Goal: Task Accomplishment & Management: Manage account settings

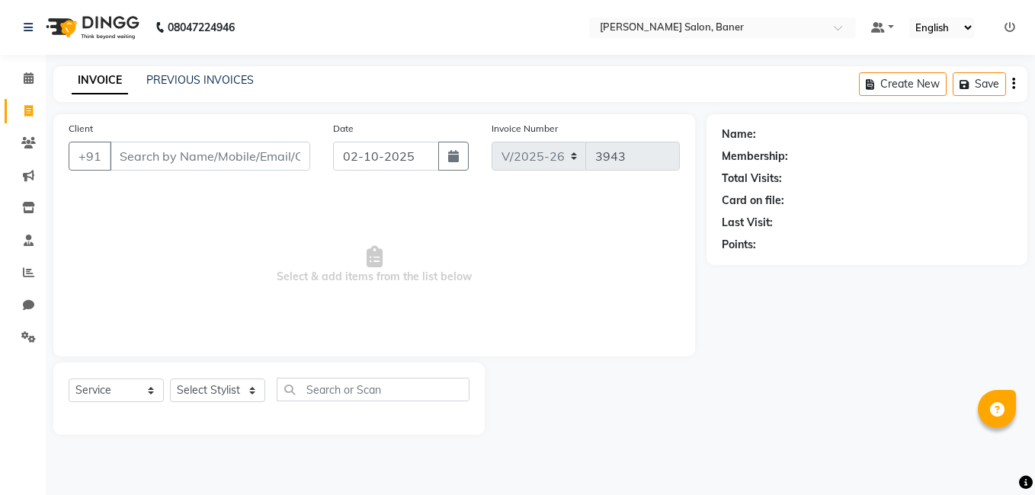
select select "7115"
select select "service"
click at [191, 79] on link "PREVIOUS INVOICES" at bounding box center [199, 80] width 107 height 14
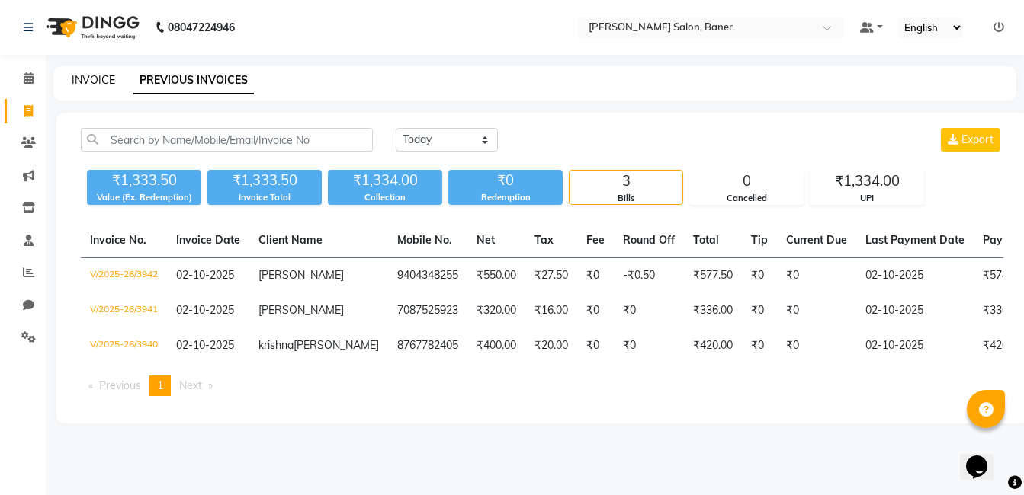
click at [97, 79] on link "INVOICE" at bounding box center [93, 80] width 43 height 14
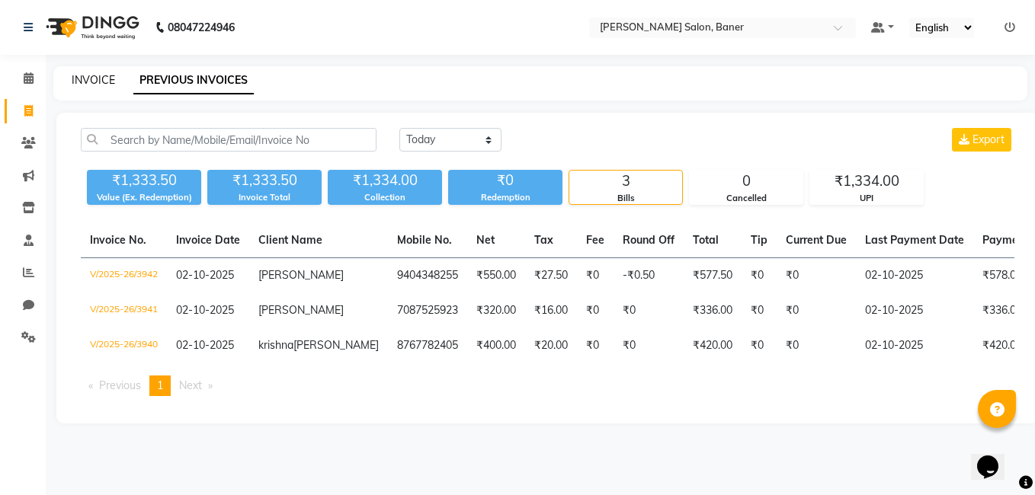
select select "service"
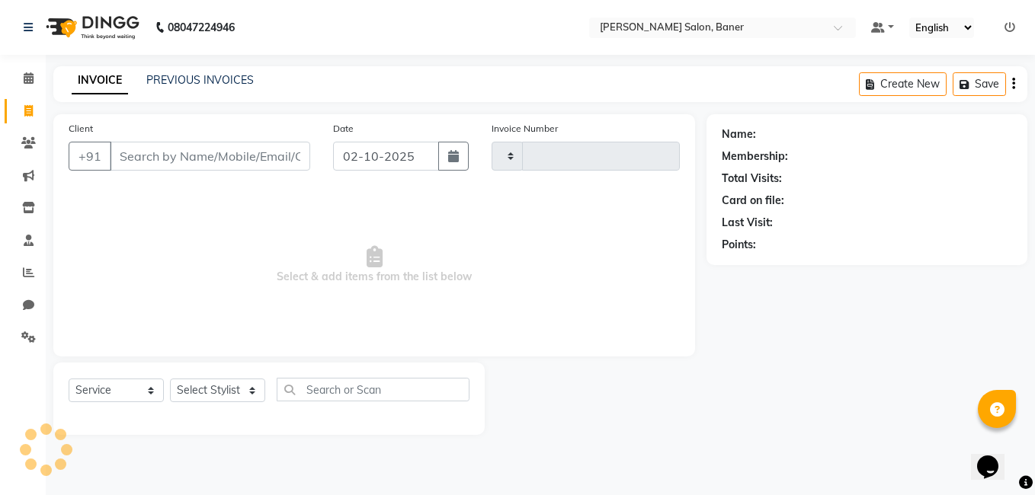
type input "3943"
select select "7115"
click at [223, 386] on select "Select Stylist [PERSON_NAME] Admin Jabaaz [PERSON_NAME] [PERSON_NAME] [PERSON_N…" at bounding box center [217, 391] width 95 height 24
select select "93411"
click at [170, 379] on select "Select Stylist [PERSON_NAME] Admin Jabaaz [PERSON_NAME] [PERSON_NAME] [PERSON_N…" at bounding box center [217, 391] width 95 height 24
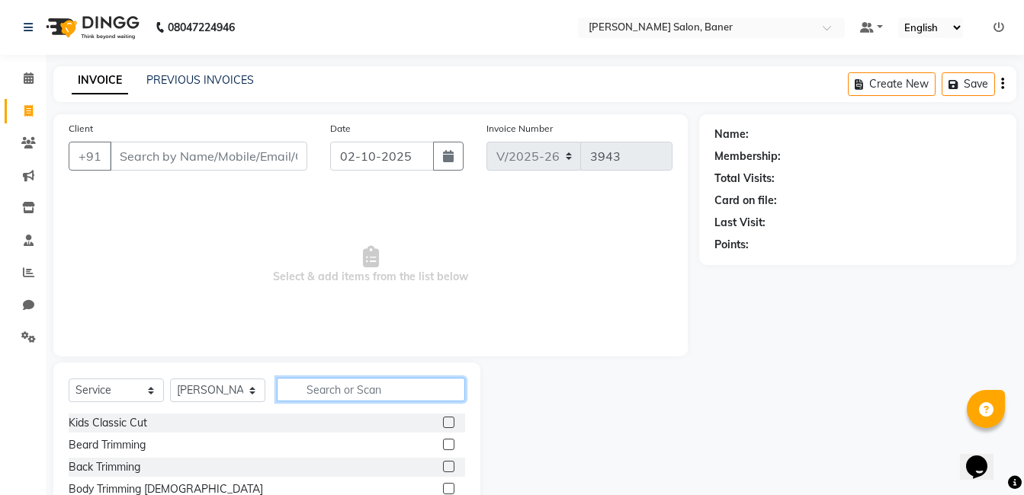
click at [362, 381] on input "text" at bounding box center [371, 390] width 188 height 24
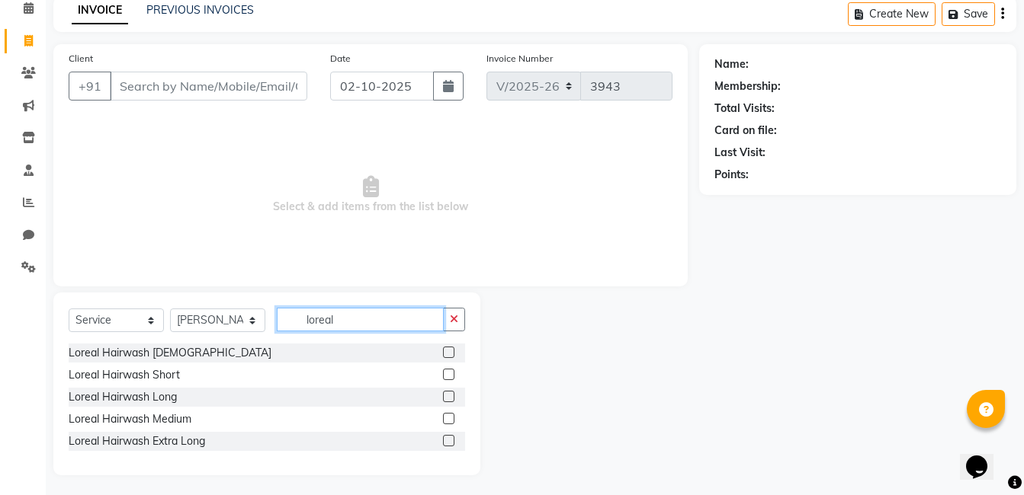
scroll to position [73, 0]
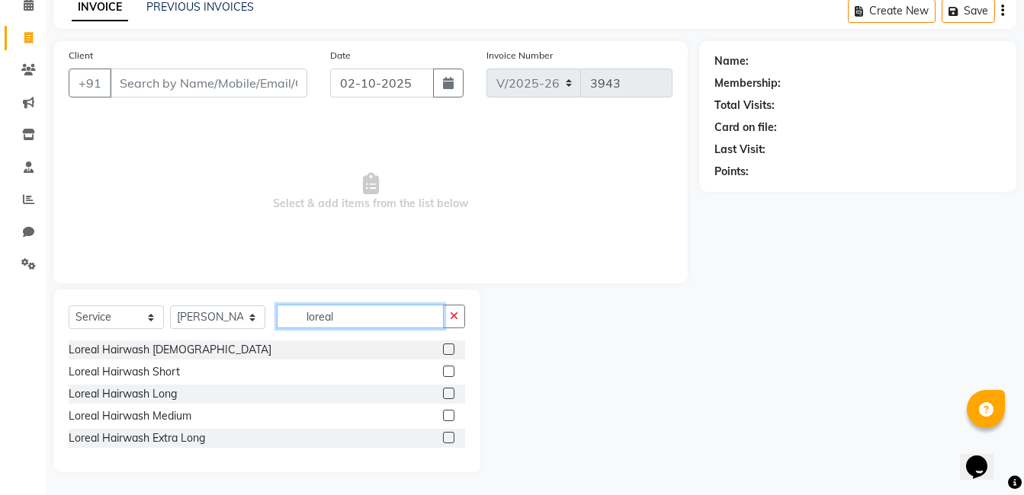
type input "loreal"
click at [450, 414] on label at bounding box center [448, 415] width 11 height 11
click at [450, 414] on input "checkbox" at bounding box center [448, 417] width 10 height 10
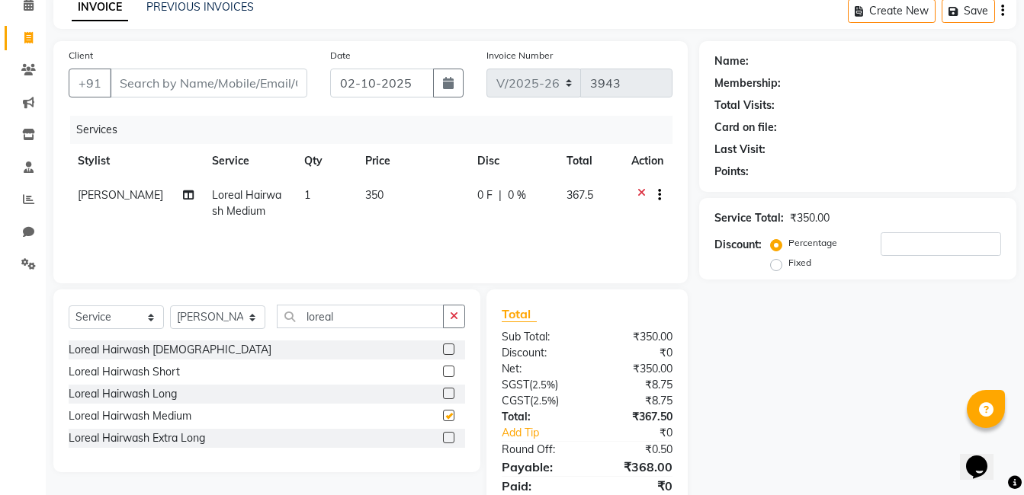
checkbox input "false"
click at [447, 303] on div "Select Service Product Membership Package Voucher Prepaid Gift Card Select Styl…" at bounding box center [266, 381] width 427 height 183
click at [453, 314] on icon "button" at bounding box center [454, 316] width 8 height 11
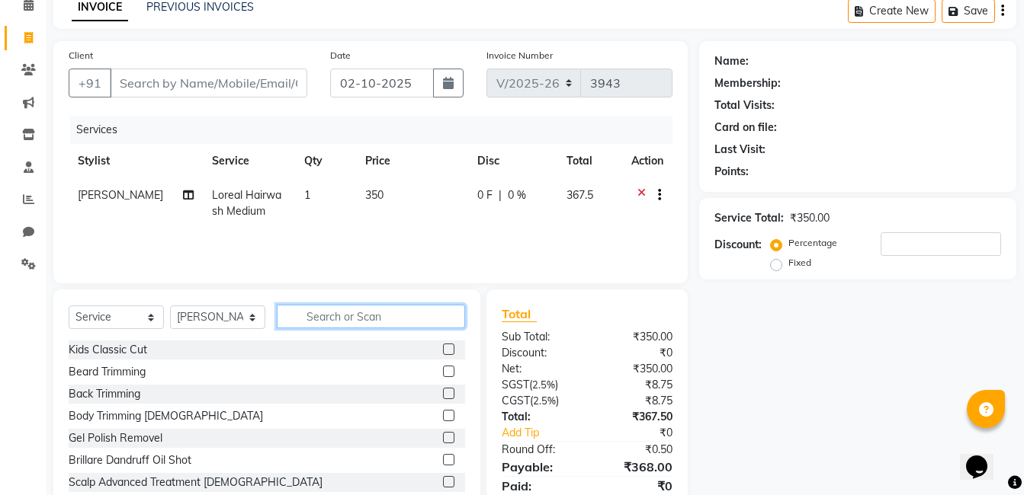
click at [396, 316] on input "text" at bounding box center [371, 317] width 188 height 24
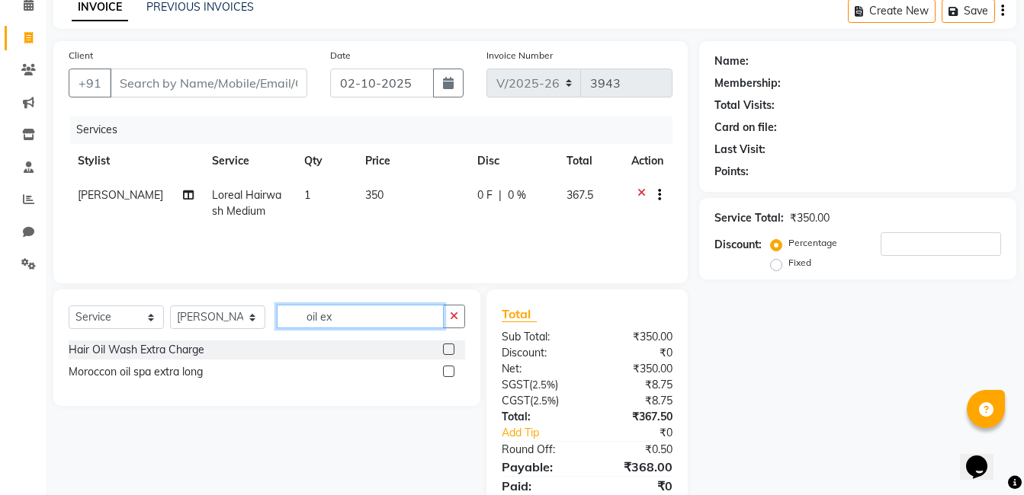
type input "oil ex"
click at [451, 351] on label at bounding box center [448, 349] width 11 height 11
click at [451, 351] on input "checkbox" at bounding box center [448, 350] width 10 height 10
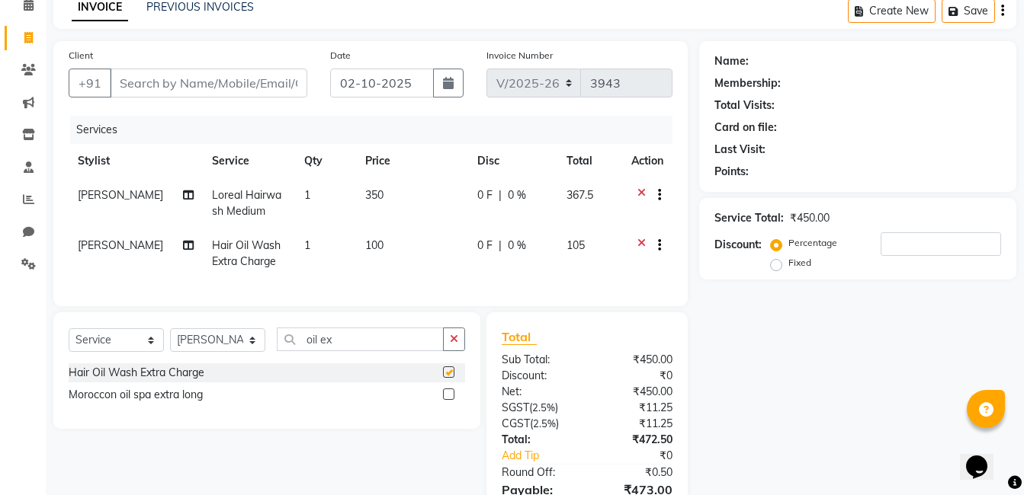
checkbox input "false"
drag, startPoint x: 457, startPoint y: 343, endPoint x: 367, endPoint y: 360, distance: 91.5
click at [450, 345] on button "button" at bounding box center [454, 340] width 22 height 24
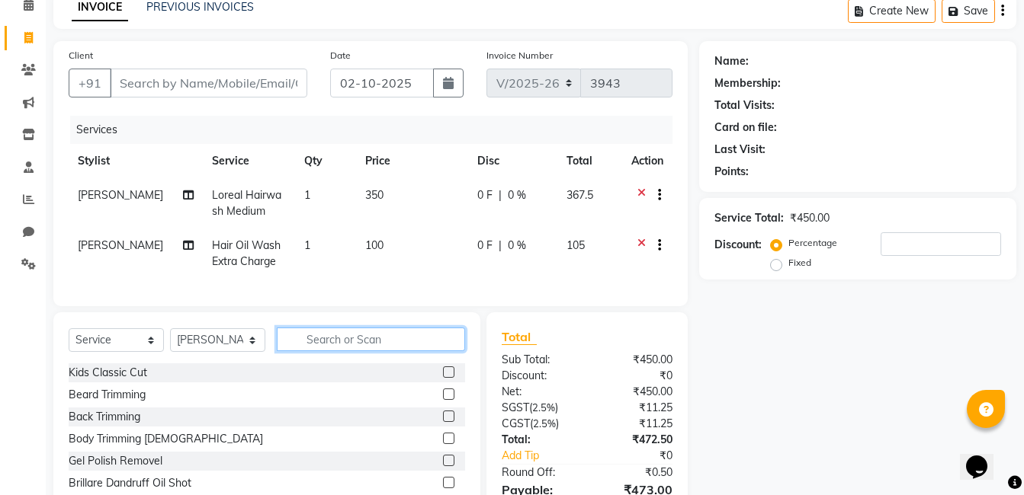
click at [364, 351] on input "text" at bounding box center [371, 340] width 188 height 24
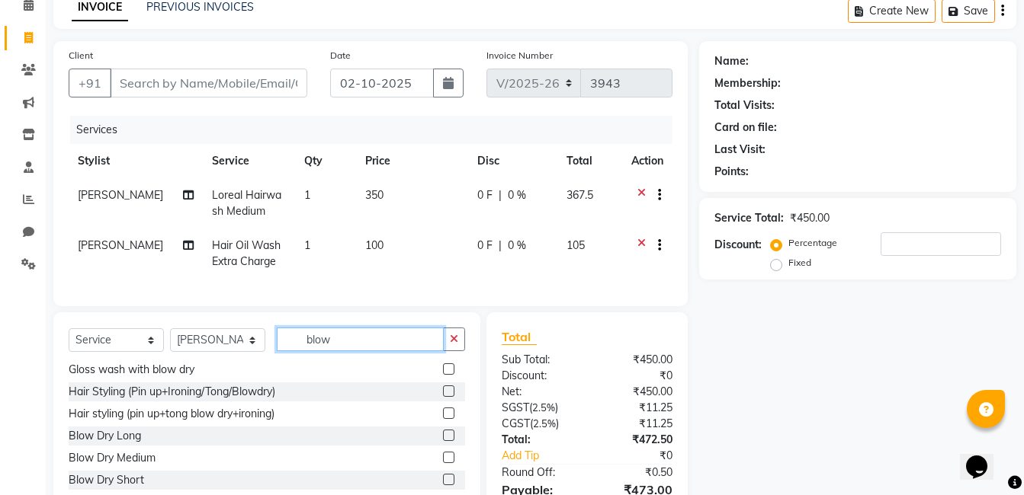
scroll to position [46, 0]
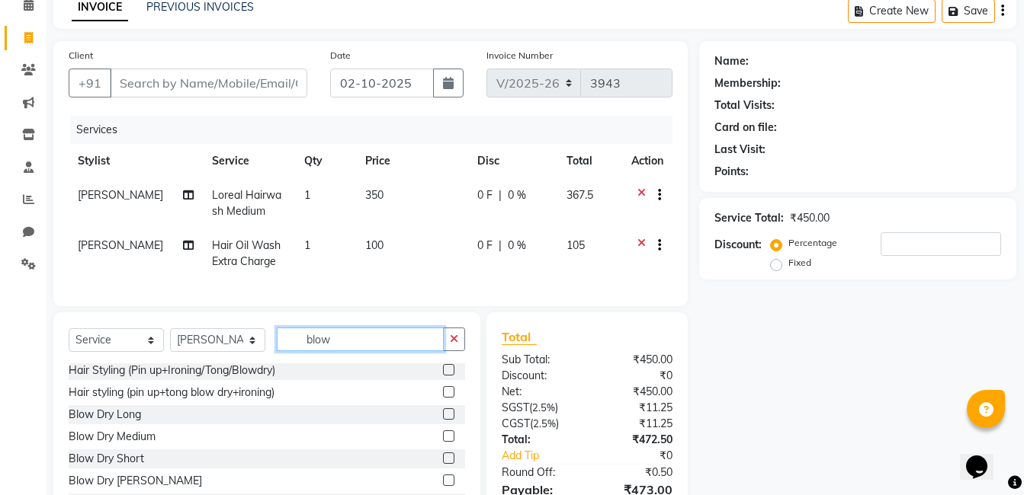
type input "blow"
click at [443, 442] on label at bounding box center [448, 436] width 11 height 11
click at [443, 442] on input "checkbox" at bounding box center [448, 437] width 10 height 10
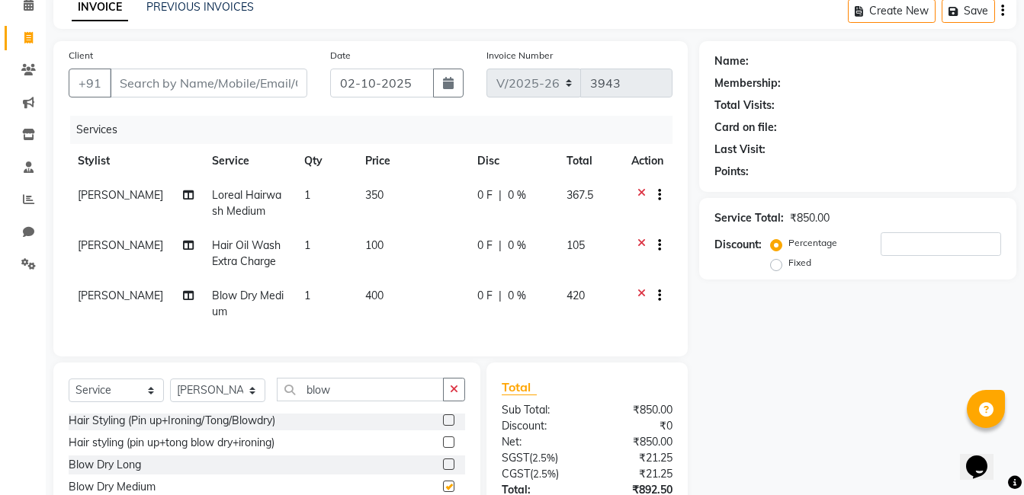
checkbox input "false"
drag, startPoint x: 177, startPoint y: 88, endPoint x: 168, endPoint y: 98, distance: 13.0
click at [175, 88] on input "Client" at bounding box center [208, 83] width 197 height 29
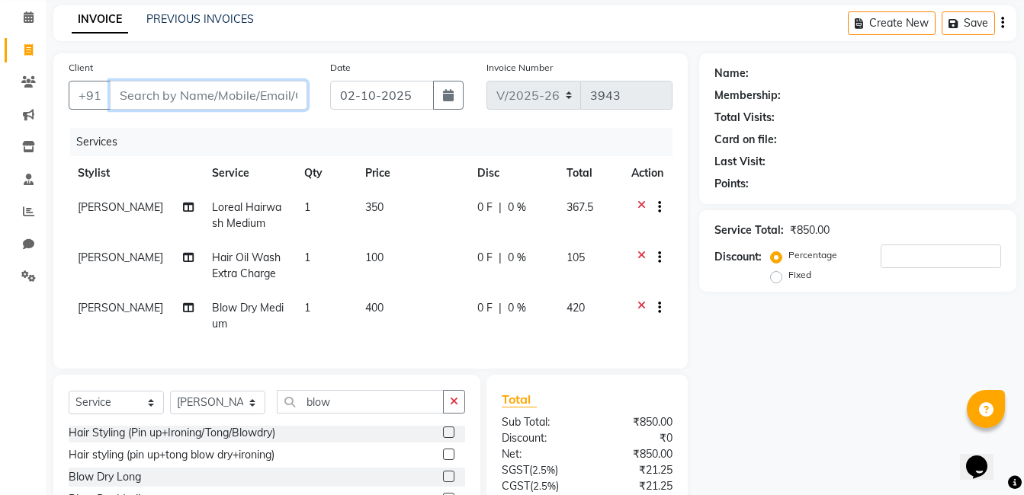
scroll to position [0, 0]
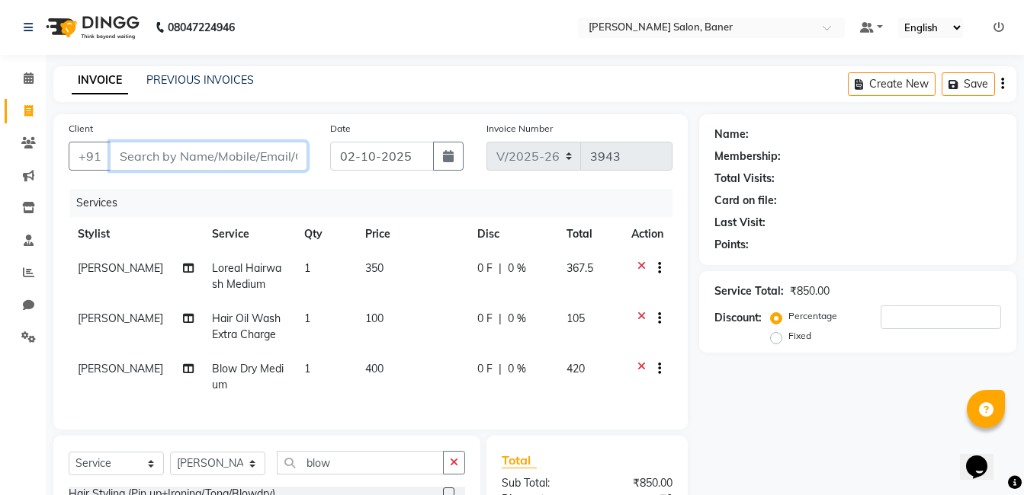
type input "9"
type input "0"
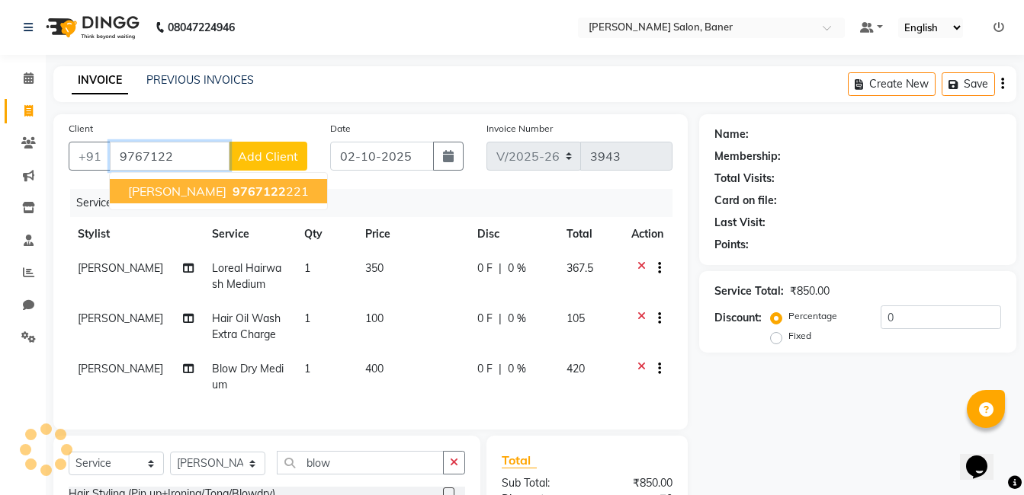
click at [217, 197] on button "Poonam Mohite 9767122 221" at bounding box center [218, 191] width 217 height 24
type input "9767122221"
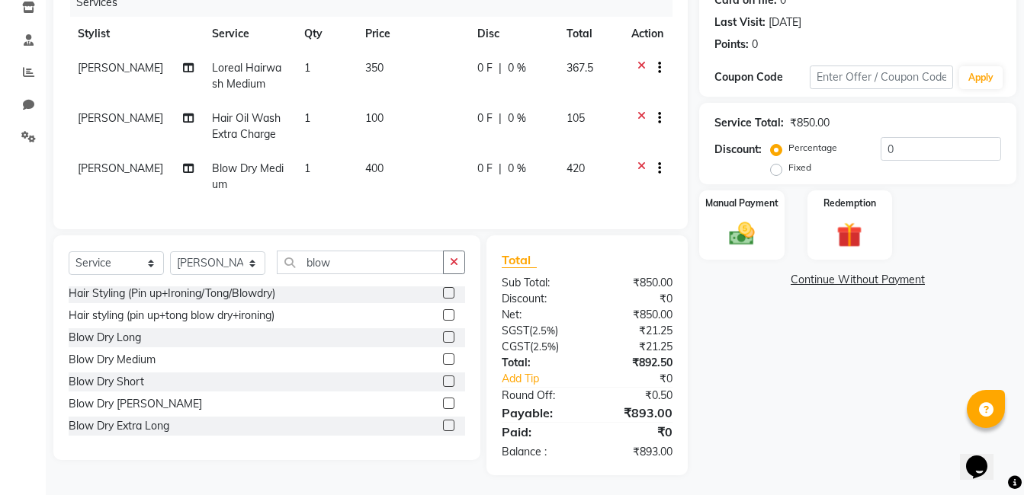
scroll to position [215, 0]
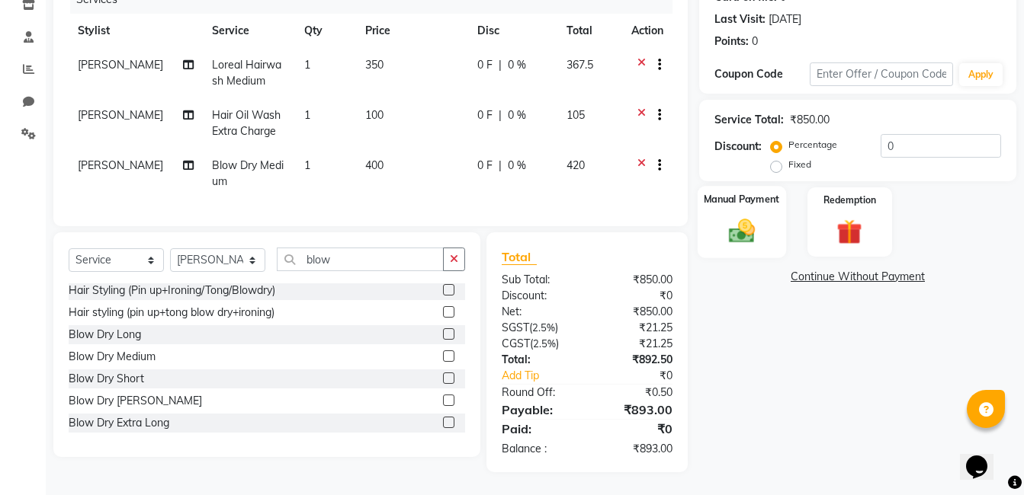
click at [759, 197] on div "Manual Payment" at bounding box center [741, 222] width 88 height 72
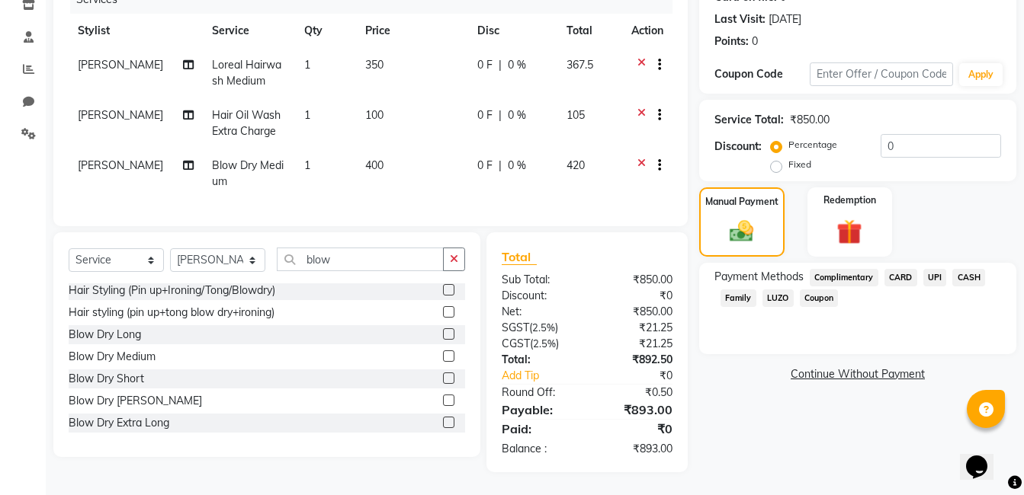
click at [932, 269] on span "UPI" at bounding box center [935, 278] width 24 height 18
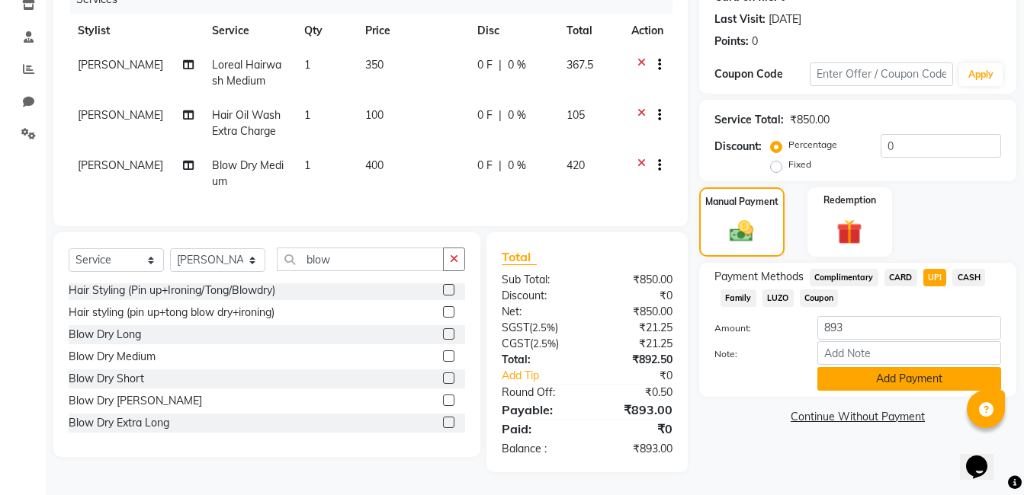
click at [915, 370] on button "Add Payment" at bounding box center [909, 379] width 184 height 24
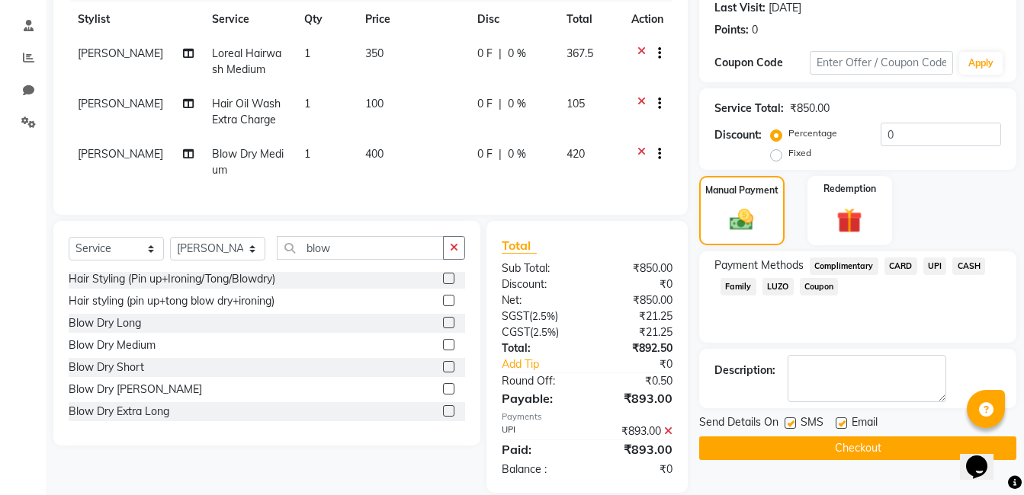
click at [892, 446] on button "Checkout" at bounding box center [857, 449] width 317 height 24
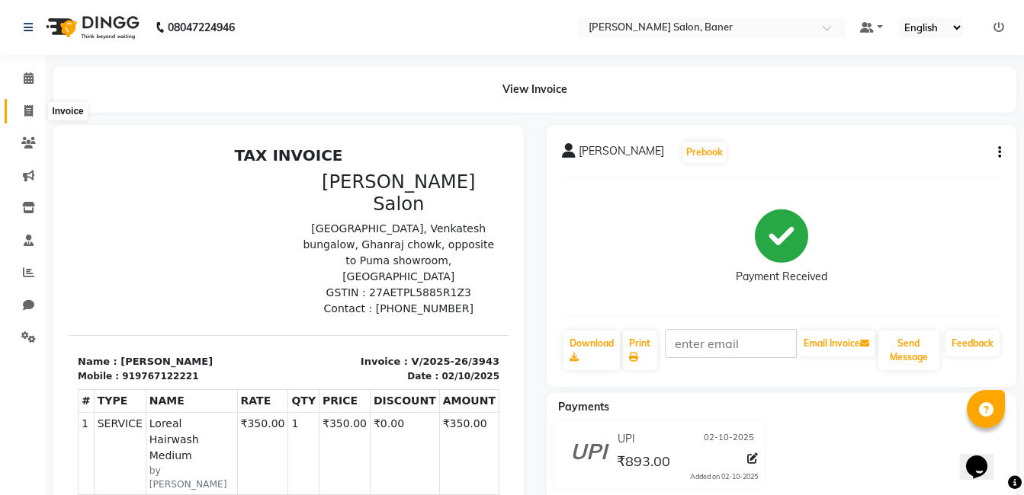
click at [27, 110] on icon at bounding box center [28, 110] width 8 height 11
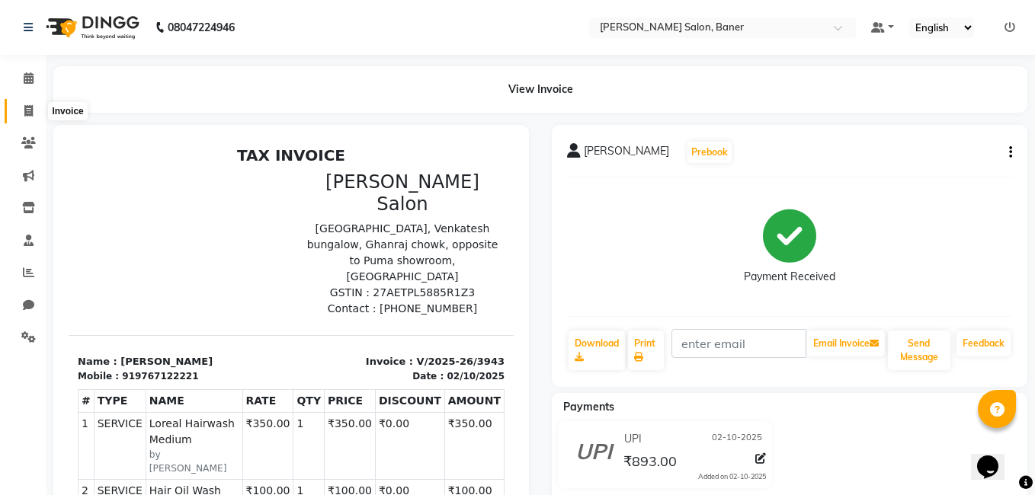
select select "7115"
select select "service"
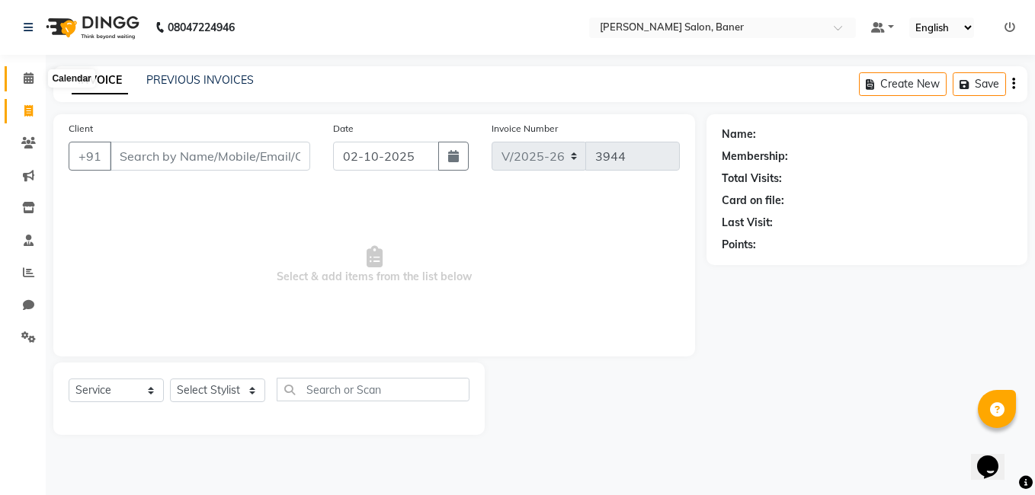
click at [27, 70] on span at bounding box center [28, 79] width 27 height 18
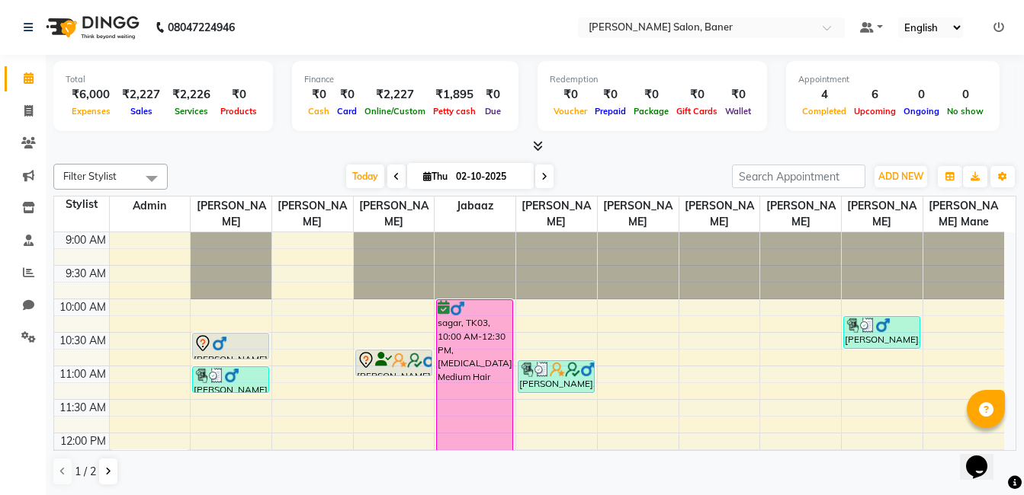
click at [545, 178] on icon at bounding box center [544, 176] width 6 height 9
type input "03-10-2025"
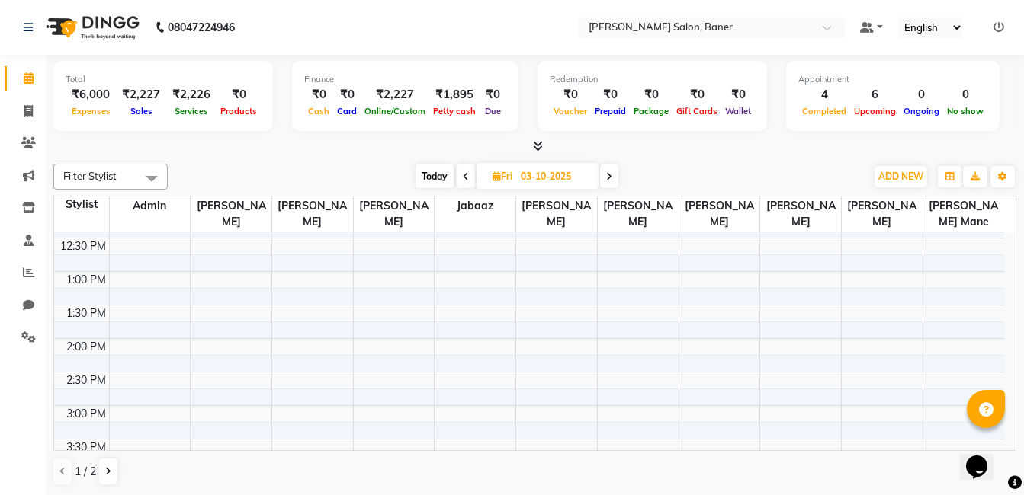
scroll to position [152, 0]
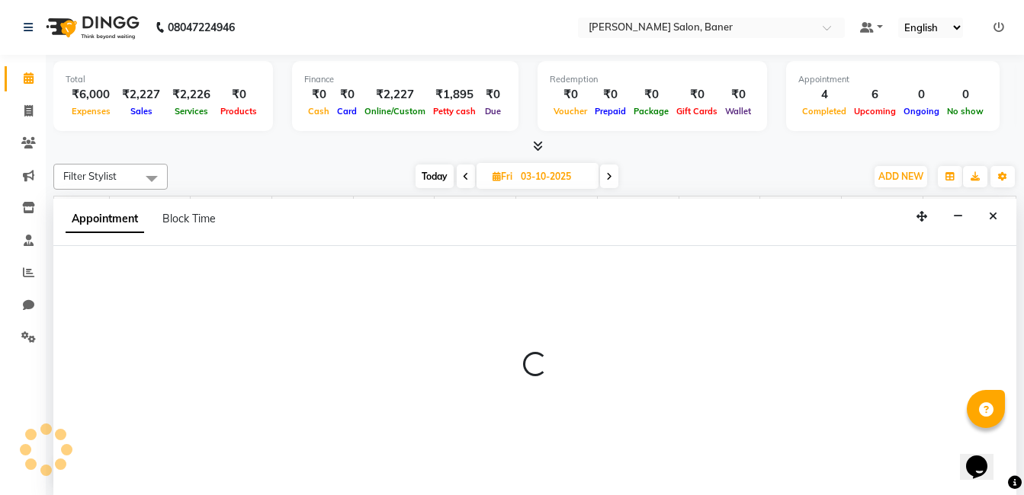
scroll to position [1, 0]
select select "60263"
select select "tentative"
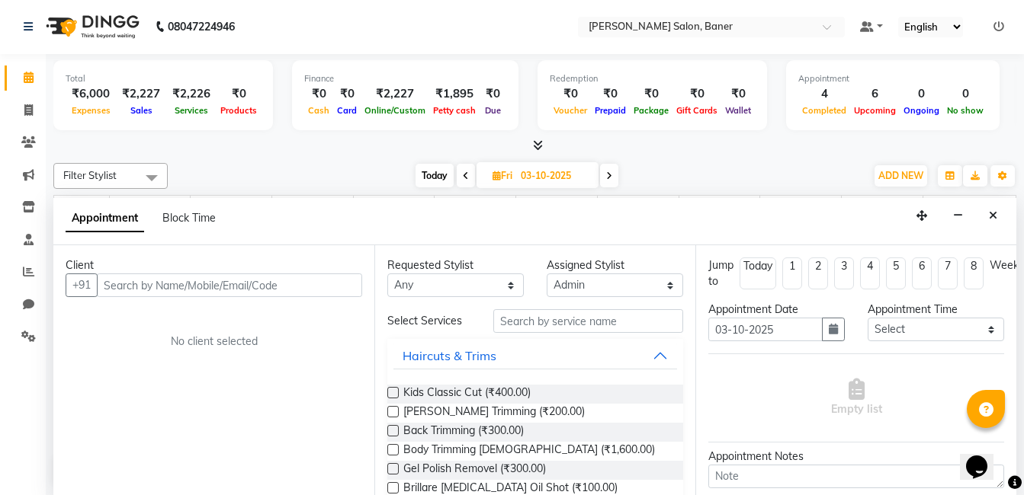
click at [175, 280] on input "text" at bounding box center [229, 286] width 265 height 24
click at [25, 107] on icon at bounding box center [28, 109] width 8 height 11
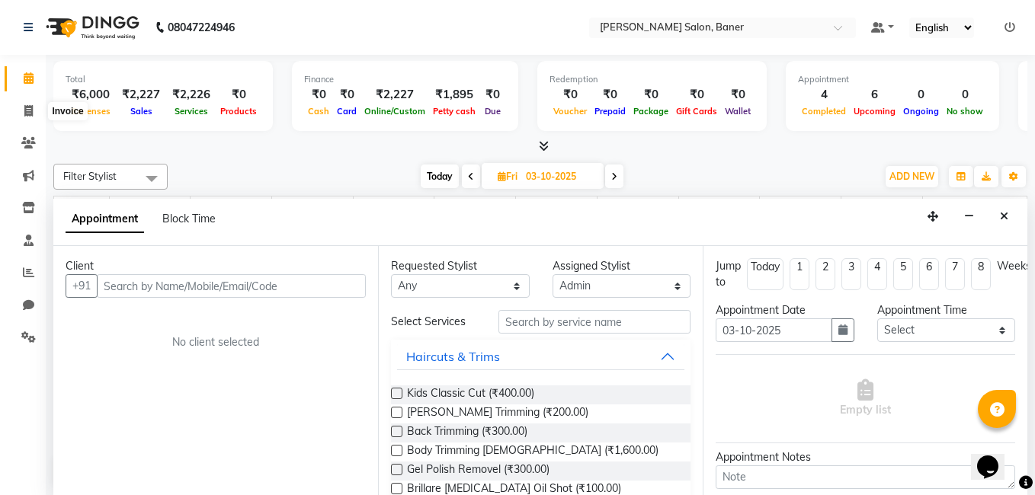
select select "7115"
select select "service"
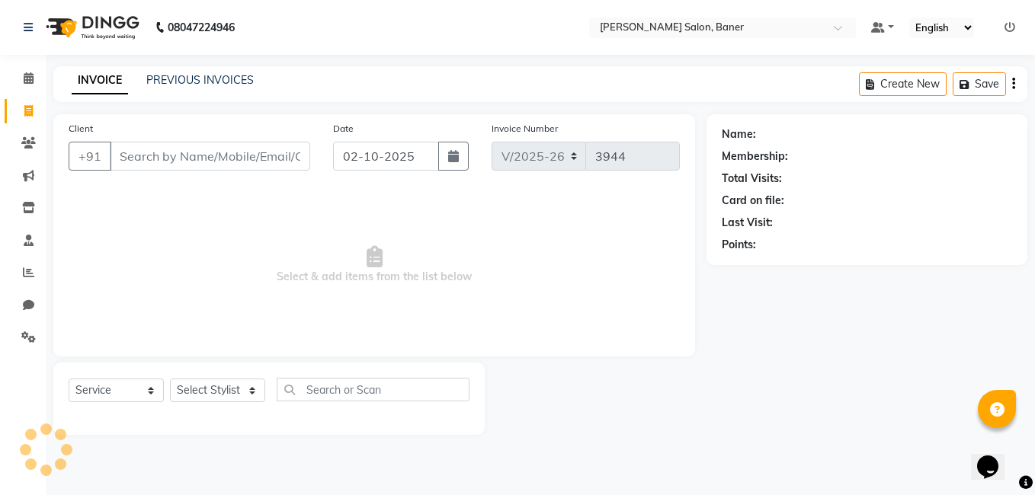
click at [122, 149] on input "Client" at bounding box center [210, 156] width 200 height 29
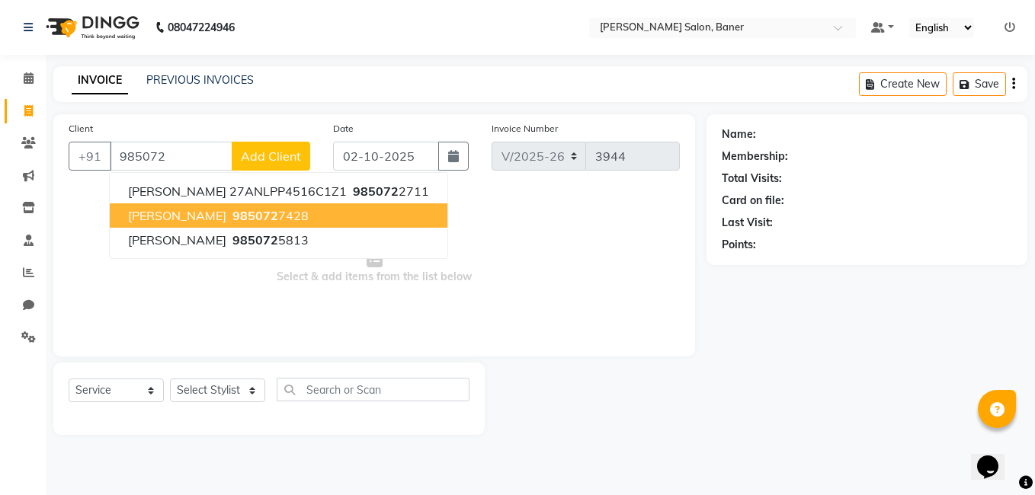
click at [229, 222] on ngb-highlight "985072 7428" at bounding box center [268, 215] width 79 height 15
type input "9850727428"
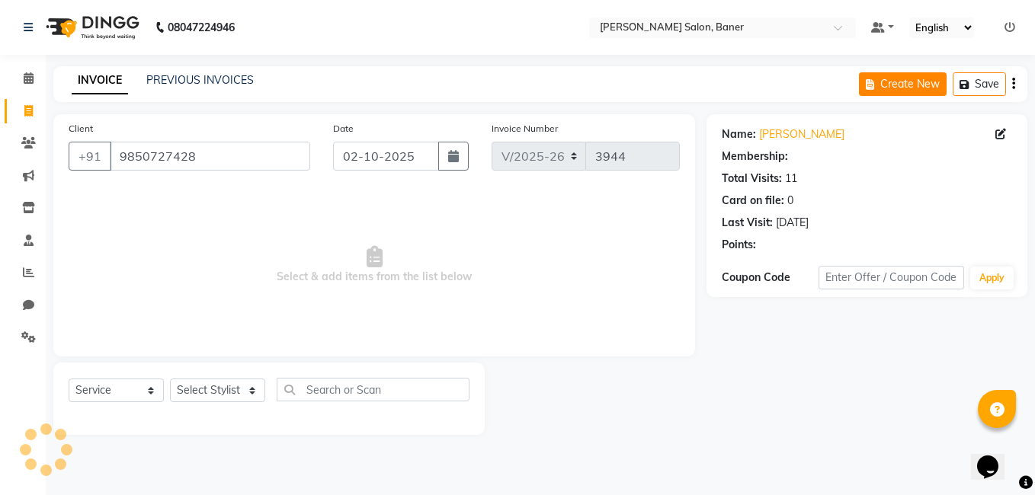
select select "1: Object"
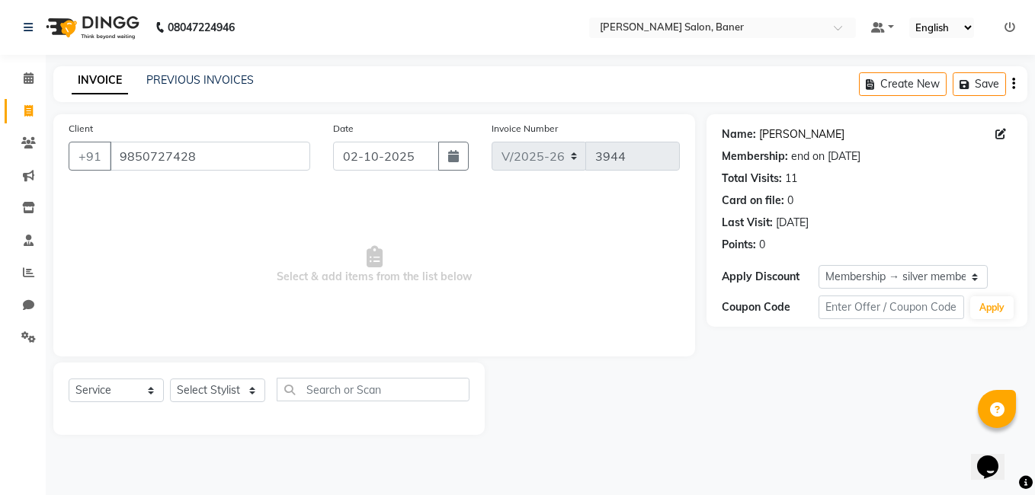
click at [778, 136] on link "[PERSON_NAME]" at bounding box center [801, 135] width 85 height 16
click at [215, 152] on input "9850727428" at bounding box center [210, 156] width 200 height 29
click at [32, 75] on icon at bounding box center [29, 77] width 10 height 11
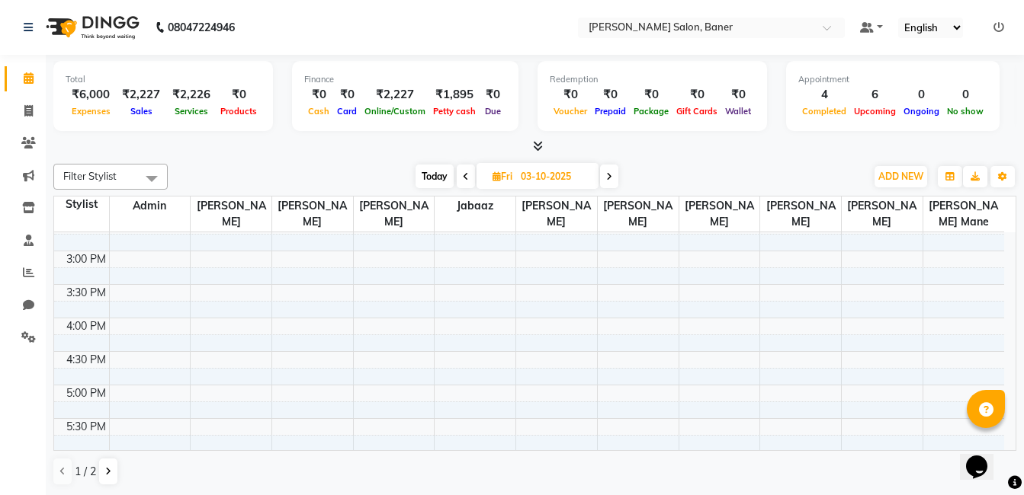
scroll to position [381, 0]
click at [621, 296] on div "9:00 AM 9:30 AM 10:00 AM 10:30 AM 11:00 AM 11:30 AM 12:00 PM 12:30 PM 1:00 PM 1…" at bounding box center [529, 286] width 950 height 871
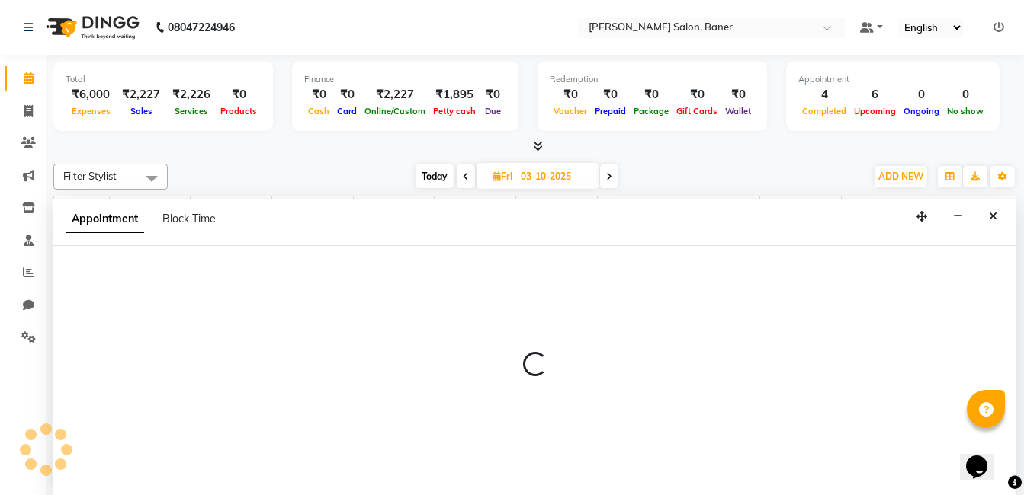
scroll to position [1, 0]
select select "68623"
select select "tentative"
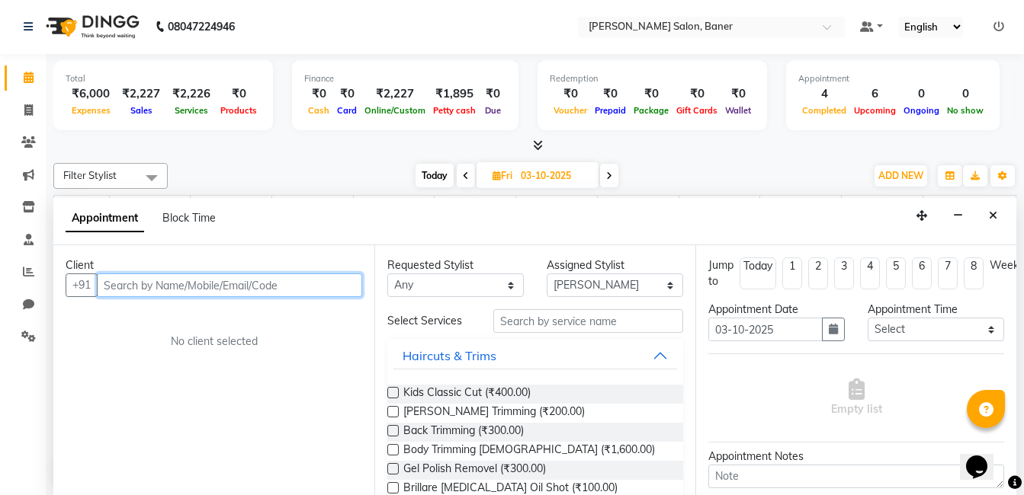
paste input "9850727428"
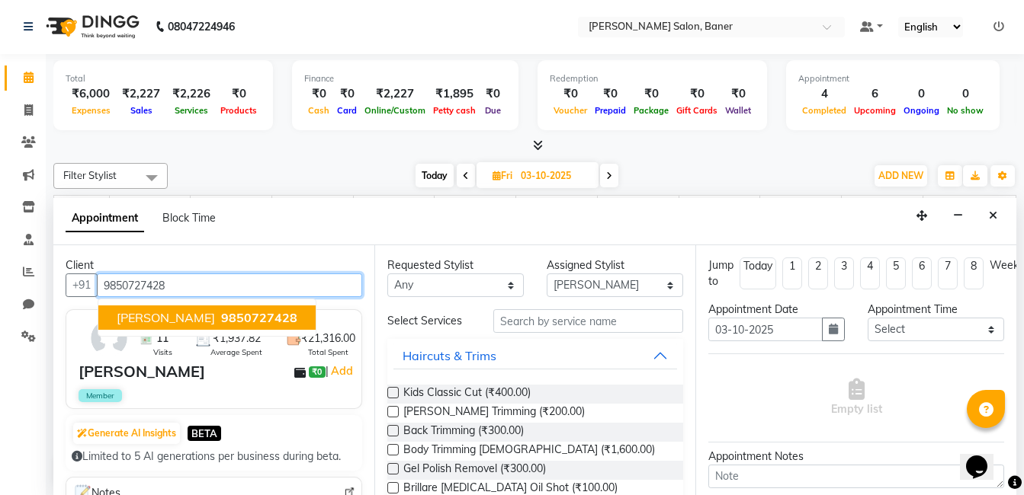
click at [212, 327] on button "Malvika 9850727428" at bounding box center [206, 318] width 217 height 24
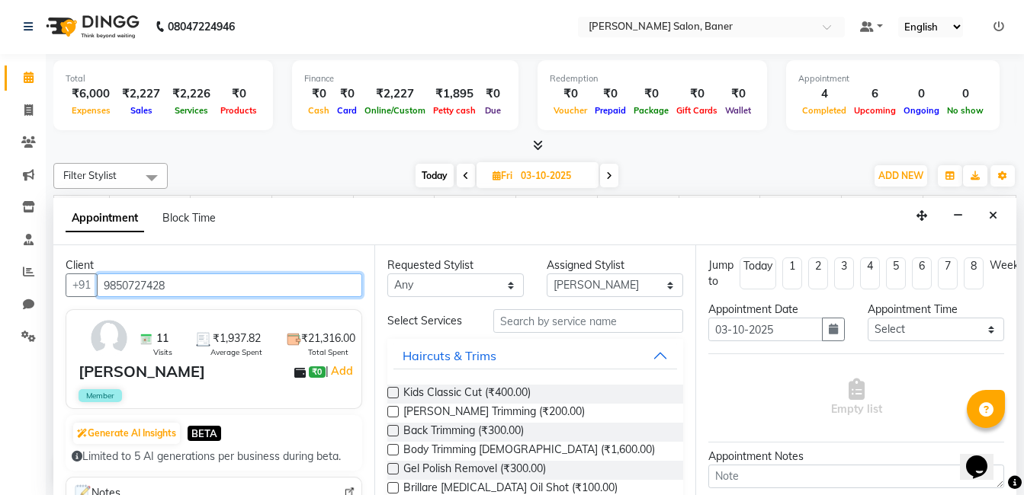
type input "9850727428"
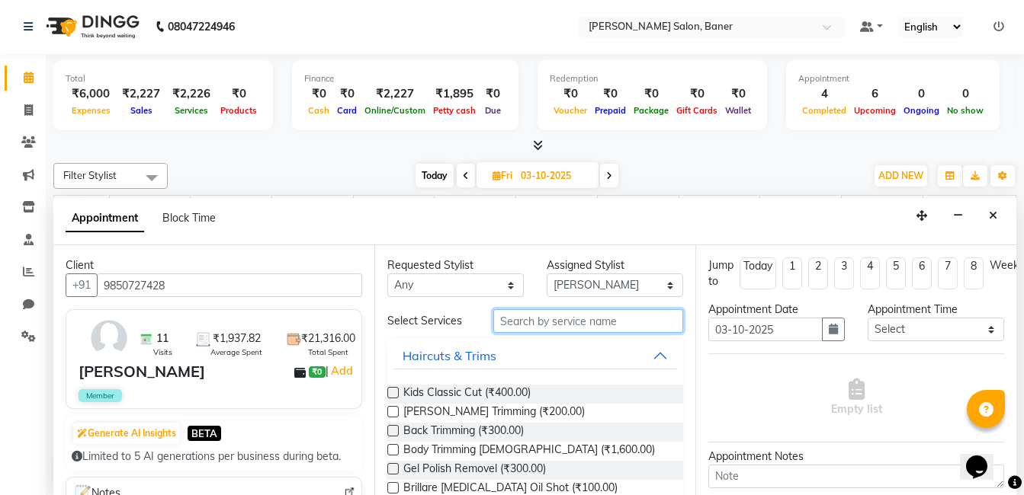
click at [527, 325] on input "text" at bounding box center [588, 321] width 190 height 24
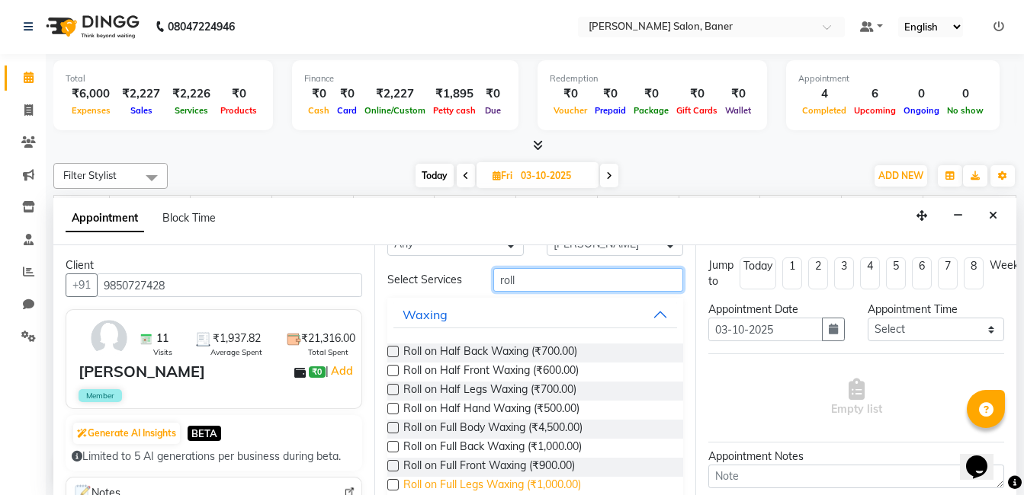
scroll to position [76, 0]
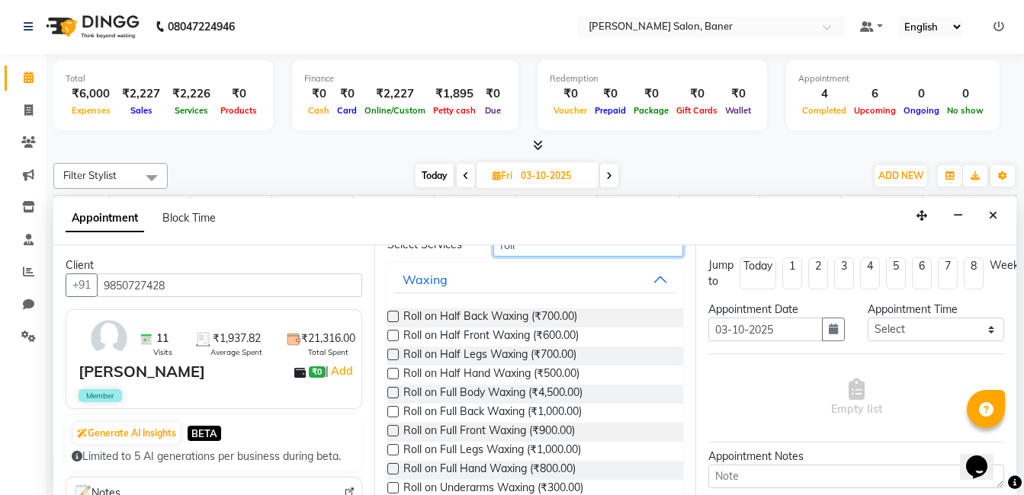
type input "roll"
click at [393, 470] on label at bounding box center [392, 468] width 11 height 11
click at [393, 470] on input "checkbox" at bounding box center [392, 471] width 10 height 10
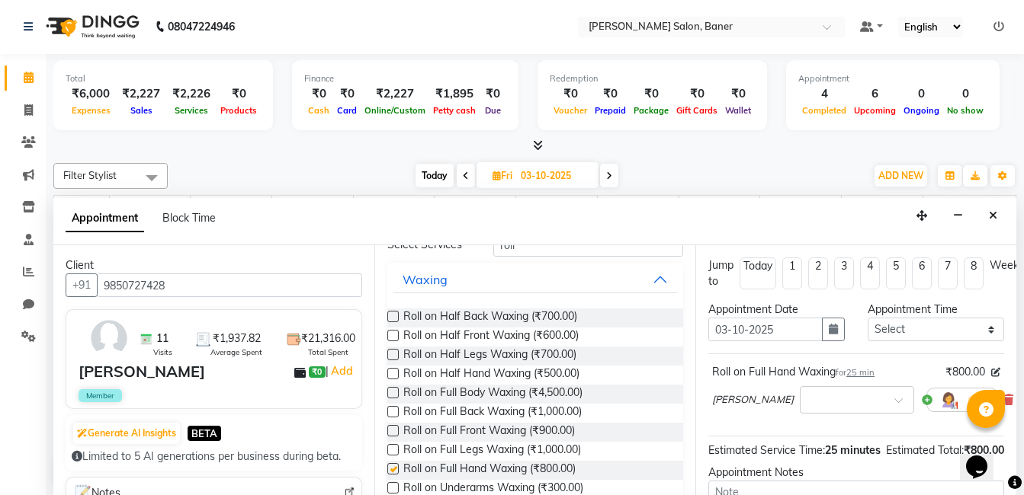
checkbox input "false"
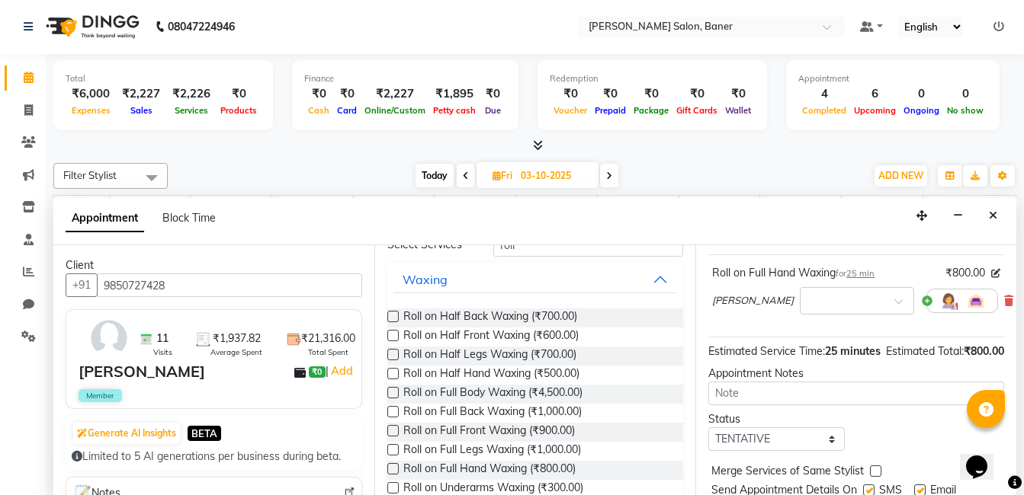
scroll to position [178, 0]
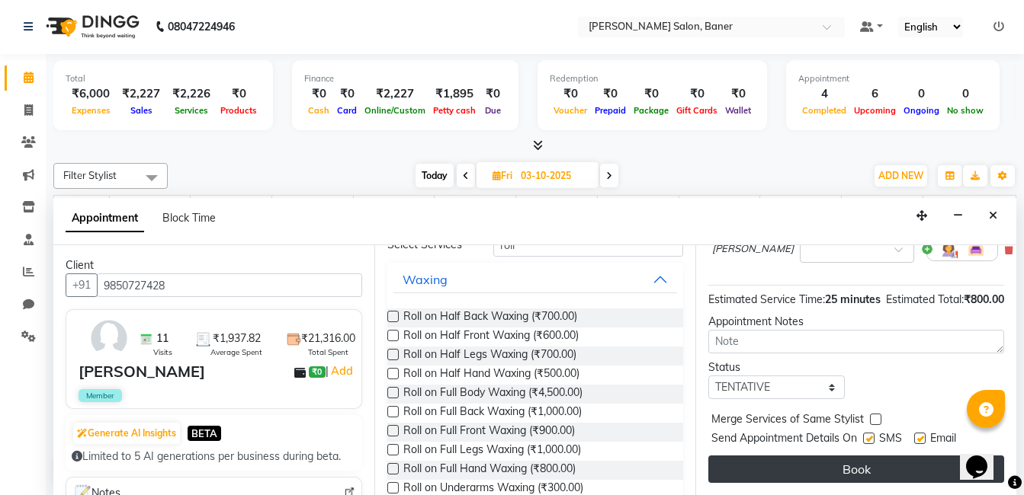
click at [806, 467] on button "Book" at bounding box center [856, 469] width 296 height 27
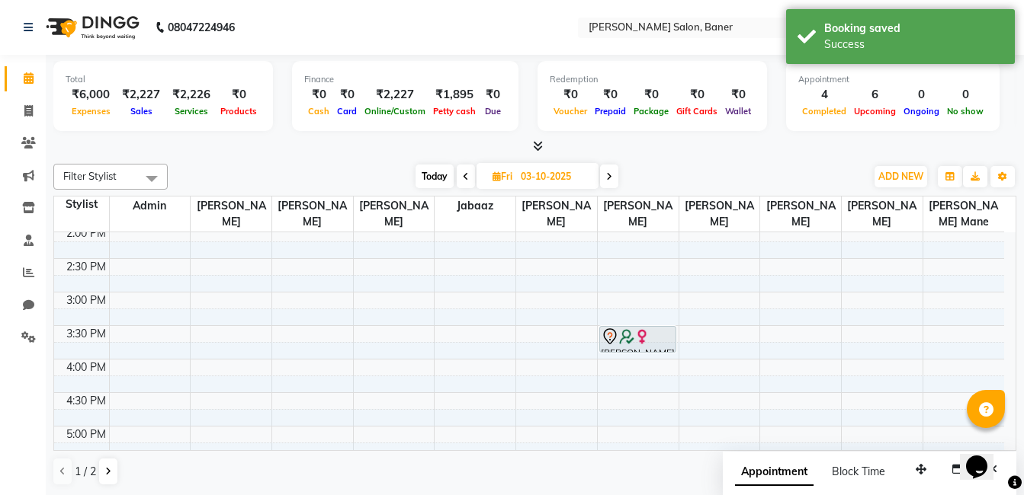
scroll to position [305, 0]
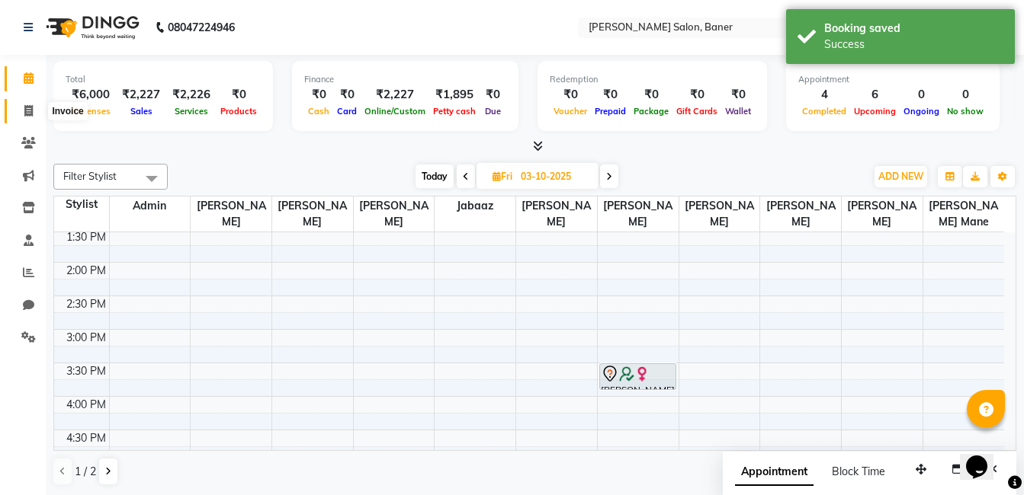
click at [27, 105] on icon at bounding box center [28, 110] width 8 height 11
select select "service"
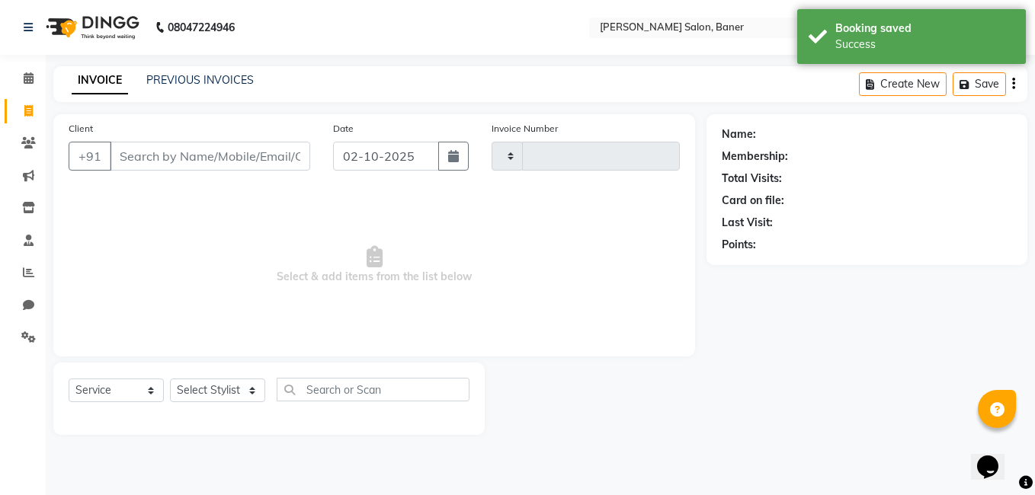
type input "3944"
select select "7115"
click at [207, 392] on select "Select Stylist" at bounding box center [217, 391] width 95 height 24
click at [207, 392] on select "Select Stylist [PERSON_NAME] Admin Jabaaz [PERSON_NAME] [PERSON_NAME] [PERSON_N…" at bounding box center [217, 391] width 95 height 24
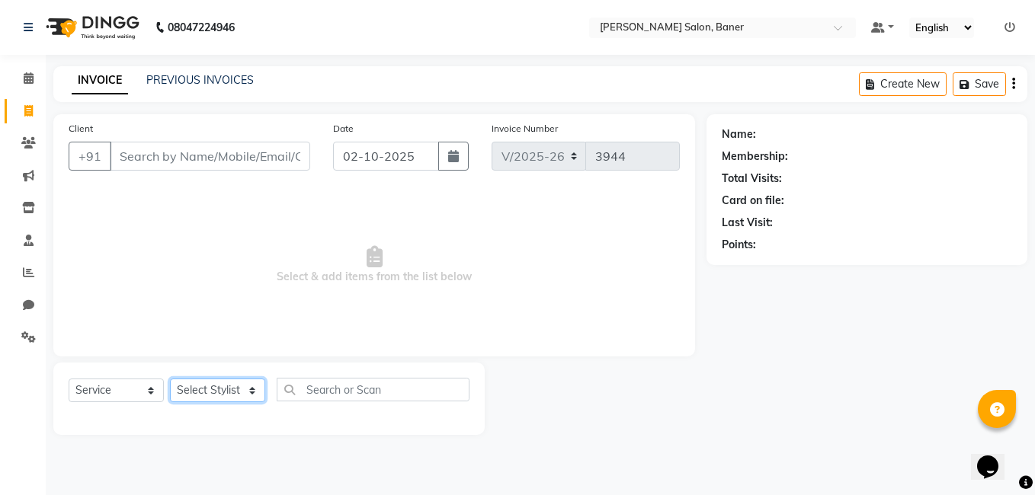
select select "68623"
click at [170, 379] on select "Select Stylist [PERSON_NAME] Admin Jabaaz [PERSON_NAME] [PERSON_NAME] [PERSON_N…" at bounding box center [217, 391] width 95 height 24
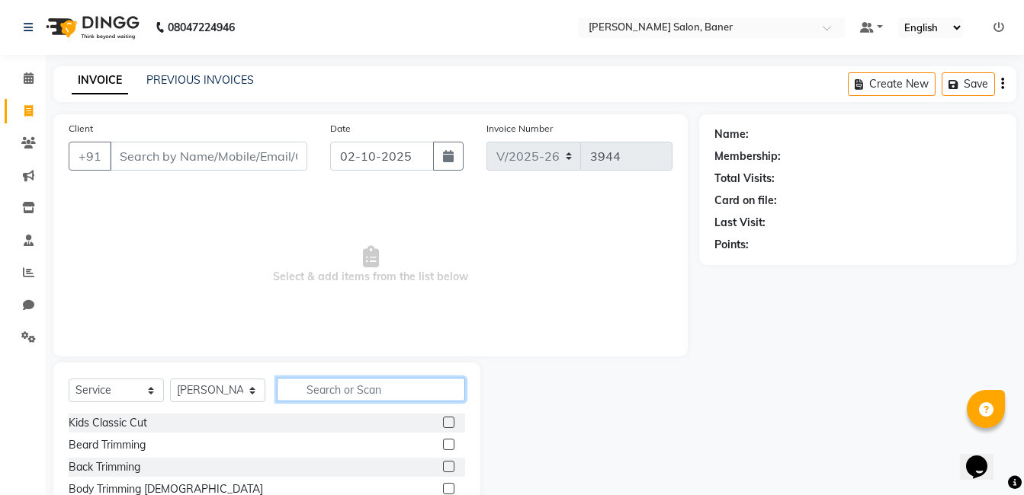
click at [361, 383] on input "text" at bounding box center [371, 390] width 188 height 24
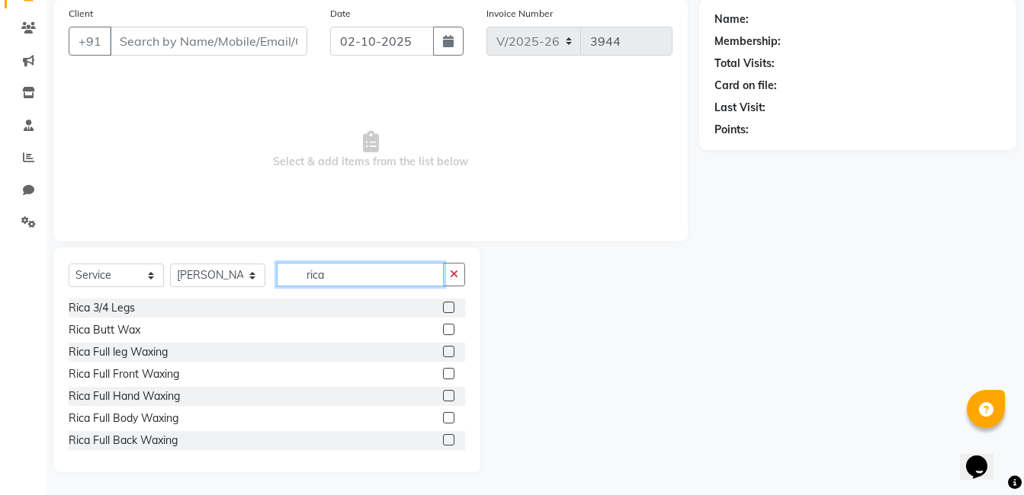
type input "rica"
click at [443, 351] on label at bounding box center [448, 351] width 11 height 11
click at [443, 351] on input "checkbox" at bounding box center [448, 353] width 10 height 10
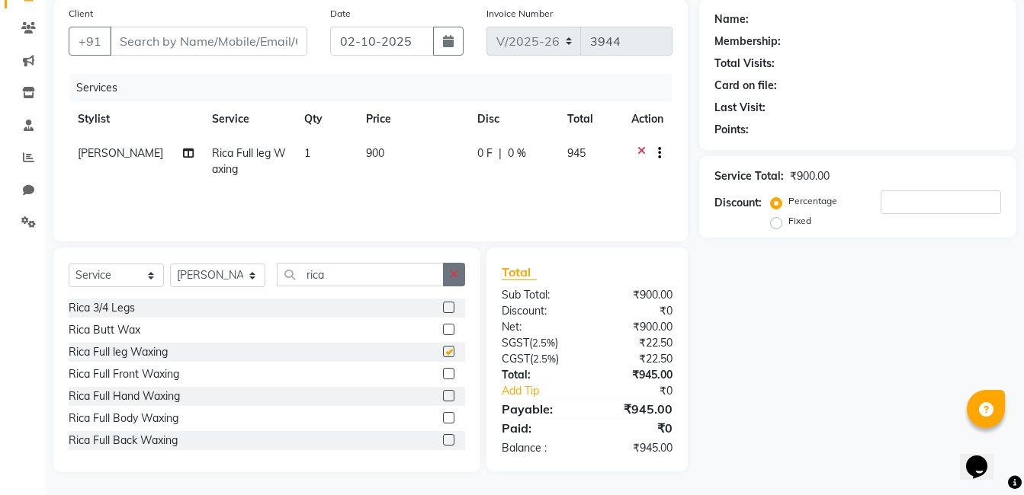
checkbox input "false"
click at [435, 277] on div "rica" at bounding box center [370, 275] width 187 height 24
click at [352, 277] on input "rica" at bounding box center [360, 275] width 167 height 24
click at [466, 277] on div "Select Service Product Membership Package Voucher Prepaid Gift Card Select Styl…" at bounding box center [266, 360] width 427 height 225
drag, startPoint x: 455, startPoint y: 274, endPoint x: 424, endPoint y: 276, distance: 31.3
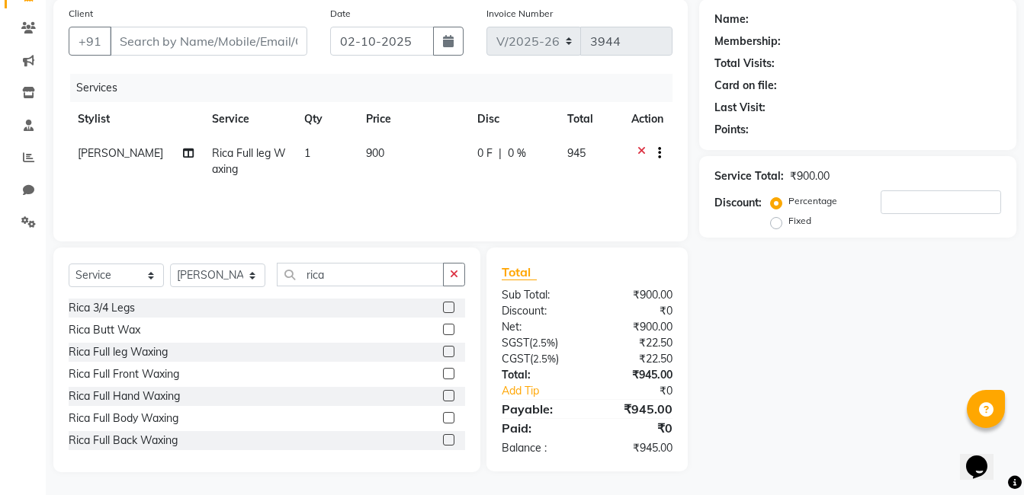
click at [450, 274] on icon "button" at bounding box center [454, 274] width 8 height 11
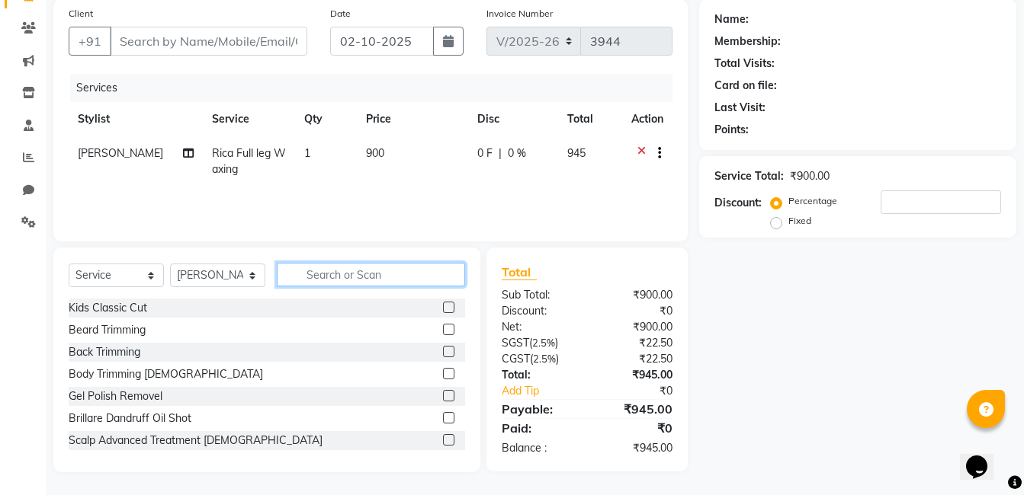
drag, startPoint x: 378, startPoint y: 278, endPoint x: 370, endPoint y: 277, distance: 7.8
click at [377, 278] on input "text" at bounding box center [371, 275] width 188 height 24
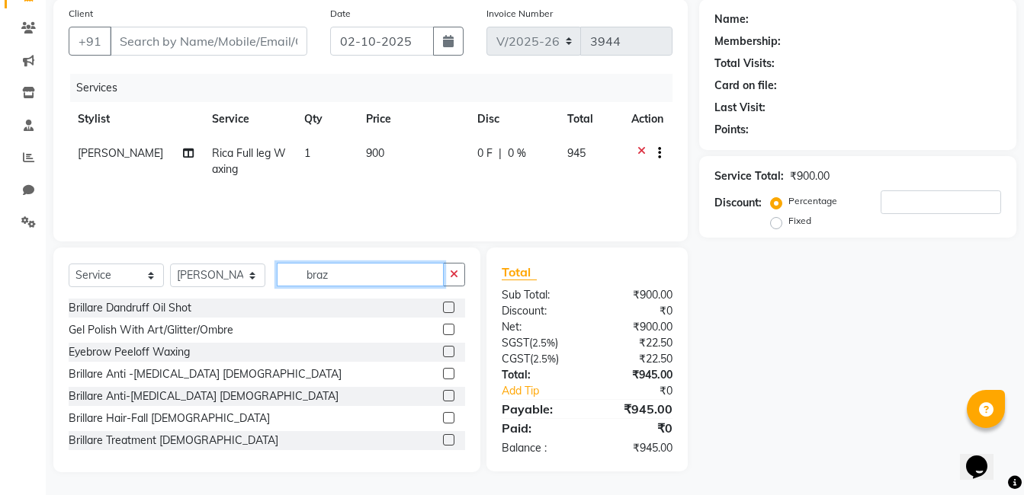
scroll to position [114, 0]
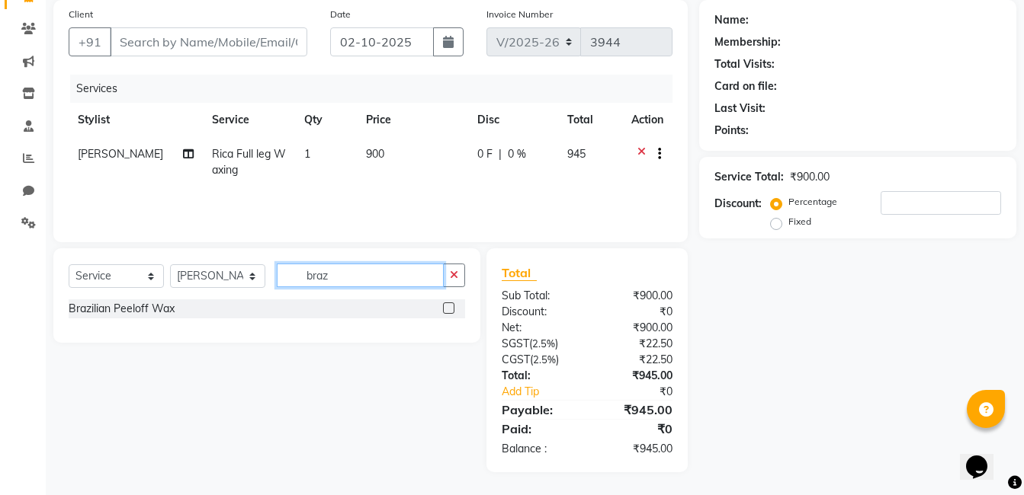
type input "braz"
click at [446, 305] on label at bounding box center [448, 308] width 11 height 11
click at [446, 305] on input "checkbox" at bounding box center [448, 309] width 10 height 10
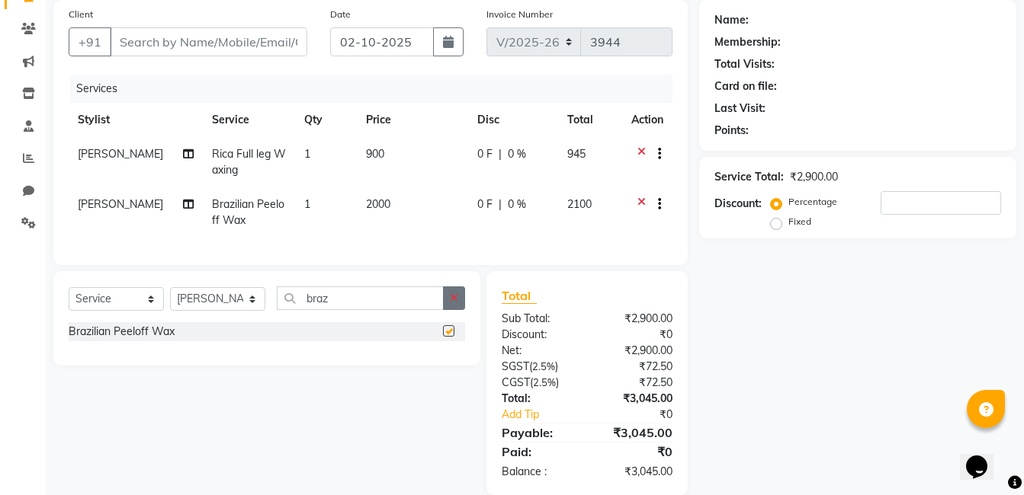
checkbox input "false"
drag, startPoint x: 454, startPoint y: 312, endPoint x: 415, endPoint y: 311, distance: 38.9
click at [450, 303] on icon "button" at bounding box center [454, 298] width 8 height 11
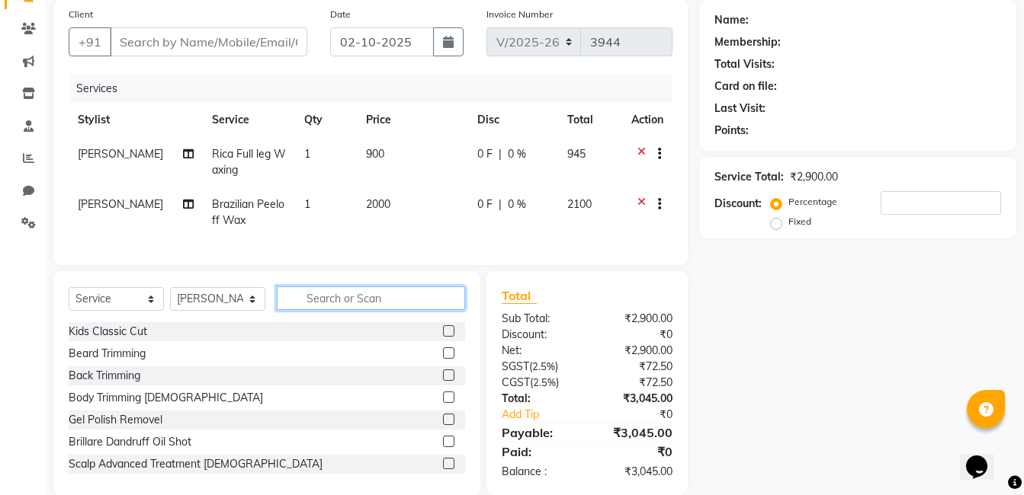
click at [412, 310] on input "text" at bounding box center [371, 299] width 188 height 24
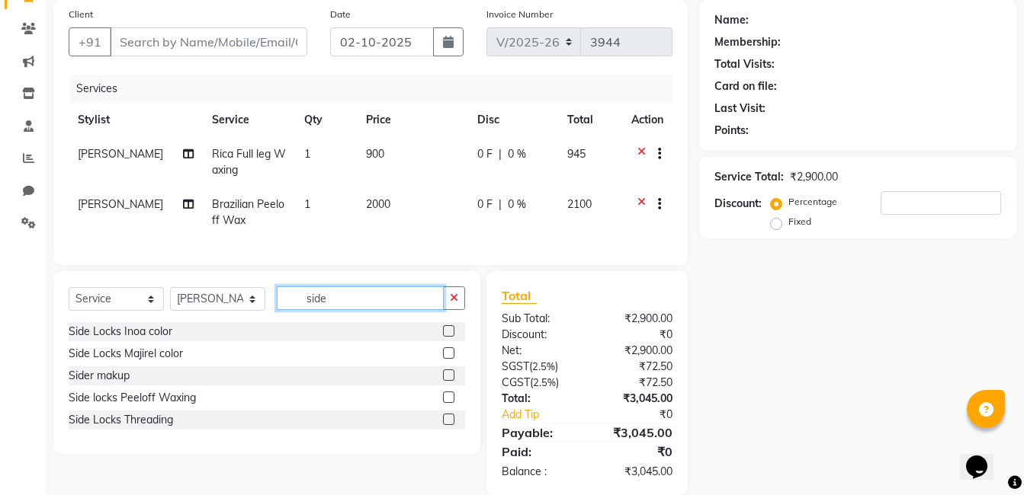
type input "side"
click at [449, 403] on label at bounding box center [448, 397] width 11 height 11
click at [449, 403] on input "checkbox" at bounding box center [448, 398] width 10 height 10
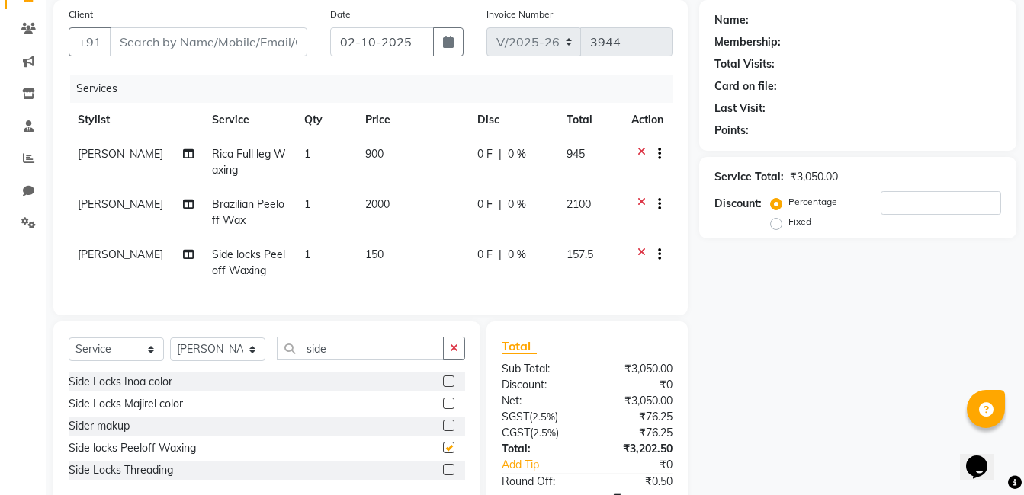
checkbox input "false"
drag, startPoint x: 454, startPoint y: 348, endPoint x: 447, endPoint y: 359, distance: 13.7
click at [454, 349] on div "Select Service Product Membership Package Voucher Prepaid Gift Card Select Styl…" at bounding box center [266, 413] width 427 height 183
click at [447, 360] on button "button" at bounding box center [454, 349] width 22 height 24
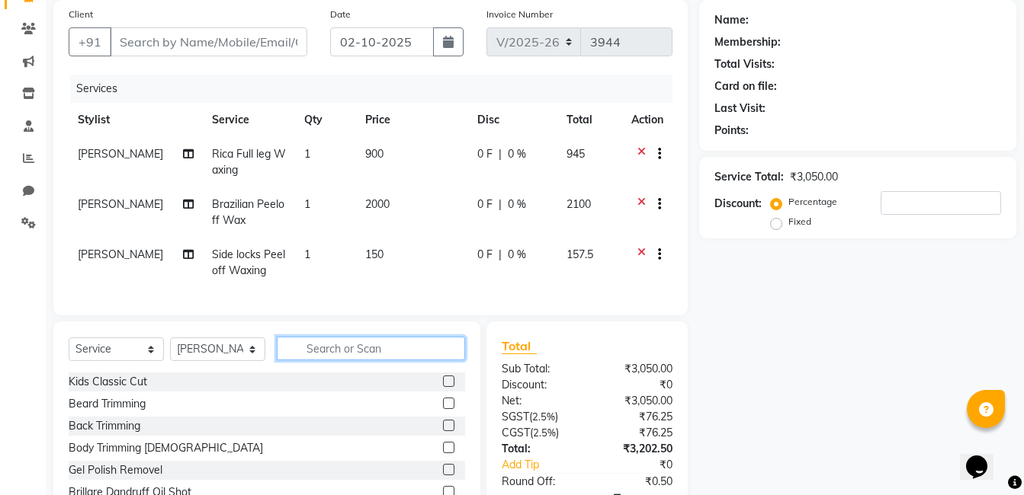
click at [354, 361] on input "text" at bounding box center [371, 349] width 188 height 24
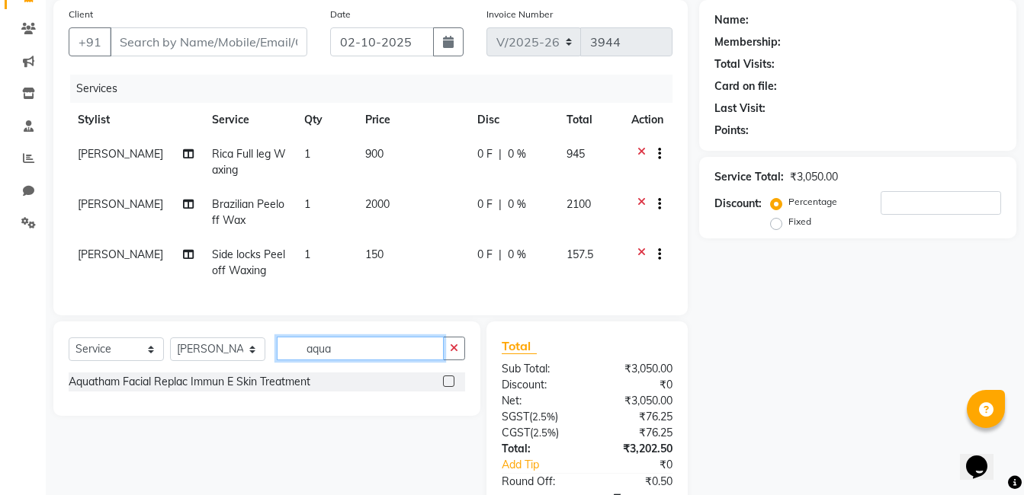
type input "aqua"
click at [447, 387] on label at bounding box center [448, 381] width 11 height 11
click at [447, 387] on input "checkbox" at bounding box center [448, 382] width 10 height 10
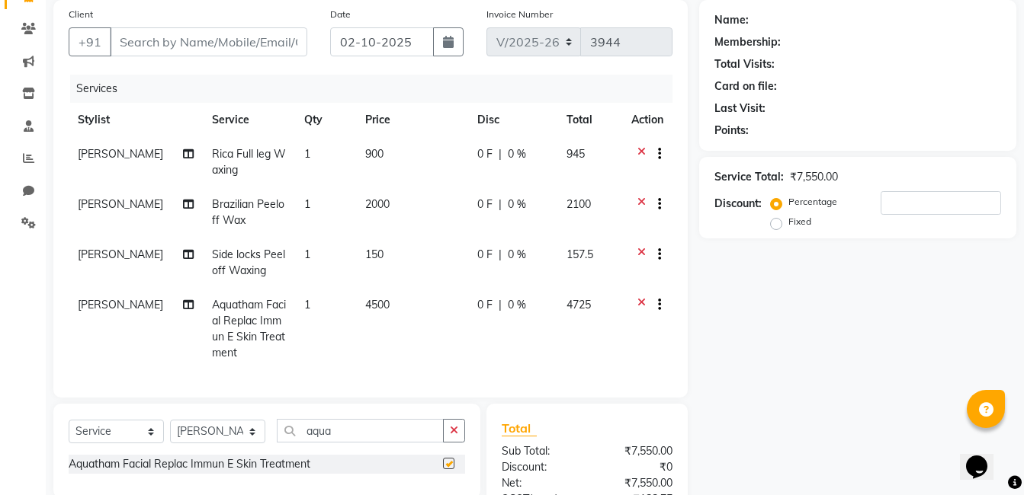
checkbox input "false"
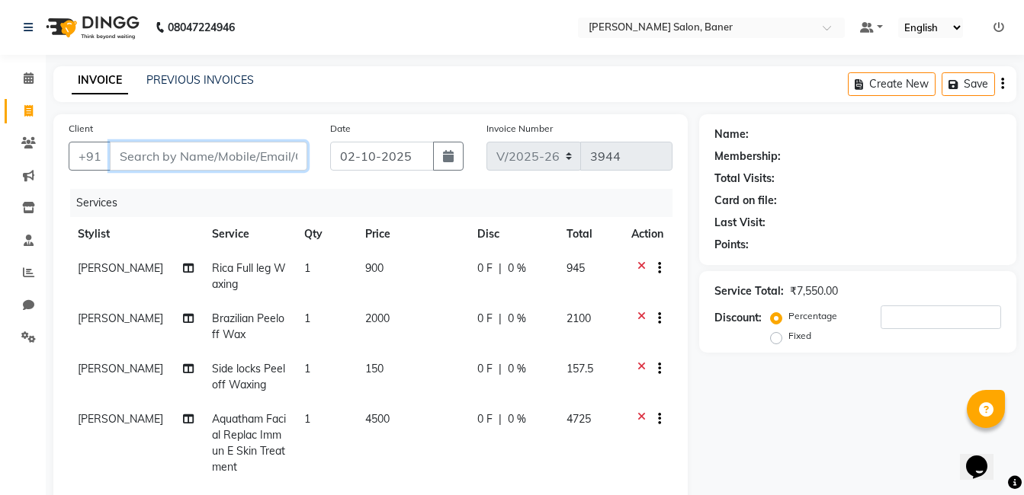
click at [210, 160] on input "Client" at bounding box center [208, 156] width 197 height 29
click at [193, 154] on input "Client" at bounding box center [208, 156] width 197 height 29
click at [193, 155] on input "Client" at bounding box center [208, 156] width 197 height 29
type input "9"
type input "0"
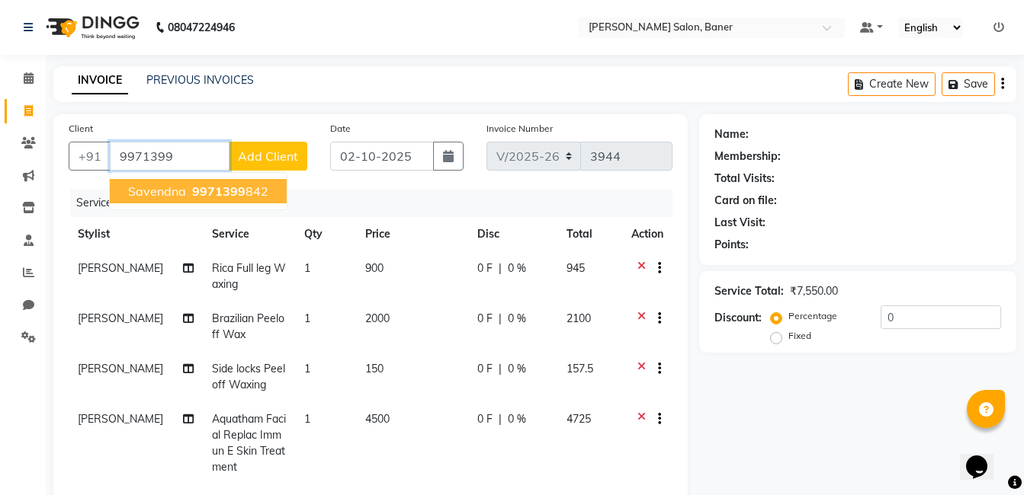
click at [243, 198] on ngb-highlight "9971399 842" at bounding box center [228, 191] width 79 height 15
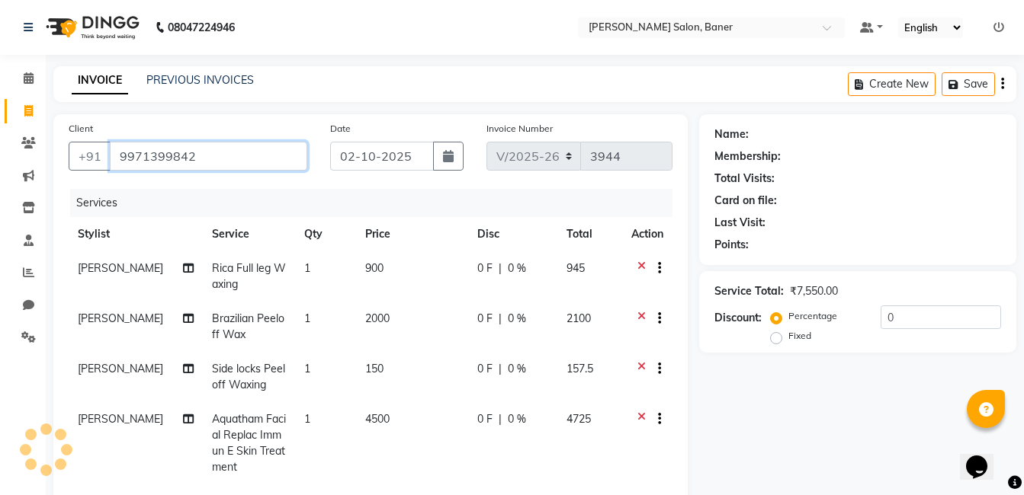
type input "9971399842"
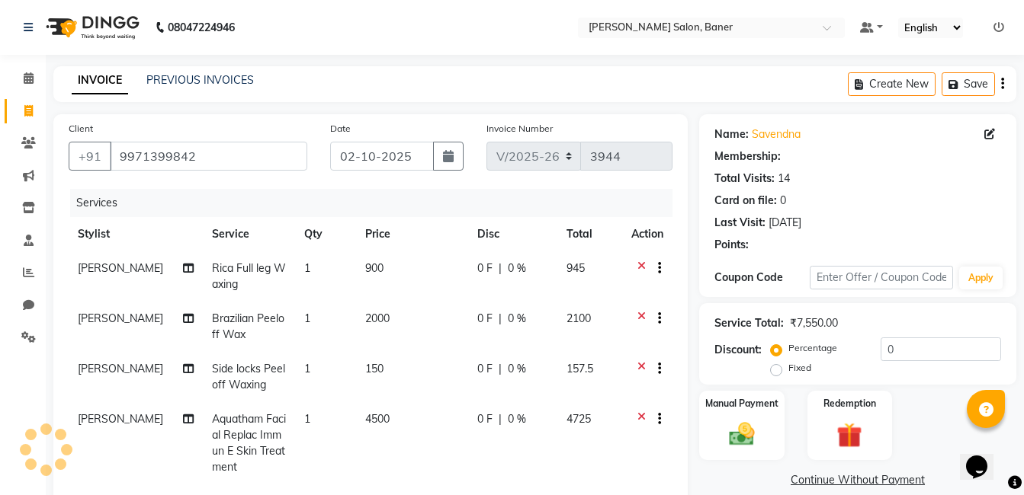
select select "1: Object"
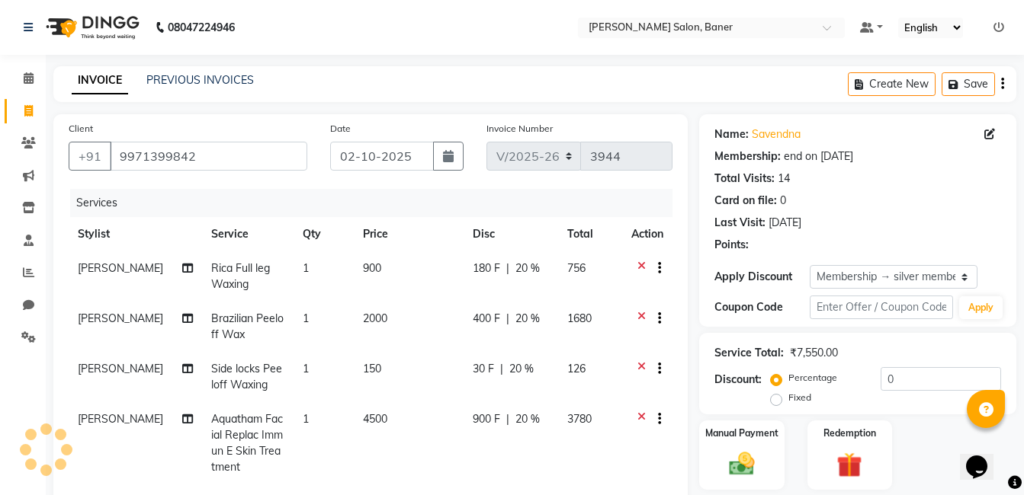
type input "20"
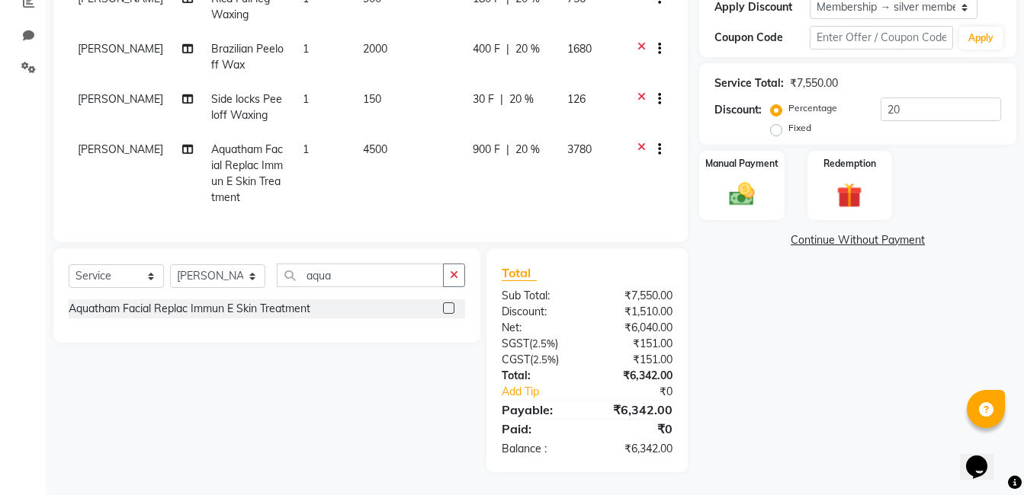
click at [522, 147] on td "900 F | 20 %" at bounding box center [510, 174] width 95 height 82
select select "68623"
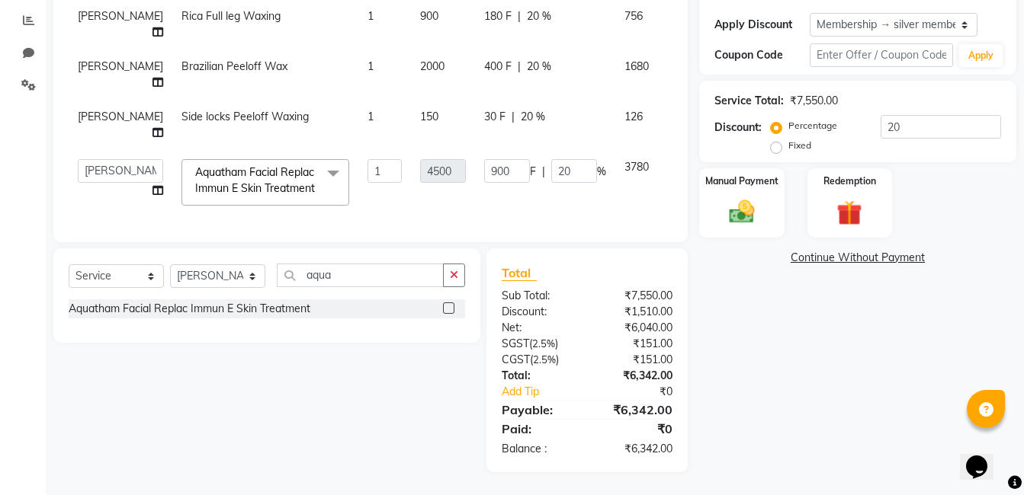
scroll to position [280, 0]
drag, startPoint x: 525, startPoint y: 141, endPoint x: 512, endPoint y: 141, distance: 13.0
click at [551, 159] on input "20" at bounding box center [574, 171] width 46 height 24
type input "30"
drag, startPoint x: 551, startPoint y: 186, endPoint x: 530, endPoint y: 210, distance: 31.3
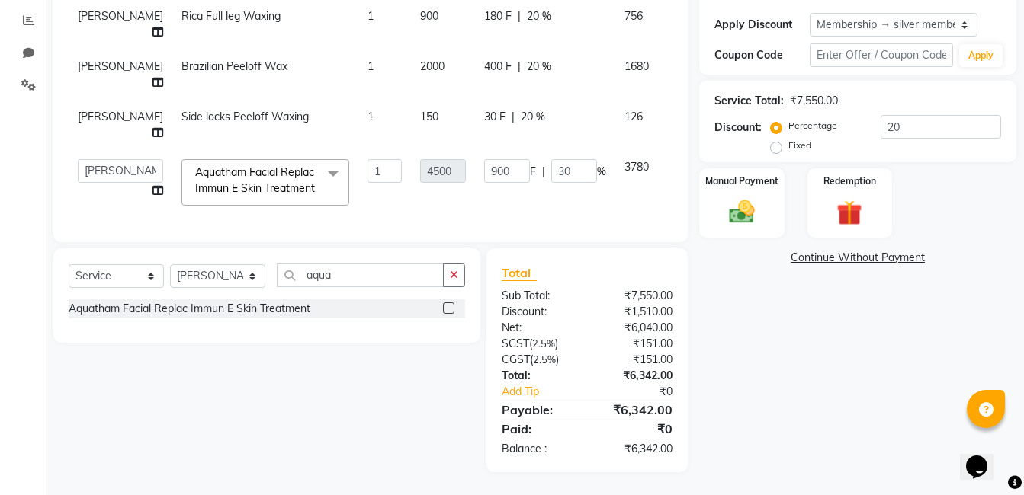
click at [548, 186] on td "900 F | 30 %" at bounding box center [545, 182] width 140 height 65
select select "68623"
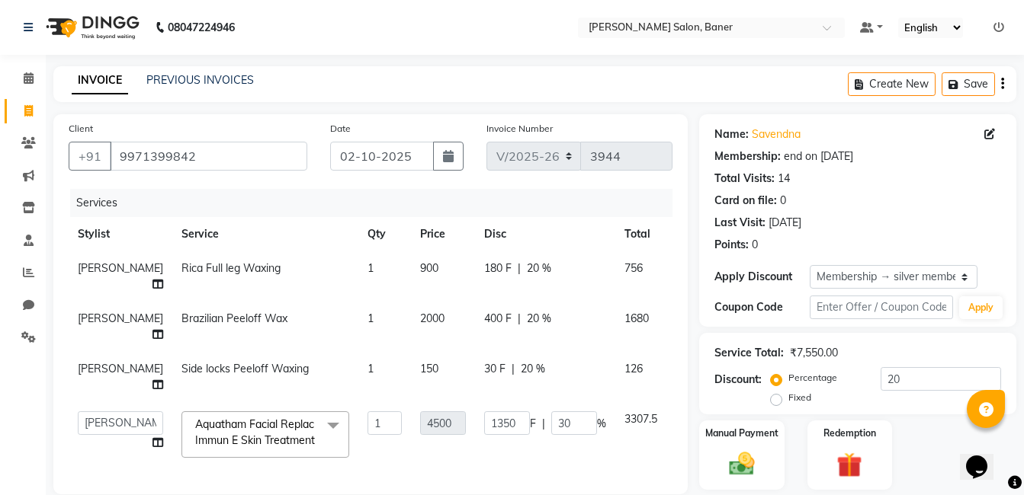
scroll to position [296, 0]
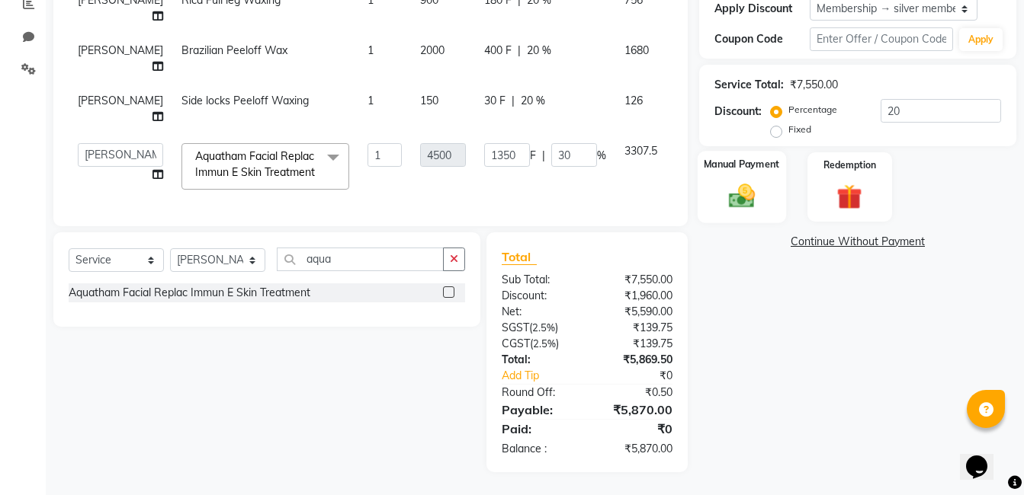
click at [732, 181] on img at bounding box center [741, 196] width 43 height 30
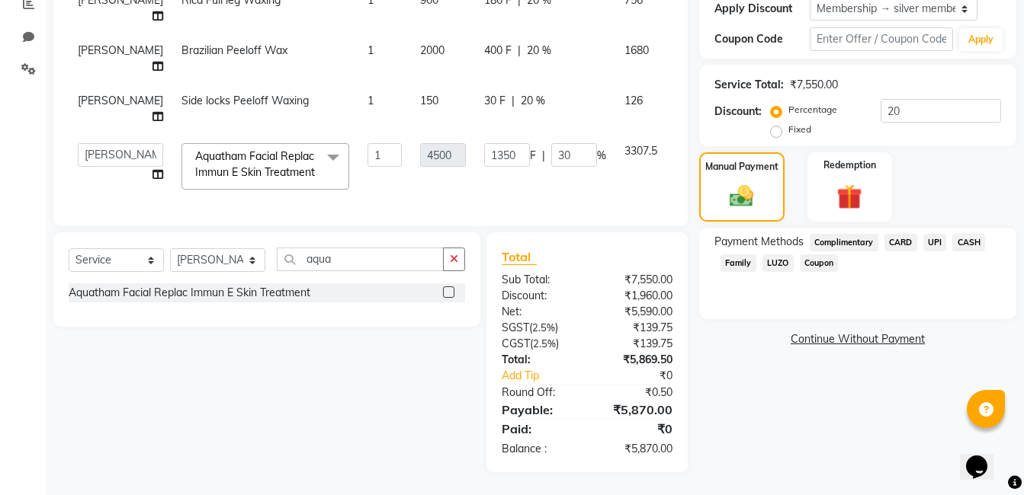
click at [924, 234] on span "UPI" at bounding box center [935, 243] width 24 height 18
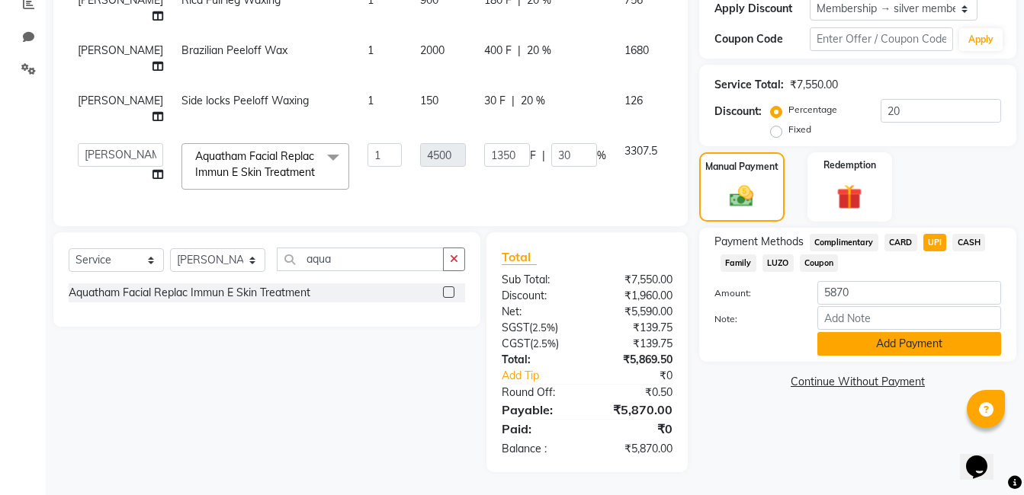
click at [861, 332] on button "Add Payment" at bounding box center [909, 344] width 184 height 24
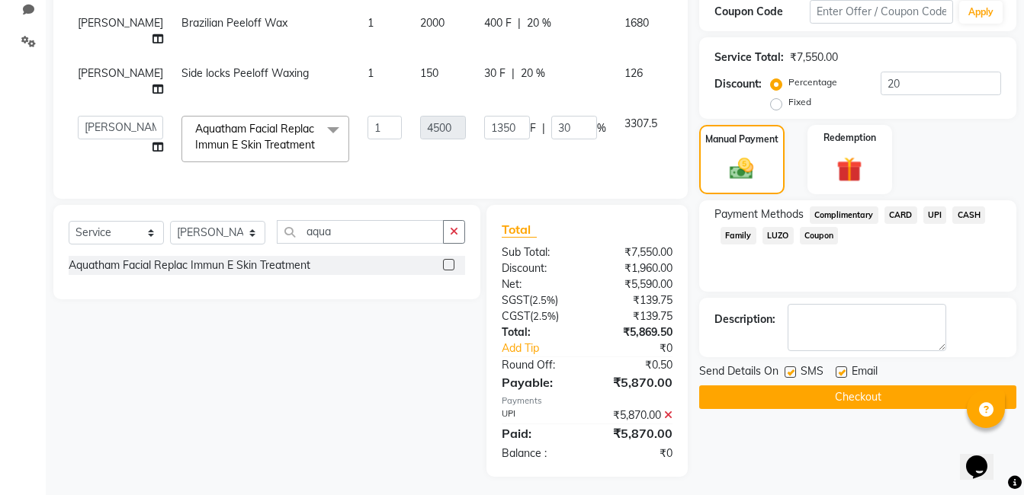
scroll to position [328, 0]
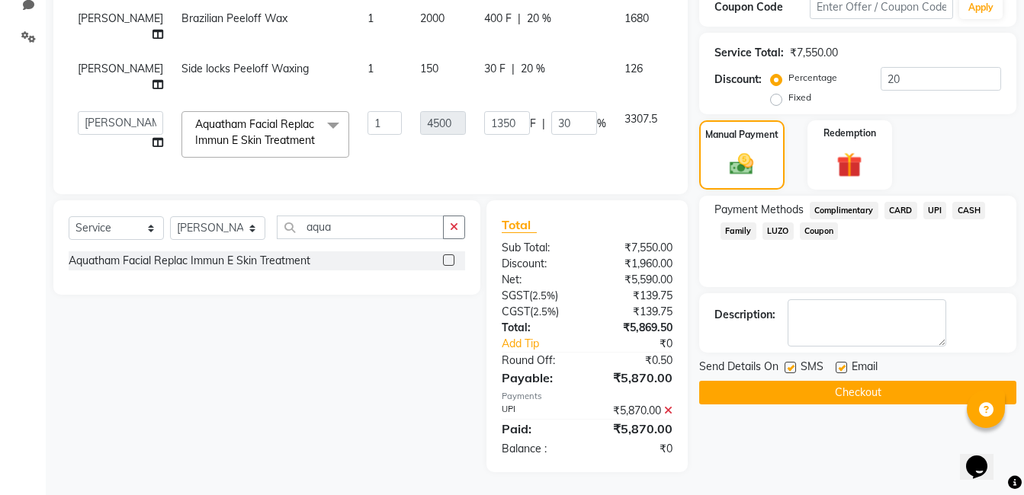
click at [875, 381] on button "Checkout" at bounding box center [857, 393] width 317 height 24
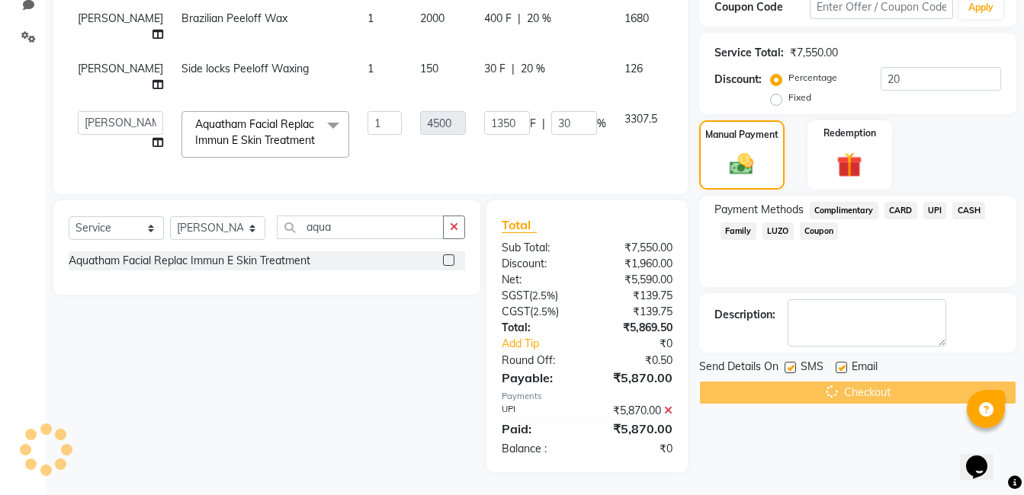
scroll to position [0, 0]
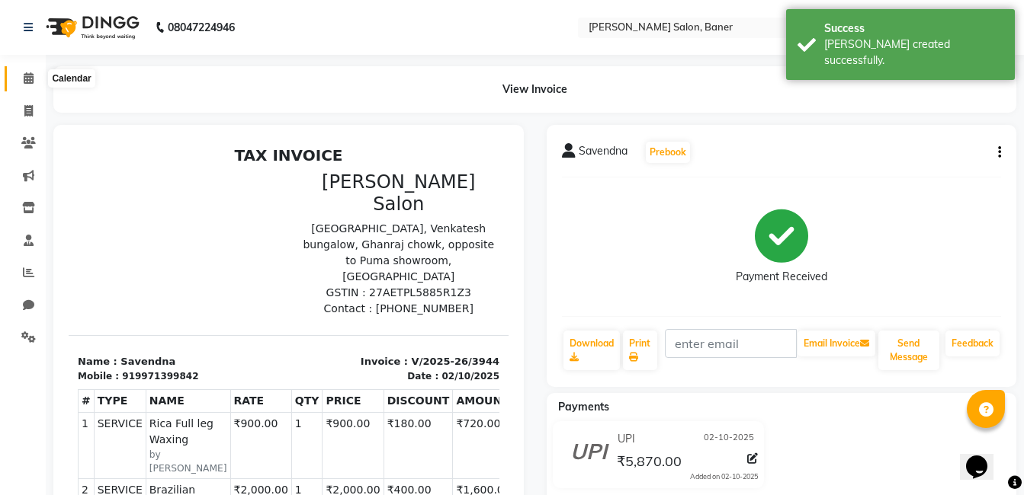
click at [31, 82] on icon at bounding box center [29, 77] width 10 height 11
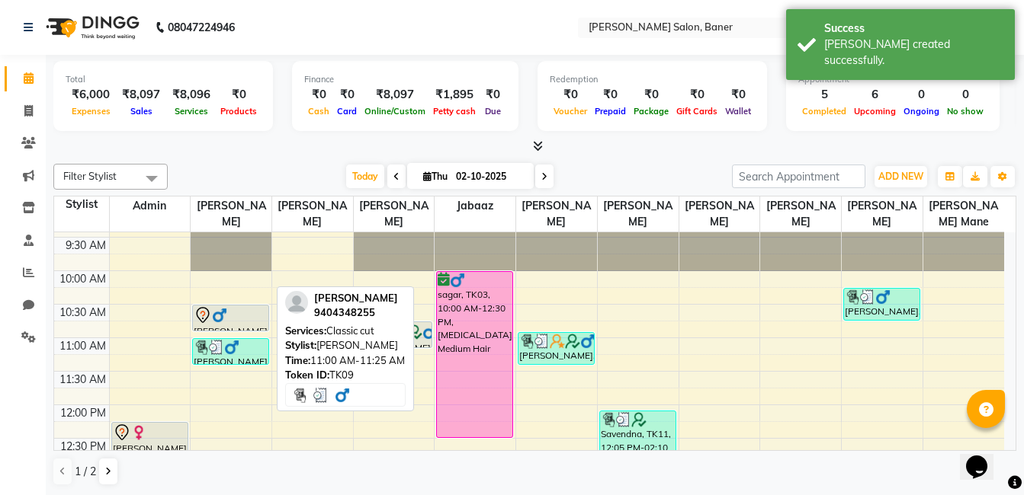
scroll to position [76, 0]
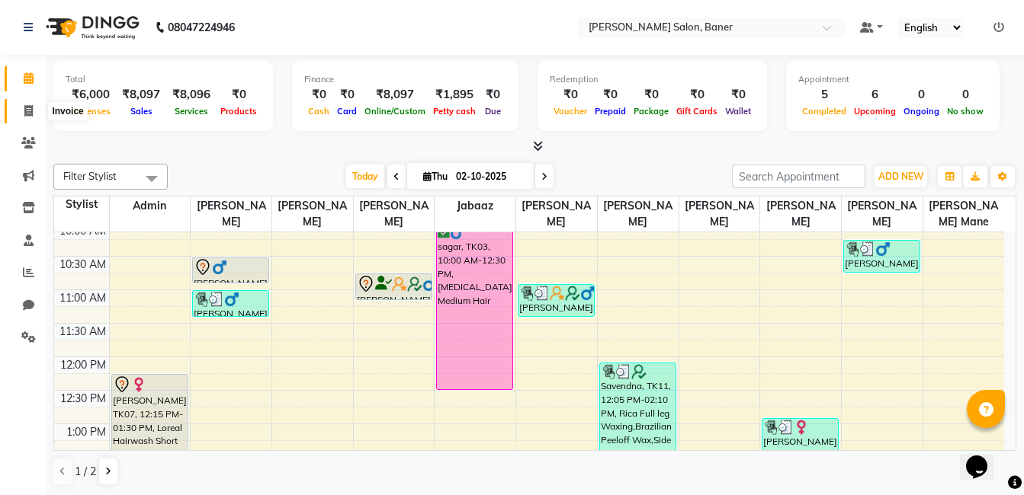
click at [24, 108] on span at bounding box center [28, 112] width 27 height 18
select select "service"
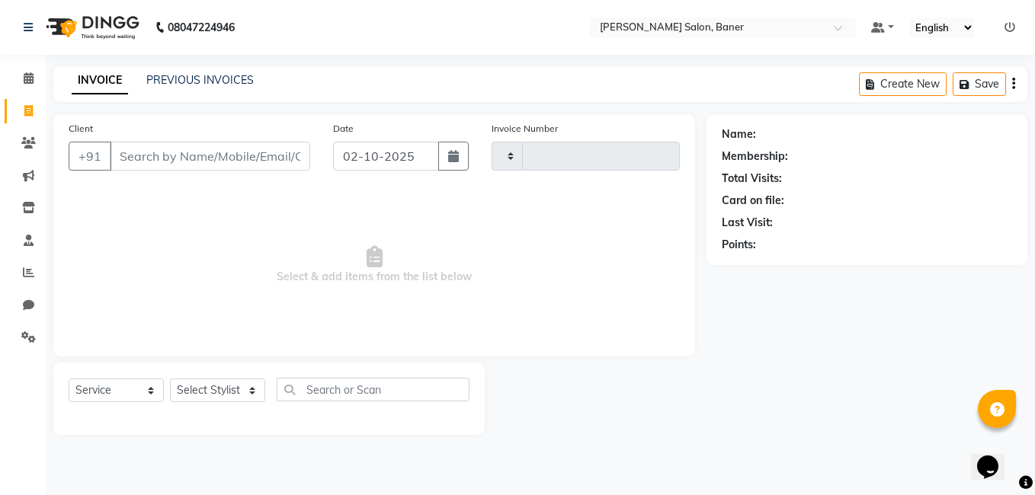
type input "3945"
select select "7115"
click at [214, 389] on select "Select Stylist" at bounding box center [217, 391] width 95 height 24
click at [214, 389] on select "Select Stylist [PERSON_NAME] Admin Jabaaz [PERSON_NAME] [PERSON_NAME] [PERSON_N…" at bounding box center [217, 391] width 95 height 24
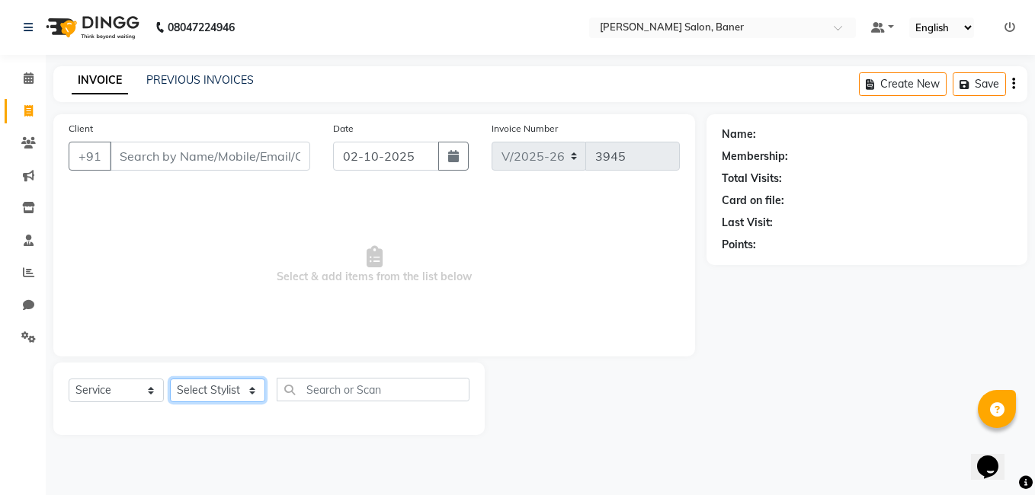
select select "60259"
click at [170, 379] on select "Select Stylist [PERSON_NAME] Admin Jabaaz [PERSON_NAME] [PERSON_NAME] [PERSON_N…" at bounding box center [217, 391] width 95 height 24
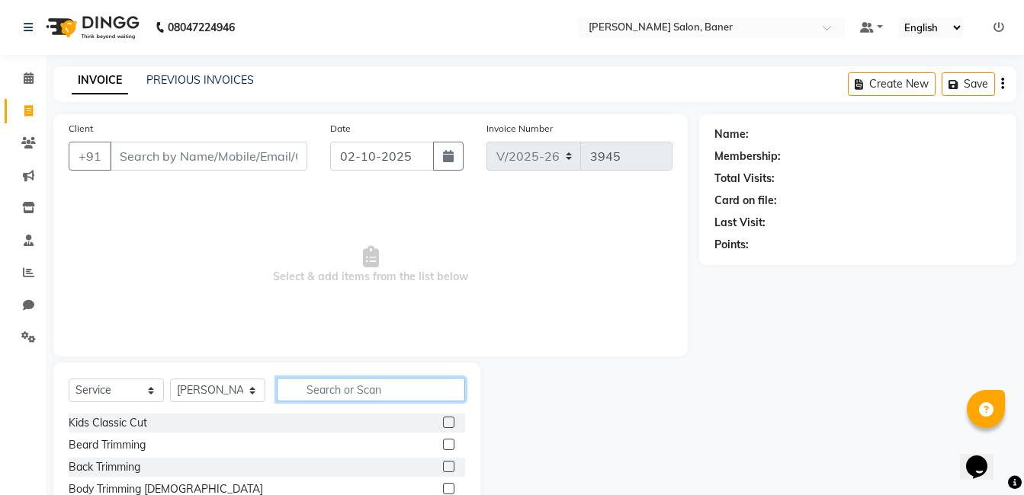
click at [335, 396] on input "text" at bounding box center [371, 390] width 188 height 24
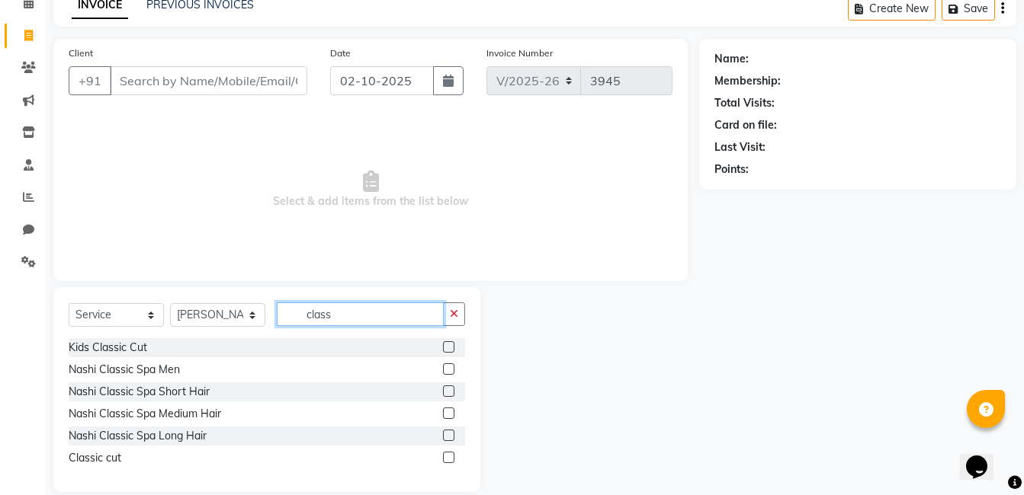
scroll to position [95, 0]
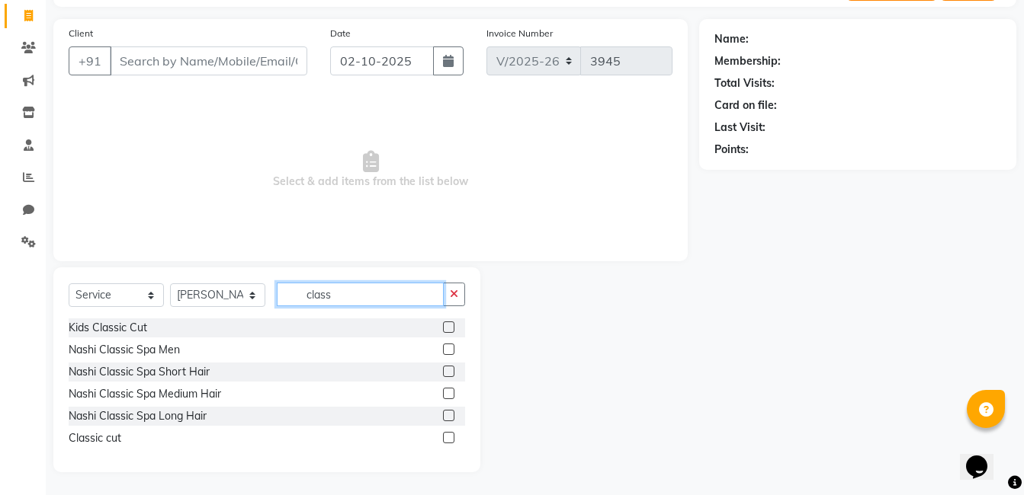
type input "class"
click at [447, 437] on label at bounding box center [448, 437] width 11 height 11
click at [447, 437] on input "checkbox" at bounding box center [448, 439] width 10 height 10
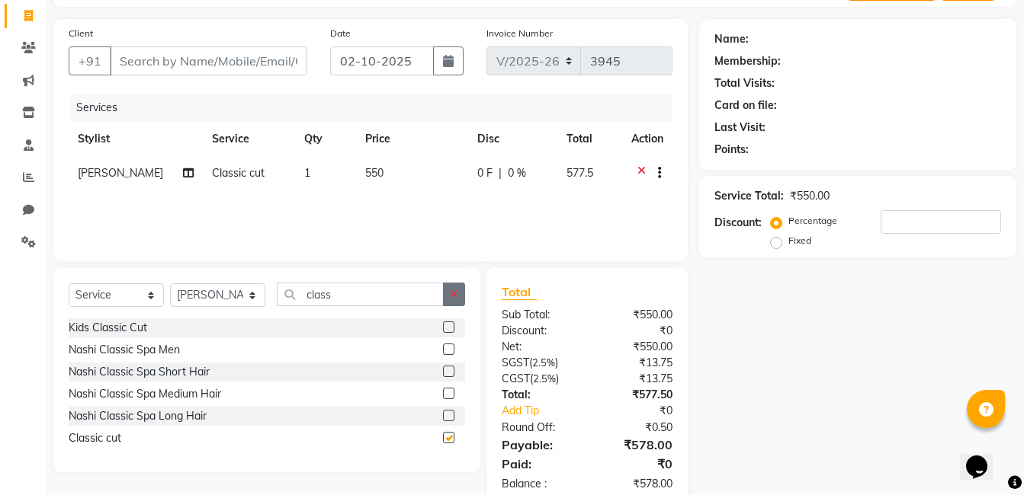
checkbox input "false"
drag, startPoint x: 456, startPoint y: 290, endPoint x: 435, endPoint y: 289, distance: 20.6
click at [455, 290] on icon "button" at bounding box center [454, 294] width 8 height 11
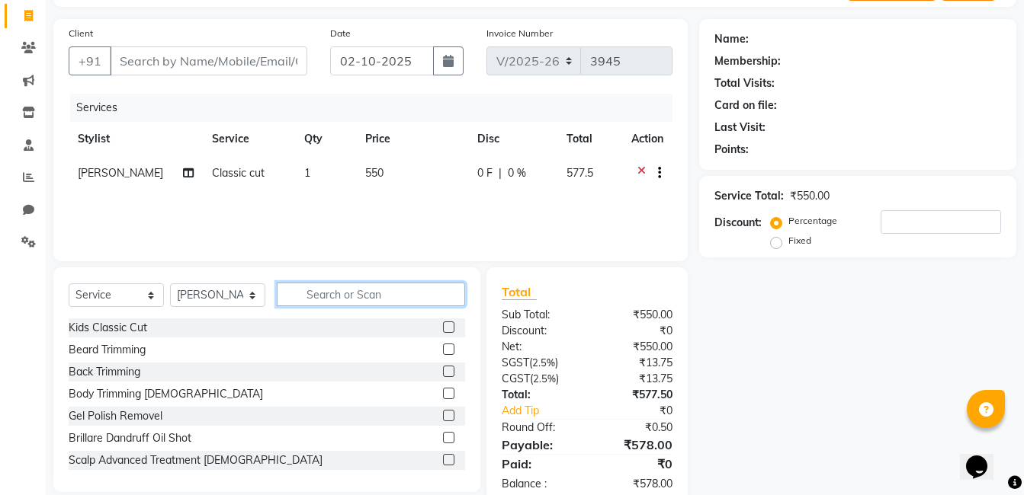
click at [396, 289] on input "text" at bounding box center [371, 295] width 188 height 24
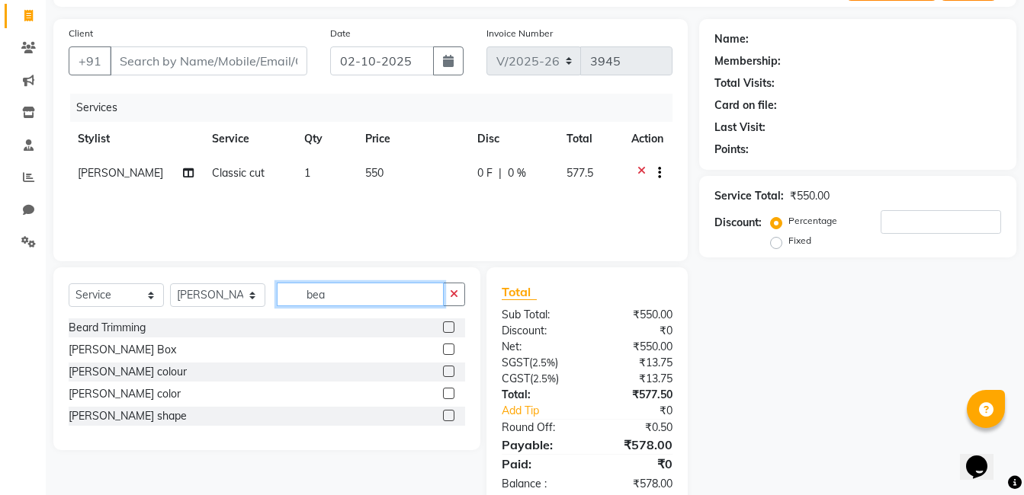
type input "bea"
click at [451, 415] on label at bounding box center [448, 415] width 11 height 11
click at [451, 415] on input "checkbox" at bounding box center [448, 417] width 10 height 10
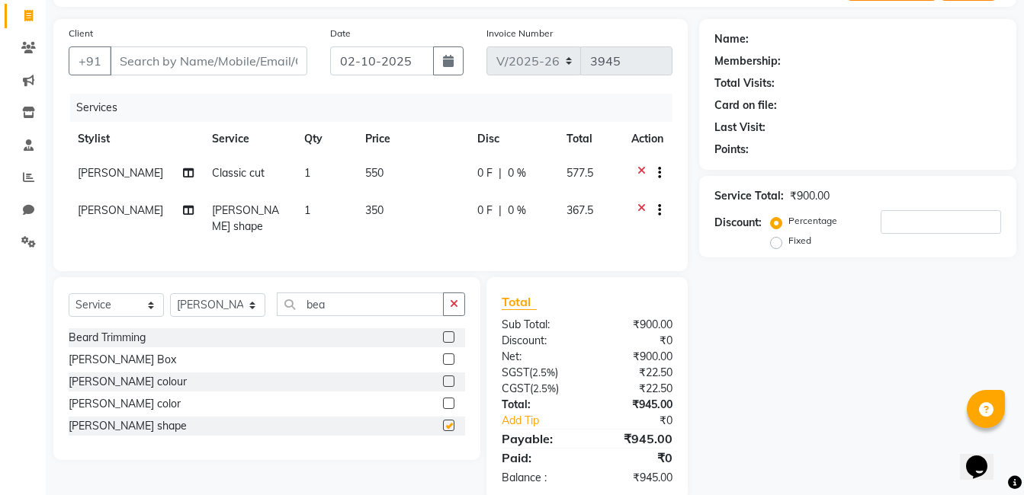
checkbox input "false"
click at [187, 60] on input "Client" at bounding box center [208, 60] width 197 height 29
click at [405, 299] on input "bea" at bounding box center [360, 305] width 167 height 24
type input "b"
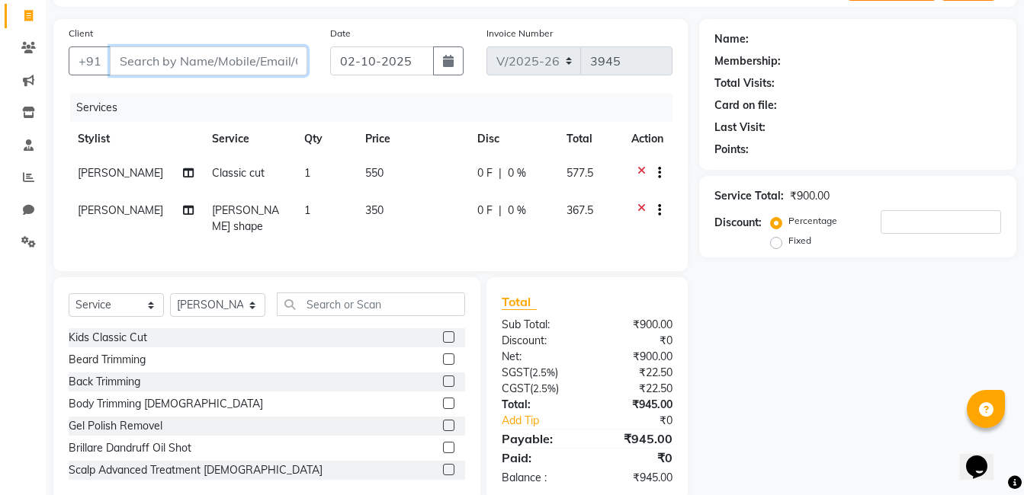
click at [189, 63] on input "Client" at bounding box center [208, 60] width 197 height 29
type input "8"
type input "0"
click at [149, 60] on input "88005028445" at bounding box center [170, 60] width 120 height 29
type input "8805028445"
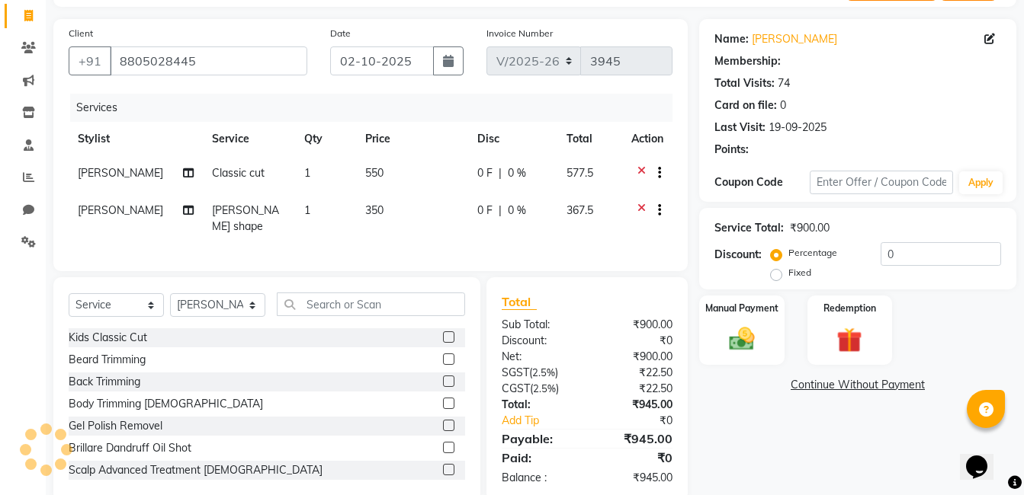
select select "1: Object"
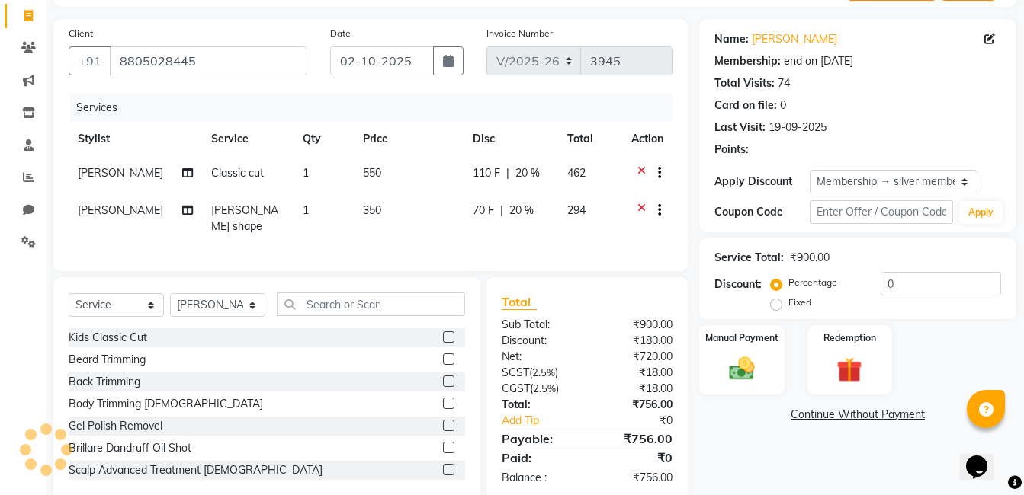
type input "20"
click at [286, 111] on div "Services" at bounding box center [377, 108] width 614 height 28
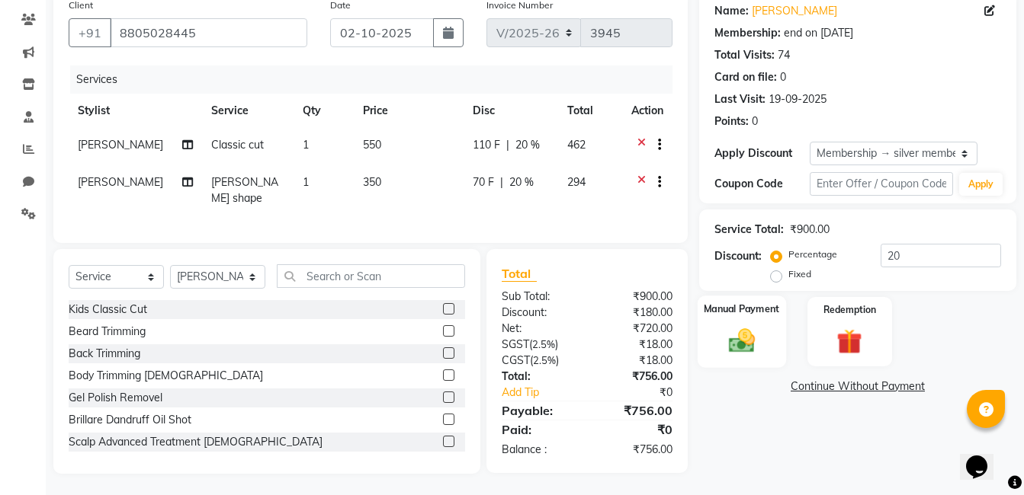
drag, startPoint x: 752, startPoint y: 335, endPoint x: 865, endPoint y: 360, distance: 116.3
click at [754, 335] on img at bounding box center [741, 340] width 43 height 30
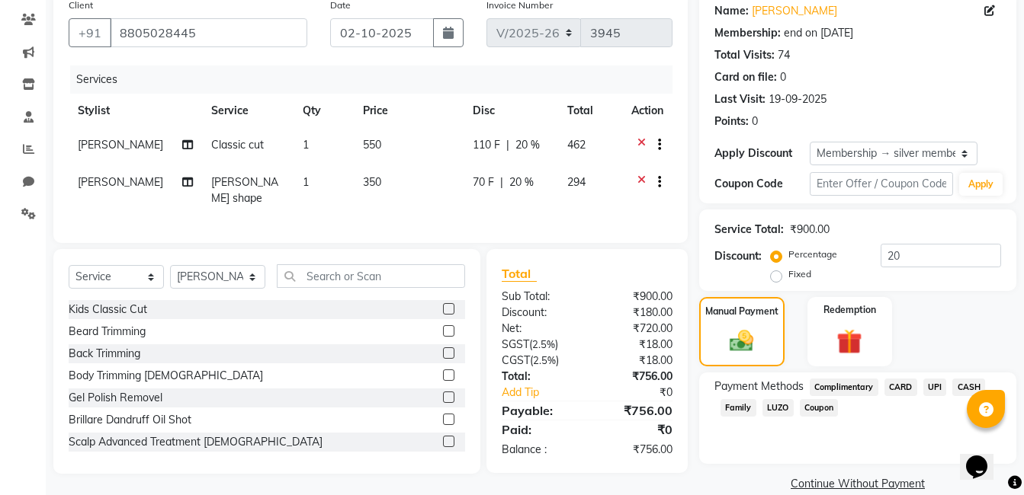
click at [924, 385] on span "UPI" at bounding box center [935, 388] width 24 height 18
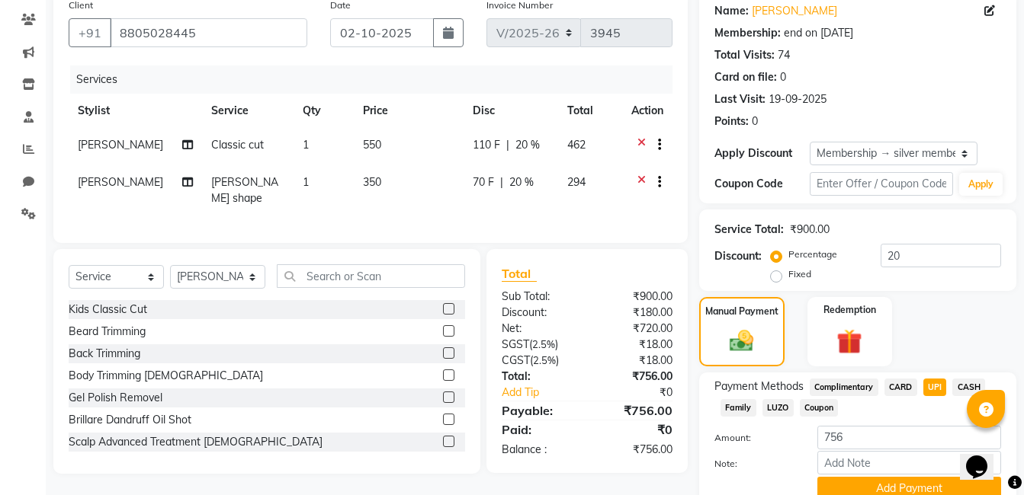
scroll to position [189, 0]
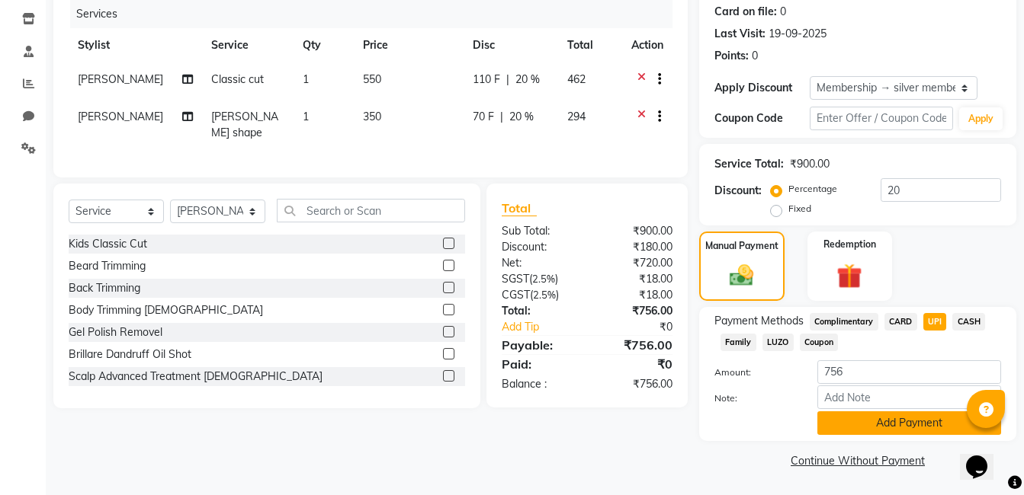
click at [854, 415] on button "Add Payment" at bounding box center [909, 424] width 184 height 24
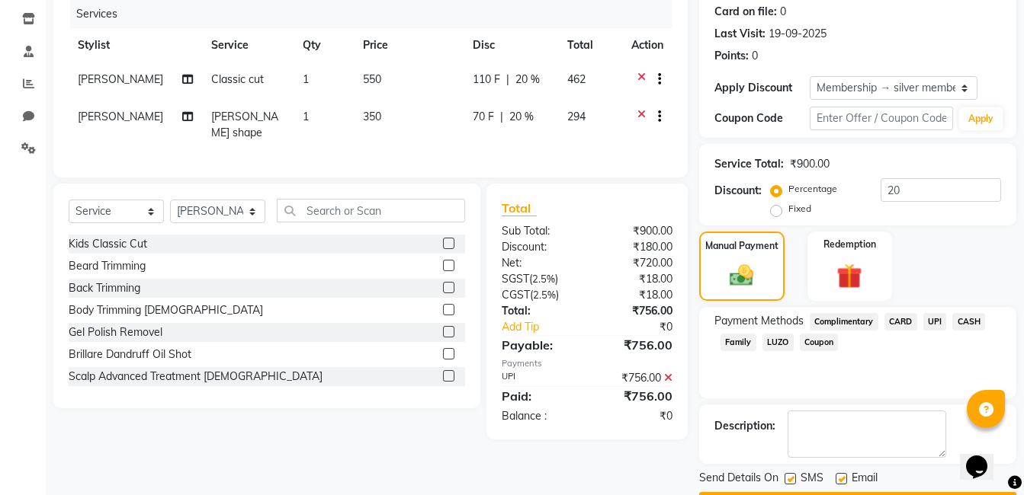
scroll to position [232, 0]
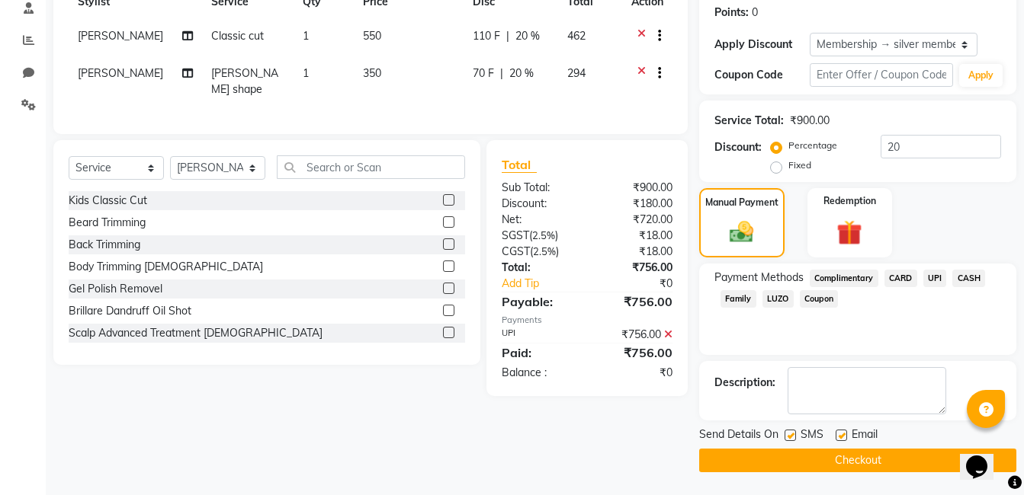
click at [818, 463] on button "Checkout" at bounding box center [857, 461] width 317 height 24
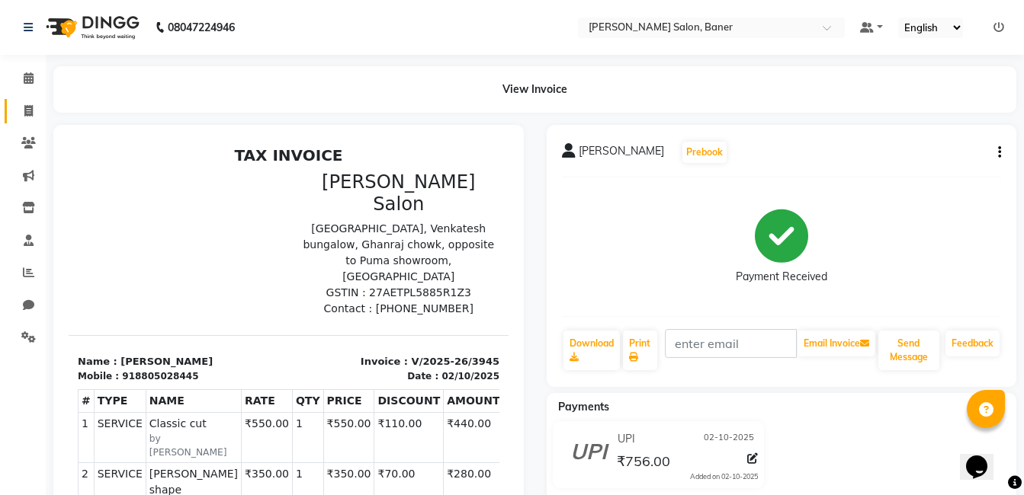
click at [29, 120] on link "Invoice" at bounding box center [23, 111] width 37 height 25
select select "service"
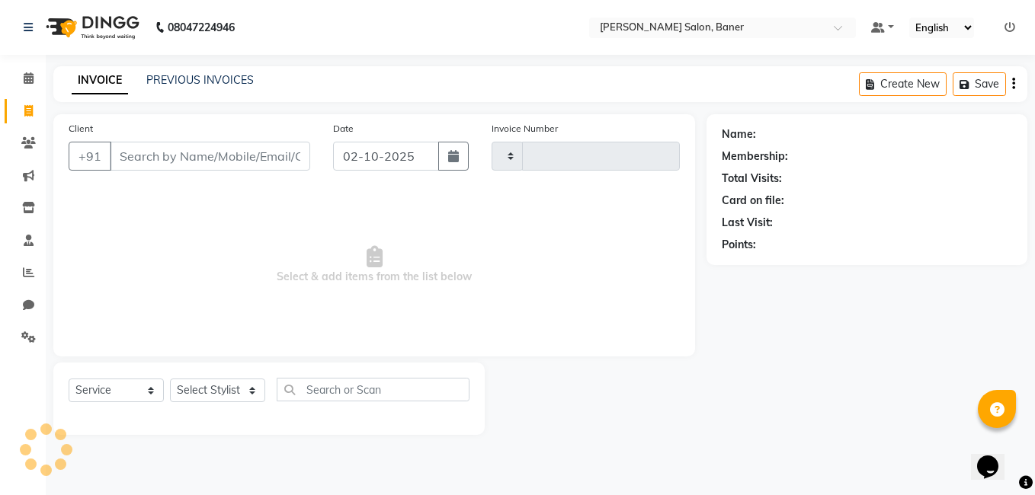
type input "3946"
select select "7115"
click at [226, 399] on select "Select Stylist" at bounding box center [217, 391] width 95 height 24
click at [223, 386] on select "Select Stylist" at bounding box center [217, 391] width 95 height 24
click at [223, 386] on select "Select Stylist [PERSON_NAME] Admin Jabaaz [PERSON_NAME] [PERSON_NAME] [PERSON_N…" at bounding box center [217, 391] width 95 height 24
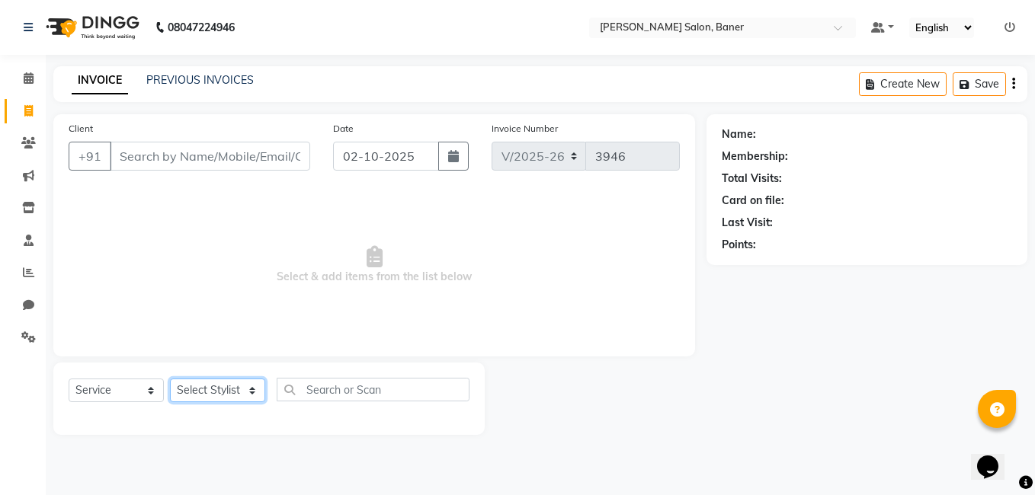
select select "60256"
click at [170, 379] on select "Select Stylist [PERSON_NAME] Admin Jabaaz [PERSON_NAME] [PERSON_NAME] [PERSON_N…" at bounding box center [217, 391] width 95 height 24
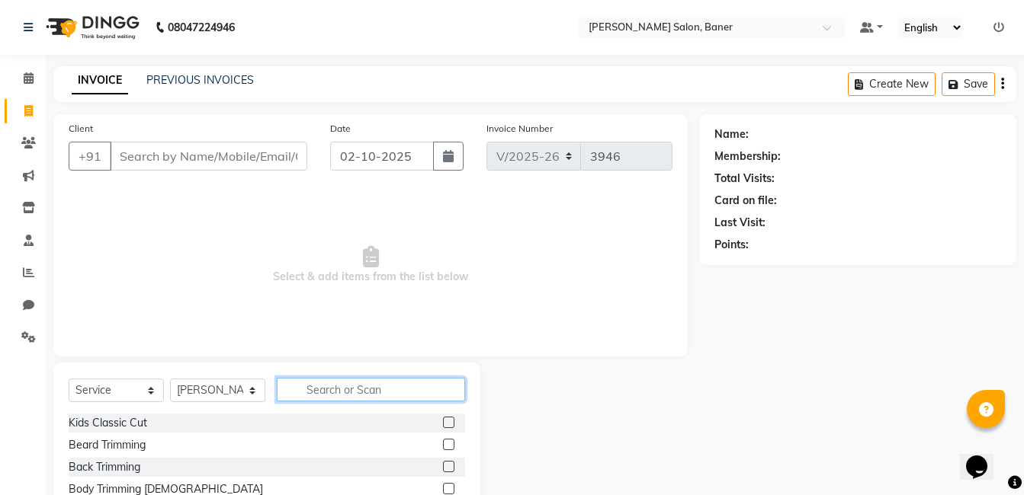
click at [335, 383] on input "text" at bounding box center [371, 390] width 188 height 24
type input "high"
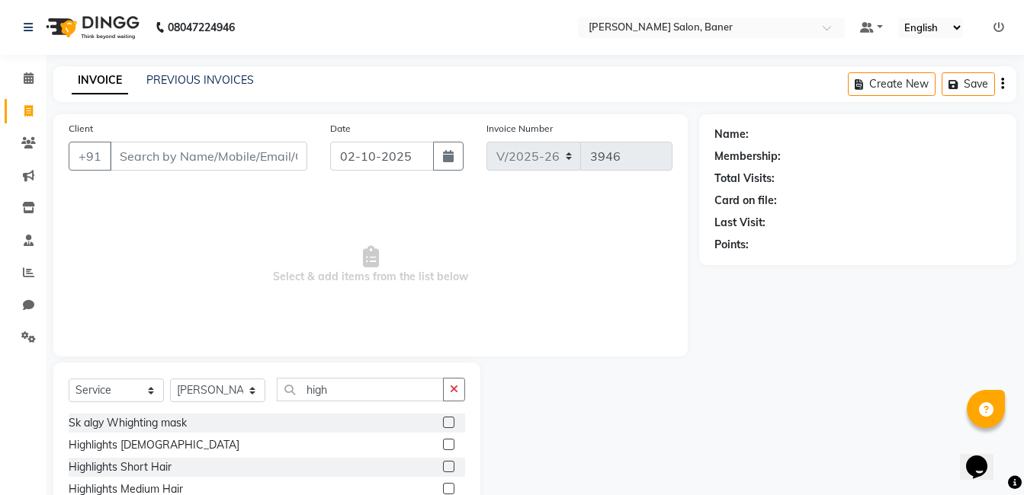
click at [443, 489] on label at bounding box center [448, 488] width 11 height 11
click at [443, 489] on input "checkbox" at bounding box center [448, 490] width 10 height 10
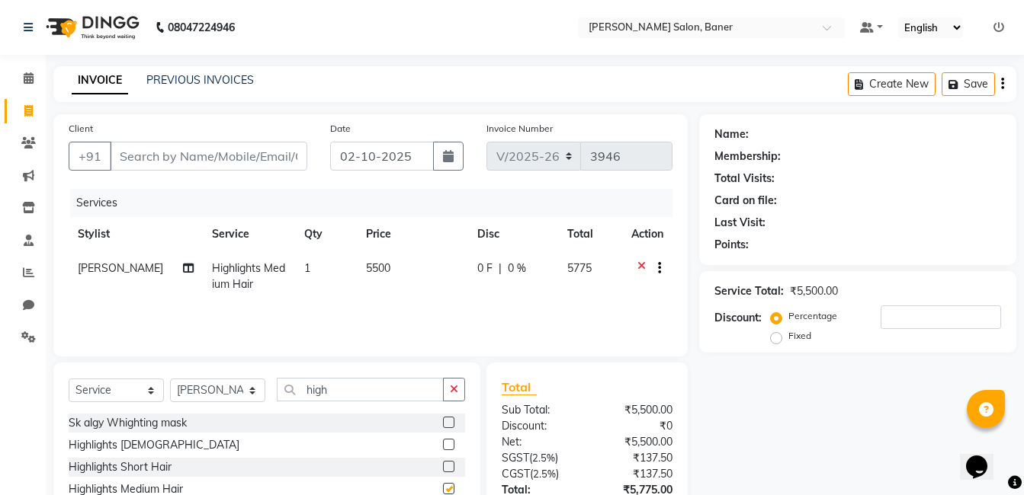
checkbox input "false"
click at [28, 73] on icon at bounding box center [29, 77] width 10 height 11
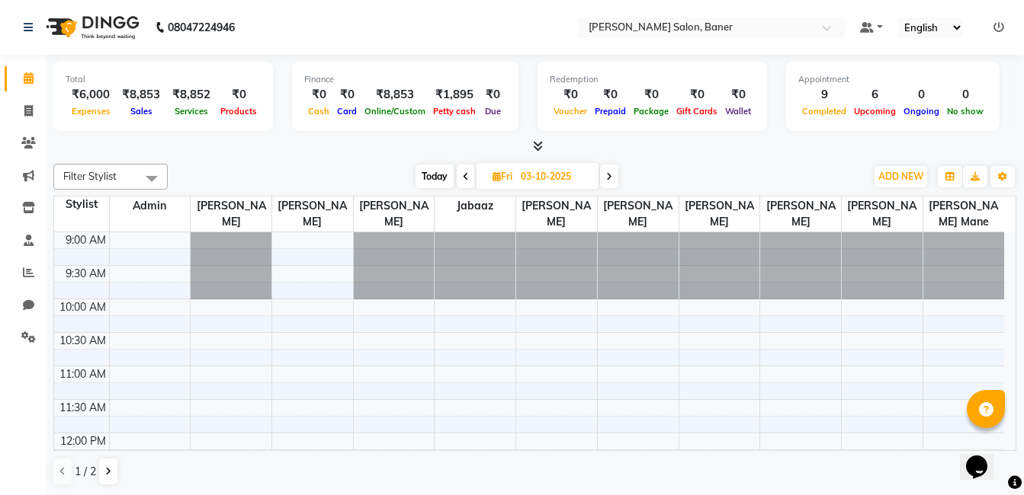
click at [437, 180] on span "Today" at bounding box center [434, 177] width 38 height 24
type input "02-10-2025"
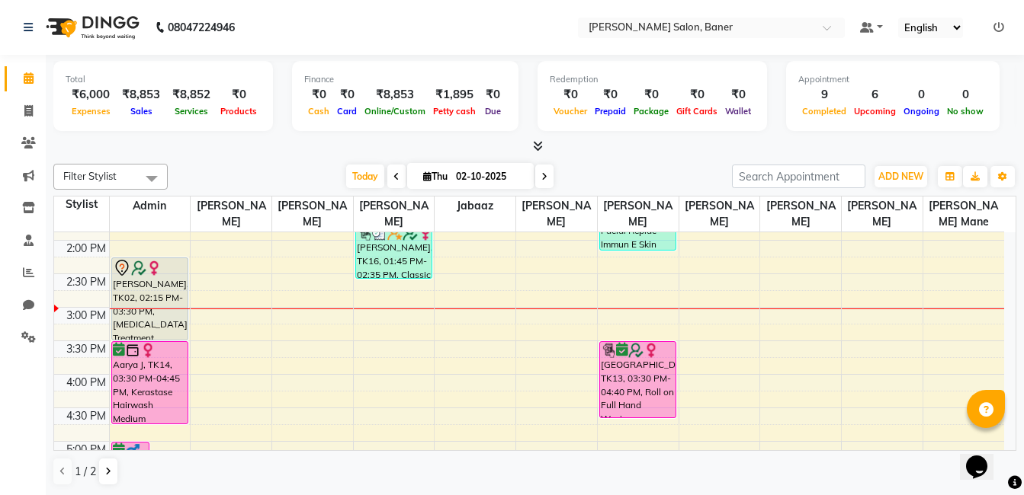
scroll to position [403, 0]
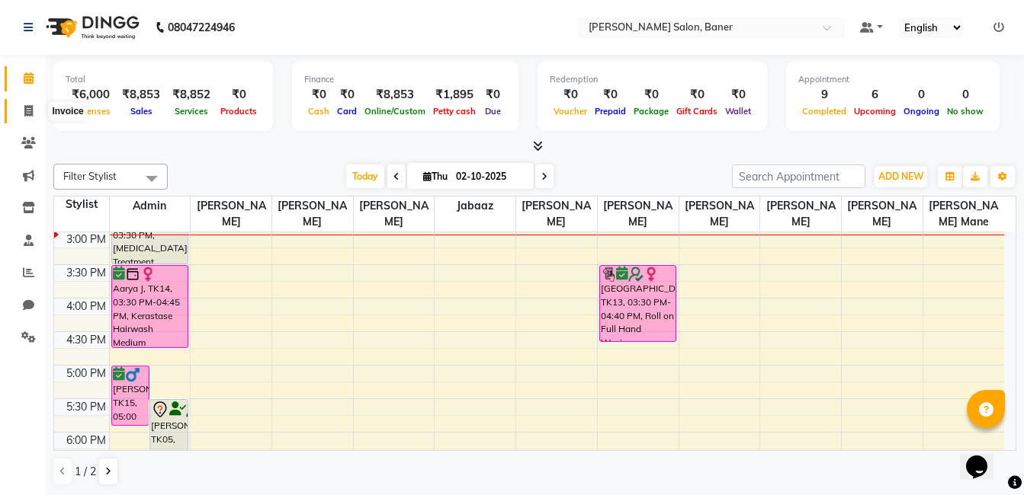
click at [30, 110] on icon at bounding box center [28, 110] width 8 height 11
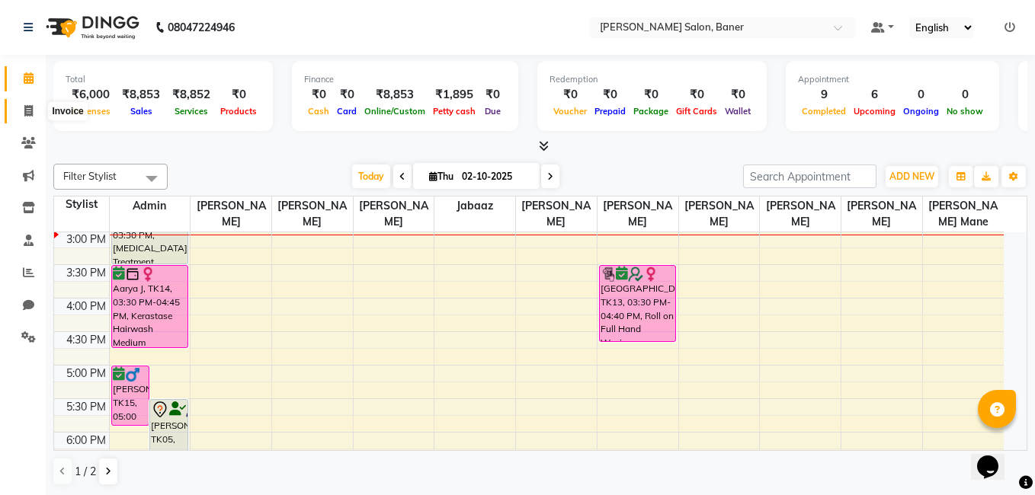
select select "service"
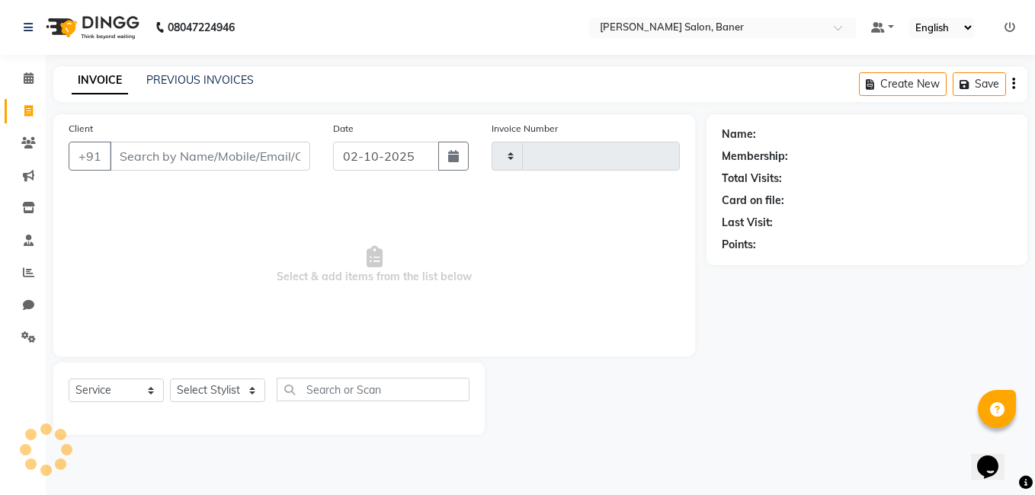
type input "3946"
select select "7115"
click at [231, 396] on select "Select Stylist" at bounding box center [217, 391] width 95 height 24
click at [223, 390] on select "Select Stylist" at bounding box center [217, 391] width 95 height 24
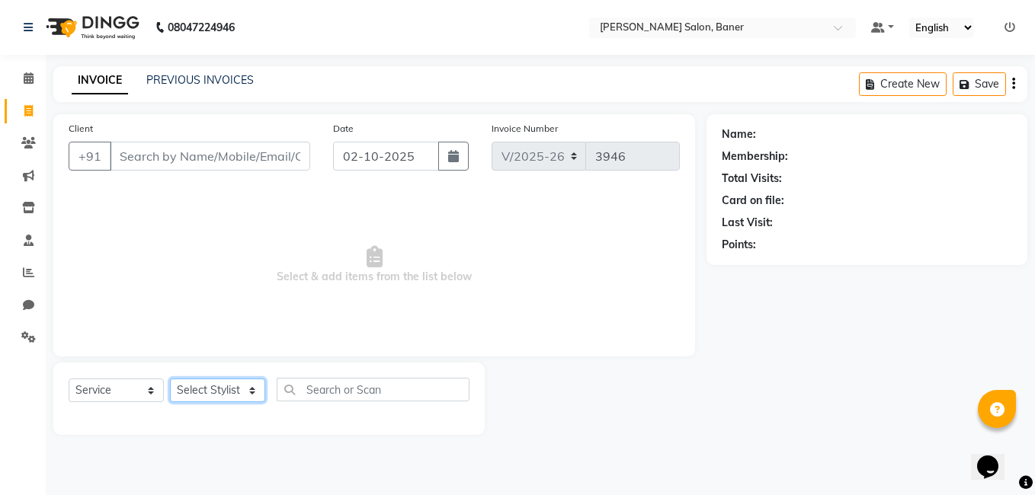
select select "90315"
click at [170, 379] on select "Select Stylist [PERSON_NAME] Admin Jabaaz [PERSON_NAME] [PERSON_NAME] [PERSON_N…" at bounding box center [217, 391] width 95 height 24
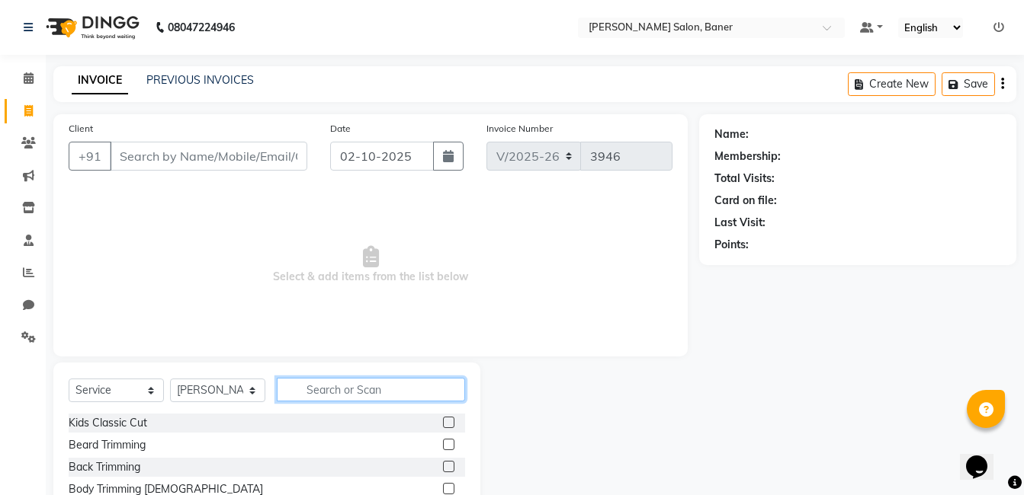
click at [348, 384] on input "text" at bounding box center [371, 390] width 188 height 24
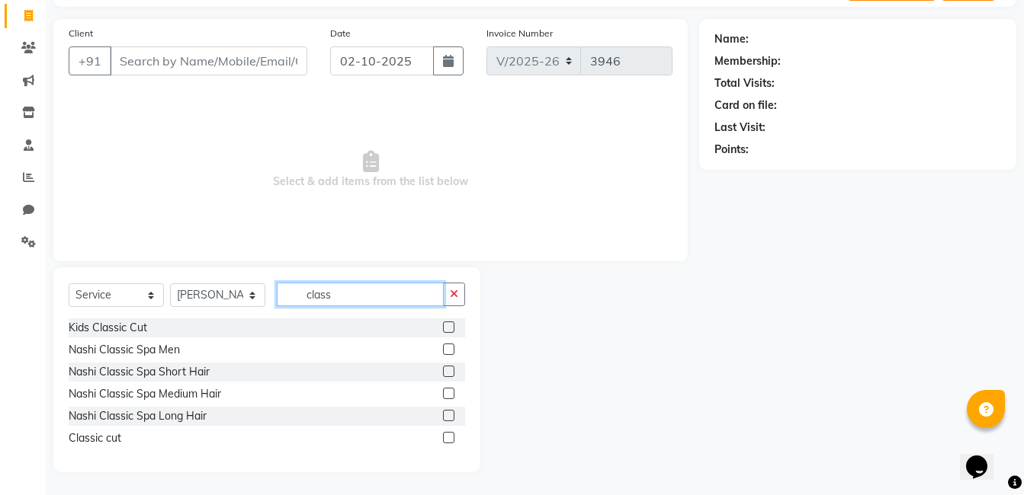
type input "class"
drag, startPoint x: 449, startPoint y: 439, endPoint x: 434, endPoint y: 423, distance: 21.6
click at [448, 439] on label at bounding box center [448, 437] width 11 height 11
click at [448, 439] on input "checkbox" at bounding box center [448, 439] width 10 height 10
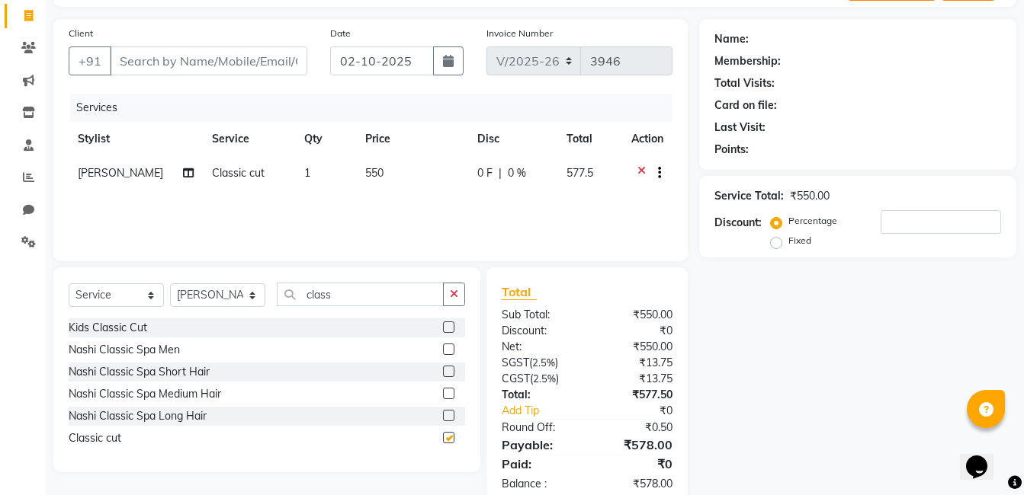
checkbox input "false"
click at [454, 295] on icon "button" at bounding box center [454, 294] width 8 height 11
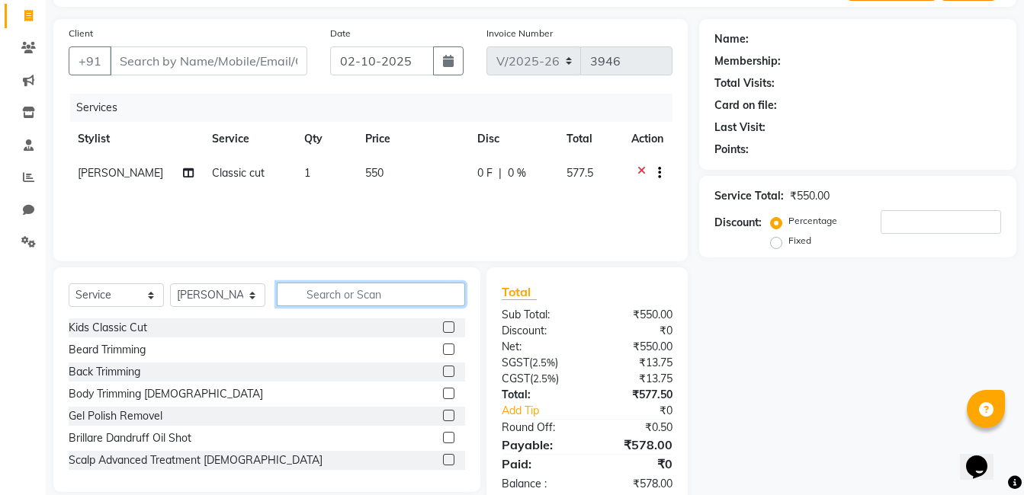
click at [333, 298] on input "text" at bounding box center [371, 295] width 188 height 24
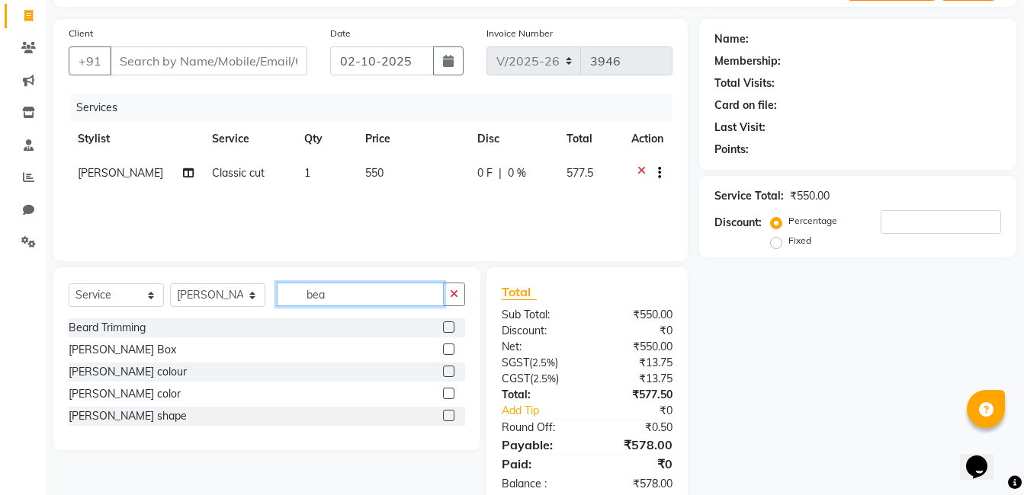
type input "bea"
click at [450, 418] on label at bounding box center [448, 415] width 11 height 11
click at [450, 418] on input "checkbox" at bounding box center [448, 417] width 10 height 10
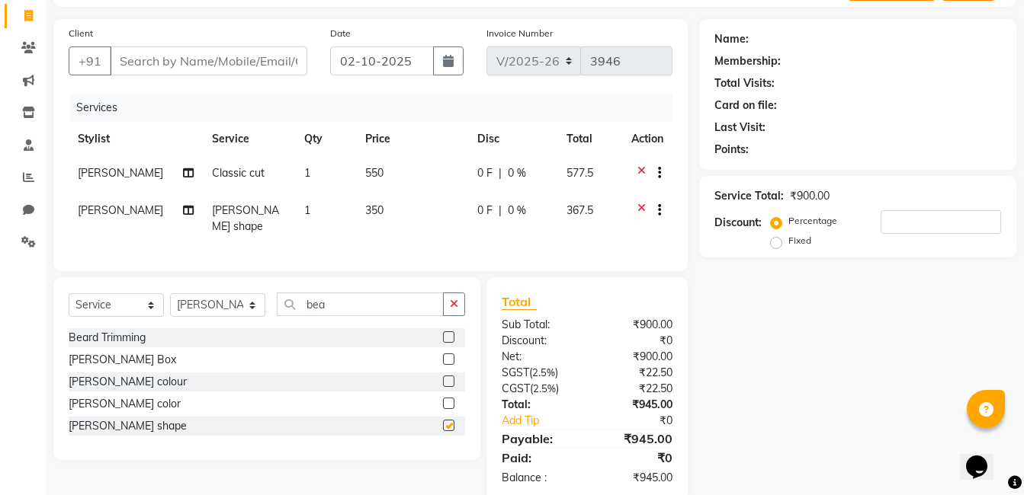
checkbox input "false"
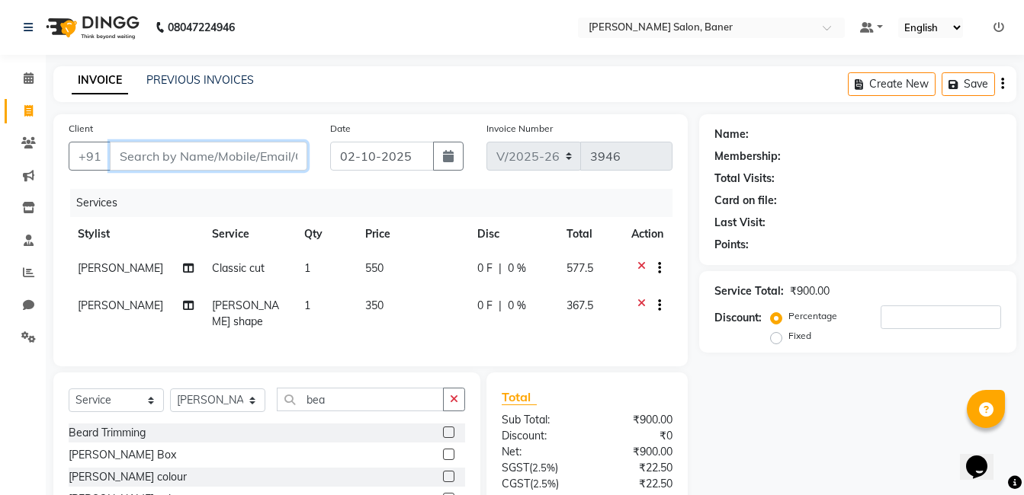
drag, startPoint x: 194, startPoint y: 147, endPoint x: 192, endPoint y: 156, distance: 9.4
click at [194, 149] on input "Client" at bounding box center [208, 156] width 197 height 29
click at [207, 397] on select "Select Stylist [PERSON_NAME] Admin Jabaaz [PERSON_NAME] [PERSON_NAME] [PERSON_N…" at bounding box center [217, 401] width 95 height 24
select select "90534"
click at [170, 389] on select "Select Stylist [PERSON_NAME] Admin Jabaaz [PERSON_NAME] [PERSON_NAME] [PERSON_N…" at bounding box center [217, 401] width 95 height 24
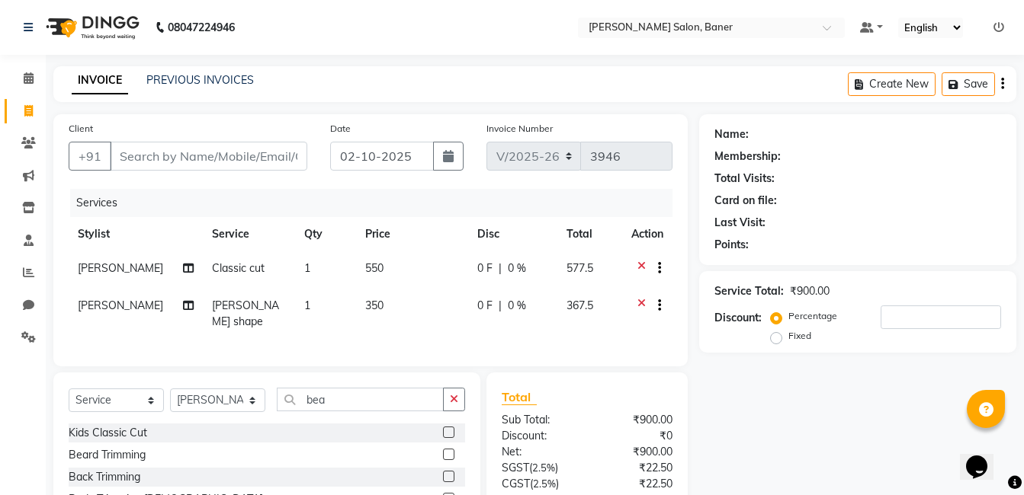
drag, startPoint x: 462, startPoint y: 402, endPoint x: 421, endPoint y: 402, distance: 40.4
click at [460, 402] on button "button" at bounding box center [454, 400] width 22 height 24
click at [411, 401] on input "text" at bounding box center [371, 400] width 188 height 24
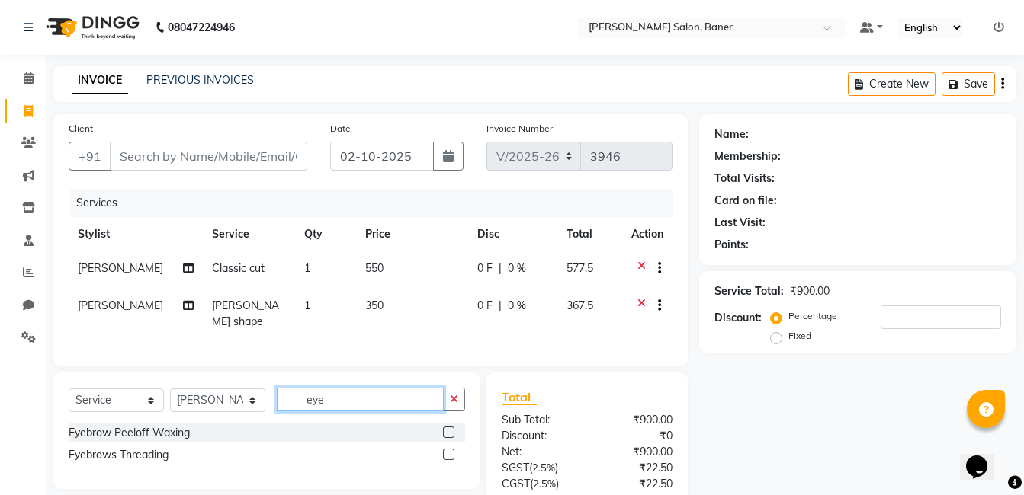
type input "eye"
click at [450, 453] on label at bounding box center [448, 454] width 11 height 11
click at [450, 453] on input "checkbox" at bounding box center [448, 455] width 10 height 10
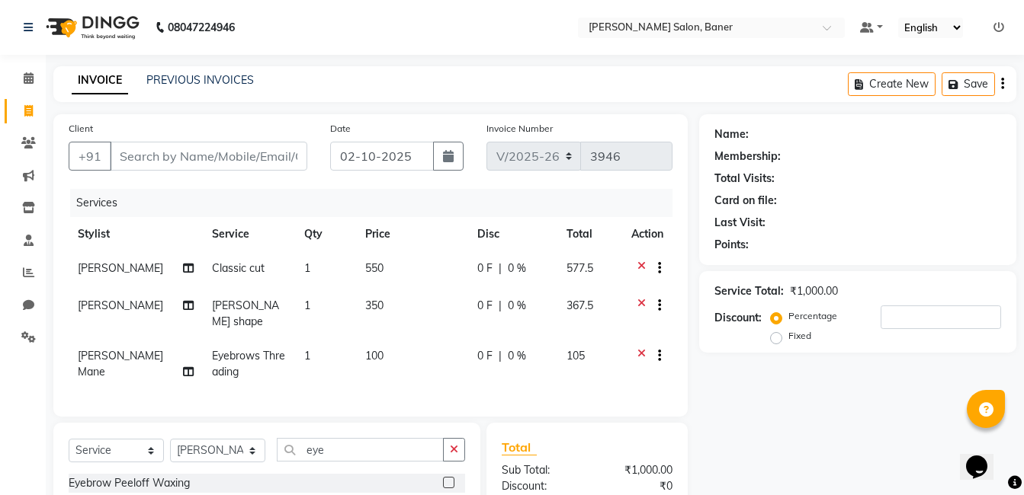
checkbox input "false"
click at [240, 161] on input "Client" at bounding box center [208, 156] width 197 height 29
click at [198, 447] on select "Select Stylist [PERSON_NAME] Admin Jabaaz [PERSON_NAME] [PERSON_NAME] [PERSON_N…" at bounding box center [217, 451] width 95 height 24
click at [134, 361] on td "[PERSON_NAME] Mane" at bounding box center [136, 364] width 134 height 50
select select "90534"
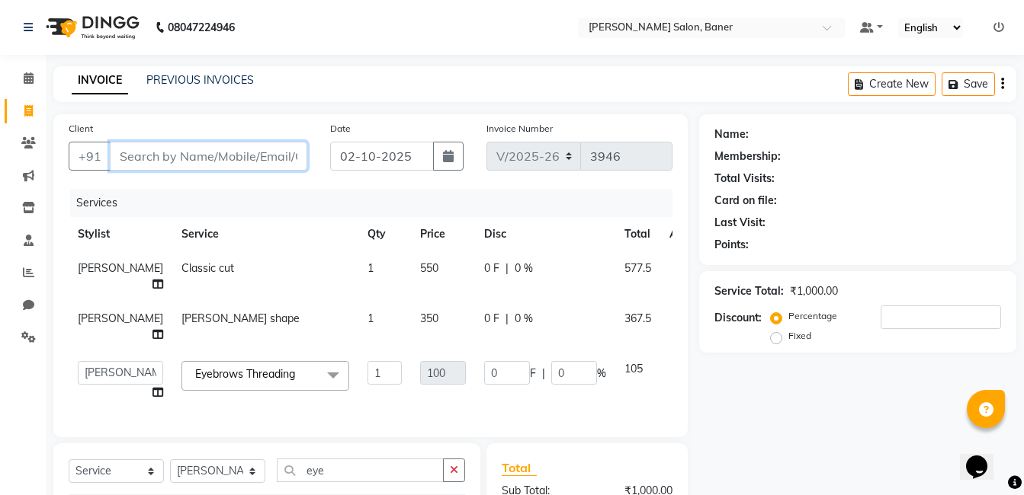
click at [224, 159] on input "Client" at bounding box center [208, 156] width 197 height 29
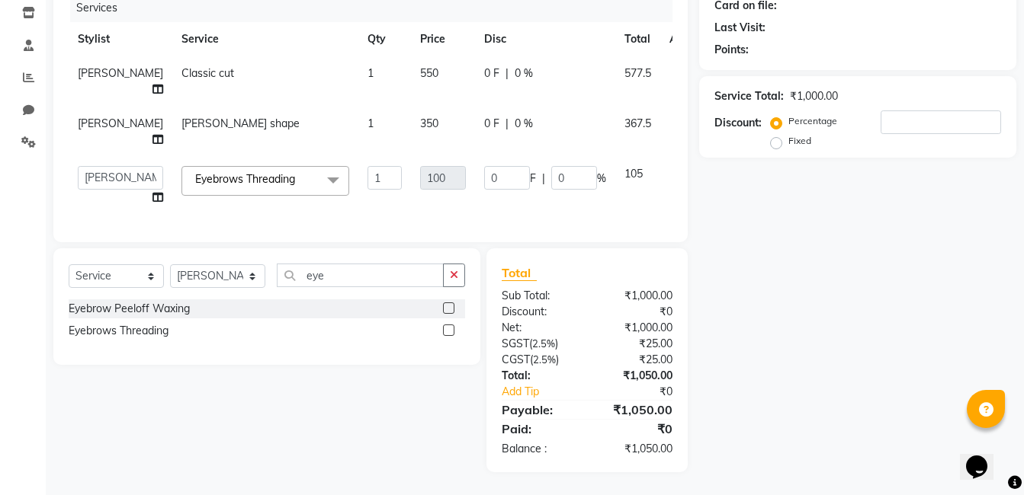
drag, startPoint x: 457, startPoint y: 279, endPoint x: 404, endPoint y: 282, distance: 53.4
click at [455, 279] on icon "button" at bounding box center [454, 275] width 8 height 11
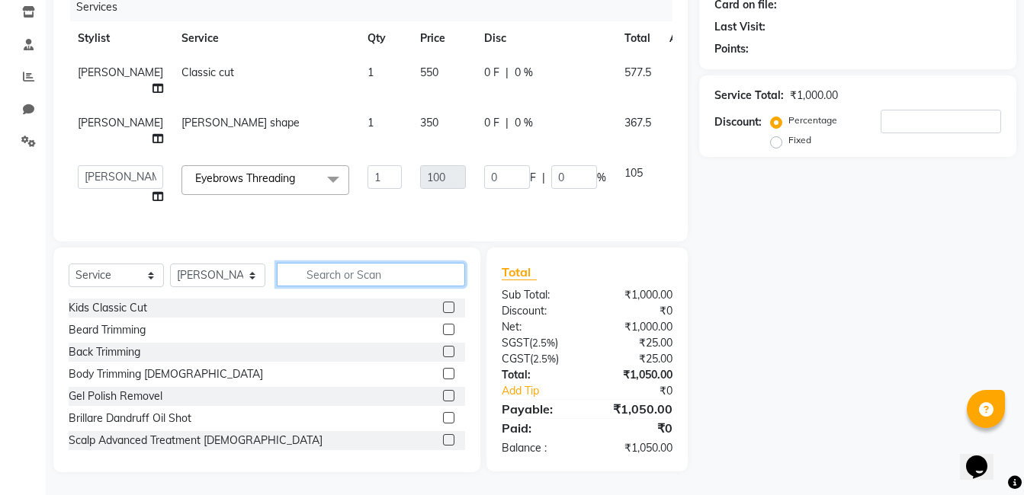
click at [372, 281] on input "text" at bounding box center [371, 275] width 188 height 24
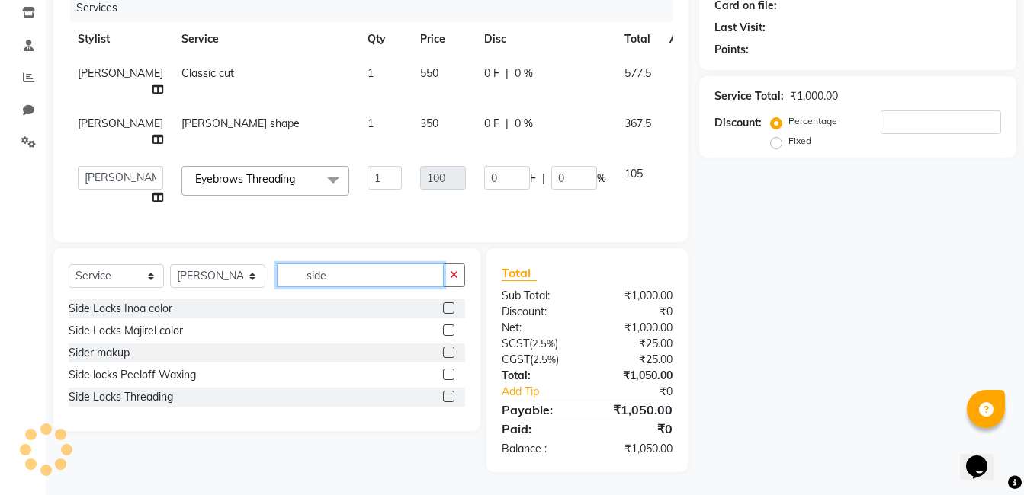
type input "side"
click at [448, 380] on label at bounding box center [448, 374] width 11 height 11
click at [448, 380] on input "checkbox" at bounding box center [448, 375] width 10 height 10
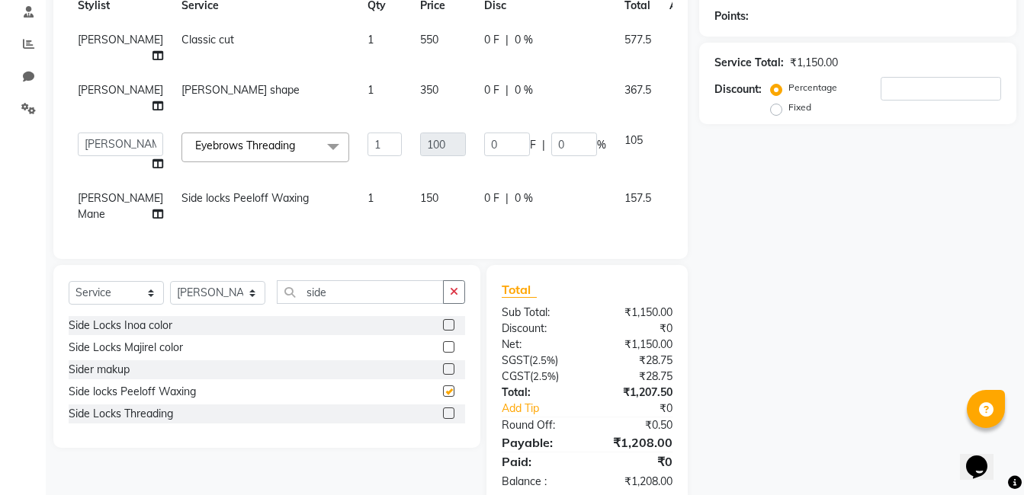
checkbox input "false"
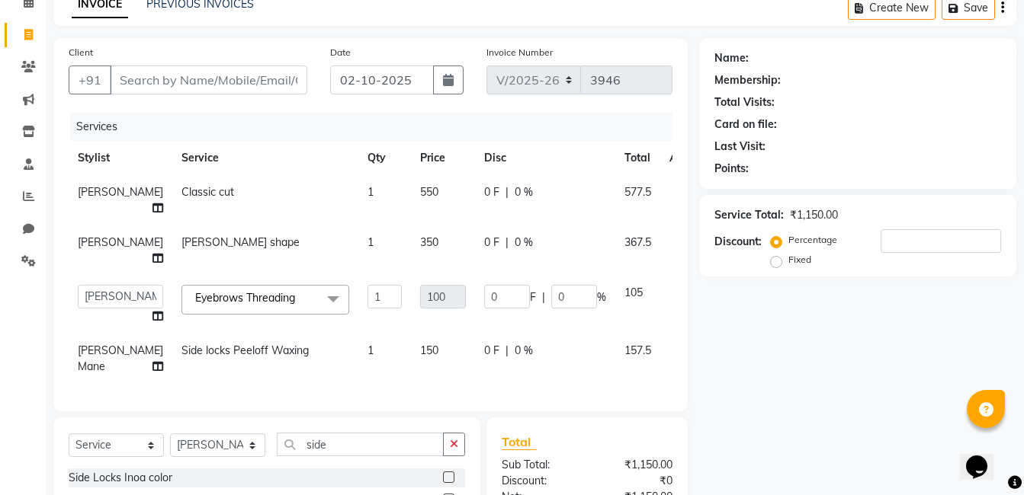
scroll to position [152, 0]
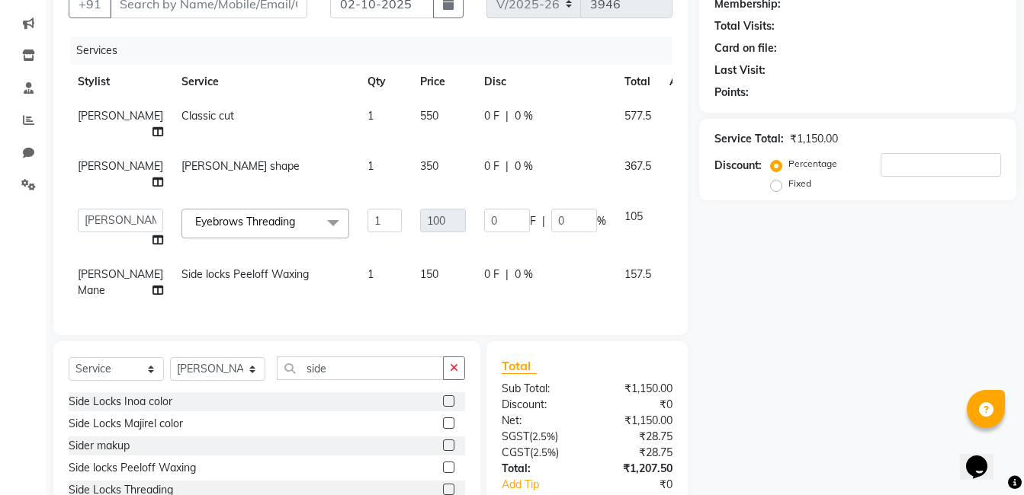
click at [675, 286] on icon at bounding box center [679, 276] width 8 height 19
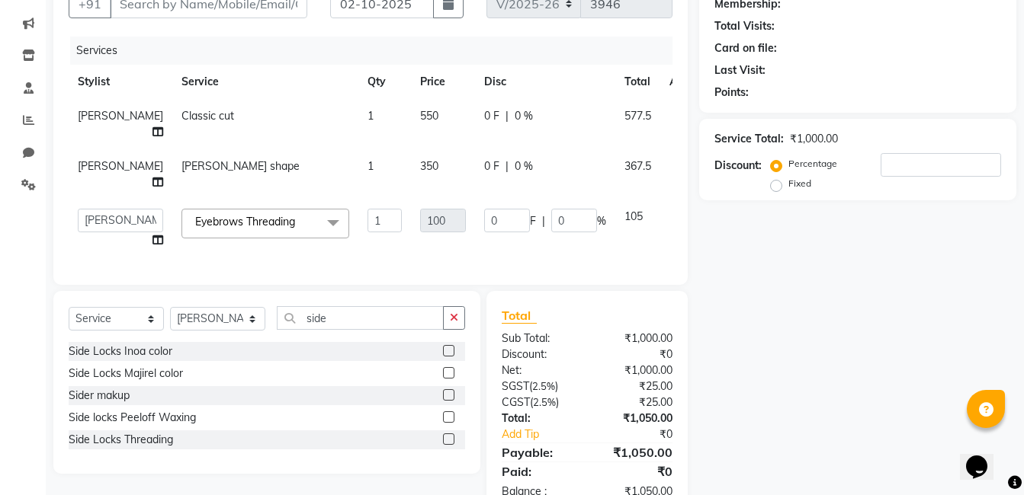
drag, startPoint x: 459, startPoint y: 368, endPoint x: 425, endPoint y: 367, distance: 33.6
click at [452, 330] on button "button" at bounding box center [454, 318] width 22 height 24
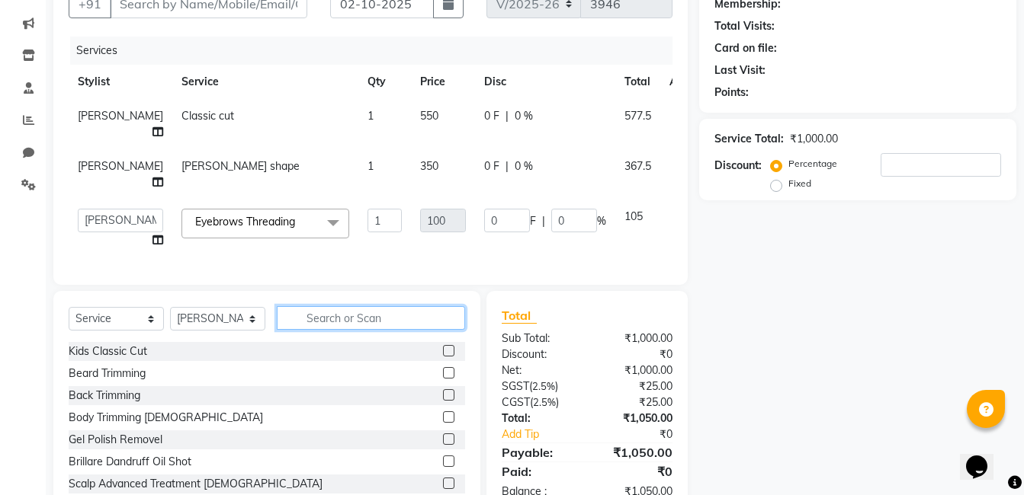
click at [342, 330] on input "text" at bounding box center [371, 318] width 188 height 24
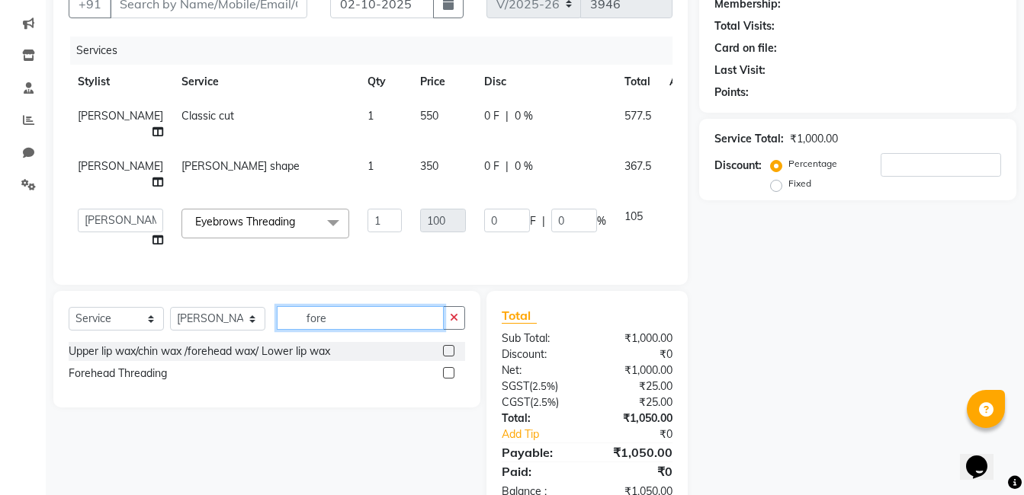
type input "fore"
click at [452, 357] on label at bounding box center [448, 350] width 11 height 11
click at [452, 357] on input "checkbox" at bounding box center [448, 352] width 10 height 10
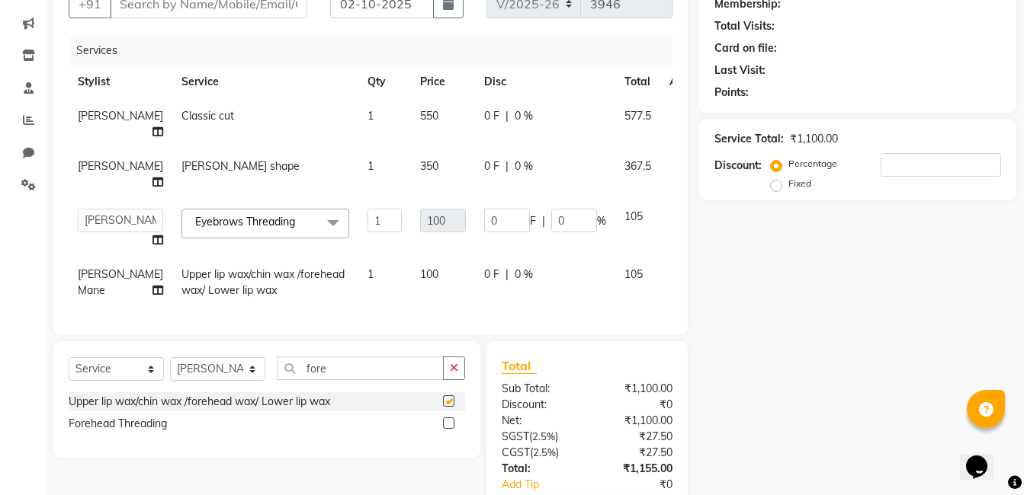
checkbox input "false"
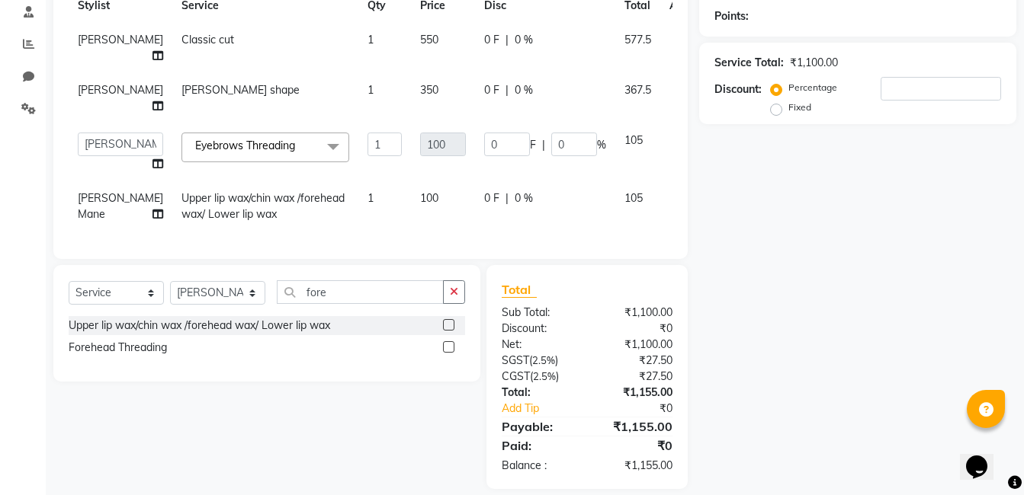
click at [675, 210] on icon at bounding box center [679, 200] width 8 height 19
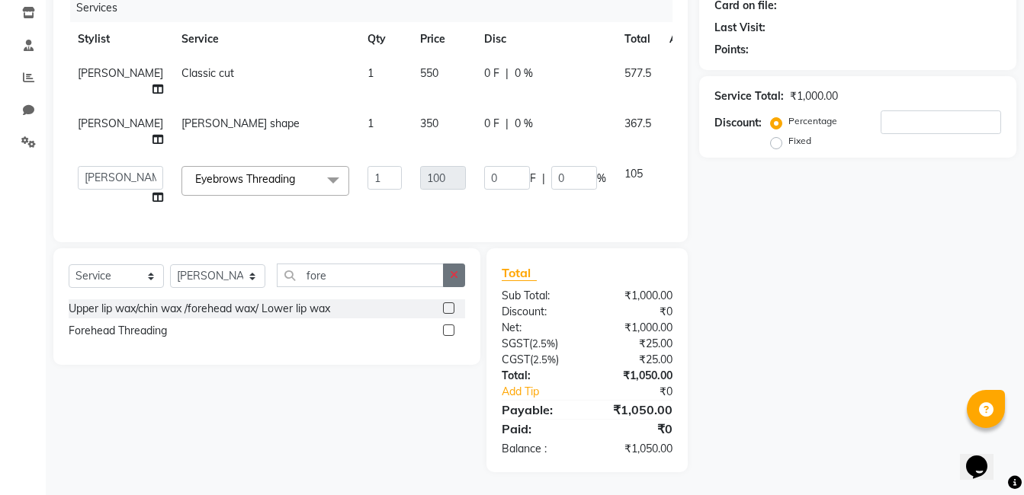
click at [457, 280] on icon "button" at bounding box center [454, 275] width 8 height 11
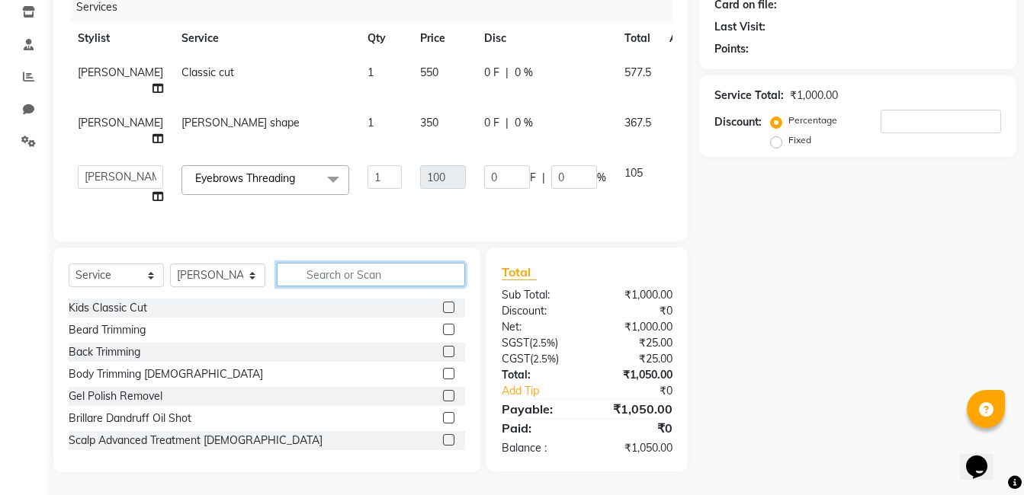
click at [369, 279] on input "text" at bounding box center [371, 275] width 188 height 24
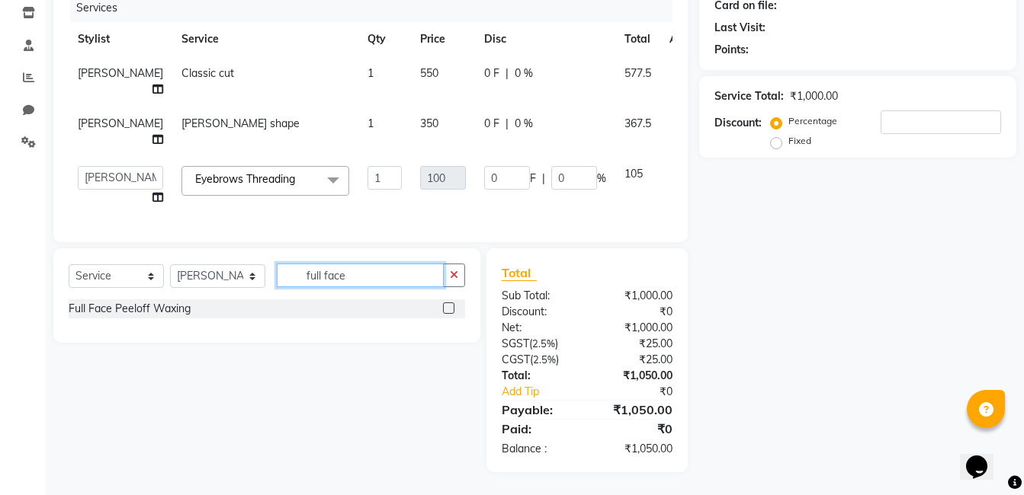
type input "full face"
click at [443, 314] on label at bounding box center [448, 308] width 11 height 11
click at [443, 314] on input "checkbox" at bounding box center [448, 309] width 10 height 10
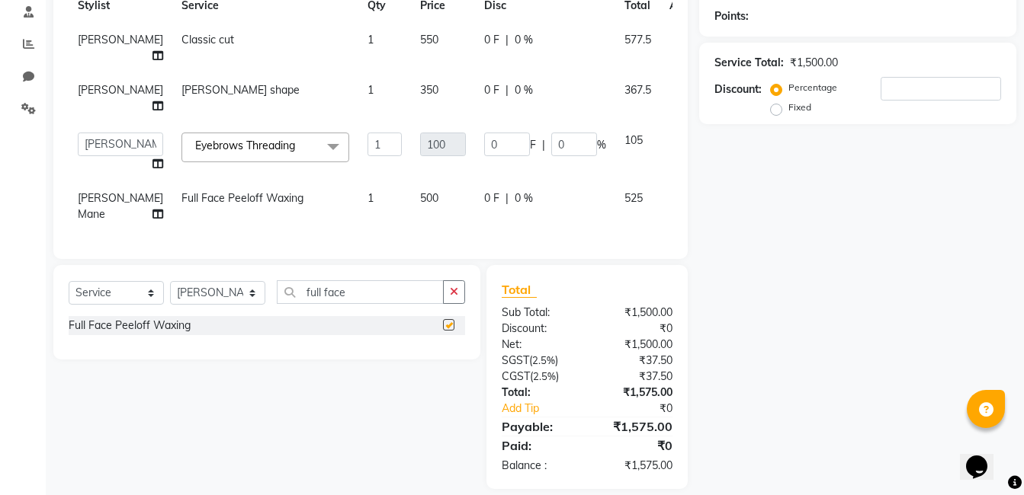
scroll to position [43, 0]
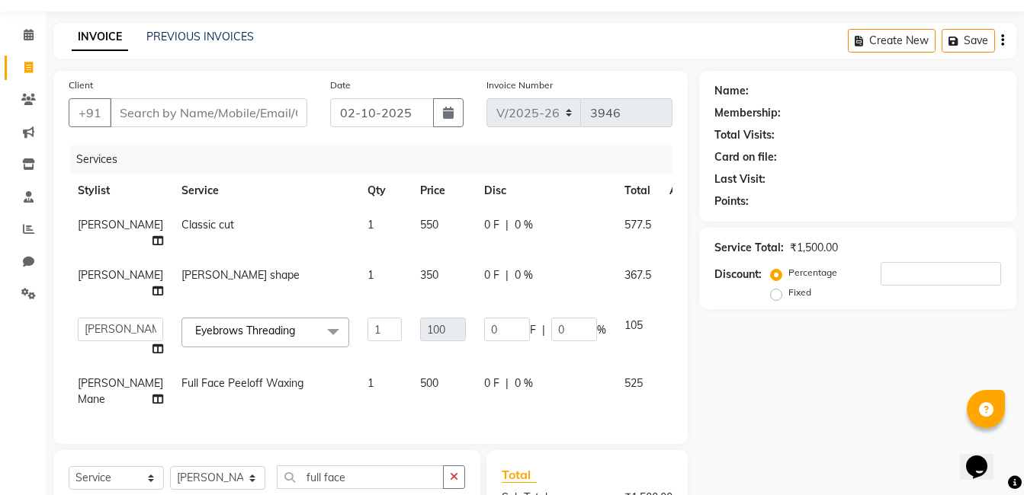
checkbox input "false"
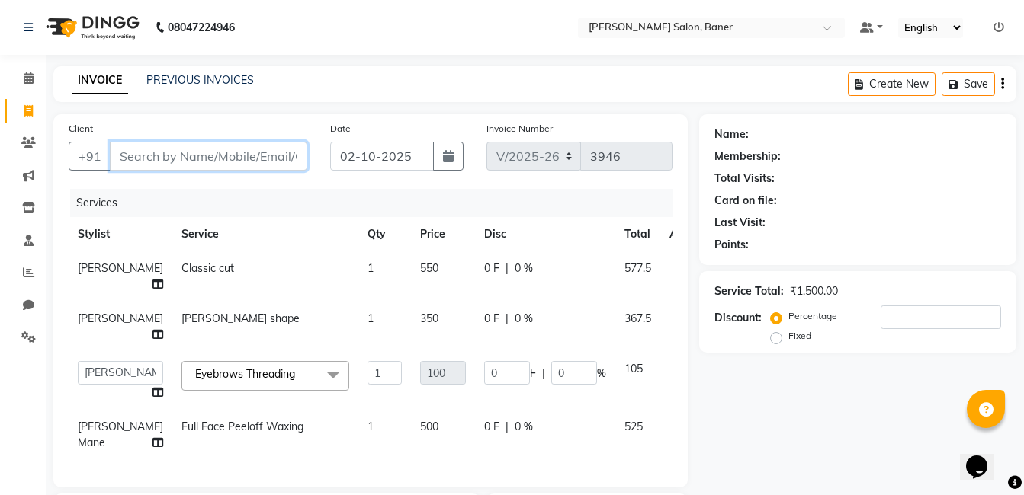
click at [192, 153] on input "Client" at bounding box center [208, 156] width 197 height 29
type input "8"
type input "0"
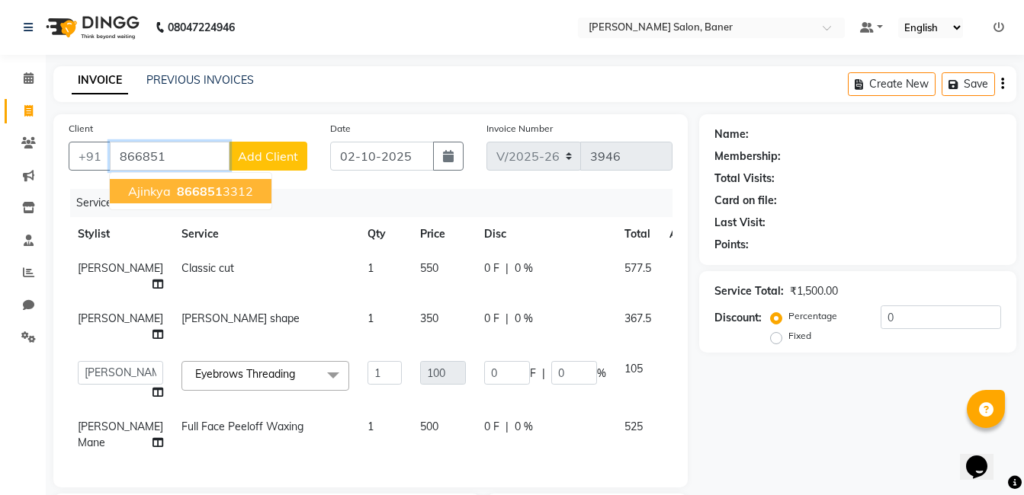
click at [163, 194] on span "Ajinkya" at bounding box center [149, 191] width 43 height 15
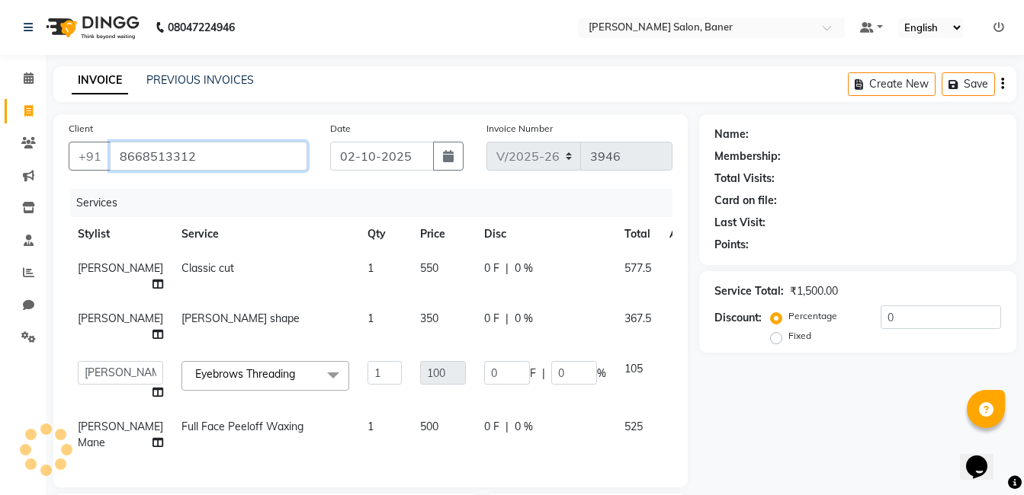
type input "8668513312"
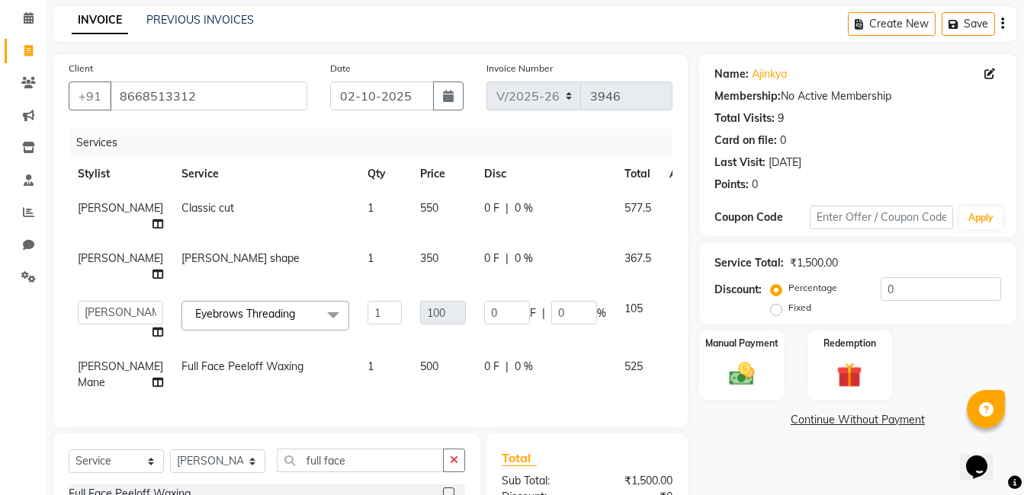
scroll to position [289, 0]
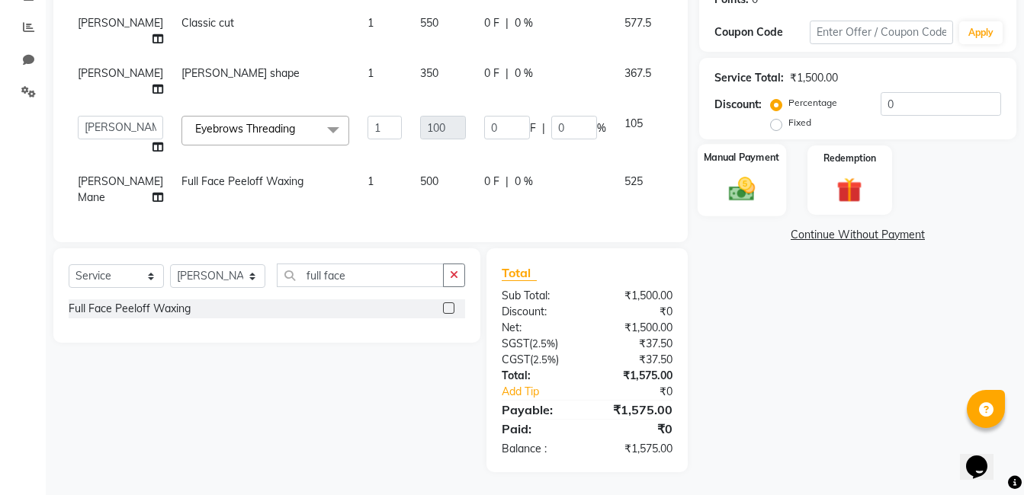
click at [739, 174] on img at bounding box center [741, 189] width 43 height 30
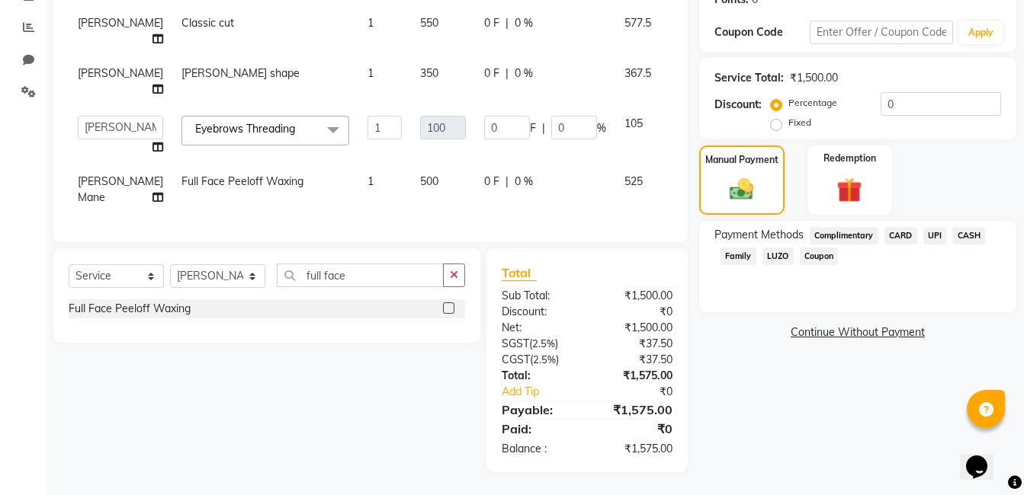
click at [936, 227] on span "UPI" at bounding box center [935, 236] width 24 height 18
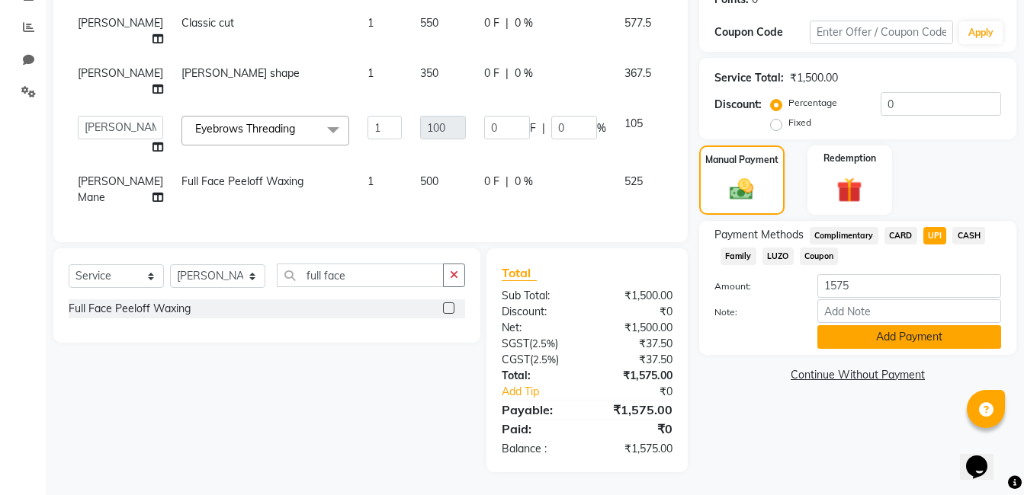
click at [887, 325] on button "Add Payment" at bounding box center [909, 337] width 184 height 24
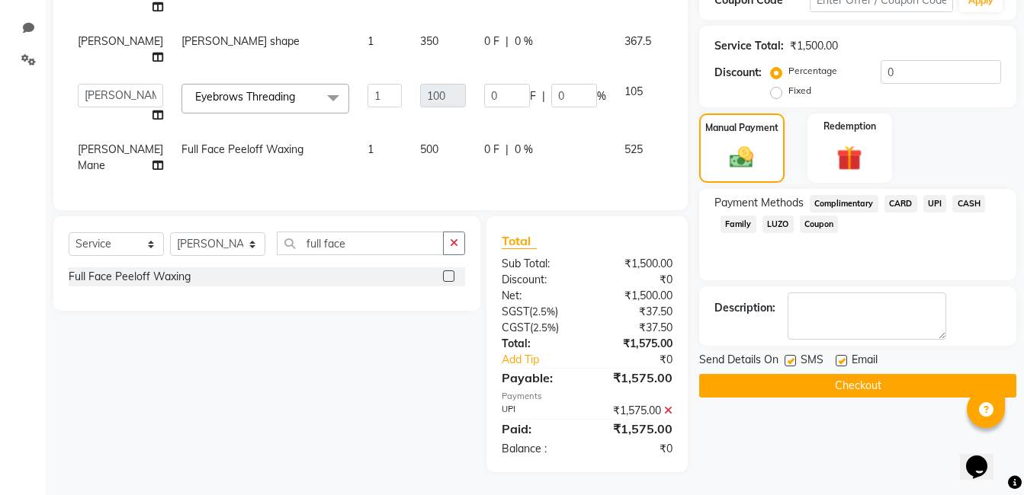
scroll to position [321, 0]
click at [841, 374] on button "Checkout" at bounding box center [857, 386] width 317 height 24
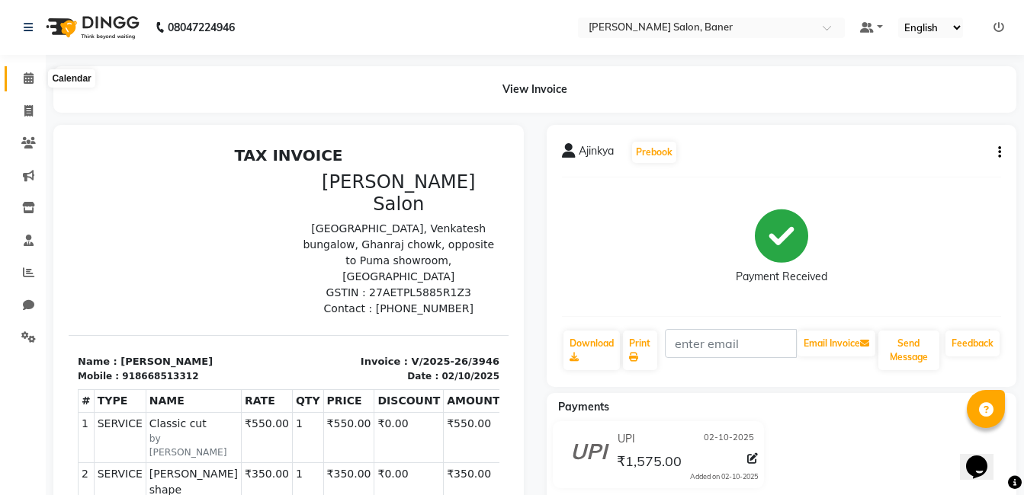
click at [31, 82] on icon at bounding box center [29, 77] width 10 height 11
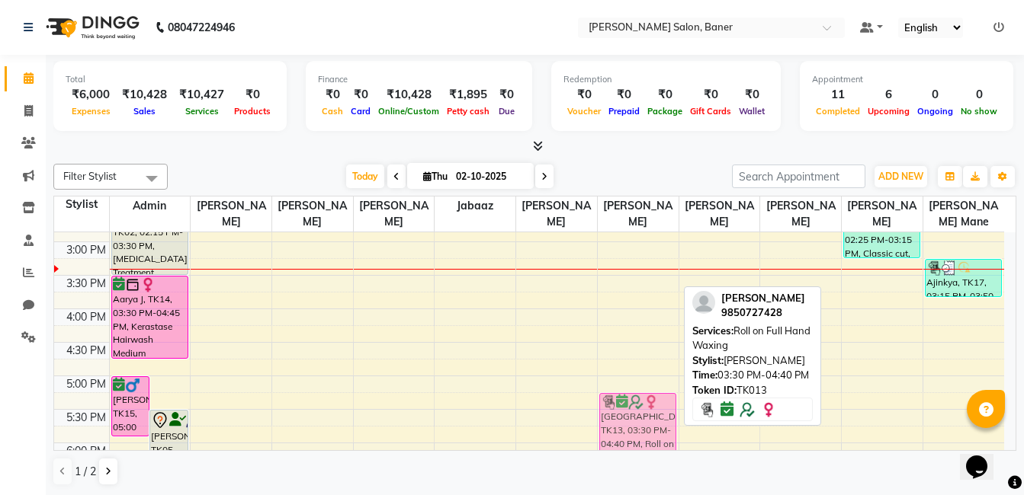
scroll to position [396, 0]
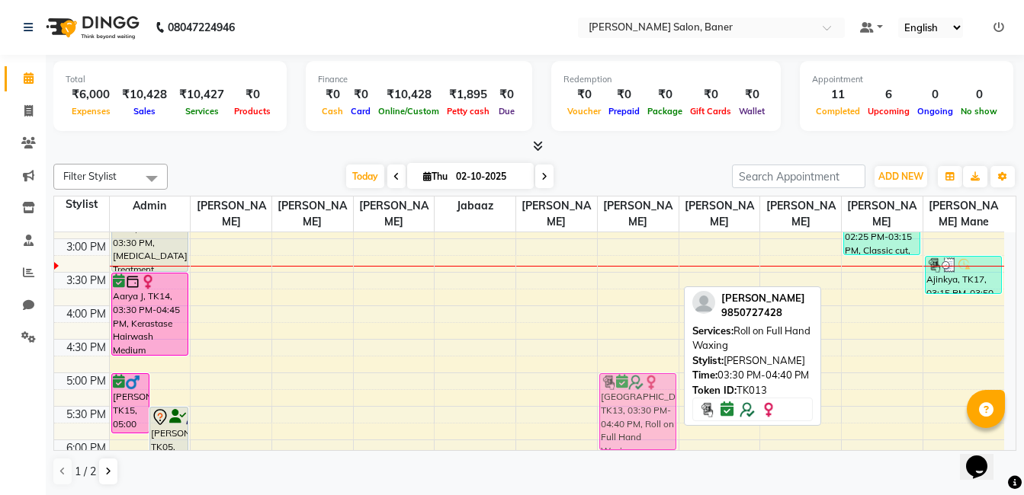
drag, startPoint x: 639, startPoint y: 322, endPoint x: 639, endPoint y: 412, distance: 89.2
click at [639, 412] on div "Savendna, TK11, 12:05 PM-02:10 PM, Rica Full leg Waxing,Brazilian Peeloff Wax,S…" at bounding box center [638, 272] width 81 height 871
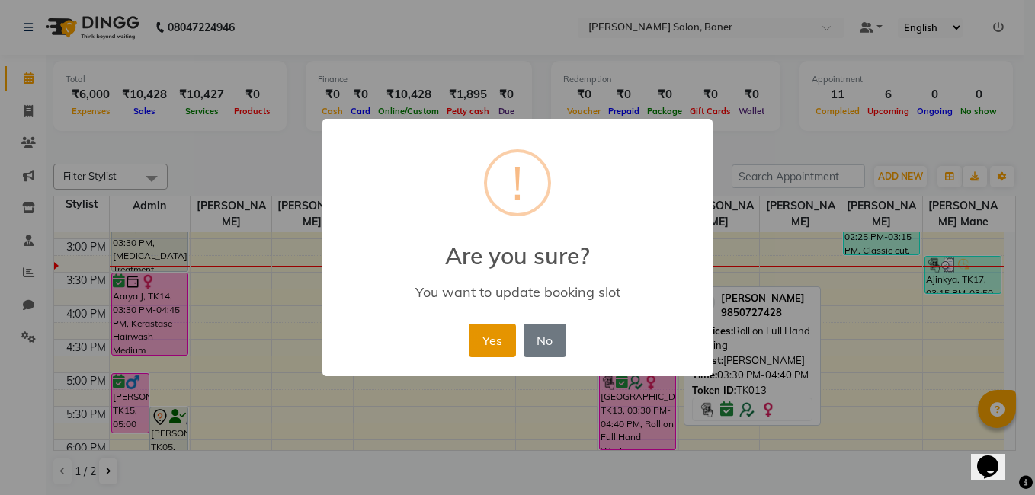
click at [492, 339] on button "Yes" at bounding box center [492, 341] width 46 height 34
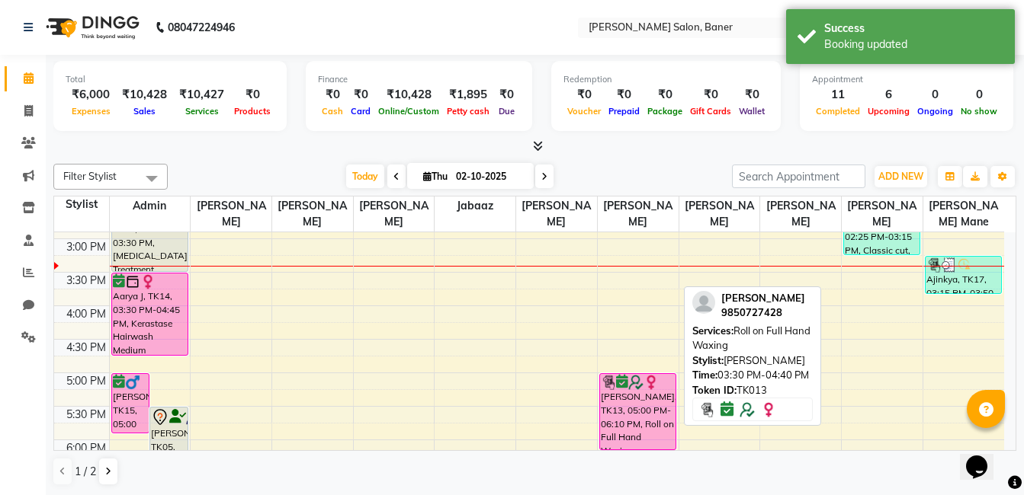
click at [253, 156] on div "Total ₹6,000 Expenses ₹10,428 Sales ₹10,427 Services ₹0 Products Finance ₹0 Cas…" at bounding box center [535, 275] width 978 height 441
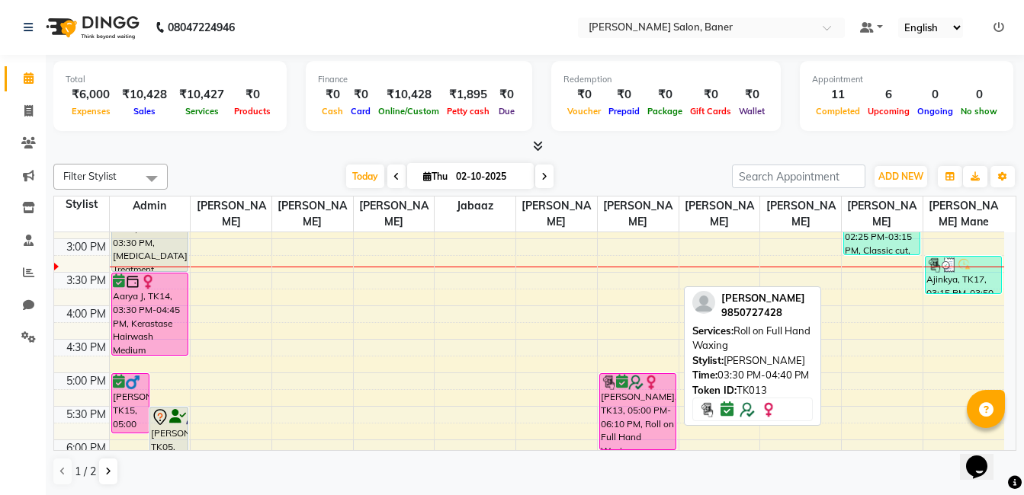
click at [592, 168] on div "Today Thu 02-10-2025" at bounding box center [449, 176] width 549 height 23
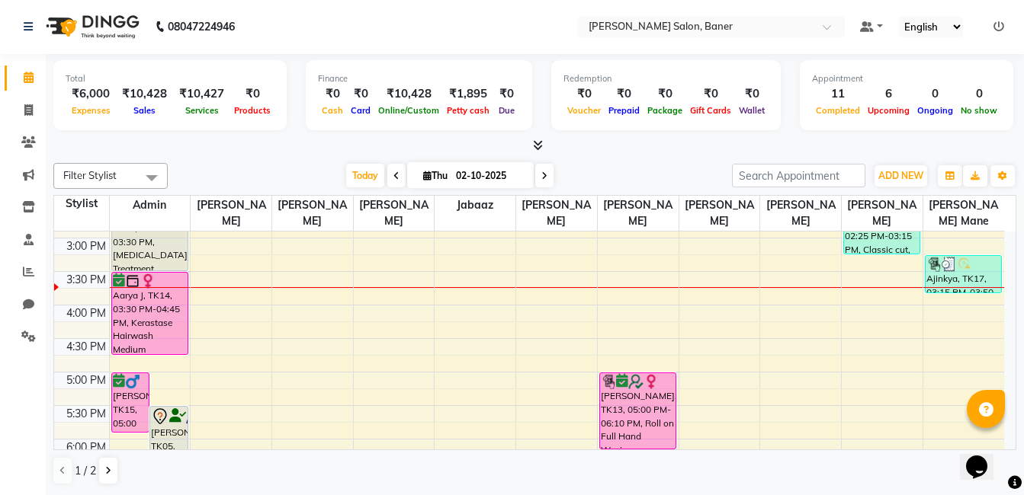
click at [303, 162] on div "Filter Stylist Select All Admin Swapnil jadhav Prem patode Santosh Kadam Jabaaz…" at bounding box center [534, 324] width 963 height 335
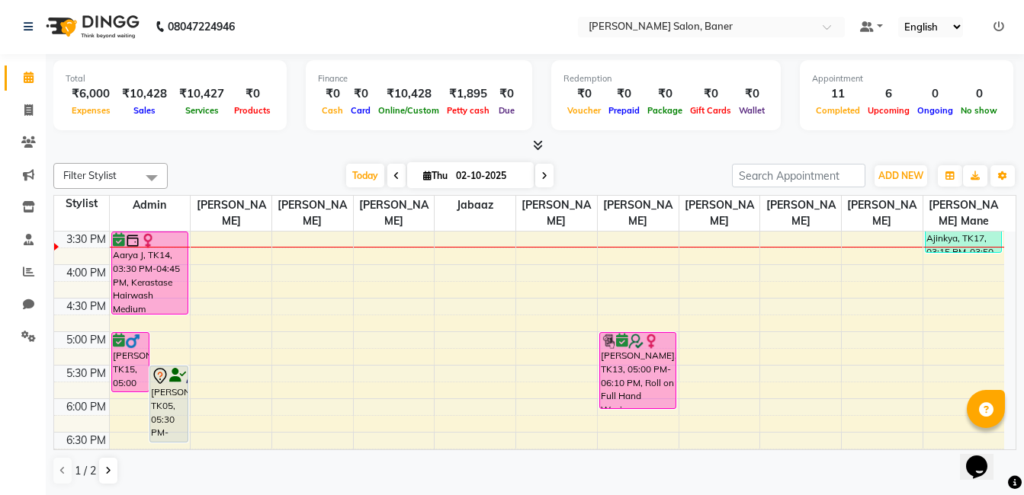
scroll to position [472, 0]
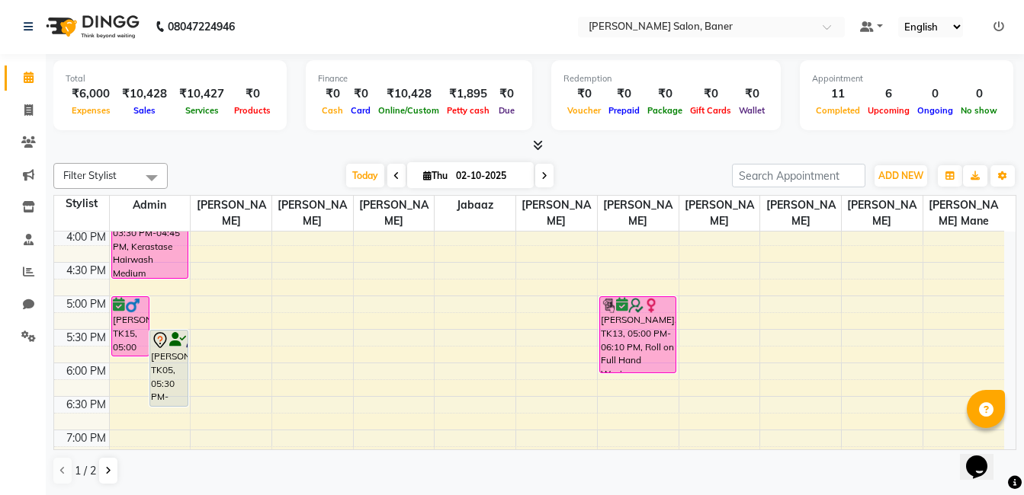
click at [229, 166] on div "Today Thu 02-10-2025" at bounding box center [449, 176] width 549 height 23
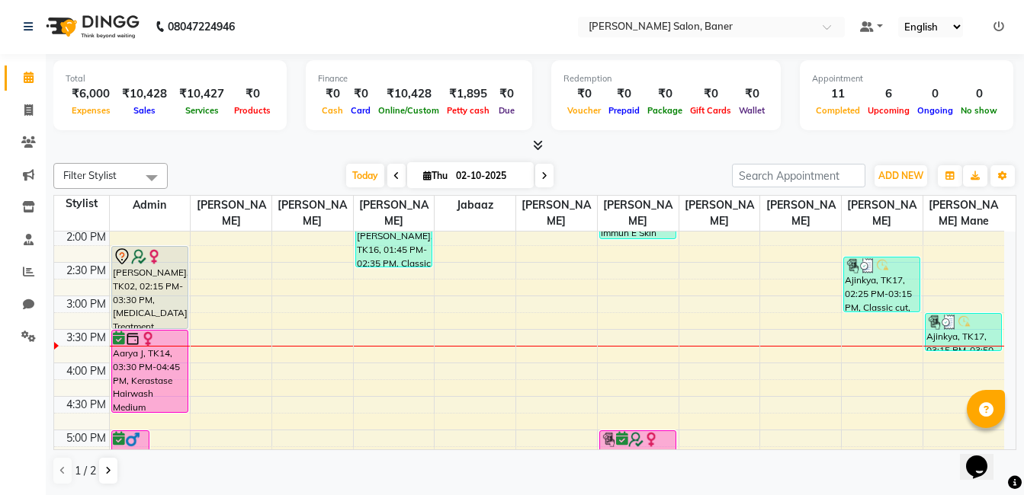
scroll to position [319, 0]
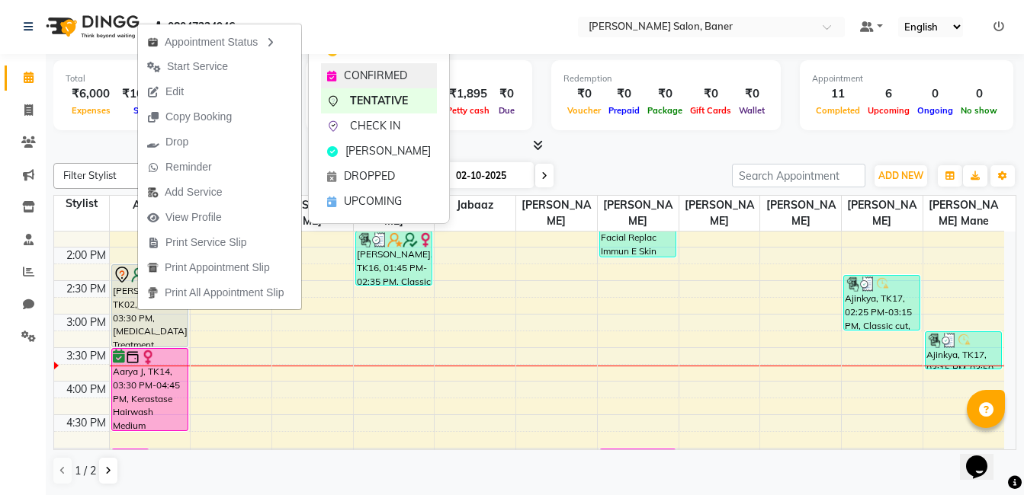
click at [382, 73] on span "CONFIRMED" at bounding box center [375, 76] width 63 height 16
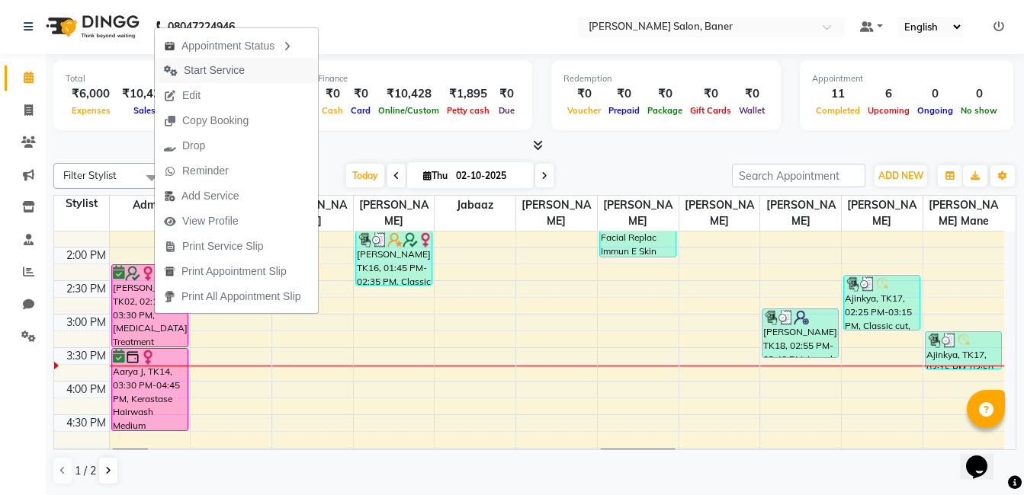
click at [243, 68] on span "Start Service" at bounding box center [214, 70] width 61 height 16
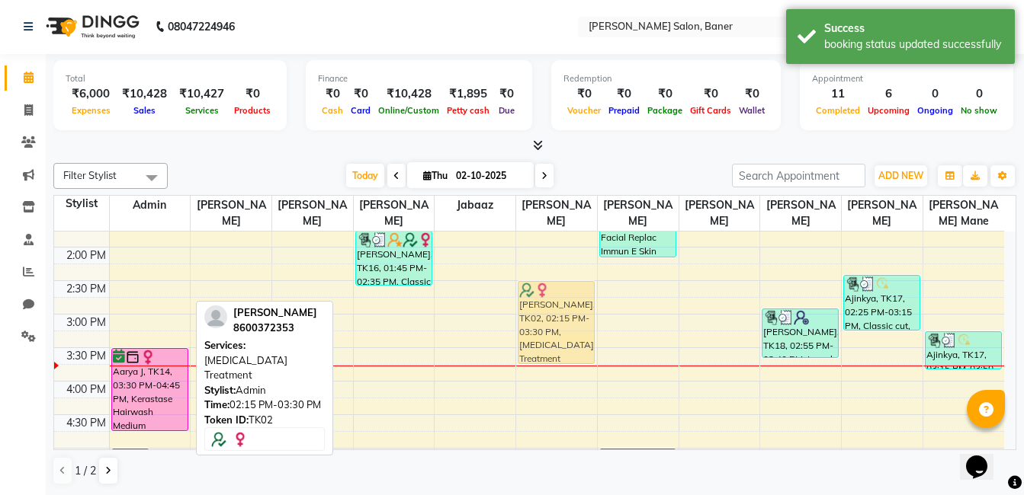
drag, startPoint x: 146, startPoint y: 311, endPoint x: 550, endPoint y: 319, distance: 403.3
click at [550, 319] on tr "Vineet Mishra, TK15, 05:00 PM-05:55 PM, Classic cut sharvil, TK05, 05:30 PM-06:…" at bounding box center [529, 347] width 950 height 871
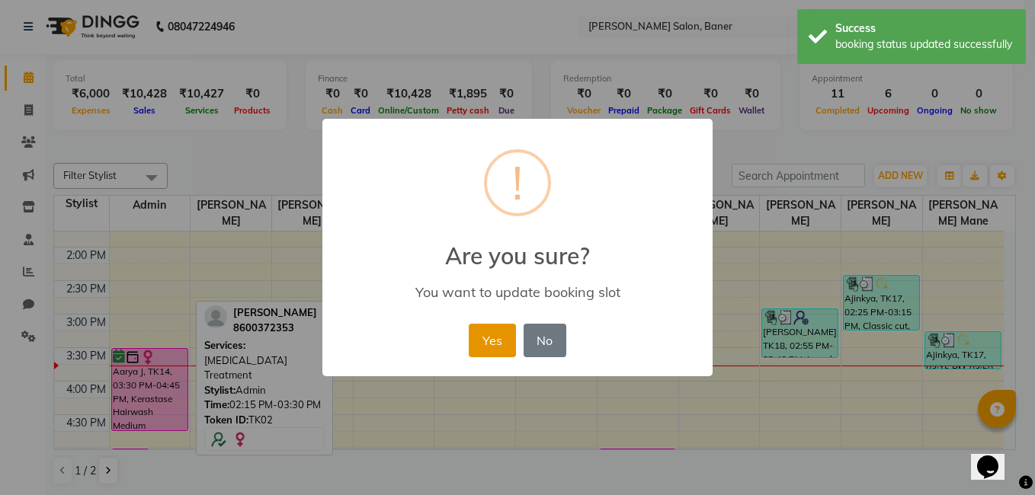
click at [488, 338] on button "Yes" at bounding box center [492, 341] width 46 height 34
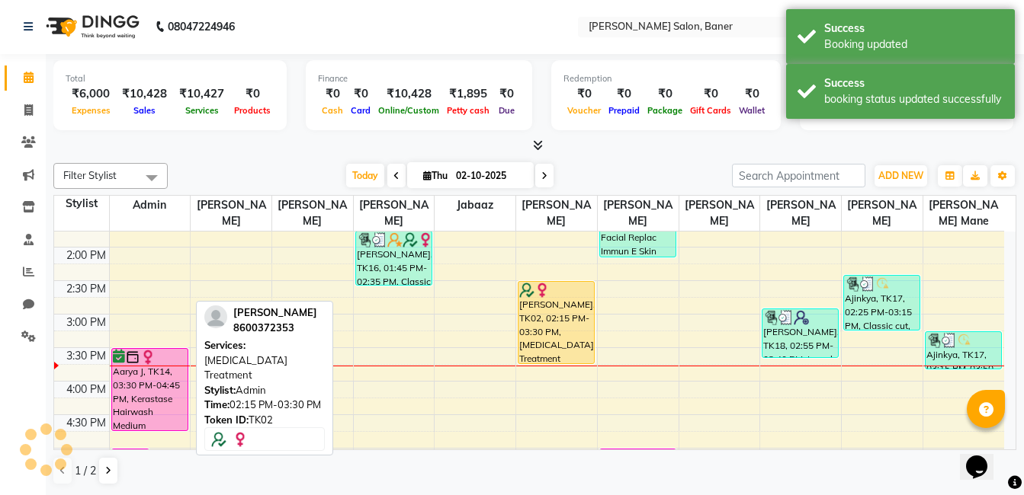
click at [299, 154] on div "Total ₹6,000 Expenses ₹10,428 Sales ₹10,427 Services ₹0 Products Finance ₹0 Cas…" at bounding box center [535, 274] width 978 height 441
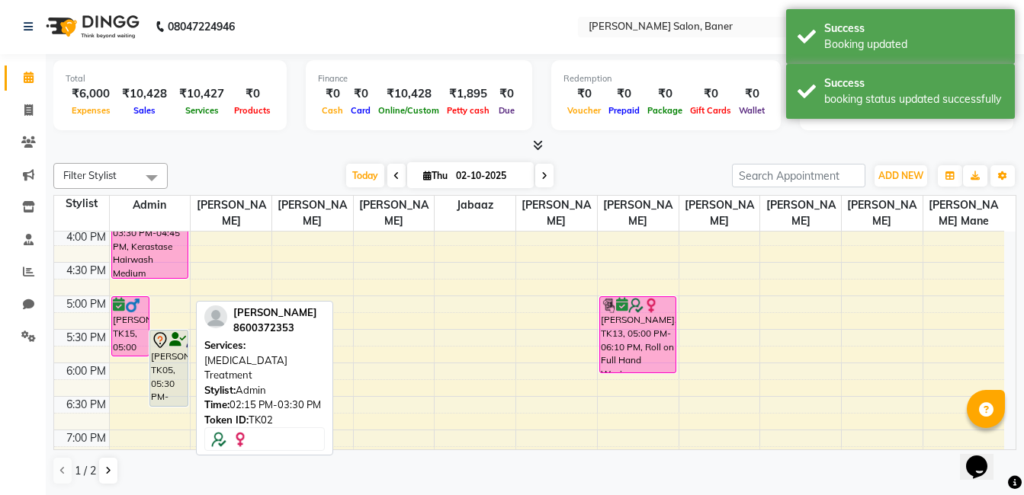
scroll to position [396, 0]
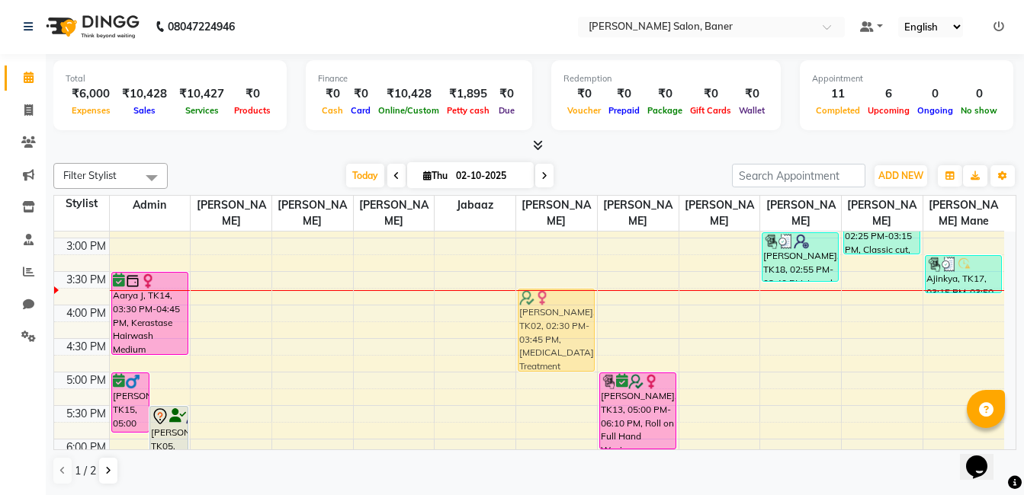
drag, startPoint x: 550, startPoint y: 258, endPoint x: 547, endPoint y: 340, distance: 82.3
click at [547, 340] on div "Aakash Vishwakarma, TK08, 10:55 AM-11:25 AM, Kids Classic Cut Prajkta Deshpande…" at bounding box center [556, 271] width 81 height 871
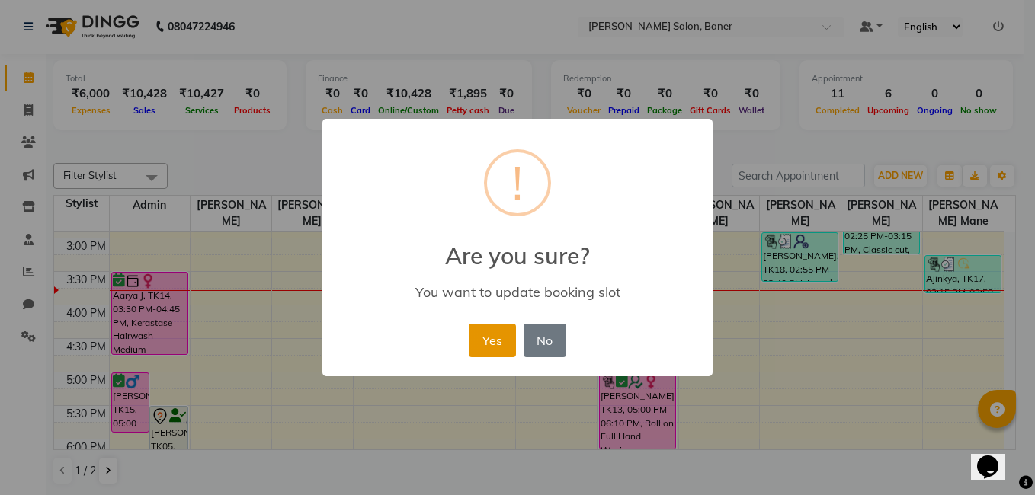
click at [481, 335] on button "Yes" at bounding box center [492, 341] width 46 height 34
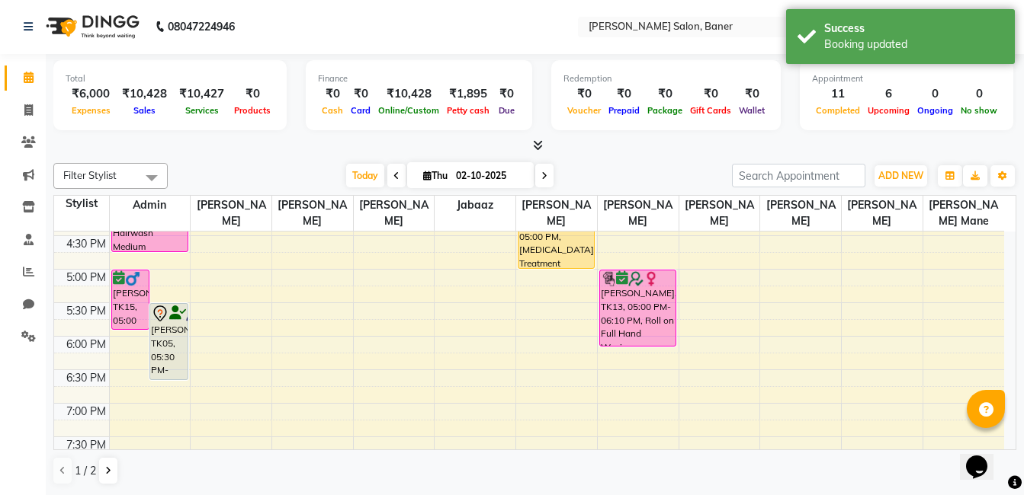
scroll to position [472, 0]
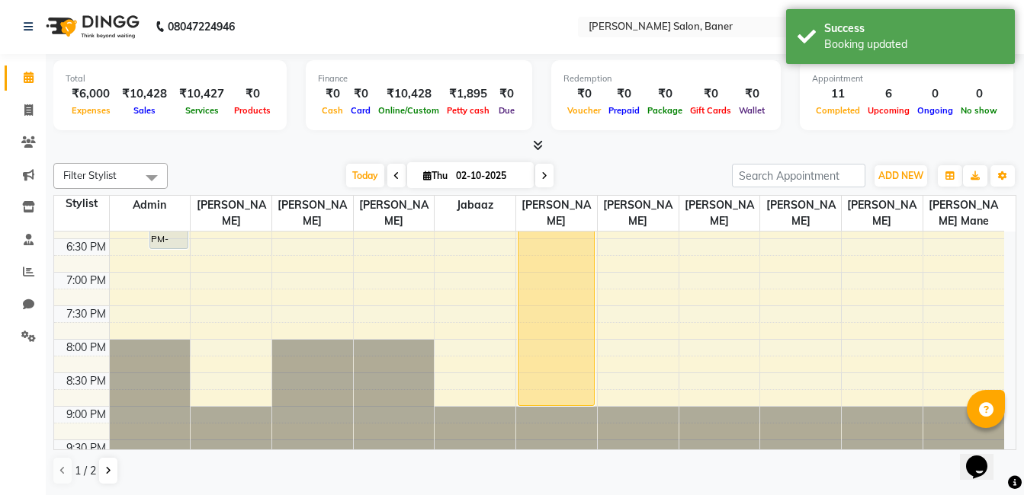
drag, startPoint x: 548, startPoint y: 291, endPoint x: 548, endPoint y: 402, distance: 111.3
click at [548, 402] on div "Aakash Vishwakarma, TK08, 10:55 AM-11:25 AM, Kids Classic Cut Prajkta Deshpande…" at bounding box center [556, 37] width 81 height 871
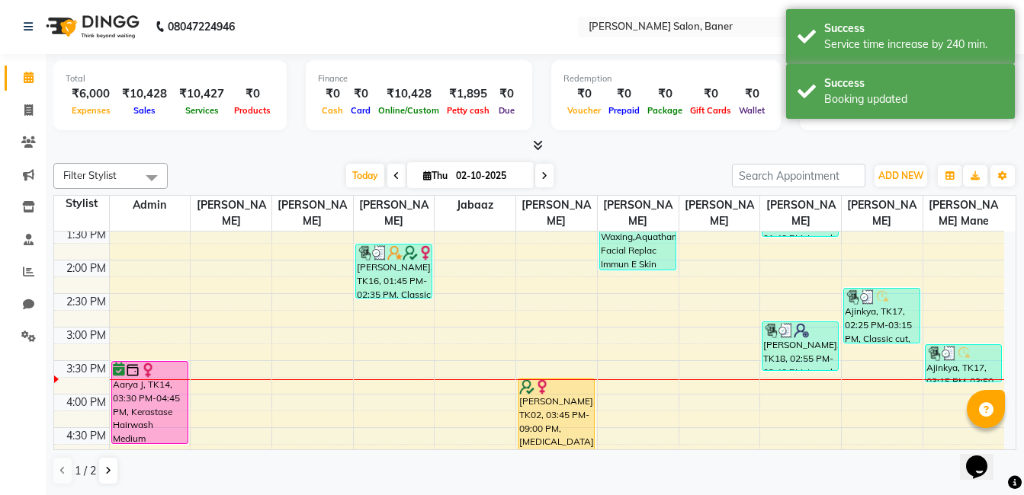
scroll to position [401, 0]
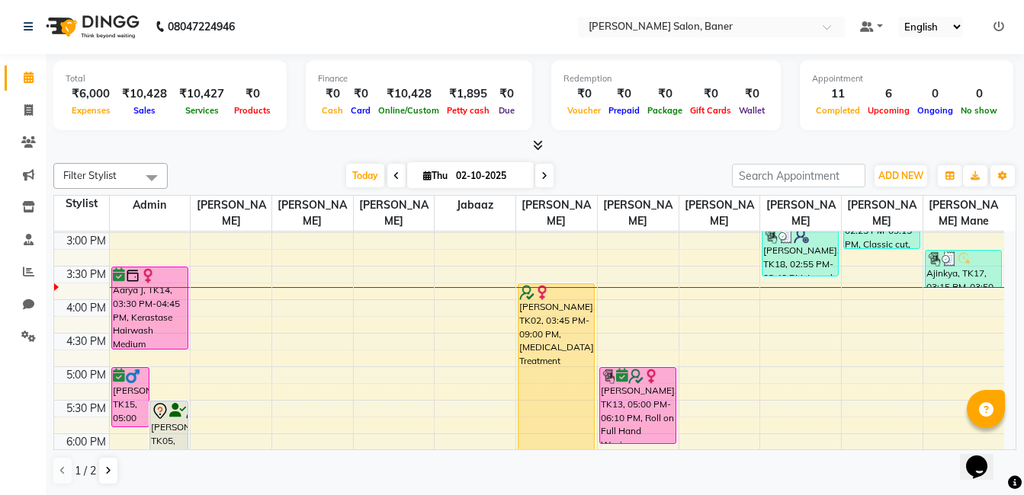
click at [234, 151] on div at bounding box center [534, 146] width 963 height 16
click at [261, 153] on div at bounding box center [534, 146] width 963 height 16
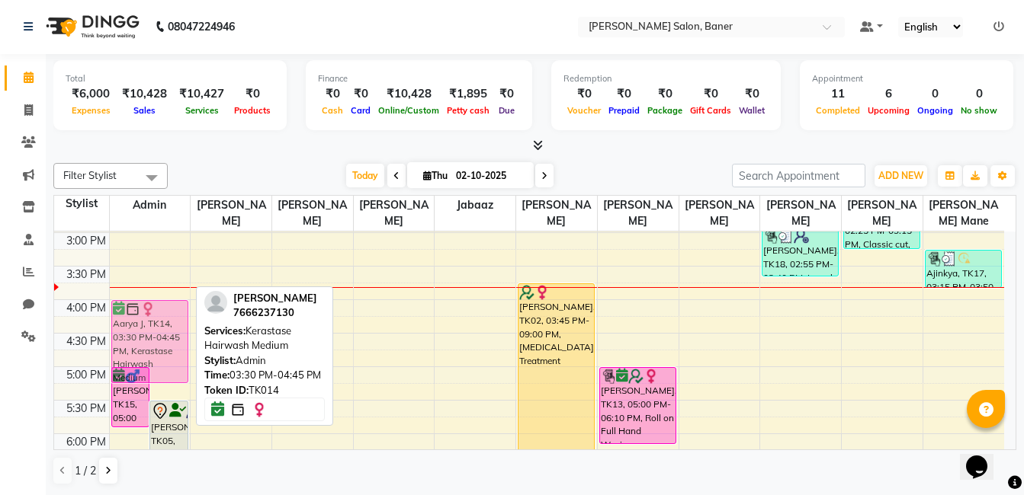
drag, startPoint x: 149, startPoint y: 296, endPoint x: 149, endPoint y: 326, distance: 29.7
click at [149, 326] on div "Vineet Mishra, TK15, 05:00 PM-05:55 PM, Classic cut sharvil, TK05, 05:30 PM-06:…" at bounding box center [150, 266] width 81 height 871
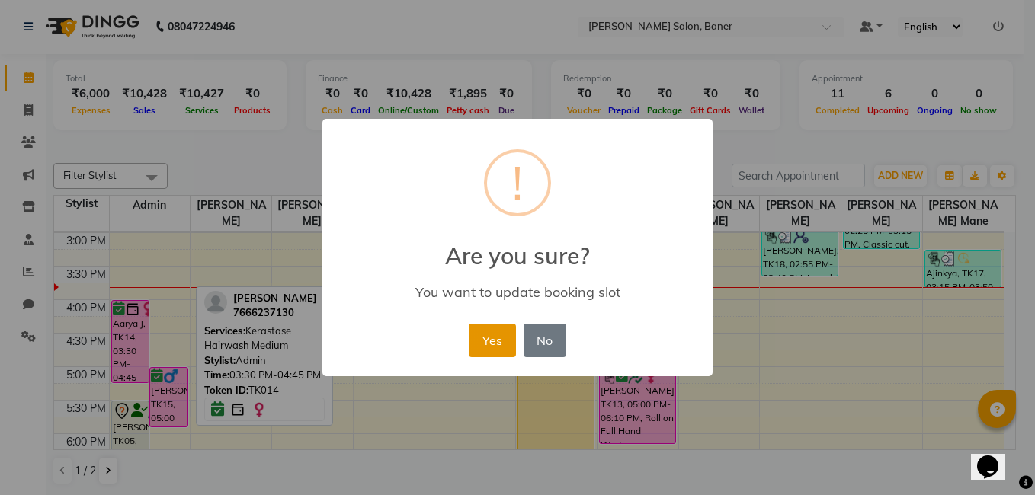
click at [494, 340] on button "Yes" at bounding box center [492, 341] width 46 height 34
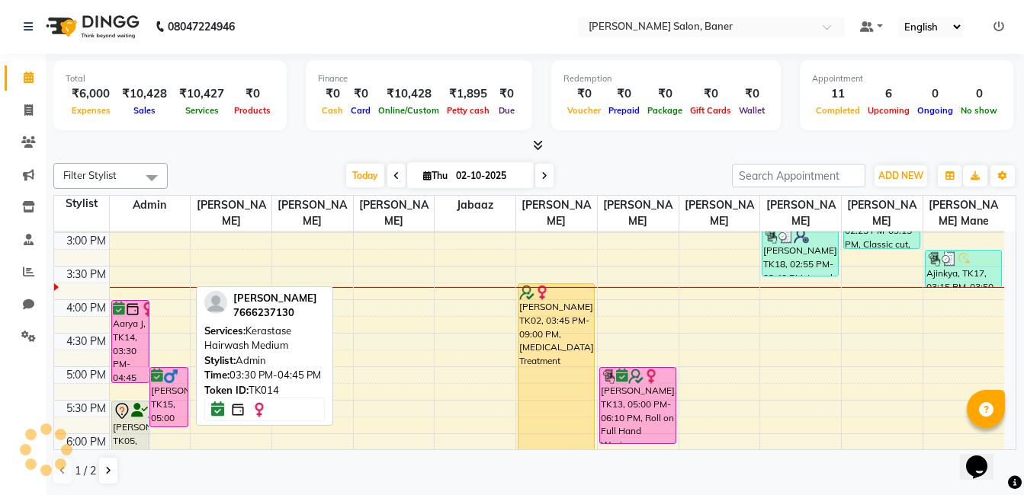
click at [282, 162] on div "Filter Stylist Select All Admin Swapnil jadhav Prem patode Santosh Kadam Jabaaz…" at bounding box center [534, 324] width 963 height 335
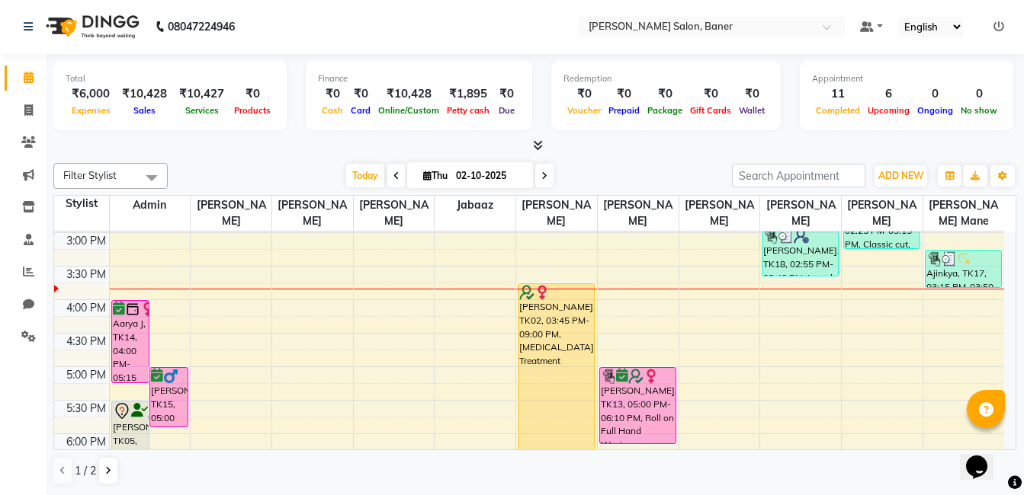
drag, startPoint x: 678, startPoint y: 155, endPoint x: 825, endPoint y: 46, distance: 182.6
click at [687, 144] on div "Total ₹6,000 Expenses ₹10,428 Sales ₹10,427 Services ₹0 Products Finance ₹0 Cas…" at bounding box center [535, 274] width 978 height 441
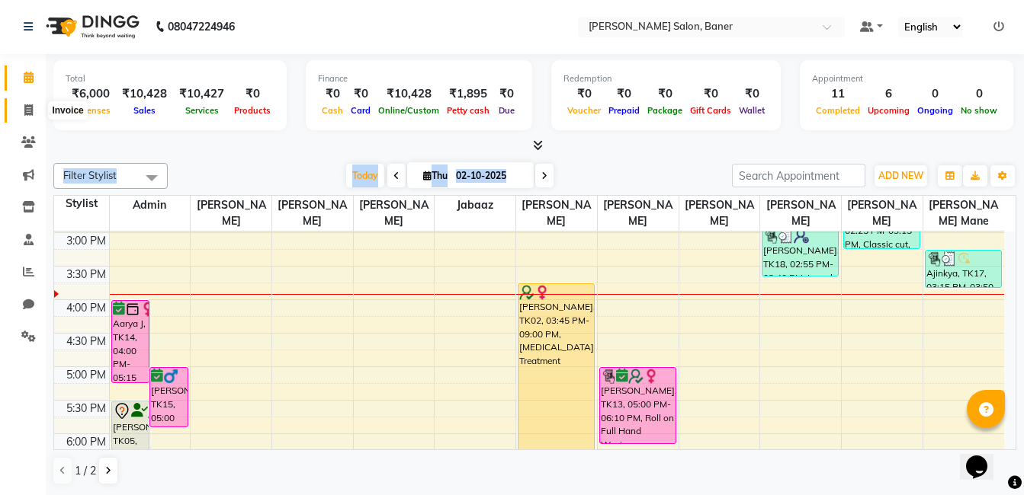
click at [16, 111] on span at bounding box center [28, 111] width 27 height 18
select select "7115"
select select "service"
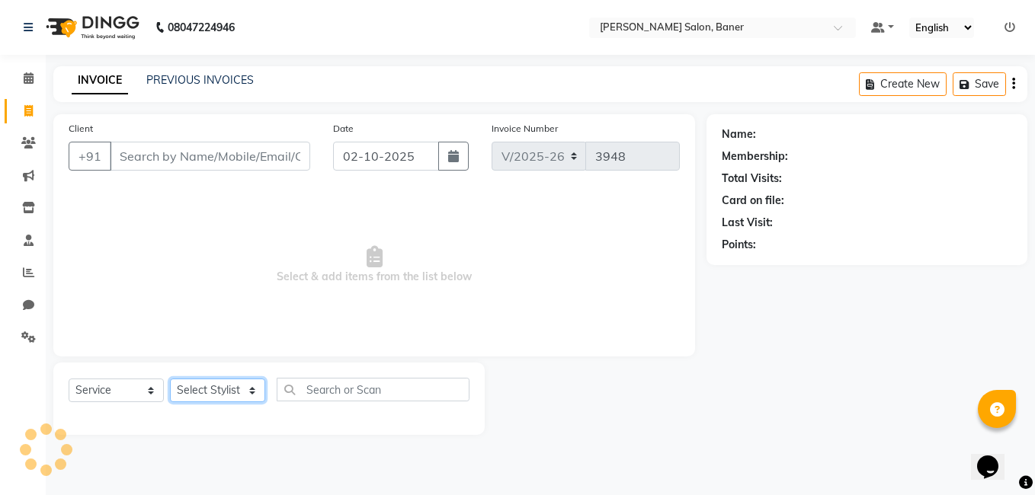
click at [220, 397] on select "Select Stylist [PERSON_NAME] Admin Jabaaz [PERSON_NAME] [PERSON_NAME] [PERSON_N…" at bounding box center [217, 391] width 95 height 24
select select "90315"
click at [170, 379] on select "Select Stylist [PERSON_NAME] Admin Jabaaz [PERSON_NAME] [PERSON_NAME] [PERSON_N…" at bounding box center [217, 391] width 95 height 24
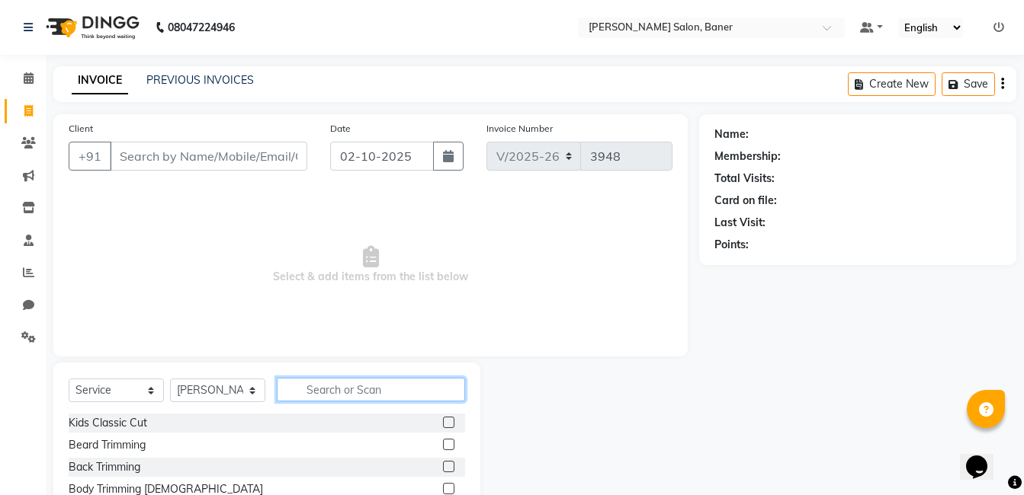
click at [342, 391] on input "text" at bounding box center [371, 390] width 188 height 24
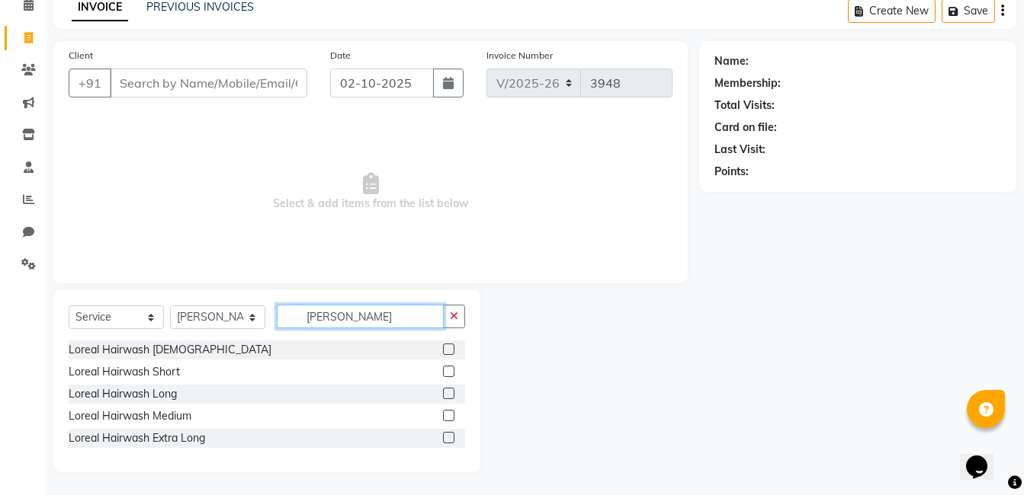
type input "lorea"
click at [444, 393] on label at bounding box center [448, 393] width 11 height 11
click at [444, 393] on input "checkbox" at bounding box center [448, 394] width 10 height 10
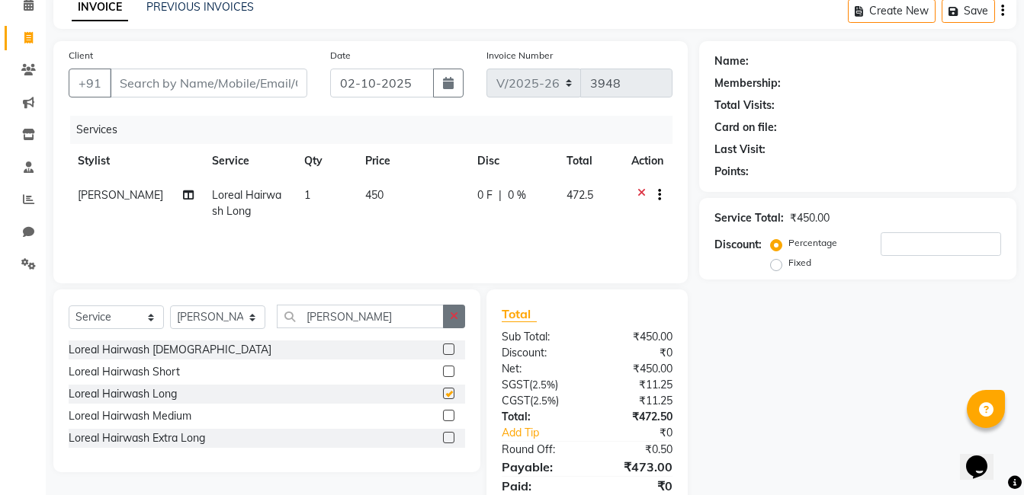
checkbox input "false"
drag, startPoint x: 460, startPoint y: 313, endPoint x: 364, endPoint y: 309, distance: 95.3
click at [459, 313] on button "button" at bounding box center [454, 317] width 22 height 24
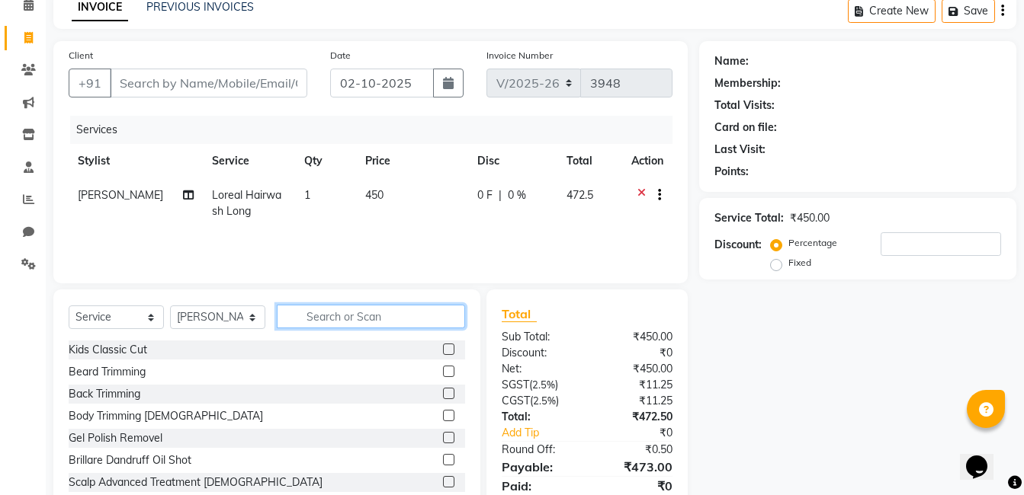
click at [361, 311] on input "text" at bounding box center [371, 317] width 188 height 24
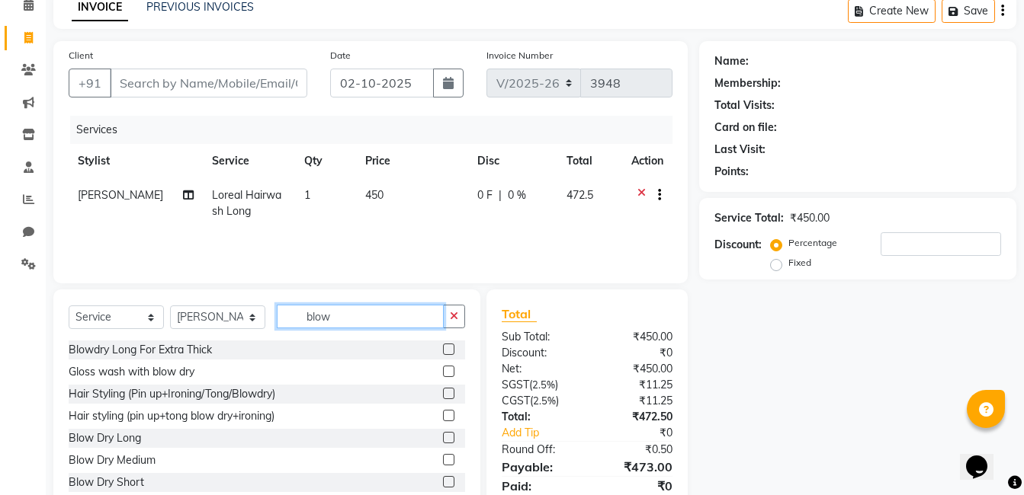
type input "blow"
click at [443, 437] on label at bounding box center [448, 437] width 11 height 11
click at [443, 437] on input "checkbox" at bounding box center [448, 439] width 10 height 10
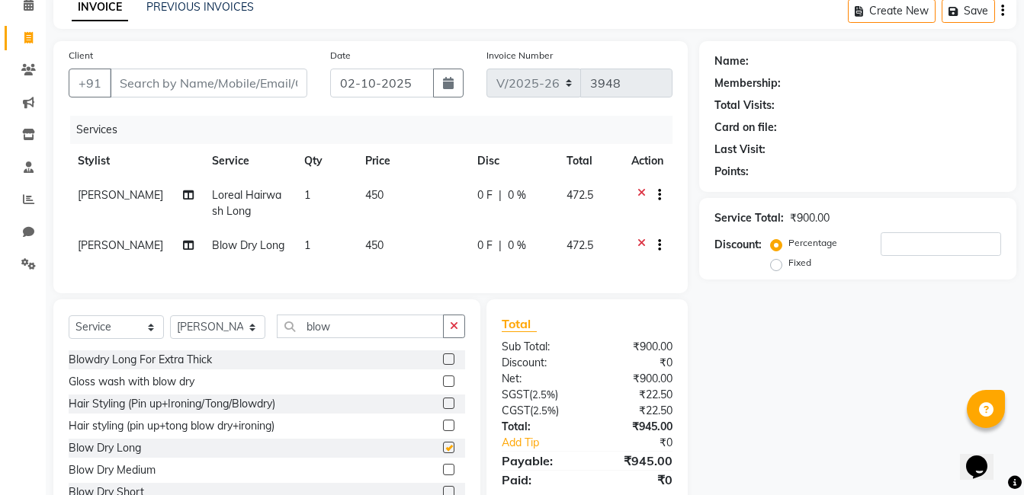
checkbox input "false"
click at [216, 82] on input "Client" at bounding box center [208, 83] width 197 height 29
type input "0"
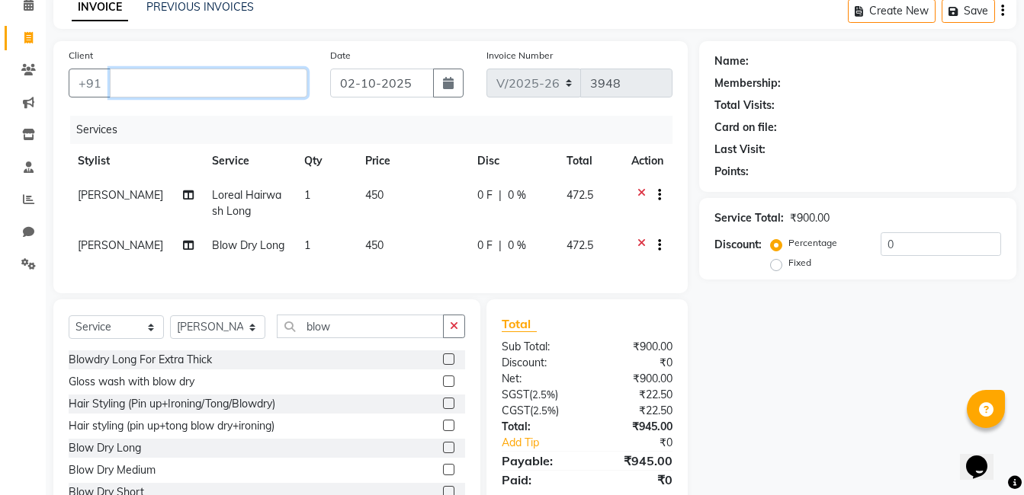
click at [213, 83] on input "Client" at bounding box center [208, 83] width 197 height 29
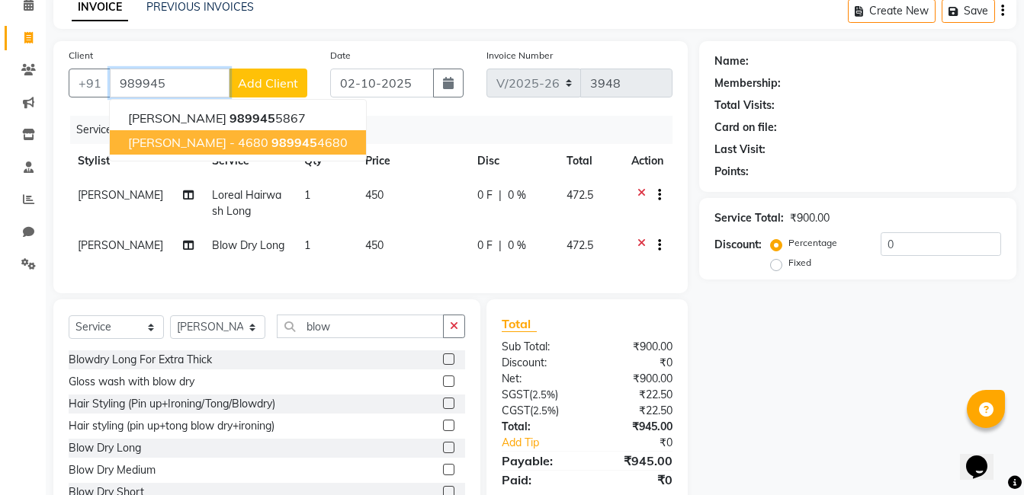
click at [271, 149] on span "989945" at bounding box center [294, 142] width 46 height 15
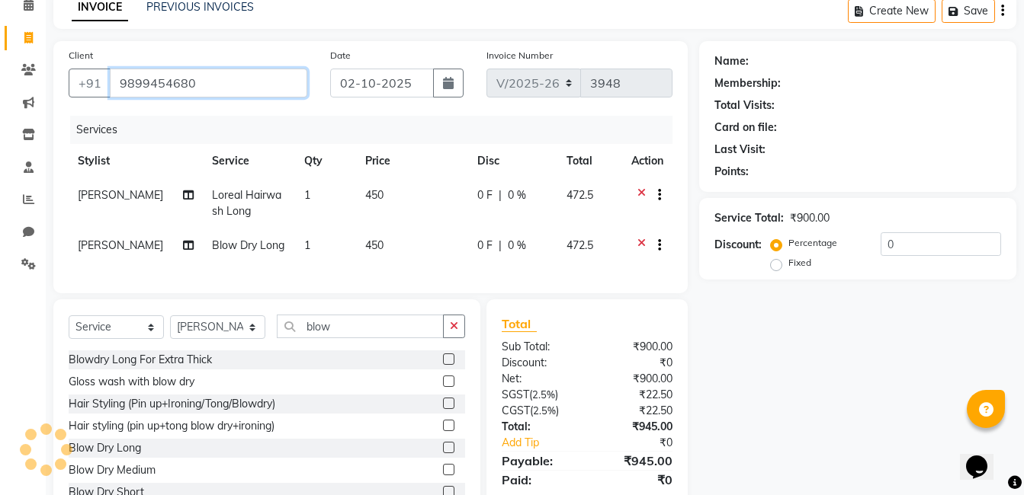
type input "9899454680"
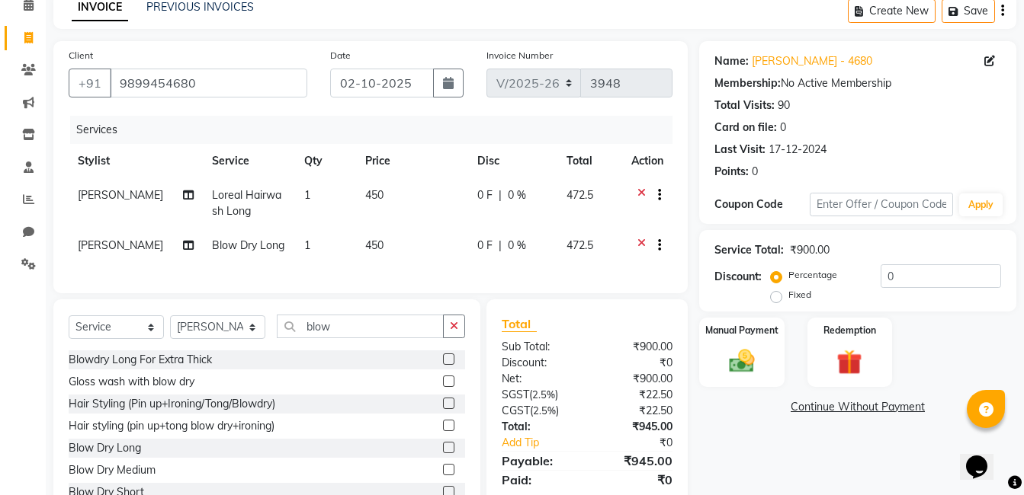
scroll to position [136, 0]
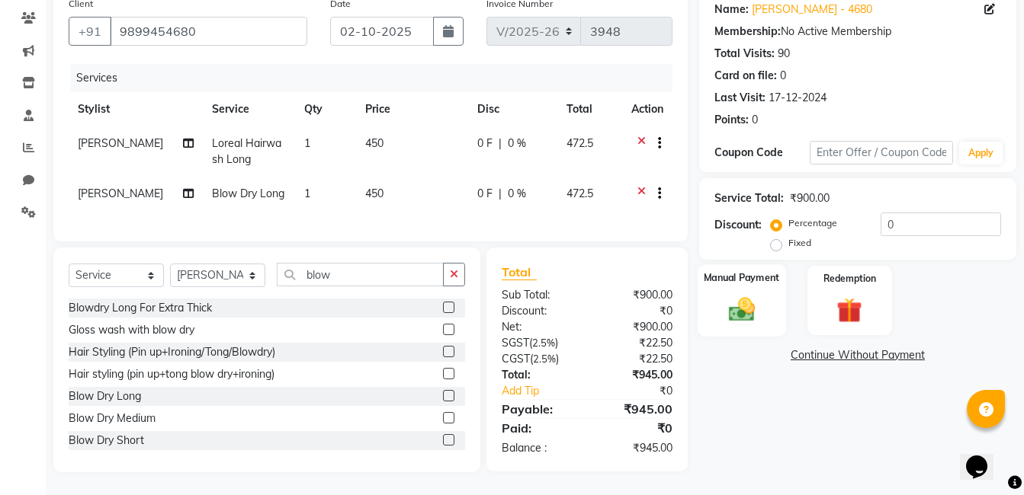
click at [740, 305] on img at bounding box center [741, 309] width 43 height 30
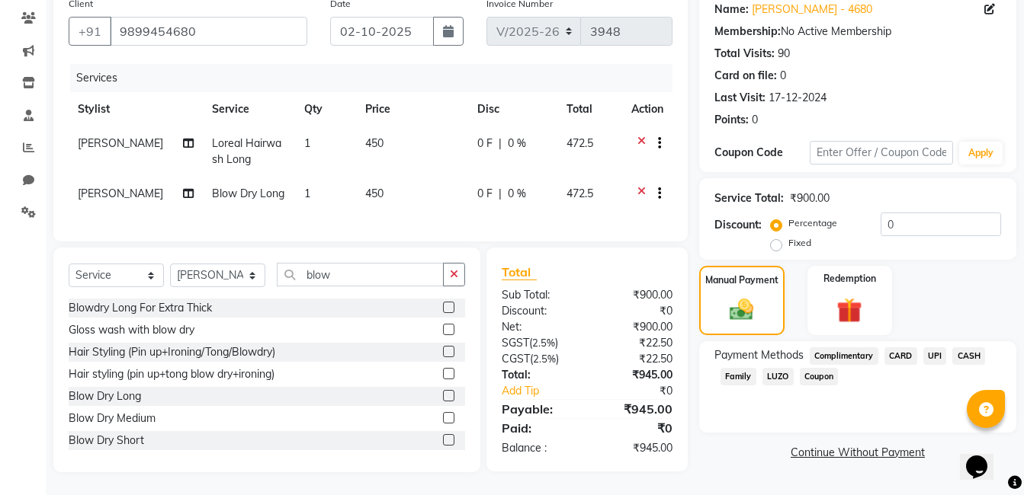
click at [926, 348] on span "UPI" at bounding box center [935, 357] width 24 height 18
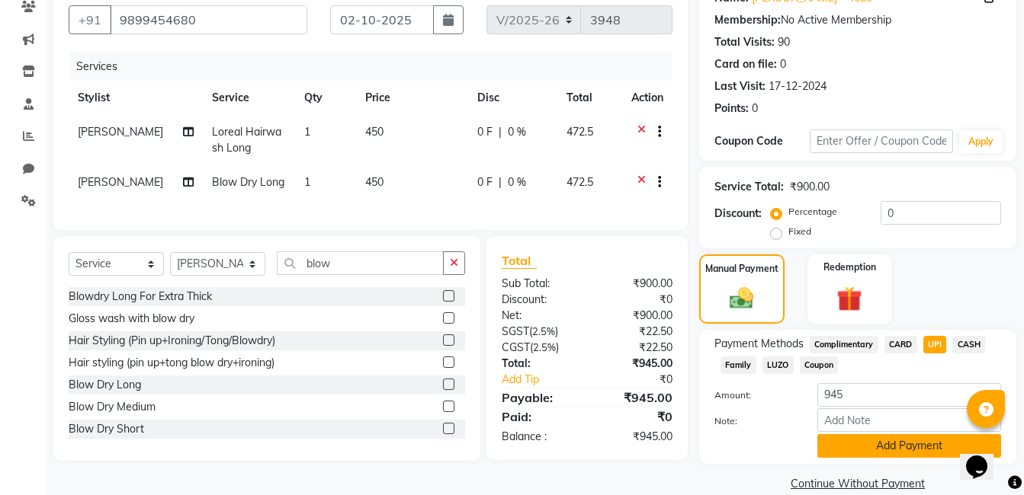
click at [890, 448] on button "Add Payment" at bounding box center [909, 446] width 184 height 24
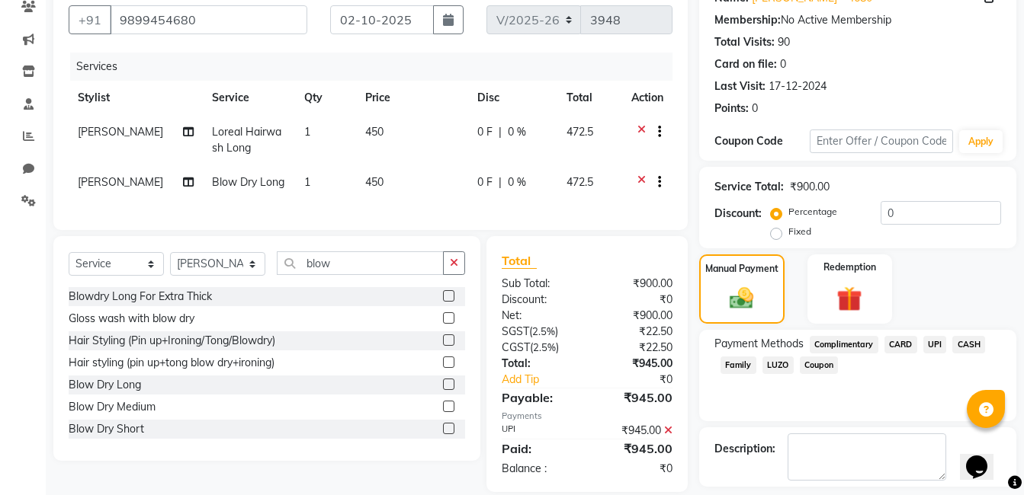
scroll to position [203, 0]
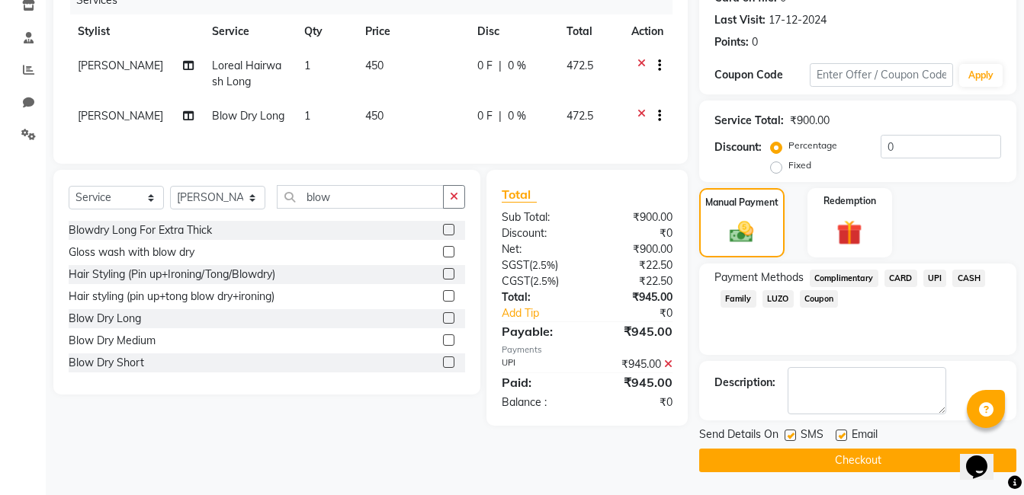
click at [845, 463] on button "Checkout" at bounding box center [857, 461] width 317 height 24
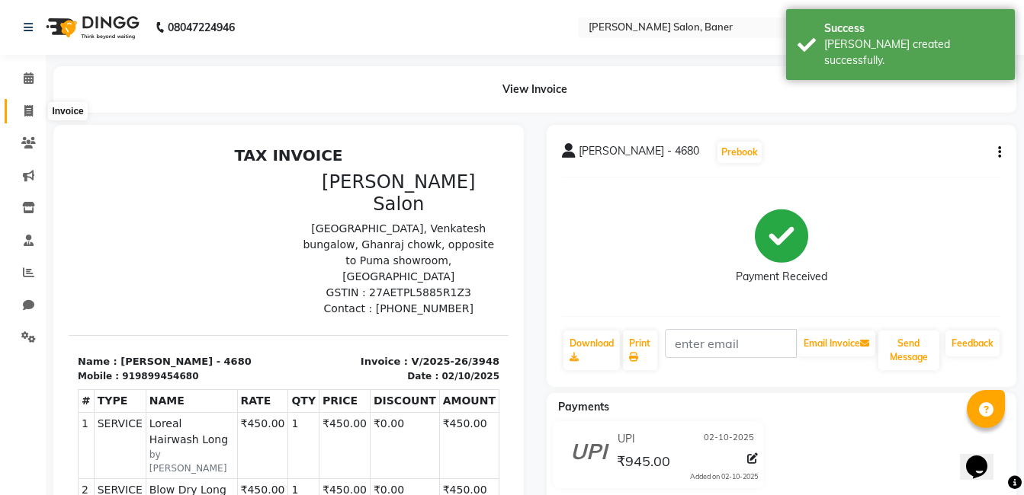
click at [27, 105] on icon at bounding box center [28, 110] width 8 height 11
select select "service"
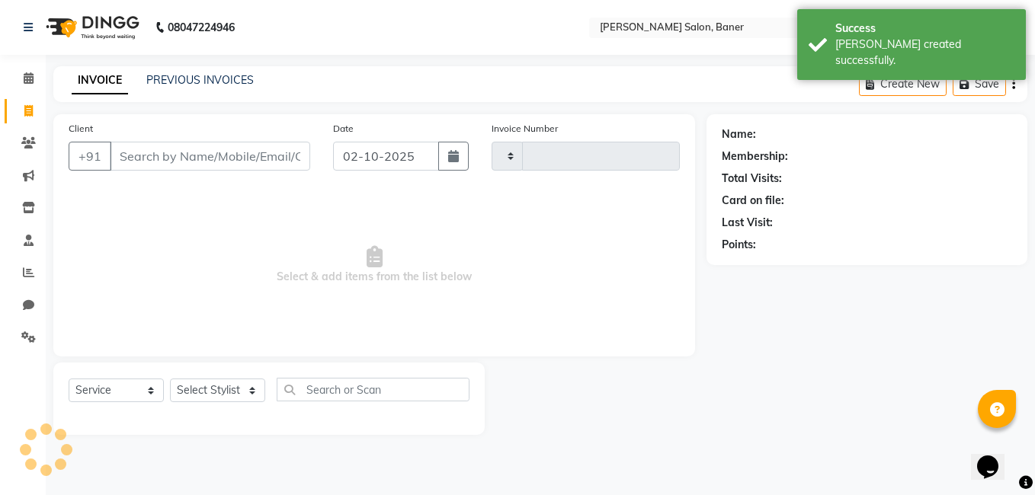
type input "3949"
select select "7115"
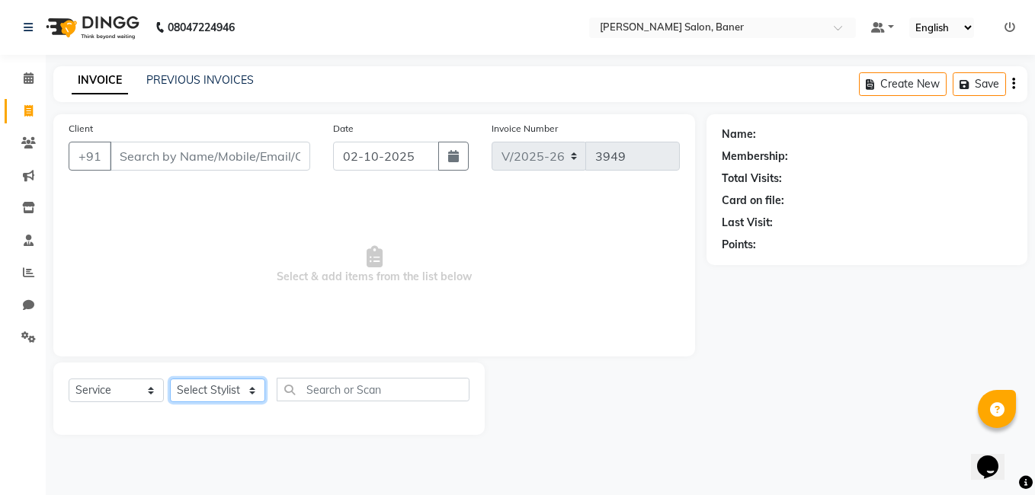
click at [210, 395] on select "Select Stylist [PERSON_NAME] Admin Jabaaz [PERSON_NAME] [PERSON_NAME] [PERSON_N…" at bounding box center [217, 391] width 95 height 24
select select "60259"
click at [170, 379] on select "Select Stylist [PERSON_NAME] Admin Jabaaz [PERSON_NAME] [PERSON_NAME] [PERSON_N…" at bounding box center [217, 391] width 95 height 24
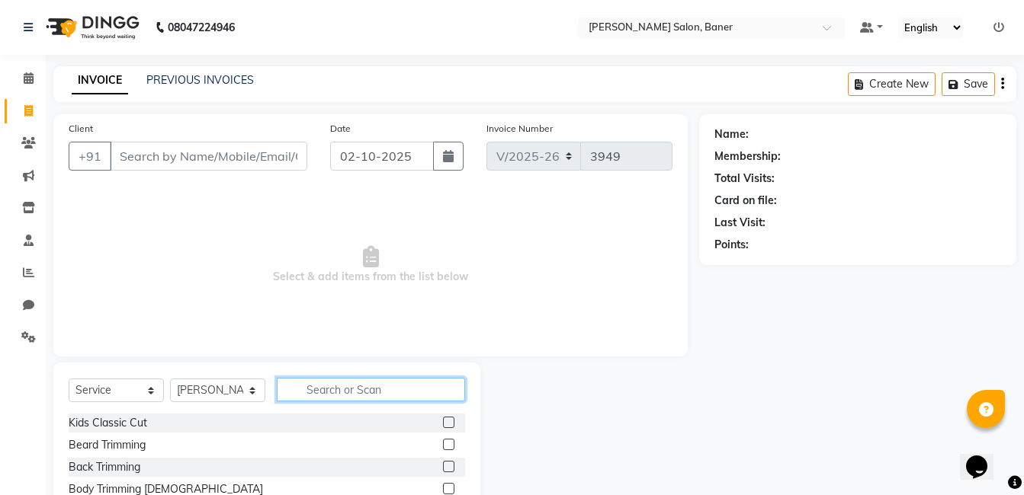
click at [335, 382] on input "text" at bounding box center [371, 390] width 188 height 24
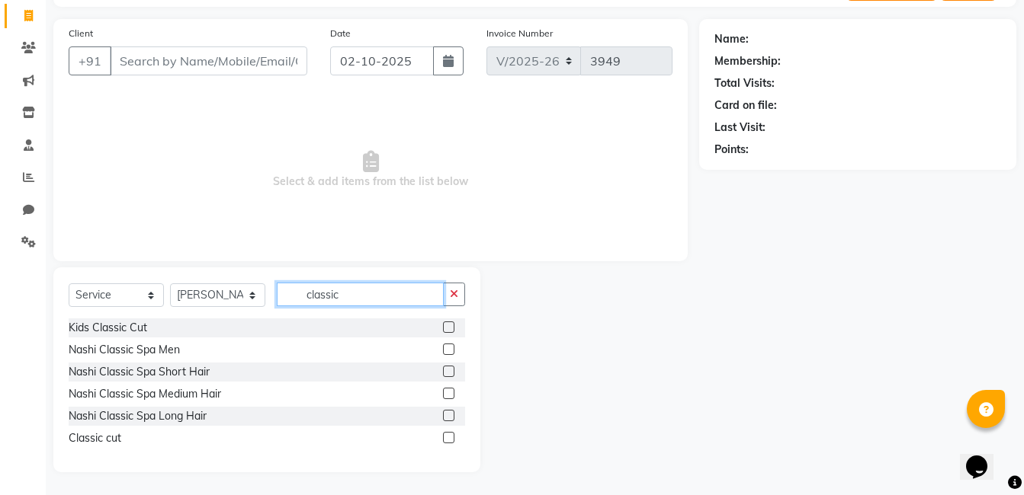
type input "classic"
click at [449, 437] on label at bounding box center [448, 437] width 11 height 11
click at [449, 437] on input "checkbox" at bounding box center [448, 439] width 10 height 10
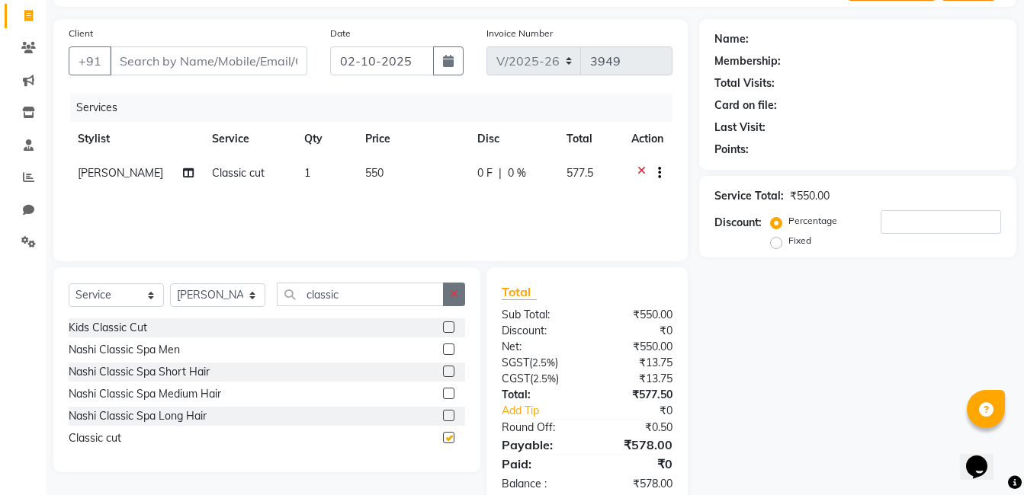
checkbox input "false"
click at [445, 292] on button "button" at bounding box center [454, 295] width 22 height 24
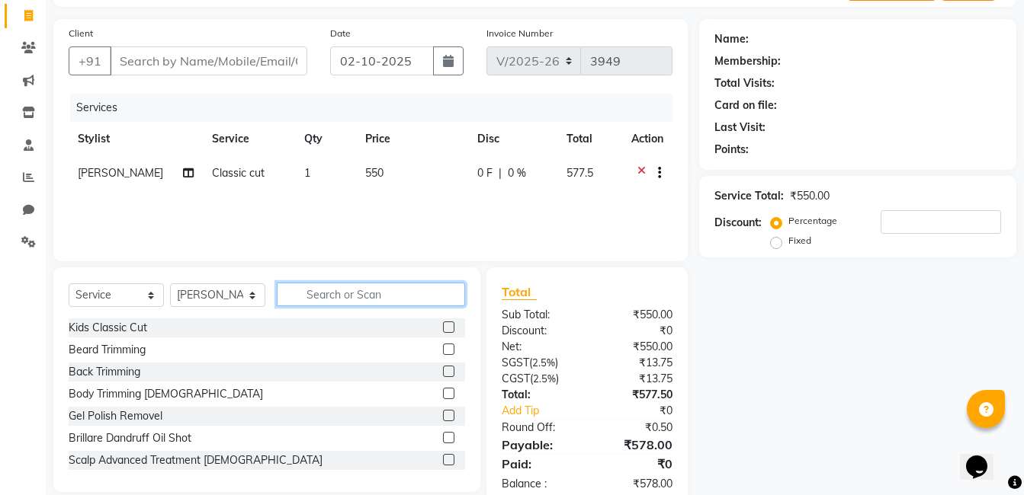
click at [359, 294] on input "text" at bounding box center [371, 295] width 188 height 24
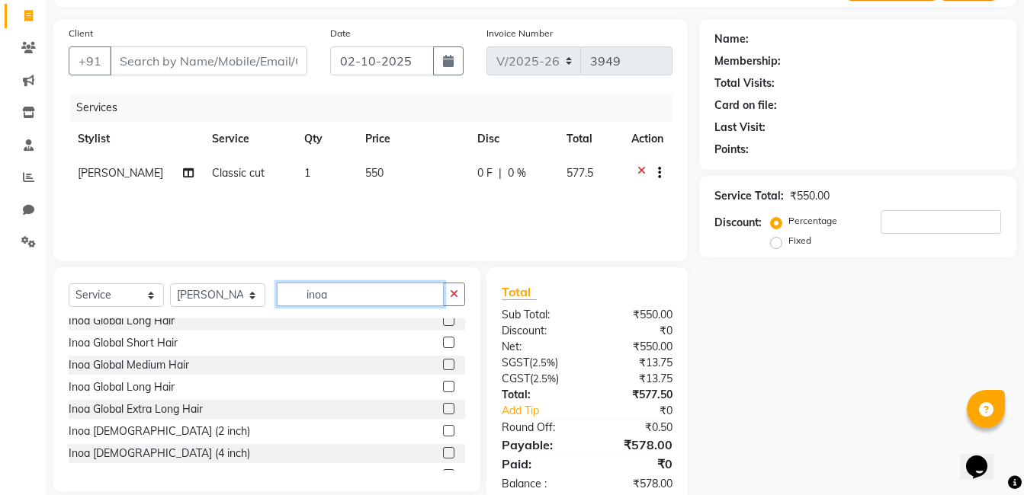
scroll to position [113, 0]
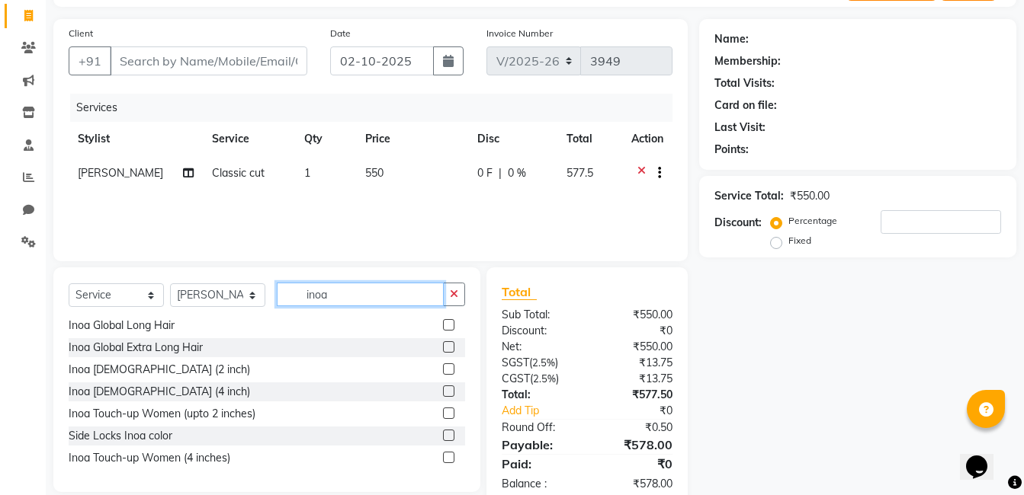
type input "inoa"
click at [443, 370] on label at bounding box center [448, 369] width 11 height 11
click at [443, 370] on input "checkbox" at bounding box center [448, 370] width 10 height 10
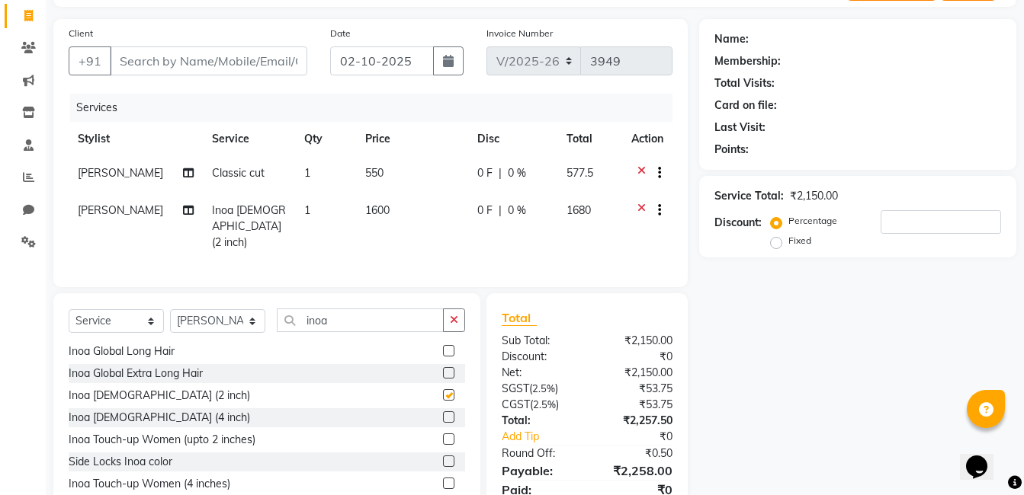
checkbox input "false"
click at [179, 316] on select "Select Stylist [PERSON_NAME] Admin Jabaaz [PERSON_NAME] [PERSON_NAME] [PERSON_N…" at bounding box center [217, 321] width 95 height 24
select select "90534"
click at [170, 309] on select "Select Stylist [PERSON_NAME] Admin Jabaaz [PERSON_NAME] [PERSON_NAME] [PERSON_N…" at bounding box center [217, 321] width 95 height 24
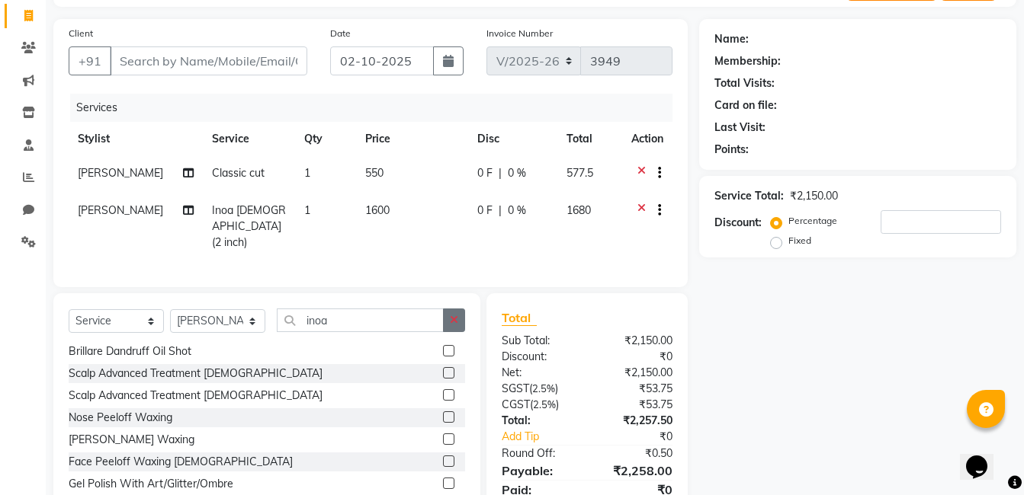
drag, startPoint x: 470, startPoint y: 314, endPoint x: 455, endPoint y: 314, distance: 14.5
click at [468, 314] on div "Select Service Product Membership Package Voucher Prepaid Gift Card Select Styl…" at bounding box center [266, 405] width 427 height 225
click at [447, 314] on button "button" at bounding box center [454, 321] width 22 height 24
click at [383, 320] on input "text" at bounding box center [371, 321] width 188 height 24
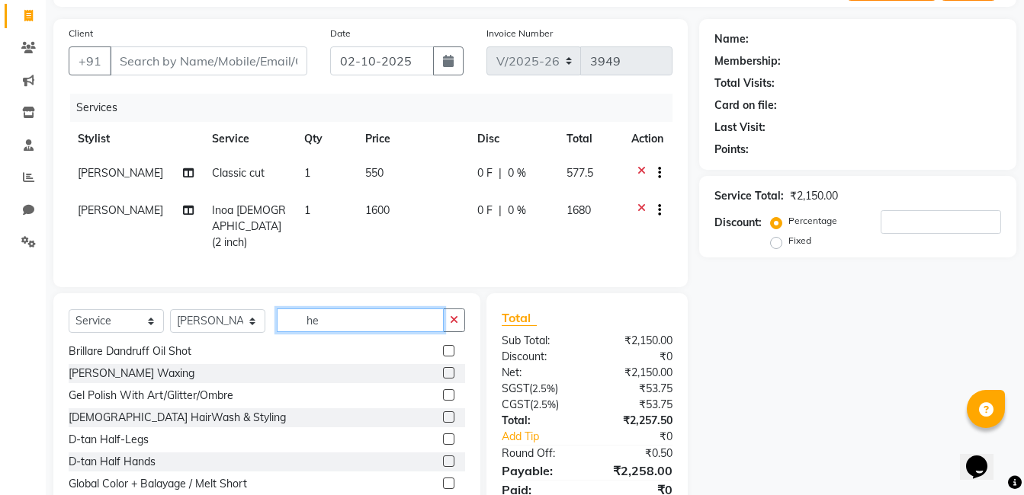
scroll to position [0, 0]
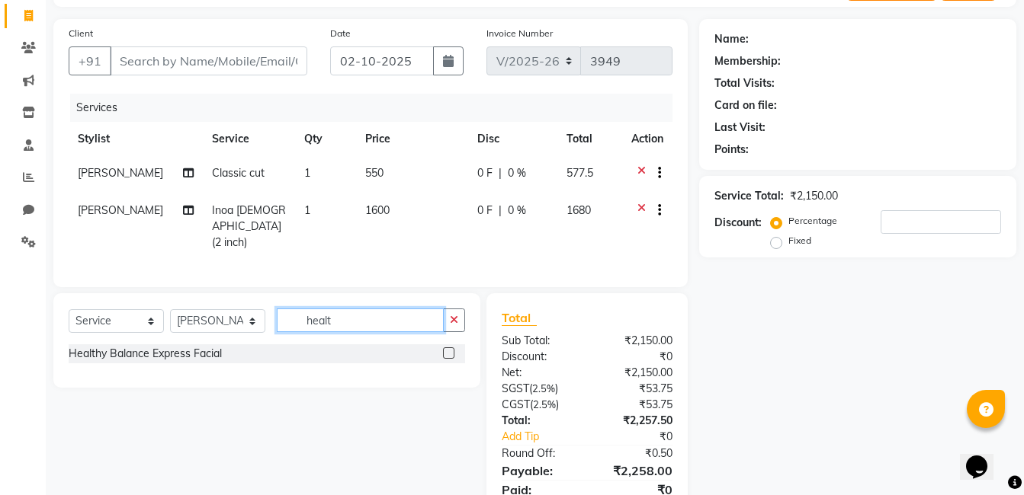
type input "healt"
click at [449, 349] on label at bounding box center [448, 353] width 11 height 11
click at [449, 349] on input "checkbox" at bounding box center [448, 354] width 10 height 10
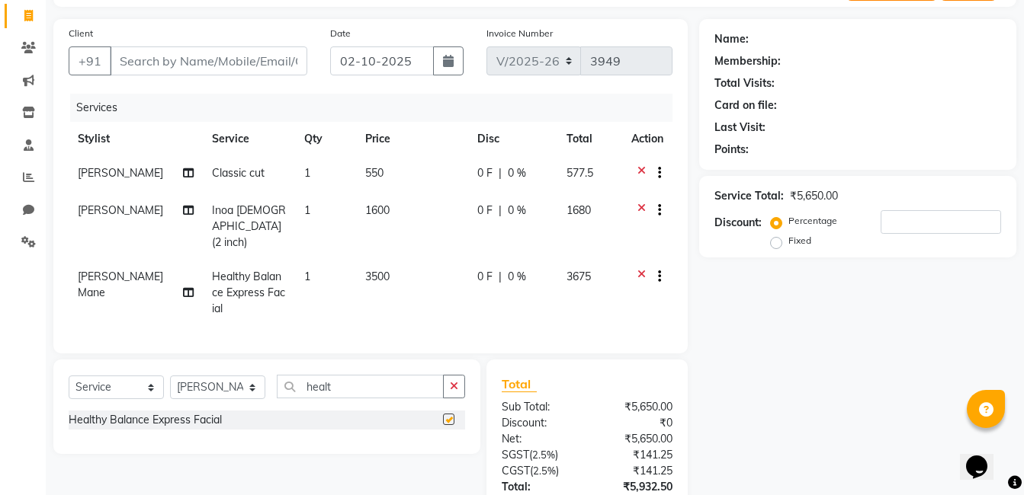
checkbox input "false"
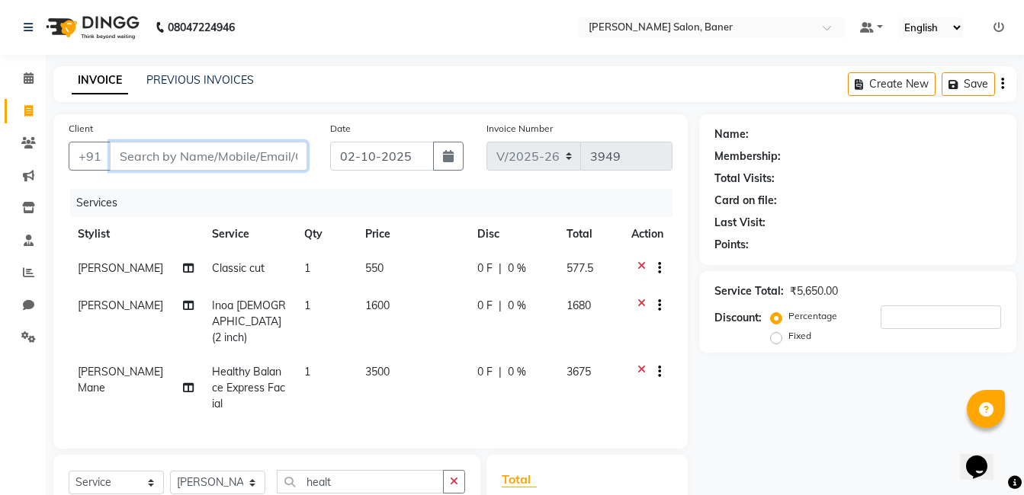
click at [216, 161] on input "Client" at bounding box center [208, 156] width 197 height 29
drag, startPoint x: 183, startPoint y: 149, endPoint x: 225, endPoint y: 148, distance: 41.9
click at [191, 149] on input "Client" at bounding box center [208, 156] width 197 height 29
click at [213, 159] on input "Client" at bounding box center [208, 156] width 197 height 29
type input "9"
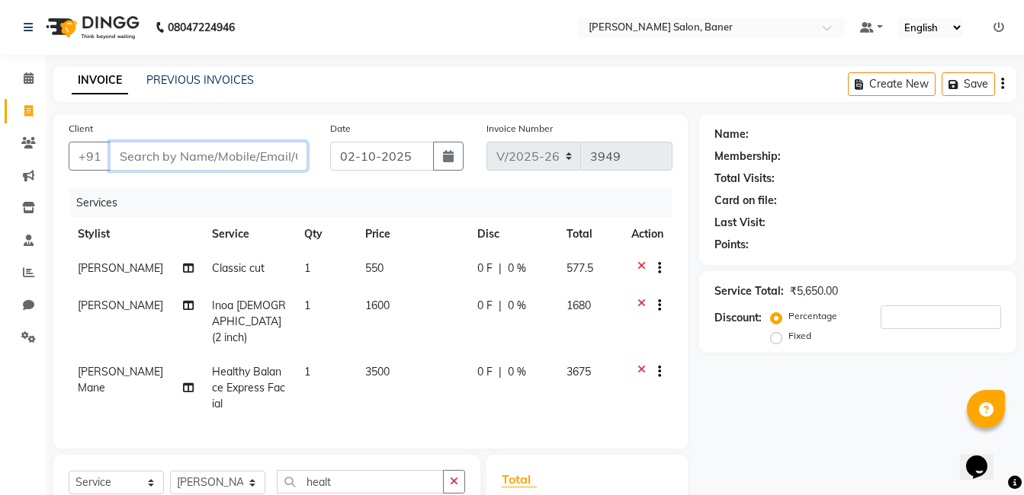
type input "0"
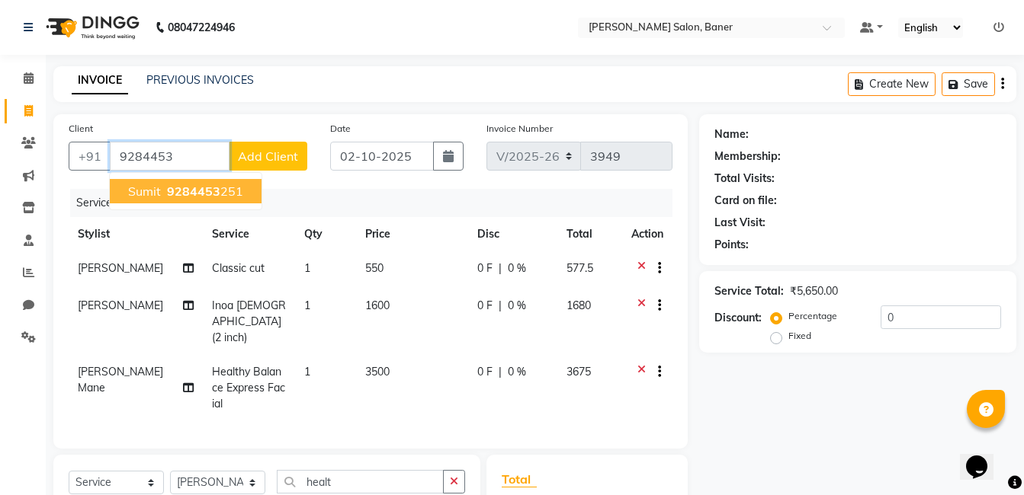
click at [191, 194] on span "9284453" at bounding box center [193, 191] width 53 height 15
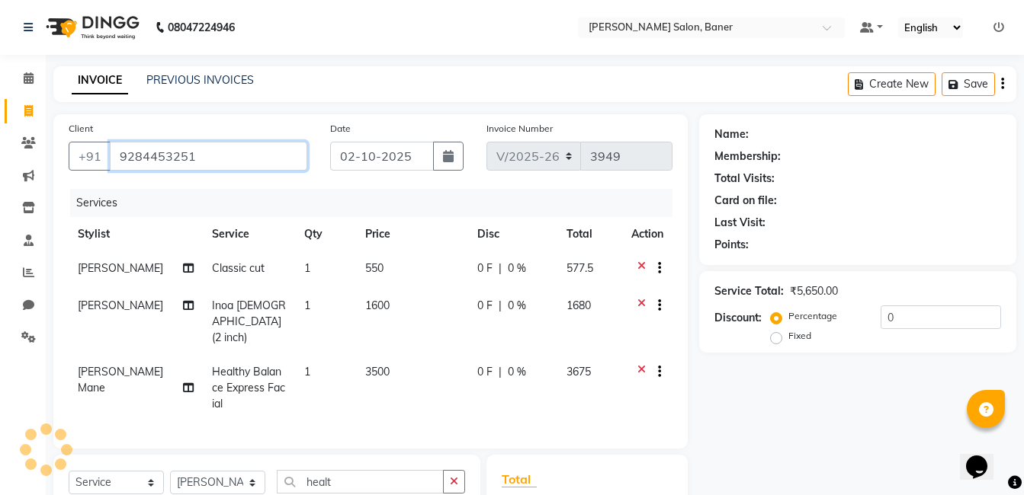
type input "9284453251"
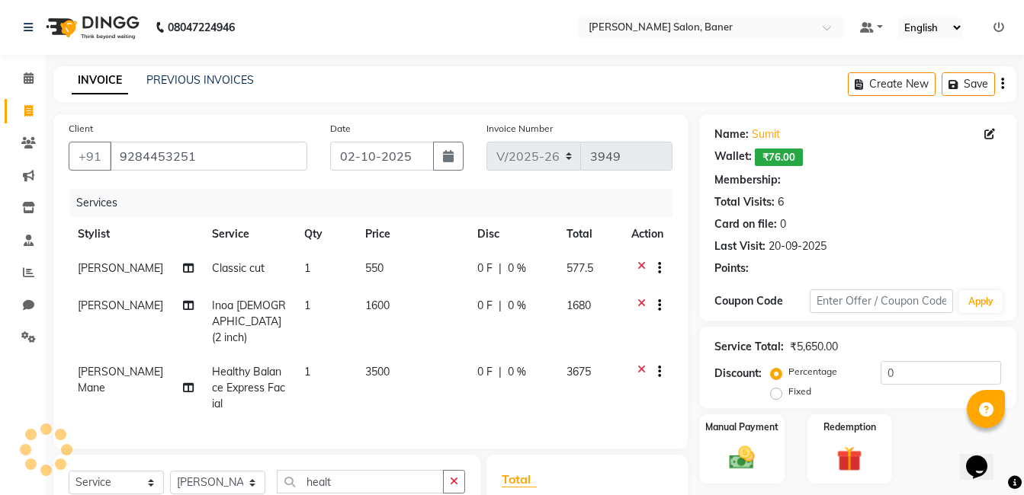
select select "1: Object"
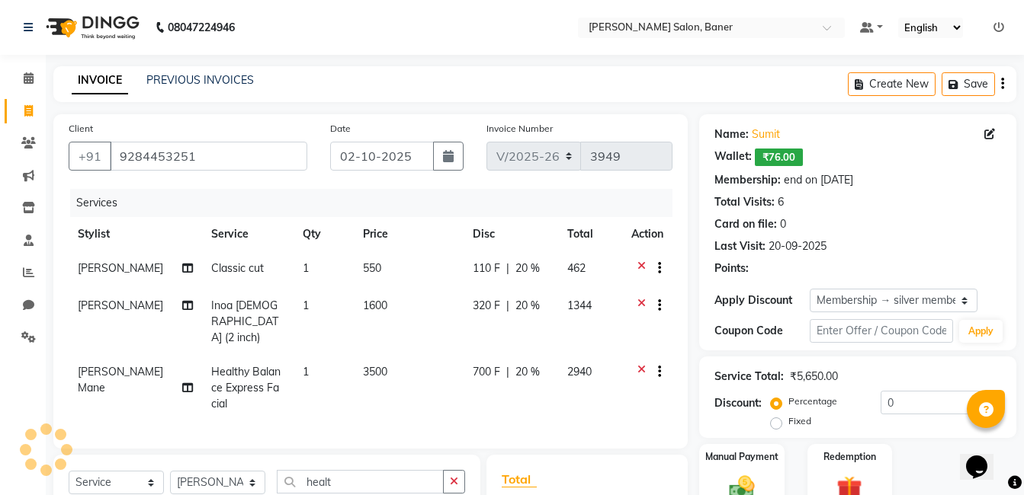
type input "20"
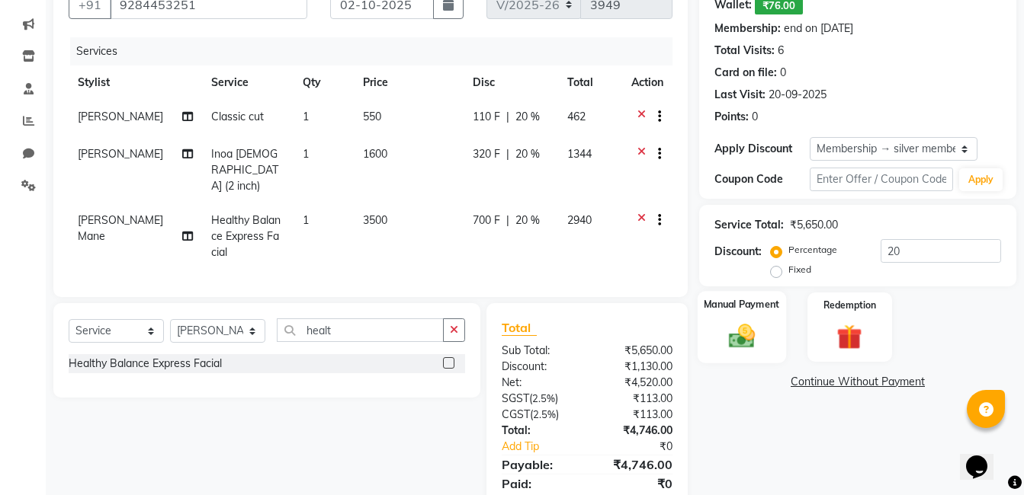
scroll to position [152, 0]
click at [747, 324] on img at bounding box center [741, 335] width 43 height 30
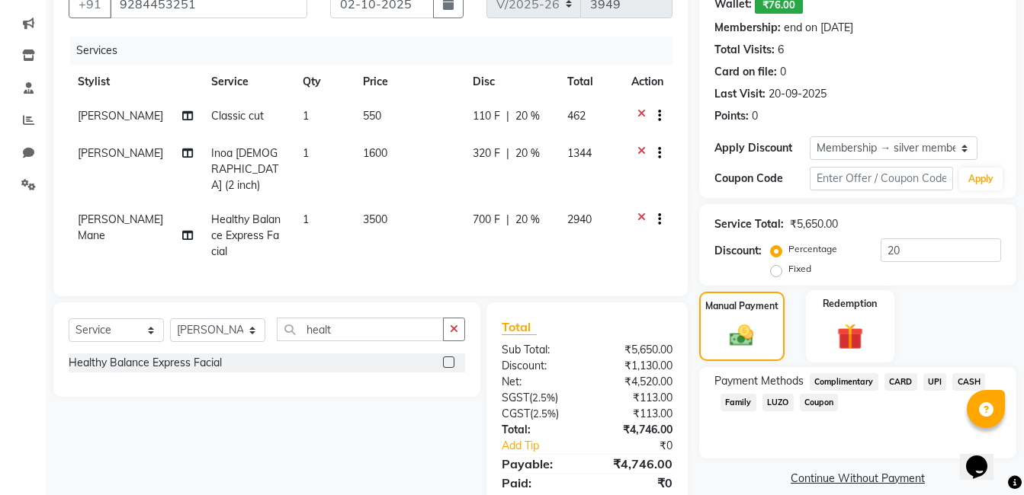
drag, startPoint x: 853, startPoint y: 334, endPoint x: 884, endPoint y: 352, distance: 36.2
click at [854, 334] on img at bounding box center [849, 336] width 43 height 33
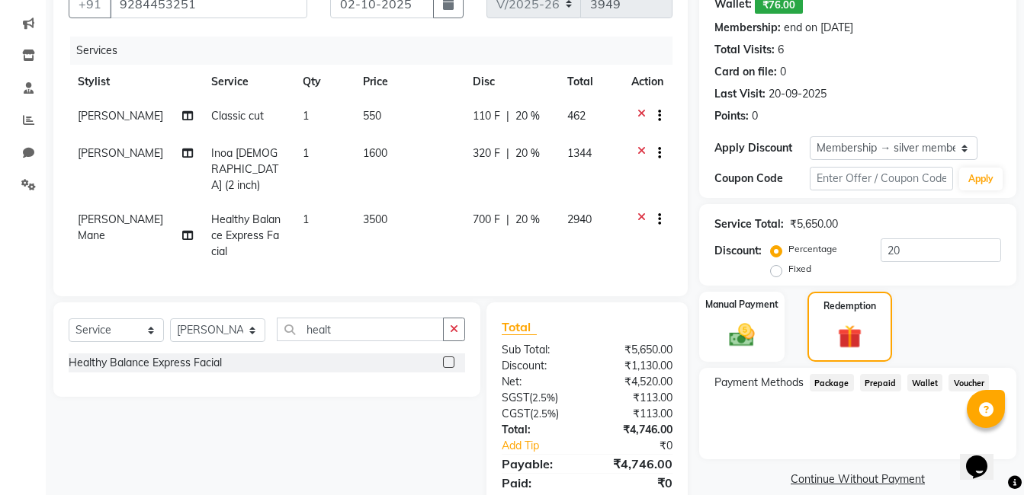
click at [928, 386] on span "Wallet" at bounding box center [925, 383] width 36 height 18
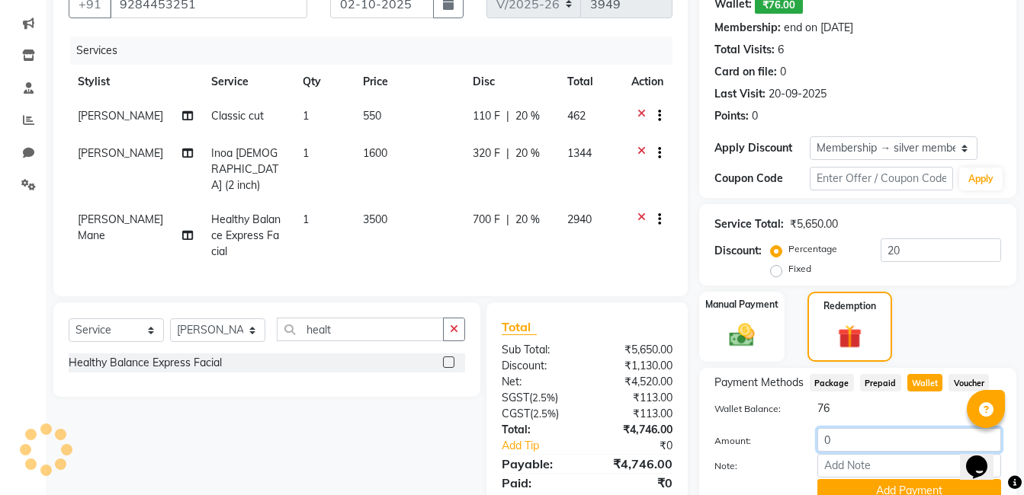
drag, startPoint x: 875, startPoint y: 442, endPoint x: 753, endPoint y: 457, distance: 122.8
click at [753, 457] on div "Amount: 0 Note: Add Payment" at bounding box center [857, 465] width 287 height 75
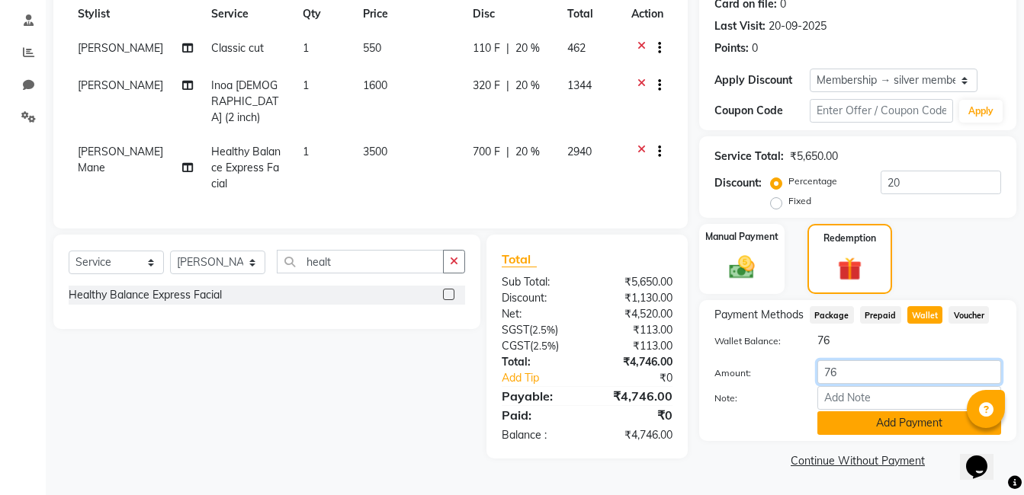
type input "76"
click at [861, 423] on button "Add Payment" at bounding box center [909, 424] width 184 height 24
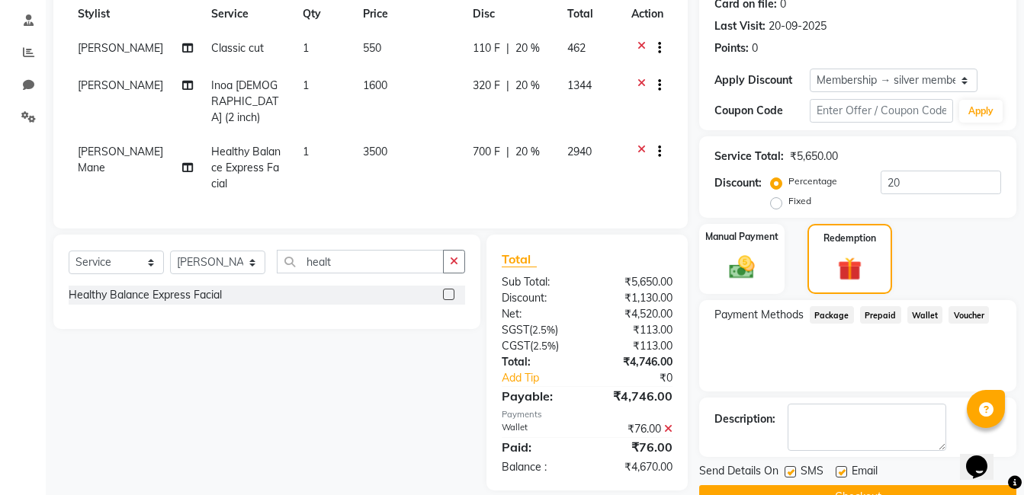
scroll to position [257, 0]
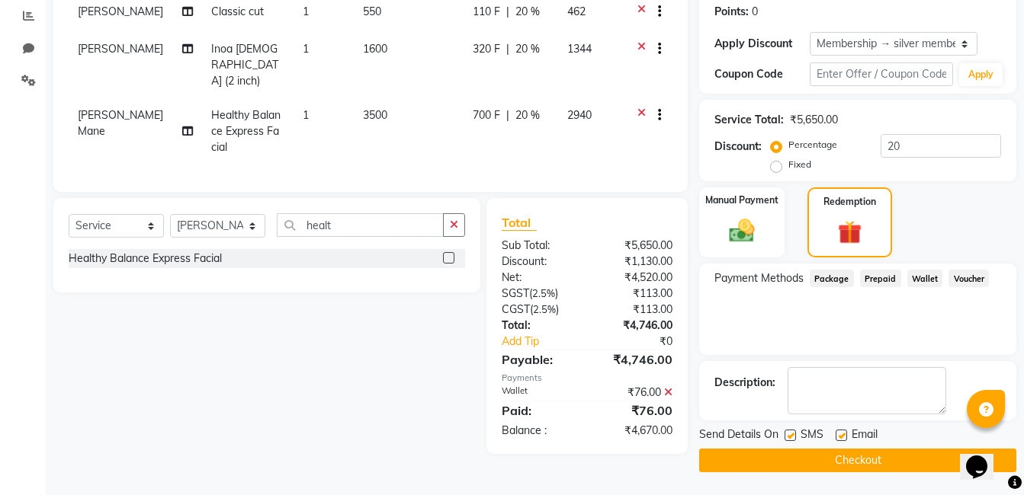
click at [534, 108] on td "700 F | 20 %" at bounding box center [510, 131] width 95 height 66
select select "90534"
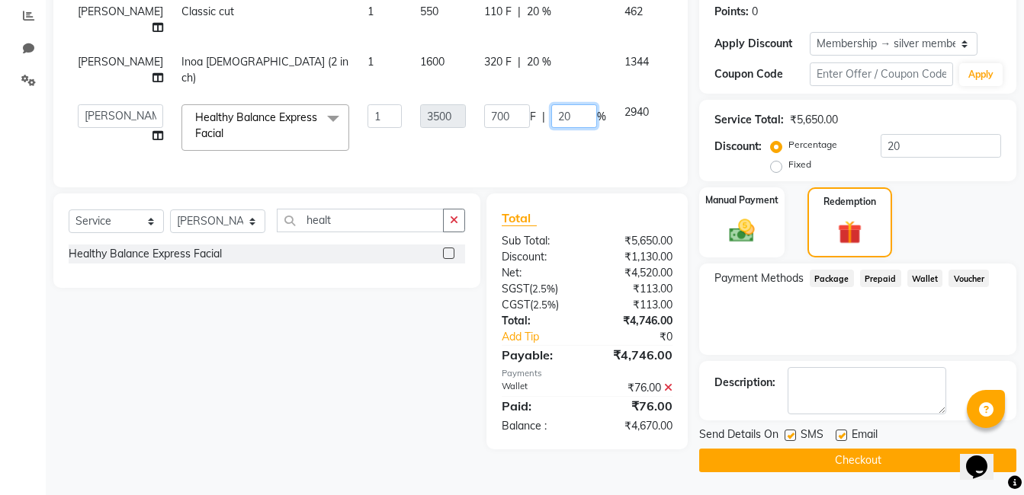
drag, startPoint x: 541, startPoint y: 152, endPoint x: 469, endPoint y: 151, distance: 72.4
click at [484, 128] on div "700 F | 20 %" at bounding box center [545, 116] width 122 height 24
type input "30"
click at [535, 187] on div "Client +91 9284453251 Date 02-10-2025 Invoice Number V/2025 V/2025-26 3949 Serv…" at bounding box center [370, 22] width 634 height 330
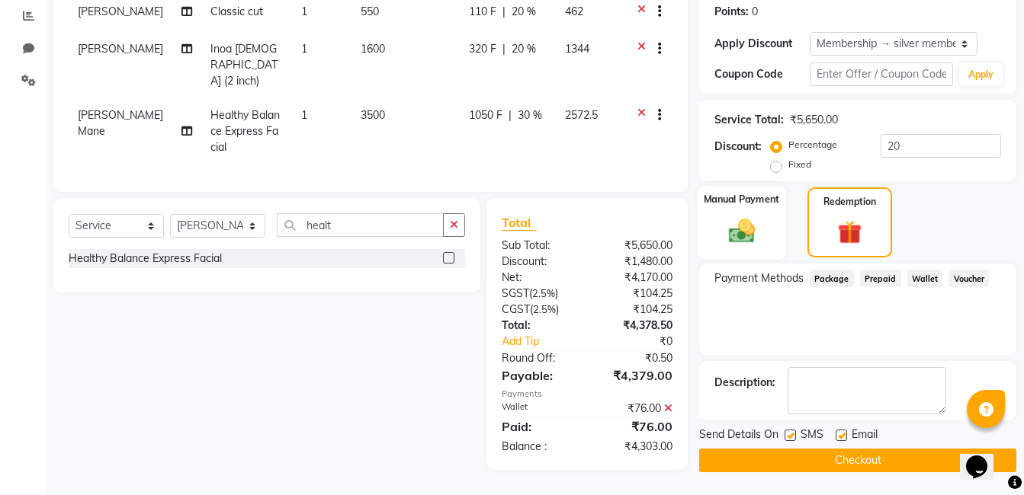
click at [750, 229] on img at bounding box center [741, 231] width 43 height 30
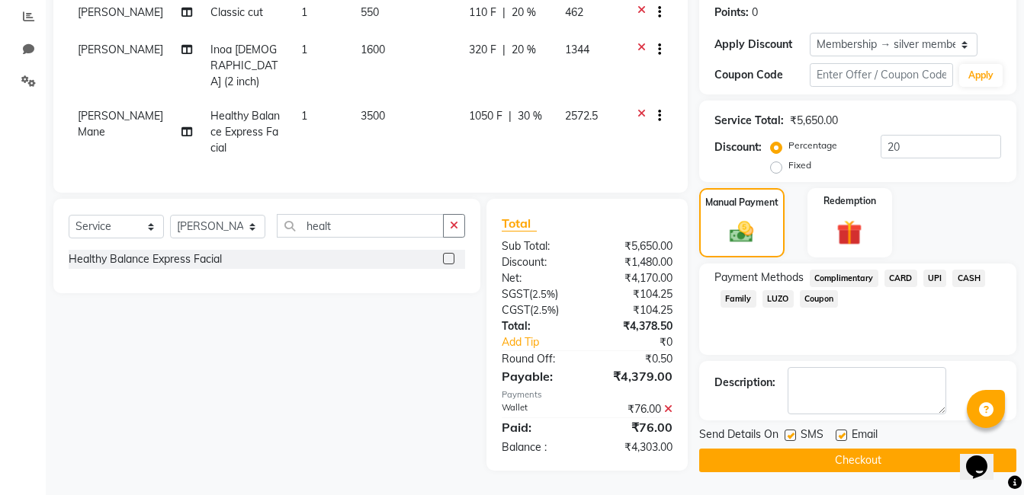
scroll to position [256, 0]
click at [968, 278] on span "CASH" at bounding box center [968, 279] width 33 height 18
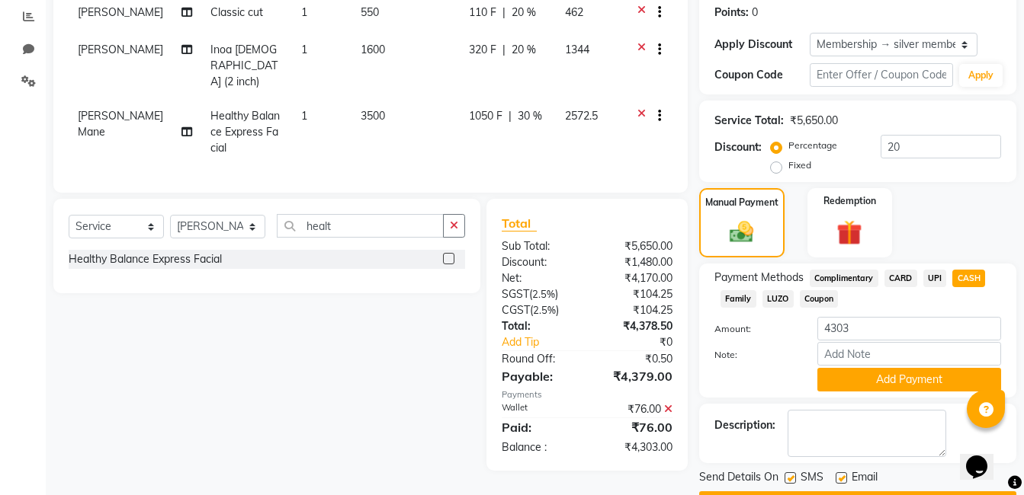
scroll to position [257, 0]
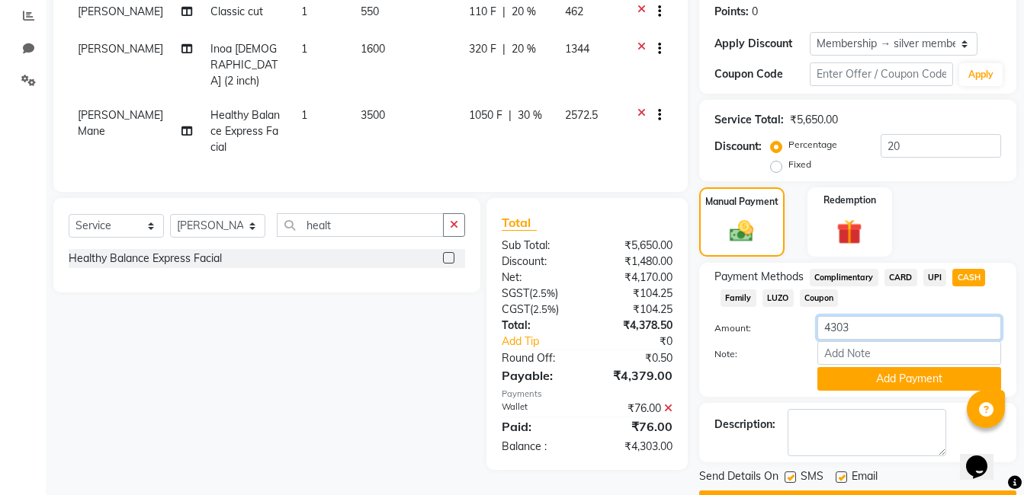
drag, startPoint x: 870, startPoint y: 321, endPoint x: 795, endPoint y: 331, distance: 75.3
click at [798, 331] on div "Amount: 4303" at bounding box center [857, 329] width 309 height 26
type input "4300"
click at [903, 385] on button "Add Payment" at bounding box center [909, 379] width 184 height 24
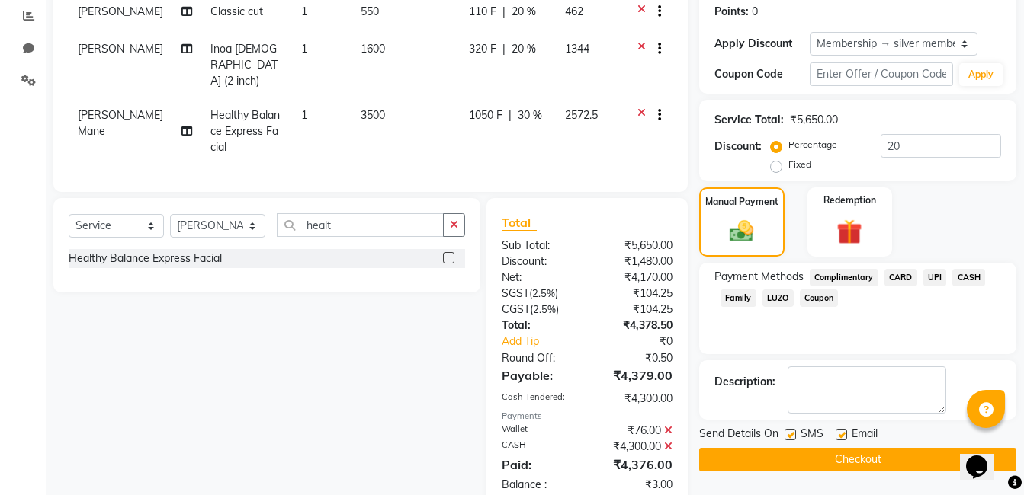
click at [856, 275] on span "Complimentary" at bounding box center [843, 278] width 69 height 18
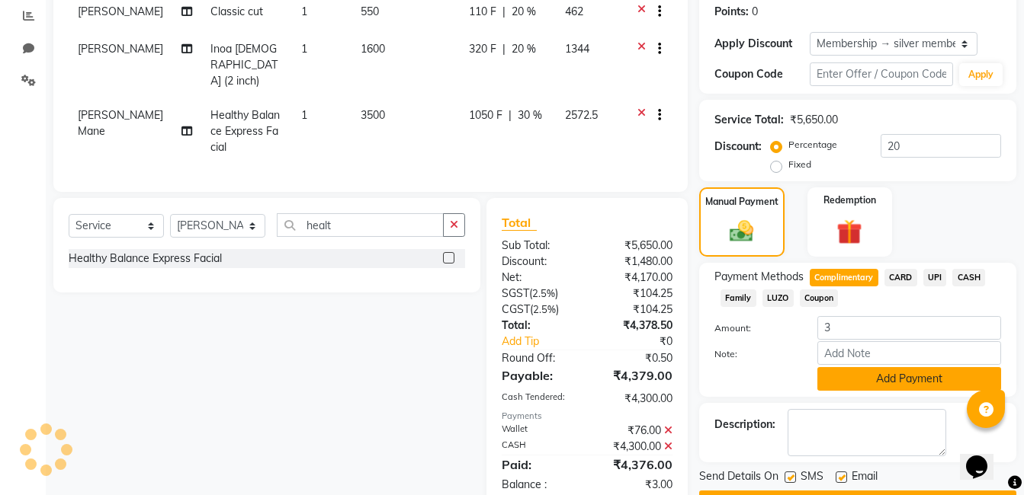
click at [871, 386] on button "Add Payment" at bounding box center [909, 379] width 184 height 24
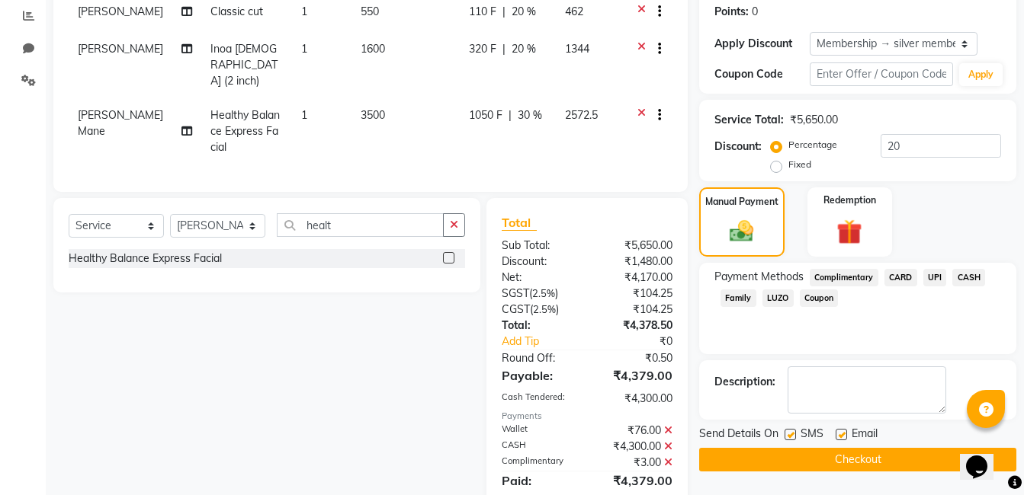
scroll to position [304, 0]
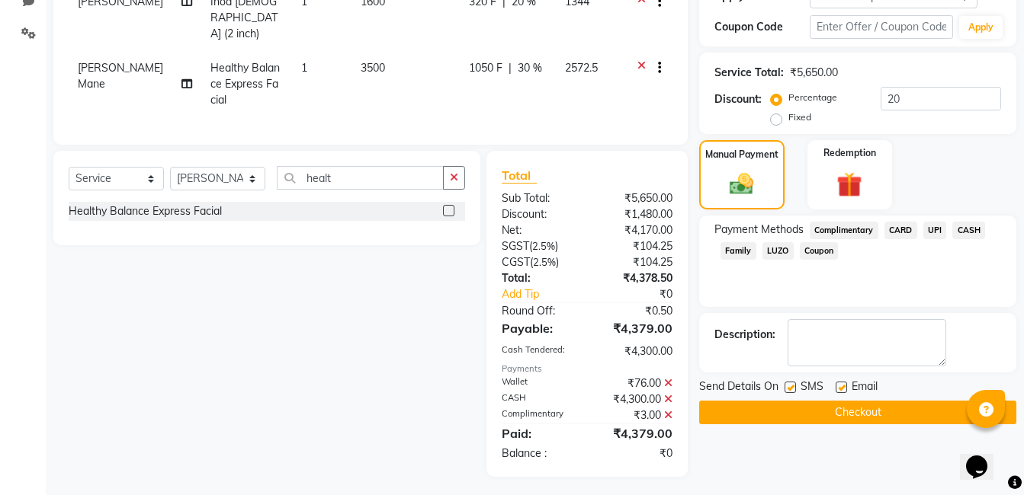
click at [833, 412] on button "Checkout" at bounding box center [857, 413] width 317 height 24
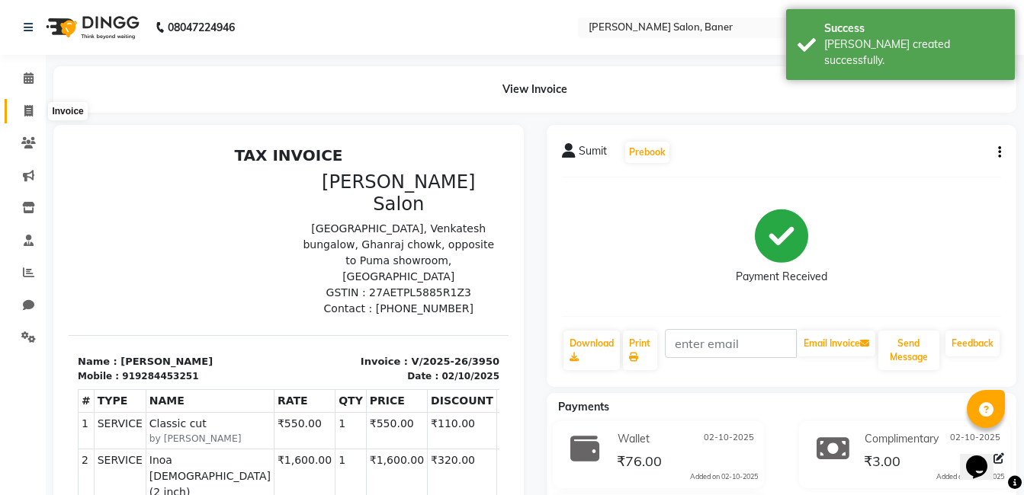
click at [31, 111] on icon at bounding box center [28, 110] width 8 height 11
select select "service"
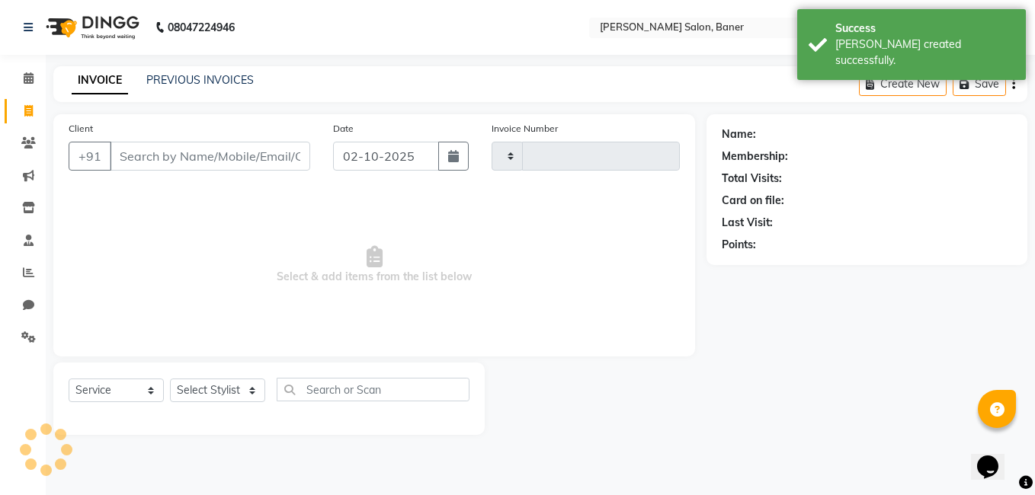
type input "3951"
select select "7115"
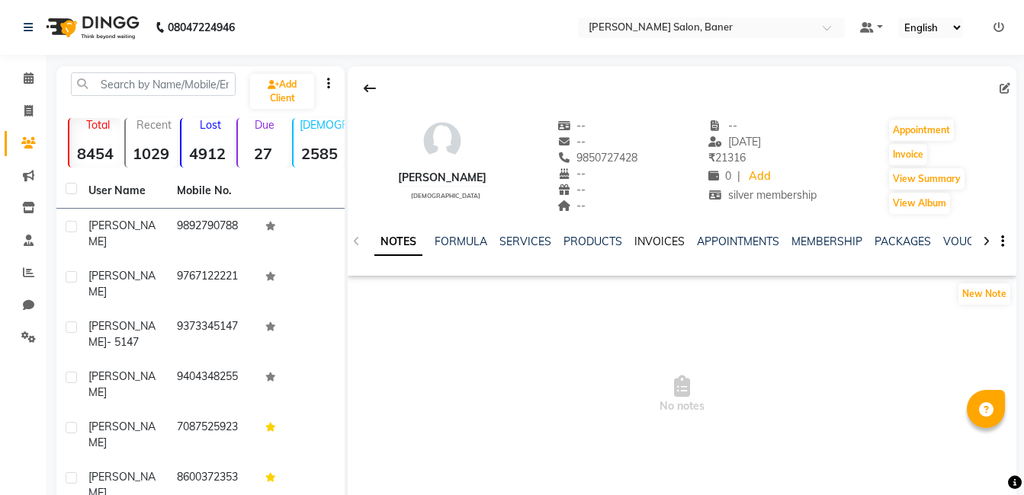
click at [671, 241] on link "INVOICES" at bounding box center [659, 242] width 50 height 14
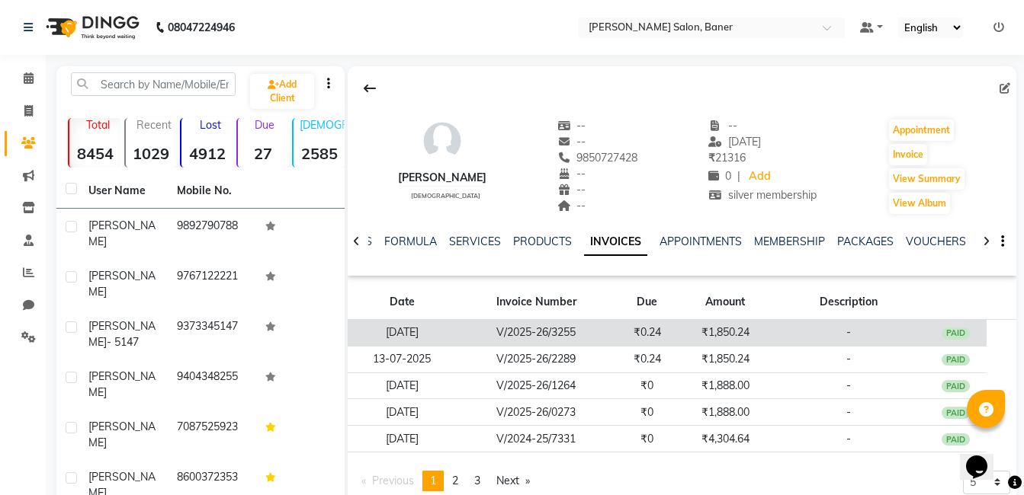
click at [627, 328] on td "₹0.24" at bounding box center [647, 333] width 62 height 27
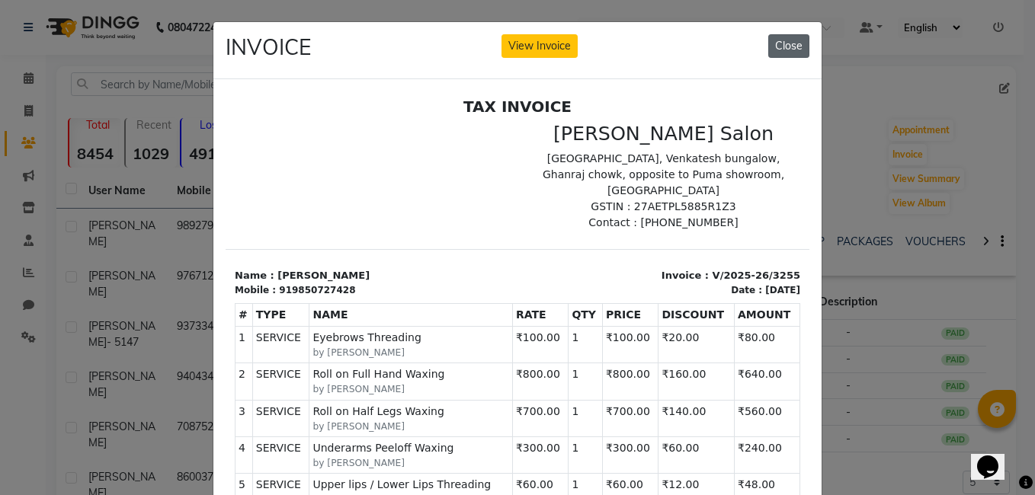
click at [787, 51] on button "Close" at bounding box center [788, 46] width 41 height 24
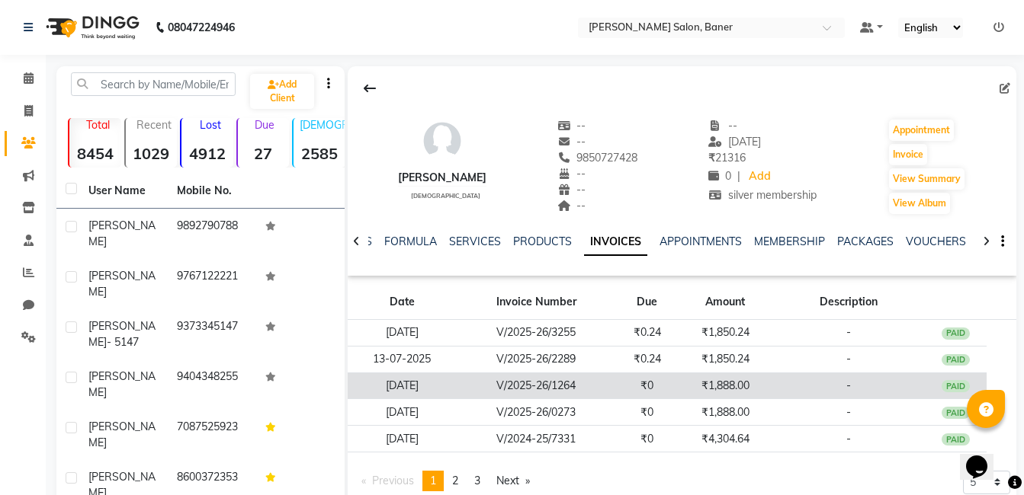
click at [620, 383] on td "₹0" at bounding box center [647, 386] width 62 height 27
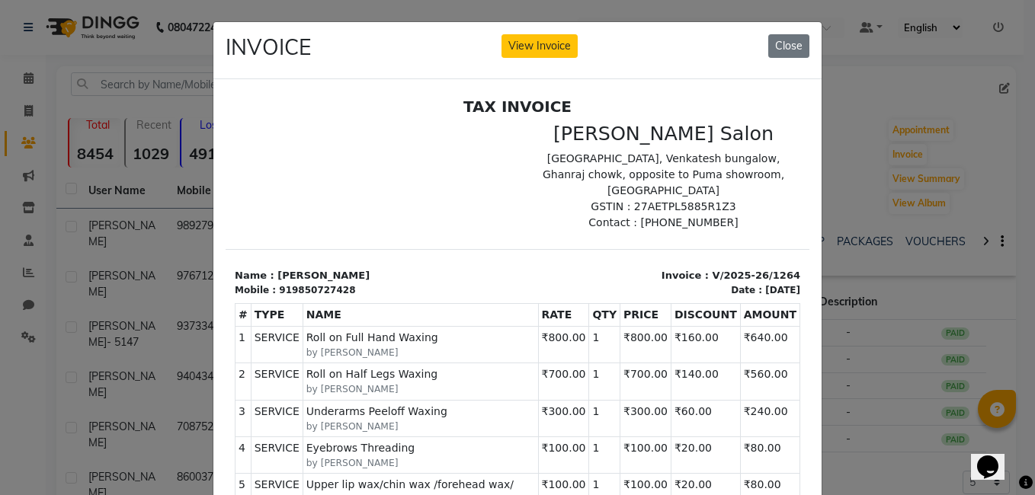
drag, startPoint x: 786, startPoint y: 43, endPoint x: 768, endPoint y: 64, distance: 27.6
click at [785, 43] on button "Close" at bounding box center [788, 46] width 41 height 24
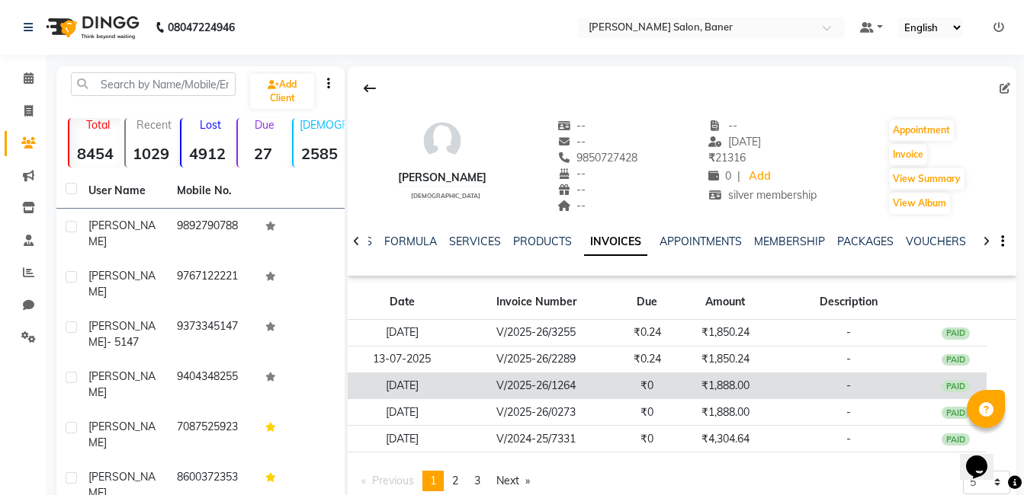
click at [582, 389] on td "V/2025-26/1264" at bounding box center [536, 386] width 159 height 27
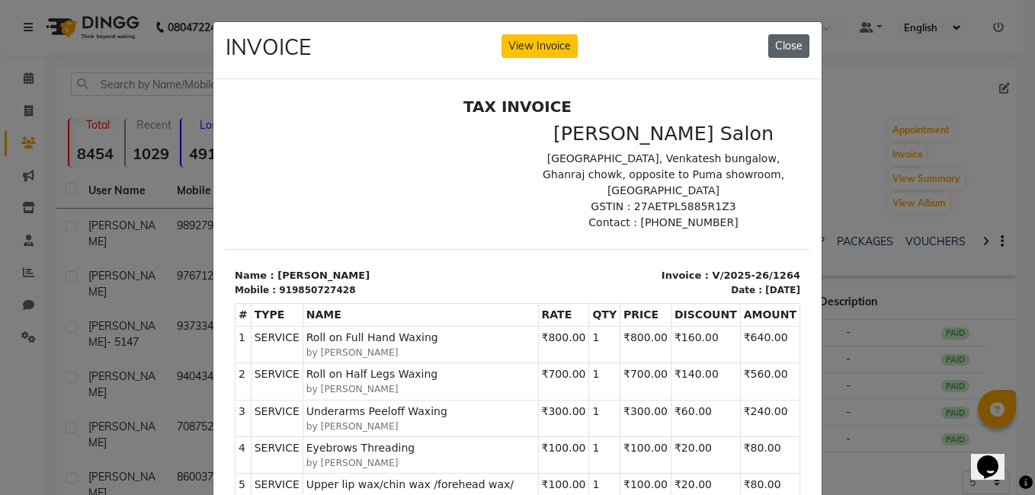
click at [782, 52] on button "Close" at bounding box center [788, 46] width 41 height 24
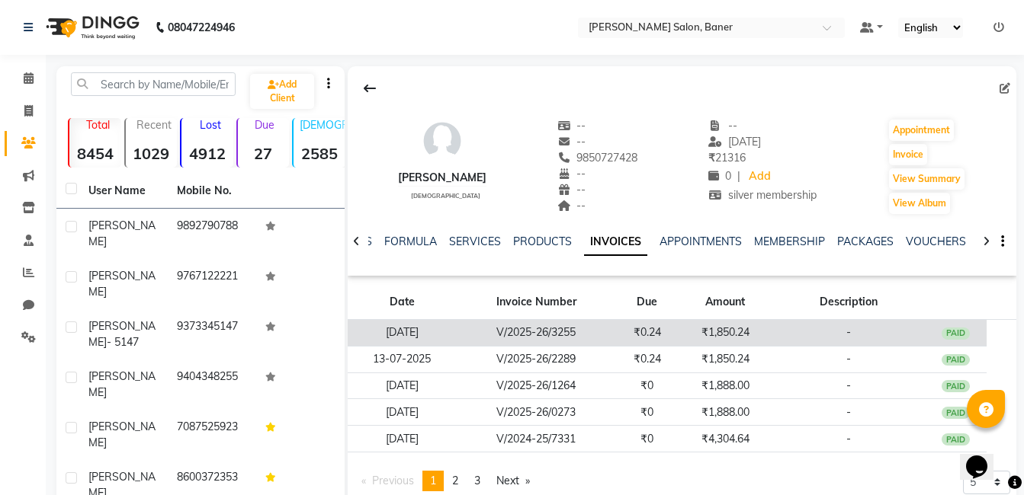
click at [608, 327] on td "V/2025-26/3255" at bounding box center [536, 333] width 159 height 27
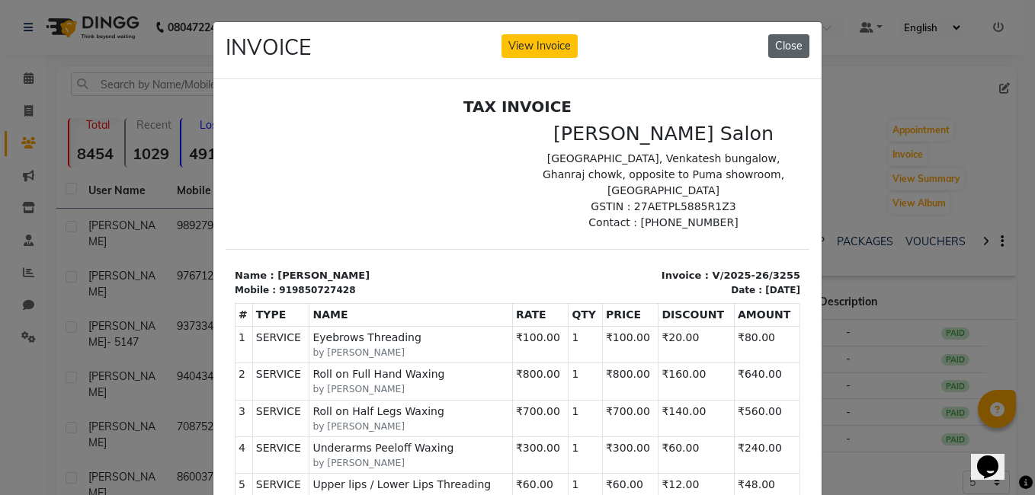
click at [791, 52] on button "Close" at bounding box center [788, 46] width 41 height 24
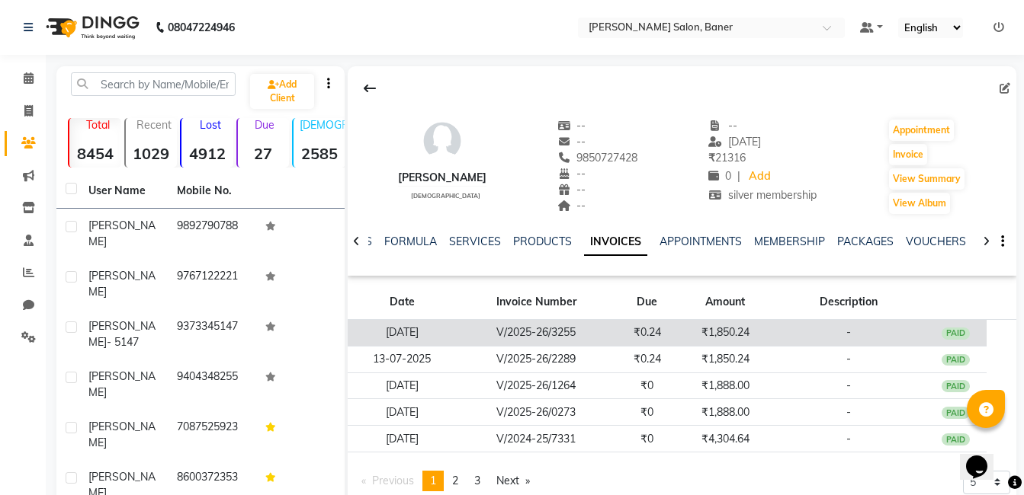
click at [585, 326] on td "V/2025-26/3255" at bounding box center [536, 333] width 159 height 27
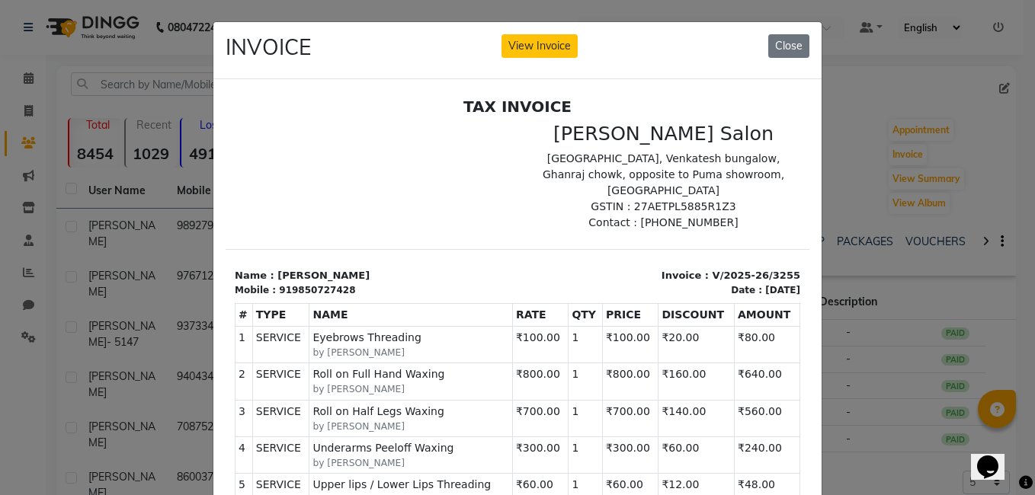
click at [777, 44] on button "Close" at bounding box center [788, 46] width 41 height 24
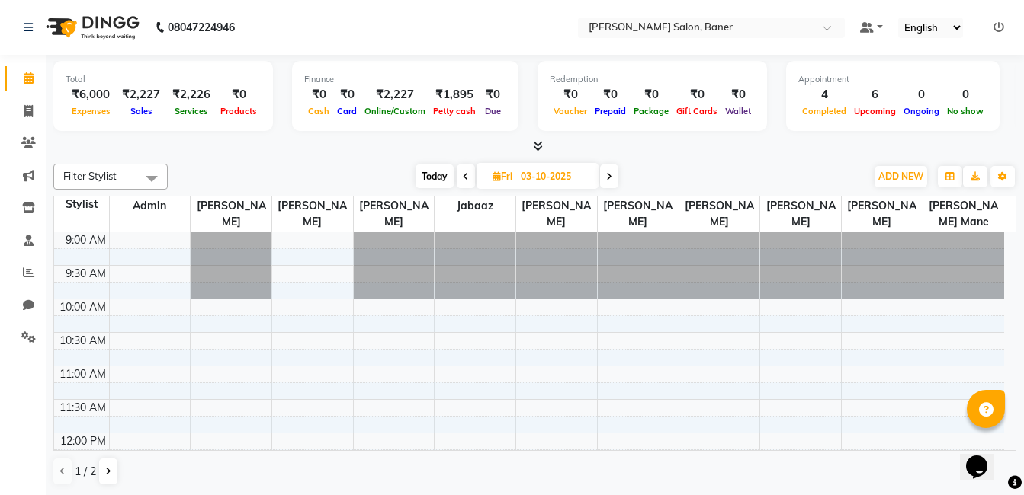
click at [427, 180] on span "Today" at bounding box center [434, 177] width 38 height 24
type input "02-10-2025"
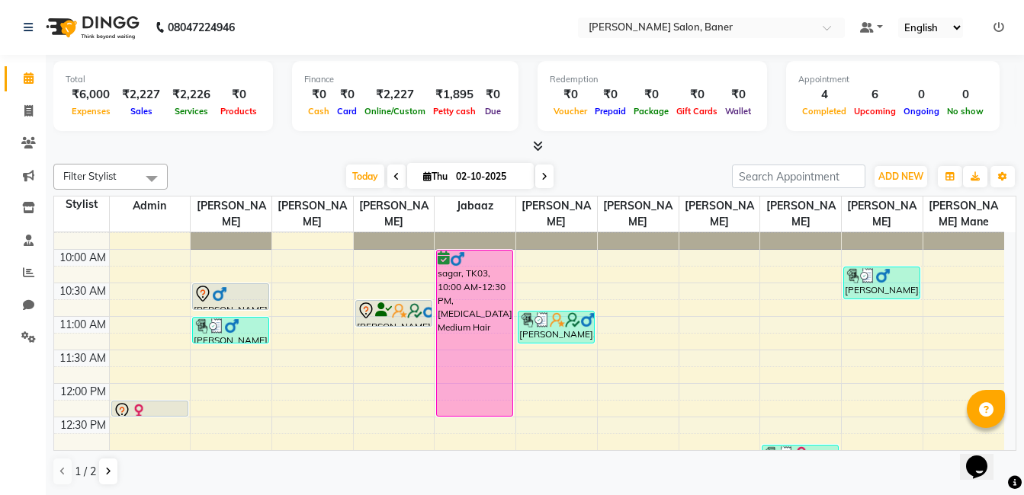
scroll to position [76, 0]
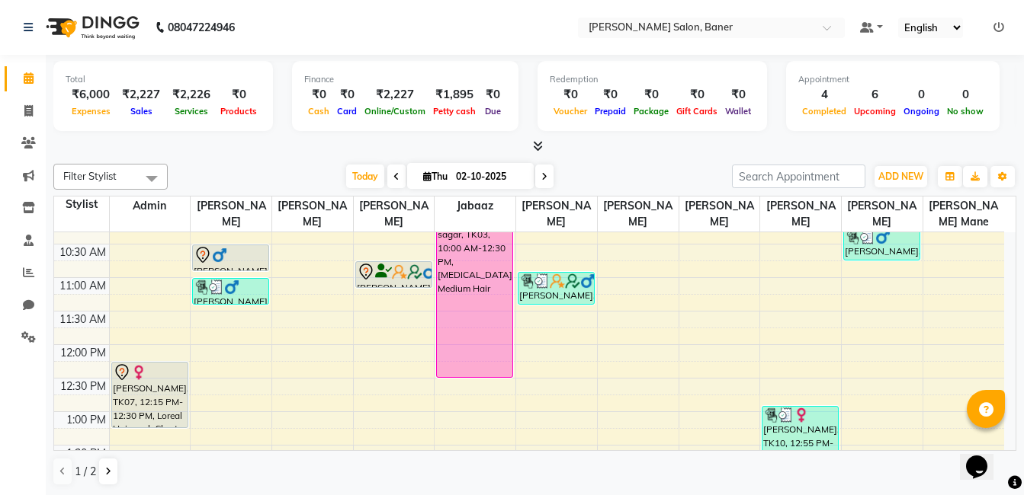
drag, startPoint x: 141, startPoint y: 388, endPoint x: 141, endPoint y: 431, distance: 42.7
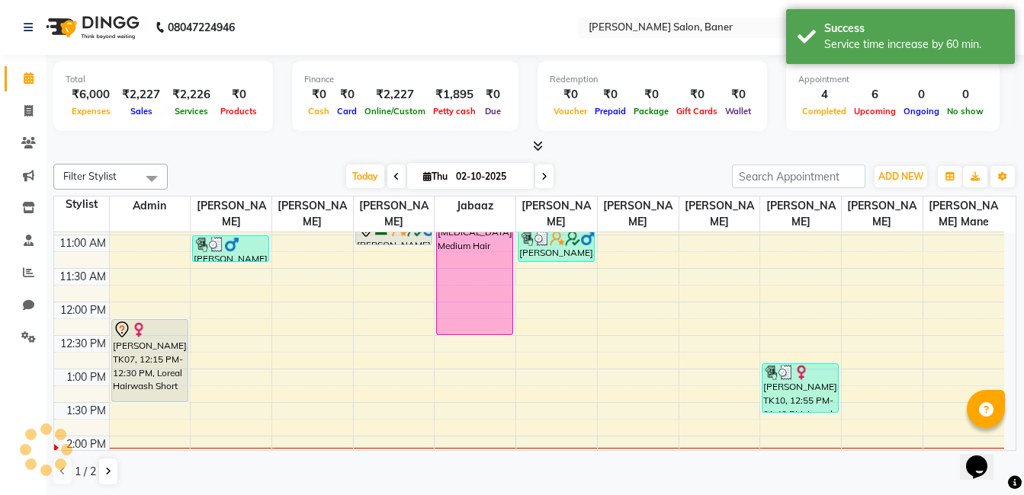
scroll to position [319, 0]
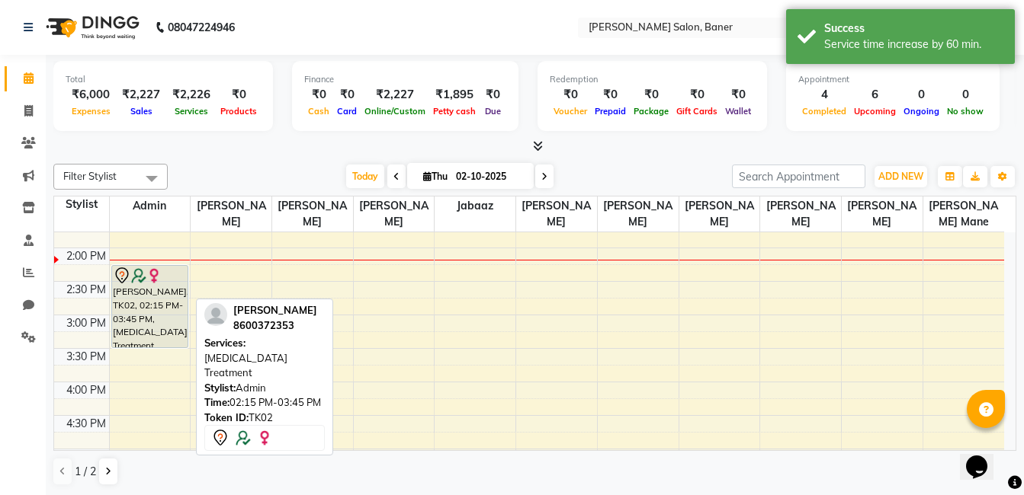
drag, startPoint x: 148, startPoint y: 363, endPoint x: 154, endPoint y: 340, distance: 23.7
click at [154, 340] on div "Poonam Mohite, TK07, 12:15 PM-01:30 PM, Loreal Hairwash Short Prajkta Deshpande…" at bounding box center [150, 348] width 81 height 871
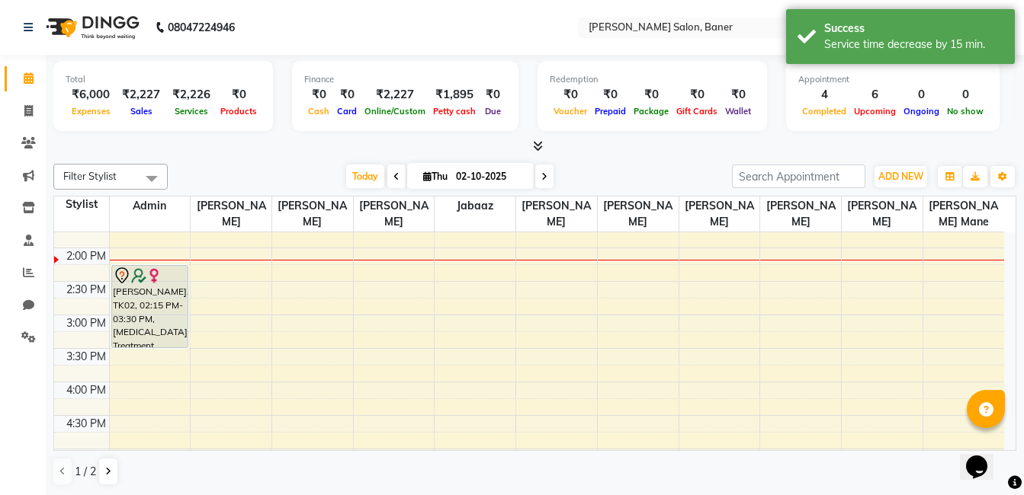
click at [150, 360] on div "9:00 AM 9:30 AM 10:00 AM 10:30 AM 11:00 AM 11:30 AM 12:00 PM 12:30 PM 1:00 PM 1…" at bounding box center [529, 348] width 950 height 871
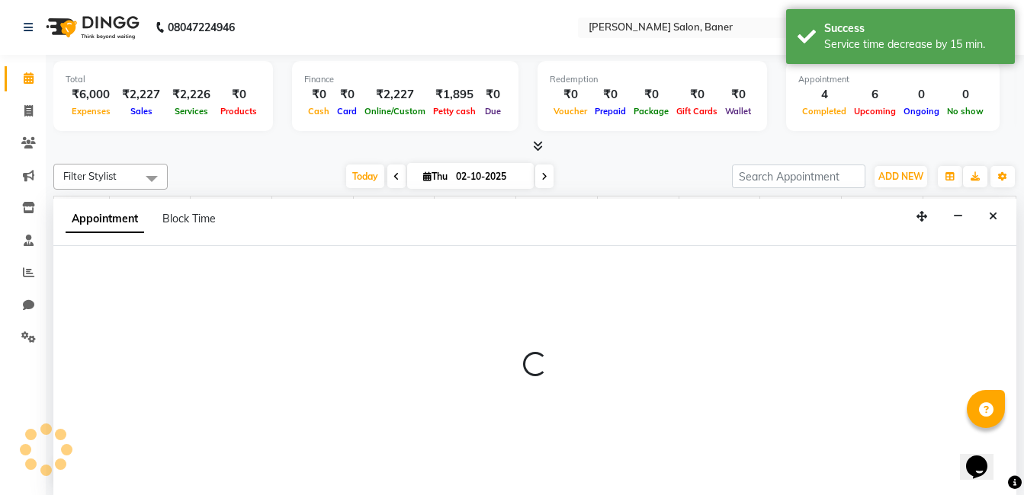
scroll to position [1, 0]
select select "60263"
select select "tentative"
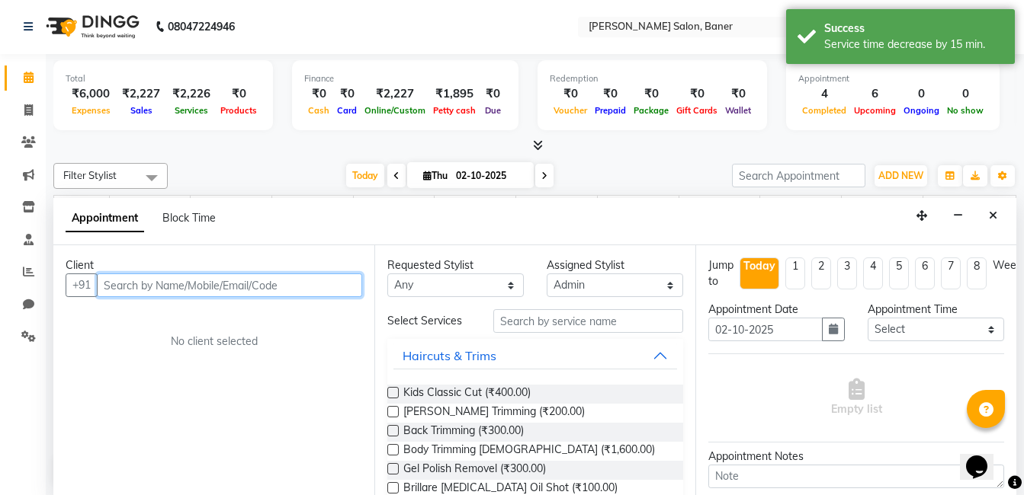
click at [136, 290] on input "text" at bounding box center [229, 286] width 265 height 24
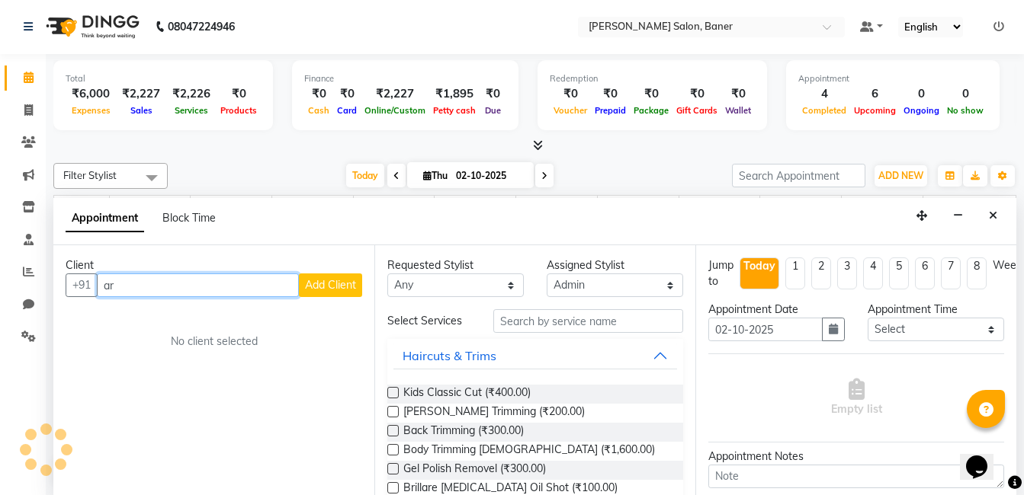
type input "a"
click at [275, 289] on input "text" at bounding box center [229, 286] width 265 height 24
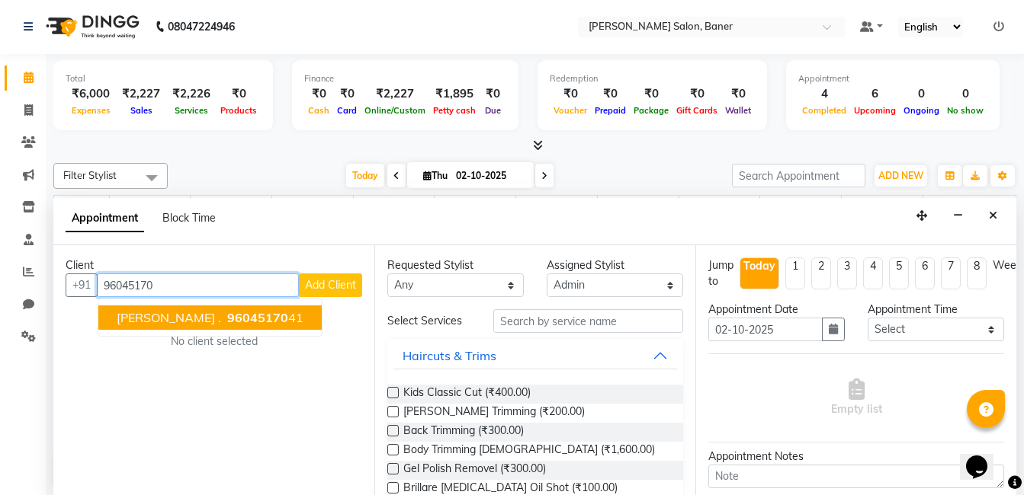
click at [155, 320] on span "PUNIT ." at bounding box center [169, 317] width 104 height 15
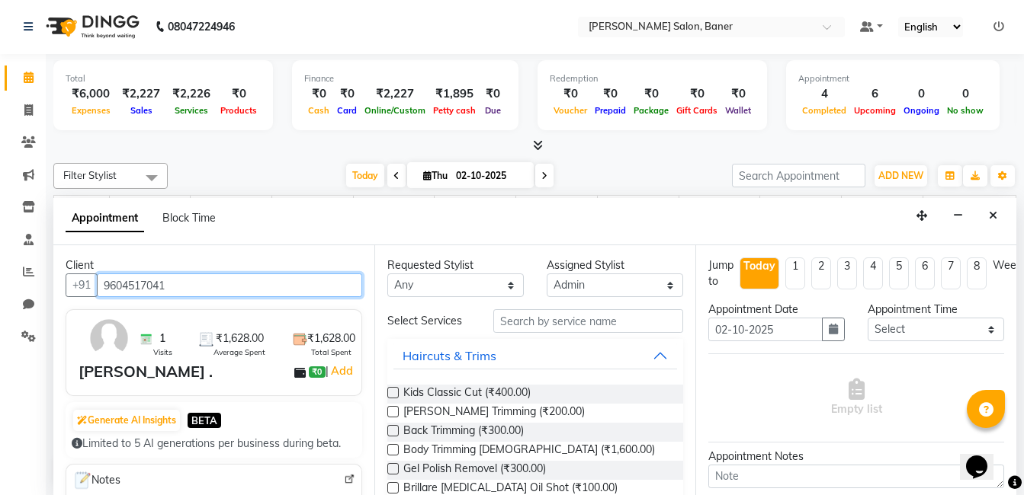
type input "9604517041"
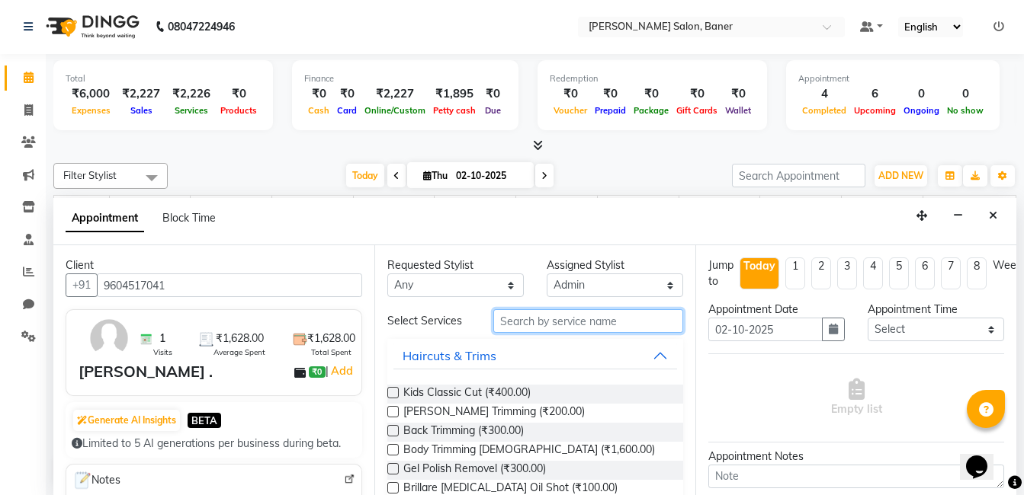
click at [567, 322] on input "text" at bounding box center [588, 321] width 190 height 24
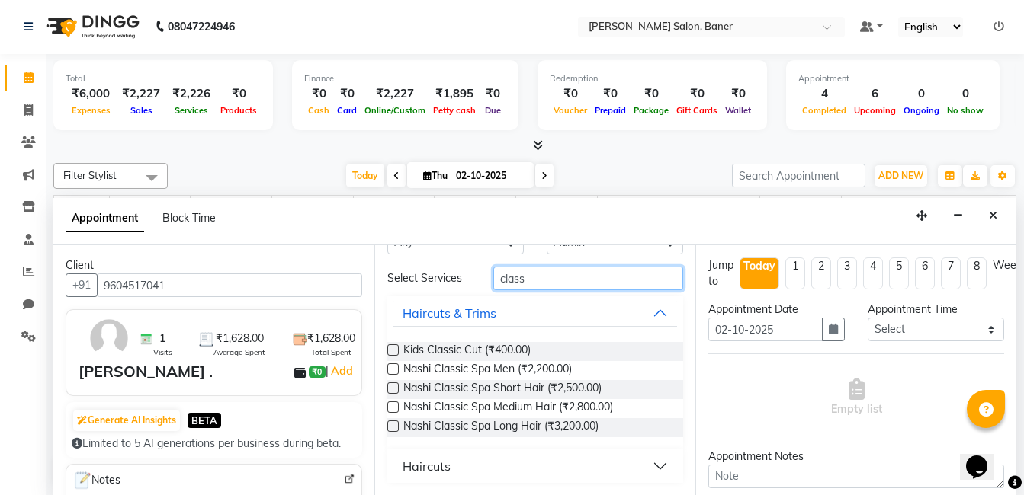
type input "class"
click at [434, 468] on div "Haircuts" at bounding box center [426, 466] width 48 height 18
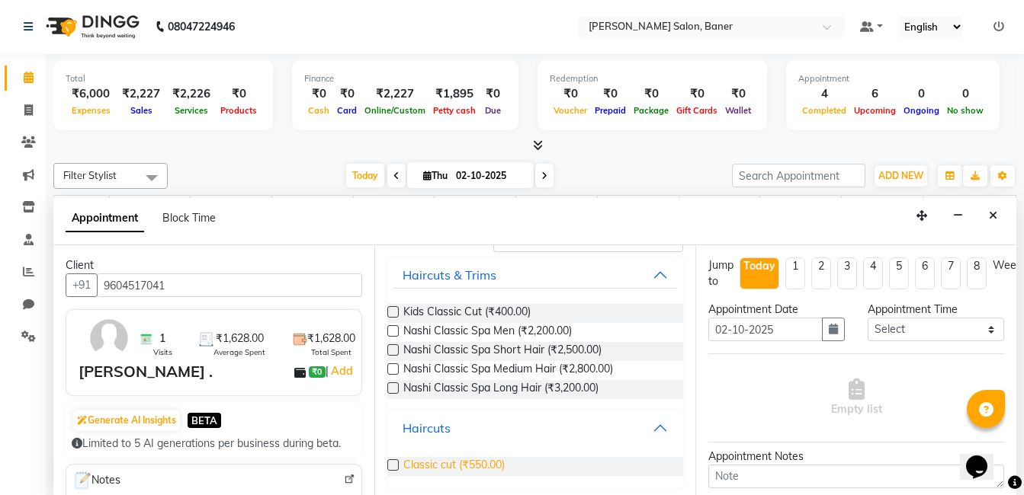
scroll to position [82, 0]
click at [393, 464] on label at bounding box center [392, 464] width 11 height 11
click at [393, 464] on input "checkbox" at bounding box center [392, 466] width 10 height 10
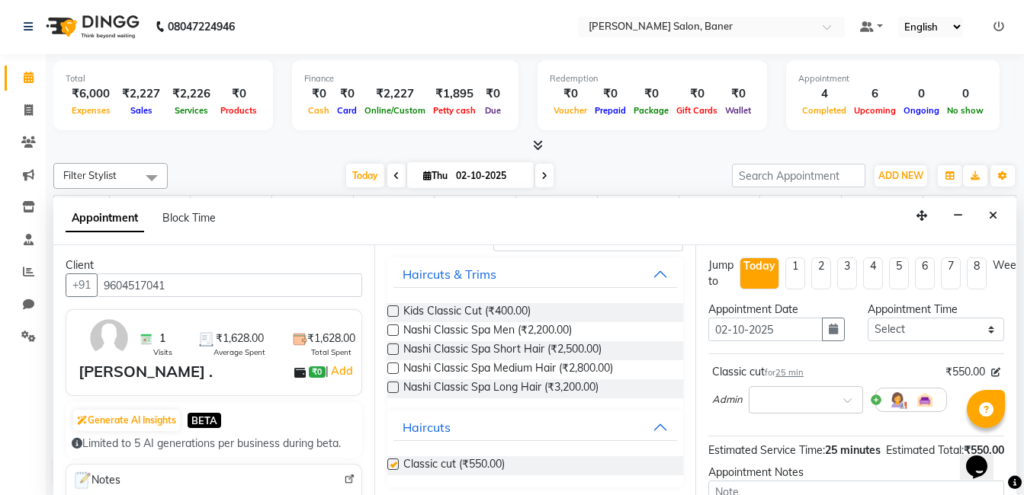
checkbox input "false"
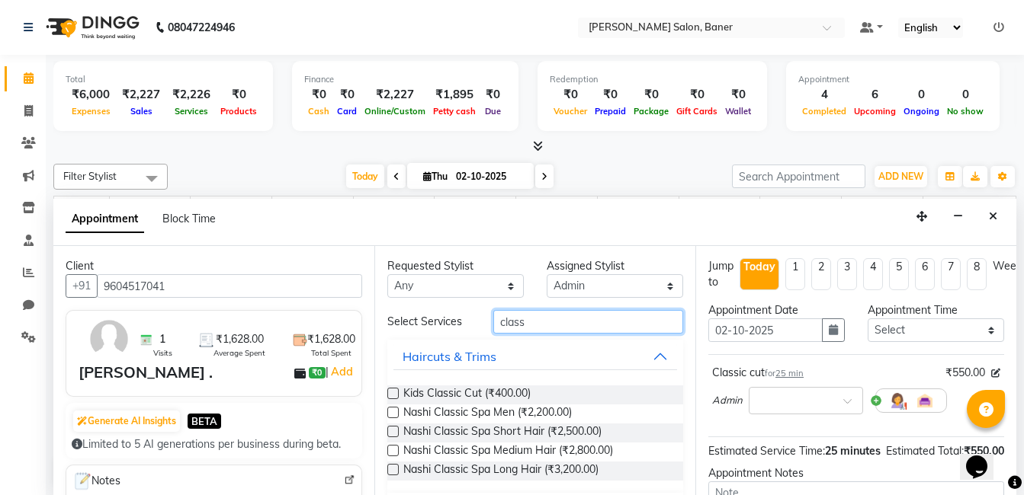
drag, startPoint x: 546, startPoint y: 331, endPoint x: 434, endPoint y: 331, distance: 112.0
click at [434, 331] on div "Select Services class" at bounding box center [535, 322] width 319 height 24
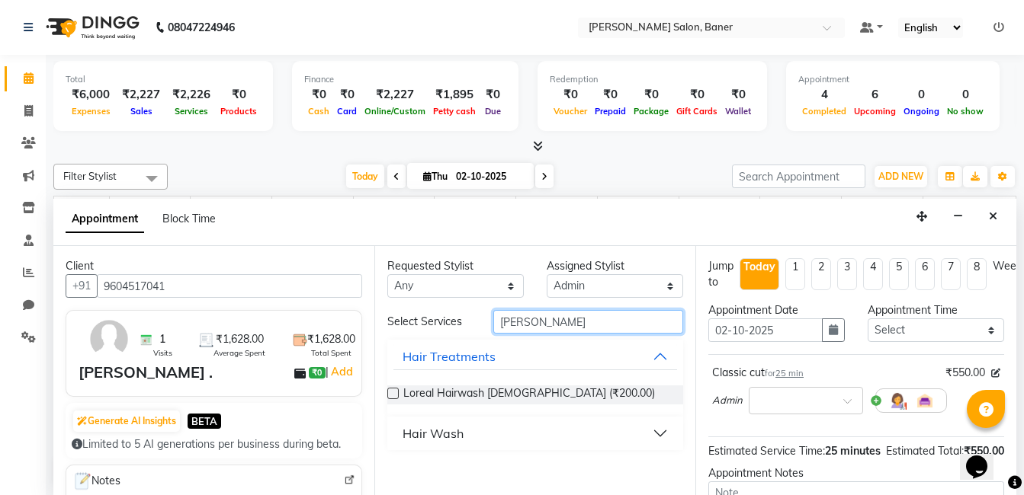
type input "lorea"
click at [427, 429] on div "Hair Wash" at bounding box center [432, 434] width 61 height 18
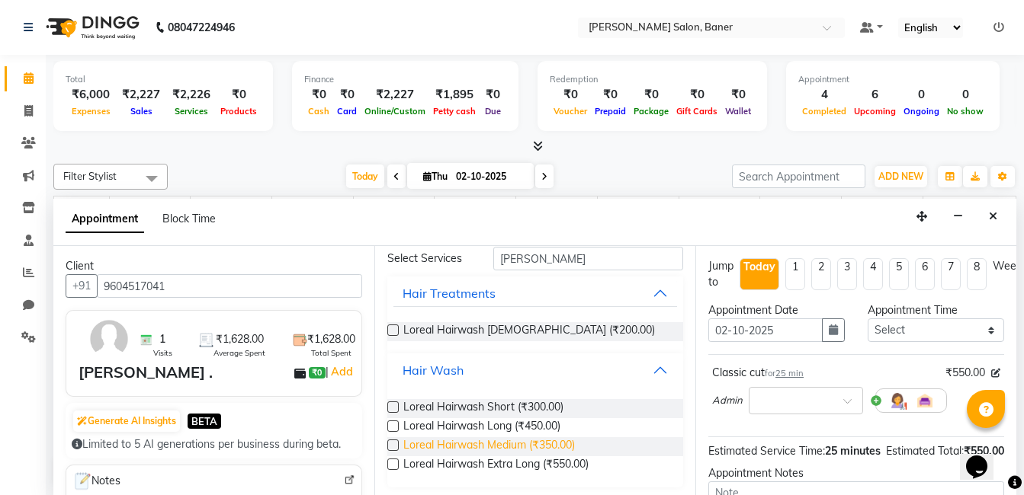
scroll to position [66, 0]
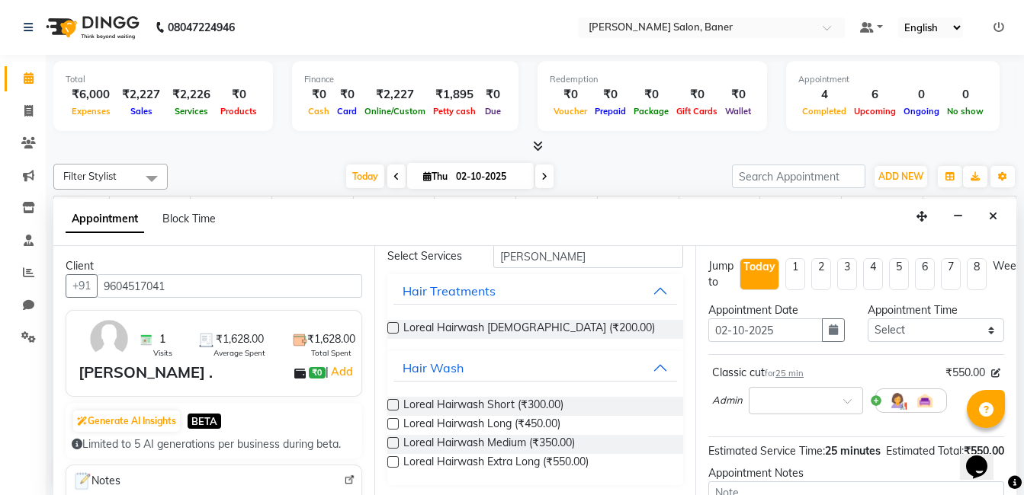
click at [395, 444] on label at bounding box center [392, 442] width 11 height 11
click at [395, 444] on input "checkbox" at bounding box center [392, 445] width 10 height 10
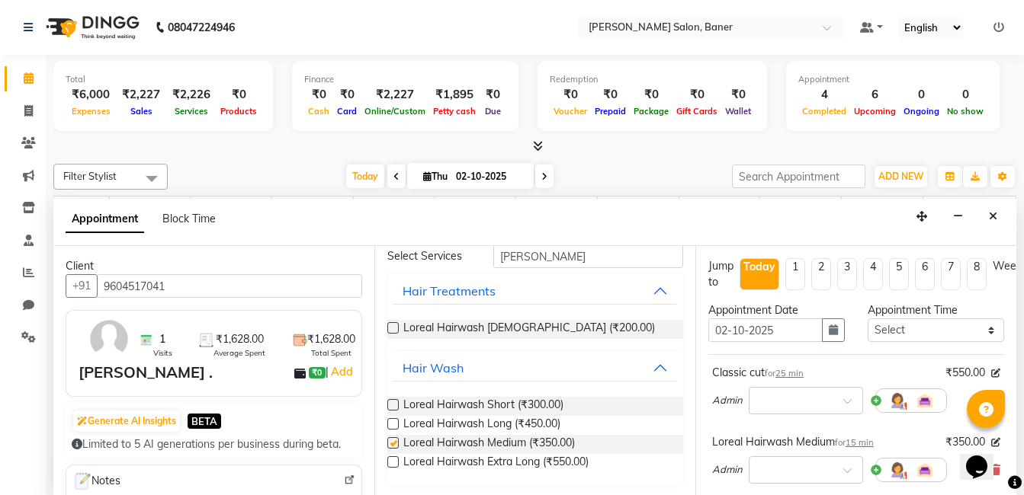
checkbox input "false"
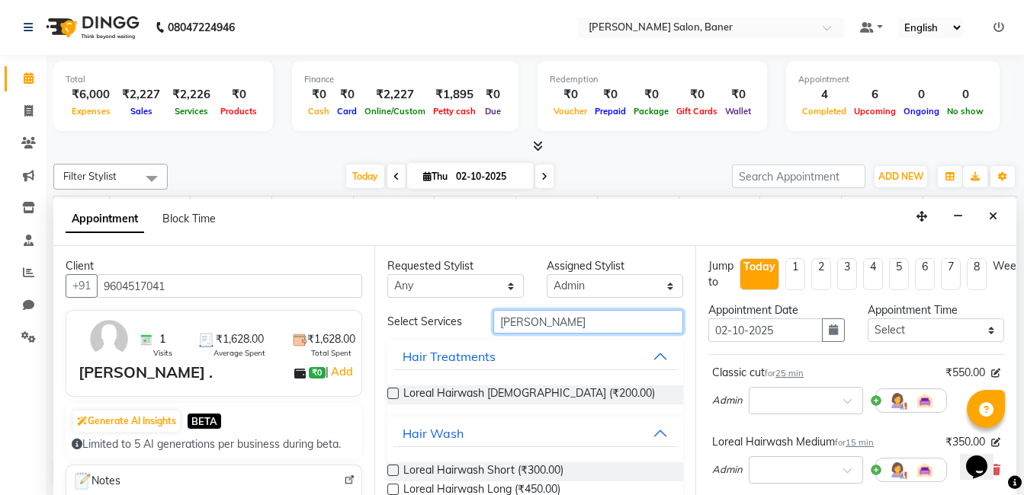
drag, startPoint x: 521, startPoint y: 317, endPoint x: 474, endPoint y: 317, distance: 46.5
click at [474, 317] on div "Select Services lorea" at bounding box center [535, 322] width 319 height 24
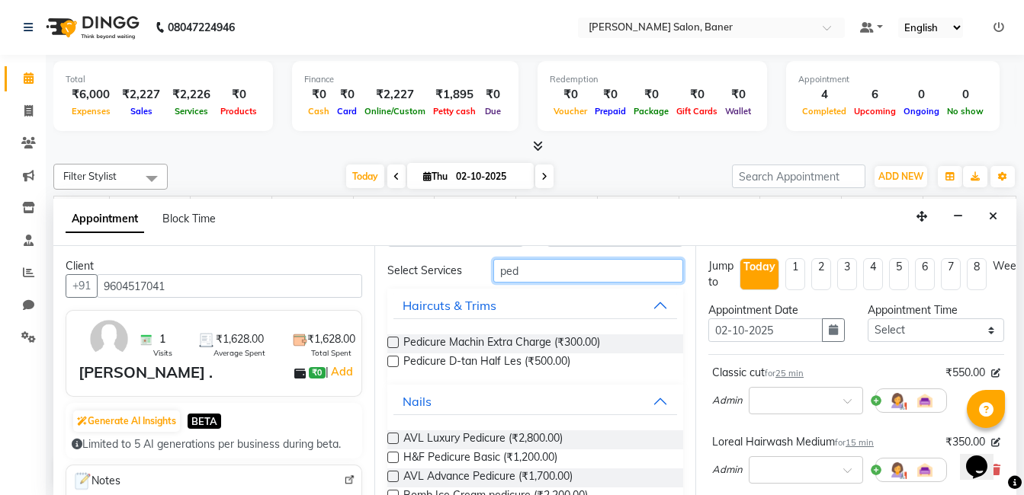
scroll to position [120, 0]
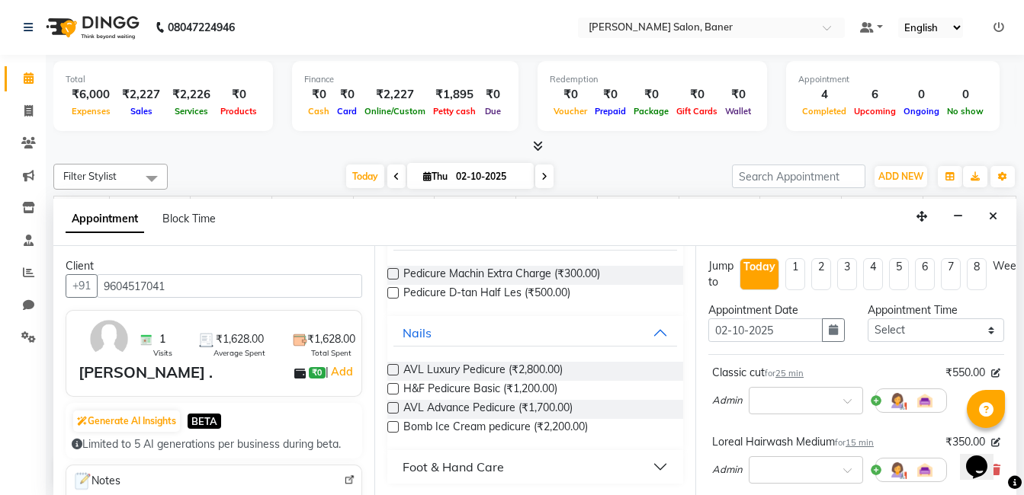
type input "ped"
click at [391, 408] on label at bounding box center [392, 407] width 11 height 11
click at [391, 408] on input "checkbox" at bounding box center [392, 410] width 10 height 10
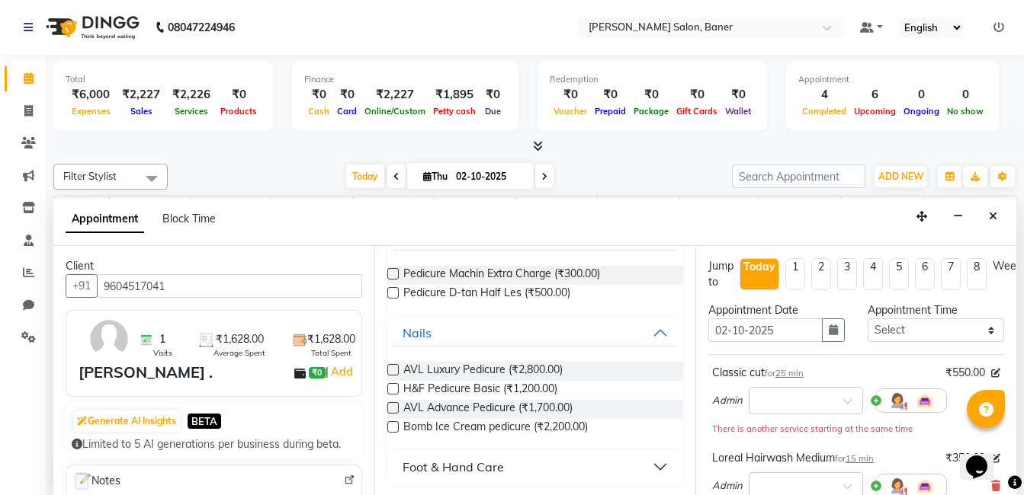
click at [394, 409] on label at bounding box center [392, 407] width 11 height 11
click at [394, 409] on input "checkbox" at bounding box center [392, 410] width 10 height 10
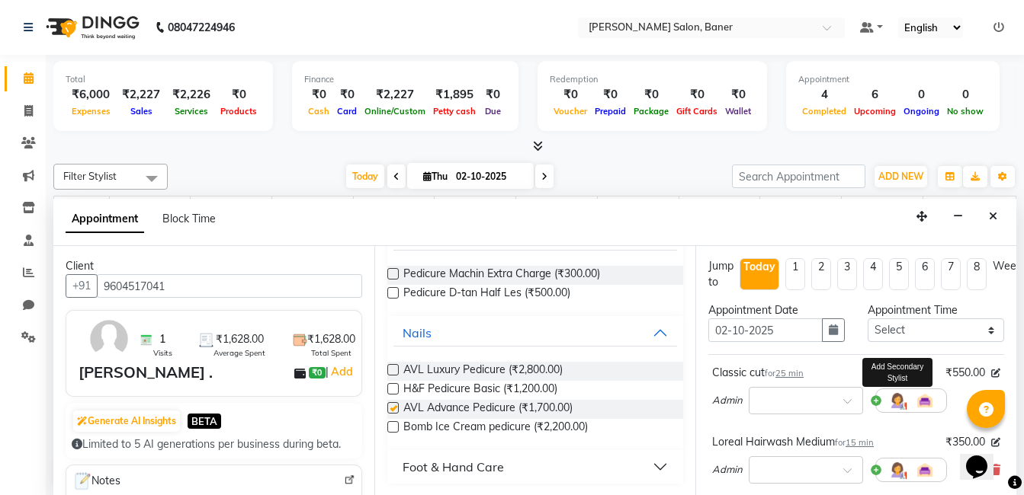
checkbox input "false"
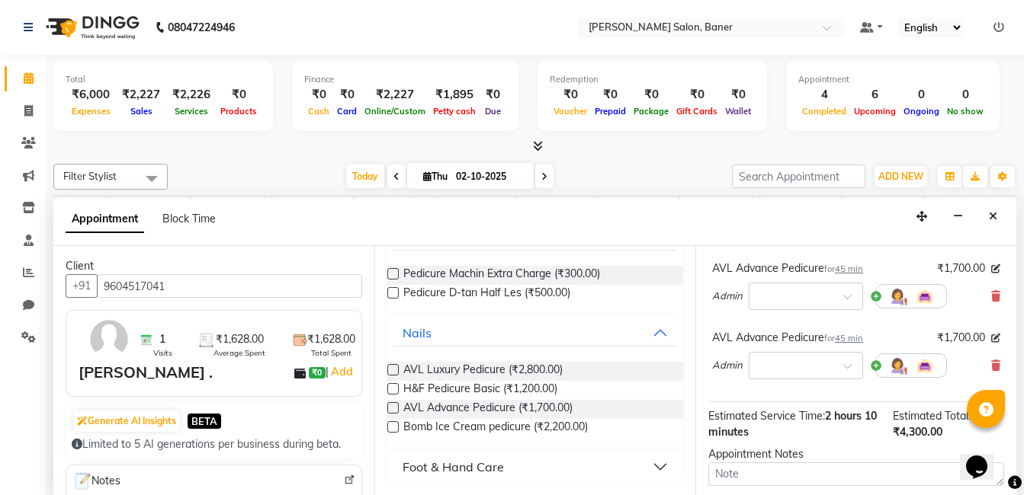
scroll to position [386, 0]
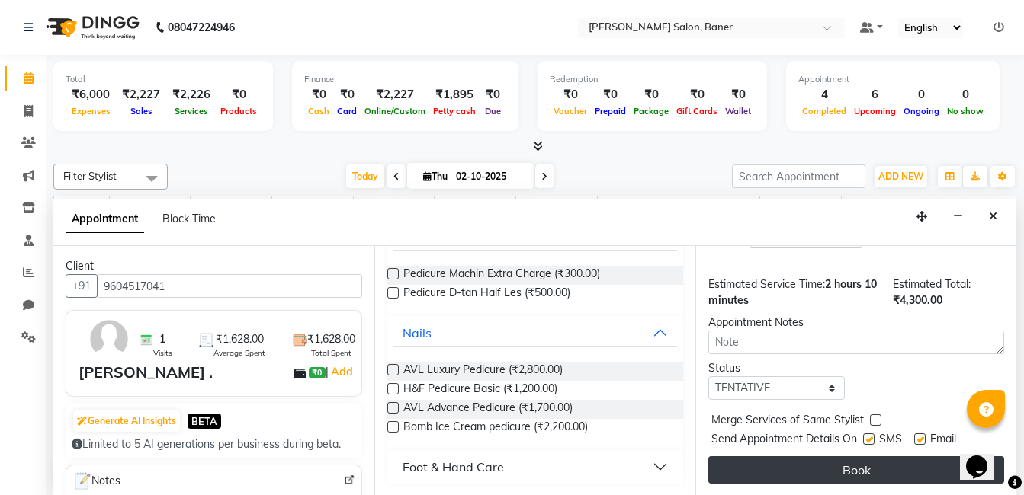
click at [864, 458] on button "Book" at bounding box center [856, 470] width 296 height 27
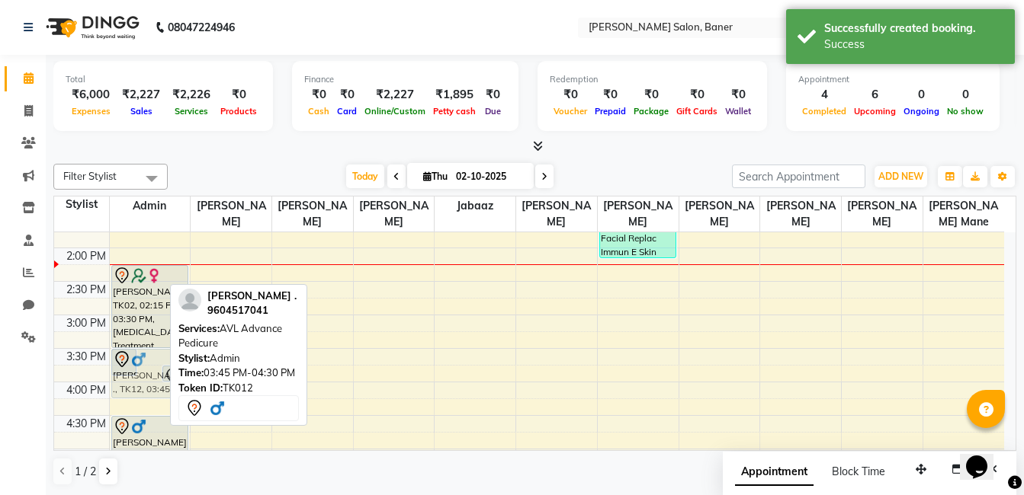
drag, startPoint x: 149, startPoint y: 386, endPoint x: 149, endPoint y: 367, distance: 19.1
click at [149, 367] on div "PUNIT ., TK12, 03:30 PM-03:55 PM, Classic cut PUNIT ., TK12, 03:45 PM-04:30 PM,…" at bounding box center [150, 348] width 81 height 871
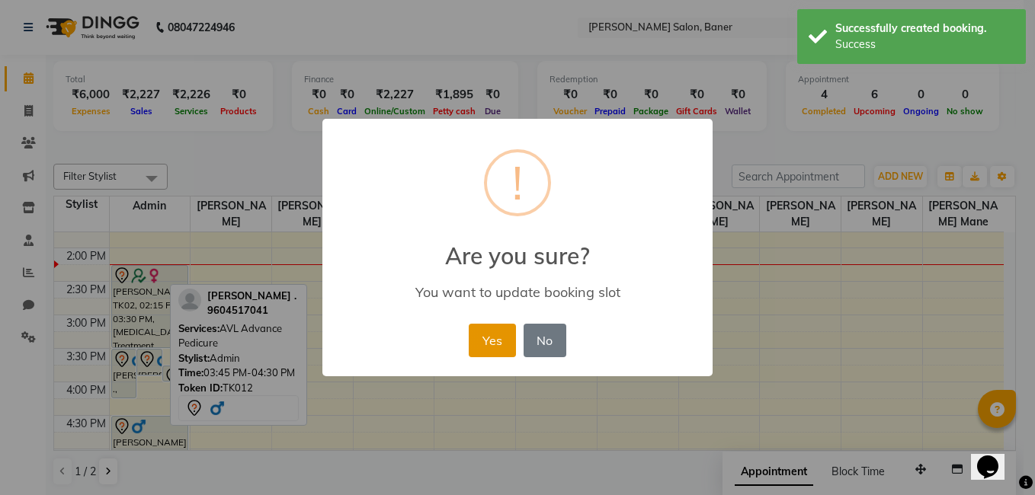
click at [492, 349] on button "Yes" at bounding box center [492, 341] width 46 height 34
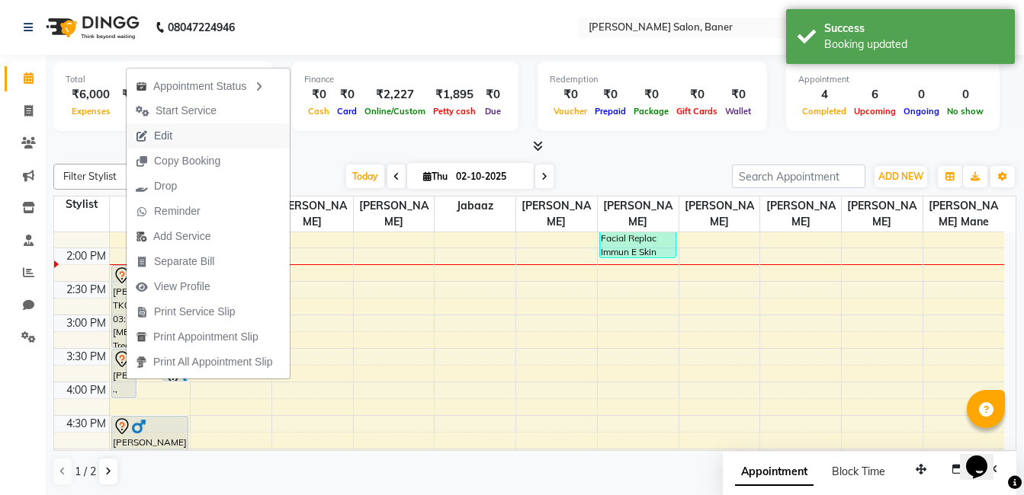
click at [185, 134] on button "Edit" at bounding box center [208, 135] width 163 height 25
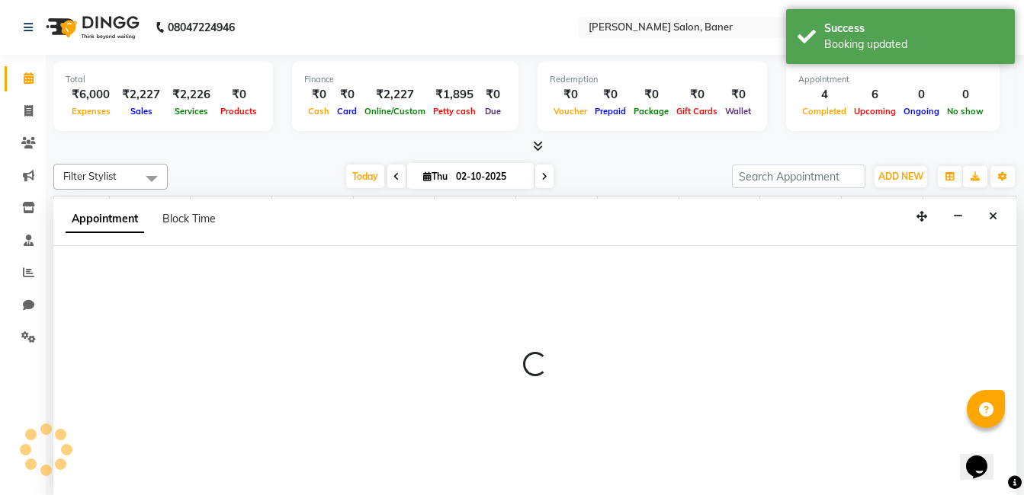
scroll to position [1, 0]
select select "tentative"
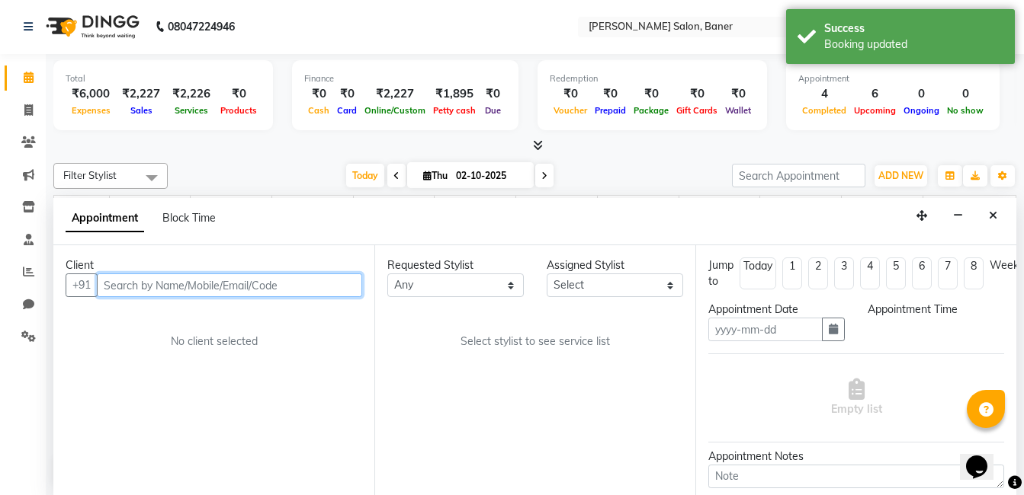
type input "02-10-2025"
select select "60263"
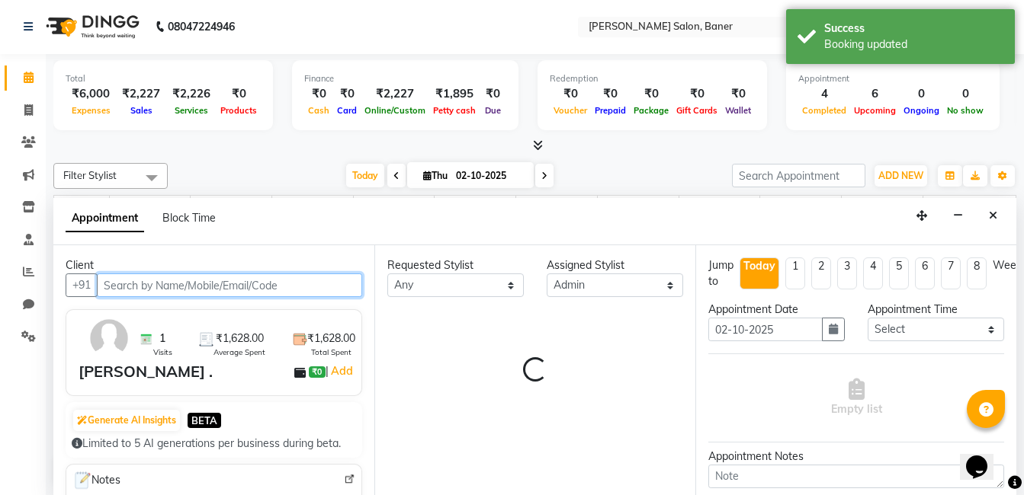
select select "3599"
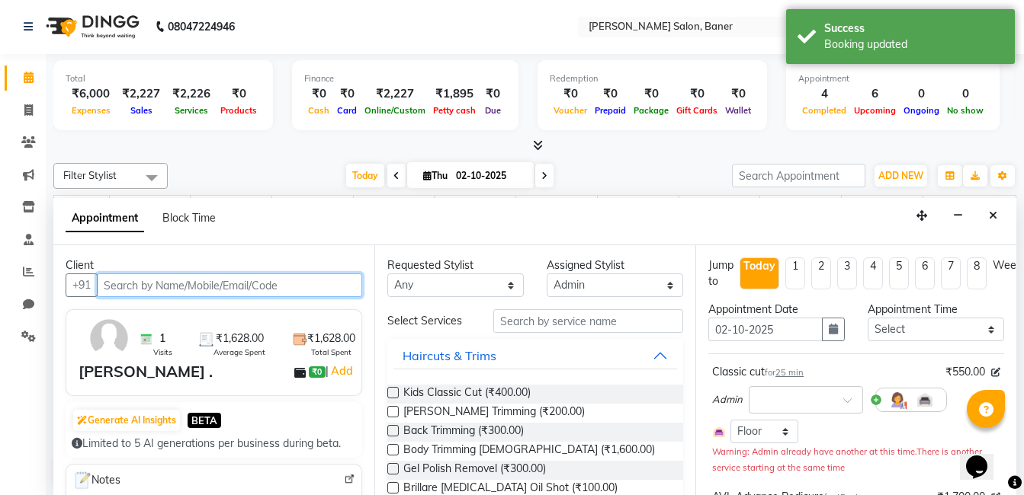
select select "3599"
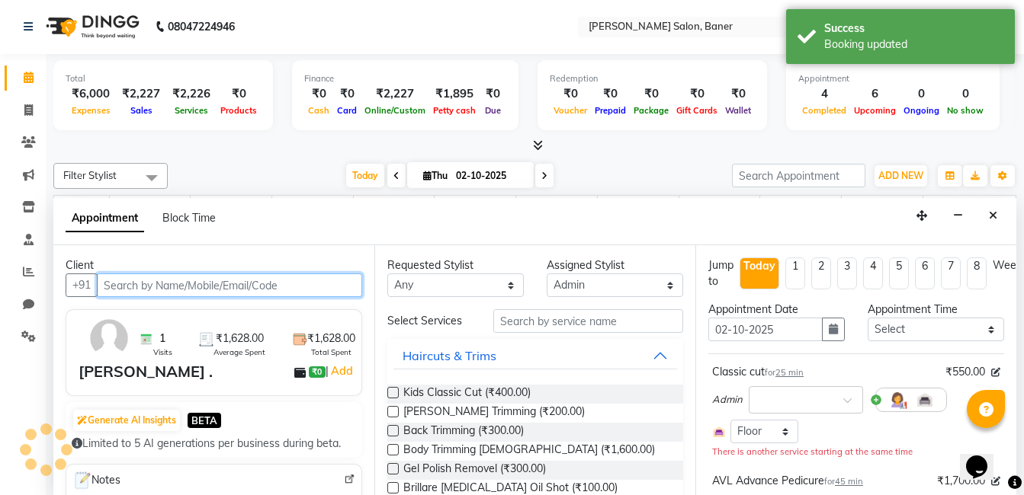
scroll to position [336, 0]
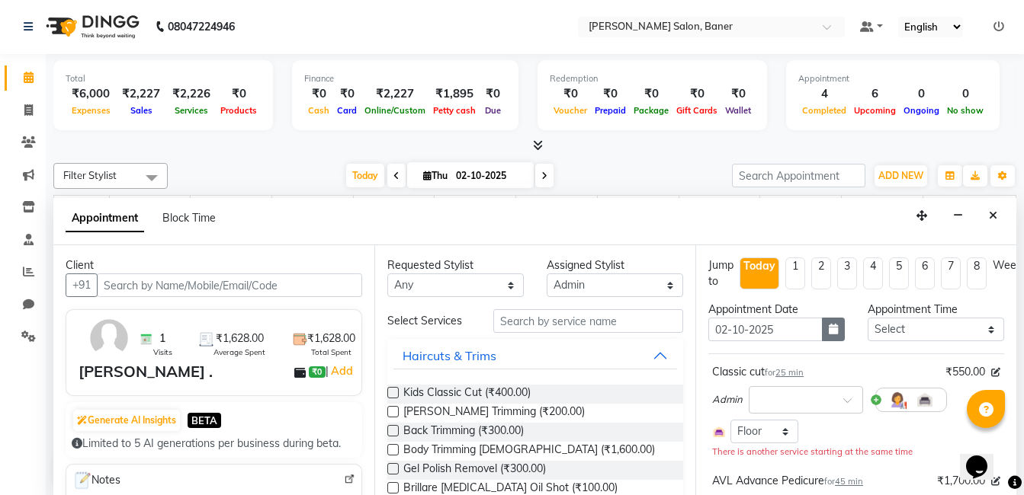
click at [831, 327] on icon "button" at bounding box center [832, 329] width 9 height 11
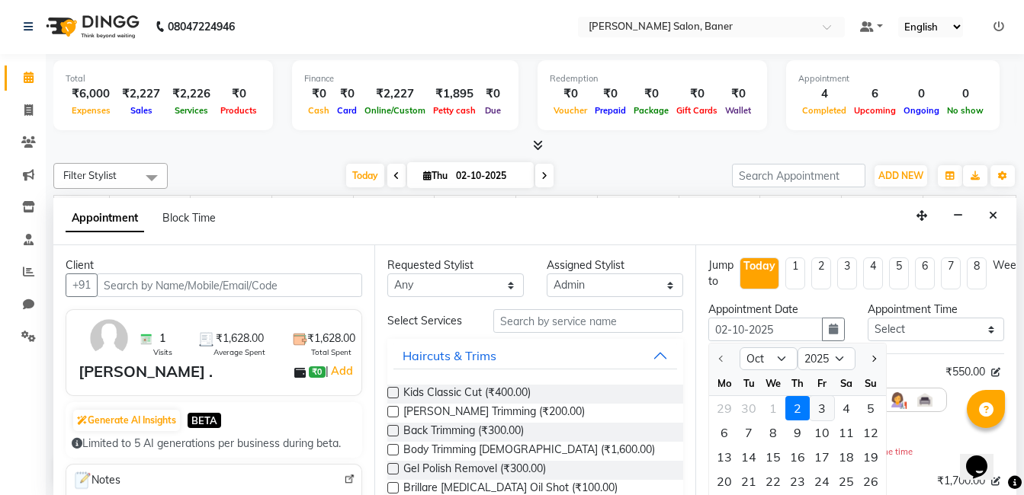
click at [823, 409] on div "3" at bounding box center [821, 408] width 24 height 24
type input "03-10-2025"
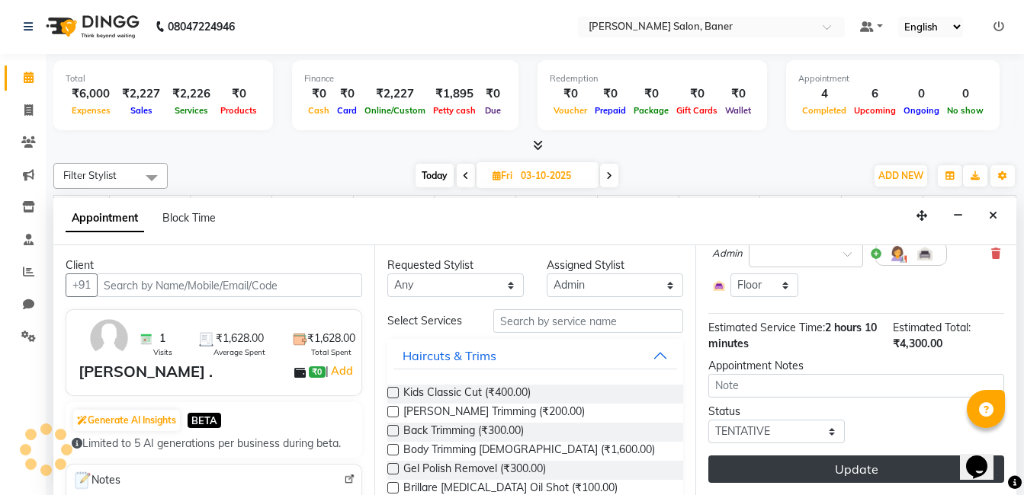
scroll to position [441, 0]
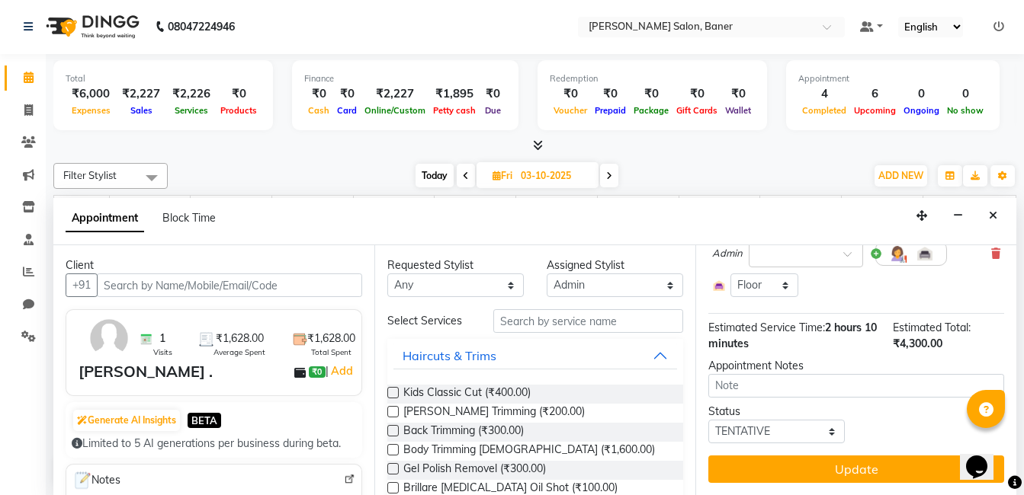
click at [870, 469] on button "Update" at bounding box center [856, 469] width 296 height 27
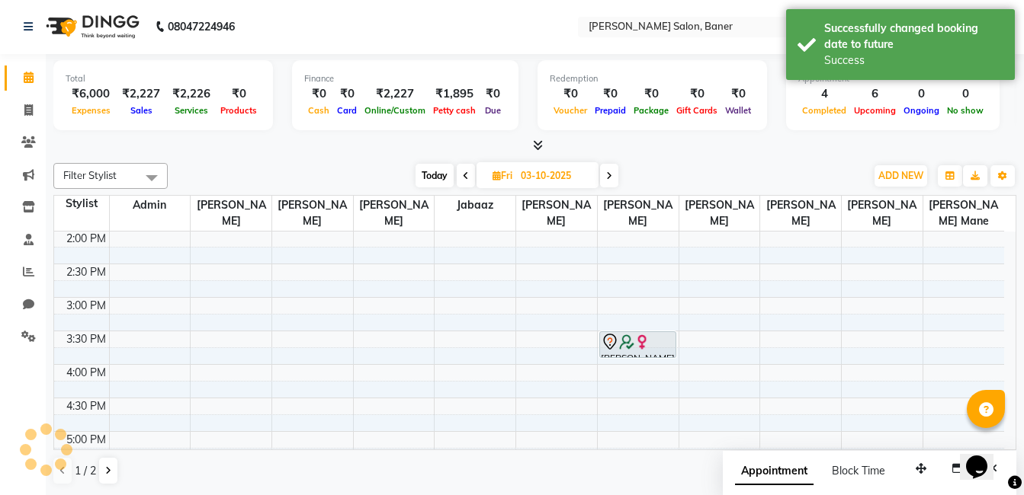
scroll to position [0, 0]
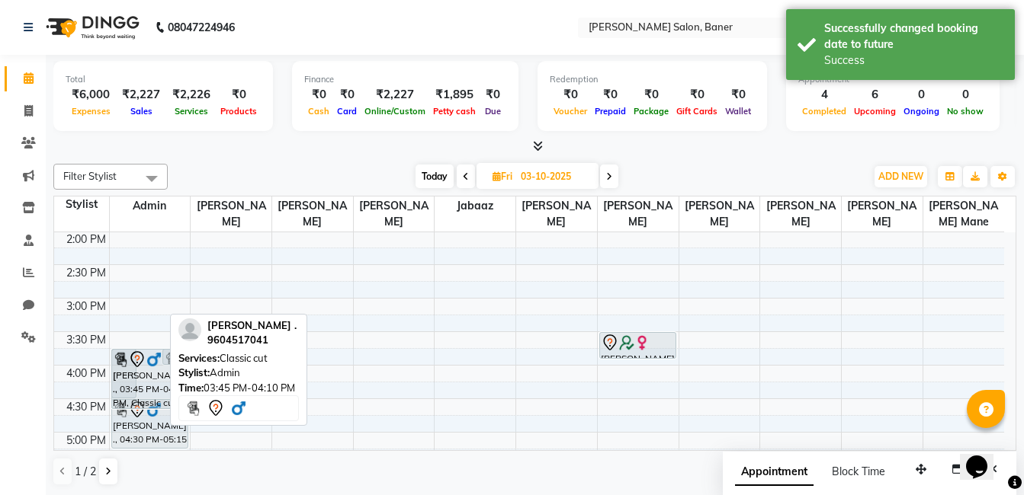
drag, startPoint x: 141, startPoint y: 373, endPoint x: 141, endPoint y: 401, distance: 27.4
click at [141, 401] on div "PUNIT ., 03:45 PM-04:30 PM, AVL Advance Pedicure PUNIT ., 03:45 PM-04:10 PM, Cl…" at bounding box center [150, 331] width 81 height 871
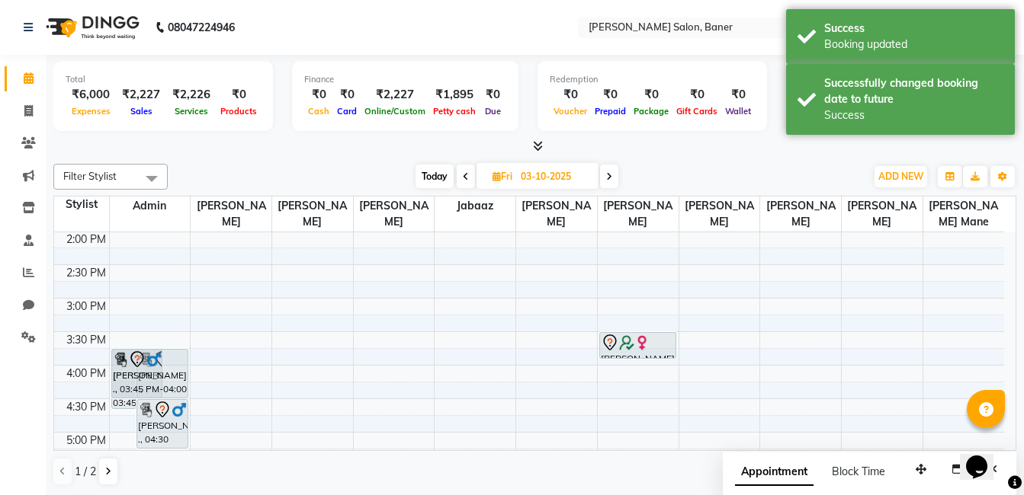
click at [172, 397] on div "PUNIT ., 03:45 PM-04:40 PM, Classic cut PUNIT ., 03:45 PM-04:30 PM, AVL Advance…" at bounding box center [150, 331] width 81 height 871
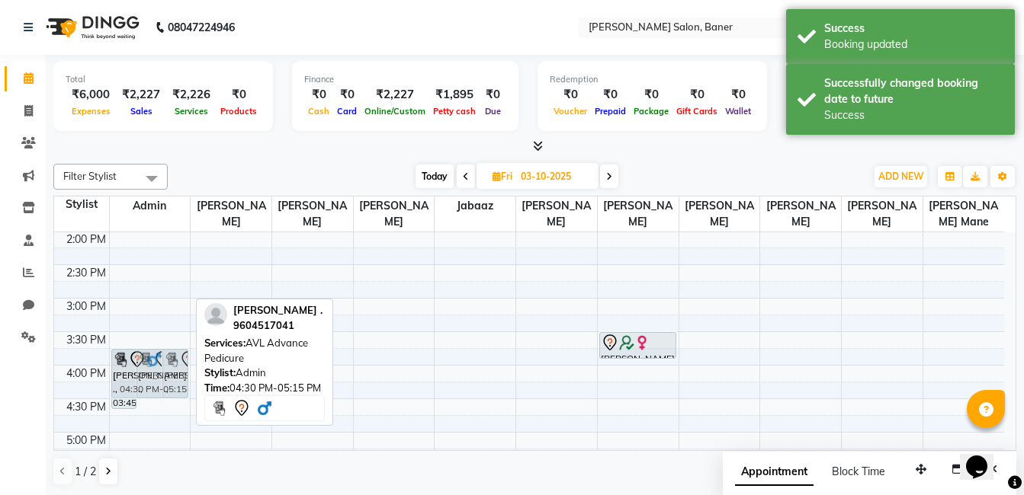
click at [175, 381] on div "PUNIT ., 03:45 PM-04:40 PM, Classic cut PUNIT ., 03:45 PM-04:30 PM, AVL Advance…" at bounding box center [150, 331] width 81 height 871
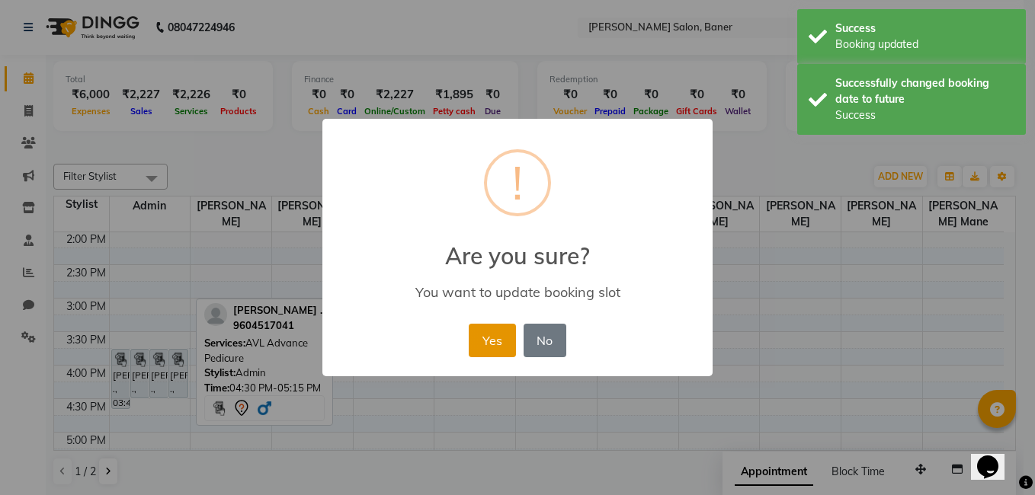
click at [485, 343] on button "Yes" at bounding box center [492, 341] width 46 height 34
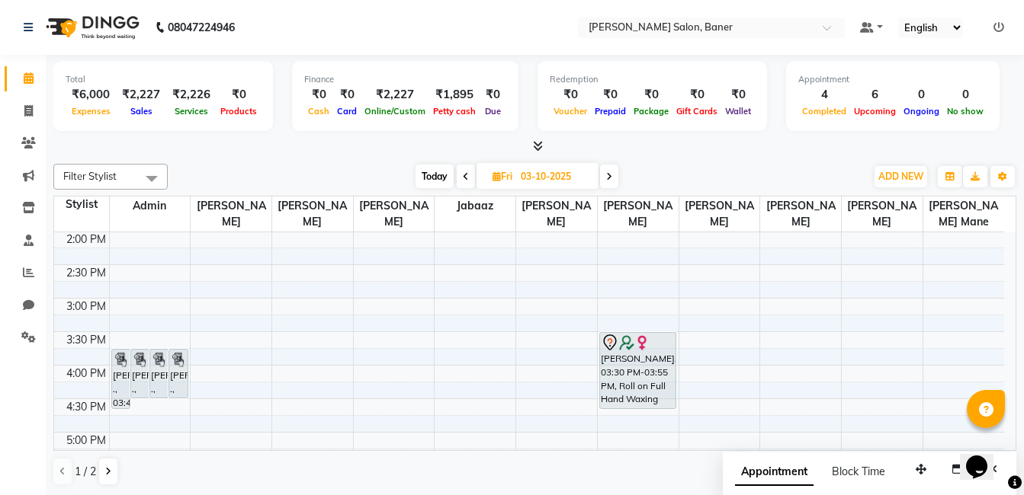
drag, startPoint x: 638, startPoint y: 358, endPoint x: 636, endPoint y: 406, distance: 48.0
click at [636, 406] on div "Malvika, 03:30 PM-03:55 PM, Roll on Full Hand Waxing Malvika, 03:30 PM-03:55 PM…" at bounding box center [638, 331] width 81 height 871
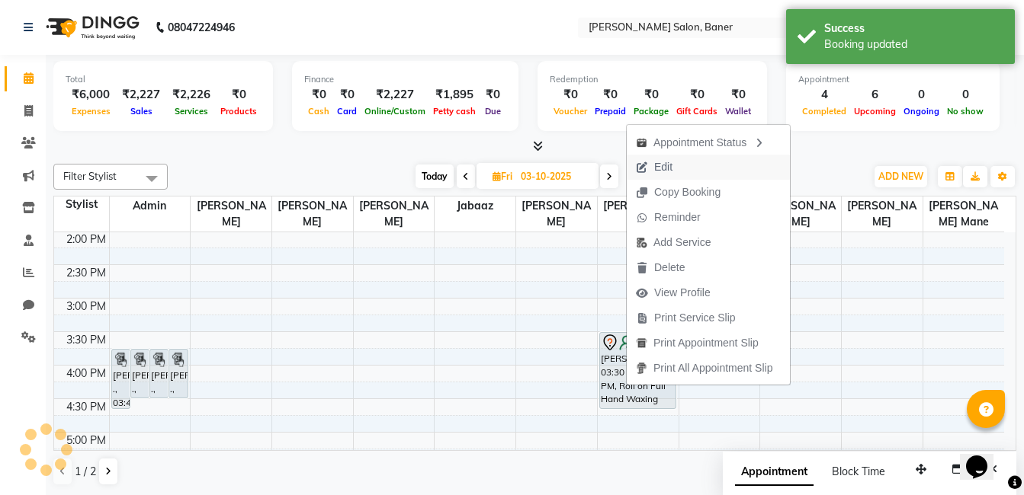
click at [669, 157] on span "Edit" at bounding box center [654, 167] width 55 height 25
select select "tentative"
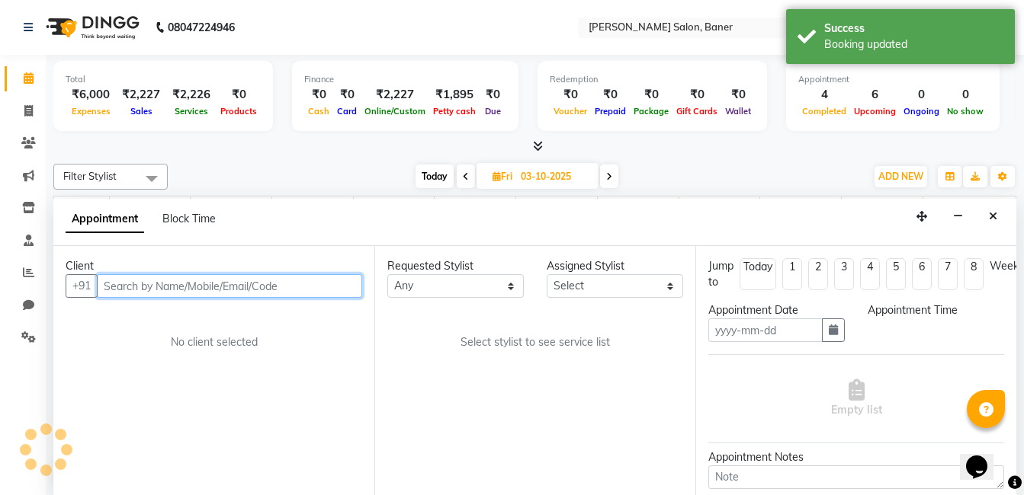
scroll to position [1, 0]
type input "03-10-2025"
select select "68623"
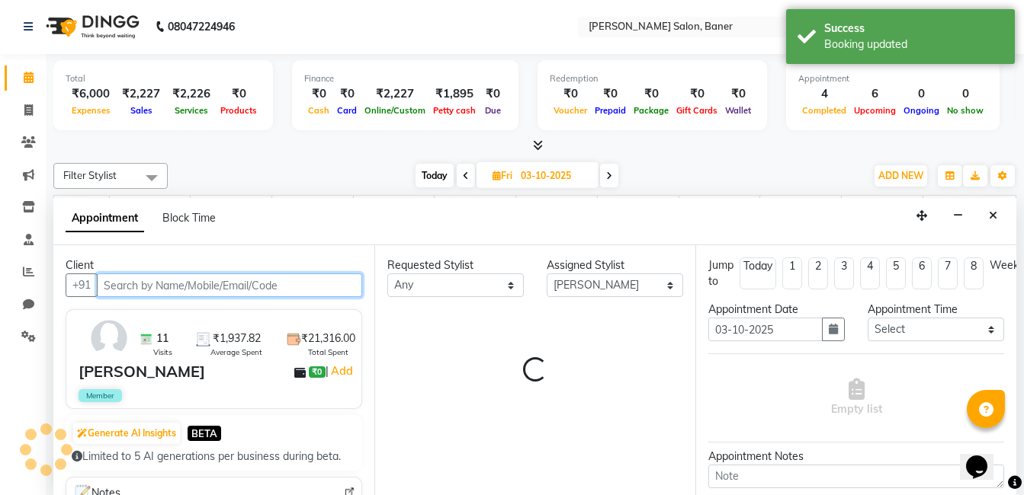
scroll to position [336, 0]
select select "3599"
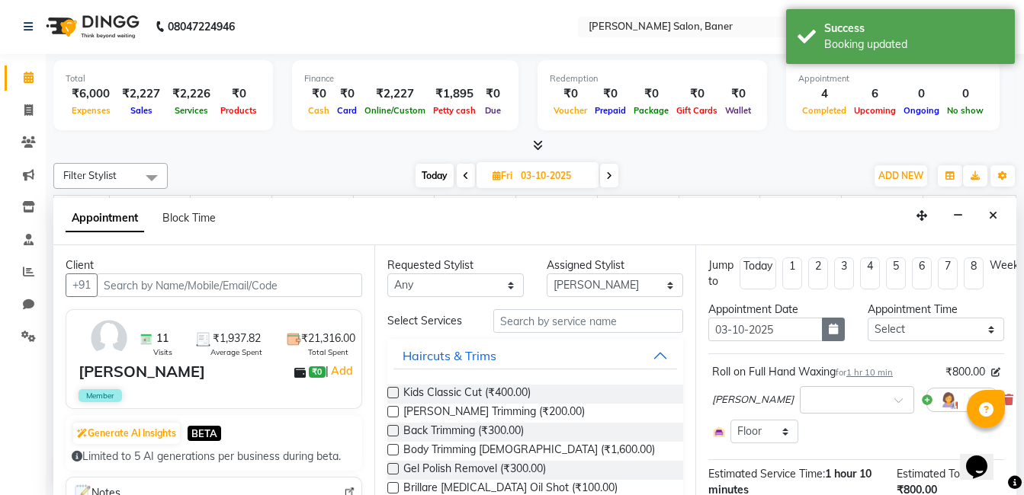
click at [834, 328] on button "button" at bounding box center [833, 330] width 23 height 24
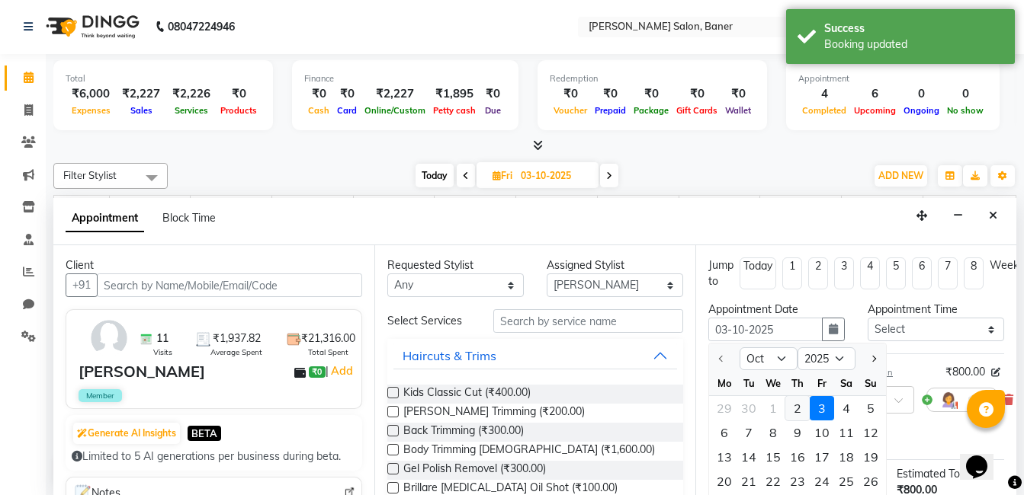
click at [796, 413] on div "2" at bounding box center [797, 408] width 24 height 24
type input "02-10-2025"
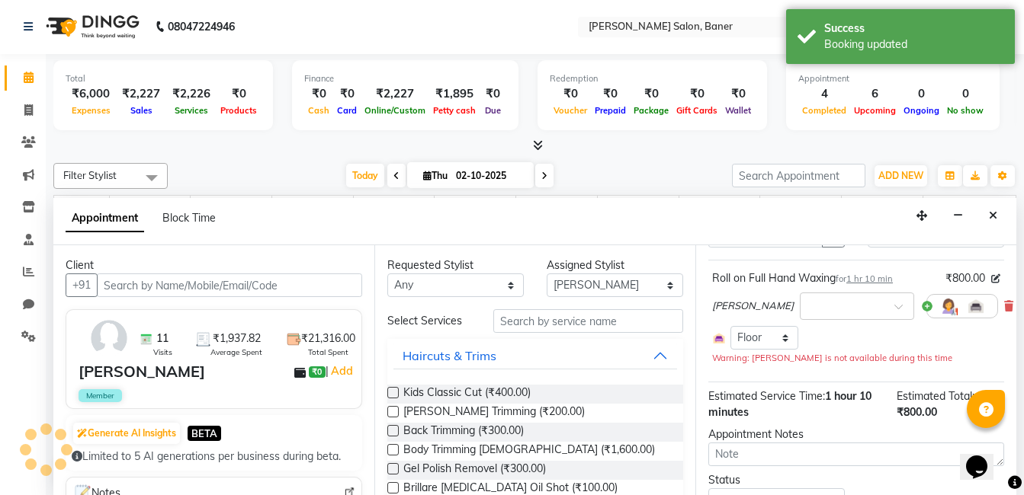
scroll to position [158, 0]
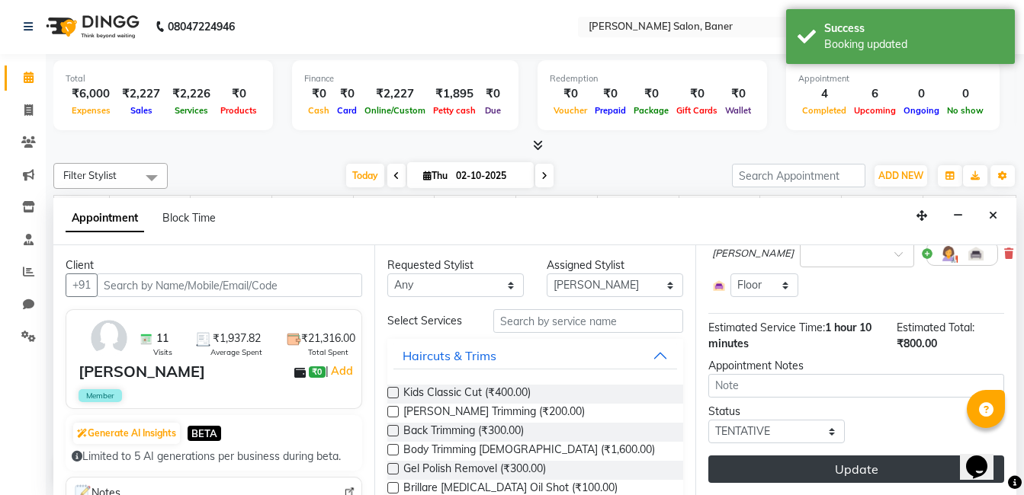
click at [857, 456] on button "Update" at bounding box center [856, 469] width 296 height 27
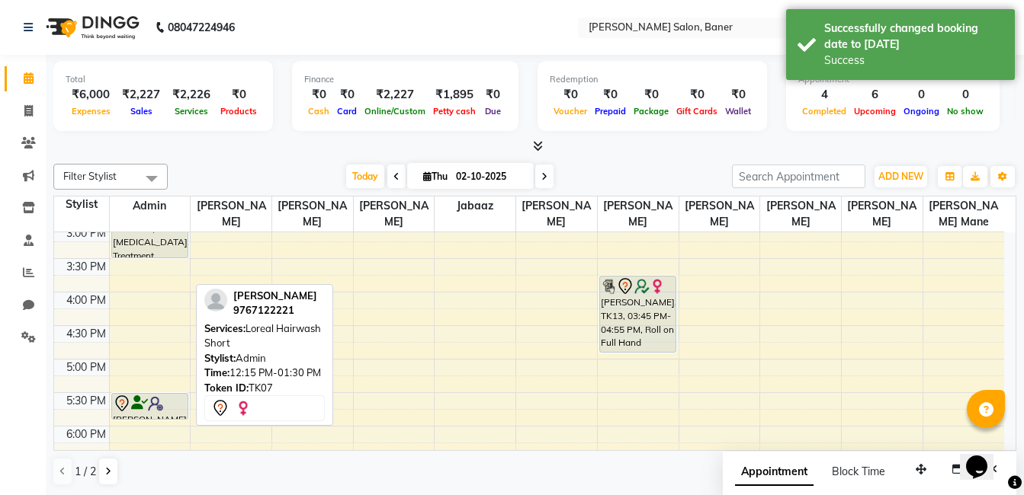
scroll to position [412, 0]
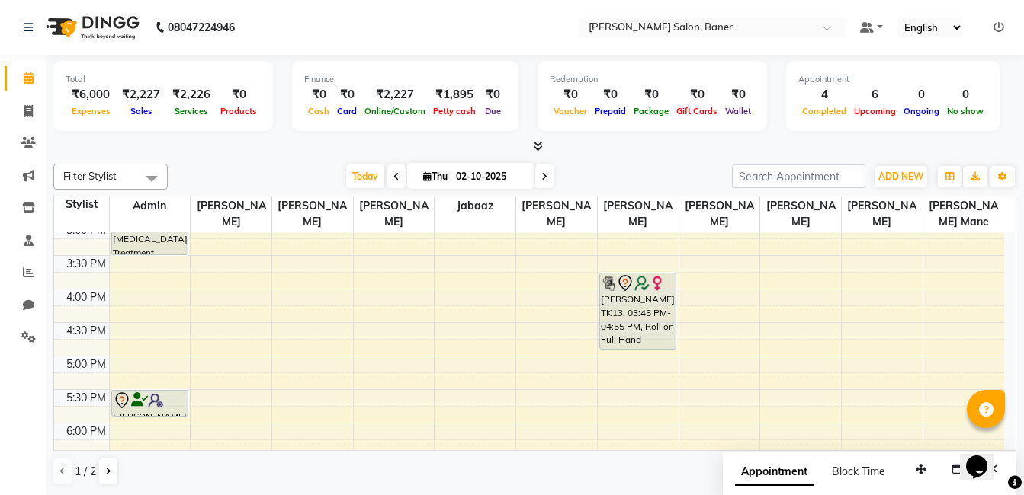
click at [168, 261] on div "9:00 AM 9:30 AM 10:00 AM 10:30 AM 11:00 AM 11:30 AM 12:00 PM 12:30 PM 1:00 PM 1…" at bounding box center [529, 255] width 950 height 871
select select "60263"
select select "tentative"
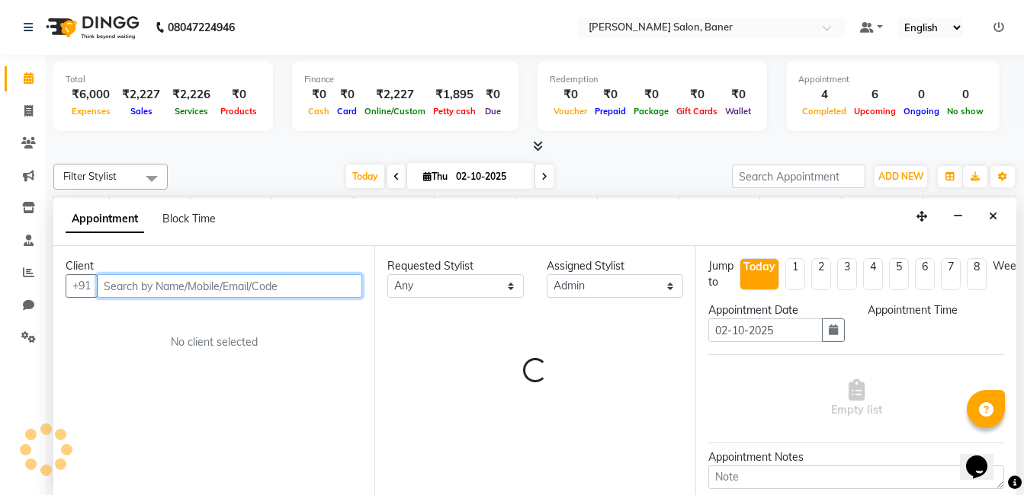
scroll to position [1, 0]
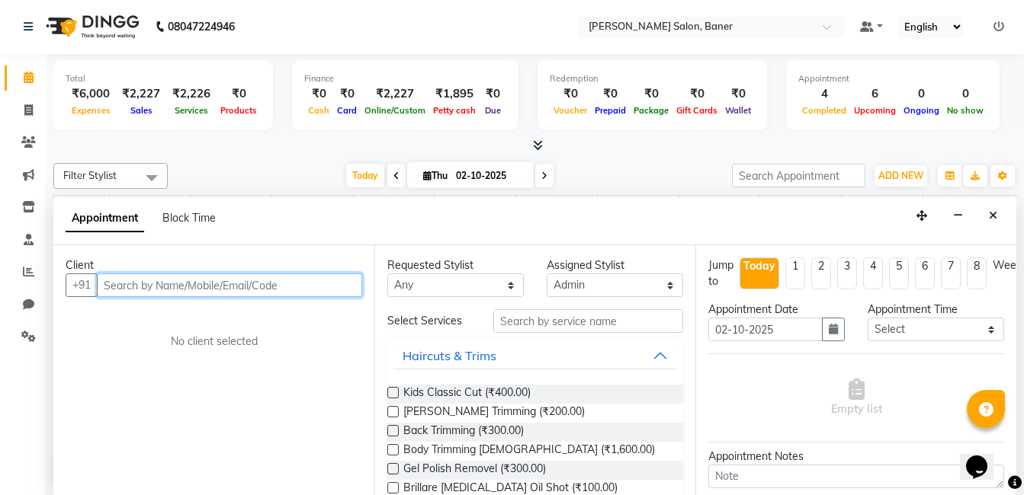
click at [155, 289] on input "text" at bounding box center [229, 286] width 265 height 24
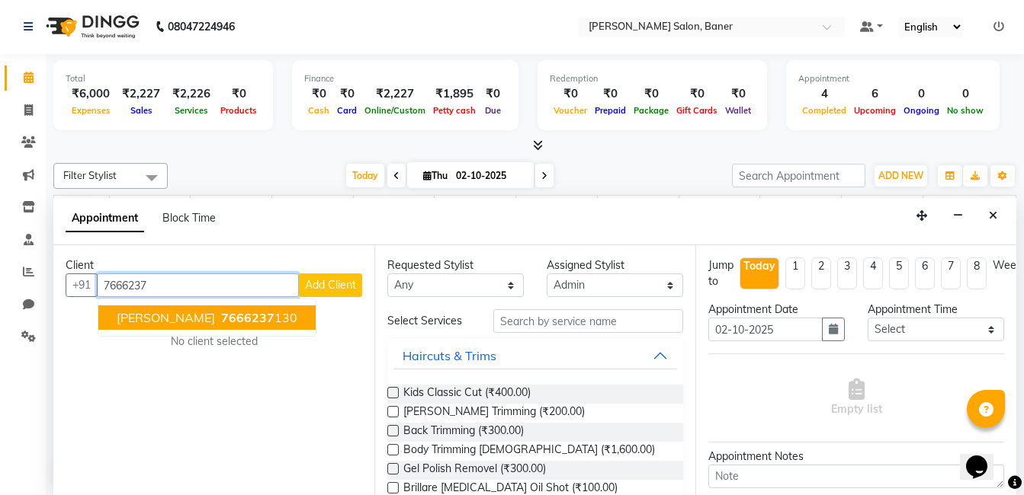
click at [221, 316] on span "7666237" at bounding box center [247, 317] width 53 height 15
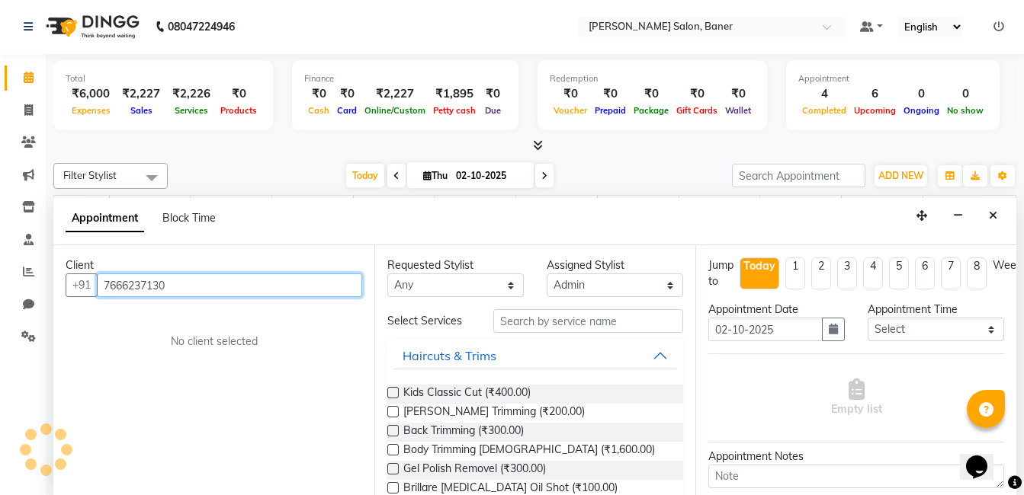
type input "7666237130"
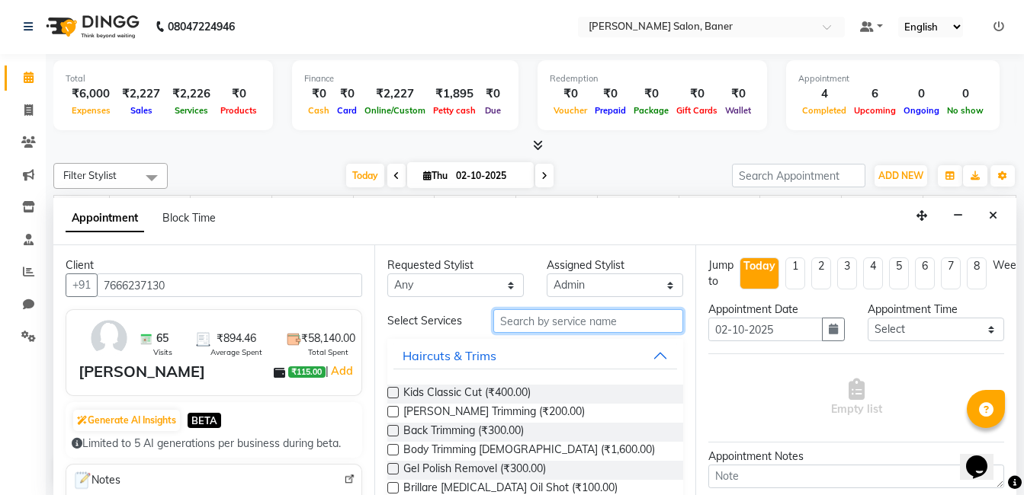
click at [549, 319] on input "text" at bounding box center [588, 321] width 190 height 24
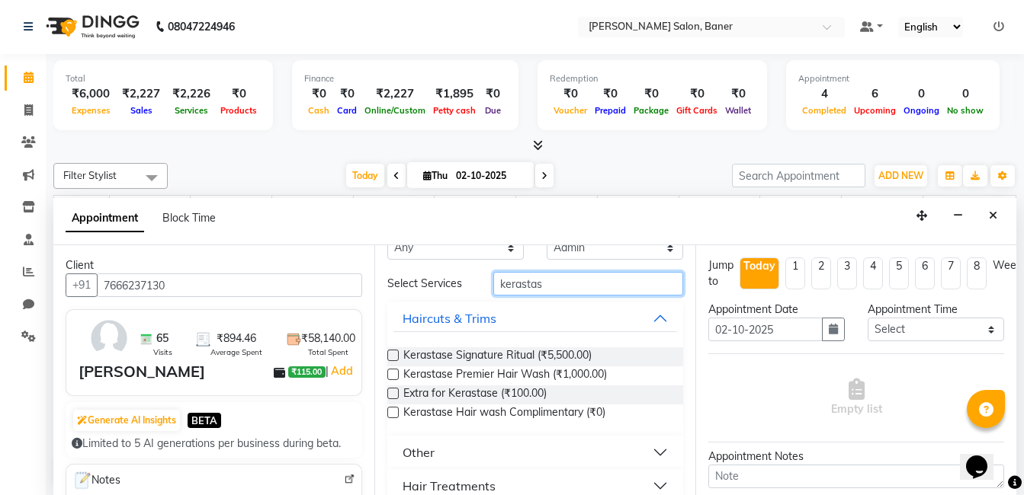
scroll to position [57, 0]
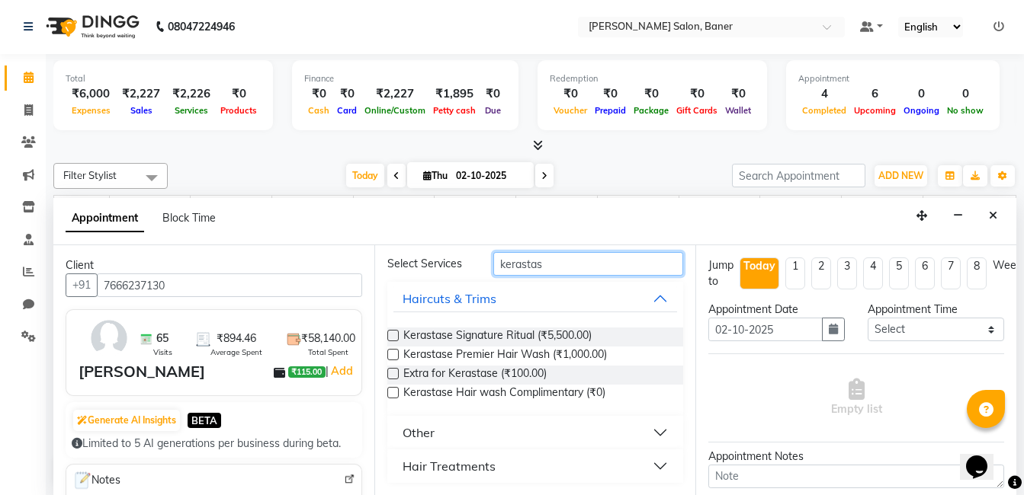
type input "kerastas"
click at [455, 467] on div "Hair Treatments" at bounding box center [448, 466] width 93 height 18
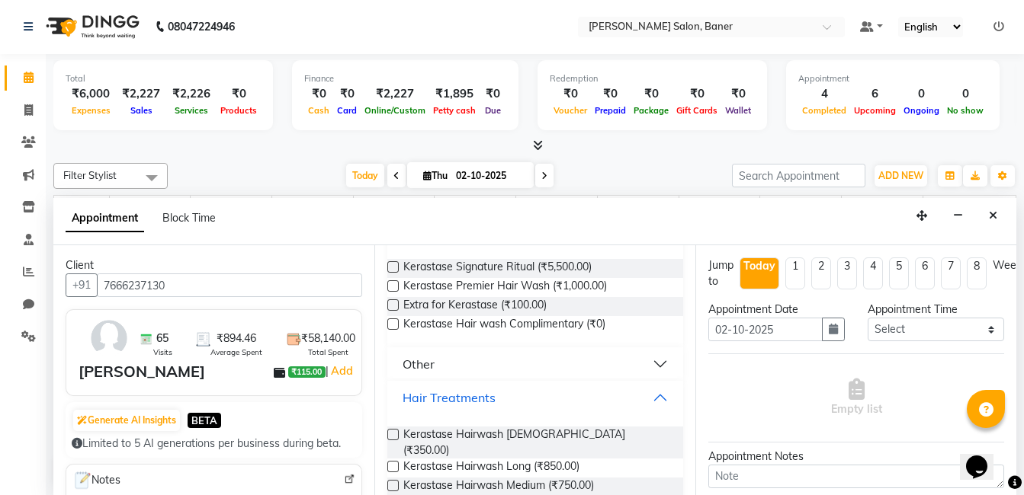
scroll to position [196, 0]
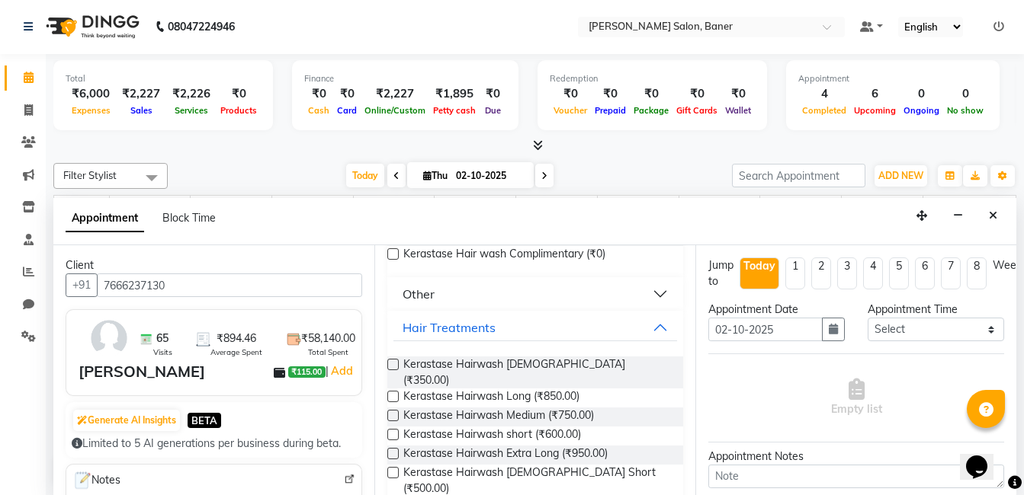
click at [393, 410] on label at bounding box center [392, 415] width 11 height 11
click at [393, 412] on input "checkbox" at bounding box center [392, 417] width 10 height 10
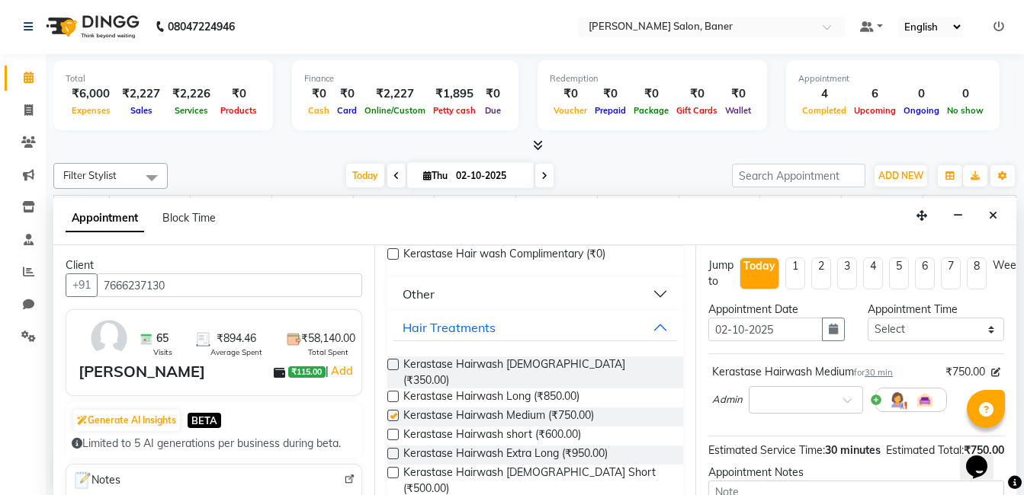
checkbox input "false"
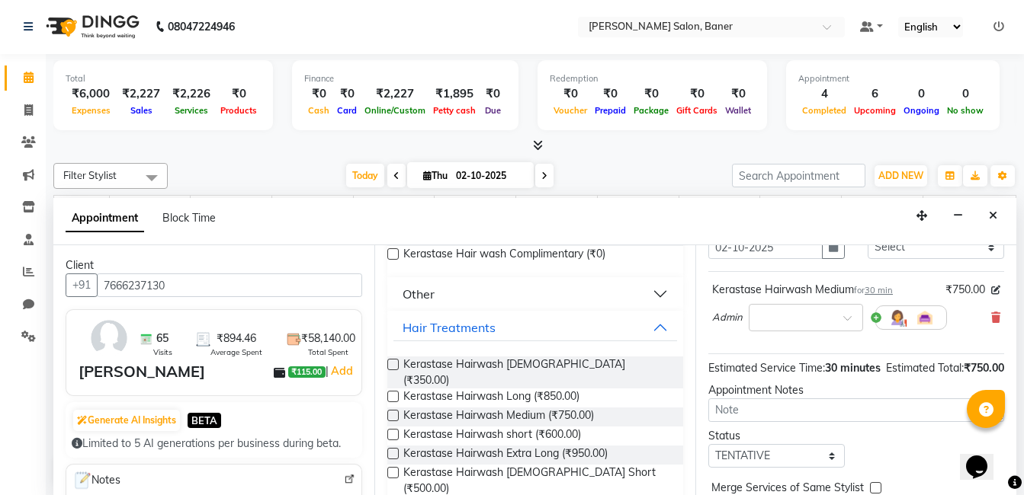
scroll to position [178, 0]
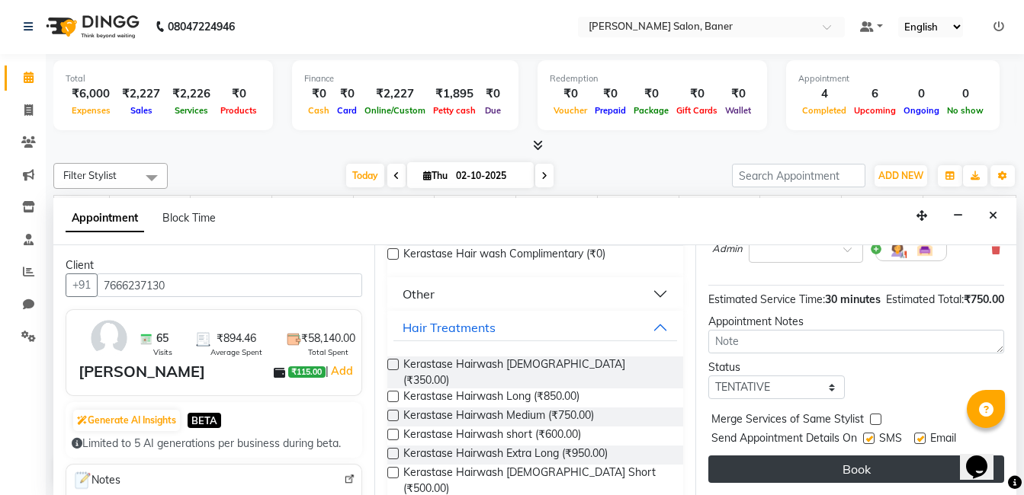
click at [809, 456] on button "Book" at bounding box center [856, 469] width 296 height 27
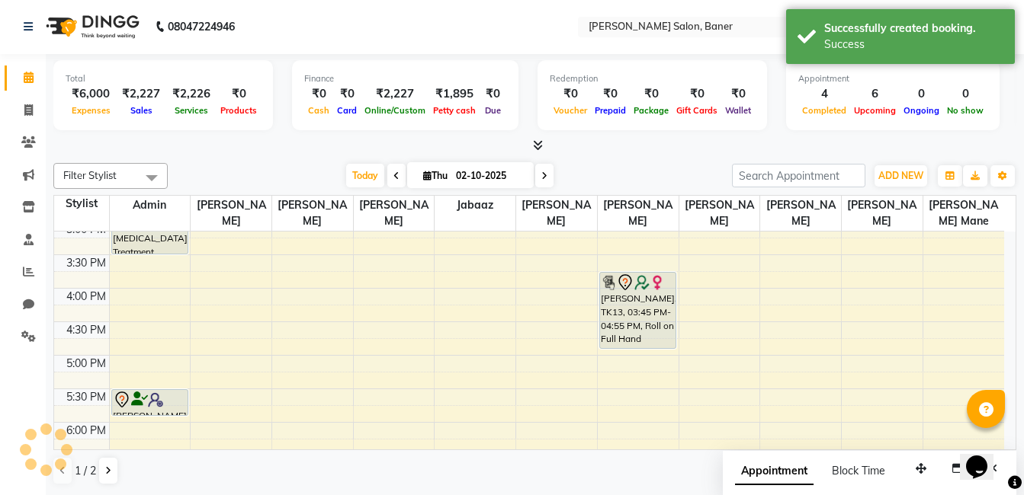
scroll to position [0, 0]
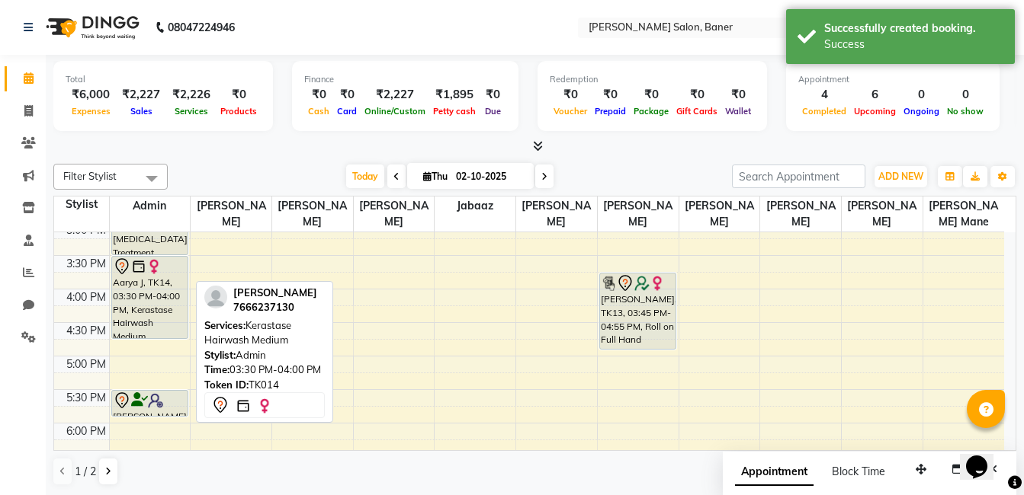
drag, startPoint x: 151, startPoint y: 285, endPoint x: 151, endPoint y: 338, distance: 53.4
click at [151, 338] on div "Poonam Mohite, TK07, 12:15 PM-01:30 PM, Loreal Hairwash Short Prajkta Deshpande…" at bounding box center [150, 255] width 81 height 871
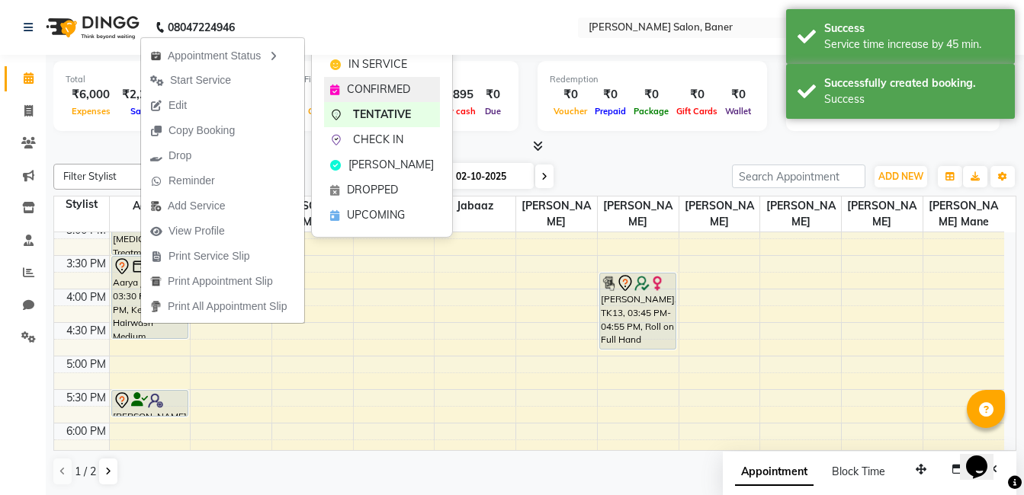
click at [330, 91] on icon at bounding box center [334, 90] width 9 height 11
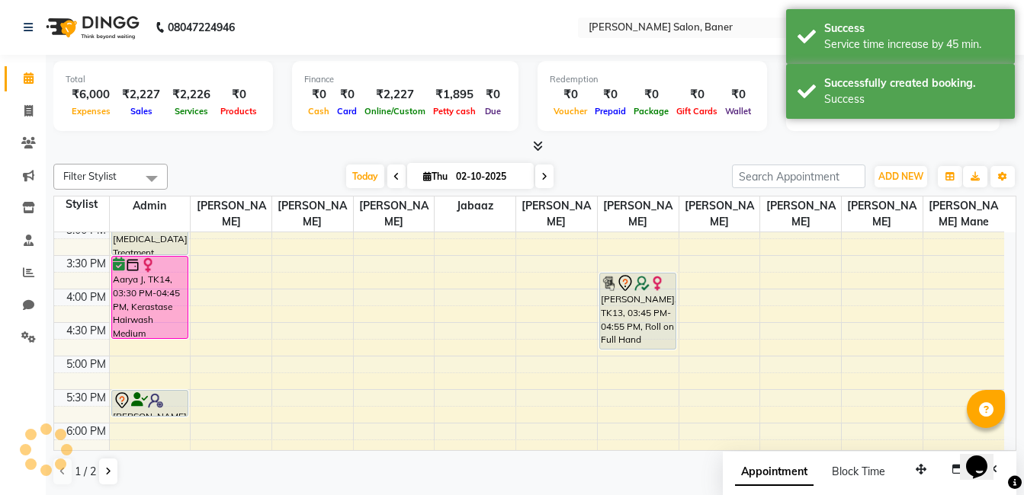
drag, startPoint x: 242, startPoint y: 171, endPoint x: 232, endPoint y: 187, distance: 18.2
click at [241, 171] on div "Today Thu 02-10-2025" at bounding box center [449, 176] width 549 height 23
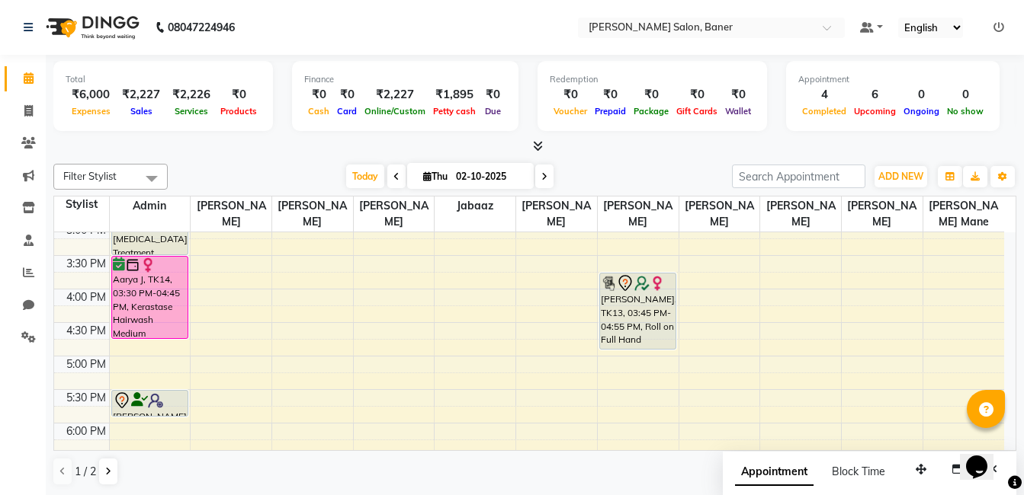
scroll to position [489, 0]
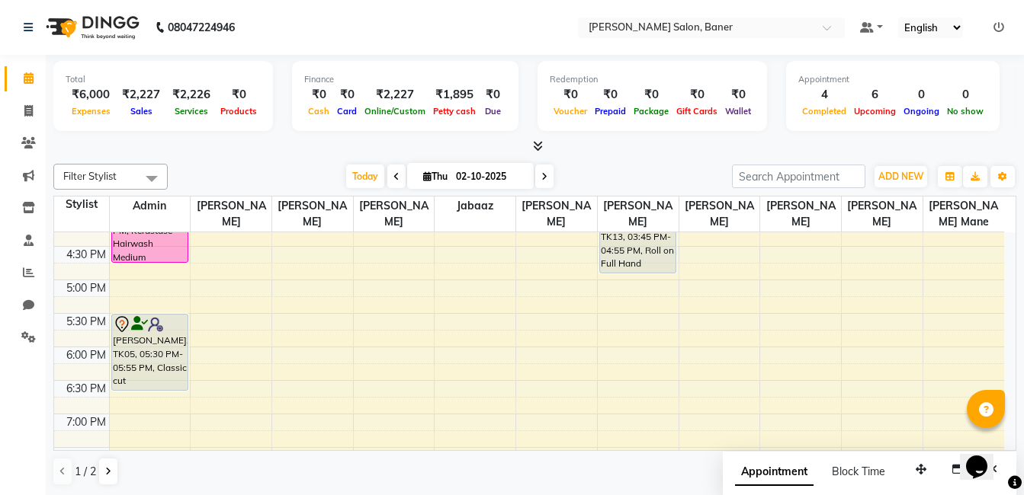
drag, startPoint x: 136, startPoint y: 338, endPoint x: 142, endPoint y: 387, distance: 49.1
click at [142, 387] on div "Poonam Mohite, TK07, 12:15 PM-01:30 PM, Loreal Hairwash Short Prajkta Deshpande…" at bounding box center [150, 179] width 81 height 871
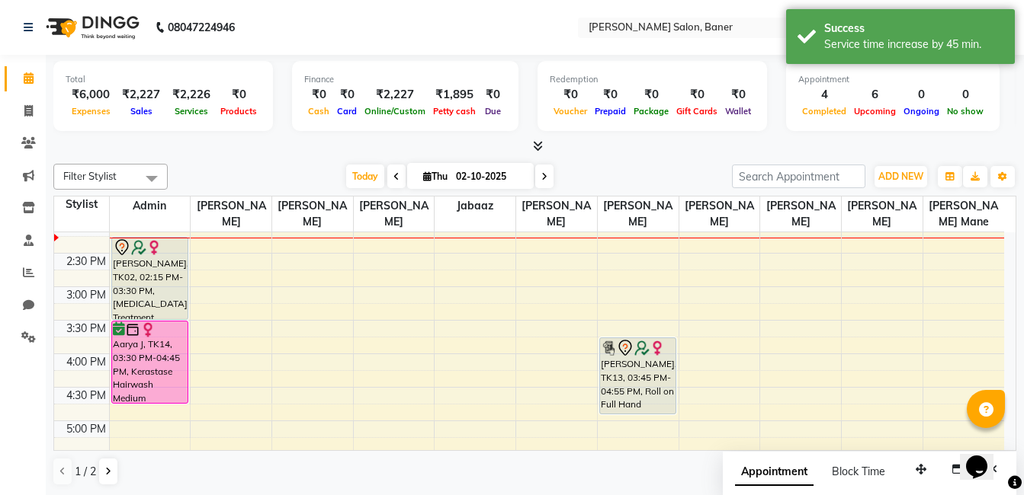
scroll to position [348, 0]
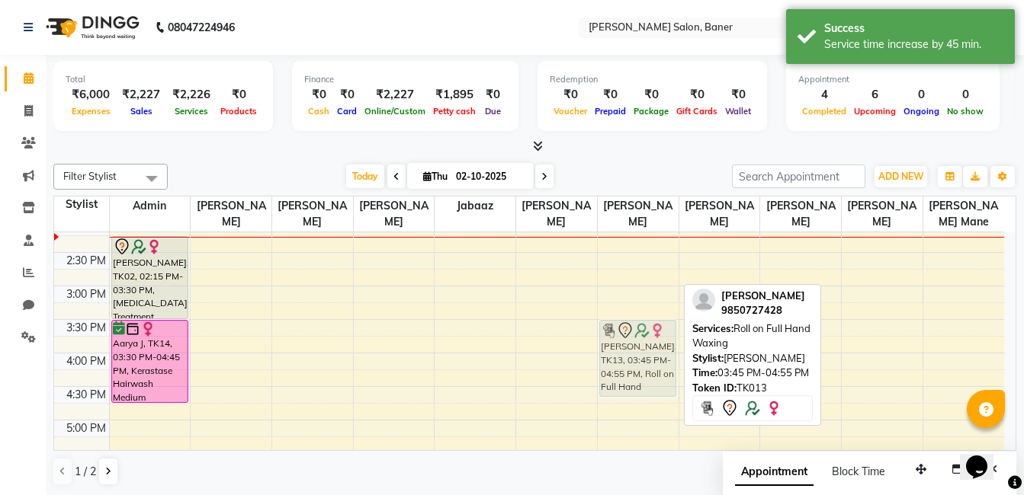
click at [627, 361] on div "Savendna, TK11, 12:05 PM-02:10 PM, Rica Full leg Waxing,Brazilian Peeloff Wax,S…" at bounding box center [638, 319] width 81 height 871
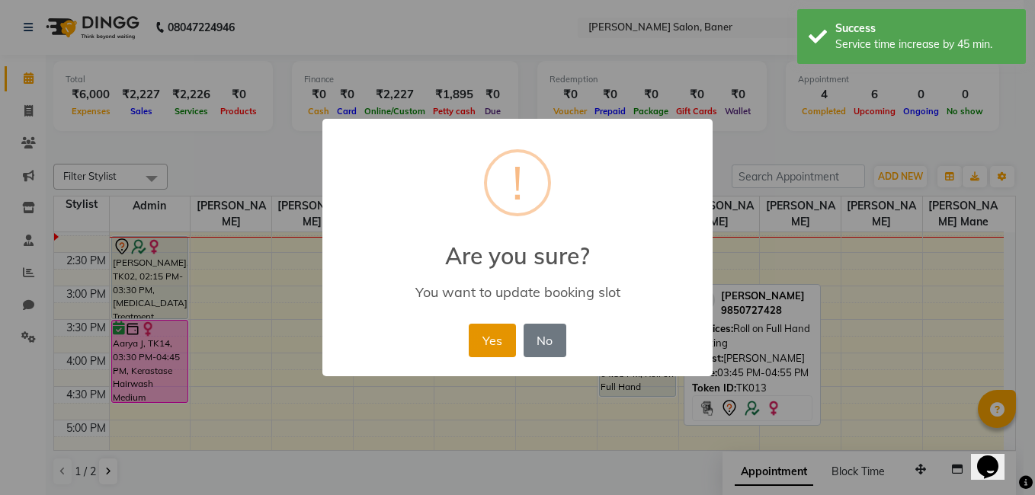
click at [483, 334] on button "Yes" at bounding box center [492, 341] width 46 height 34
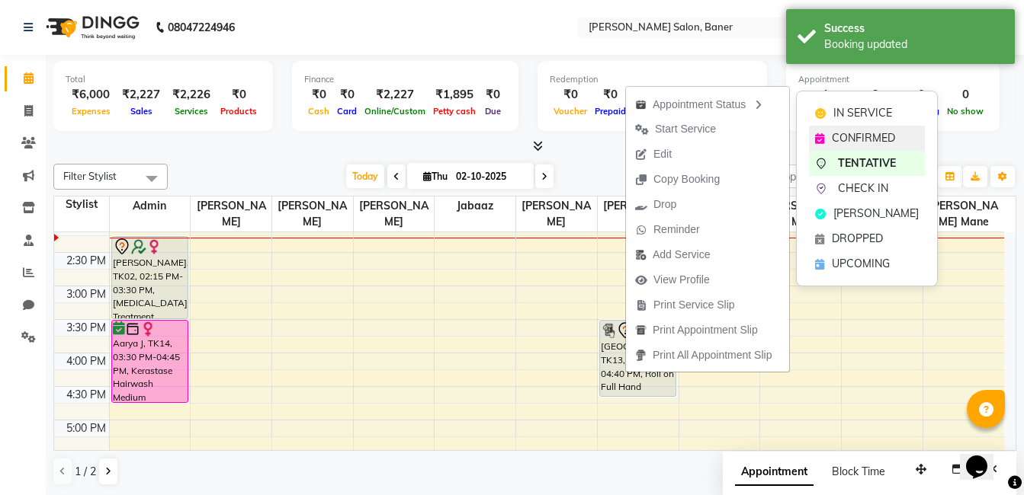
click at [819, 140] on icon at bounding box center [819, 138] width 9 height 11
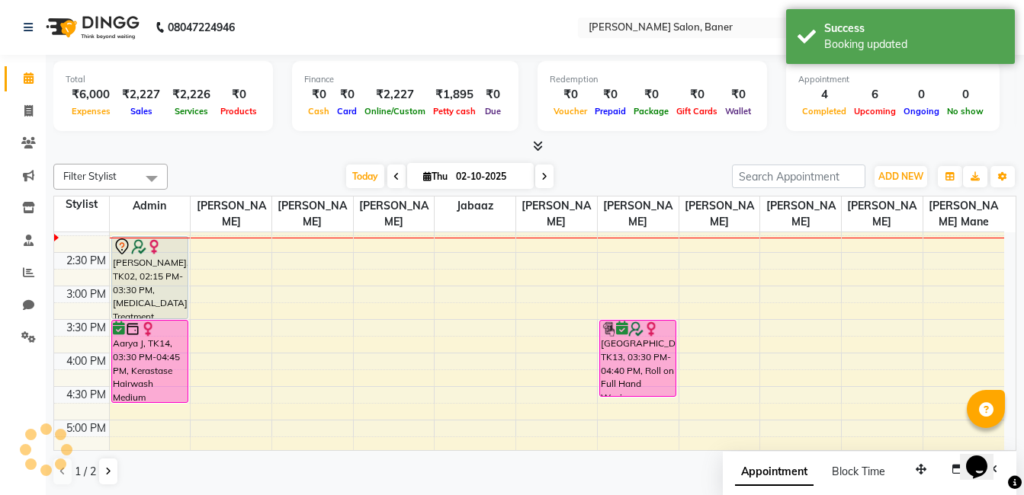
click at [619, 170] on div "Today Thu 02-10-2025" at bounding box center [449, 176] width 549 height 23
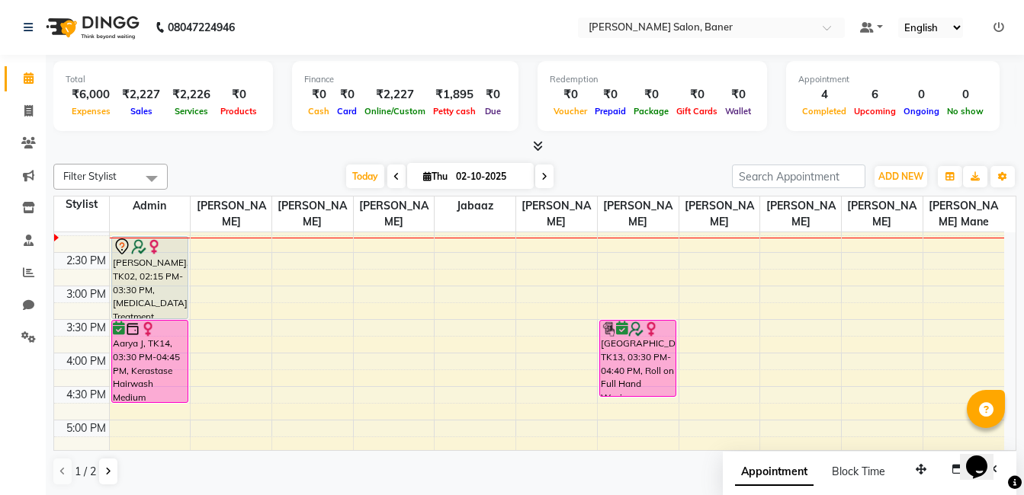
scroll to position [501, 0]
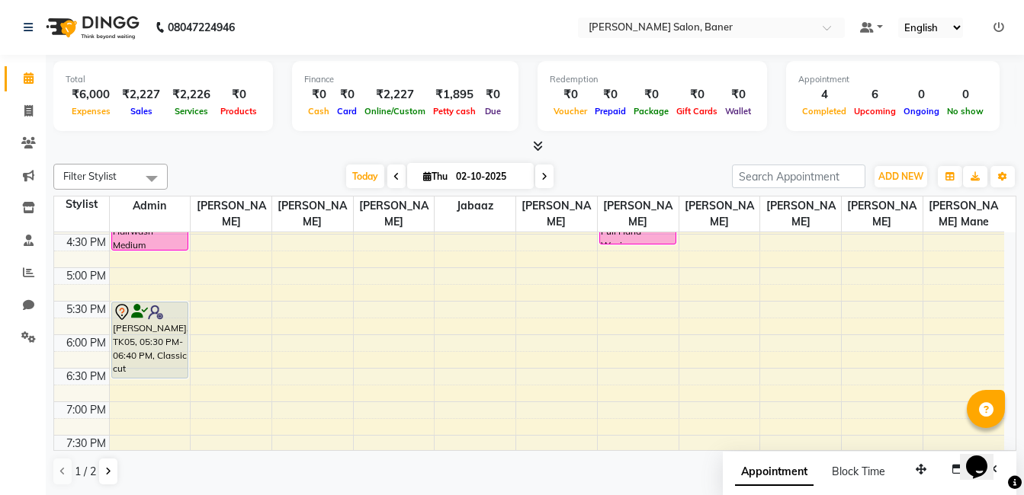
click at [143, 273] on div "9:00 AM 9:30 AM 10:00 AM 10:30 AM 11:00 AM 11:30 AM 12:00 PM 12:30 PM 1:00 PM 1…" at bounding box center [529, 167] width 950 height 871
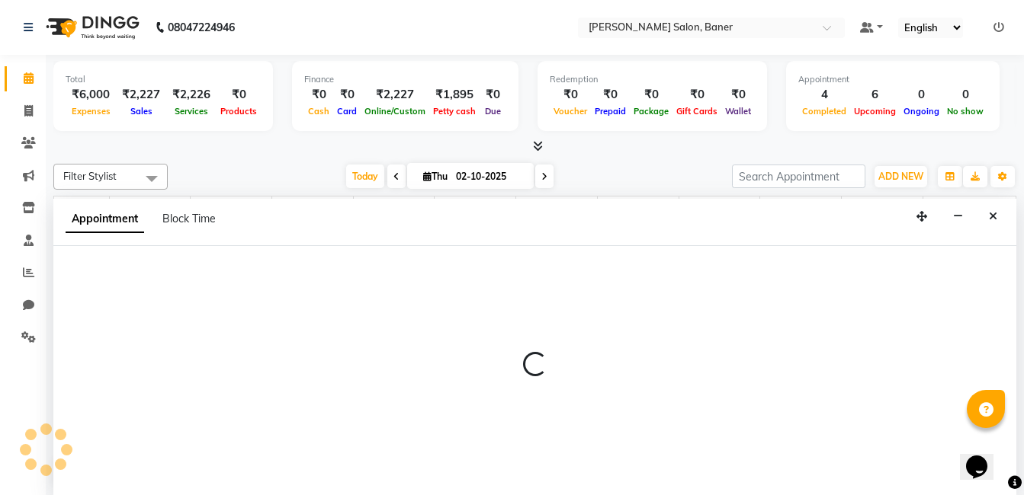
scroll to position [1, 0]
select select "60263"
select select "tentative"
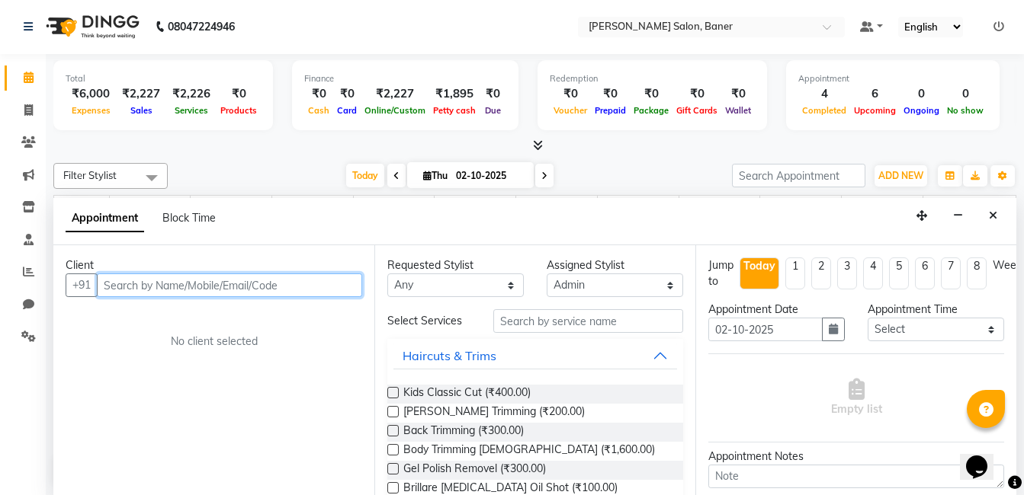
click at [154, 283] on input "text" at bounding box center [229, 286] width 265 height 24
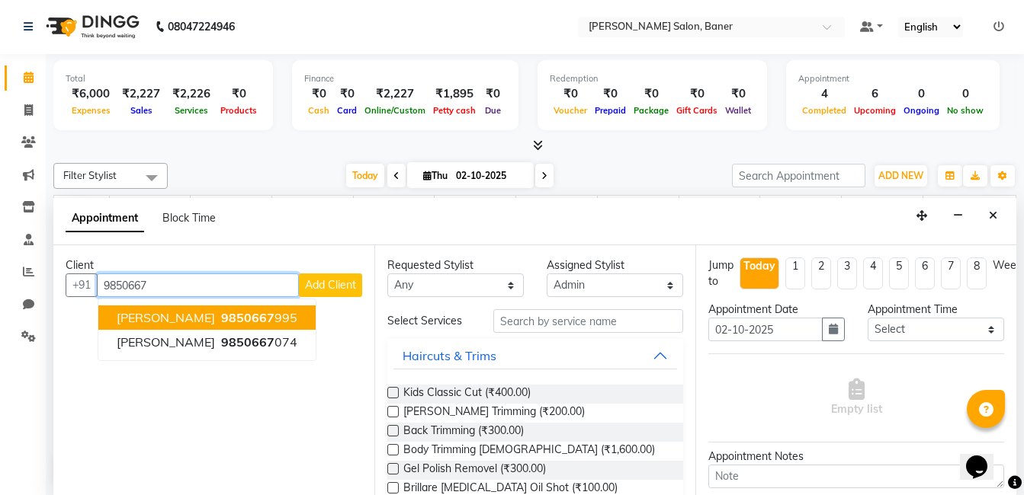
click at [194, 308] on button "Vineet Mishra 9850667 995" at bounding box center [206, 318] width 217 height 24
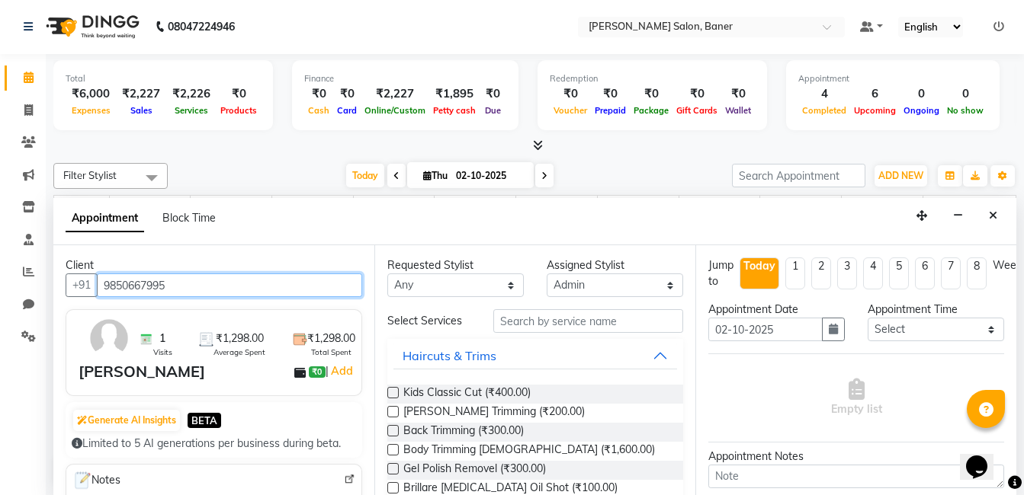
type input "9850667995"
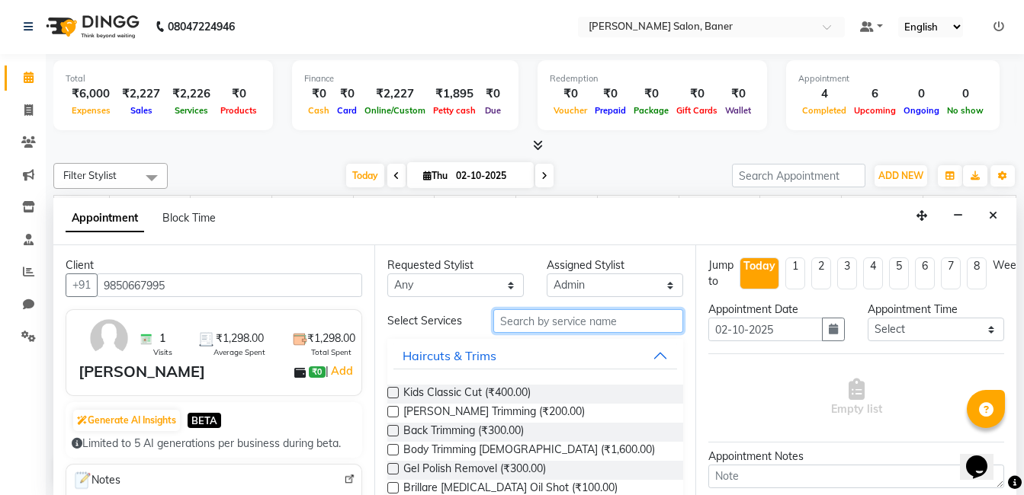
click at [548, 322] on input "text" at bounding box center [588, 321] width 190 height 24
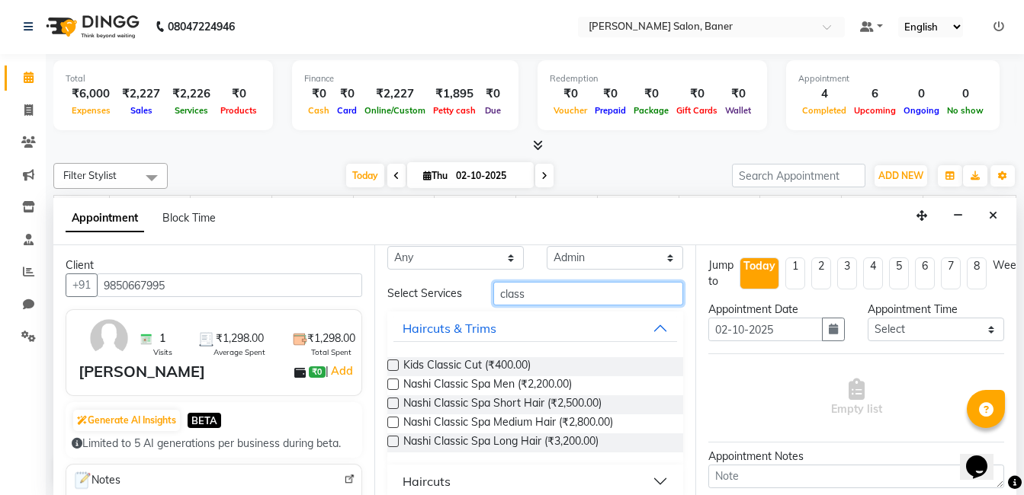
scroll to position [43, 0]
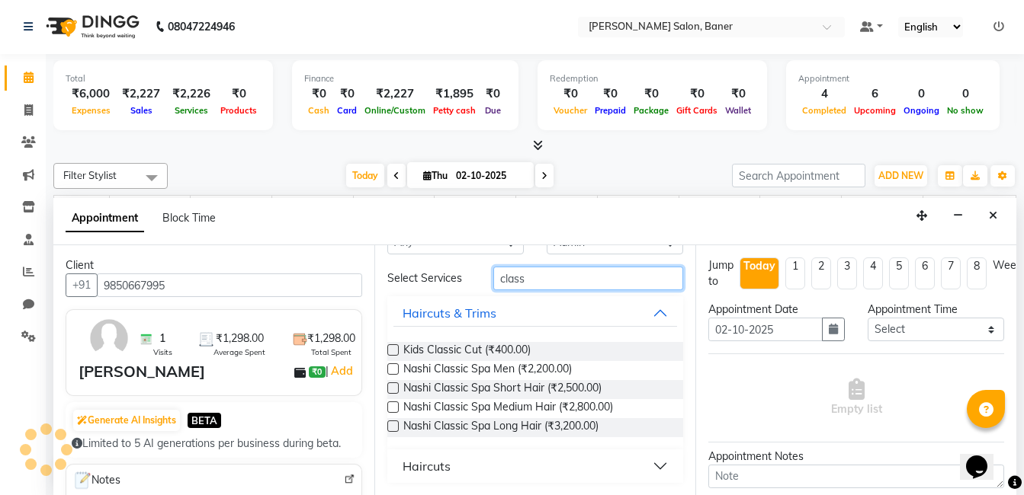
type input "class"
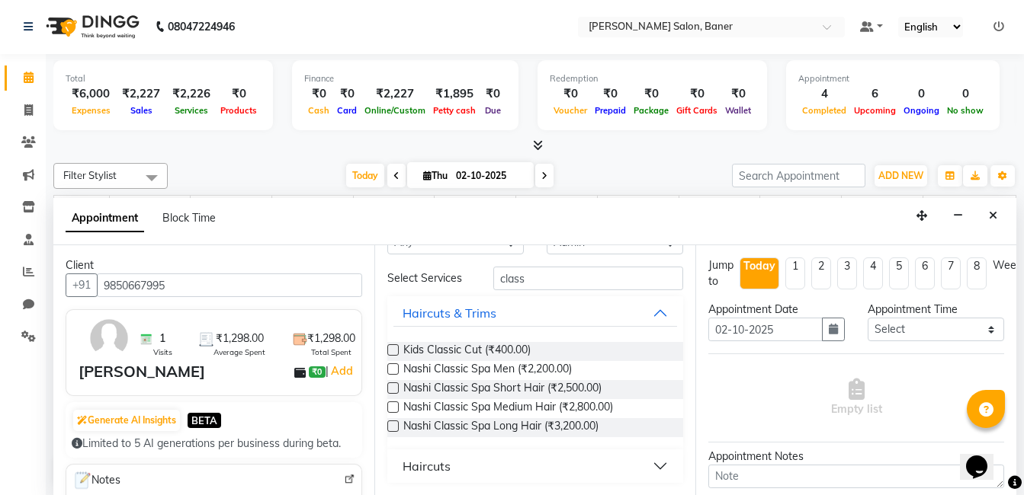
click at [442, 463] on div "Haircuts" at bounding box center [426, 466] width 48 height 18
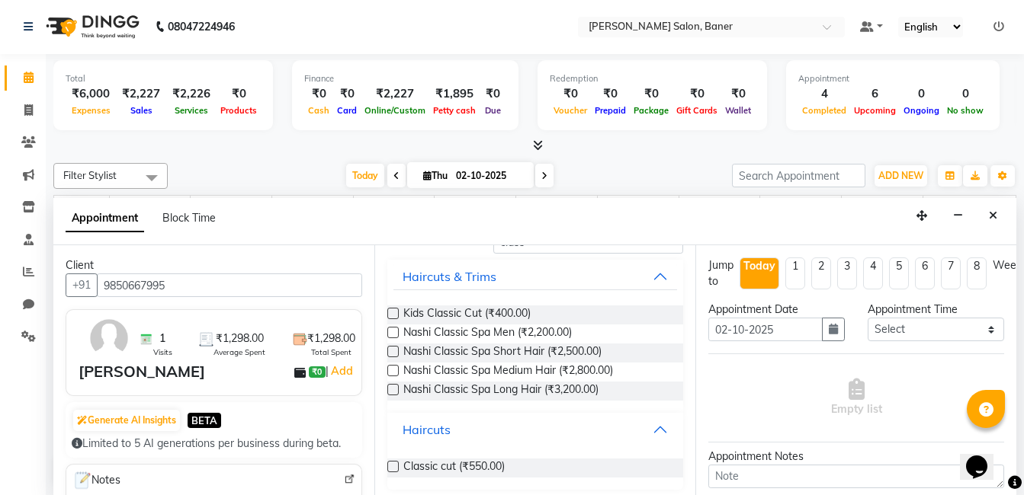
scroll to position [80, 0]
click at [394, 471] on label at bounding box center [392, 465] width 11 height 11
click at [394, 471] on input "checkbox" at bounding box center [392, 468] width 10 height 10
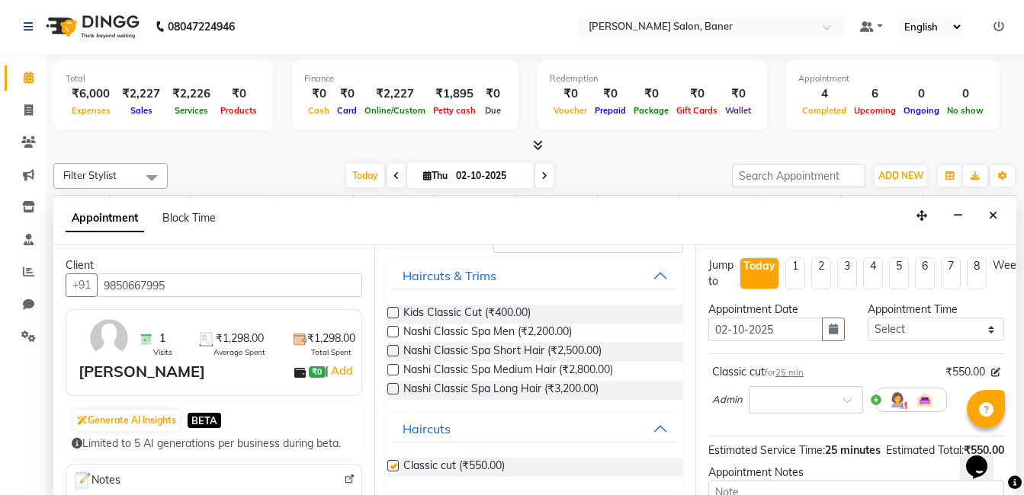
checkbox input "false"
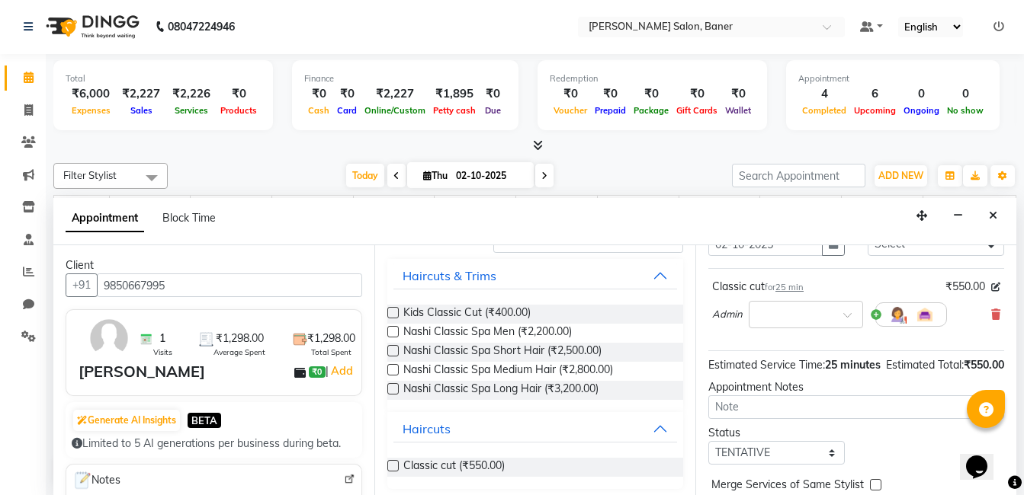
scroll to position [178, 0]
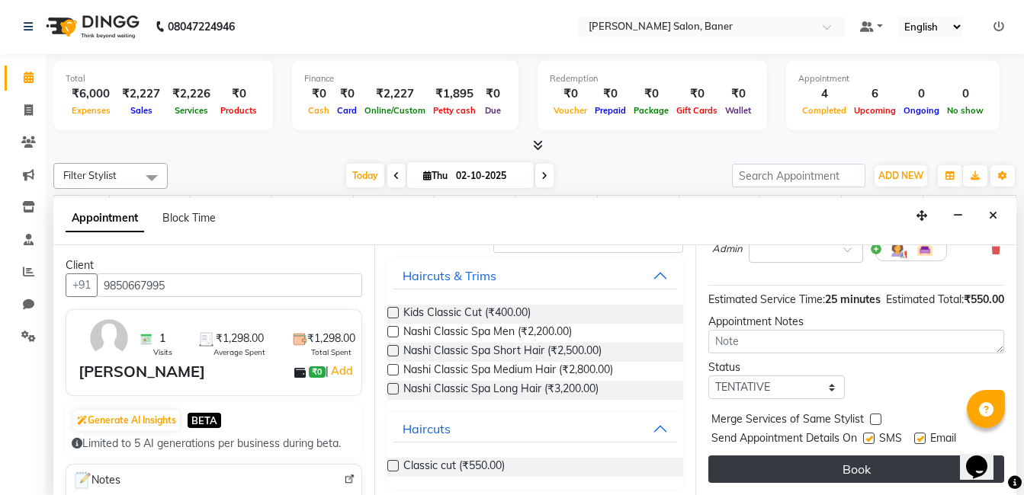
click at [832, 456] on button "Book" at bounding box center [856, 469] width 296 height 27
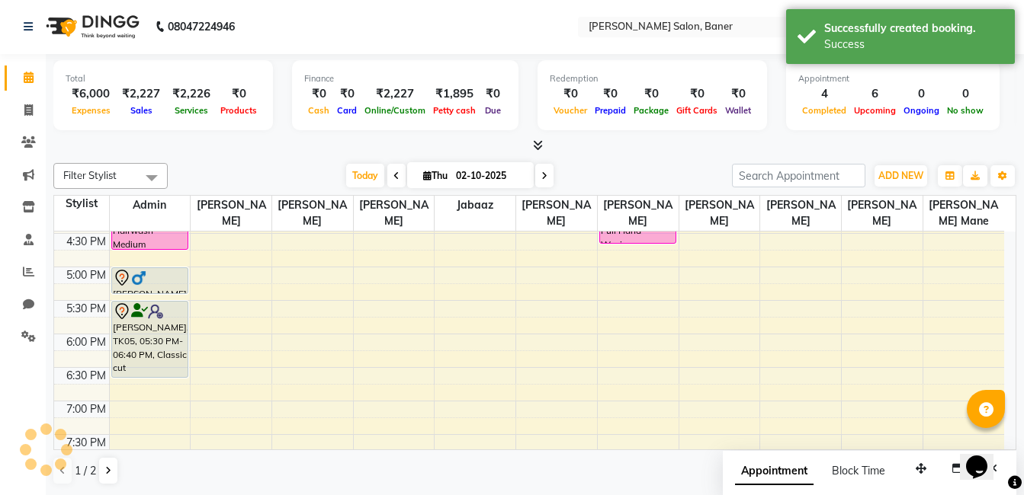
scroll to position [0, 0]
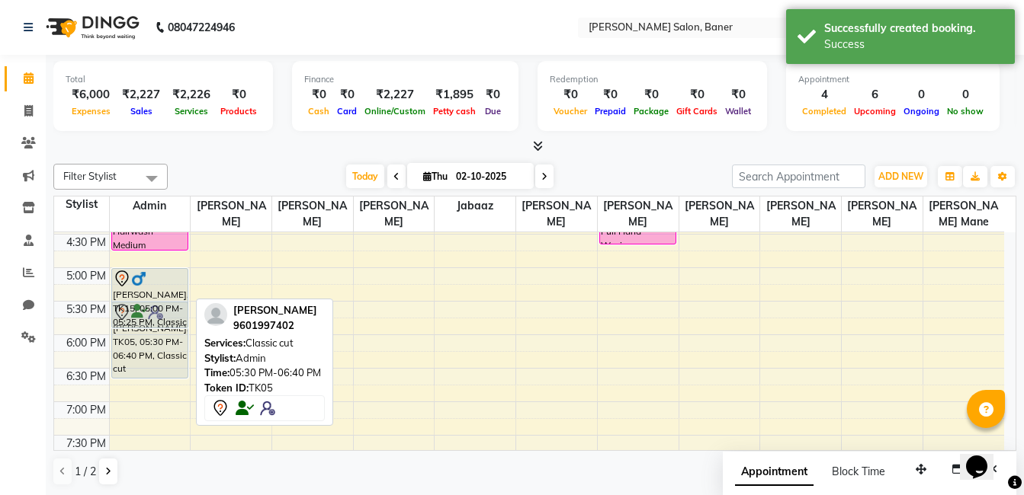
drag, startPoint x: 168, startPoint y: 296, endPoint x: 168, endPoint y: 332, distance: 36.6
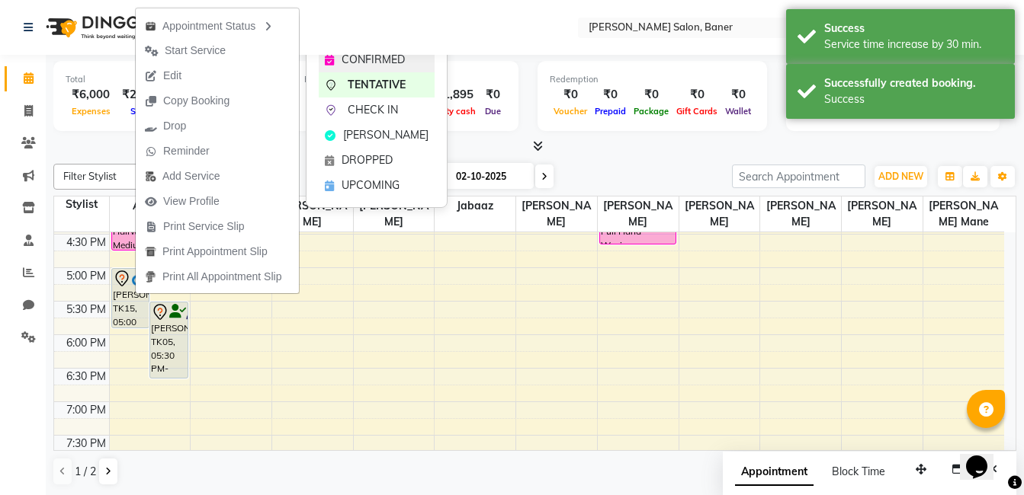
click at [350, 67] on span "CONFIRMED" at bounding box center [372, 60] width 63 height 16
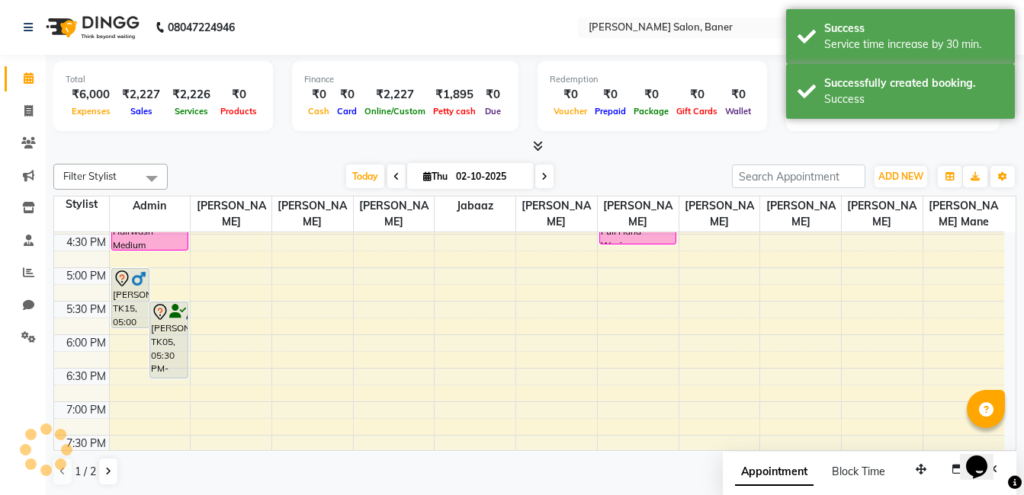
click at [282, 149] on div at bounding box center [534, 147] width 963 height 16
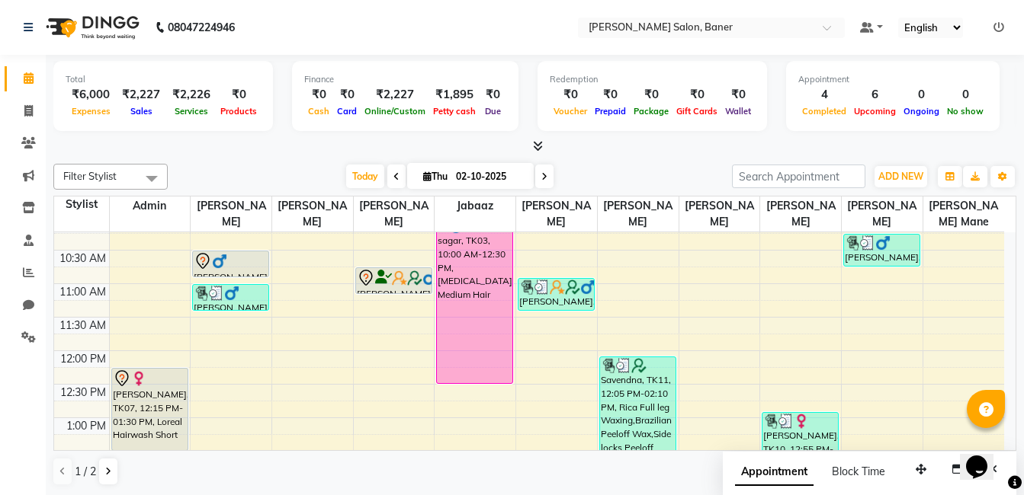
scroll to position [76, 0]
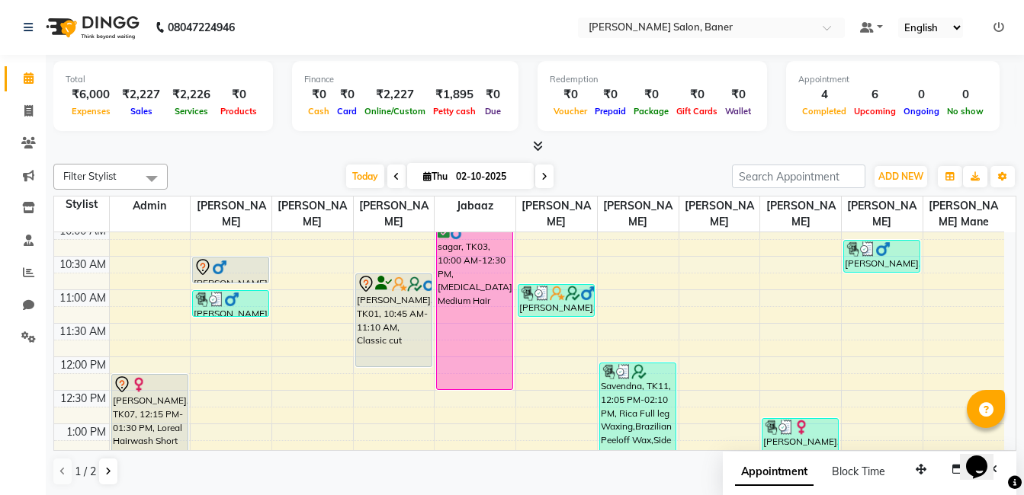
drag, startPoint x: 381, startPoint y: 300, endPoint x: 382, endPoint y: 358, distance: 58.7
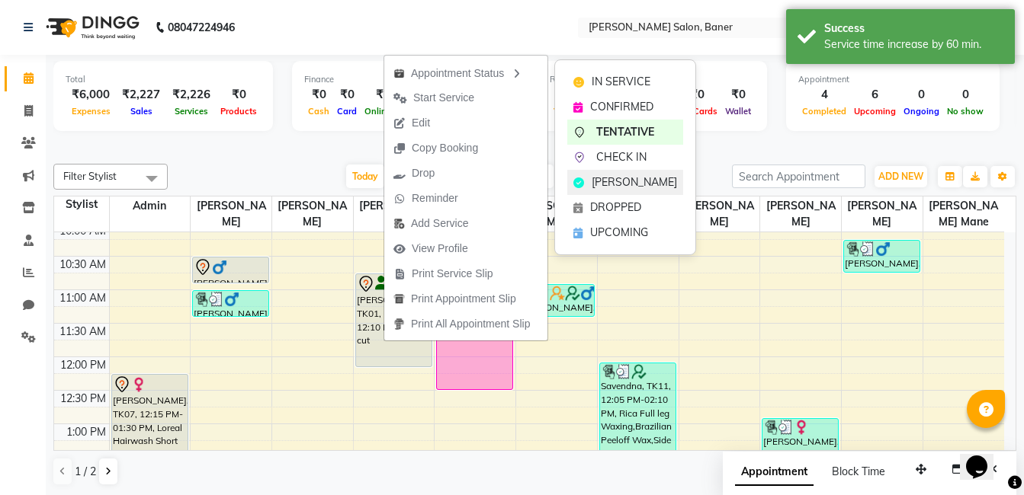
click at [614, 184] on span "MARK DONE" at bounding box center [633, 183] width 85 height 16
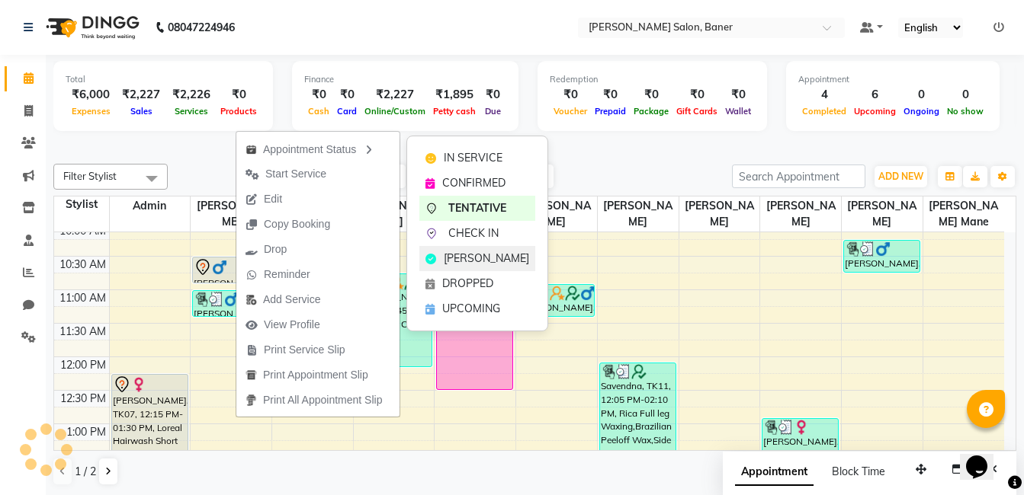
click at [466, 258] on span "MARK DONE" at bounding box center [486, 259] width 85 height 16
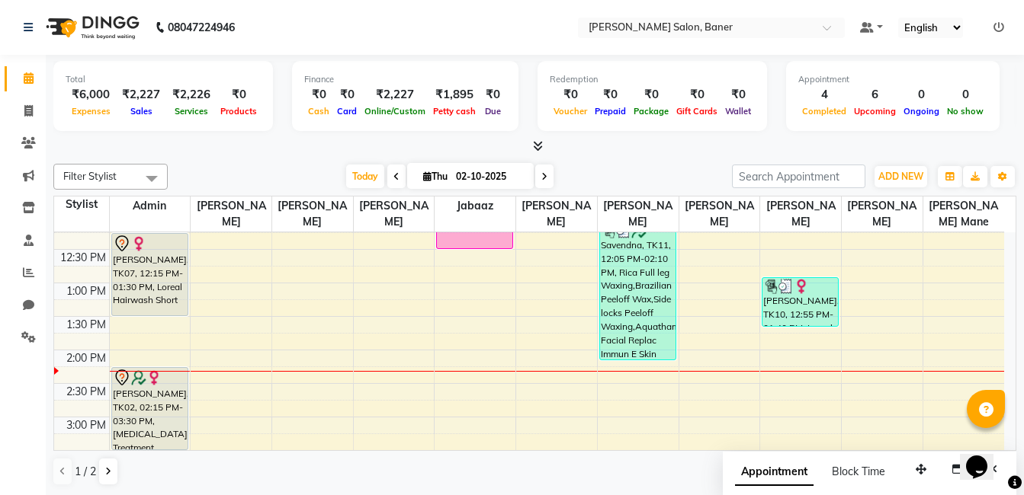
scroll to position [152, 0]
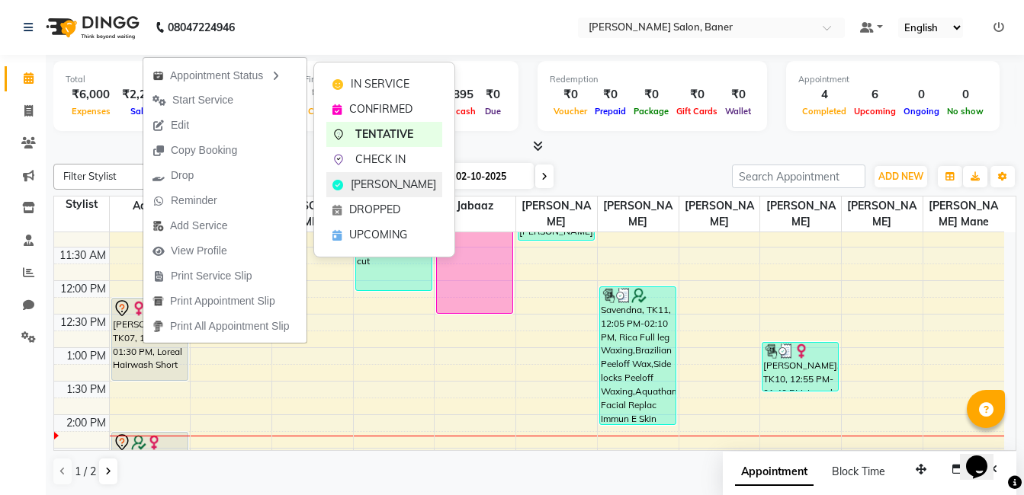
click at [368, 181] on span "MARK DONE" at bounding box center [393, 185] width 85 height 16
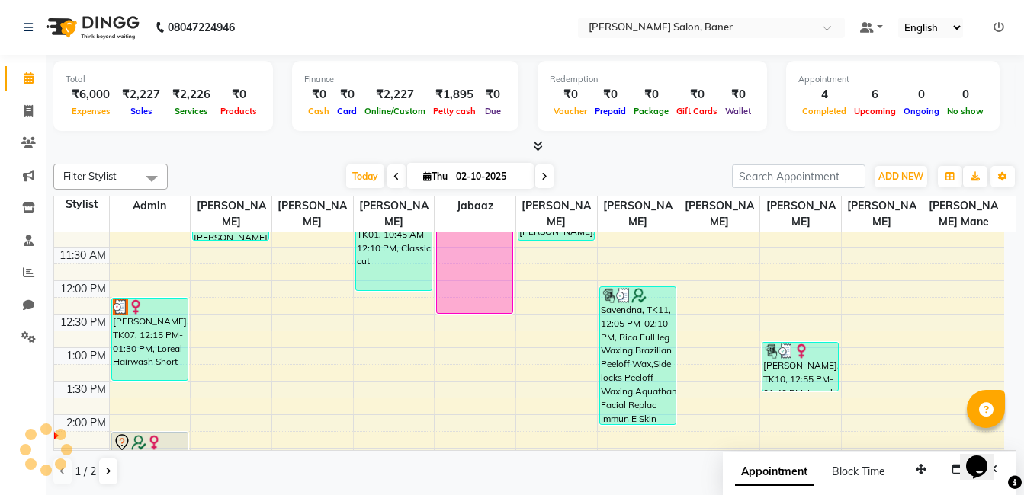
click at [220, 161] on div "Filter Stylist Select All Admin Swapnil jadhav Prem patode Santosh Kadam Jabaaz…" at bounding box center [534, 325] width 963 height 335
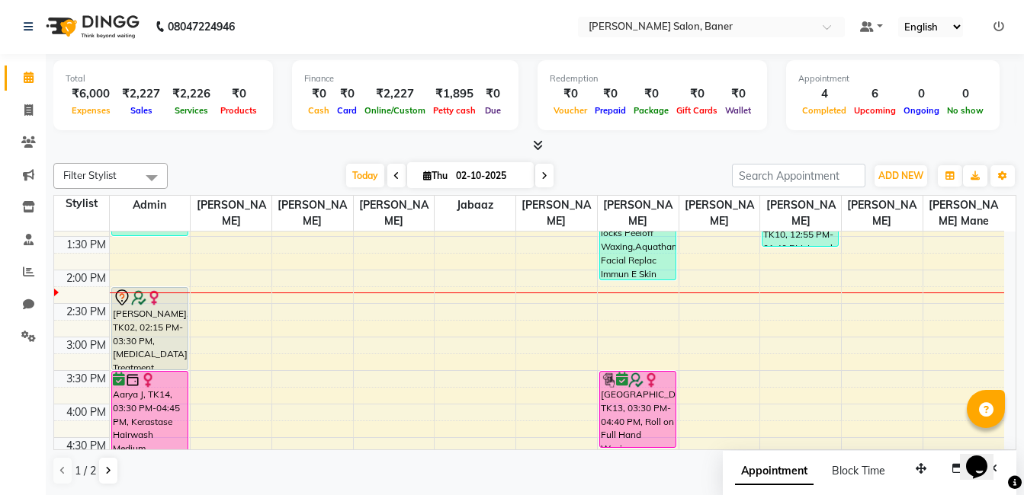
scroll to position [305, 0]
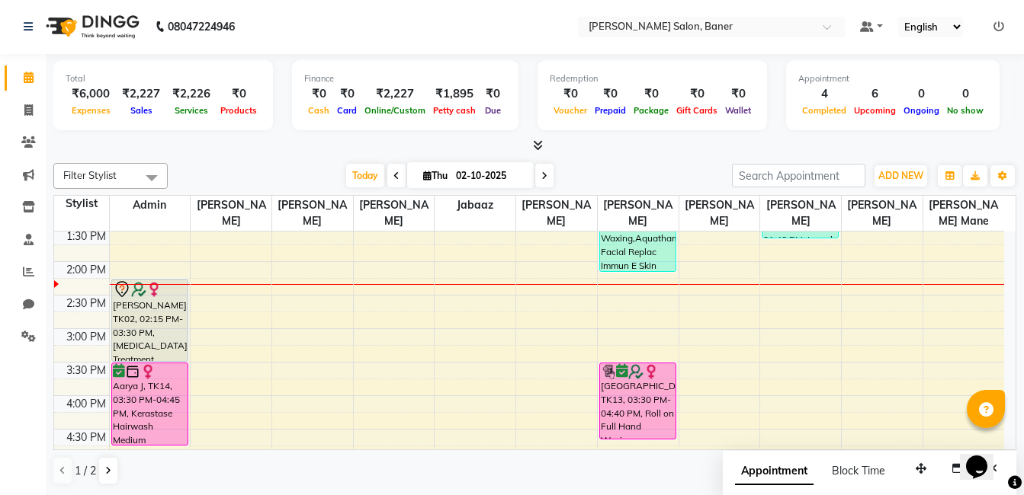
click at [274, 159] on div "Filter Stylist Select All Admin Swapnil jadhav Prem patode Santosh Kadam Jabaaz…" at bounding box center [534, 324] width 963 height 335
click at [22, 111] on span at bounding box center [28, 111] width 27 height 18
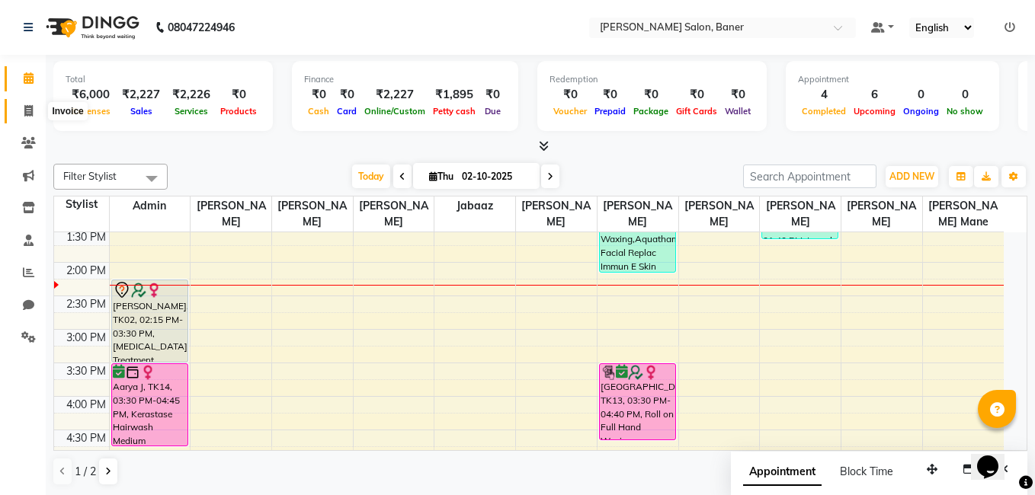
select select "service"
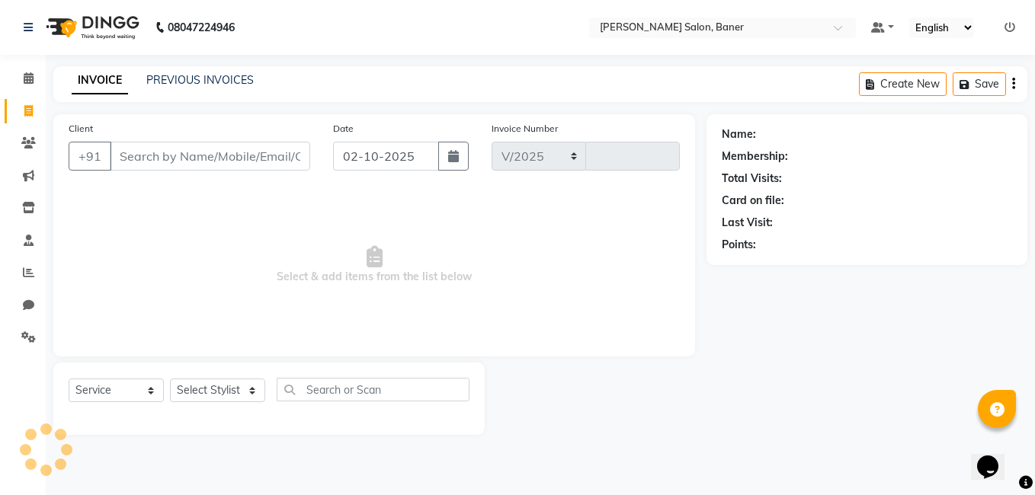
select select "7115"
type input "3945"
click at [195, 77] on link "PREVIOUS INVOICES" at bounding box center [199, 80] width 107 height 14
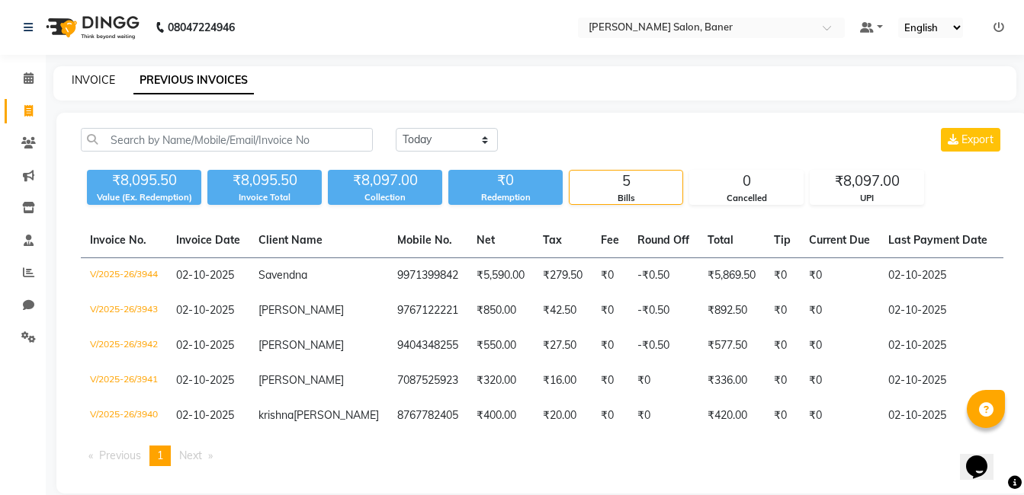
click at [91, 83] on link "INVOICE" at bounding box center [93, 80] width 43 height 14
select select "service"
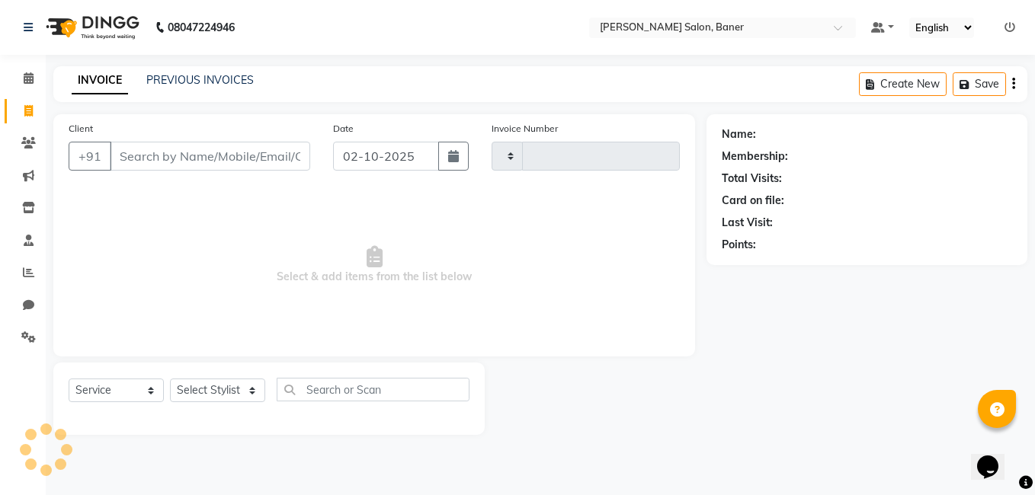
type input "3945"
select select "7115"
click at [28, 207] on icon at bounding box center [28, 207] width 13 height 11
select select
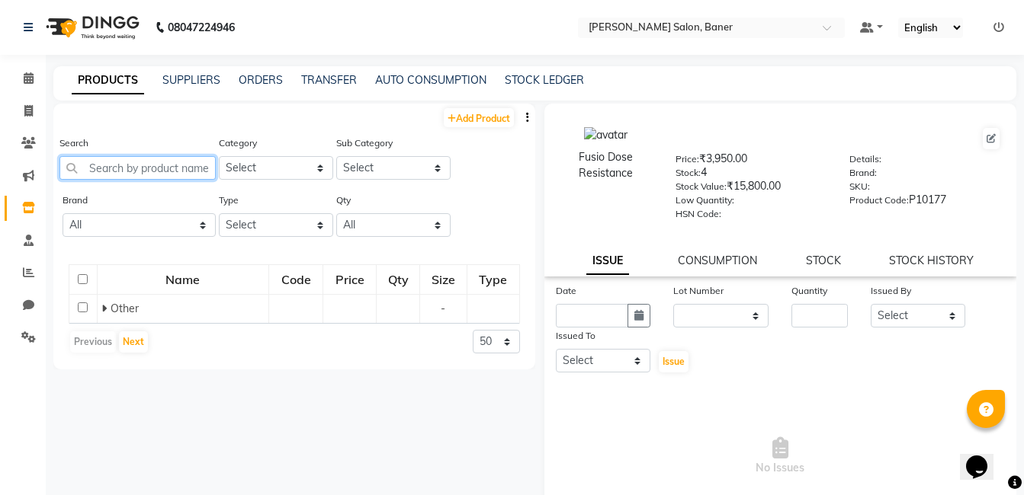
click at [122, 166] on input "text" at bounding box center [137, 168] width 156 height 24
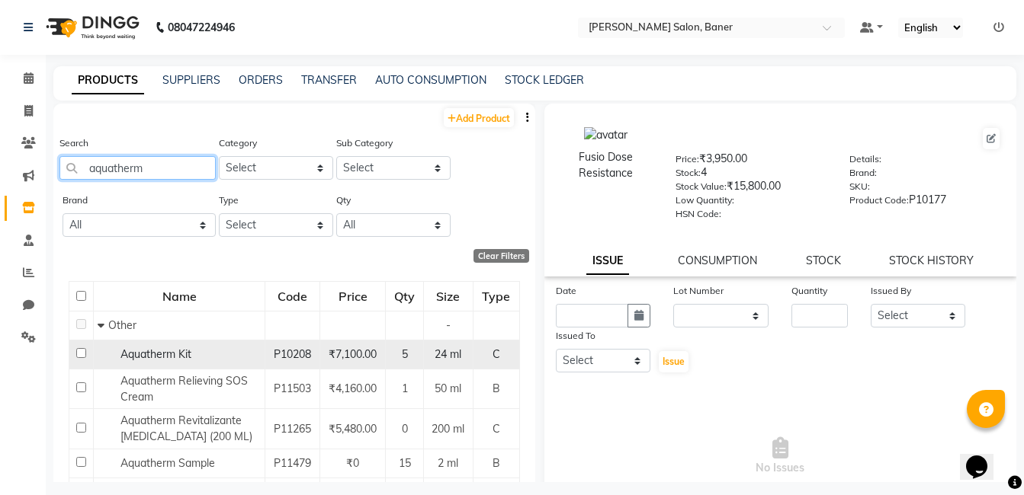
type input "aquatherm"
click at [184, 353] on span "Aquatherm Kit" at bounding box center [155, 355] width 71 height 14
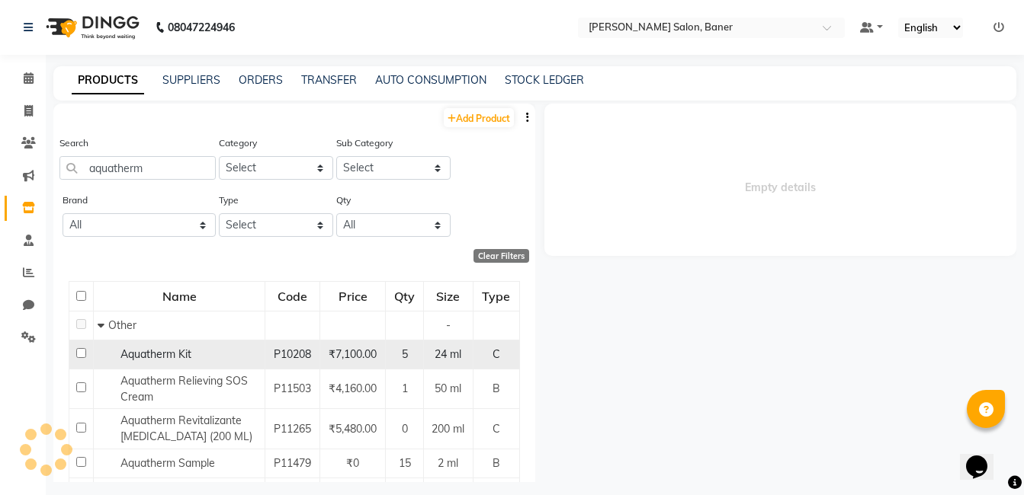
select select
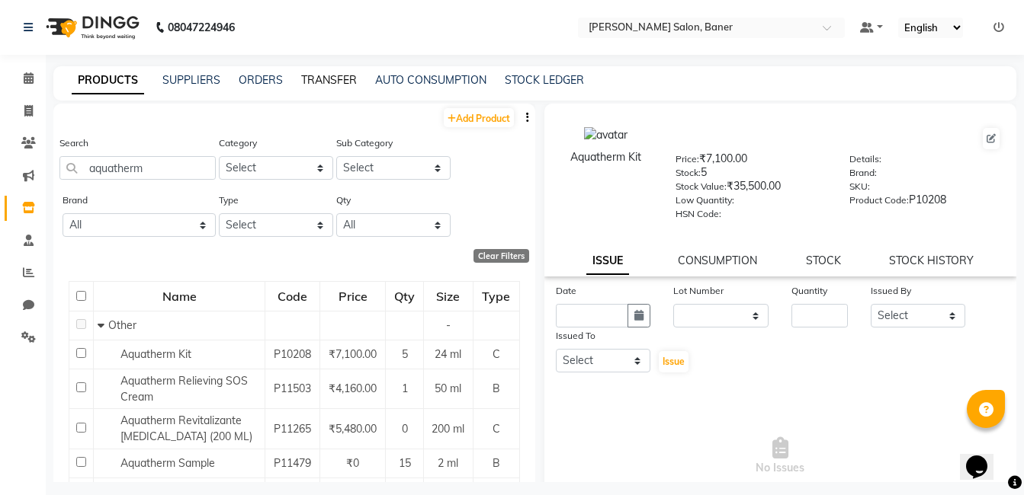
click at [327, 78] on link "TRANSFER" at bounding box center [329, 80] width 56 height 14
select select "sender"
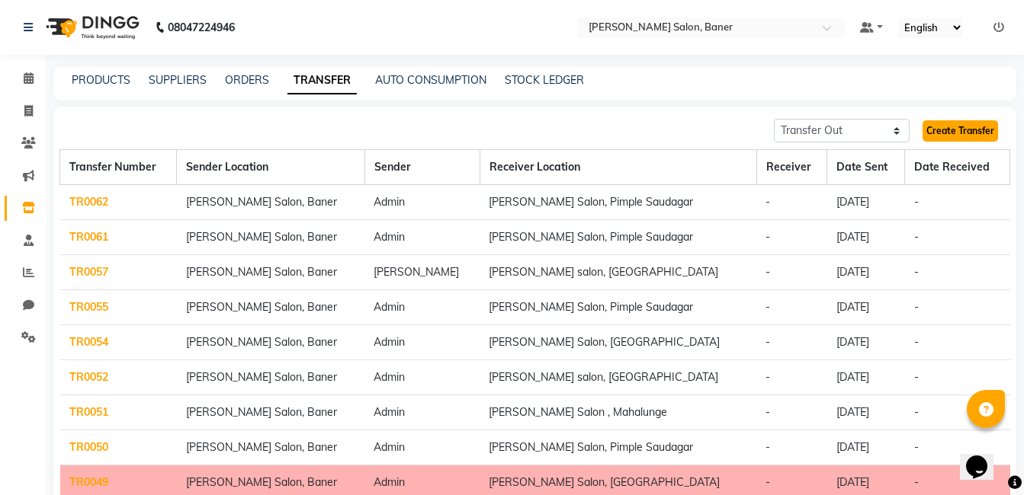
click at [965, 129] on link "Create Transfer" at bounding box center [959, 130] width 75 height 21
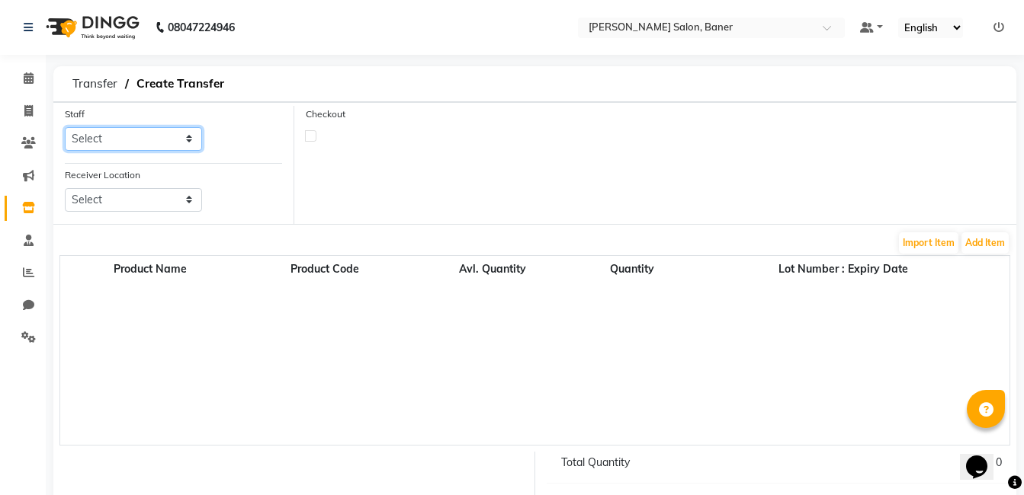
click at [133, 142] on select "Select Aaftab Malik Admin Deepali Munde Jabaaz Karan Rathod Karishma Khot Krish…" at bounding box center [133, 139] width 137 height 24
select select "60263"
click at [65, 127] on select "Select Aaftab Malik Admin Deepali Munde Jabaaz Karan Rathod Karishma Khot Krish…" at bounding box center [133, 139] width 137 height 24
click at [127, 198] on select "Select Varad Salon Ho, Baner Varad Salon , Mahalunge Varad Salon, Hinjewadi Var…" at bounding box center [133, 200] width 137 height 24
select select "3195"
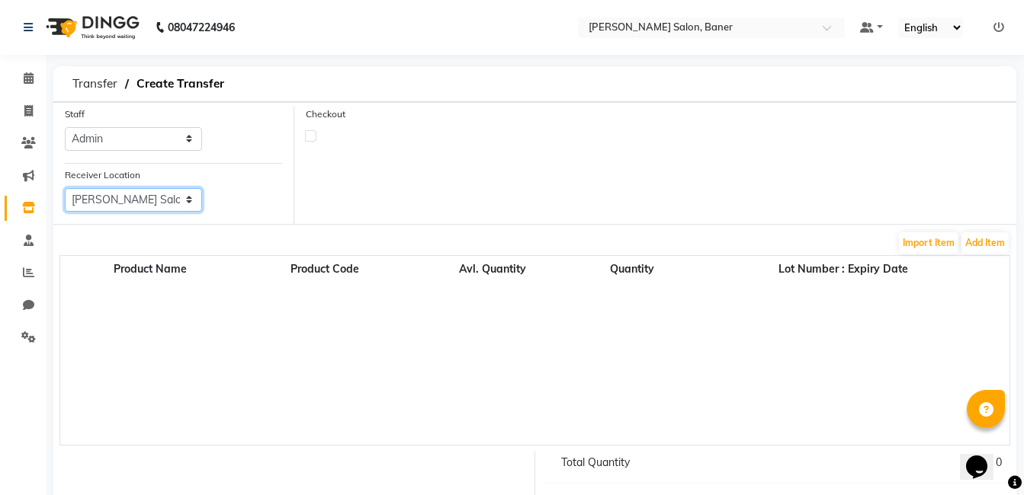
click at [65, 188] on select "Select Varad Salon Ho, Baner Varad Salon , Mahalunge Varad Salon, Hinjewadi Var…" at bounding box center [133, 200] width 137 height 24
click at [980, 245] on button "Add Item" at bounding box center [984, 242] width 47 height 21
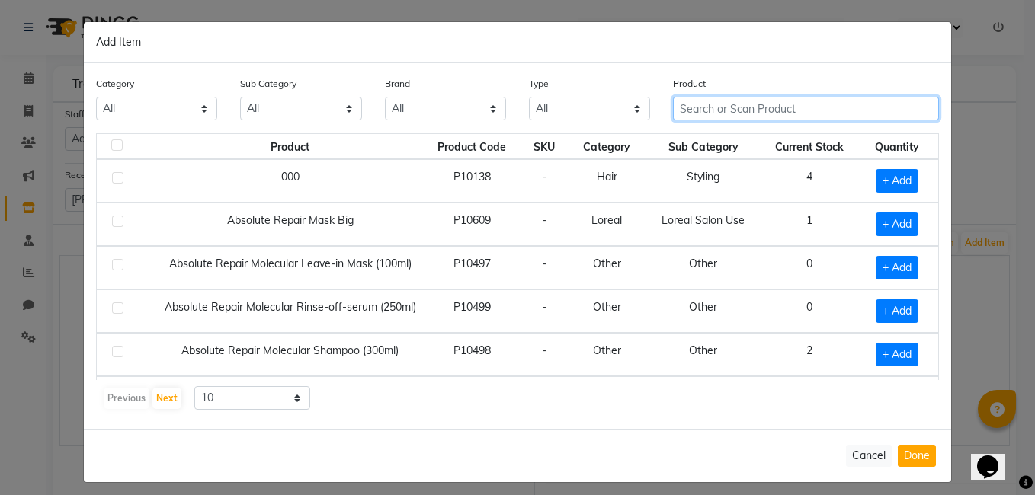
click at [708, 113] on input "text" at bounding box center [806, 109] width 266 height 24
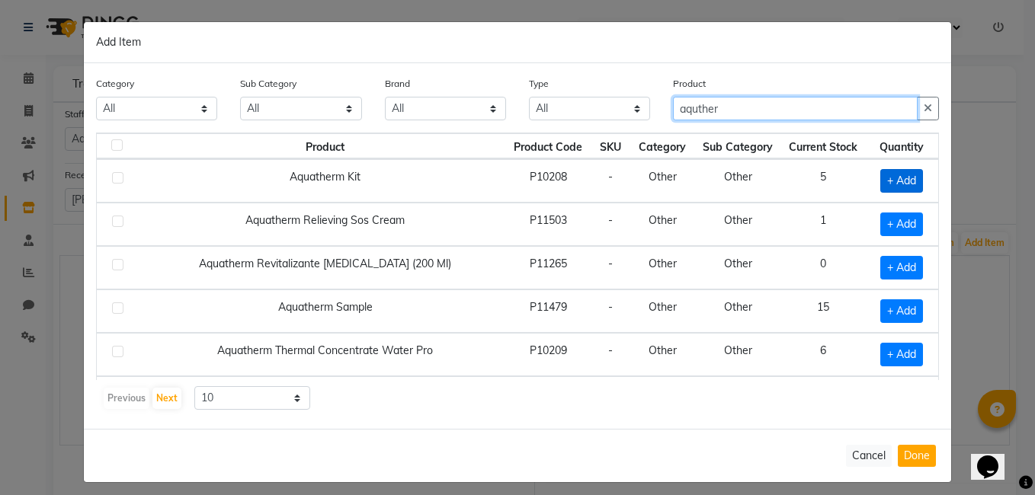
type input "aquther"
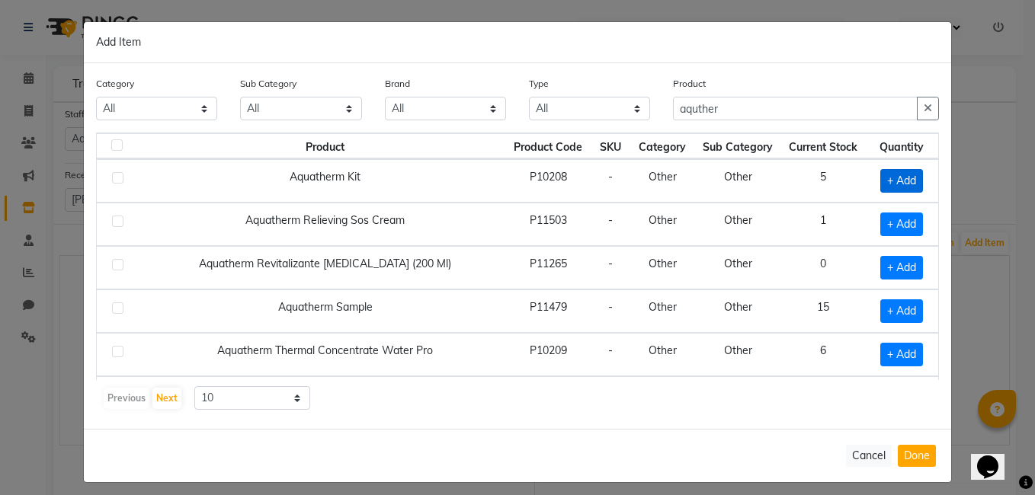
click at [903, 184] on span "+ Add" at bounding box center [901, 181] width 43 height 24
checkbox input "true"
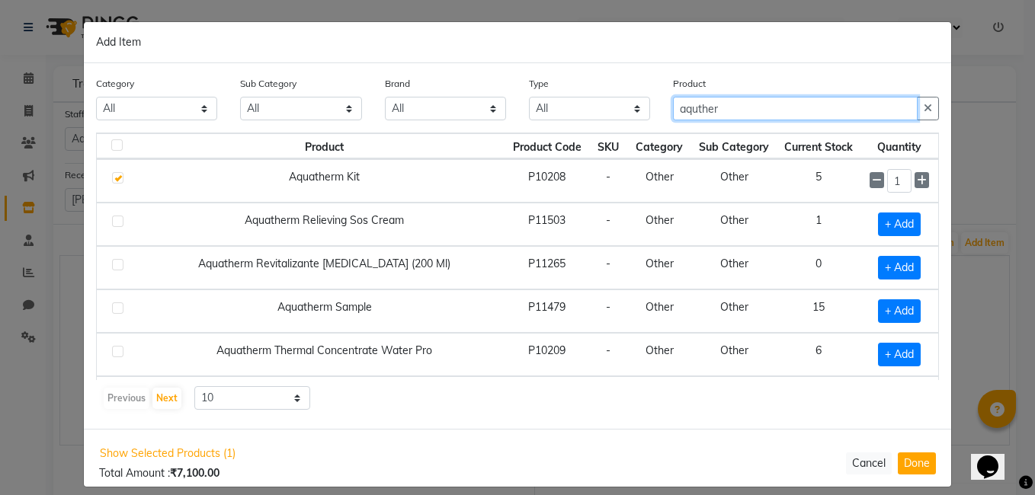
click at [755, 114] on input "aquther" at bounding box center [795, 109] width 245 height 24
type input "a"
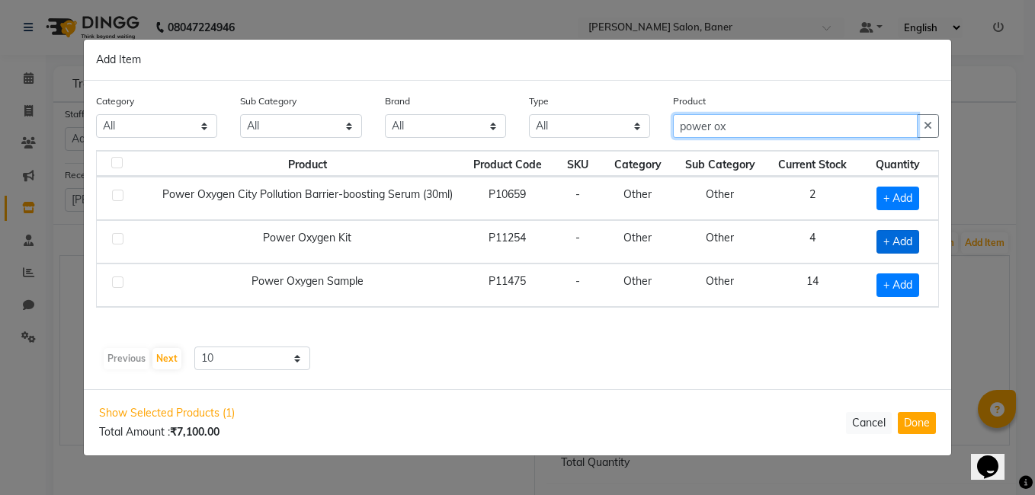
type input "power ox"
click at [915, 245] on span "+ Add" at bounding box center [898, 242] width 43 height 24
checkbox input "true"
click at [774, 129] on input "power ox" at bounding box center [795, 126] width 245 height 24
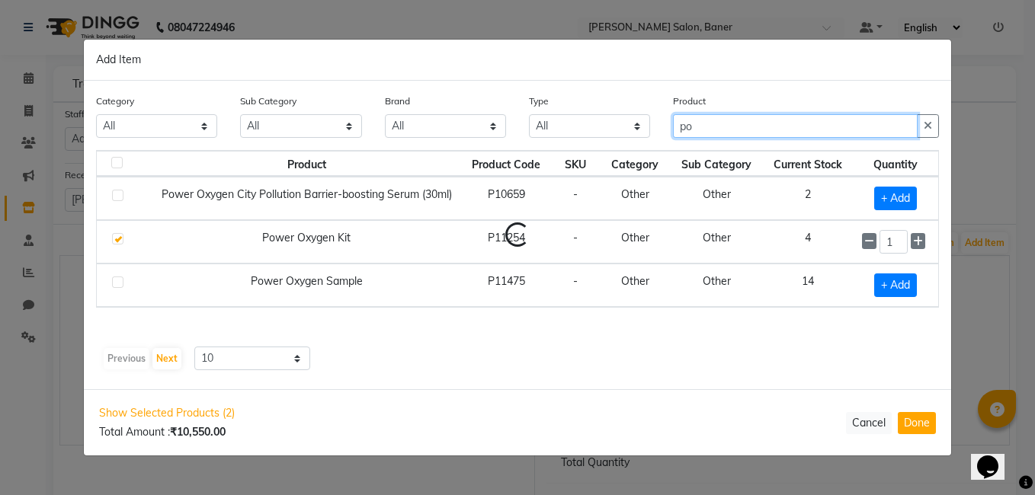
type input "p"
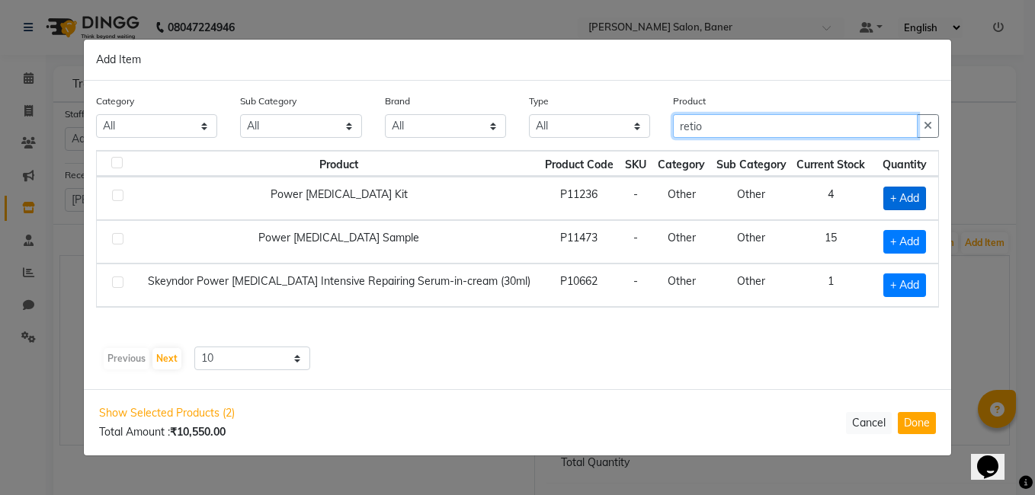
type input "retio"
click at [918, 198] on span "+ Add" at bounding box center [904, 199] width 43 height 24
checkbox input "true"
click at [747, 127] on input "retio" at bounding box center [795, 126] width 245 height 24
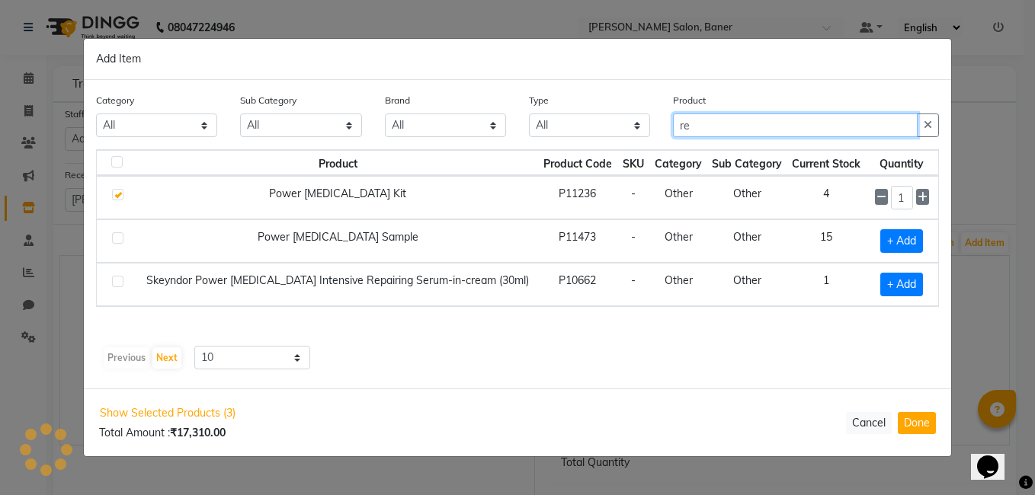
type input "r"
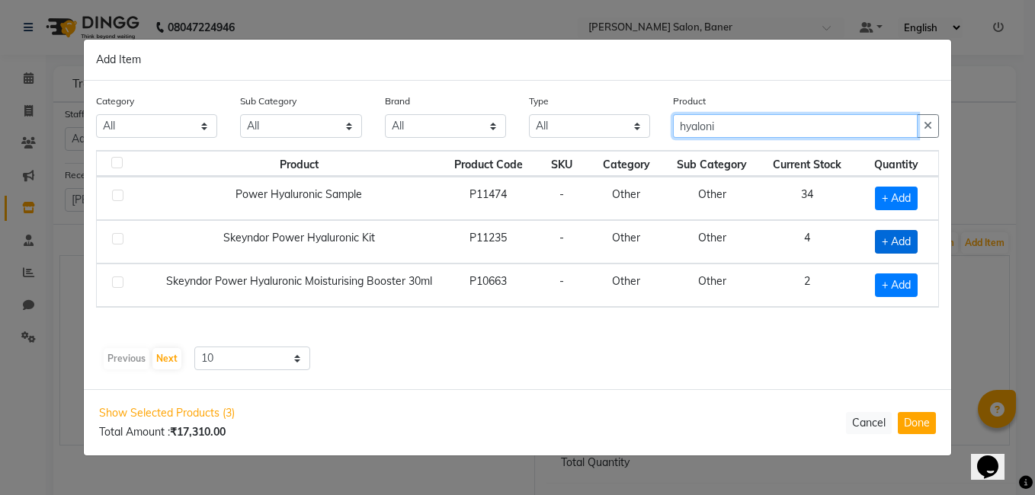
type input "hyaloni"
click at [905, 244] on span "+ Add" at bounding box center [896, 242] width 43 height 24
checkbox input "true"
click at [739, 122] on input "hyaloni" at bounding box center [795, 126] width 245 height 24
type input "h"
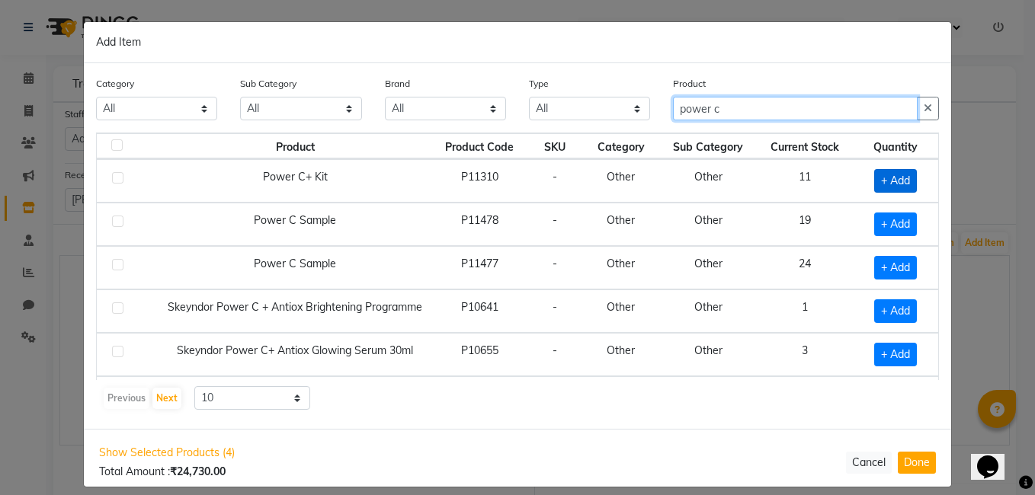
type input "power c"
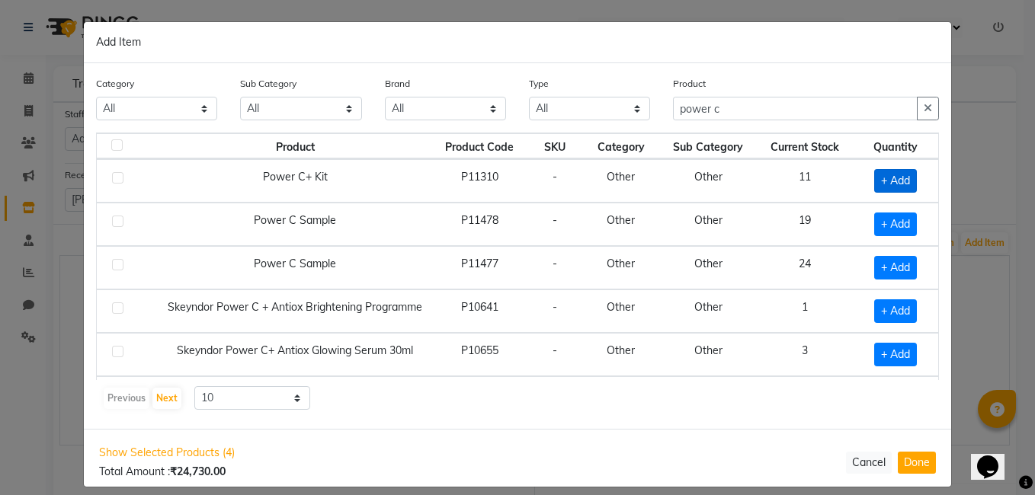
click at [896, 187] on span "+ Add" at bounding box center [895, 181] width 43 height 24
checkbox input "true"
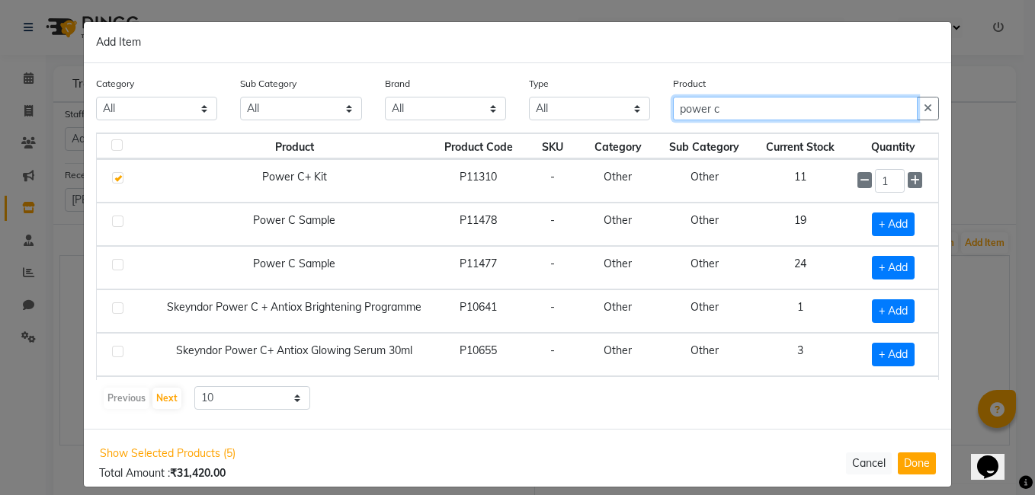
click at [745, 110] on input "power c" at bounding box center [795, 109] width 245 height 24
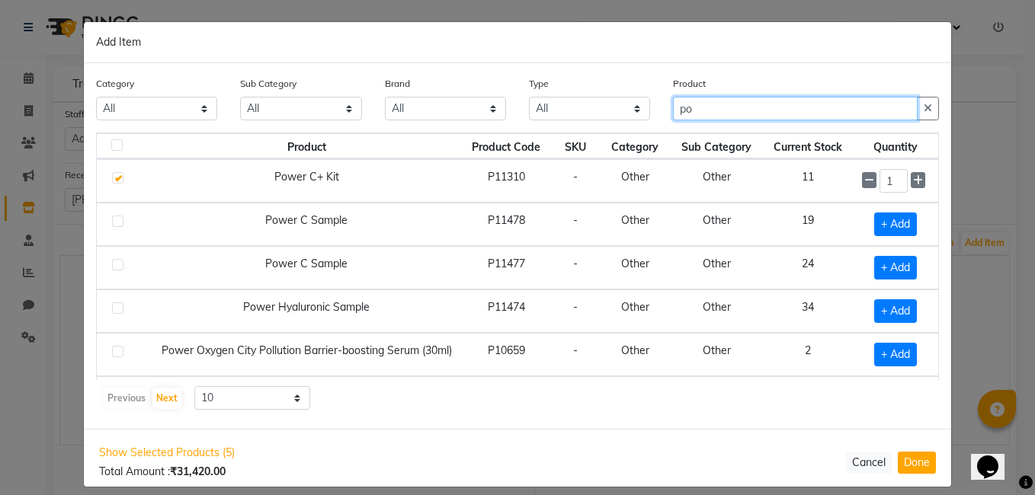
type input "p"
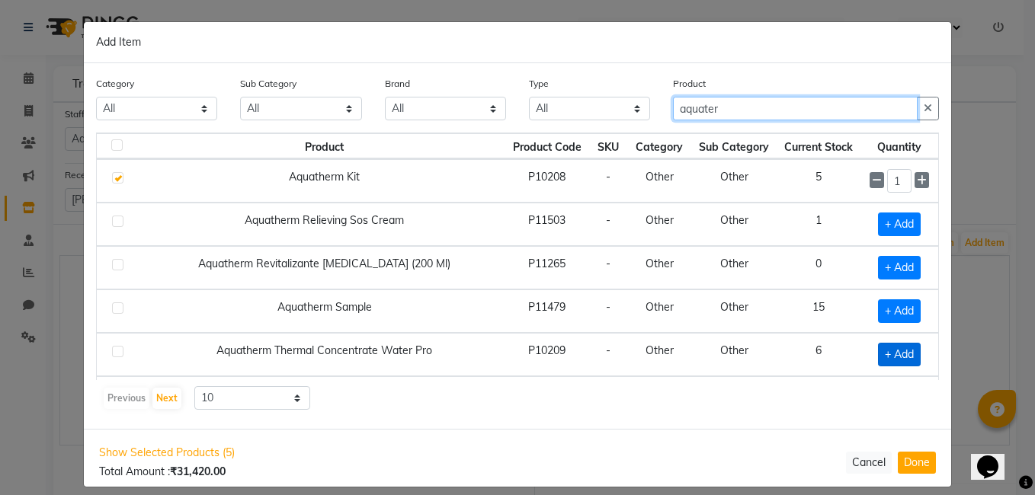
type input "aquater"
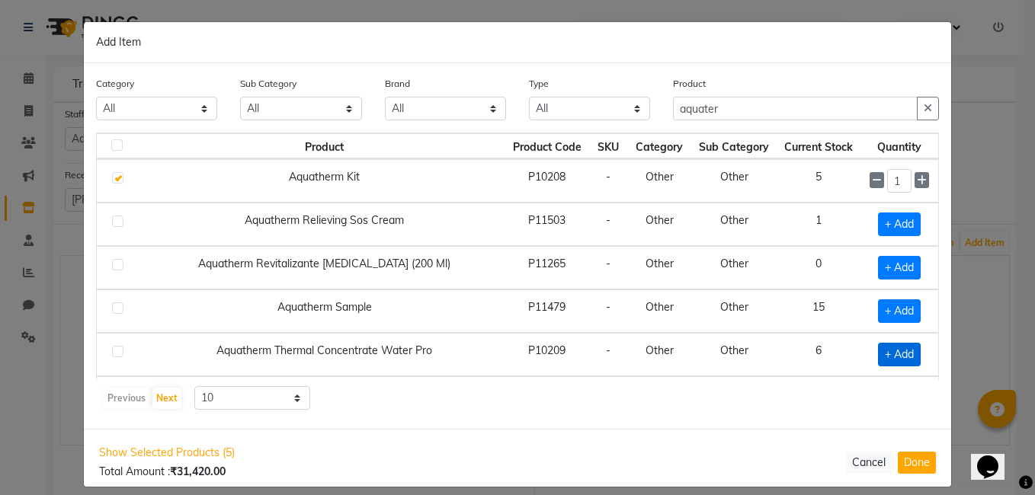
click at [899, 350] on span "+ Add" at bounding box center [899, 355] width 43 height 24
checkbox input "true"
click at [902, 457] on button "Done" at bounding box center [917, 463] width 38 height 22
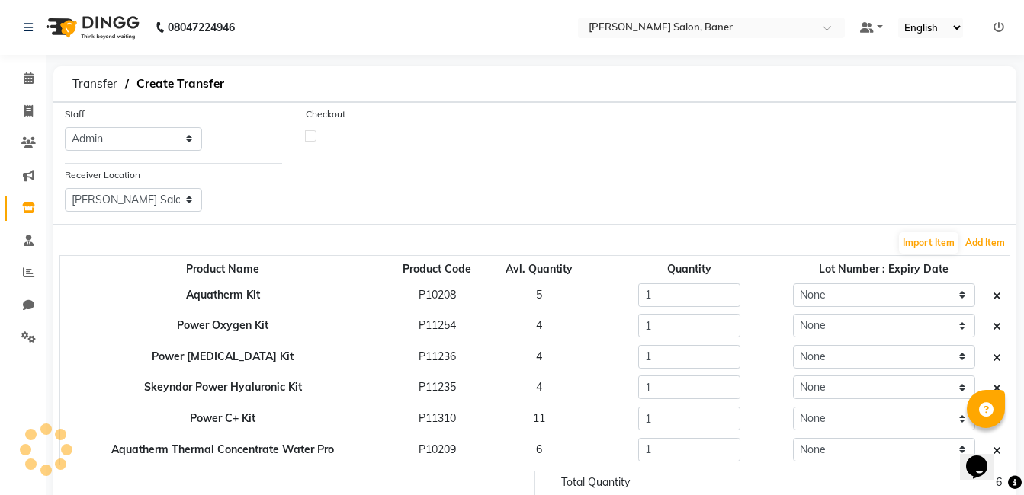
scroll to position [99, 0]
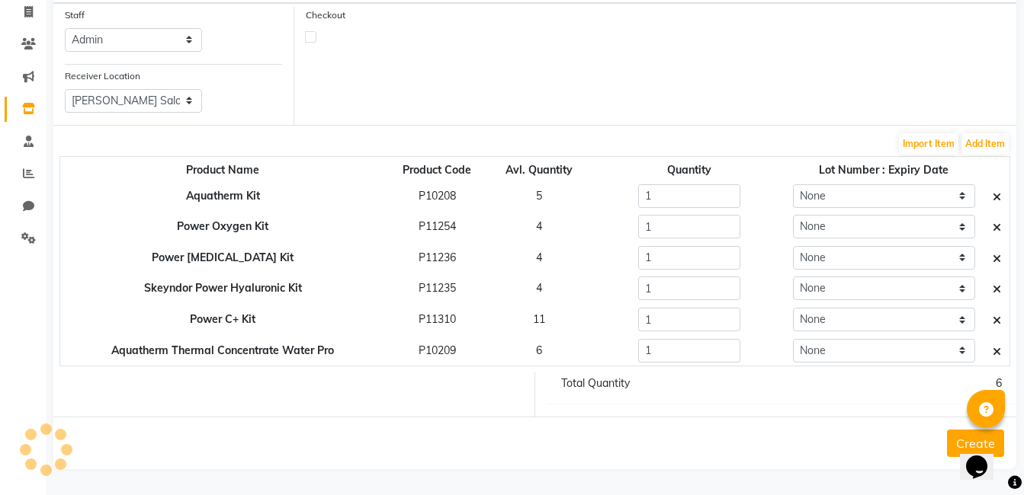
click at [958, 435] on button "Create" at bounding box center [975, 443] width 57 height 27
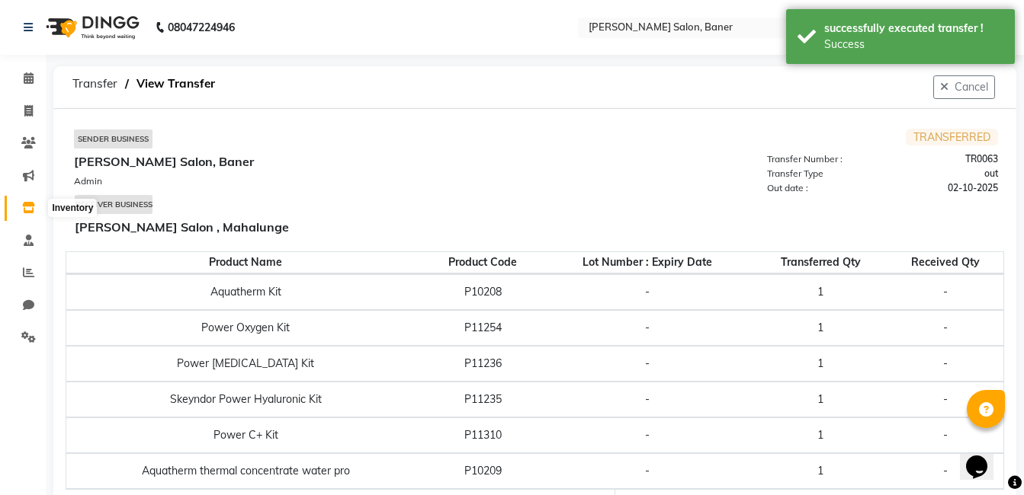
click at [30, 206] on icon at bounding box center [28, 207] width 13 height 11
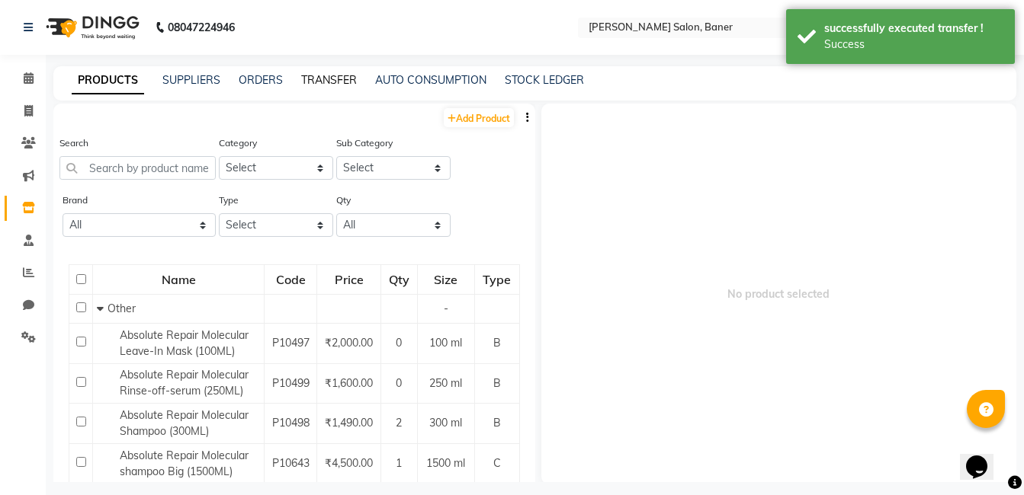
click at [333, 80] on link "TRANSFER" at bounding box center [329, 80] width 56 height 14
select select "sender"
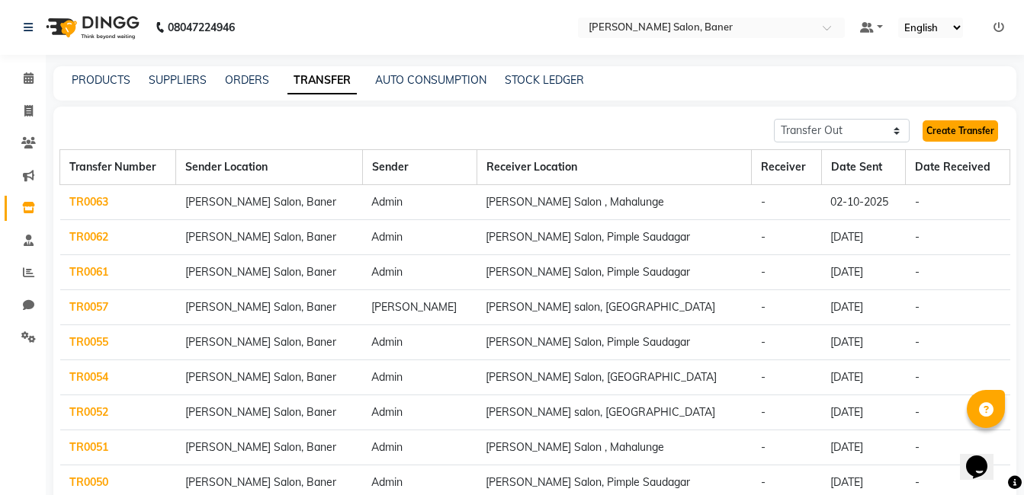
click at [949, 133] on link "Create Transfer" at bounding box center [959, 130] width 75 height 21
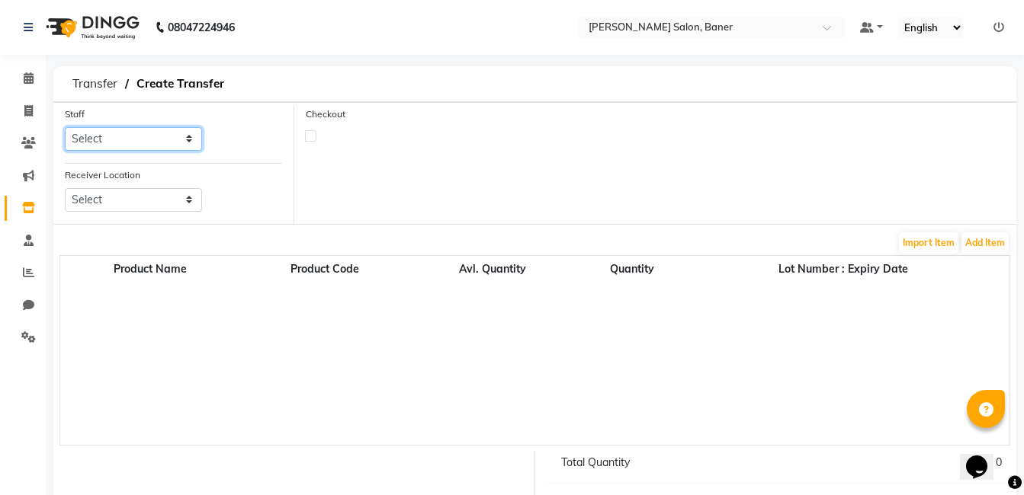
click at [187, 139] on select "Select Aaftab Malik Admin Deepali Munde Jabaaz Karan Rathod Karishma Khot Krish…" at bounding box center [133, 139] width 137 height 24
select select "60263"
click at [65, 127] on select "Select Aaftab Malik Admin Deepali Munde Jabaaz Karan Rathod Karishma Khot Krish…" at bounding box center [133, 139] width 137 height 24
click at [159, 198] on select "Select Varad Salon Ho, Baner Varad Salon , Mahalunge Varad Salon, Hinjewadi Var…" at bounding box center [133, 200] width 137 height 24
select select "3233"
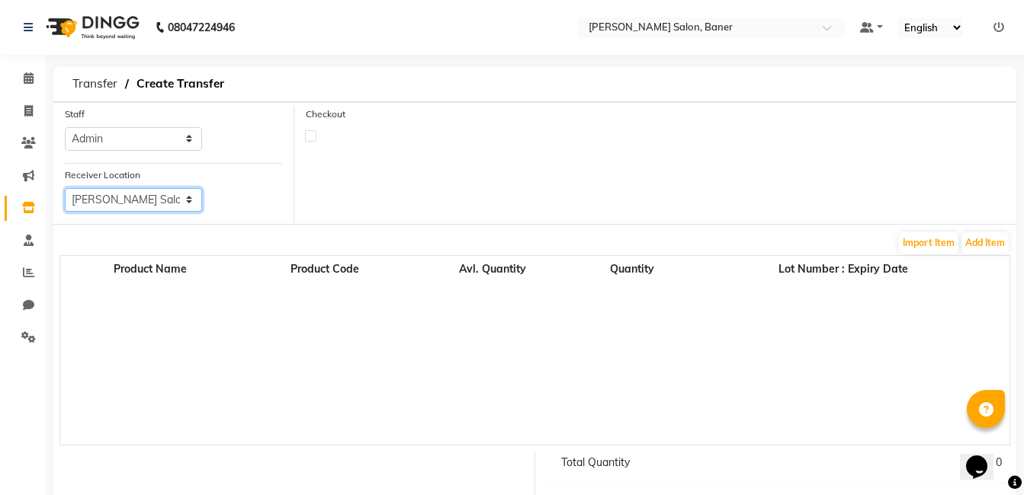
click at [65, 188] on select "Select Varad Salon Ho, Baner Varad Salon , Mahalunge Varad Salon, Hinjewadi Var…" at bounding box center [133, 200] width 137 height 24
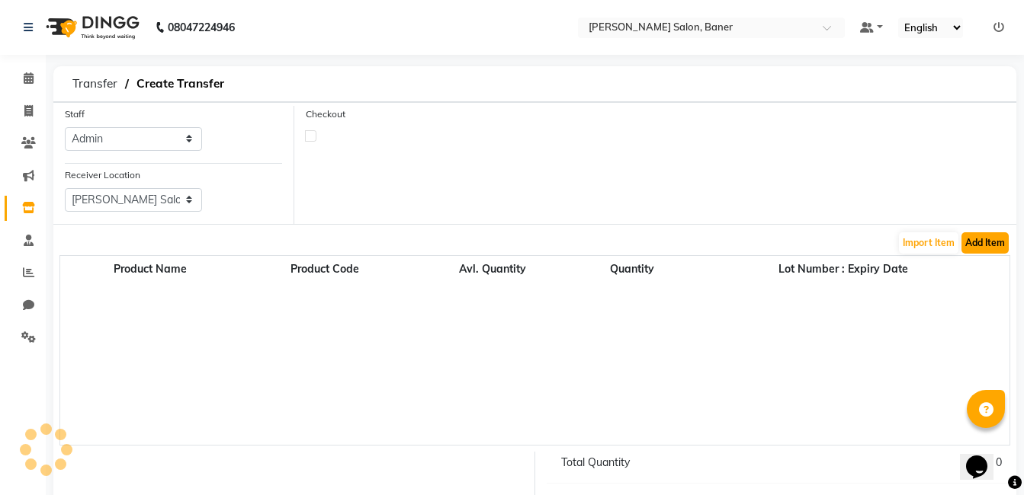
click at [982, 247] on button "Add Item" at bounding box center [984, 242] width 47 height 21
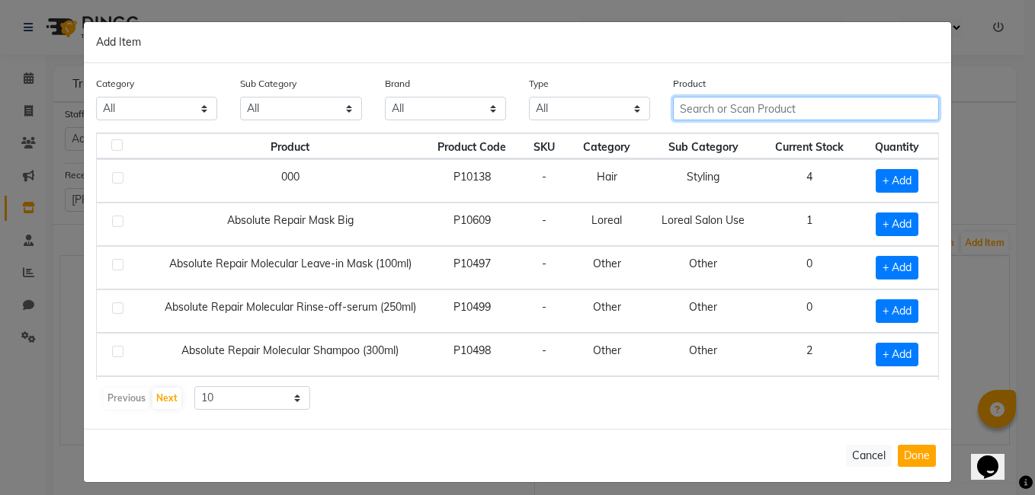
click at [741, 114] on input "text" at bounding box center [806, 109] width 266 height 24
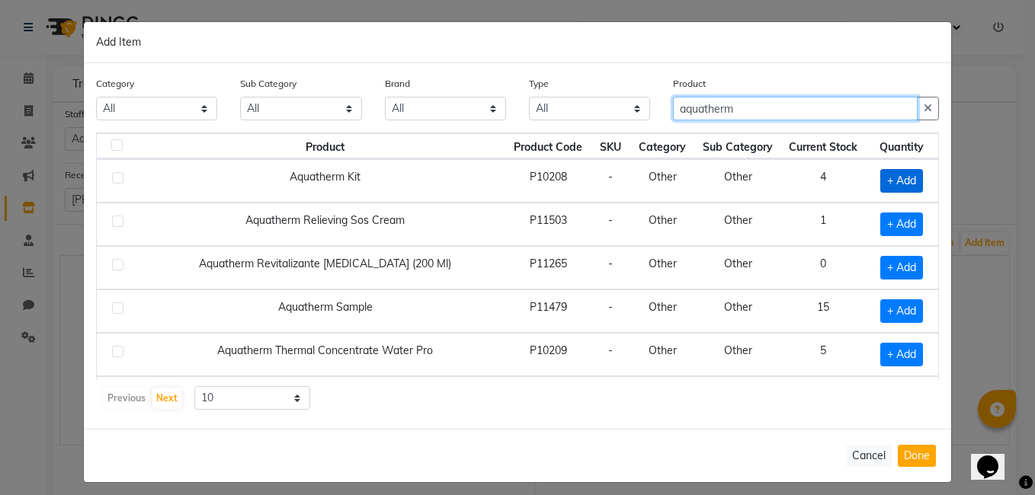
type input "aquatherm"
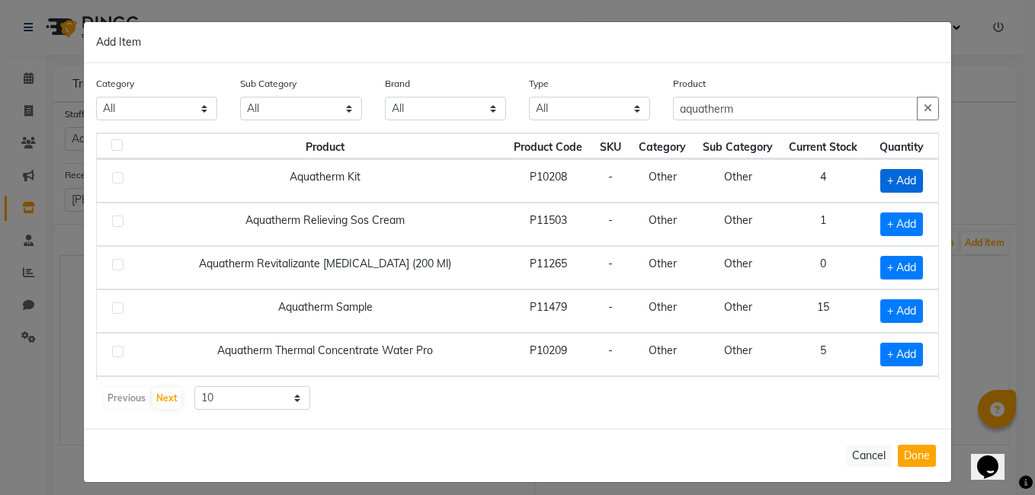
click at [905, 182] on span "+ Add" at bounding box center [901, 181] width 43 height 24
checkbox input "true"
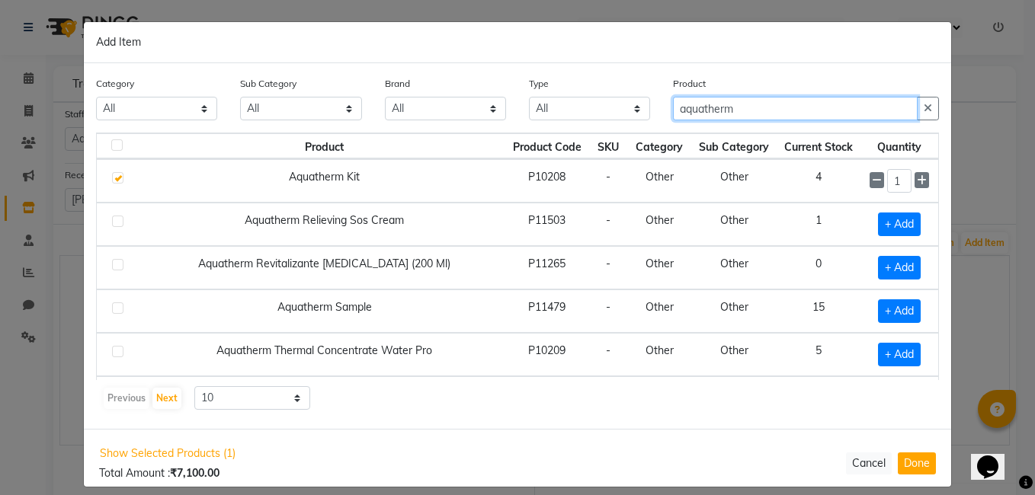
click at [748, 119] on input "aquatherm" at bounding box center [795, 109] width 245 height 24
type input "a"
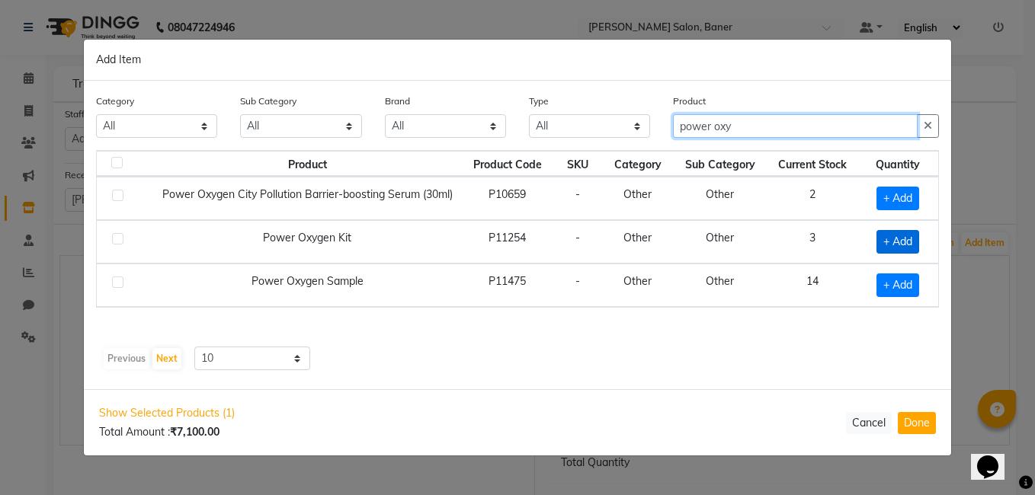
type input "power oxy"
click at [915, 243] on span "+ Add" at bounding box center [898, 242] width 43 height 24
checkbox input "true"
click at [758, 126] on input "power oxy" at bounding box center [795, 126] width 245 height 24
type input "p"
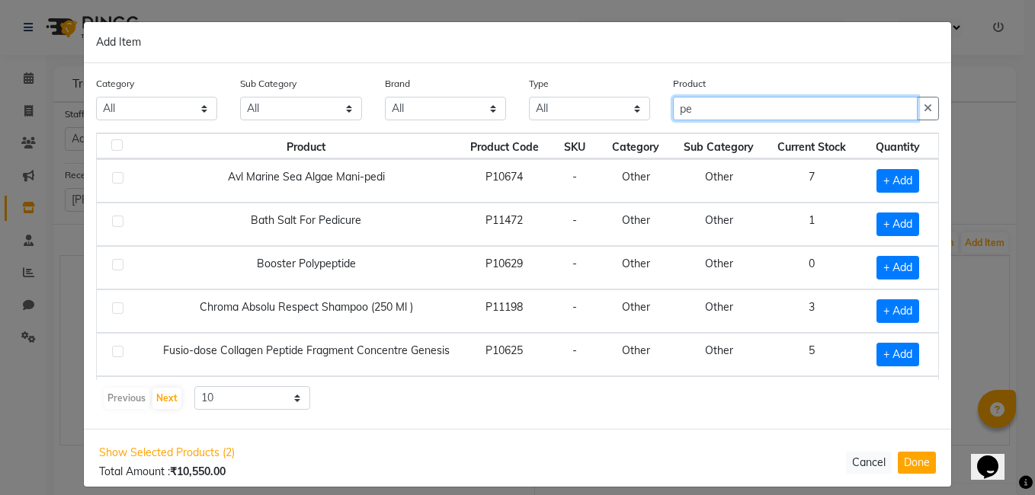
type input "p"
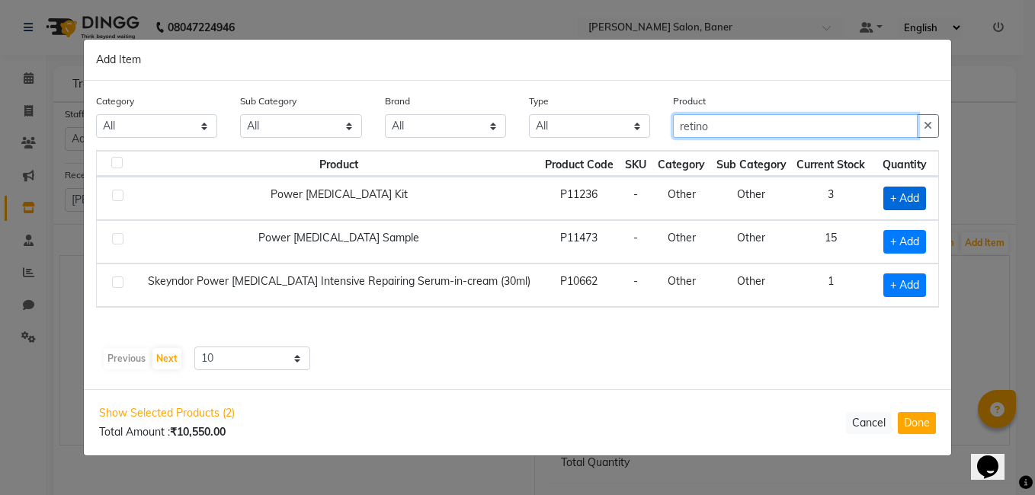
type input "retino"
click at [919, 203] on span "+ Add" at bounding box center [904, 199] width 43 height 24
checkbox input "true"
click at [736, 121] on input "retino" at bounding box center [795, 126] width 245 height 24
type input "r"
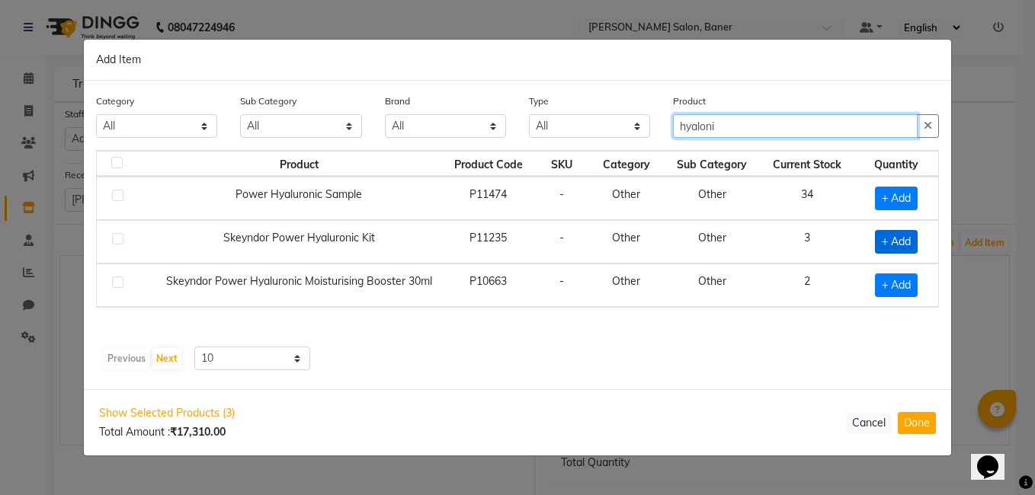
type input "hyaloni"
click at [908, 237] on span "+ Add" at bounding box center [896, 242] width 43 height 24
checkbox input "true"
click at [765, 127] on input "hyaloni" at bounding box center [795, 126] width 245 height 24
type input "h"
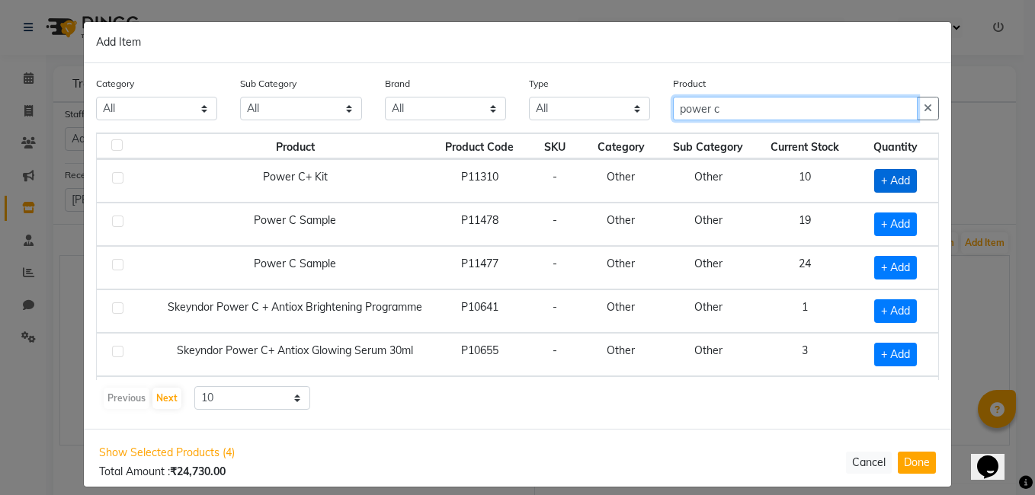
type input "power c"
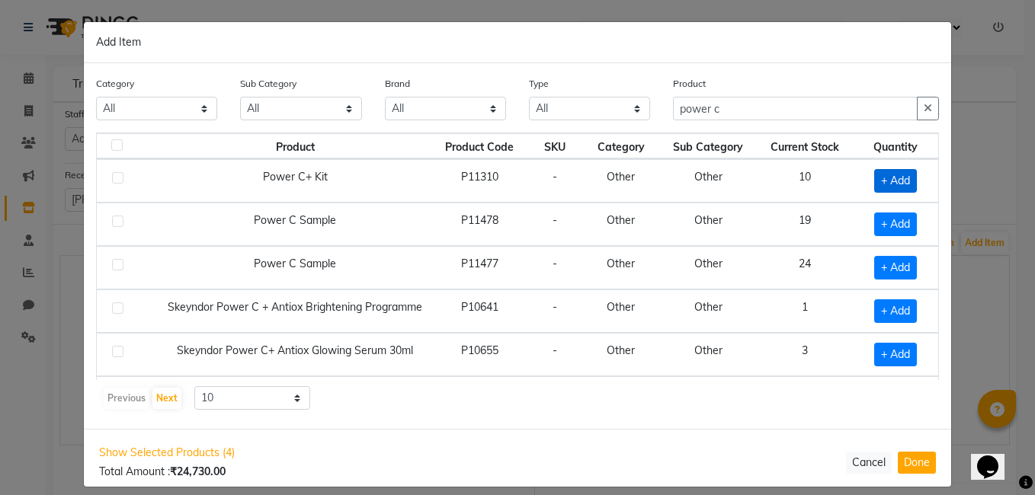
click at [891, 184] on span "+ Add" at bounding box center [895, 181] width 43 height 24
checkbox input "true"
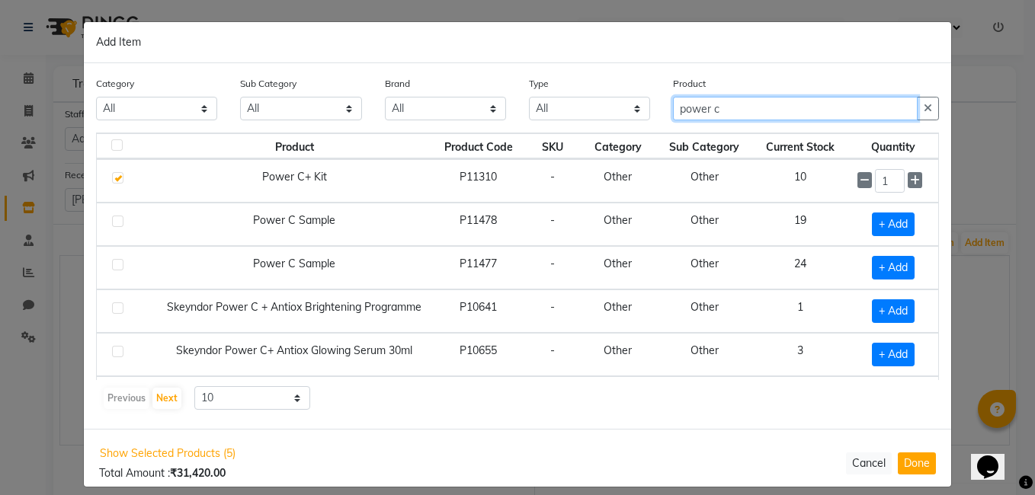
click at [739, 111] on input "power c" at bounding box center [795, 109] width 245 height 24
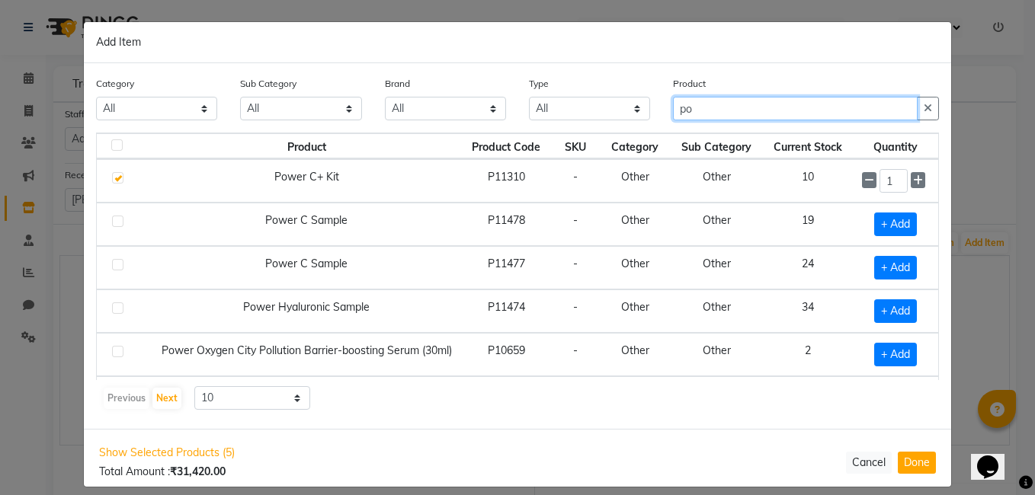
type input "p"
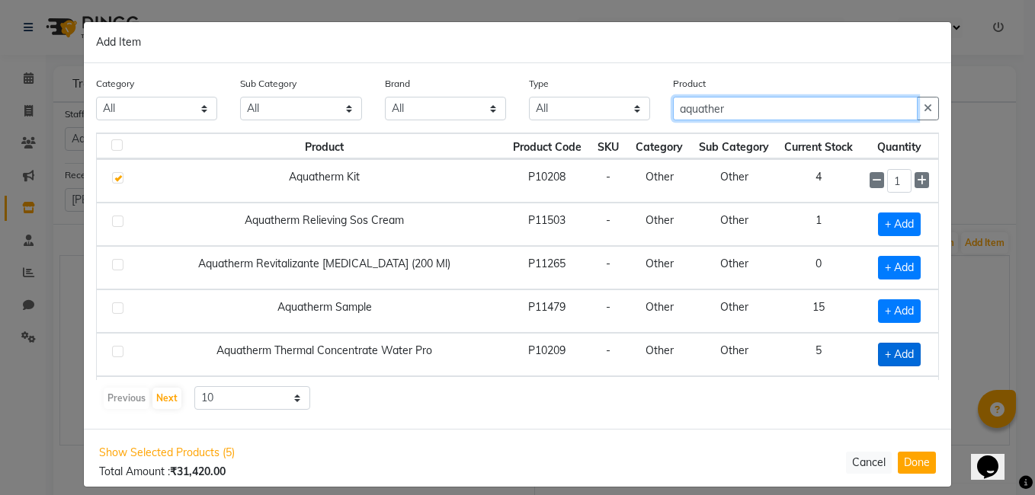
type input "aquather"
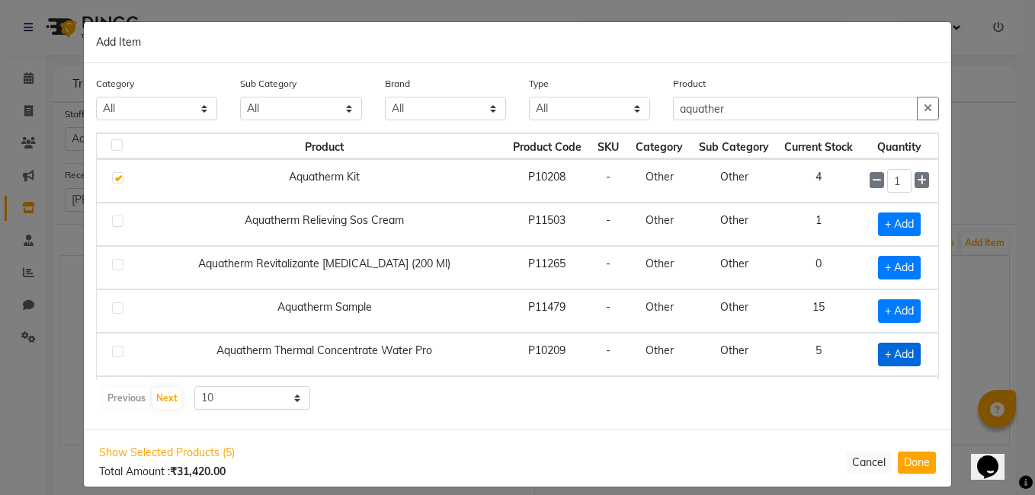
click at [905, 359] on span "+ Add" at bounding box center [899, 355] width 43 height 24
checkbox input "true"
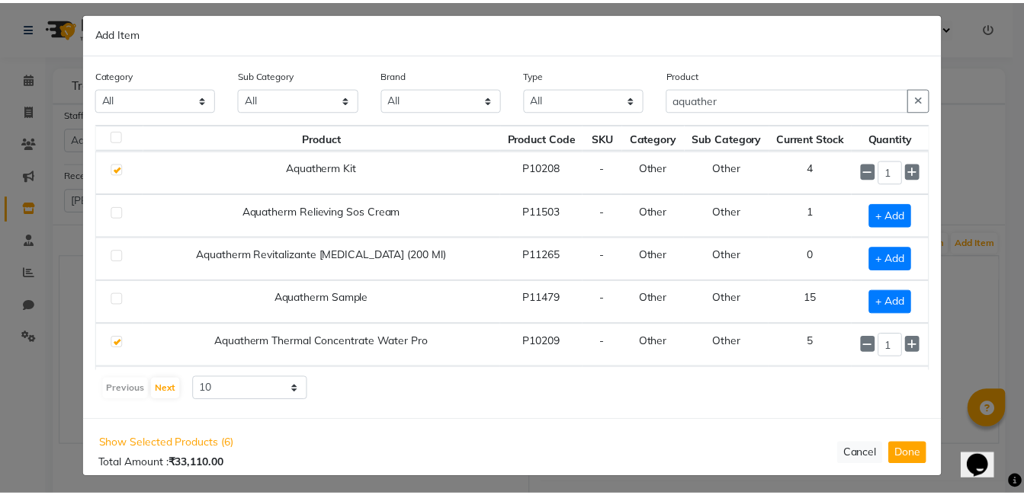
scroll to position [14, 0]
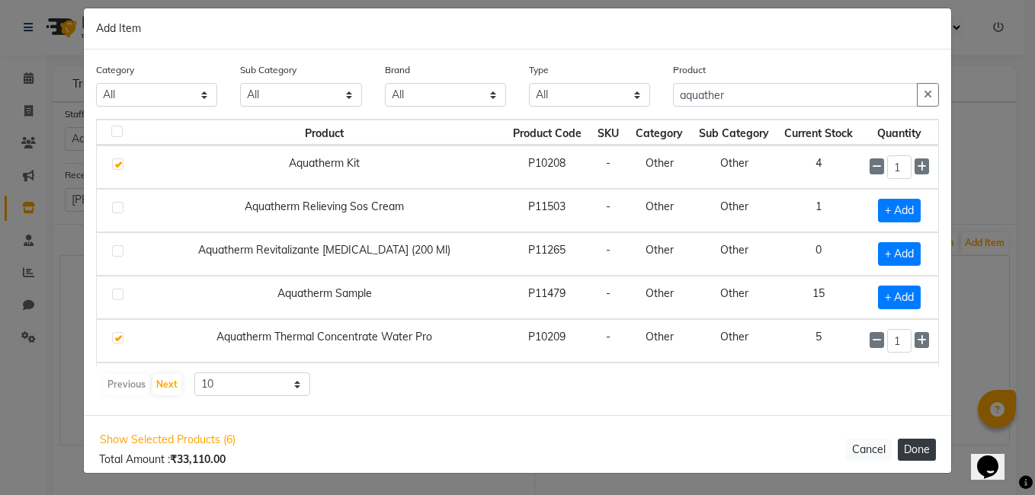
click at [916, 444] on button "Done" at bounding box center [917, 450] width 38 height 22
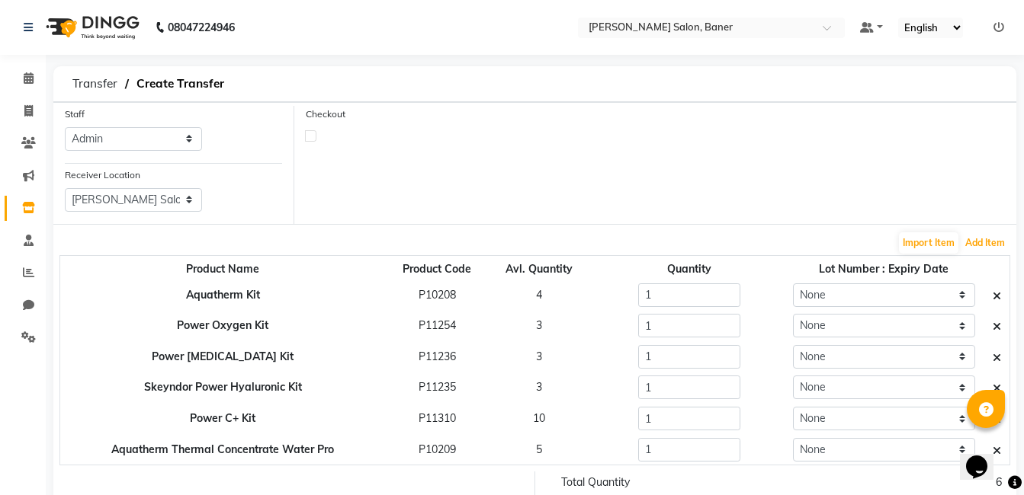
scroll to position [99, 0]
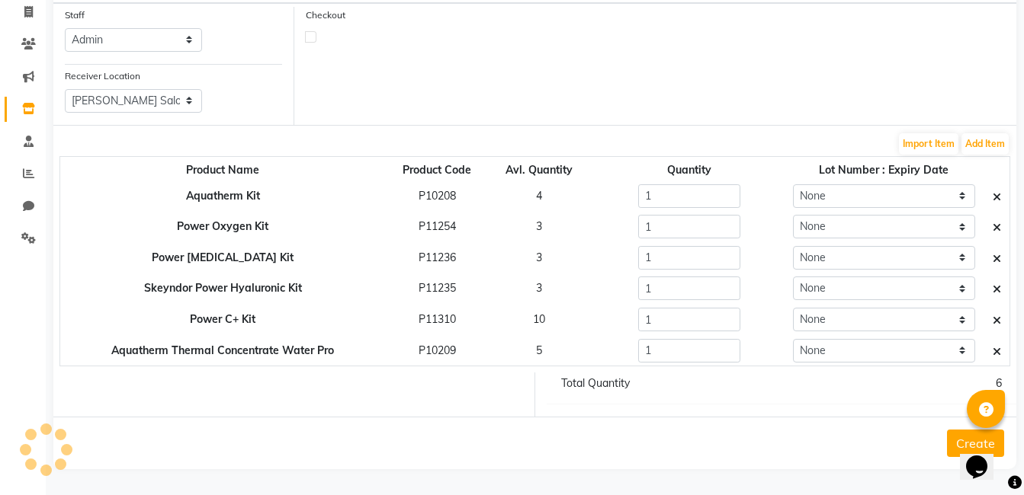
click at [955, 439] on button "Create" at bounding box center [975, 443] width 57 height 27
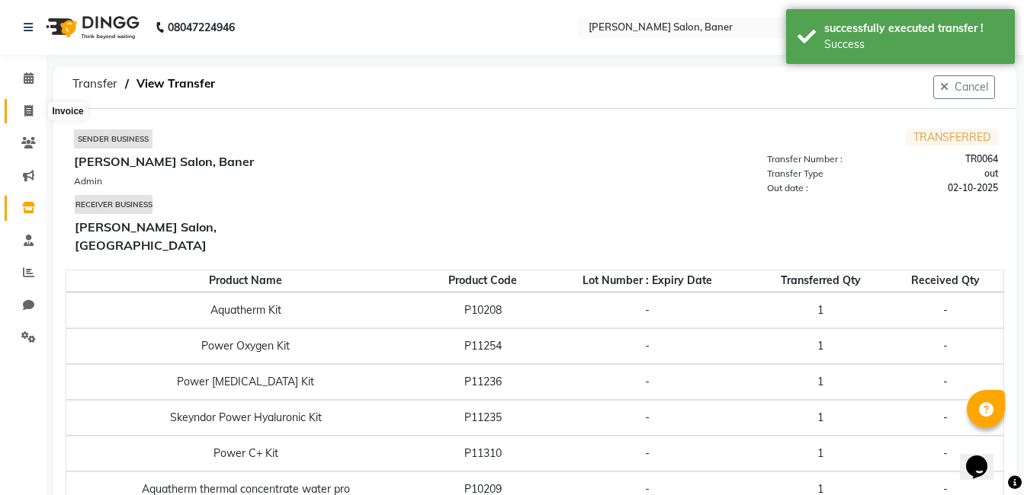
click at [30, 117] on span at bounding box center [28, 112] width 27 height 18
select select "service"
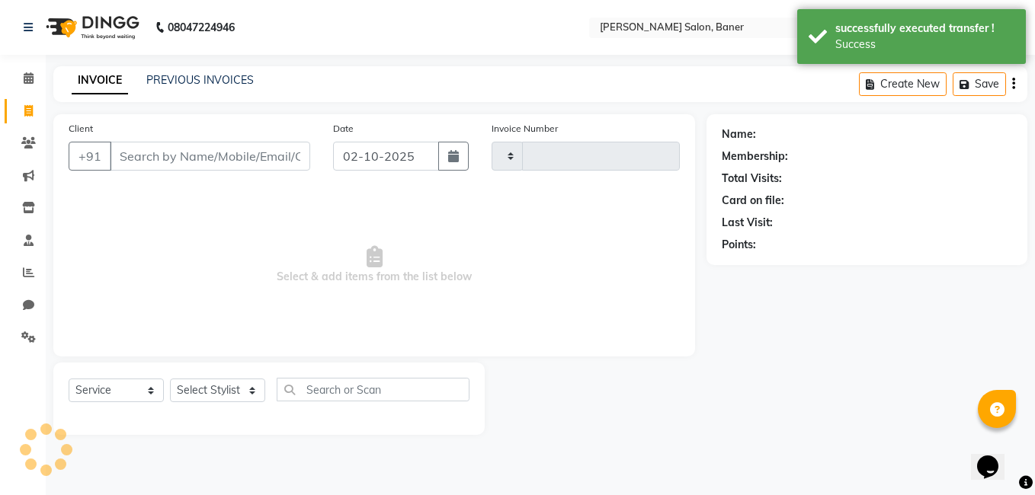
type input "3945"
select select "7115"
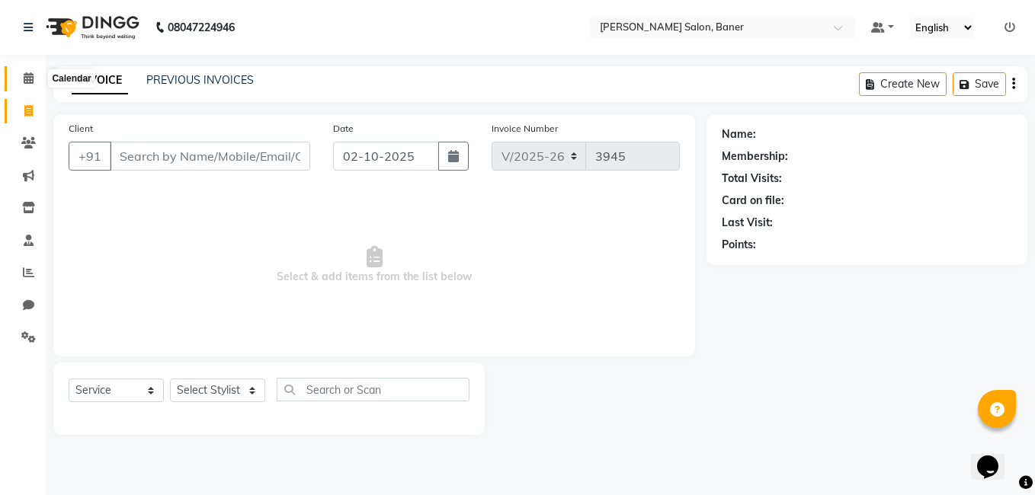
click at [28, 74] on icon at bounding box center [29, 77] width 10 height 11
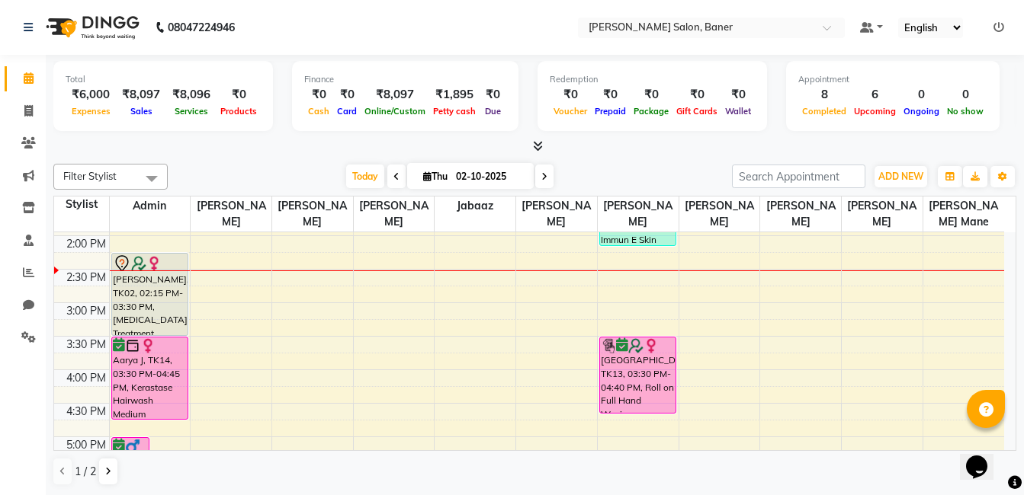
scroll to position [305, 0]
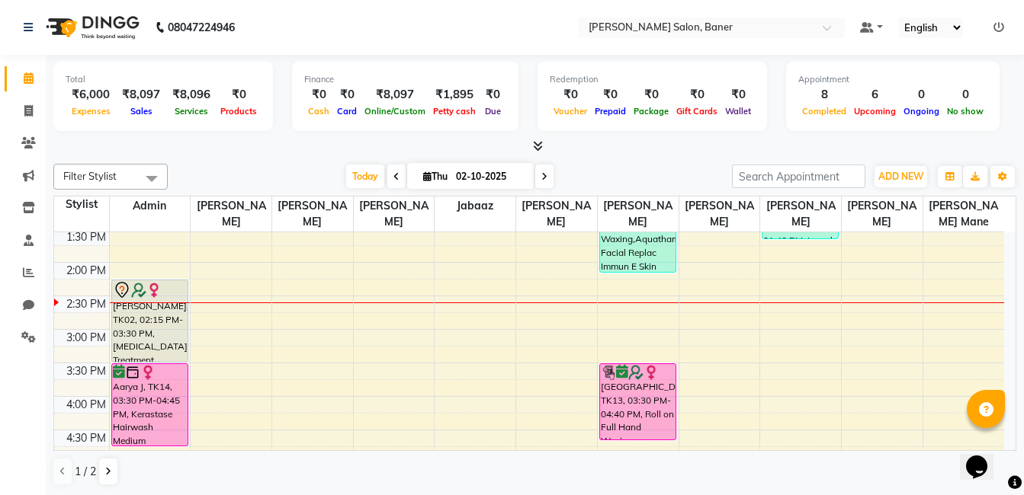
click at [543, 174] on icon at bounding box center [544, 176] width 6 height 9
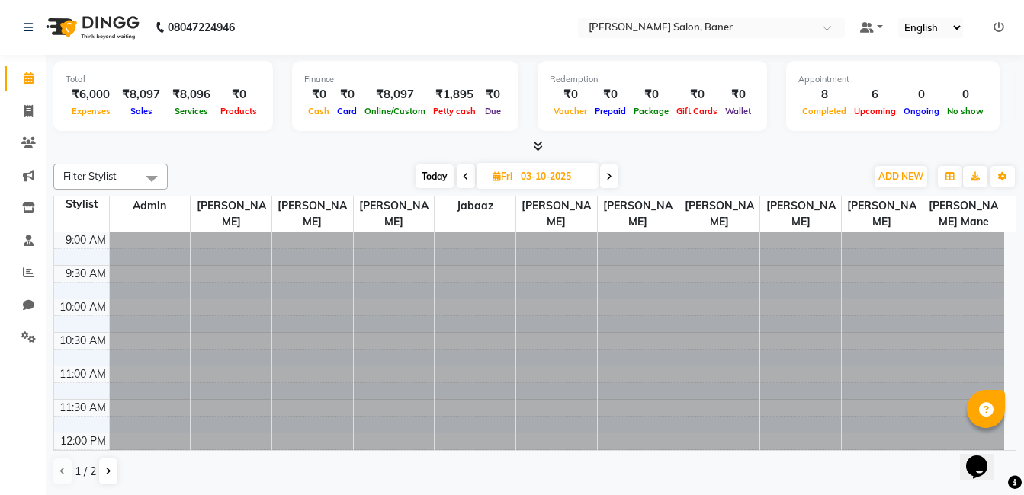
scroll to position [336, 0]
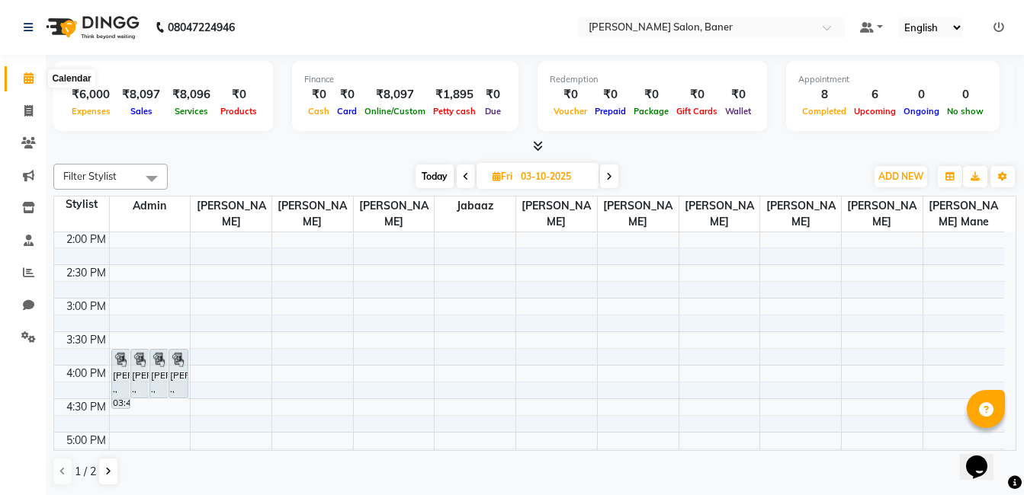
click at [16, 86] on span at bounding box center [28, 79] width 27 height 18
click at [30, 78] on icon at bounding box center [29, 77] width 10 height 11
click at [433, 181] on span "Today" at bounding box center [434, 177] width 38 height 24
type input "02-10-2025"
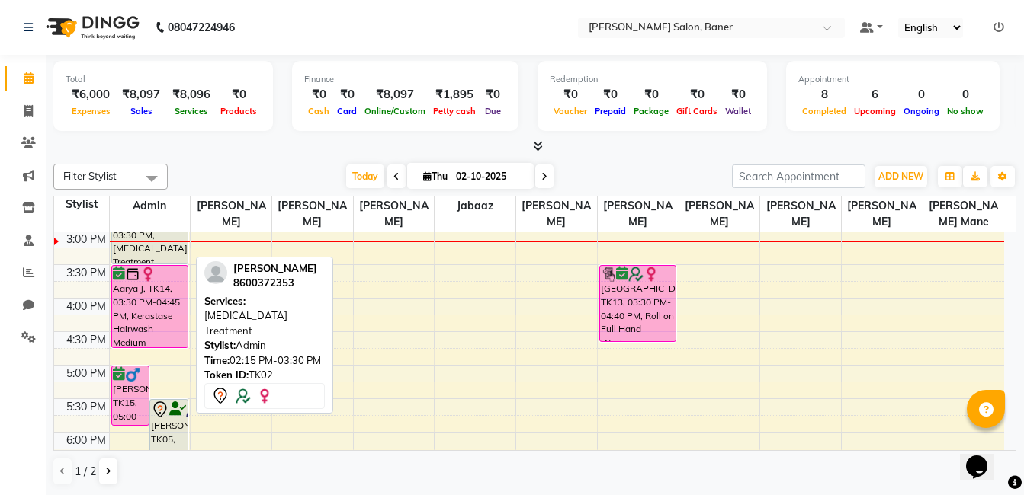
scroll to position [251, 0]
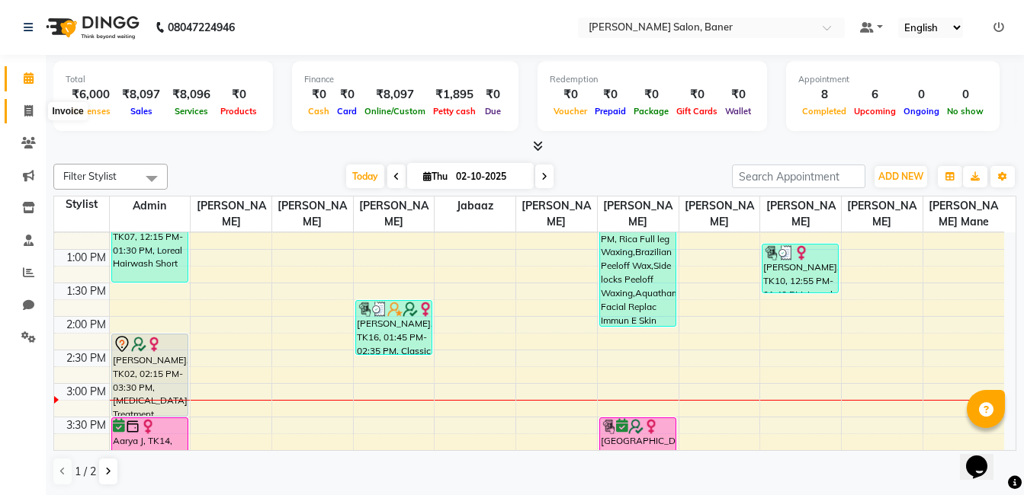
drag, startPoint x: 24, startPoint y: 114, endPoint x: 31, endPoint y: 122, distance: 10.3
click at [24, 114] on icon at bounding box center [28, 110] width 8 height 11
select select "service"
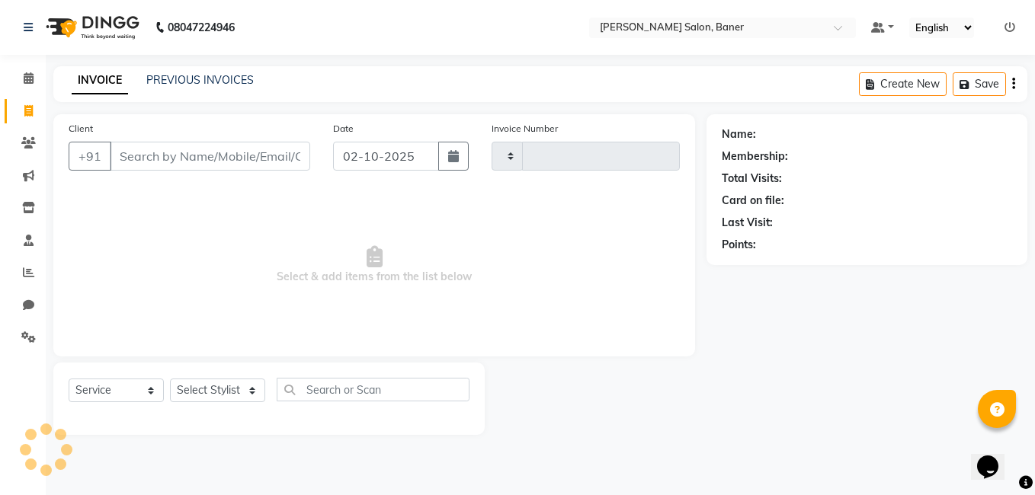
type input "3946"
select select "7115"
click at [199, 393] on select "Select Stylist" at bounding box center [217, 391] width 95 height 24
click at [198, 393] on select "Select Stylist [PERSON_NAME] Admin Jabaaz [PERSON_NAME] [PERSON_NAME] [PERSON_N…" at bounding box center [217, 391] width 95 height 24
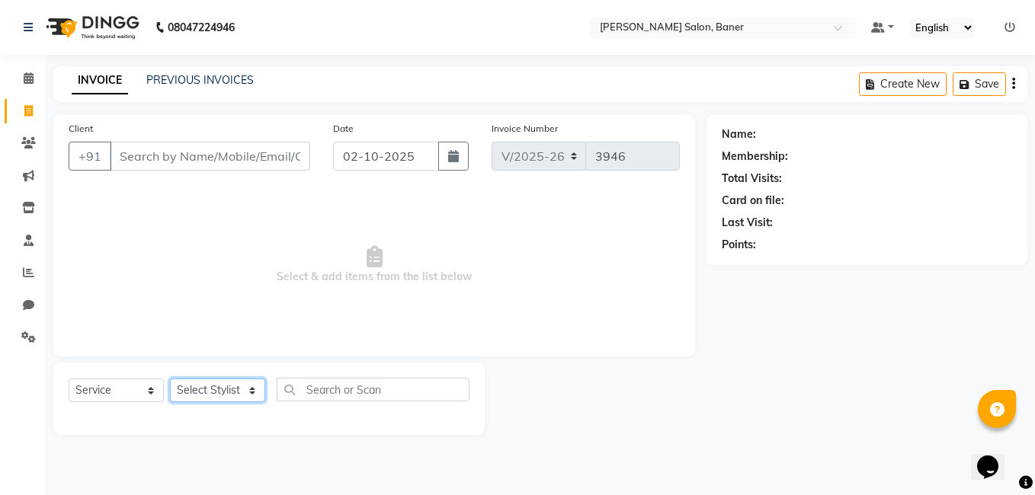
select select "93411"
click at [170, 379] on select "Select Stylist [PERSON_NAME] Admin Jabaaz [PERSON_NAME] [PERSON_NAME] [PERSON_N…" at bounding box center [217, 391] width 95 height 24
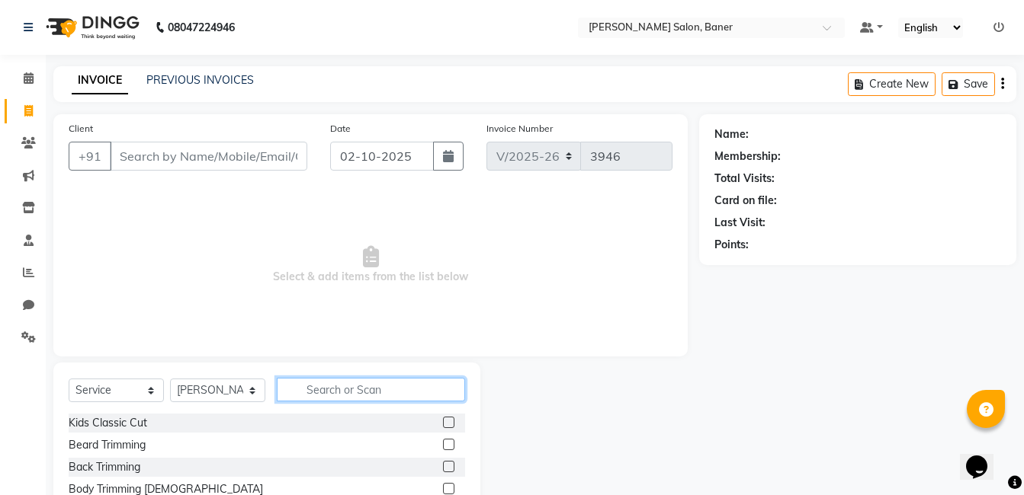
click at [377, 379] on input "text" at bounding box center [371, 390] width 188 height 24
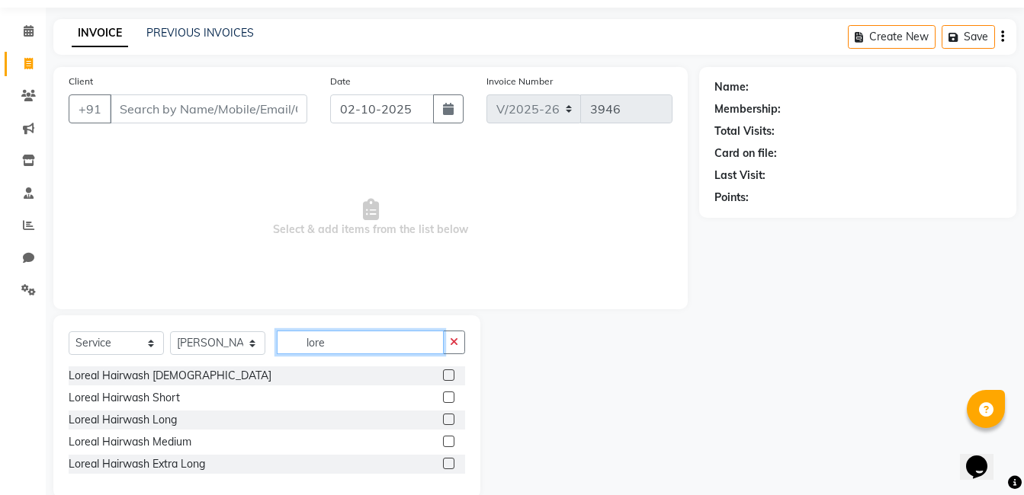
scroll to position [73, 0]
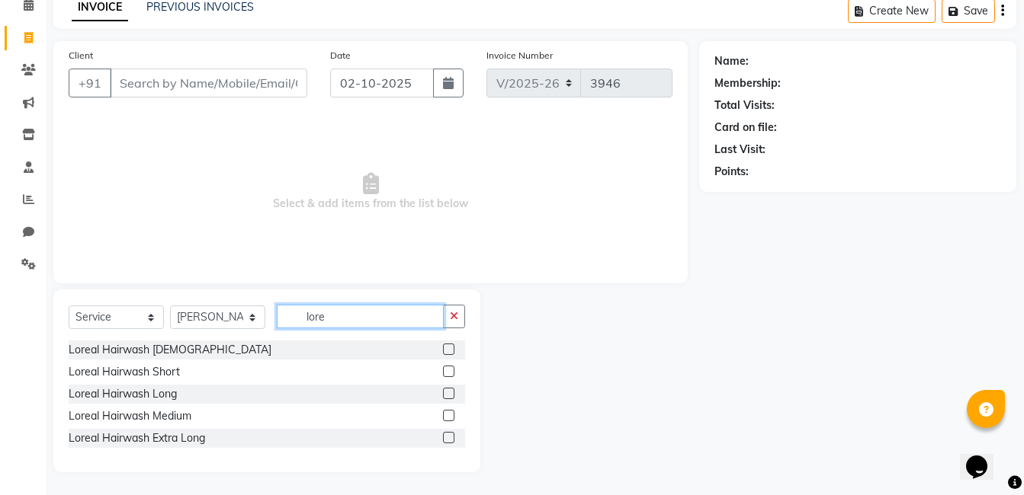
type input "lore"
click at [445, 369] on label at bounding box center [448, 371] width 11 height 11
click at [445, 369] on input "checkbox" at bounding box center [448, 372] width 10 height 10
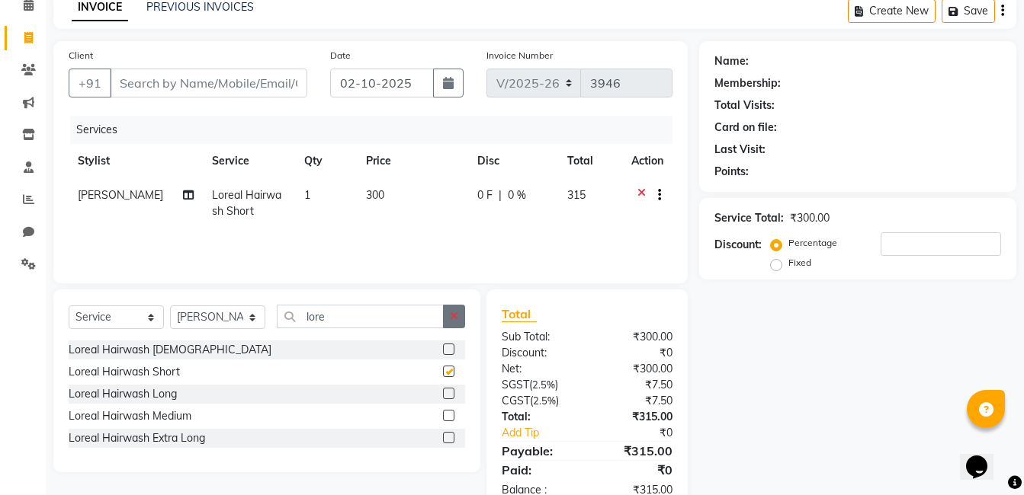
checkbox input "false"
drag, startPoint x: 458, startPoint y: 312, endPoint x: 356, endPoint y: 320, distance: 102.4
click at [457, 312] on button "button" at bounding box center [454, 317] width 22 height 24
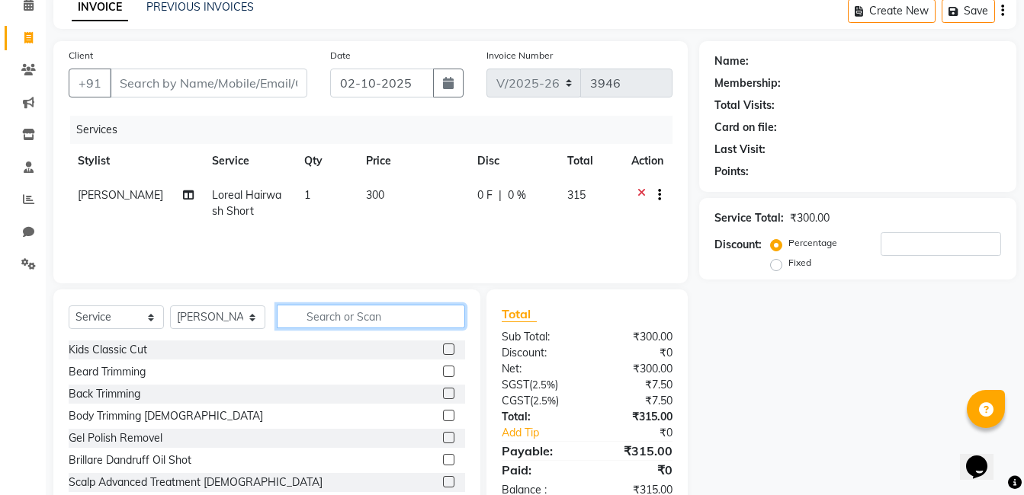
click at [352, 318] on input "text" at bounding box center [371, 317] width 188 height 24
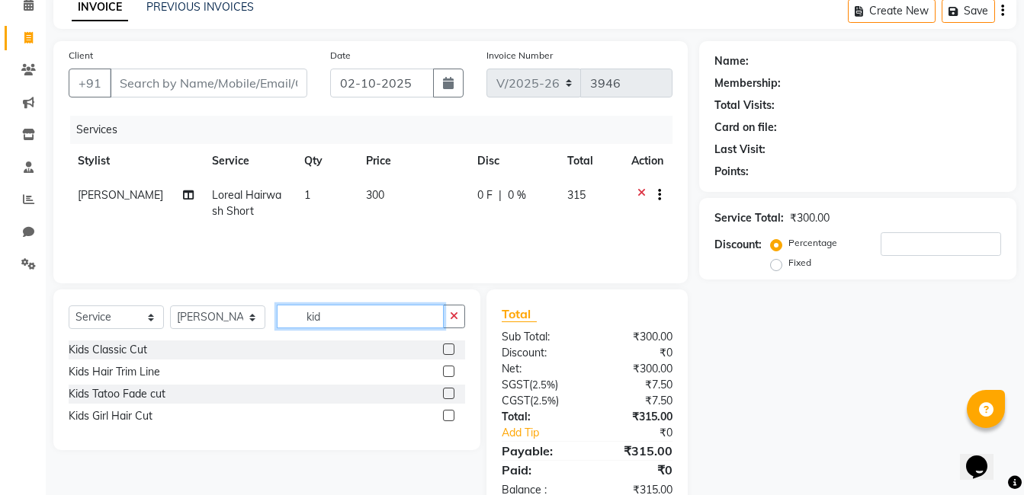
type input "kid"
click at [451, 416] on label at bounding box center [448, 415] width 11 height 11
click at [451, 416] on input "checkbox" at bounding box center [448, 417] width 10 height 10
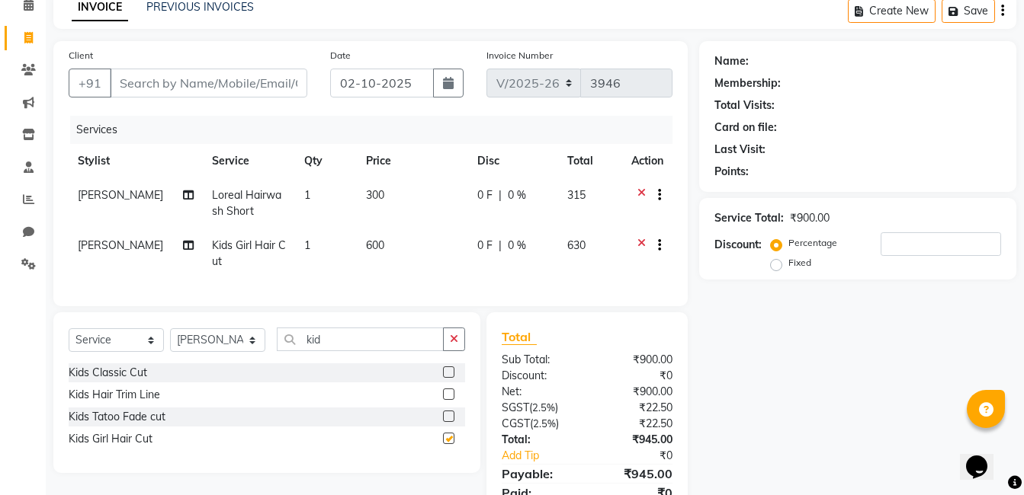
checkbox input "false"
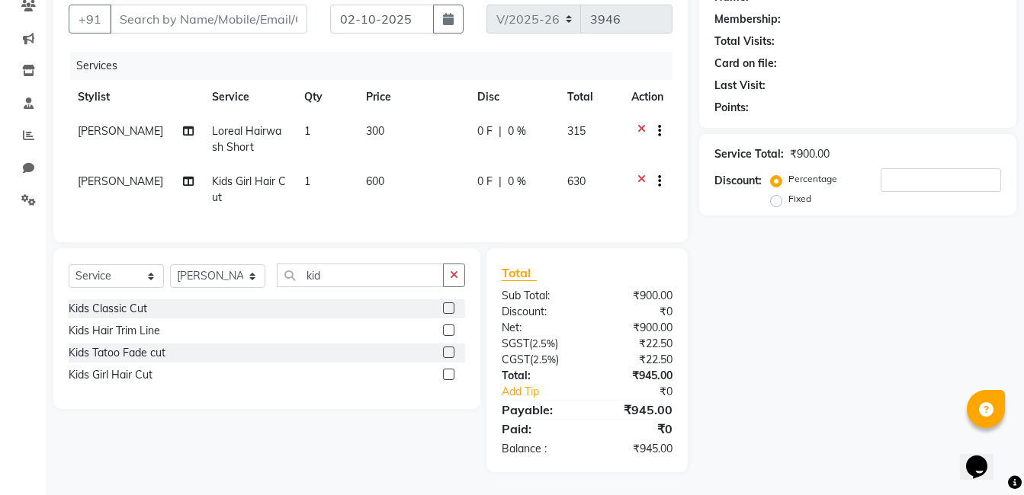
drag, startPoint x: 461, startPoint y: 280, endPoint x: 388, endPoint y: 274, distance: 73.4
click at [455, 280] on button "button" at bounding box center [454, 276] width 22 height 24
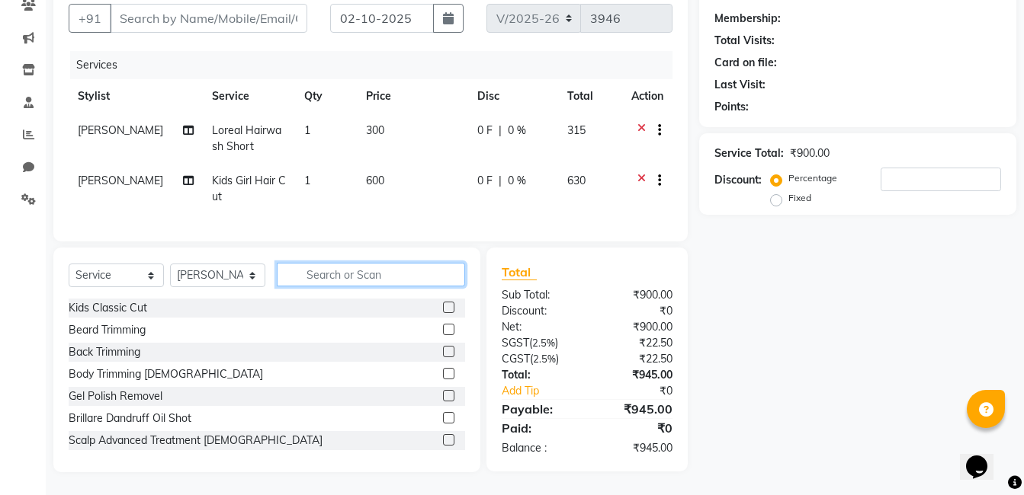
click at [384, 274] on input "text" at bounding box center [371, 275] width 188 height 24
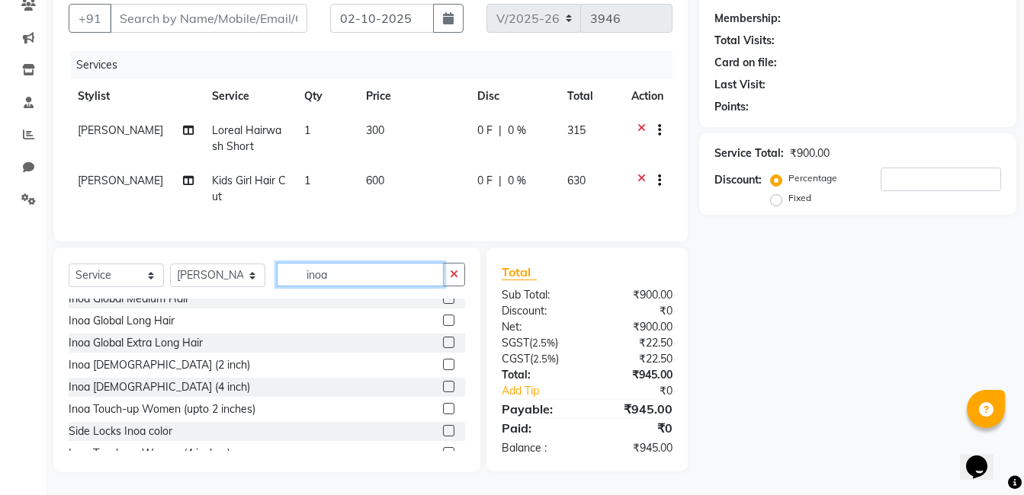
scroll to position [113, 0]
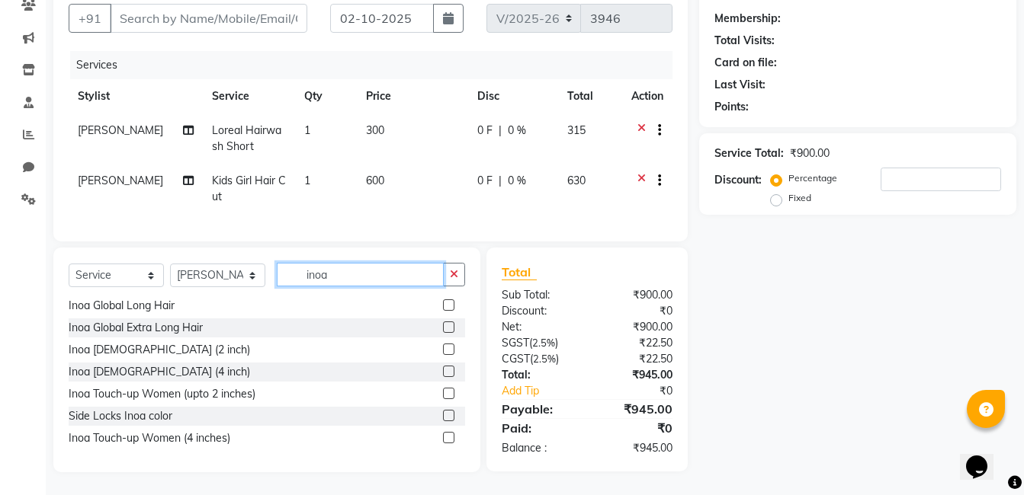
type input "inoa"
click at [443, 351] on label at bounding box center [448, 349] width 11 height 11
click at [443, 351] on input "checkbox" at bounding box center [448, 350] width 10 height 10
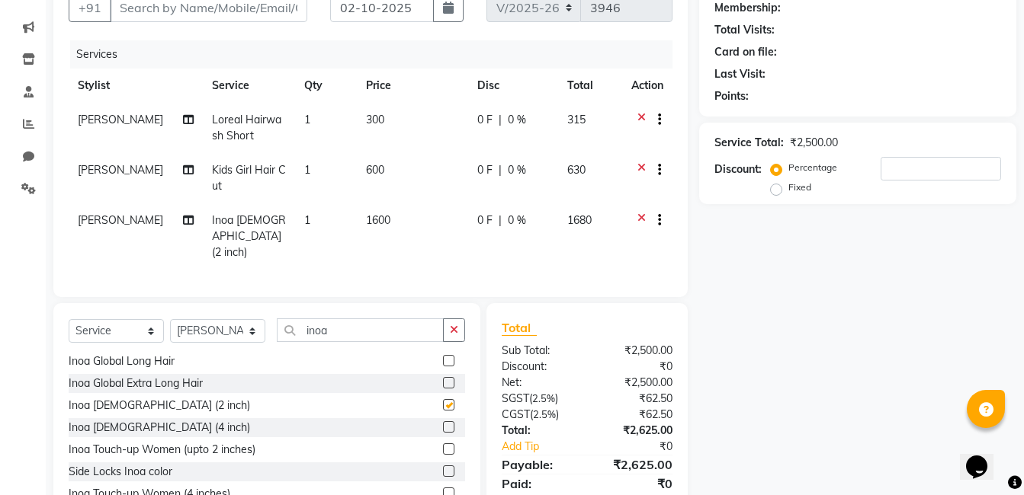
checkbox input "false"
click at [640, 215] on icon at bounding box center [641, 222] width 8 height 19
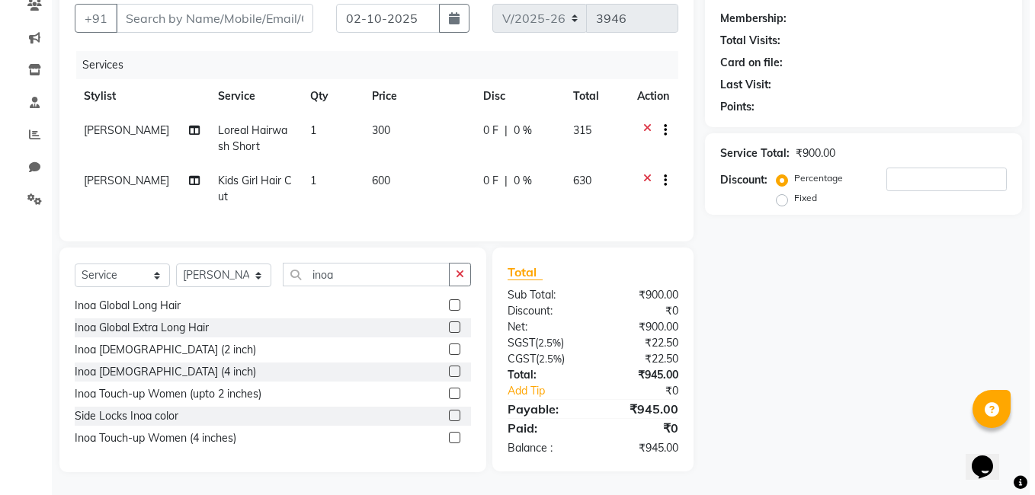
scroll to position [0, 0]
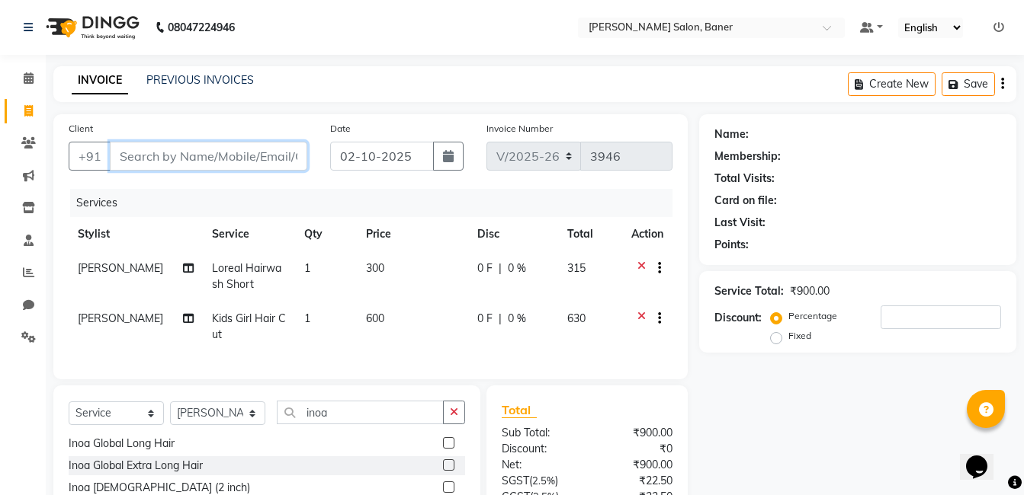
click at [210, 159] on input "Client" at bounding box center [208, 156] width 197 height 29
type input "9"
type input "0"
type input "9769665169"
click at [289, 159] on span "Add Client" at bounding box center [268, 156] width 60 height 15
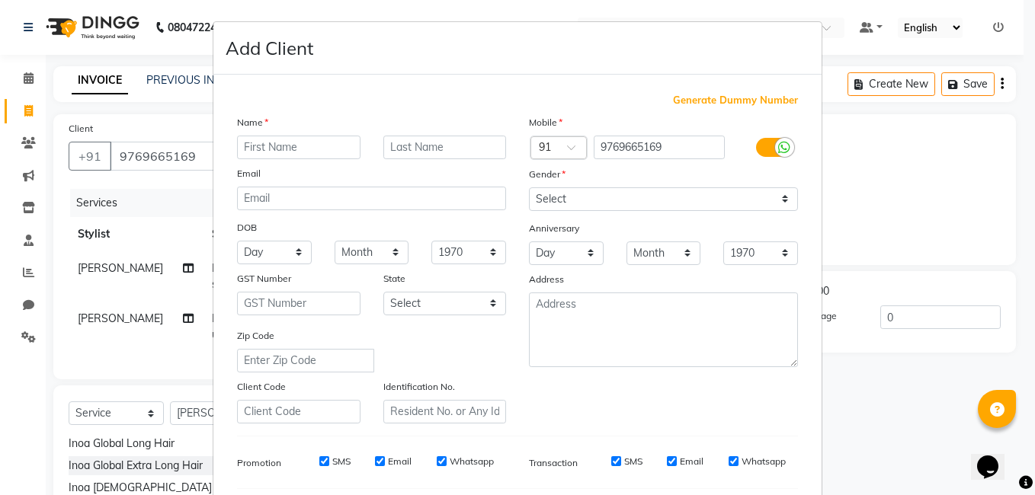
click at [247, 149] on input "text" at bounding box center [298, 148] width 123 height 24
type input "Reema"
click at [655, 197] on select "Select Male Female Other Prefer Not To Say" at bounding box center [663, 199] width 269 height 24
click at [529, 187] on select "Select Male Female Other Prefer Not To Say" at bounding box center [663, 199] width 269 height 24
click at [614, 189] on select "Select Male Female Other Prefer Not To Say" at bounding box center [663, 199] width 269 height 24
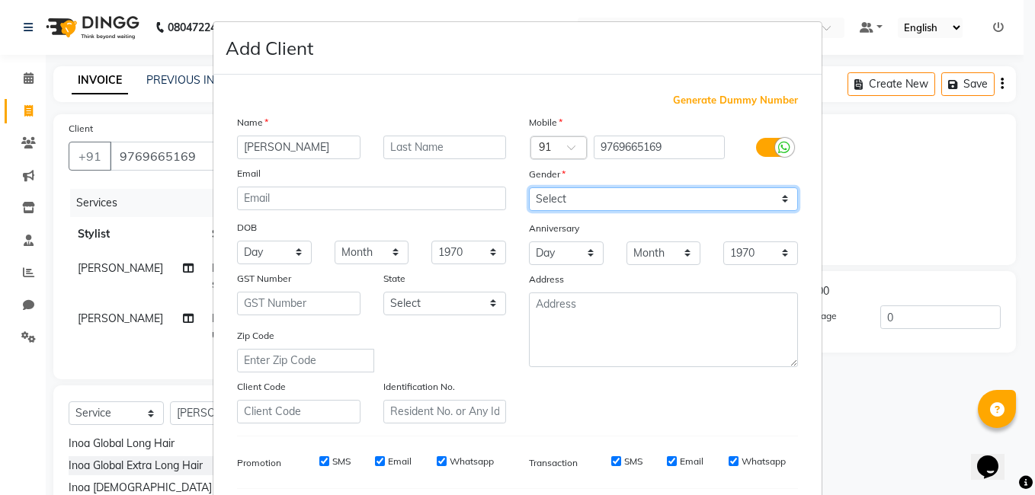
select select "female"
click at [529, 187] on select "Select Male Female Other Prefer Not To Say" at bounding box center [663, 199] width 269 height 24
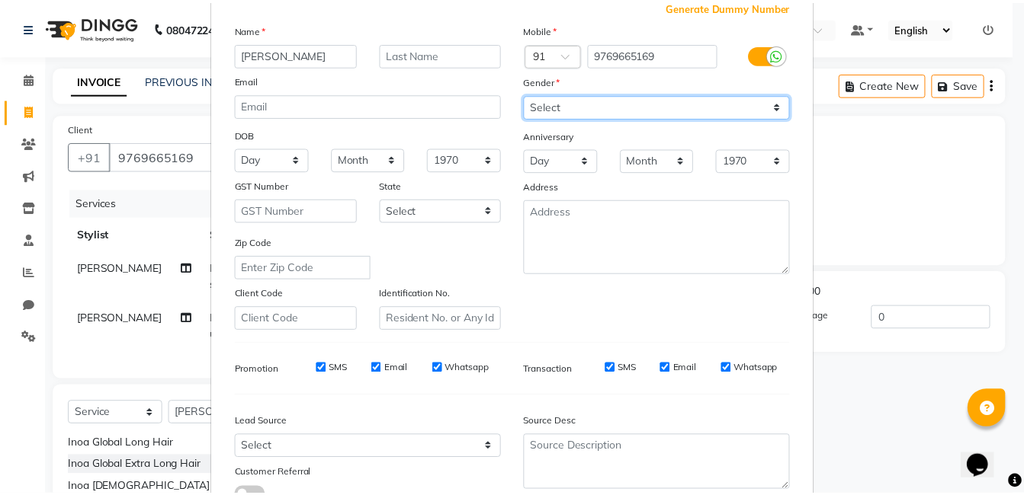
scroll to position [208, 0]
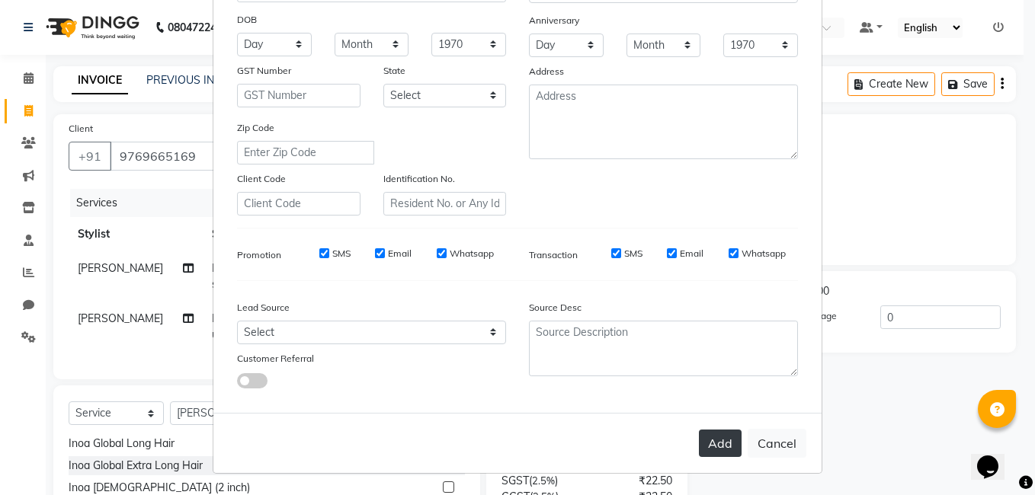
click at [723, 436] on button "Add" at bounding box center [720, 443] width 43 height 27
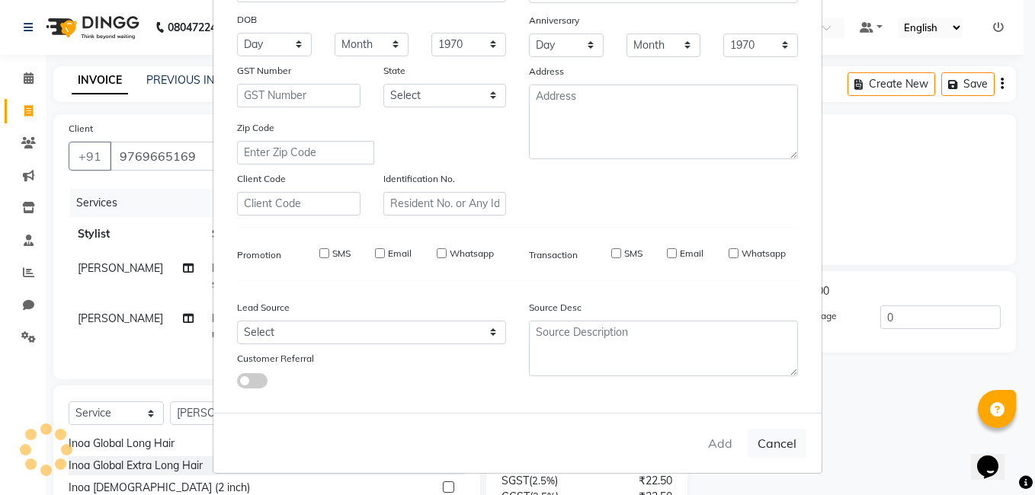
select select
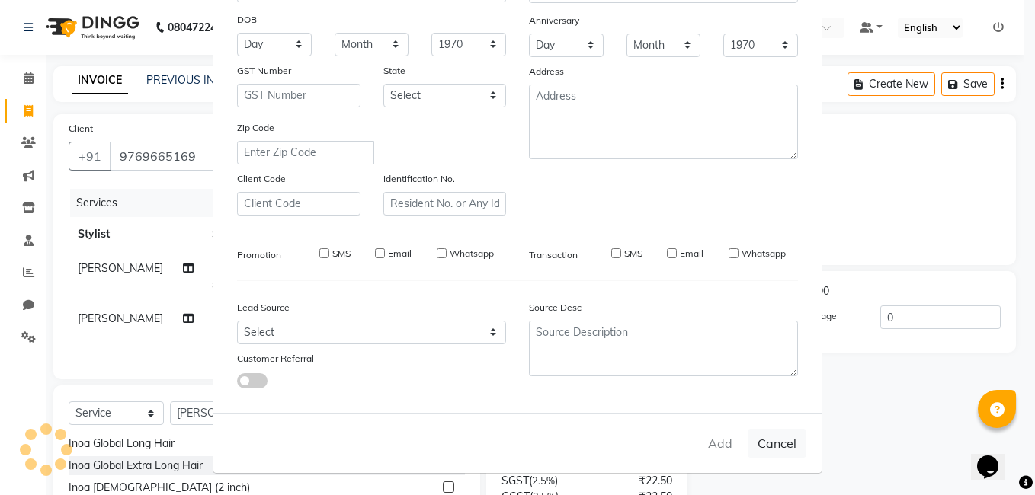
select select
checkbox input "false"
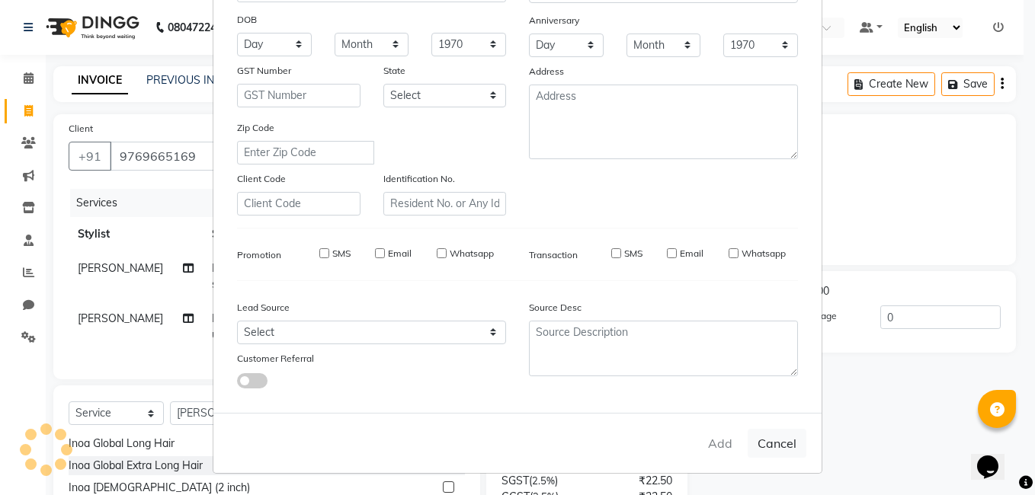
checkbox input "false"
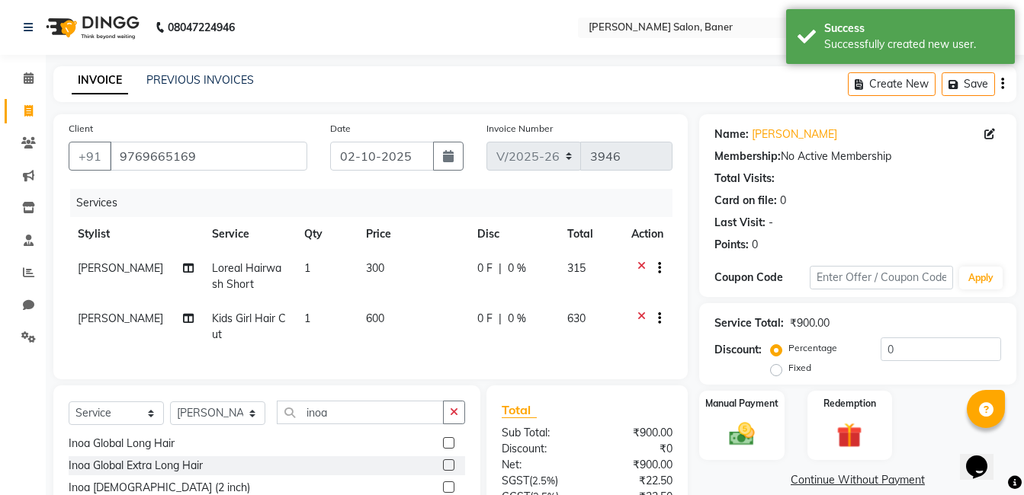
scroll to position [149, 0]
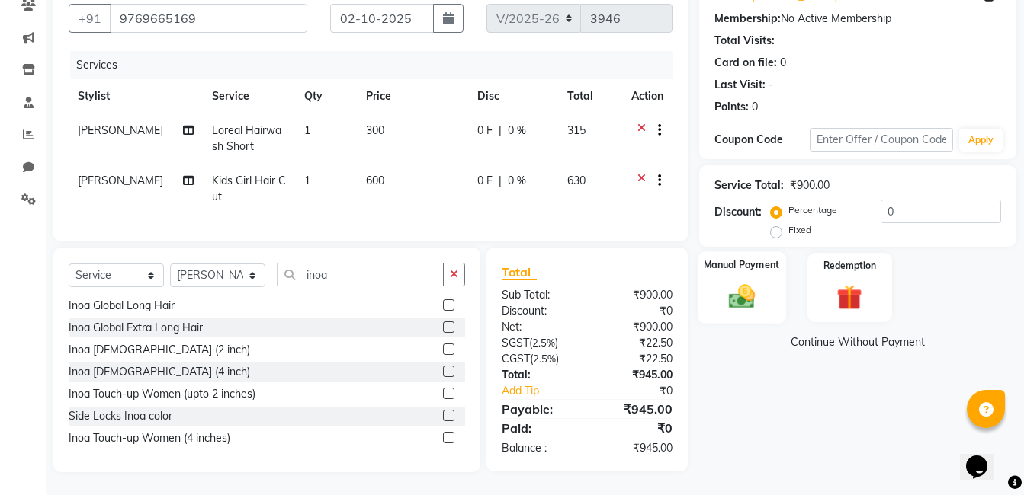
click at [737, 269] on div "Manual Payment" at bounding box center [741, 288] width 88 height 72
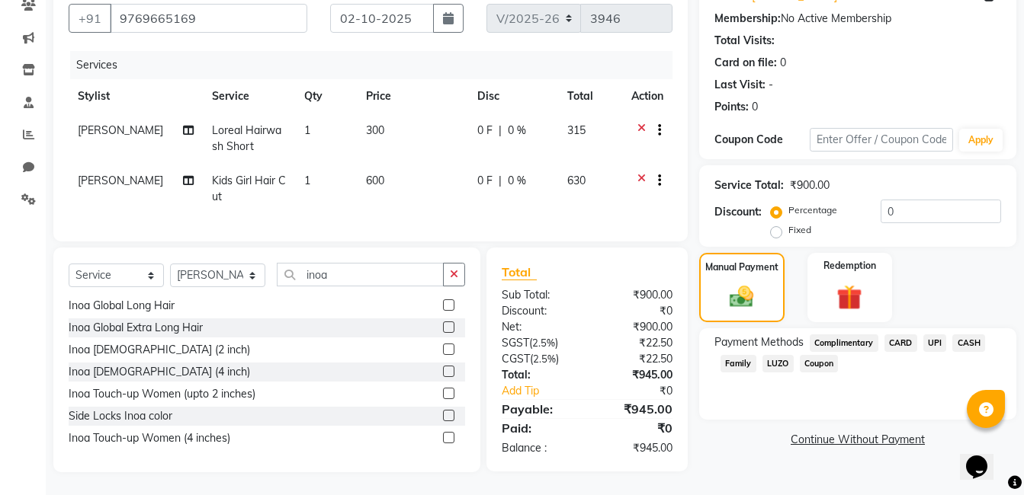
click at [926, 335] on span "UPI" at bounding box center [935, 344] width 24 height 18
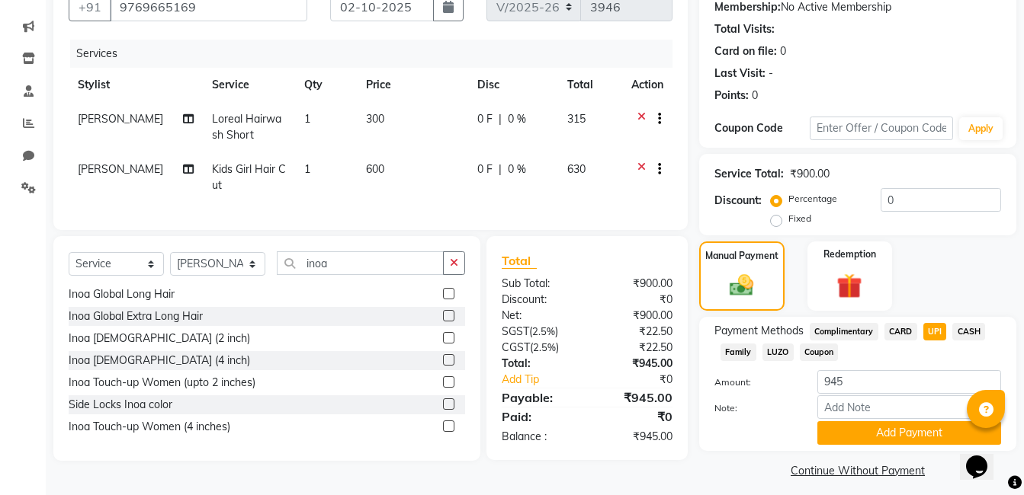
drag, startPoint x: 885, startPoint y: 430, endPoint x: 864, endPoint y: 402, distance: 35.4
click at [885, 429] on button "Add Payment" at bounding box center [909, 433] width 184 height 24
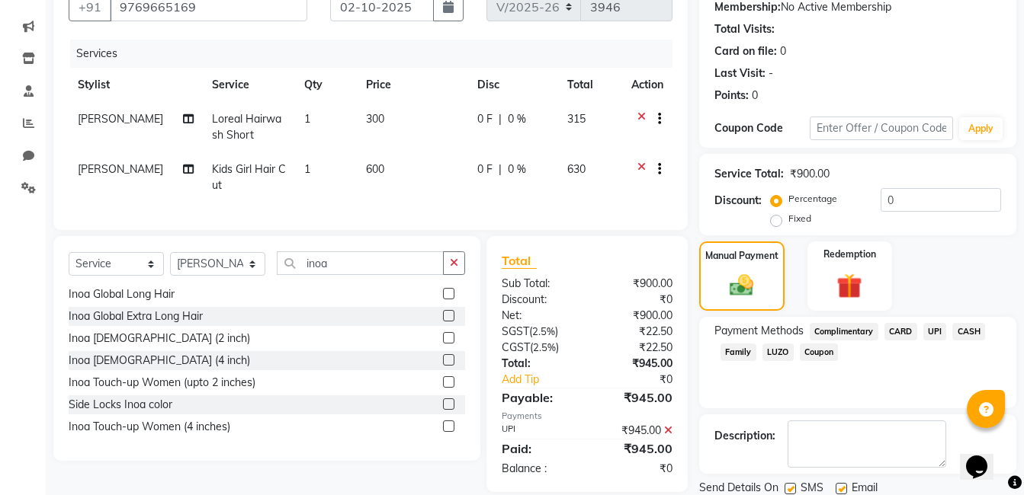
scroll to position [203, 0]
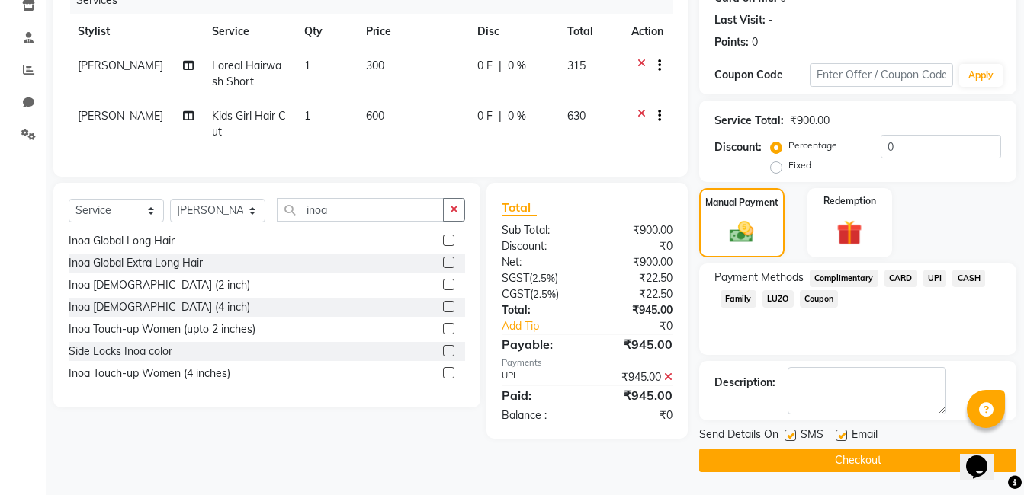
click at [851, 454] on button "Checkout" at bounding box center [857, 461] width 317 height 24
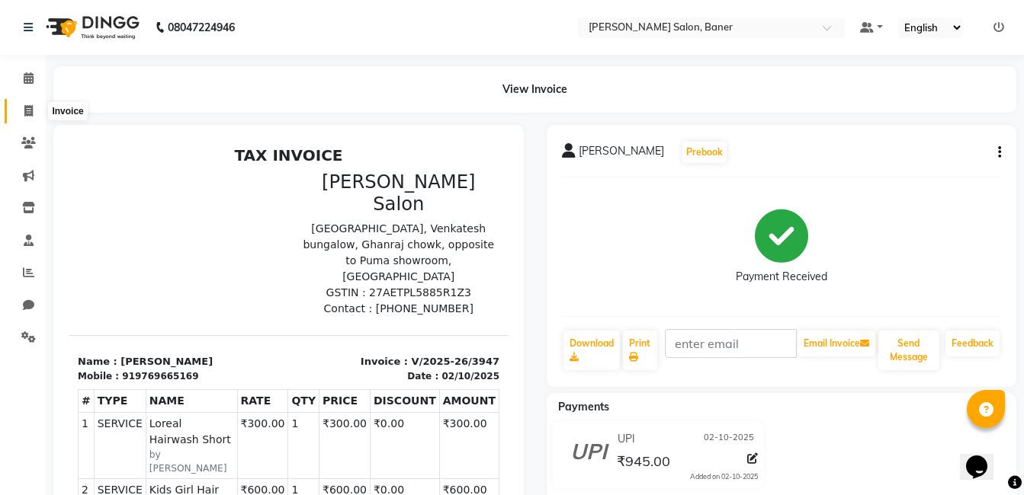
click at [34, 111] on span at bounding box center [28, 112] width 27 height 18
select select "service"
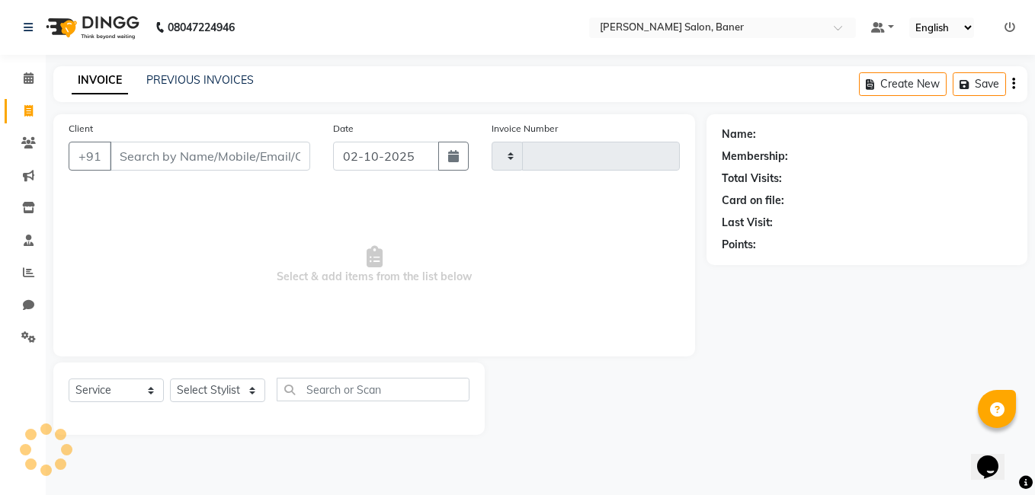
type input "3948"
select select "7115"
click at [21, 87] on span at bounding box center [28, 79] width 27 height 18
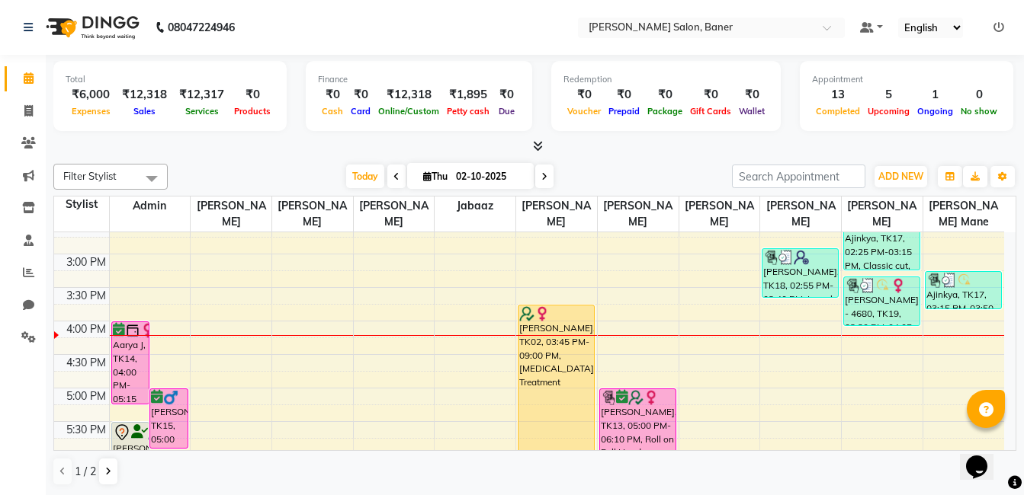
scroll to position [381, 0]
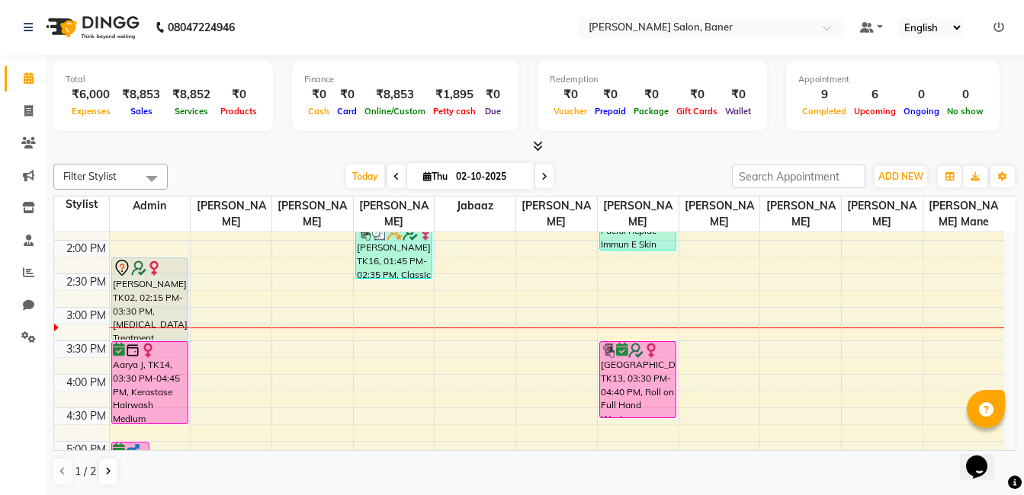
click at [239, 178] on div "Today Thu 02-10-2025" at bounding box center [449, 176] width 549 height 23
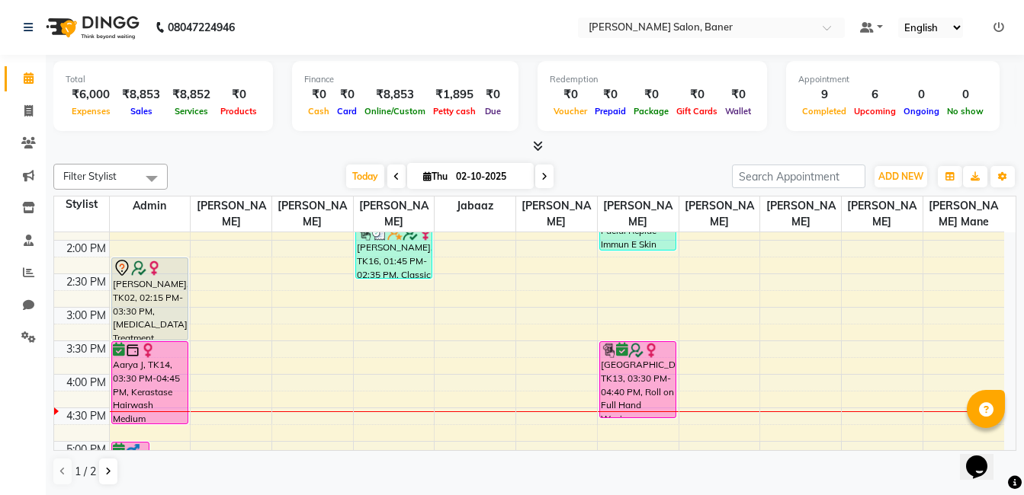
scroll to position [403, 0]
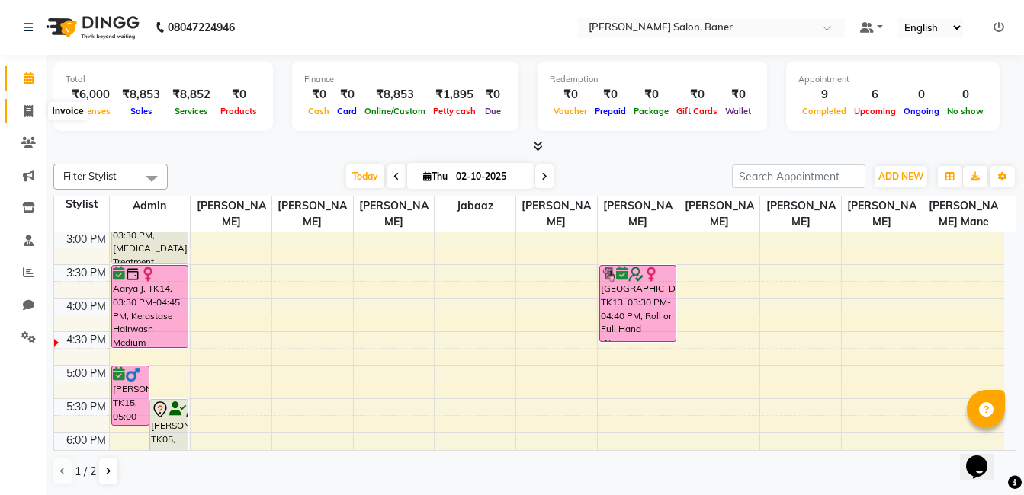
click at [27, 114] on icon at bounding box center [28, 110] width 8 height 11
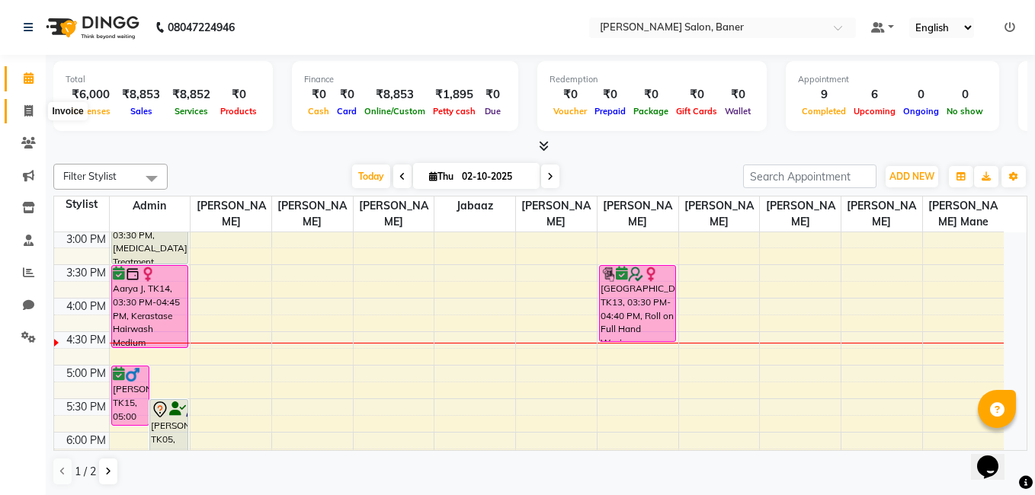
select select "7115"
select select "service"
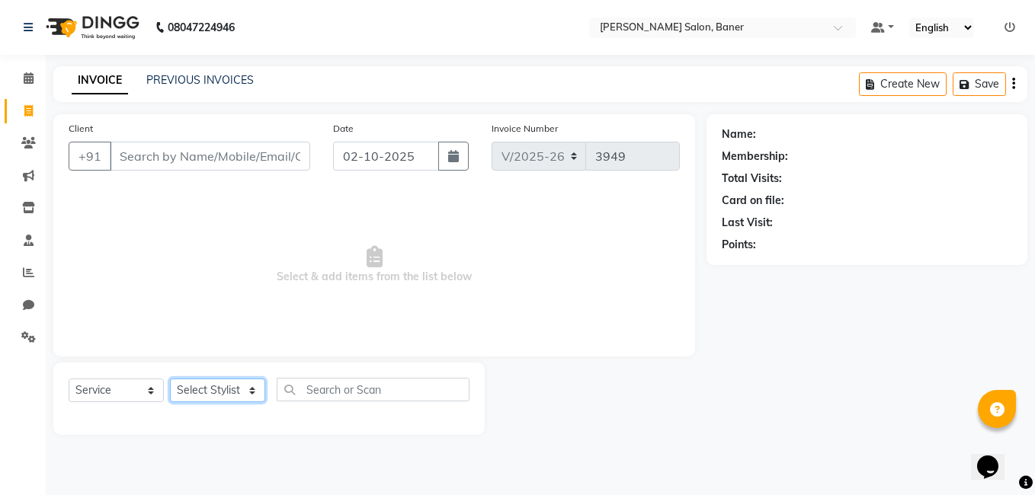
click at [255, 387] on select "Select Stylist [PERSON_NAME] Admin Jabaaz [PERSON_NAME] [PERSON_NAME] [PERSON_N…" at bounding box center [217, 391] width 95 height 24
select select "68623"
click at [170, 379] on select "Select Stylist [PERSON_NAME] Admin Jabaaz [PERSON_NAME] [PERSON_NAME] [PERSON_N…" at bounding box center [217, 391] width 95 height 24
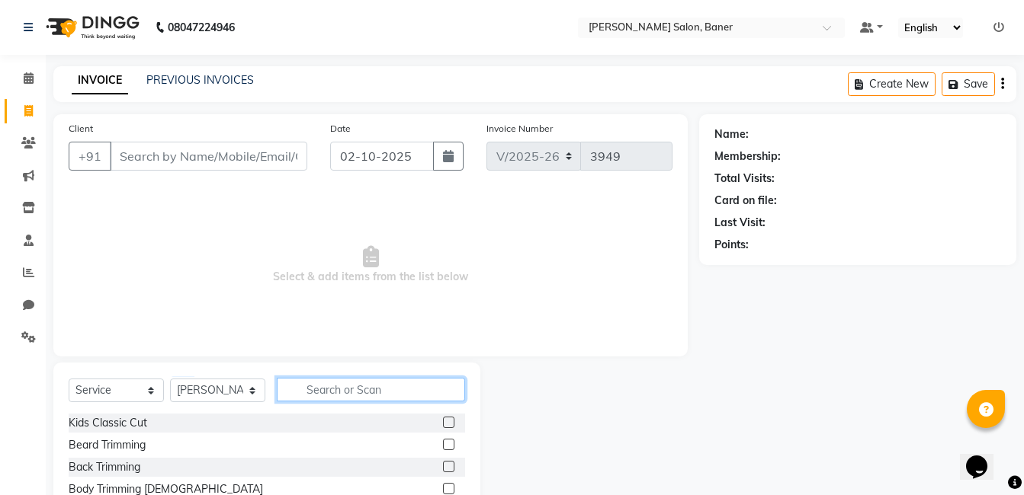
click at [373, 386] on input "text" at bounding box center [371, 390] width 188 height 24
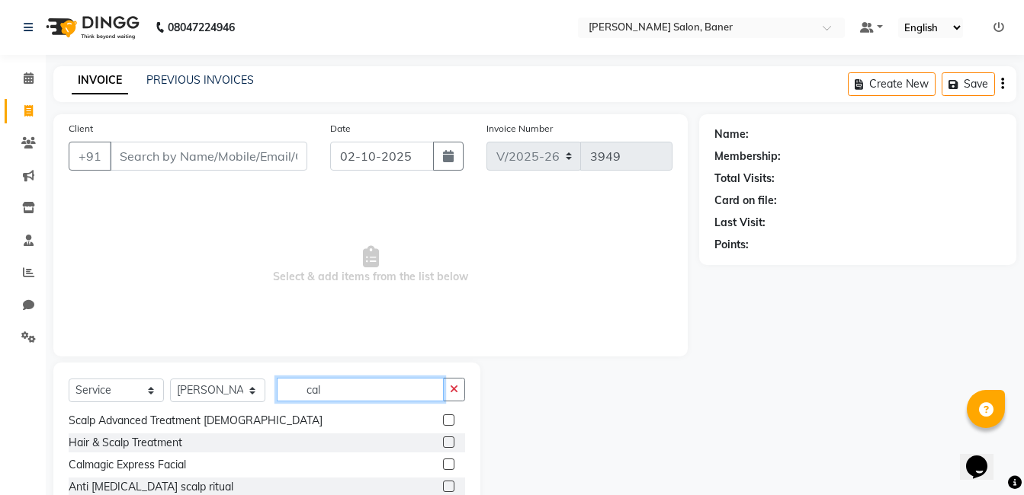
scroll to position [76, 0]
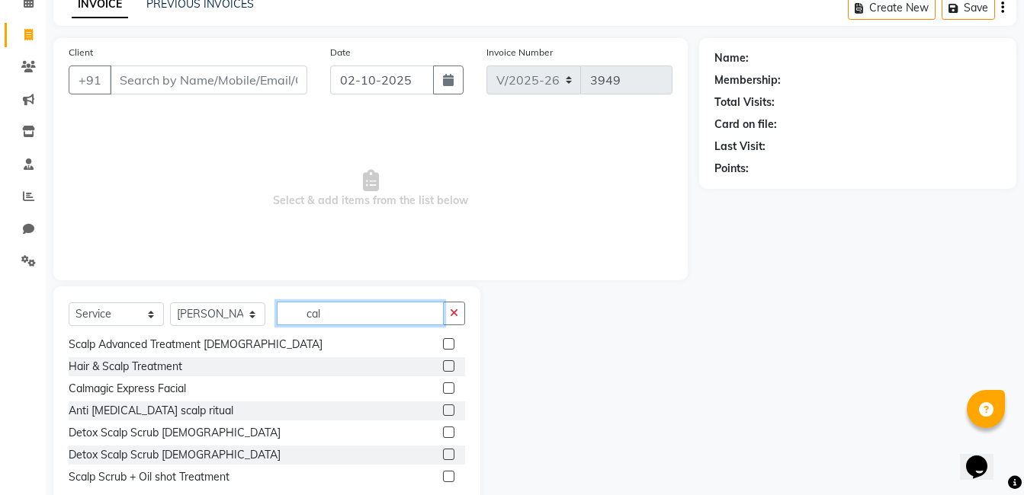
type input "cal"
click at [443, 389] on label at bounding box center [448, 388] width 11 height 11
click at [443, 389] on input "checkbox" at bounding box center [448, 389] width 10 height 10
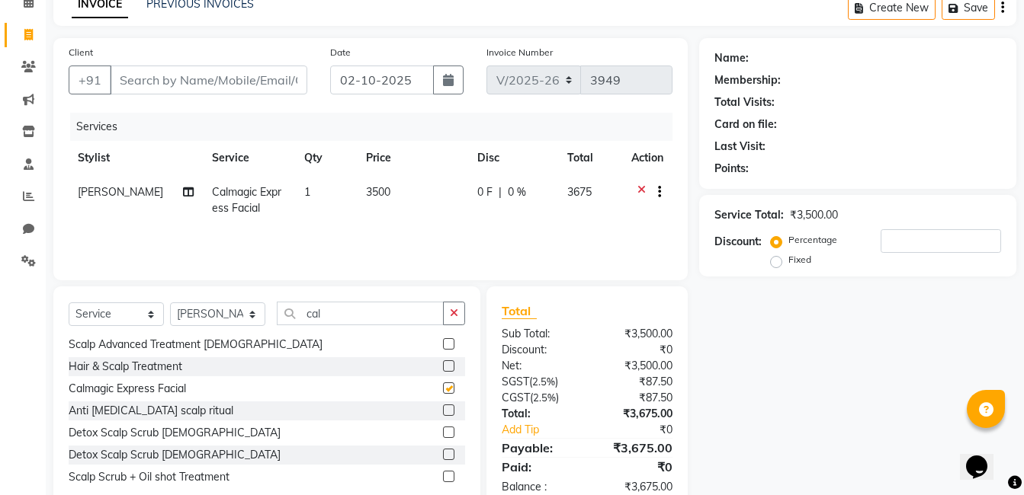
checkbox input "false"
click at [159, 80] on input "Client" at bounding box center [208, 80] width 197 height 29
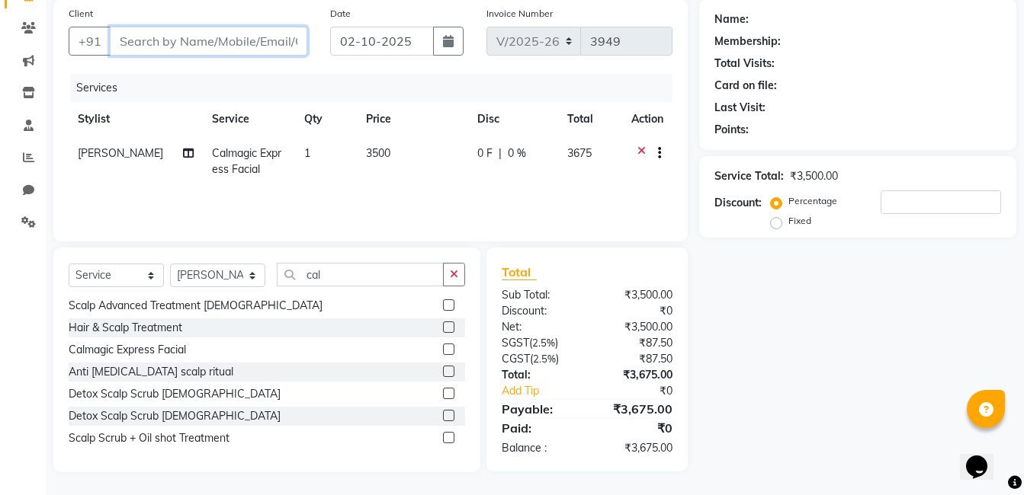
scroll to position [39, 0]
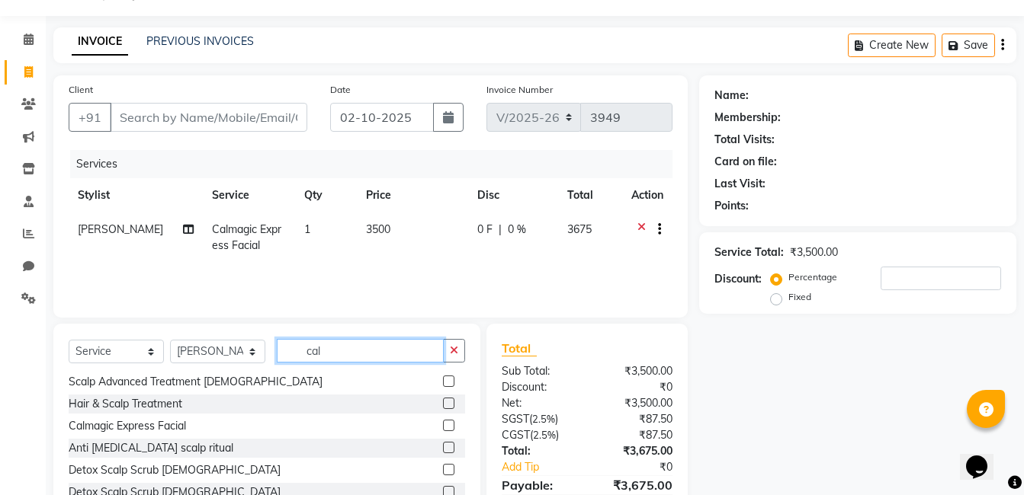
click at [339, 361] on input "cal" at bounding box center [360, 351] width 167 height 24
type input "c"
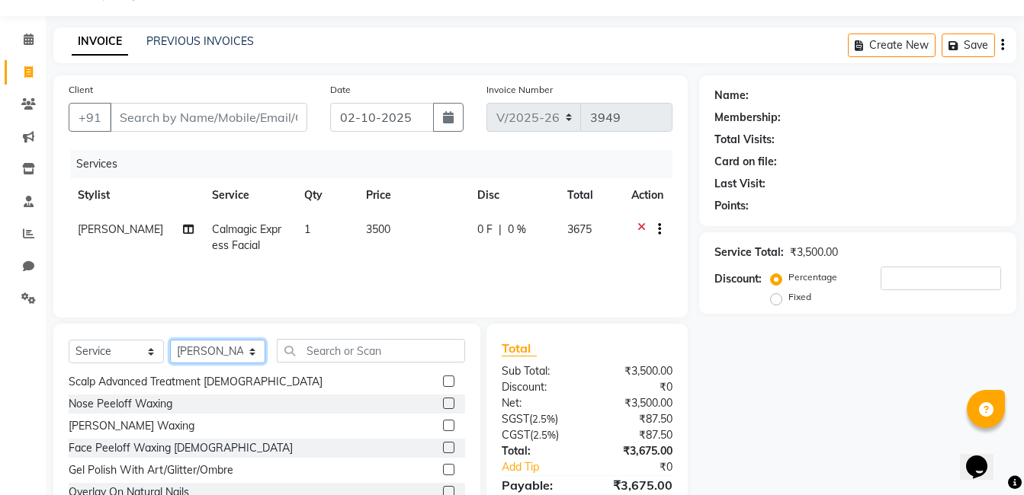
click at [254, 354] on select "Select Stylist [PERSON_NAME] Admin Jabaaz [PERSON_NAME] [PERSON_NAME] [PERSON_N…" at bounding box center [217, 352] width 95 height 24
select select "90315"
click at [170, 340] on select "Select Stylist [PERSON_NAME] Admin Jabaaz [PERSON_NAME] [PERSON_NAME] [PERSON_N…" at bounding box center [217, 352] width 95 height 24
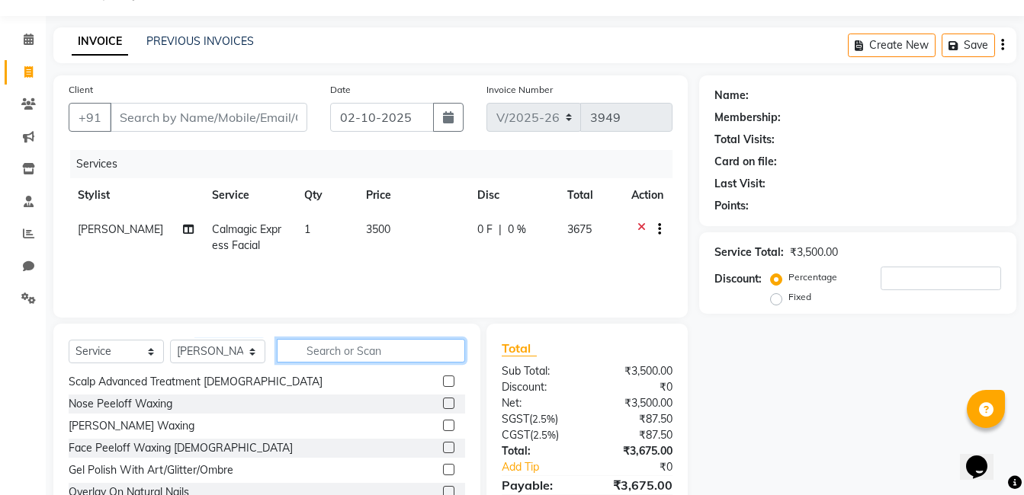
click at [336, 349] on input "text" at bounding box center [371, 351] width 188 height 24
click at [376, 345] on input "text" at bounding box center [371, 351] width 188 height 24
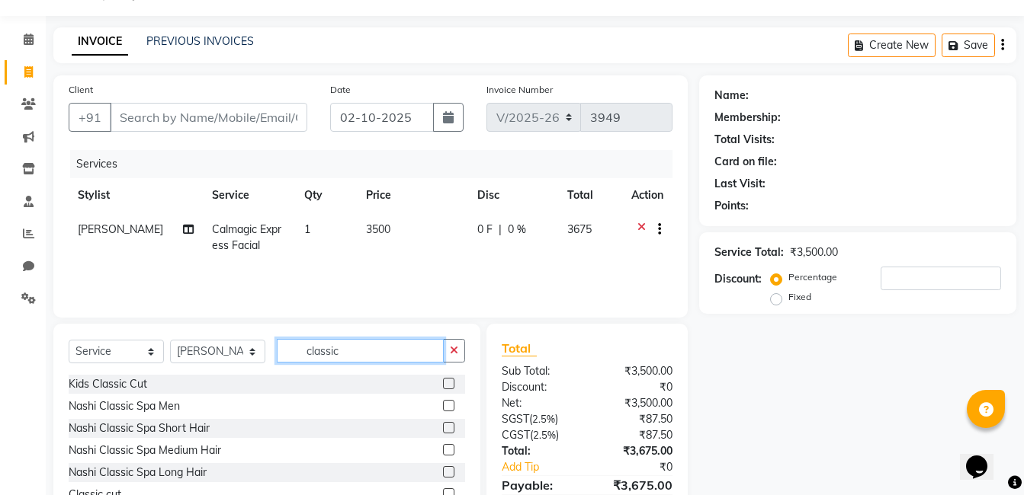
scroll to position [114, 0]
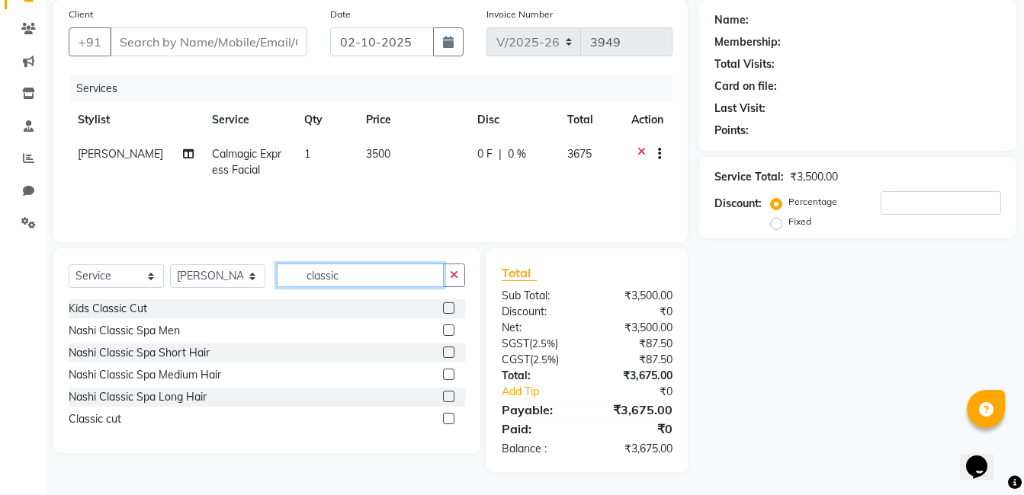
type input "classic"
drag, startPoint x: 445, startPoint y: 418, endPoint x: 469, endPoint y: 345, distance: 77.6
click at [444, 418] on label at bounding box center [448, 418] width 11 height 11
click at [444, 418] on input "checkbox" at bounding box center [448, 420] width 10 height 10
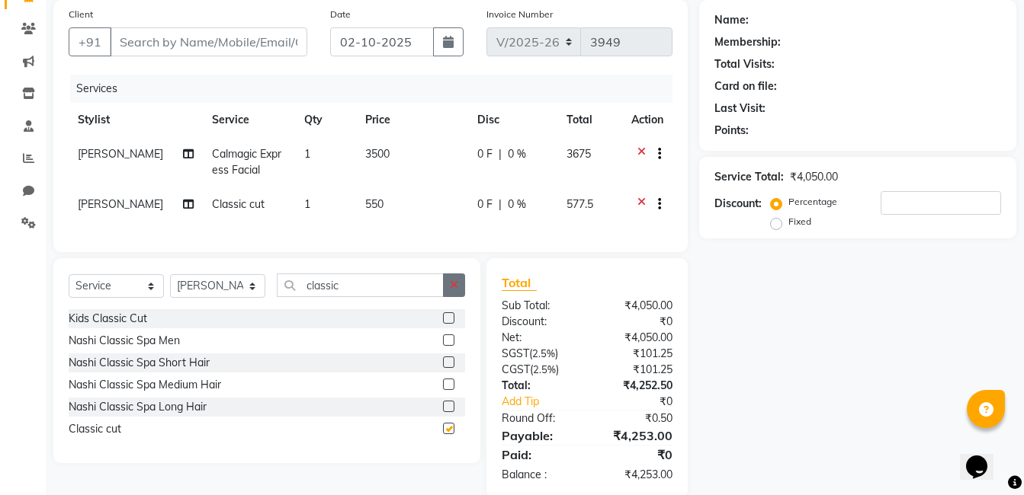
checkbox input "false"
drag, startPoint x: 450, startPoint y: 298, endPoint x: 287, endPoint y: 314, distance: 163.9
click at [430, 297] on div "classic" at bounding box center [370, 286] width 187 height 24
drag, startPoint x: 287, startPoint y: 314, endPoint x: 328, endPoint y: 291, distance: 47.1
click at [293, 309] on div "Select Service Product Membership Package Voucher Prepaid Gift Card Select Styl…" at bounding box center [267, 292] width 396 height 36
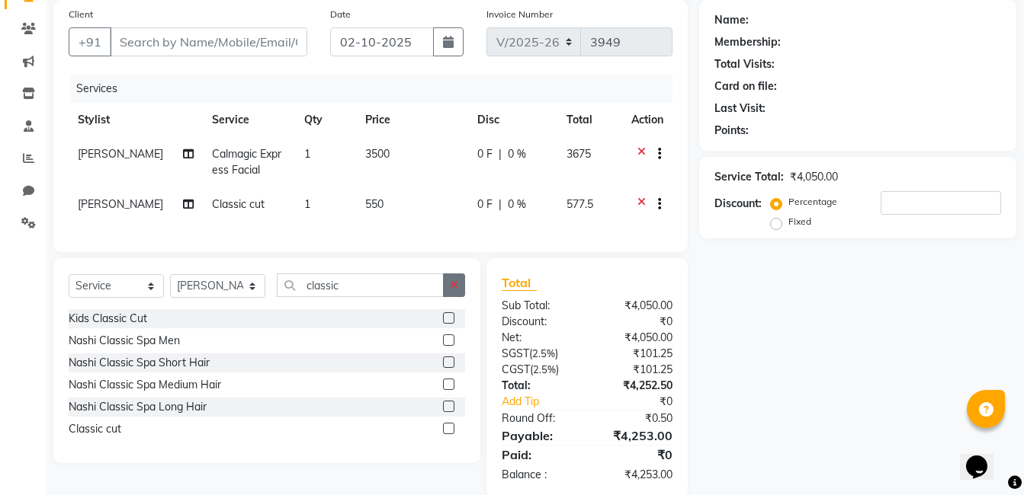
click at [453, 290] on icon "button" at bounding box center [454, 285] width 8 height 11
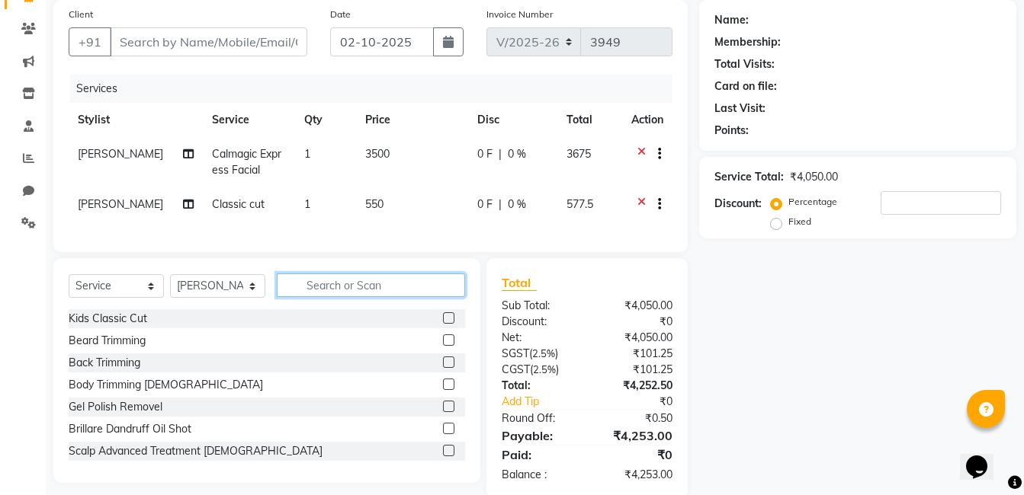
click at [407, 297] on input "text" at bounding box center [371, 286] width 188 height 24
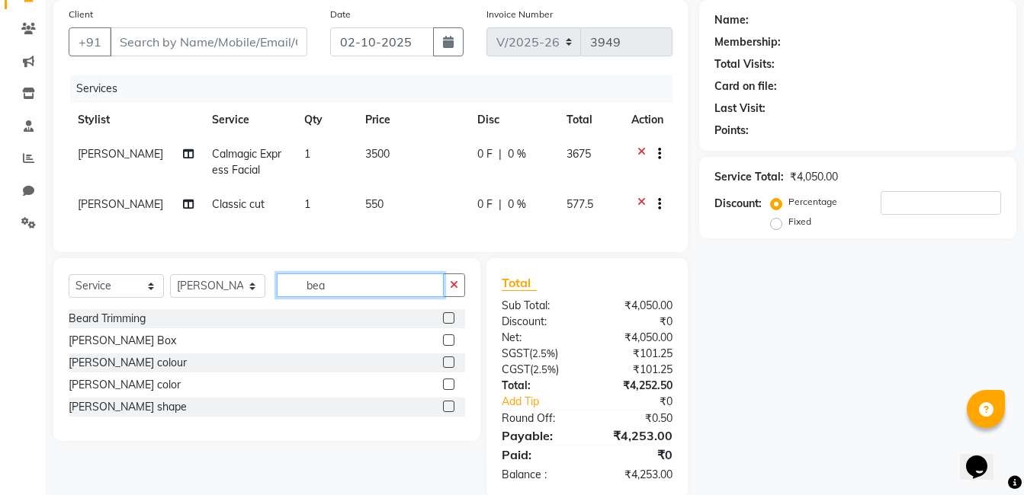
type input "bea"
click at [447, 412] on label at bounding box center [448, 406] width 11 height 11
click at [447, 412] on input "checkbox" at bounding box center [448, 407] width 10 height 10
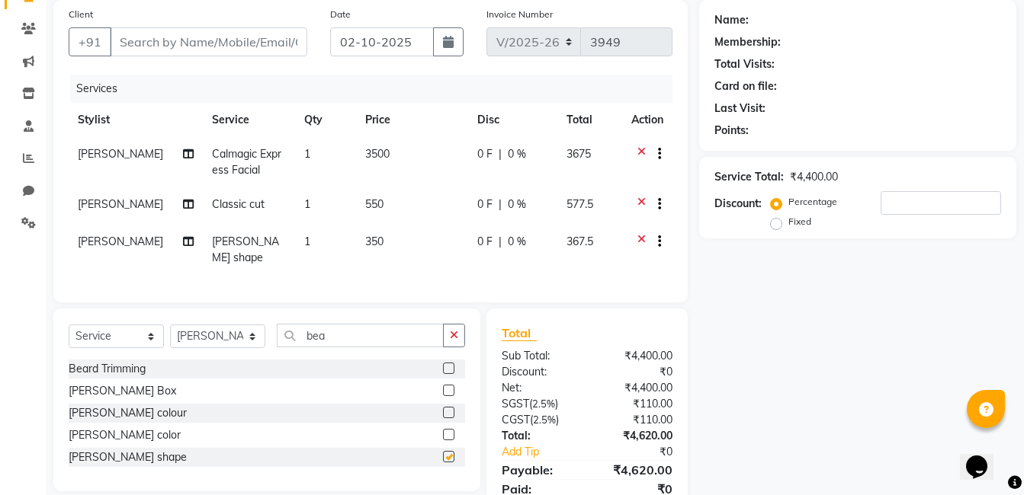
checkbox input "false"
click at [174, 36] on input "Client" at bounding box center [208, 41] width 197 height 29
click at [173, 42] on input "Client" at bounding box center [208, 41] width 197 height 29
type input "9"
type input "0"
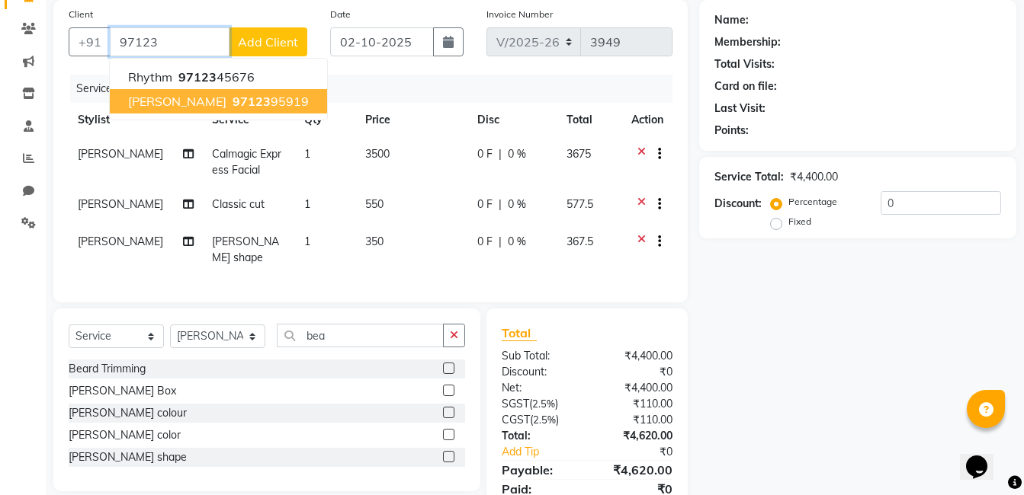
click at [229, 104] on ngb-highlight "97123 95919" at bounding box center [268, 101] width 79 height 15
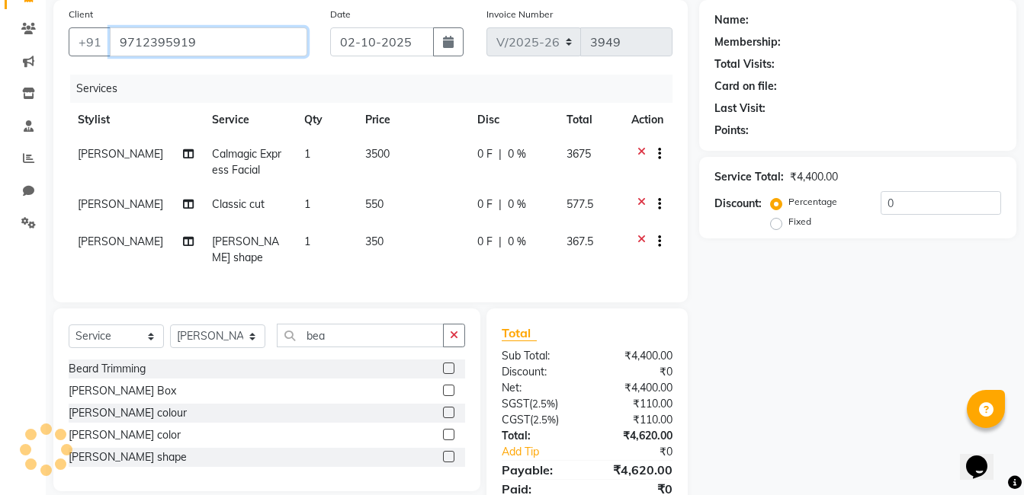
type input "9712395919"
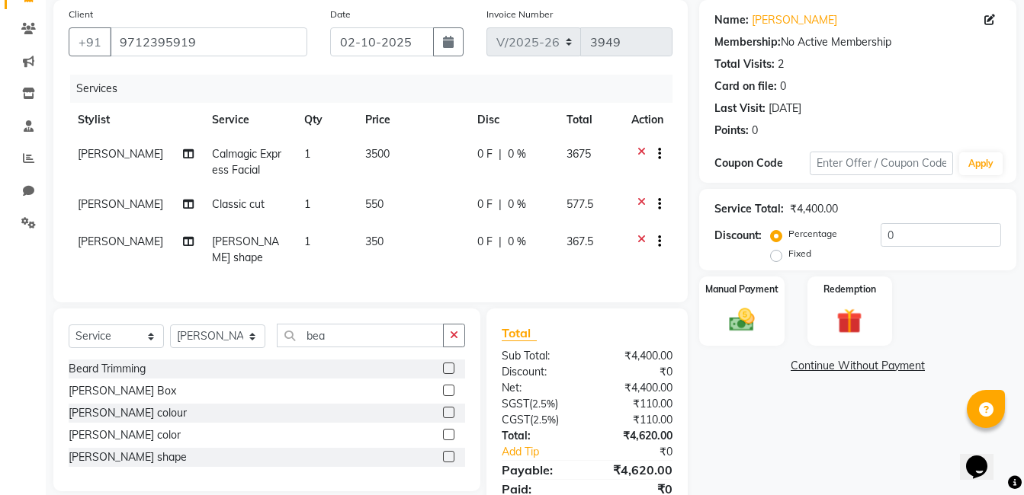
scroll to position [173, 0]
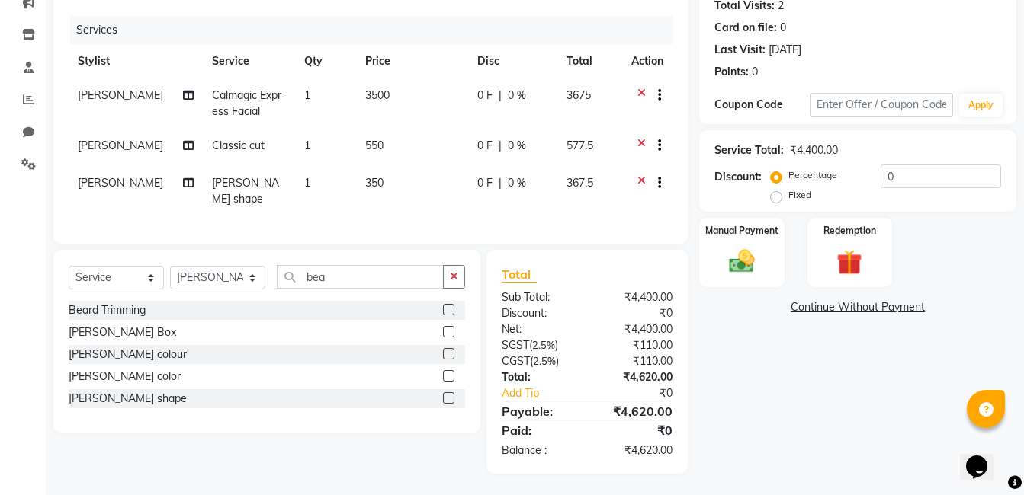
click at [512, 105] on td "0 F | 0 %" at bounding box center [513, 104] width 90 height 50
select select "68623"
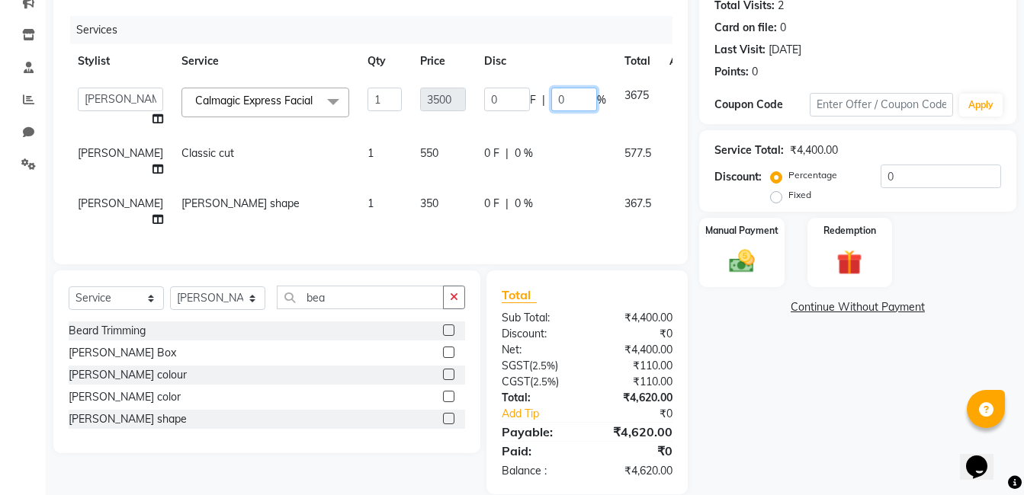
click at [551, 105] on input "0" at bounding box center [574, 100] width 46 height 24
click at [491, 107] on div "0 F | 0 %" at bounding box center [545, 100] width 122 height 24
type input "30"
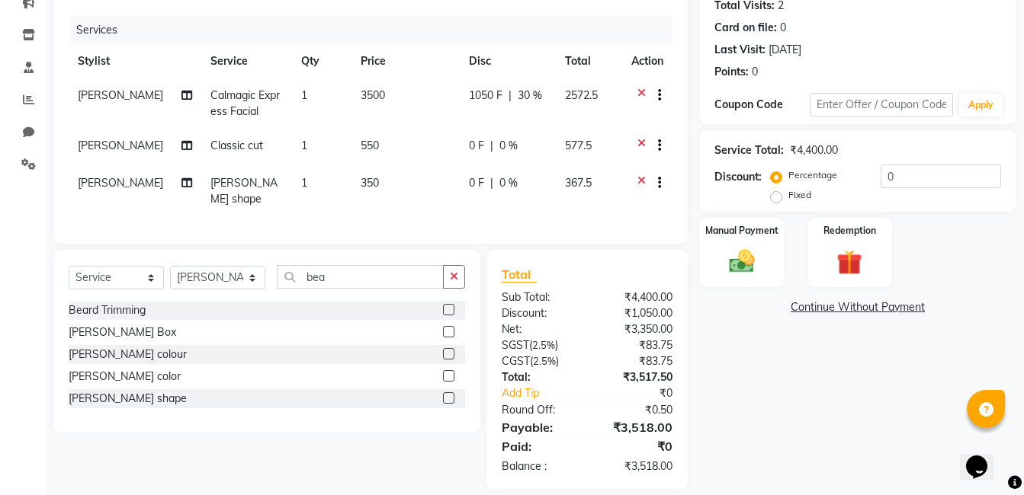
click at [464, 127] on td "1050 F | 30 %" at bounding box center [508, 104] width 96 height 50
select select "68623"
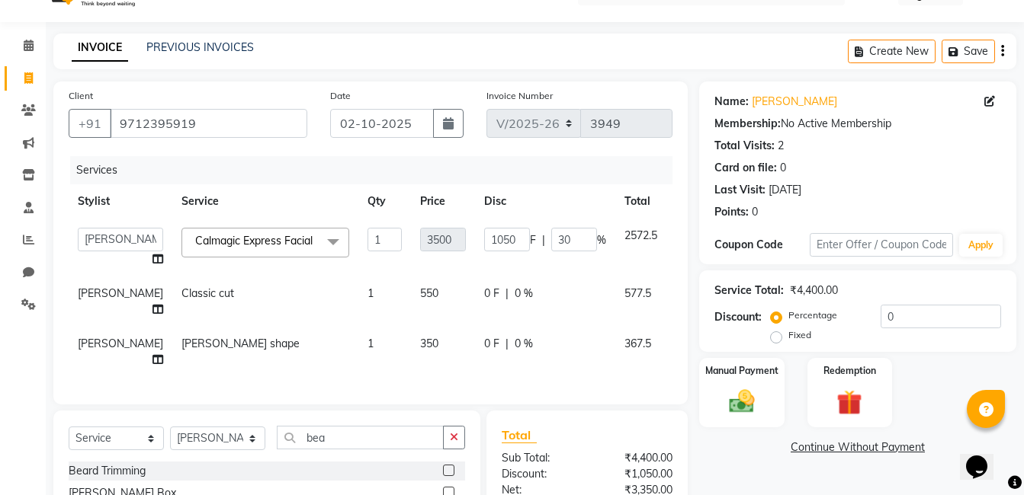
scroll to position [261, 0]
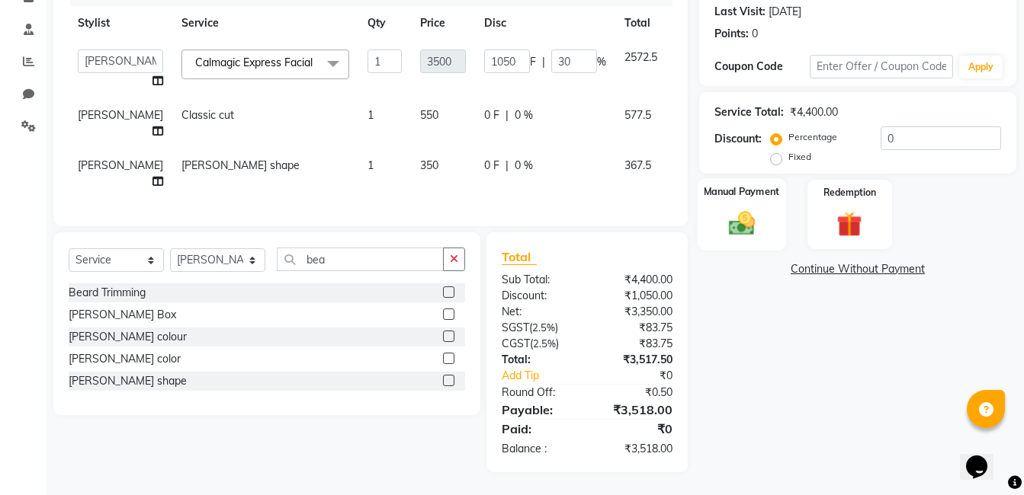
click at [748, 208] on img at bounding box center [741, 223] width 43 height 30
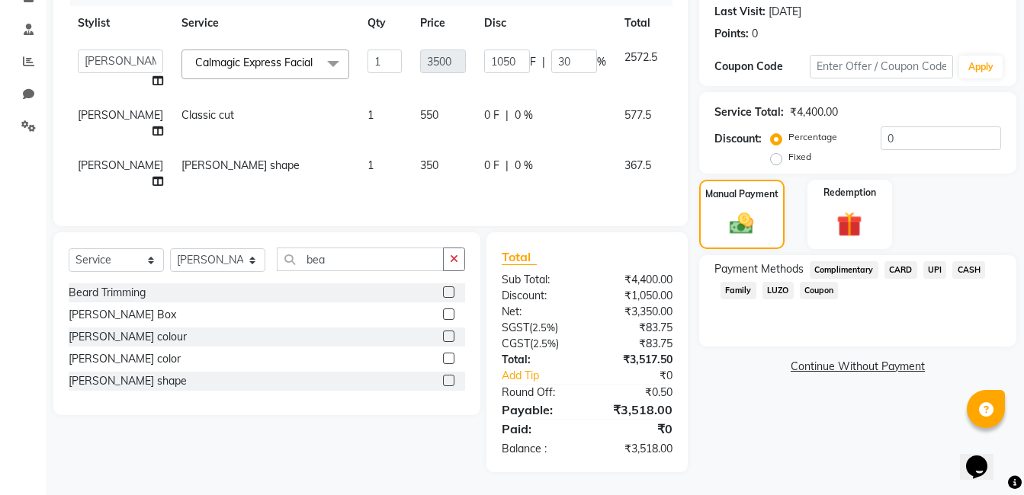
click at [938, 261] on span "UPI" at bounding box center [935, 270] width 24 height 18
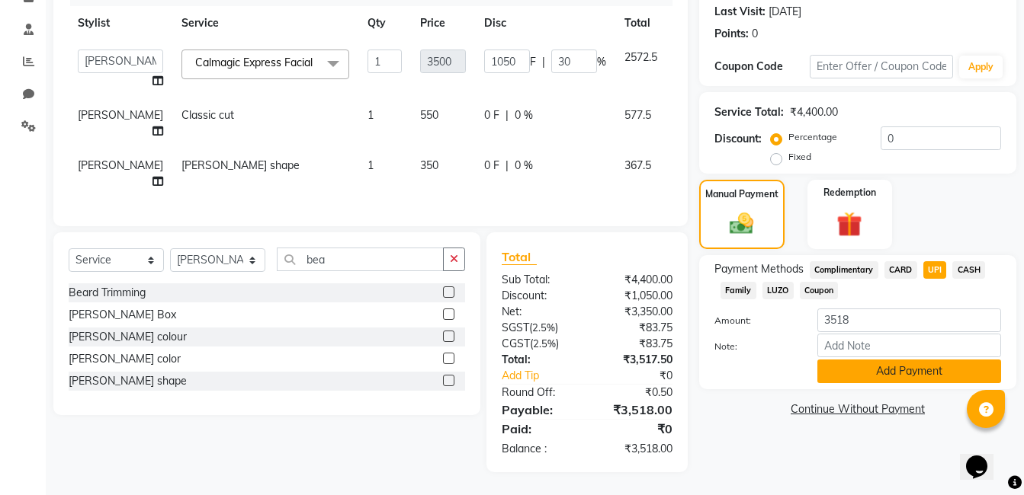
click at [918, 360] on button "Add Payment" at bounding box center [909, 372] width 184 height 24
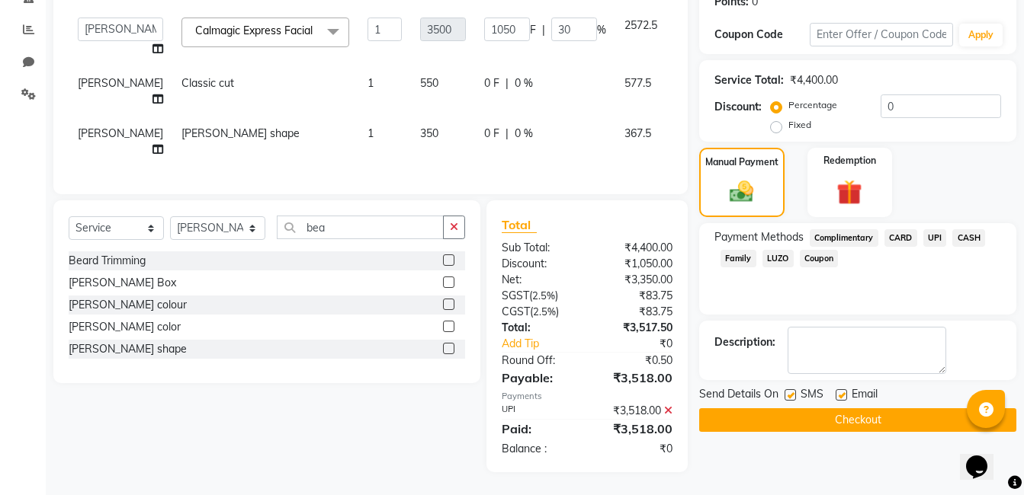
scroll to position [293, 0]
click at [817, 409] on button "Checkout" at bounding box center [857, 421] width 317 height 24
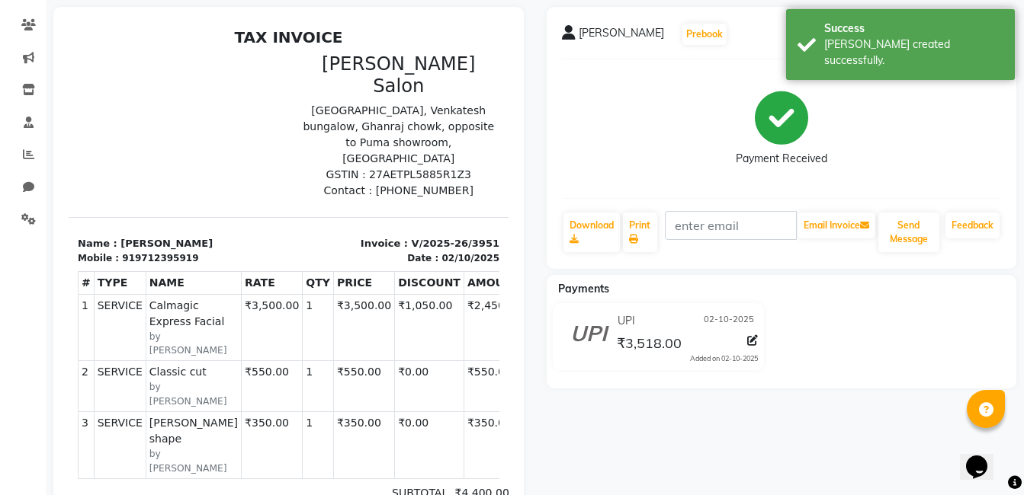
scroll to position [152, 0]
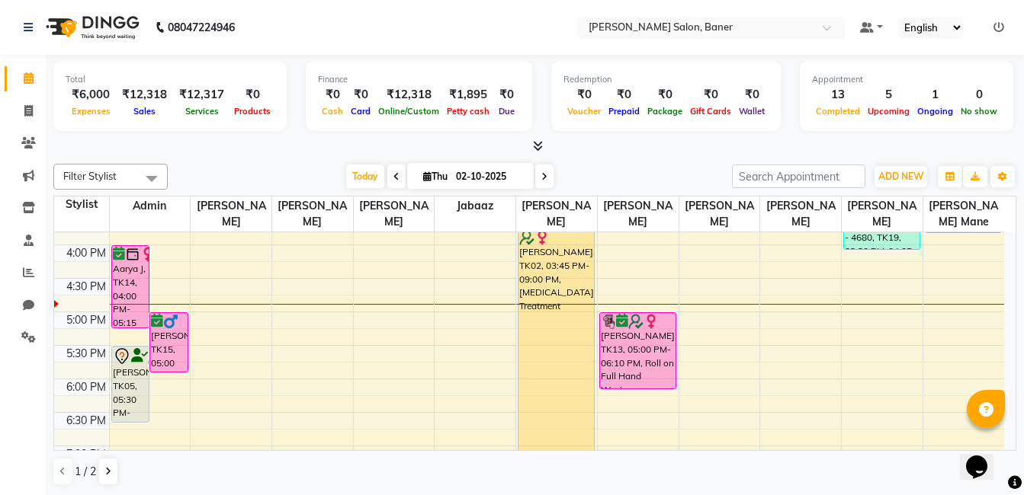
scroll to position [457, 0]
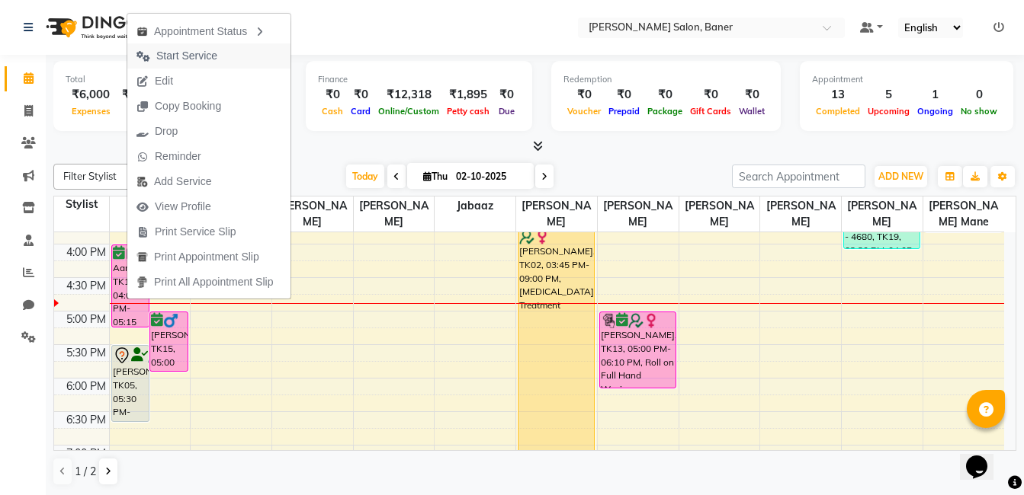
click at [227, 47] on button "Start Service" at bounding box center [208, 55] width 163 height 25
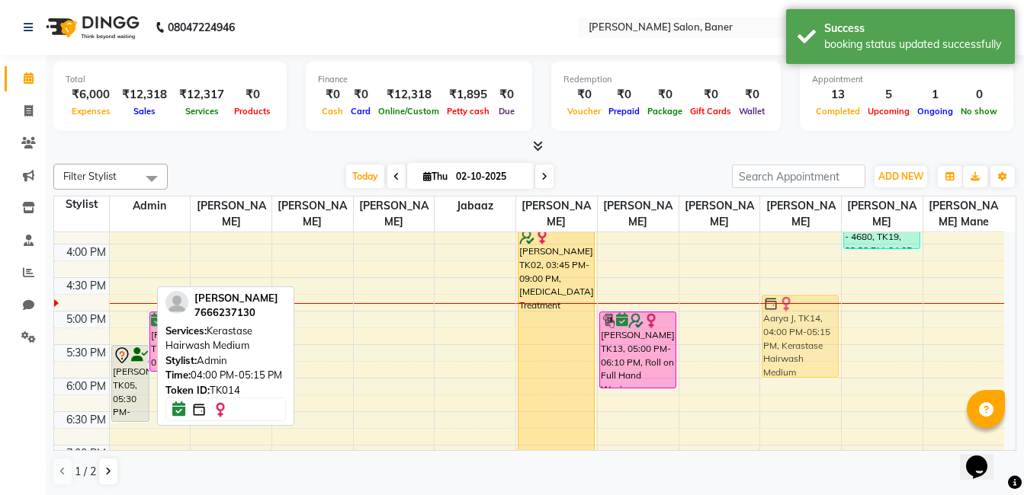
drag, startPoint x: 127, startPoint y: 281, endPoint x: 816, endPoint y: 338, distance: 692.1
click at [816, 338] on tr "Aarya J, TK14, 04:00 PM-05:15 PM, Kerastase Hairwash Medium [PERSON_NAME], TK15…" at bounding box center [529, 210] width 950 height 871
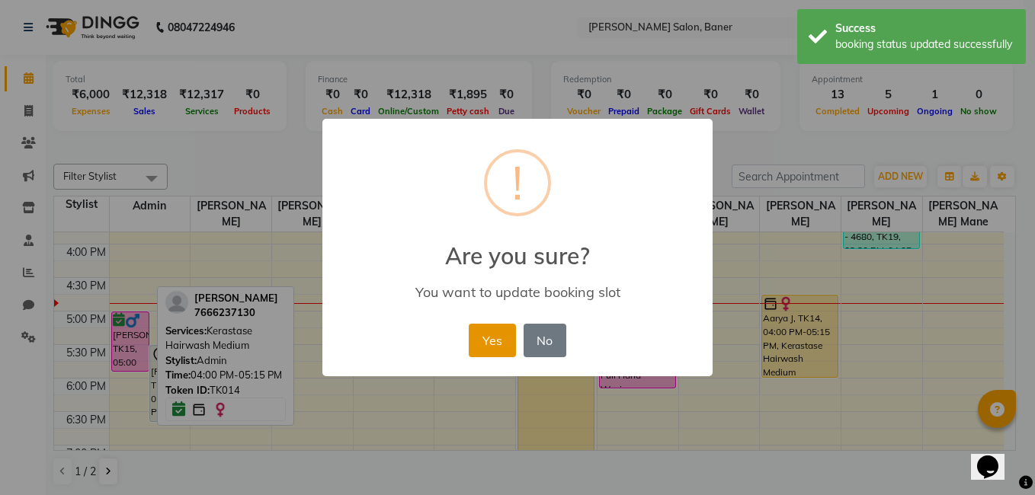
drag, startPoint x: 502, startPoint y: 345, endPoint x: 530, endPoint y: 334, distance: 30.9
click at [502, 345] on button "Yes" at bounding box center [492, 341] width 46 height 34
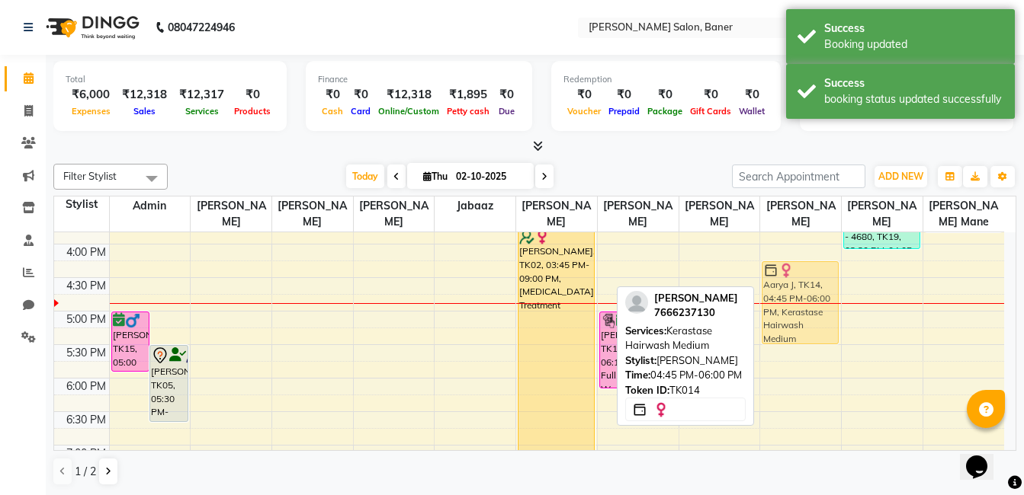
drag, startPoint x: 809, startPoint y: 328, endPoint x: 814, endPoint y: 300, distance: 28.7
click at [814, 300] on div "[PERSON_NAME], TK10, 12:55 PM-01:40 PM, Loreal Hairwash Medium,Hair Oil Wash Ex…" at bounding box center [800, 210] width 81 height 871
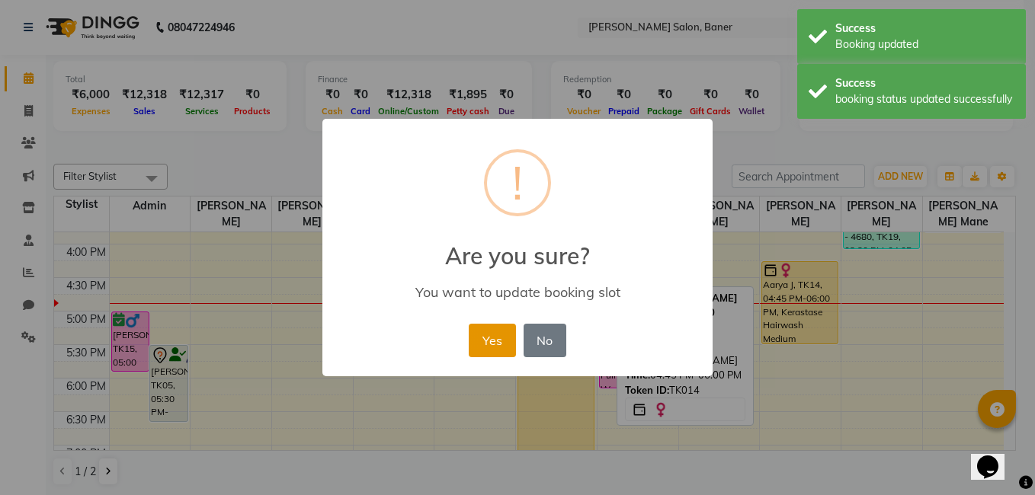
click at [503, 348] on button "Yes" at bounding box center [492, 341] width 46 height 34
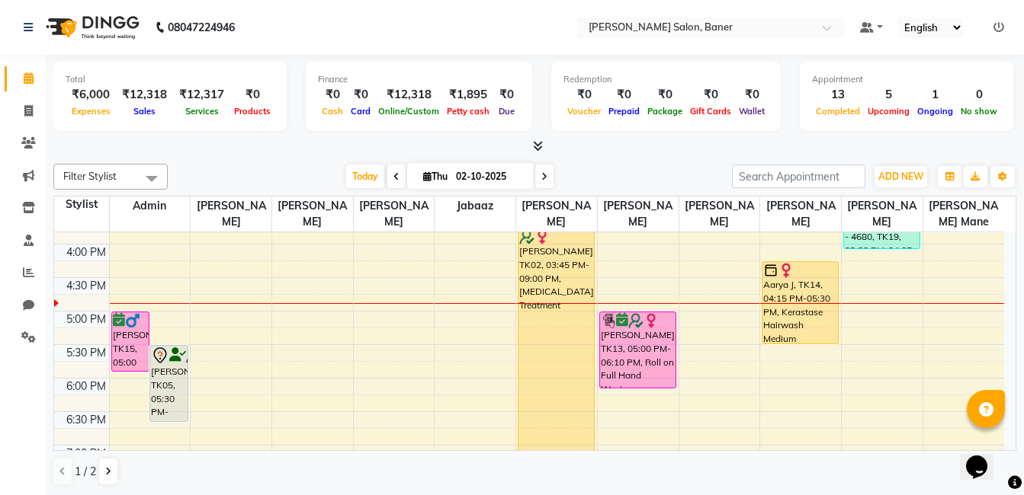
click at [264, 163] on div "Filter Stylist Select All Admin [PERSON_NAME] [PERSON_NAME] [PERSON_NAME] Jabaa…" at bounding box center [534, 325] width 963 height 335
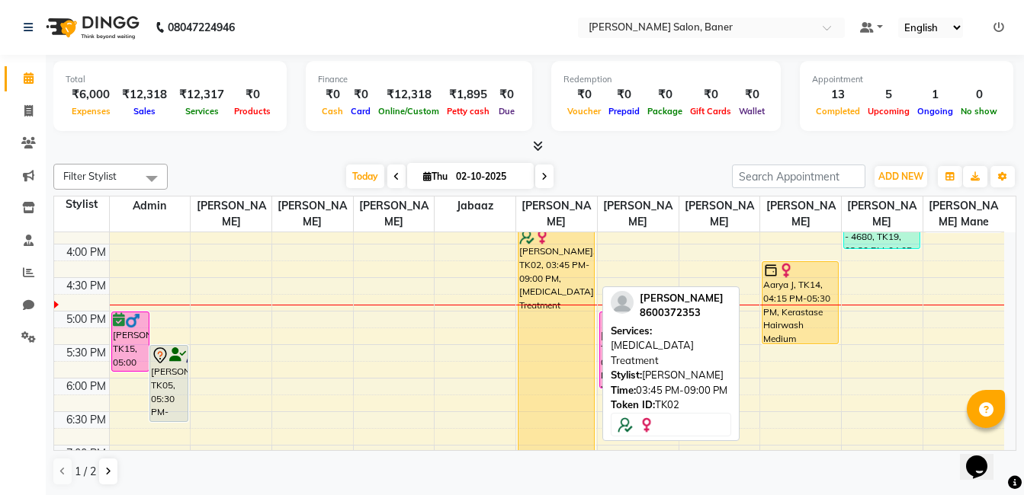
scroll to position [534, 0]
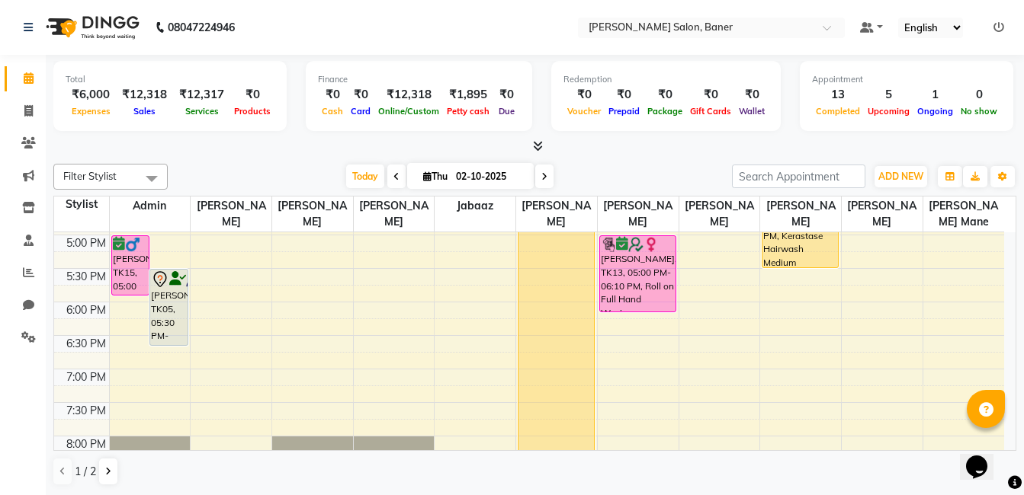
drag, startPoint x: 651, startPoint y: 157, endPoint x: 639, endPoint y: 181, distance: 27.3
click at [651, 158] on div "Total ₹6,000 Expenses ₹12,318 Sales ₹12,317 Services ₹0 Products Finance ₹0 Cas…" at bounding box center [535, 275] width 978 height 441
click at [256, 175] on div "Today Thu 02-10-2025" at bounding box center [449, 176] width 549 height 23
click at [25, 111] on icon at bounding box center [28, 110] width 8 height 11
select select "service"
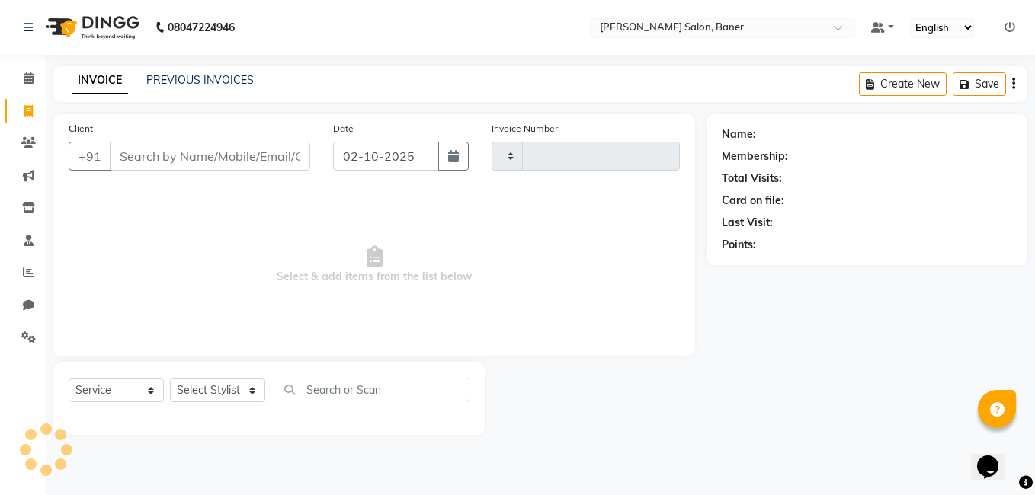
type input "3949"
select select "7115"
click at [26, 82] on icon at bounding box center [29, 77] width 10 height 11
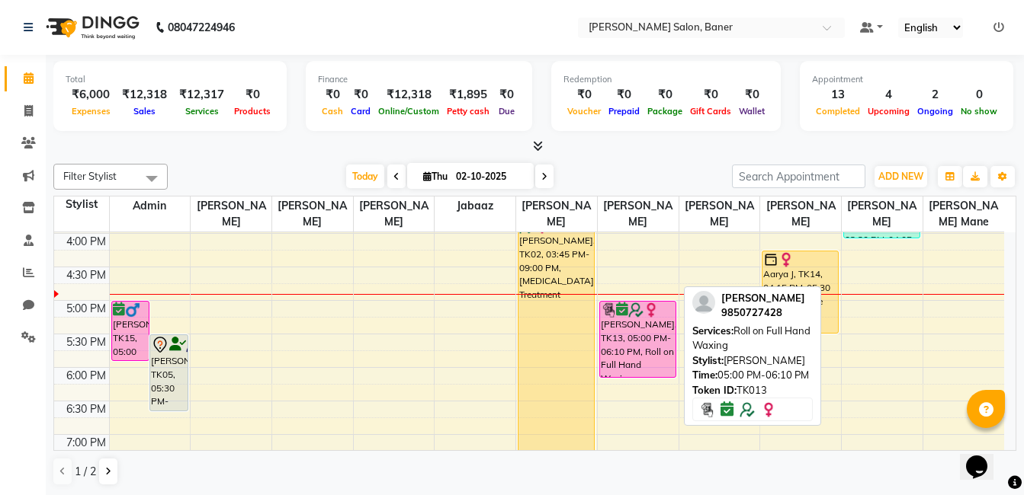
scroll to position [425, 0]
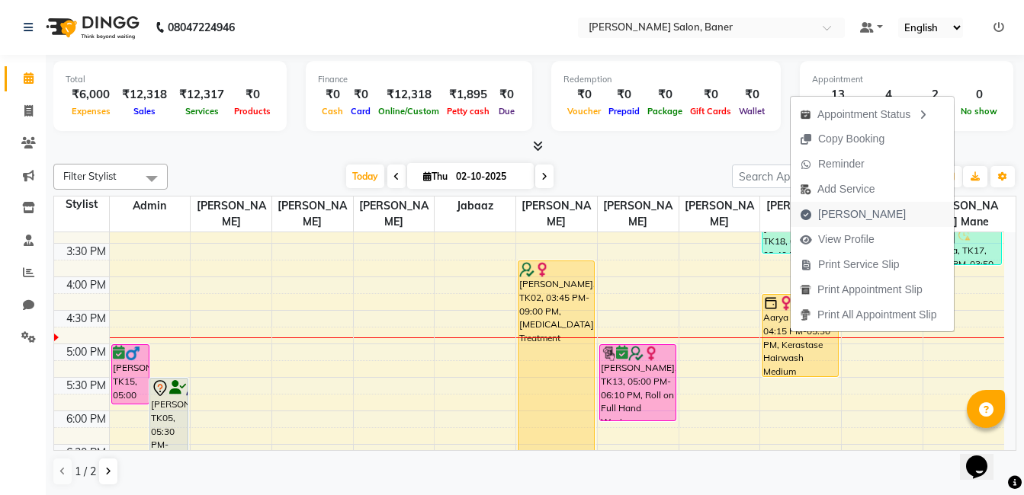
click at [840, 214] on span "[PERSON_NAME]" at bounding box center [862, 215] width 88 height 16
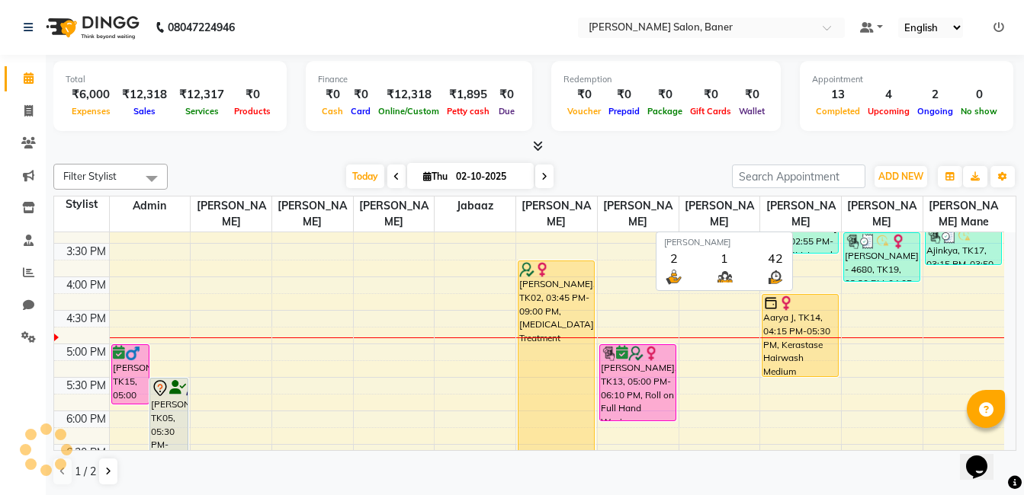
select select "7115"
select select "service"
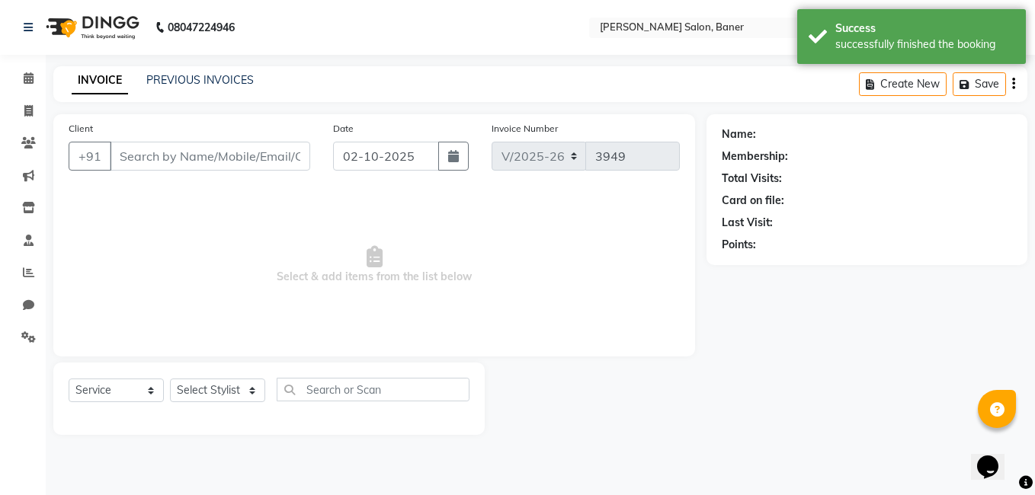
type input "7666237130"
select select "93411"
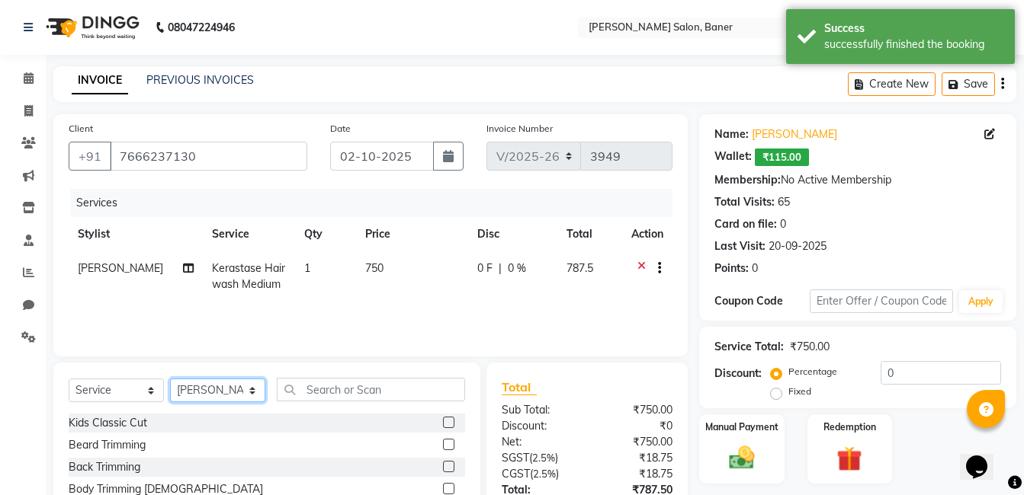
click at [211, 382] on select "Select Stylist [PERSON_NAME] Admin Jabaaz [PERSON_NAME] [PERSON_NAME] [PERSON_N…" at bounding box center [217, 391] width 95 height 24
click at [170, 379] on select "Select Stylist [PERSON_NAME] Admin Jabaaz [PERSON_NAME] [PERSON_NAME] [PERSON_N…" at bounding box center [217, 391] width 95 height 24
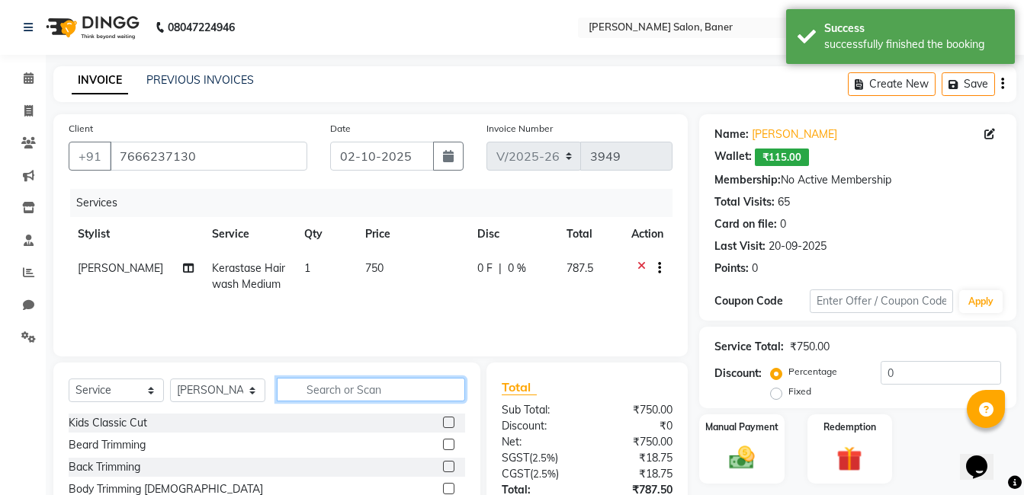
click at [350, 389] on input "text" at bounding box center [371, 390] width 188 height 24
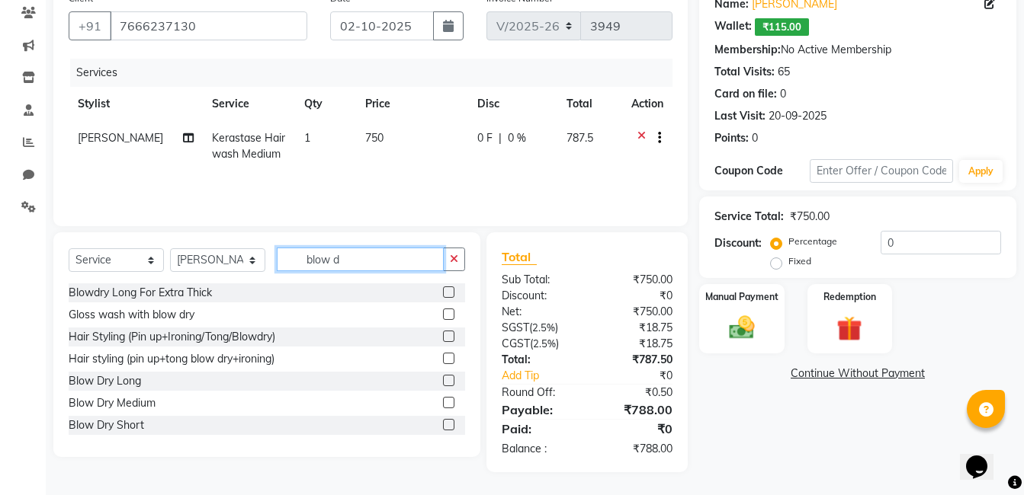
type input "blow d"
click at [443, 401] on label at bounding box center [448, 402] width 11 height 11
click at [443, 401] on input "checkbox" at bounding box center [448, 404] width 10 height 10
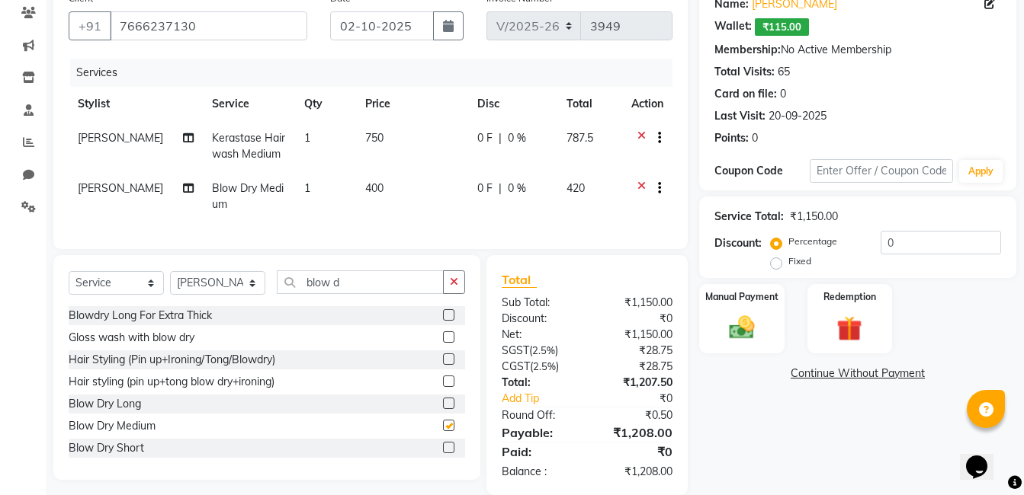
scroll to position [130, 0]
checkbox input "false"
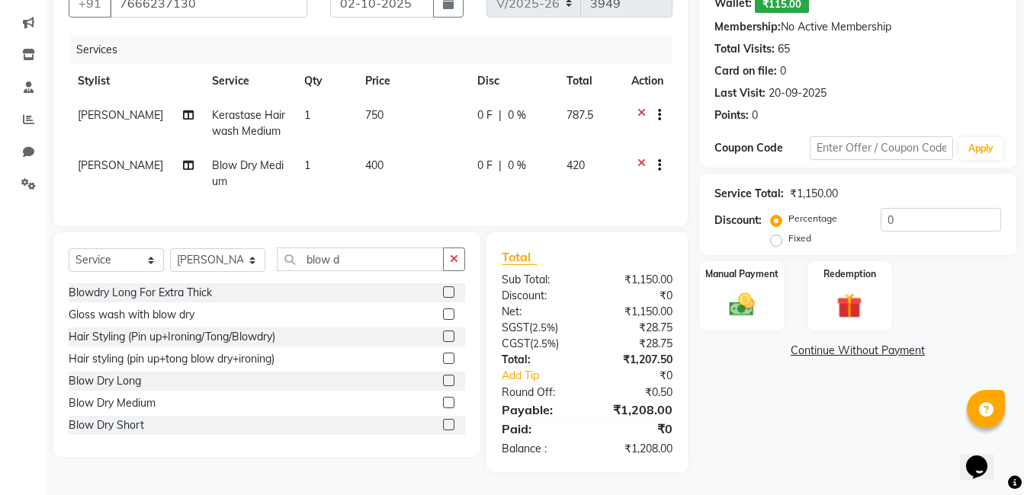
scroll to position [88, 0]
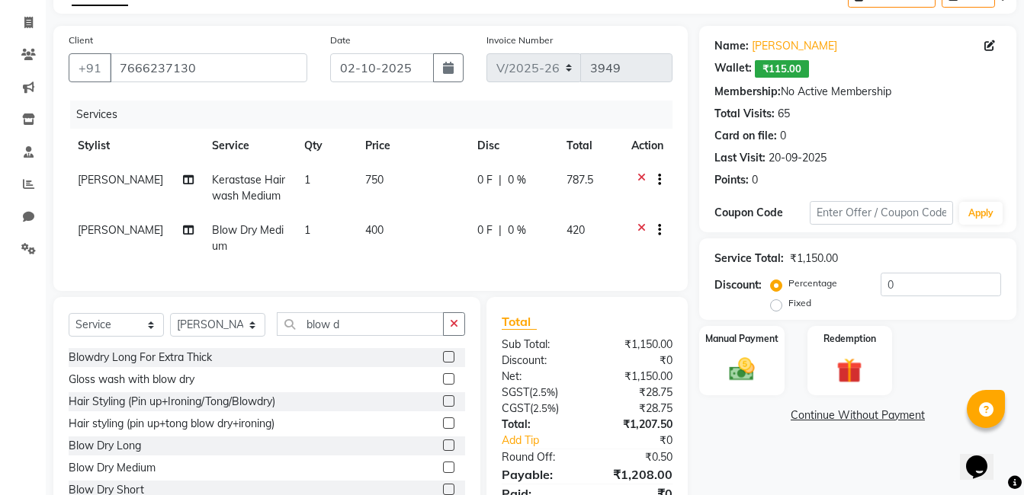
click at [640, 228] on icon at bounding box center [641, 232] width 8 height 19
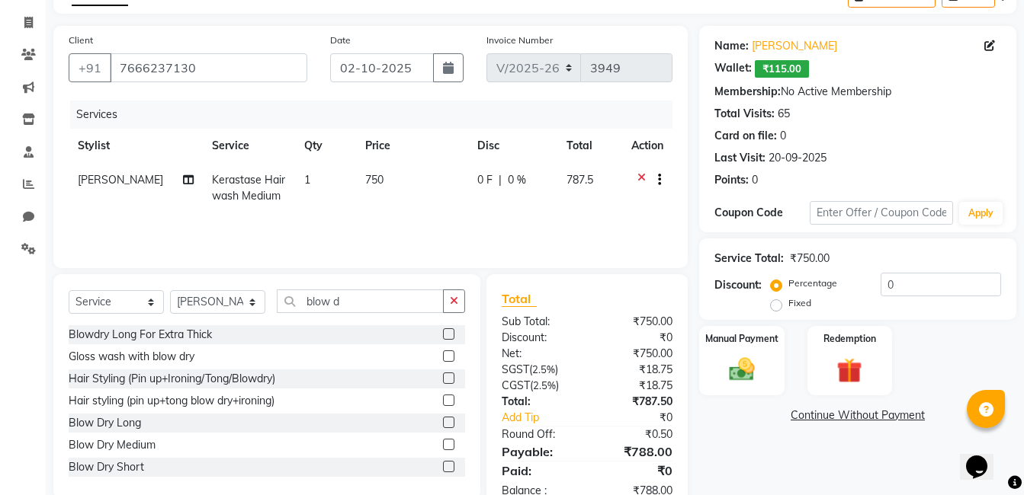
scroll to position [130, 0]
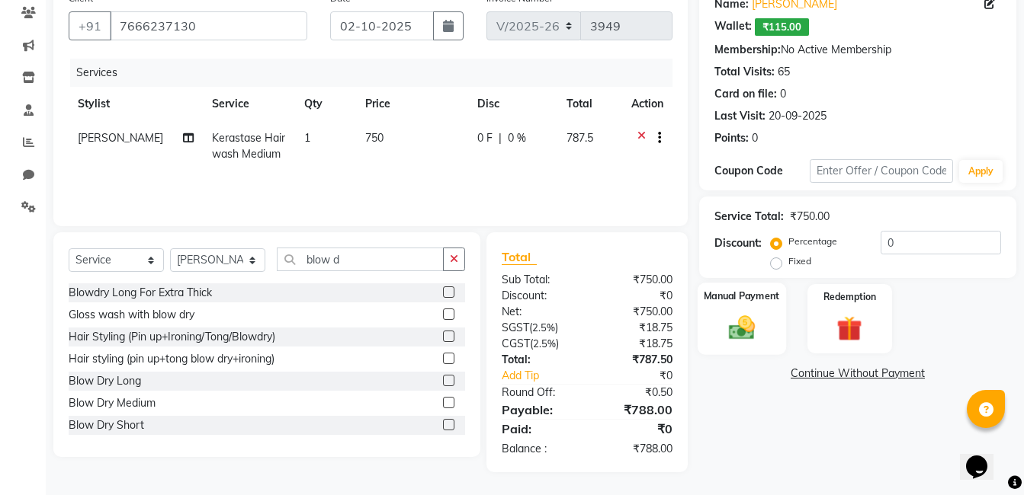
click at [748, 323] on img at bounding box center [741, 327] width 43 height 30
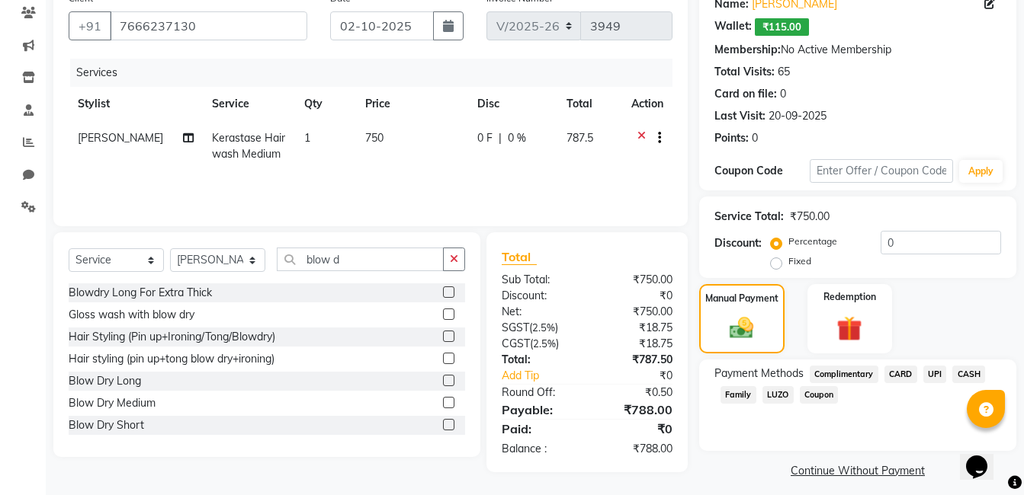
click at [974, 367] on span "CASH" at bounding box center [968, 375] width 33 height 18
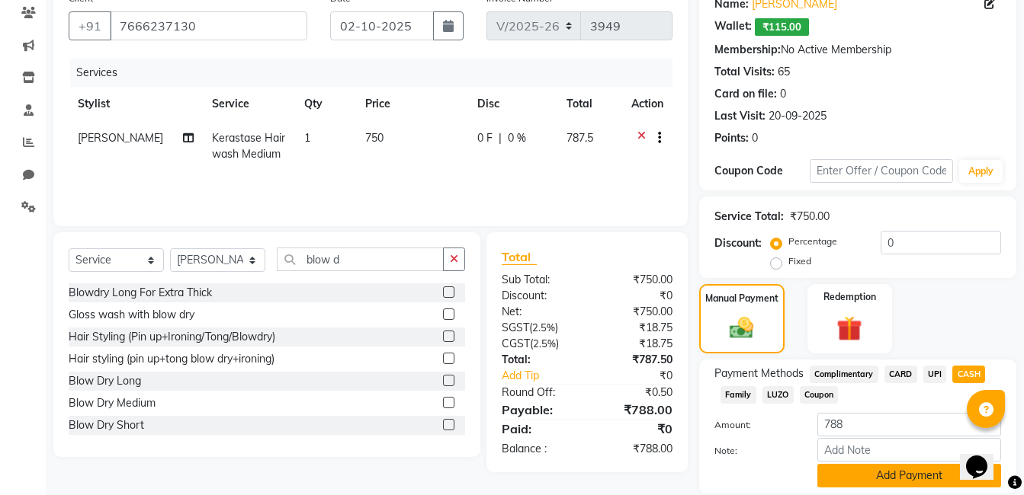
click at [889, 475] on button "Add Payment" at bounding box center [909, 476] width 184 height 24
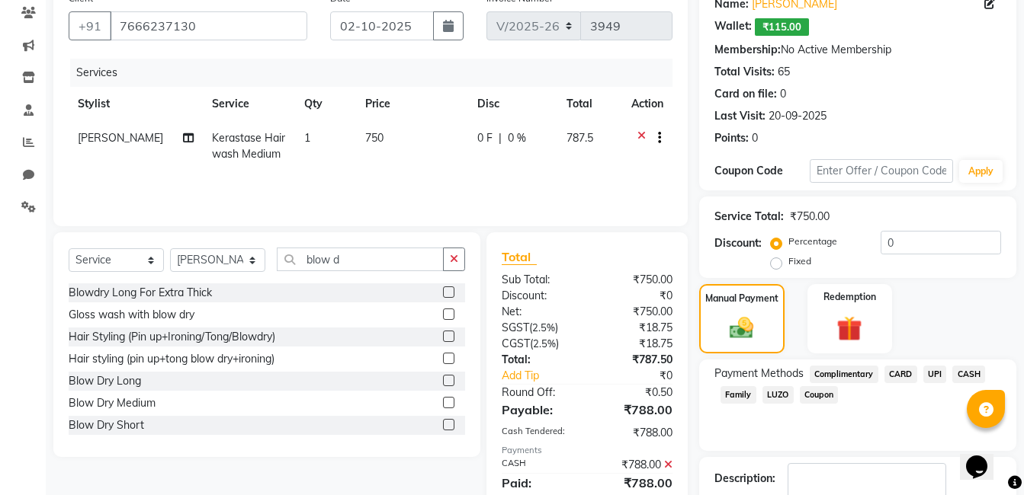
scroll to position [226, 0]
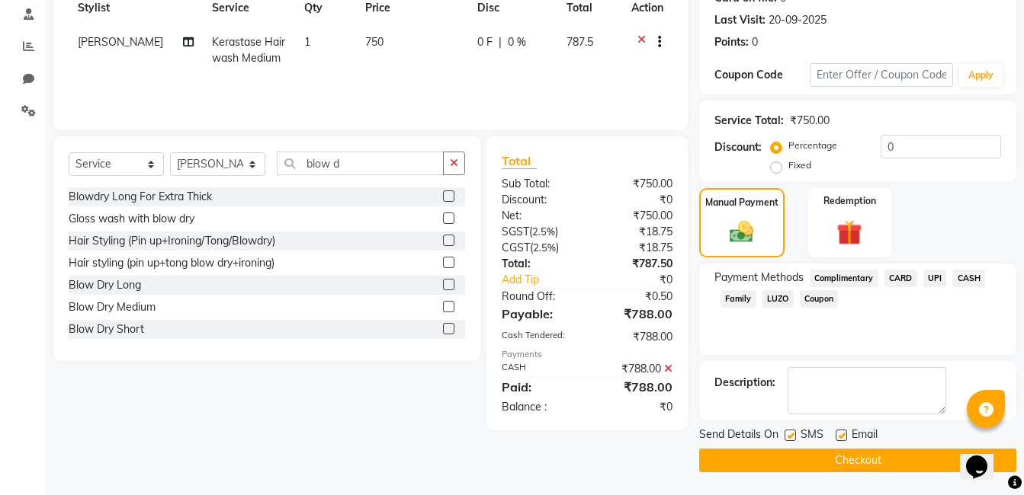
click at [857, 465] on button "Checkout" at bounding box center [857, 461] width 317 height 24
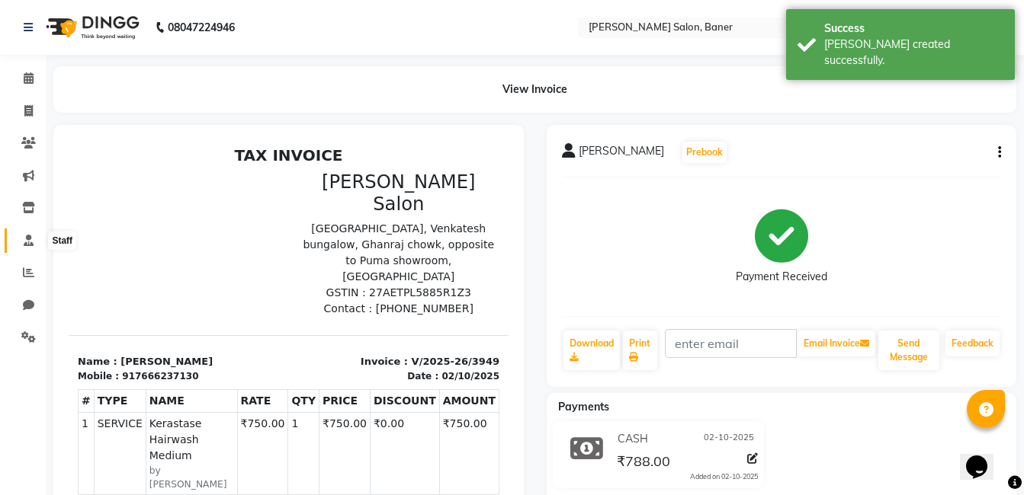
click at [26, 242] on icon at bounding box center [29, 240] width 10 height 11
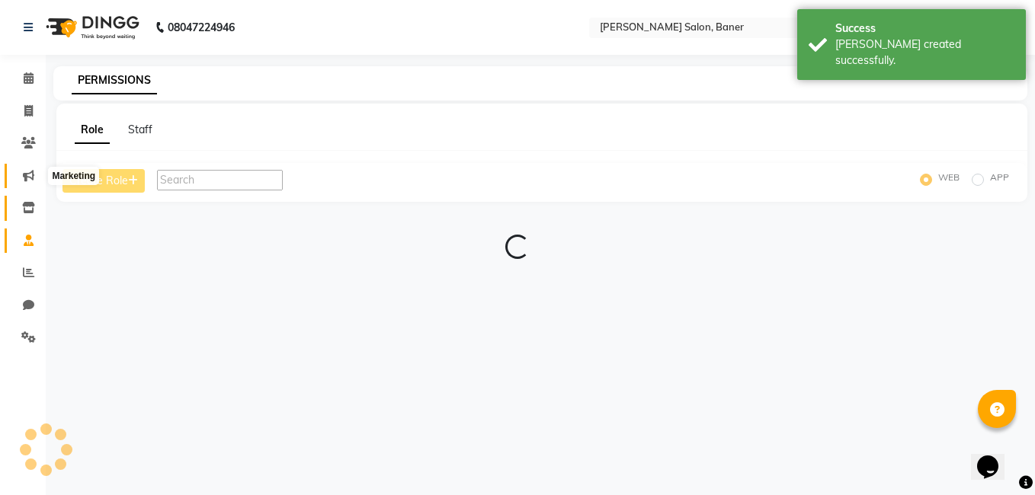
click at [23, 181] on icon at bounding box center [28, 175] width 11 height 11
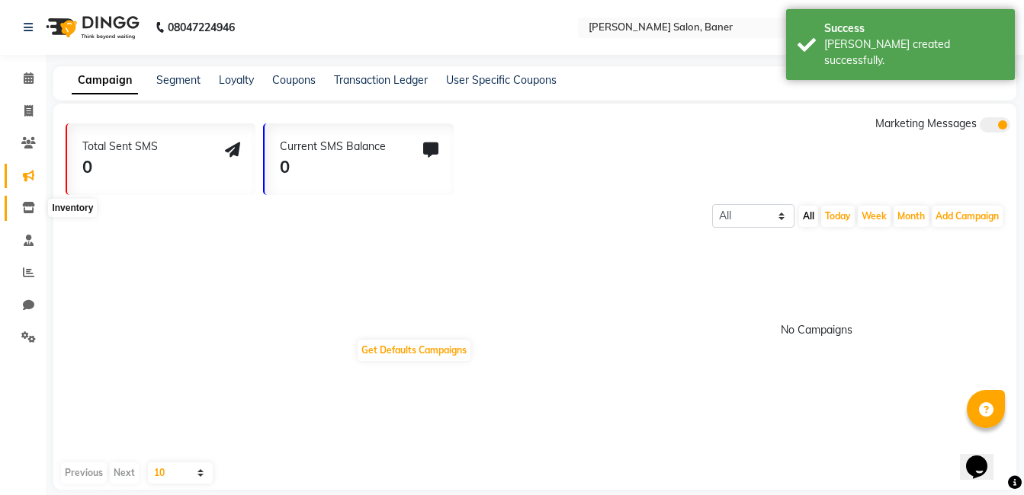
click at [27, 213] on span at bounding box center [28, 209] width 27 height 18
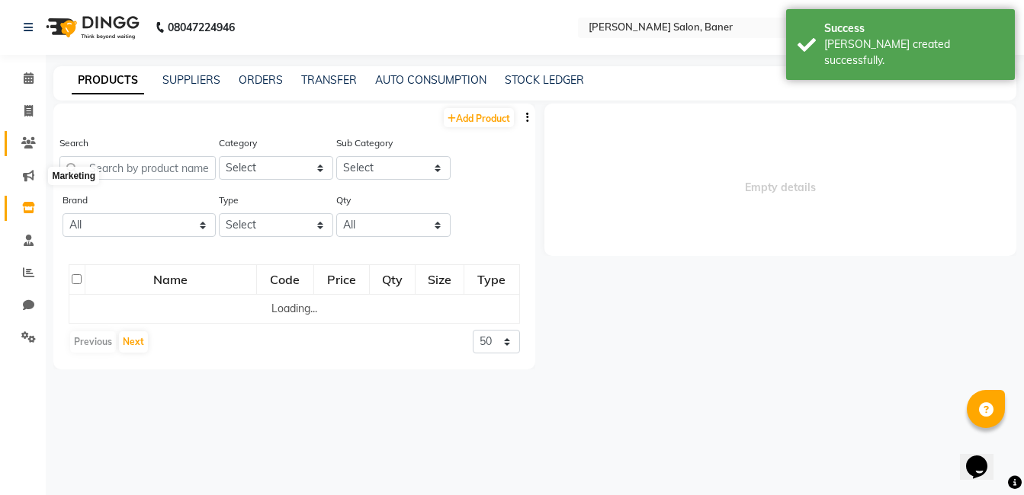
select select
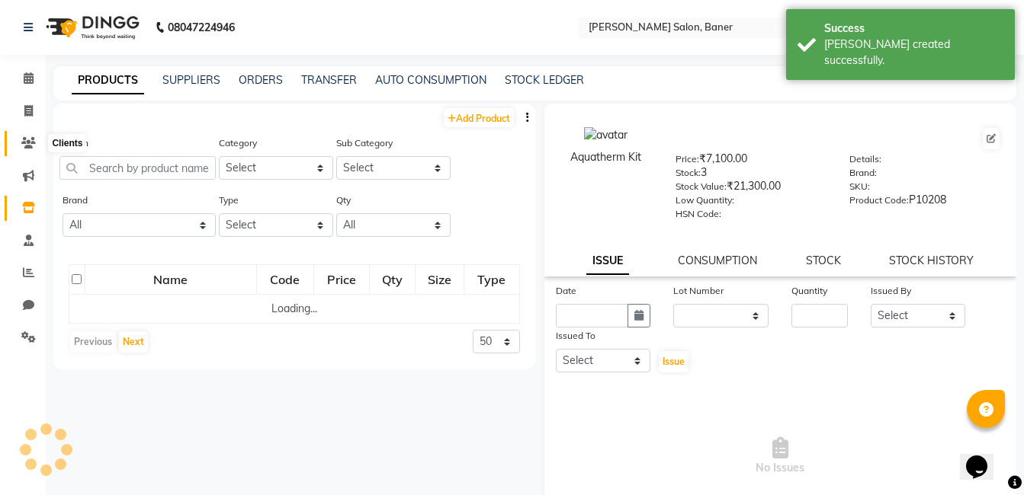
click at [27, 149] on span at bounding box center [28, 144] width 27 height 18
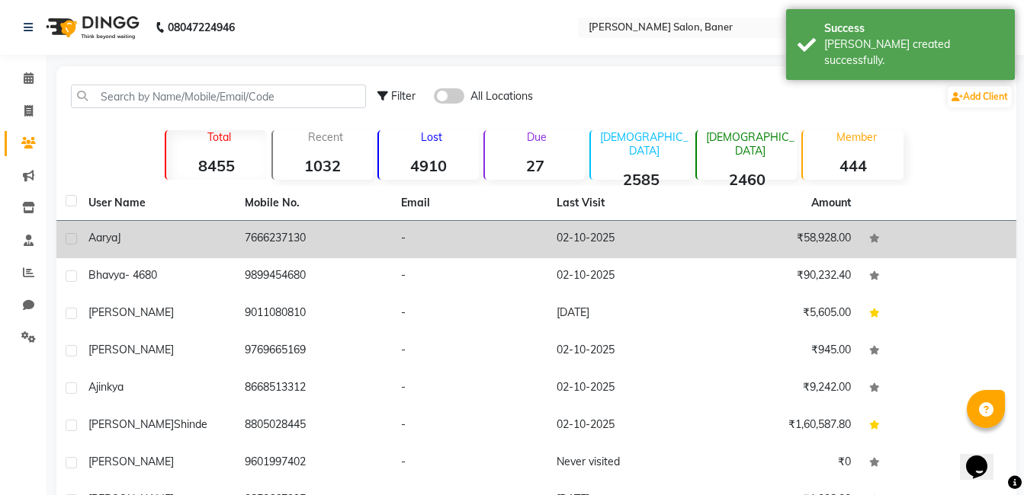
click at [358, 242] on td "7666237130" at bounding box center [314, 239] width 156 height 37
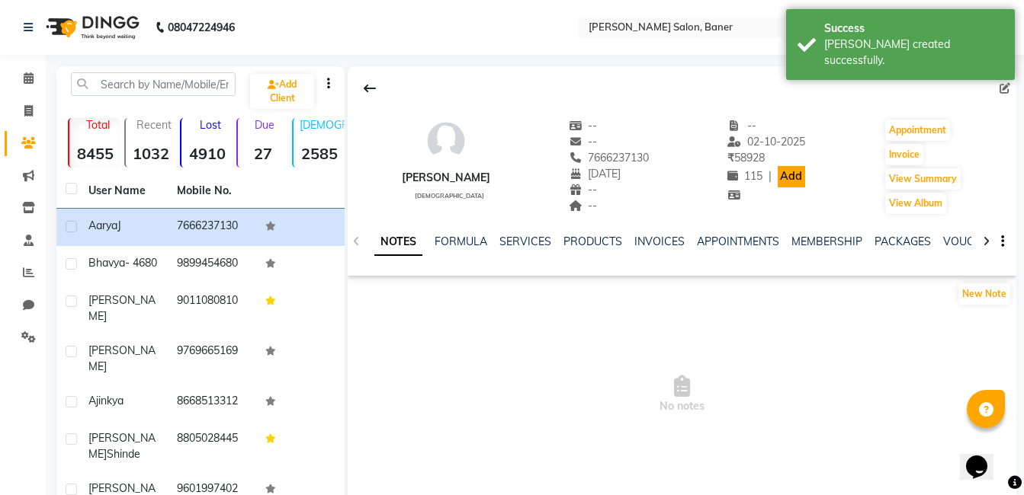
click at [780, 175] on link "Add" at bounding box center [790, 176] width 27 height 21
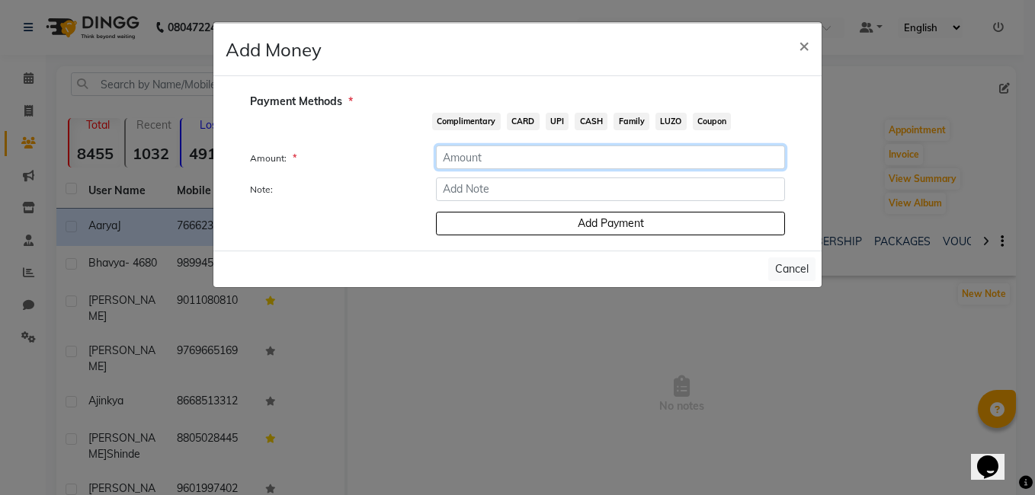
click at [506, 157] on input "number" at bounding box center [610, 158] width 349 height 24
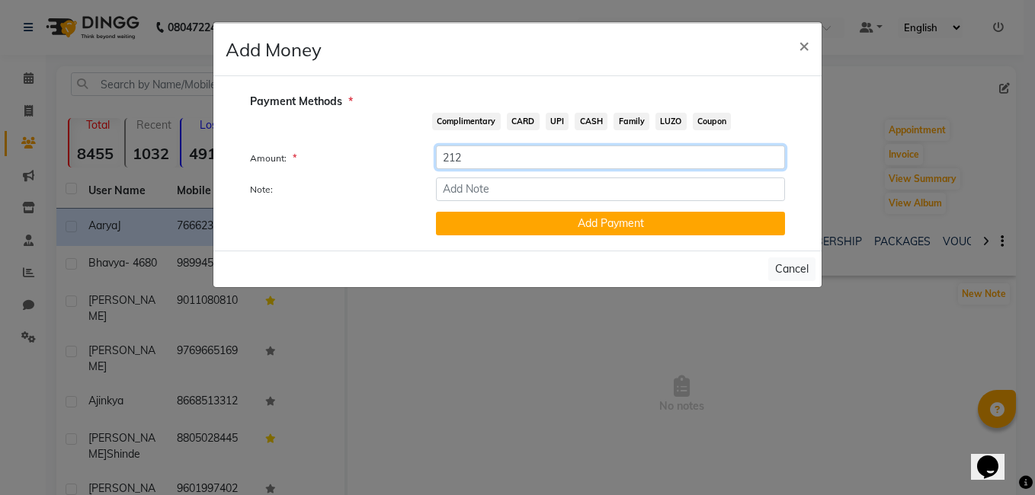
type input "212"
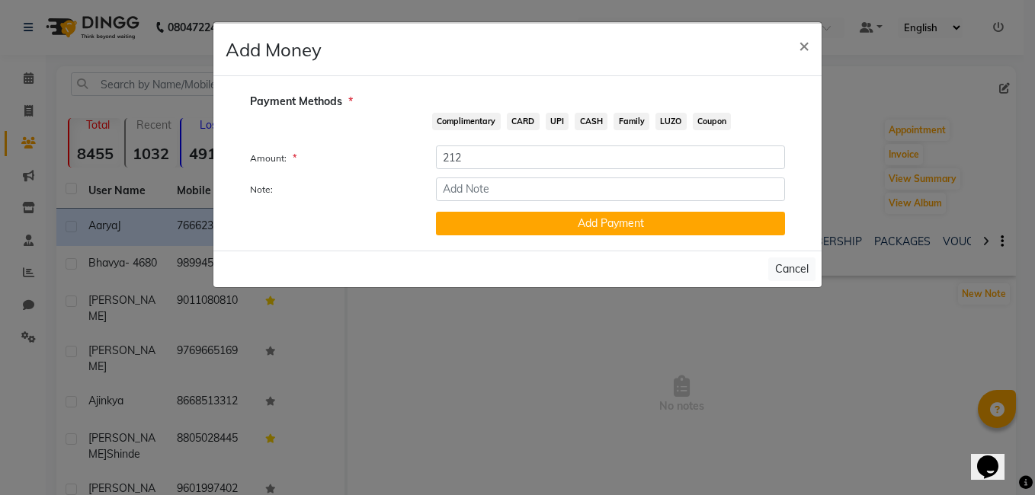
click at [592, 118] on span "CASH" at bounding box center [591, 122] width 33 height 18
click at [578, 221] on button "Add Payment" at bounding box center [610, 224] width 349 height 24
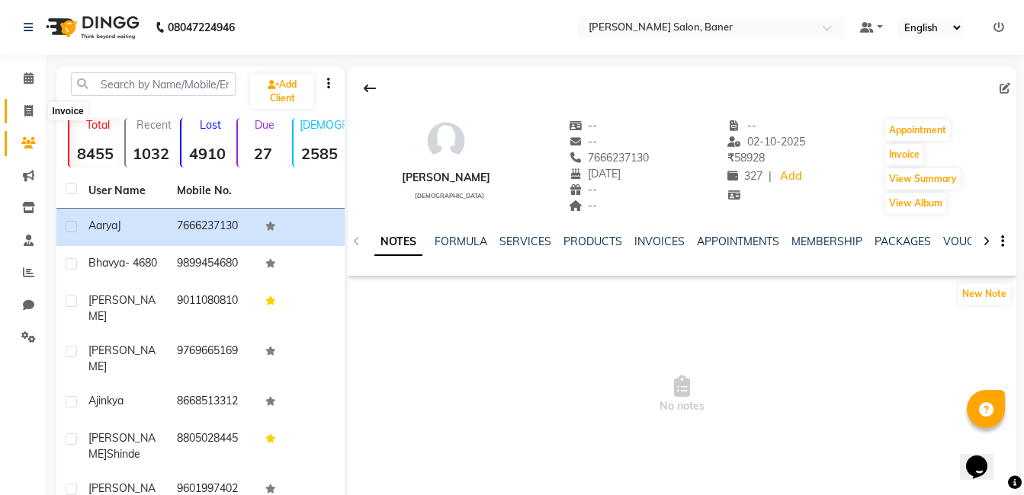
click at [30, 110] on icon at bounding box center [28, 110] width 8 height 11
select select "service"
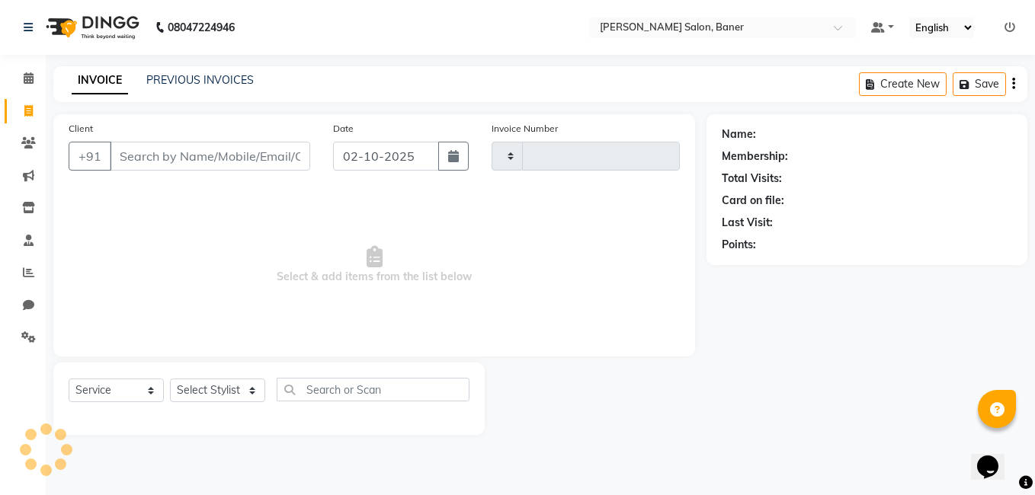
type input "3950"
select select "7115"
click at [25, 80] on icon at bounding box center [29, 77] width 10 height 11
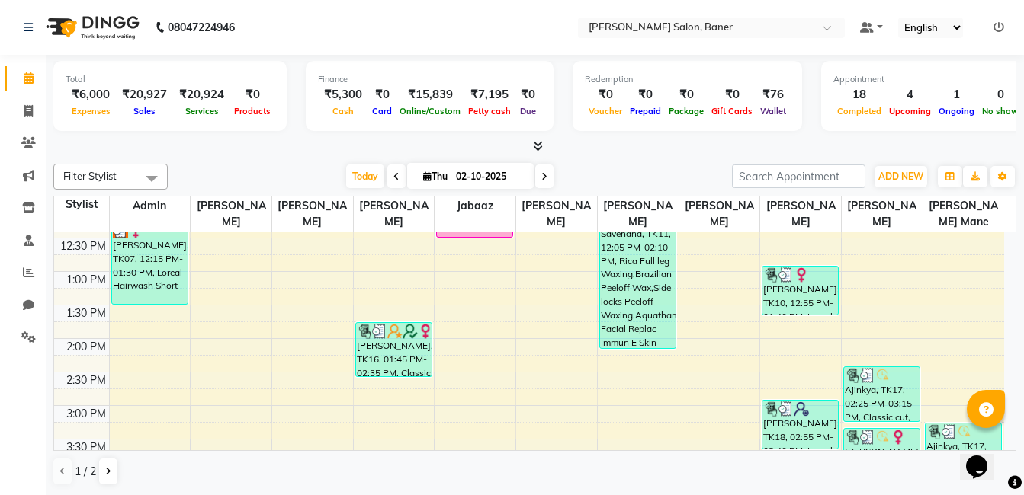
scroll to position [457, 0]
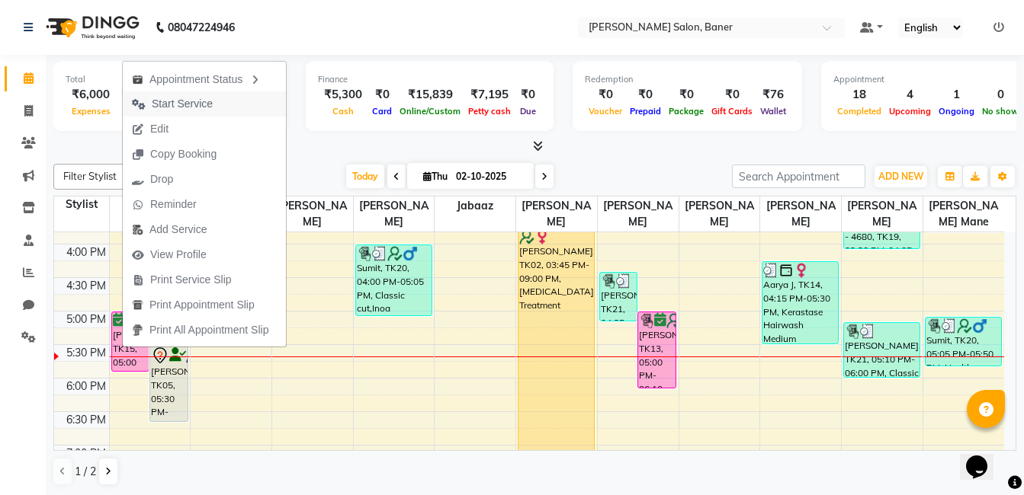
click at [195, 95] on span "Start Service" at bounding box center [172, 103] width 99 height 25
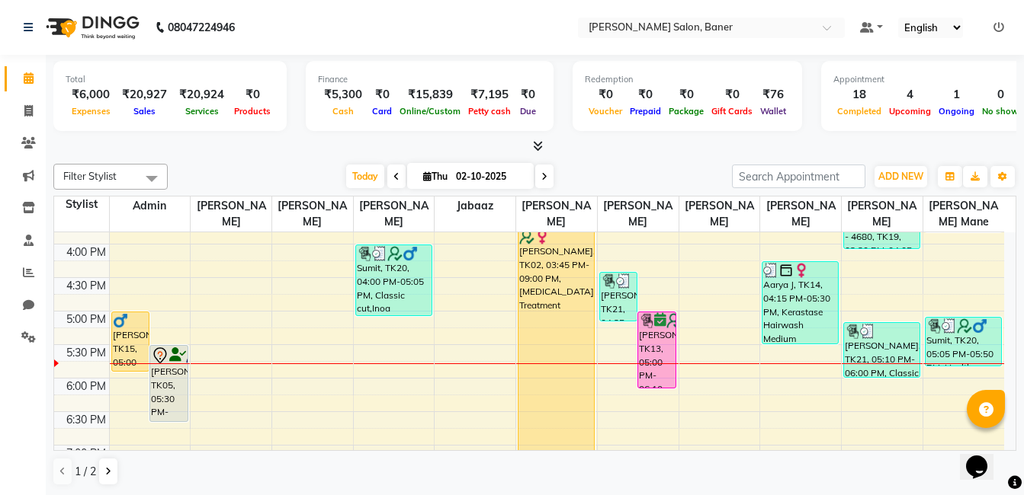
click at [275, 166] on div "Today Thu 02-10-2025" at bounding box center [449, 176] width 549 height 23
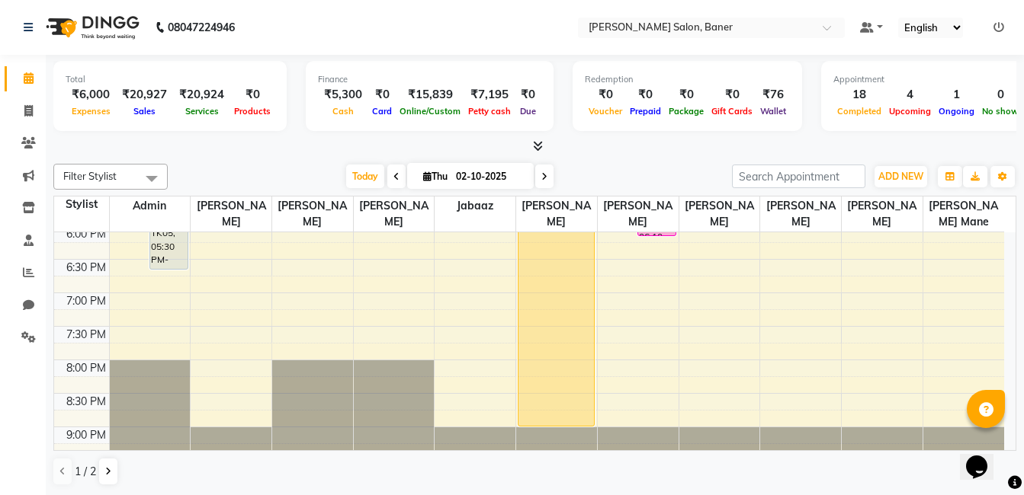
scroll to position [534, 0]
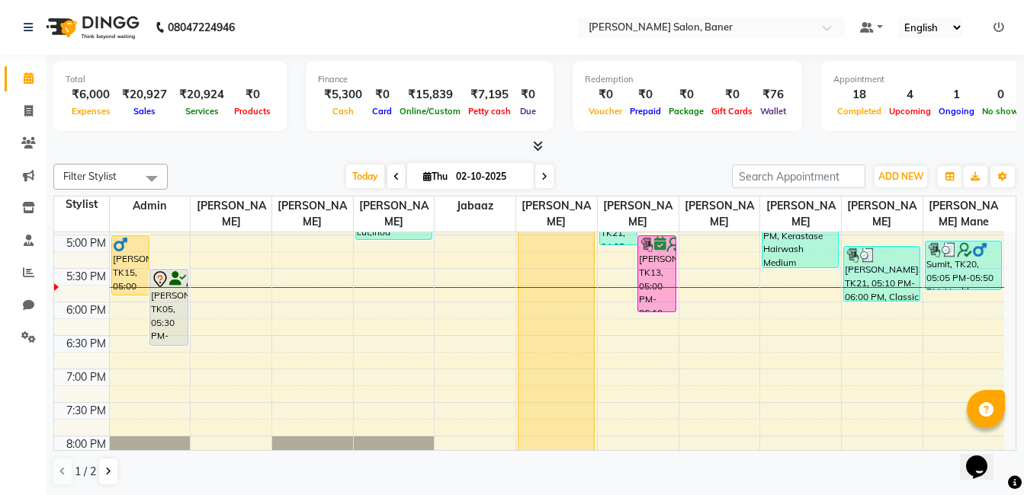
click at [627, 172] on div "Today Thu 02-10-2025" at bounding box center [449, 176] width 549 height 23
click at [617, 151] on div at bounding box center [534, 147] width 963 height 16
click at [628, 150] on div at bounding box center [534, 147] width 963 height 16
click at [637, 165] on div "Today Thu 02-10-2025" at bounding box center [449, 176] width 549 height 23
click at [220, 164] on div "Filter Stylist Select All Admin Swapnil jadhav Prem patode Santosh Kadam Jabaaz…" at bounding box center [534, 177] width 963 height 26
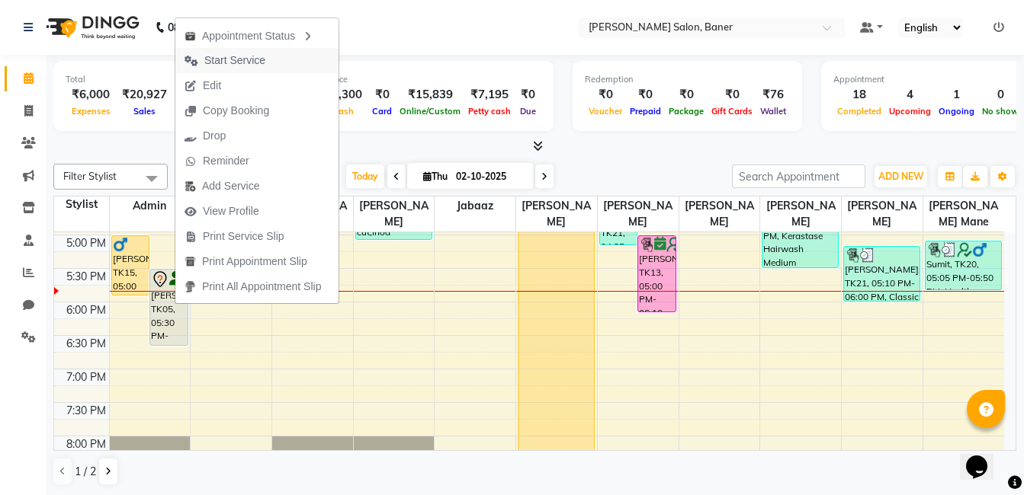
click at [274, 55] on span "Start Service" at bounding box center [224, 60] width 99 height 25
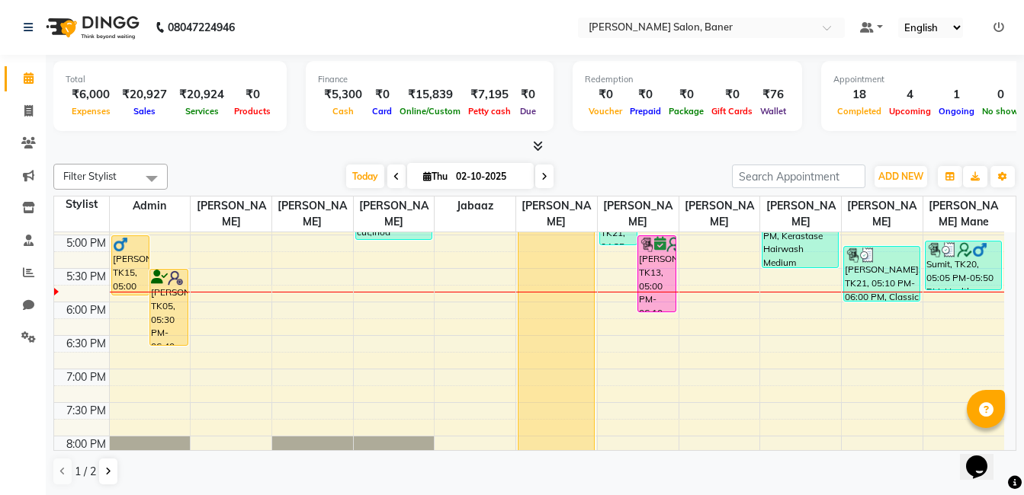
click at [612, 172] on div "Today Thu 02-10-2025" at bounding box center [449, 176] width 549 height 23
click at [585, 167] on div "Today Thu 02-10-2025" at bounding box center [449, 176] width 549 height 23
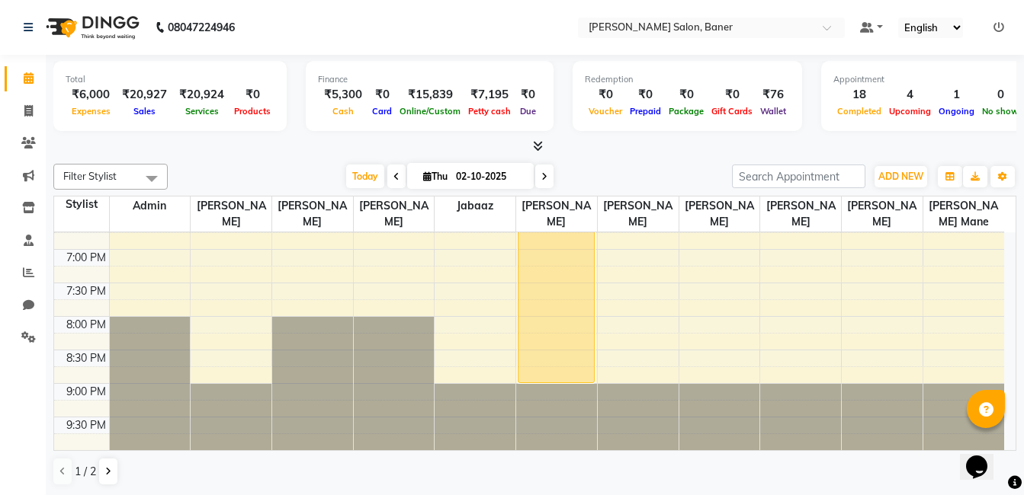
scroll to position [501, 0]
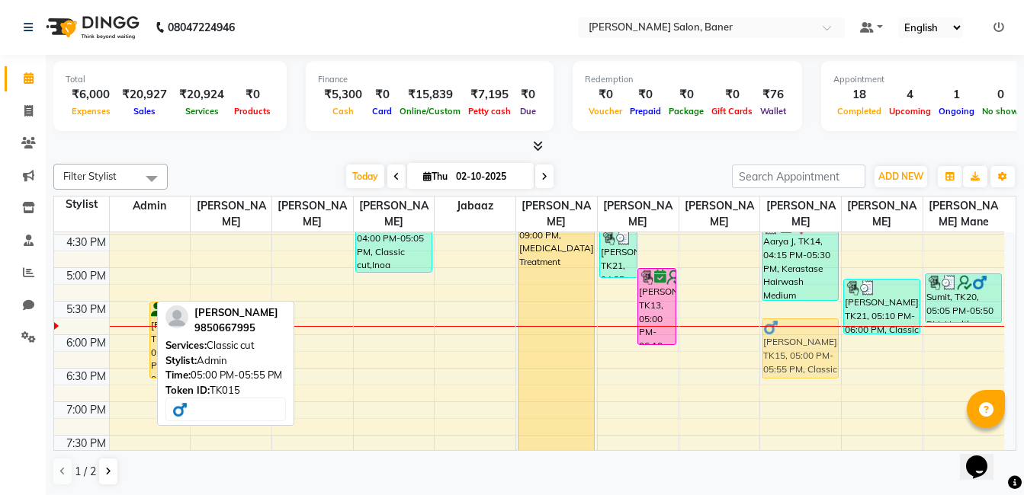
drag, startPoint x: 127, startPoint y: 303, endPoint x: 819, endPoint y: 351, distance: 694.5
click at [825, 352] on tr "Vineet Mishra, TK15, 05:00 PM-05:55 PM, Classic cut sharvil, TK05, 05:30 PM-06:…" at bounding box center [529, 167] width 950 height 871
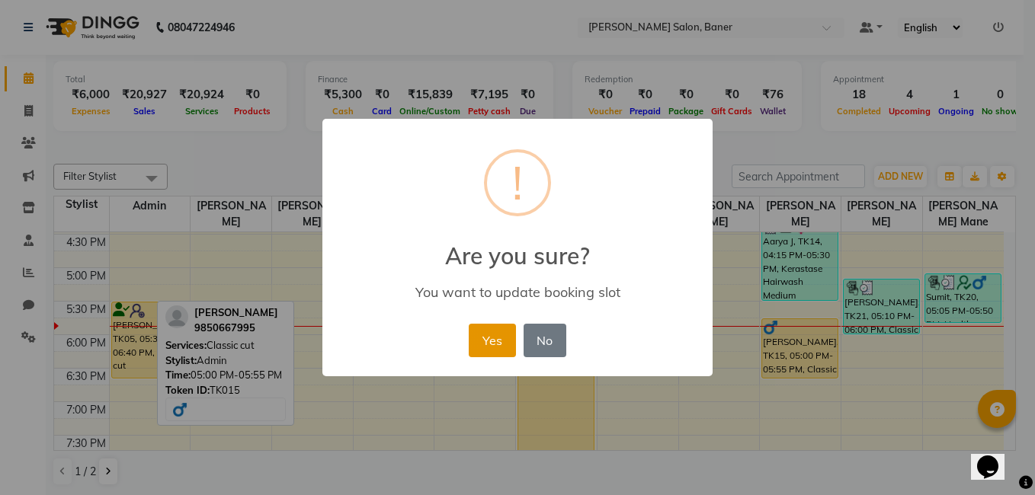
click at [512, 340] on button "Yes" at bounding box center [492, 341] width 46 height 34
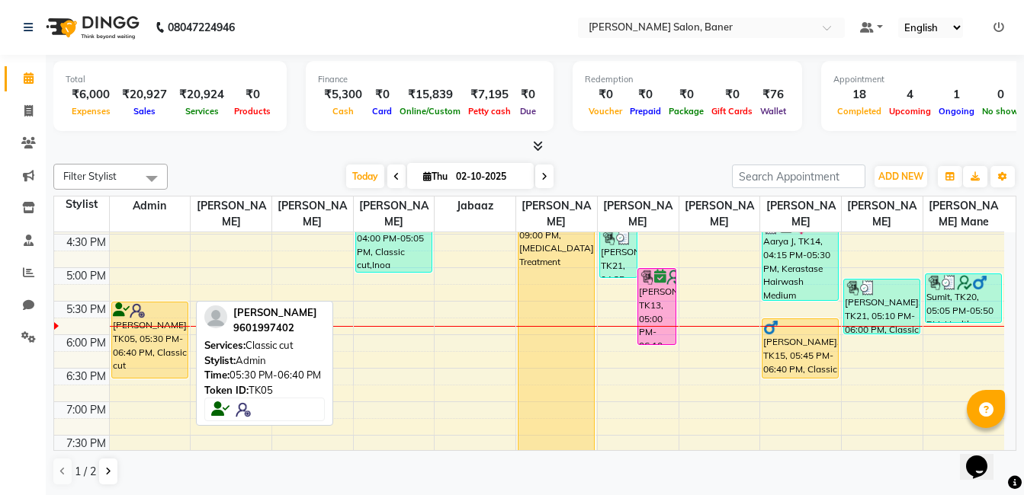
click at [136, 348] on div "sharvil, TK05, 05:30 PM-06:40 PM, Classic cut" at bounding box center [149, 340] width 75 height 75
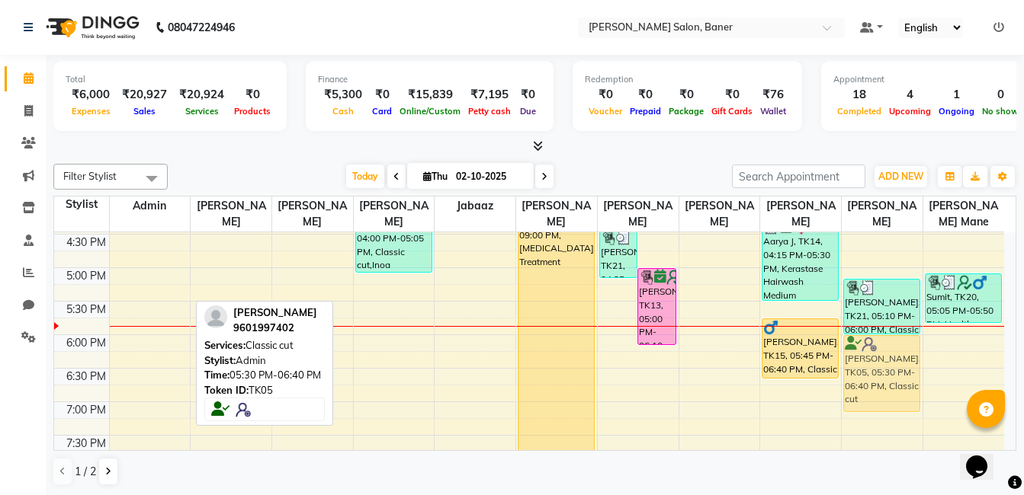
drag, startPoint x: 141, startPoint y: 346, endPoint x: 884, endPoint y: 373, distance: 743.6
click at [884, 373] on tr "Poonam Mohite, TK07, 12:15 PM-01:30 PM, Loreal Hairwash Short sharvil, TK05, 05…" at bounding box center [529, 167] width 950 height 871
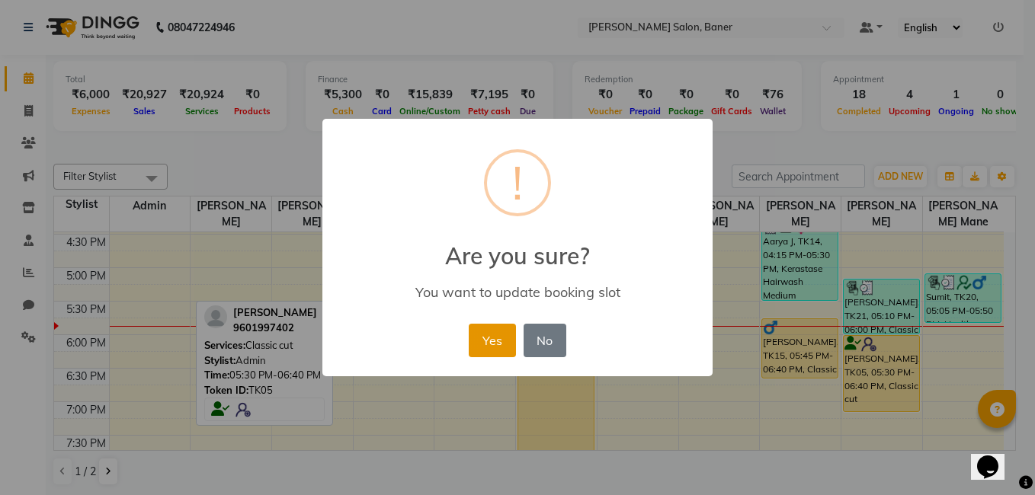
click at [494, 334] on button "Yes" at bounding box center [492, 341] width 46 height 34
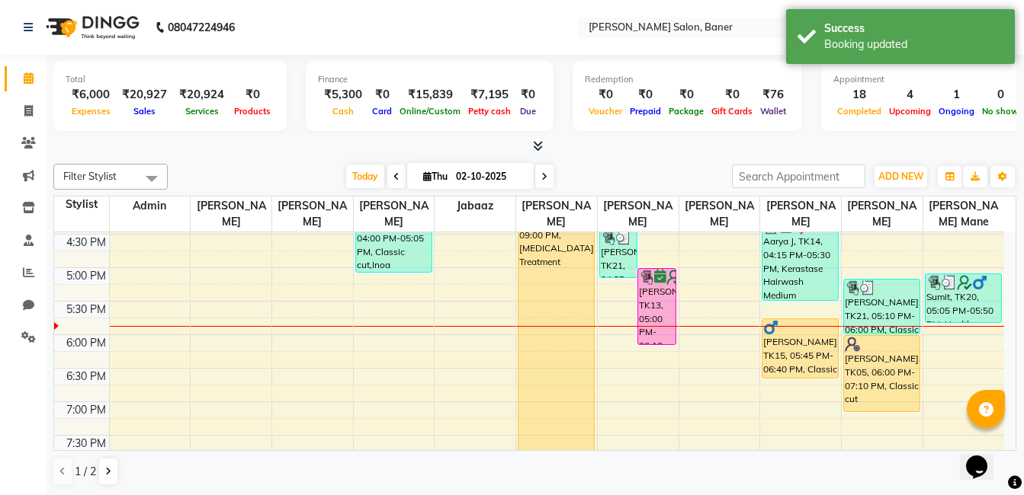
click at [325, 145] on div at bounding box center [534, 147] width 963 height 16
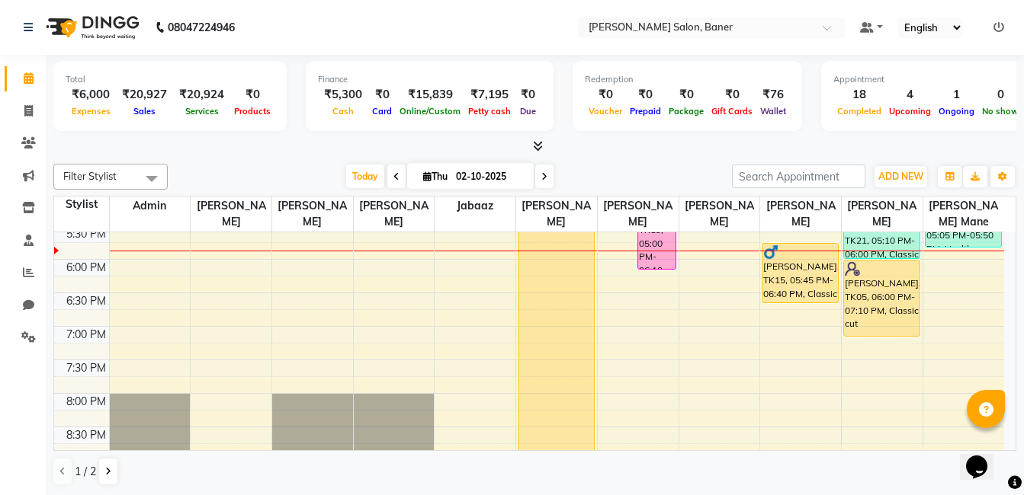
scroll to position [577, 0]
click at [533, 175] on div "Today Thu 02-10-2025" at bounding box center [450, 176] width 210 height 23
click at [540, 167] on span at bounding box center [544, 177] width 18 height 24
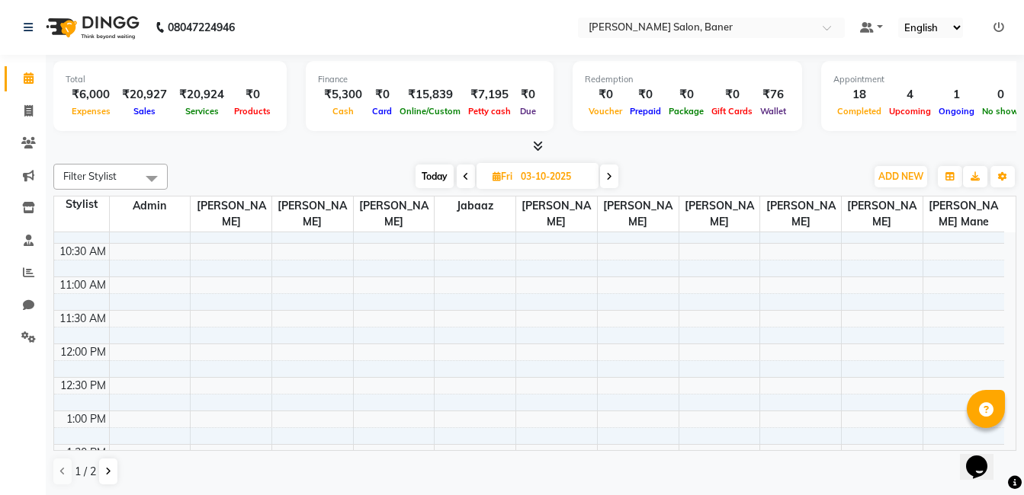
scroll to position [0, 0]
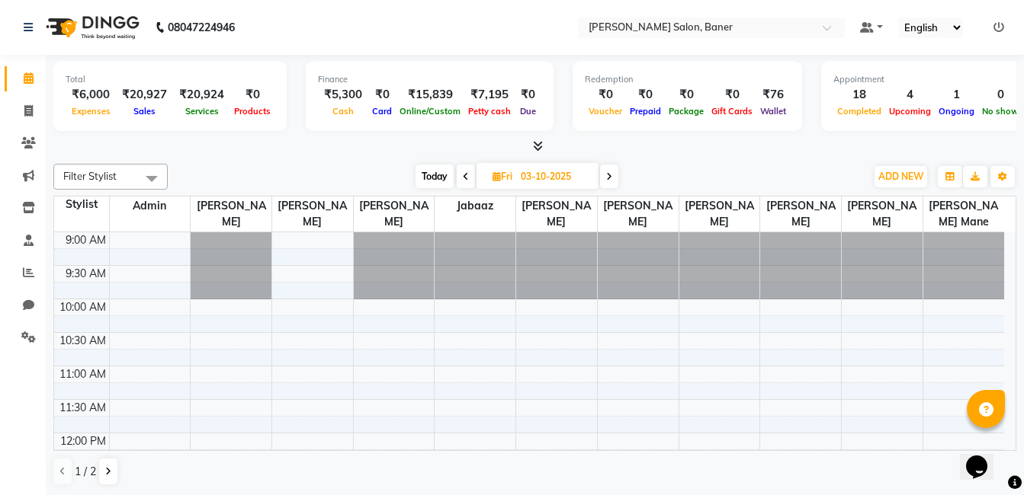
click at [724, 143] on div at bounding box center [534, 147] width 963 height 16
click at [431, 180] on span "Today" at bounding box center [434, 177] width 38 height 24
type input "02-10-2025"
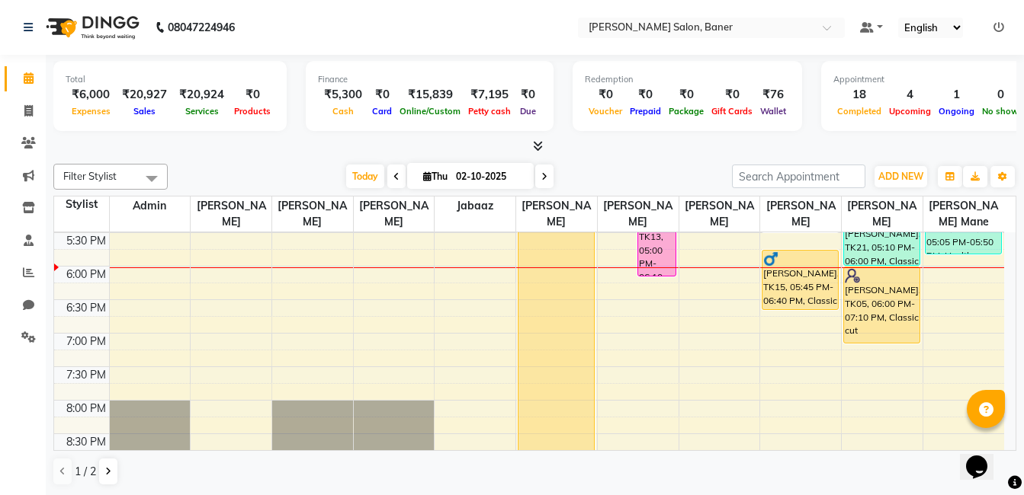
scroll to position [604, 0]
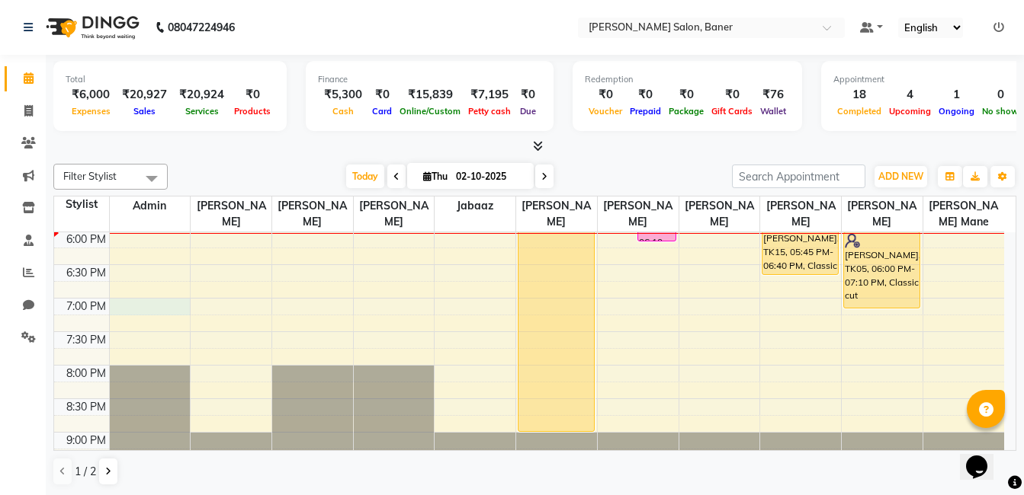
click at [147, 307] on div "9:00 AM 9:30 AM 10:00 AM 10:30 AM 11:00 AM 11:30 AM 12:00 PM 12:30 PM 1:00 PM 1…" at bounding box center [529, 63] width 950 height 871
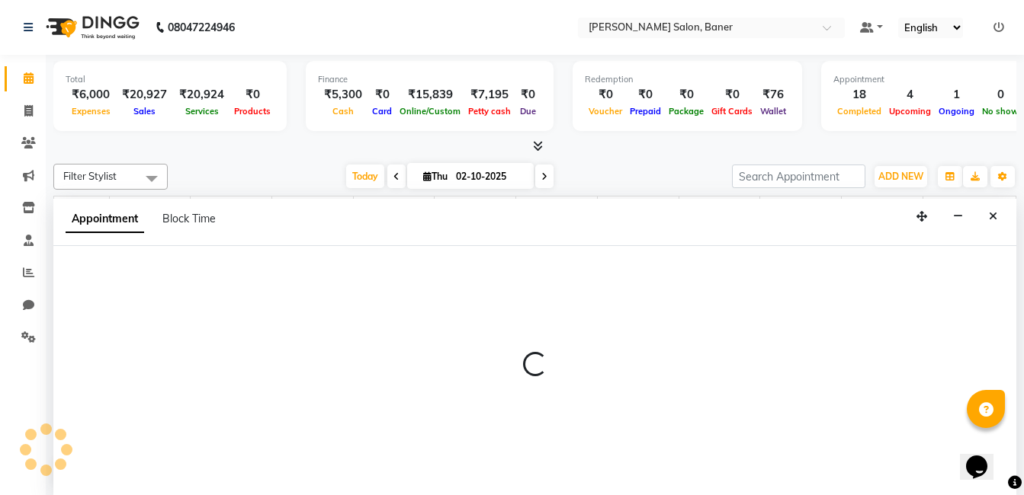
scroll to position [1, 0]
select select "60263"
select select "tentative"
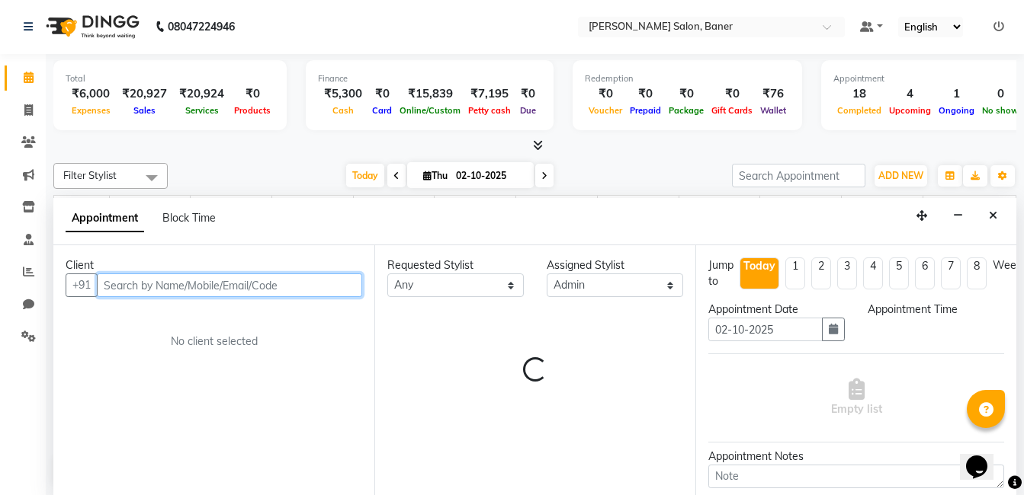
select select "1140"
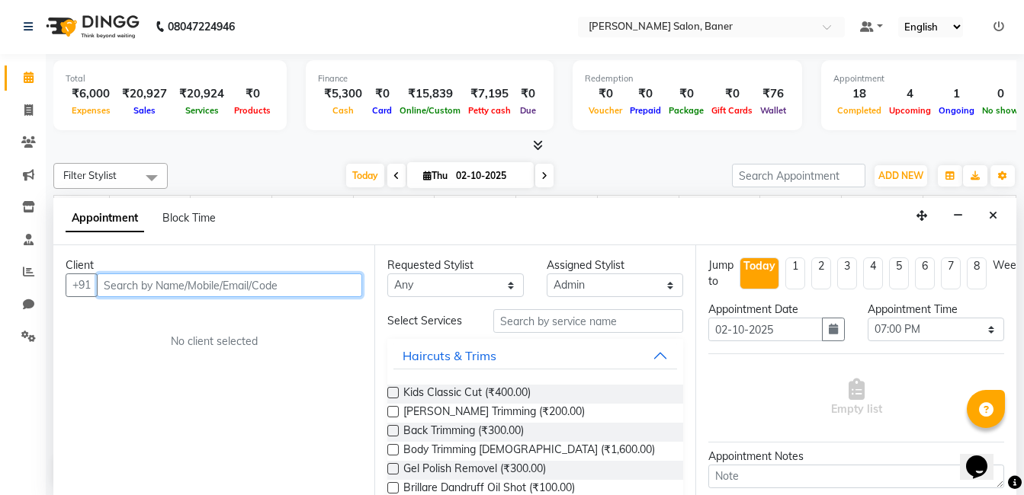
click at [191, 288] on input "text" at bounding box center [229, 286] width 265 height 24
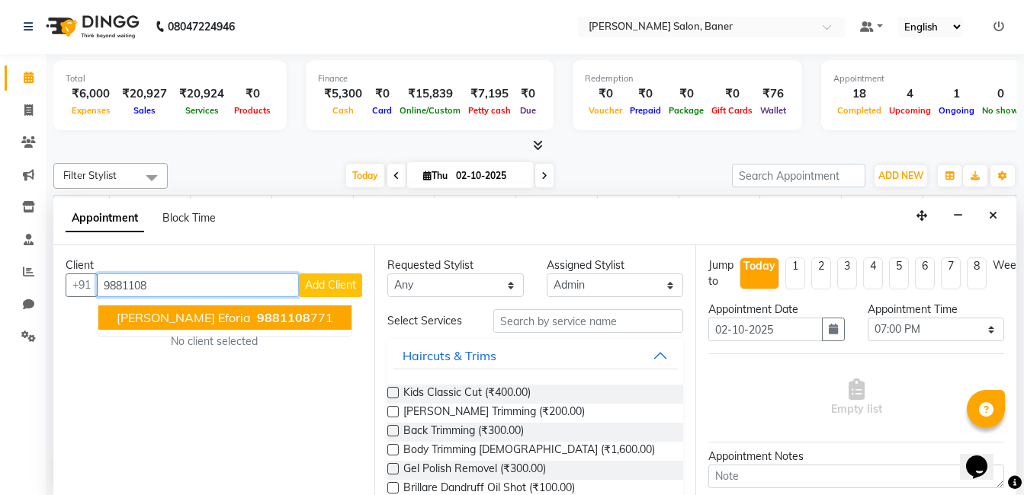
click at [257, 311] on span "9881108" at bounding box center [283, 317] width 53 height 15
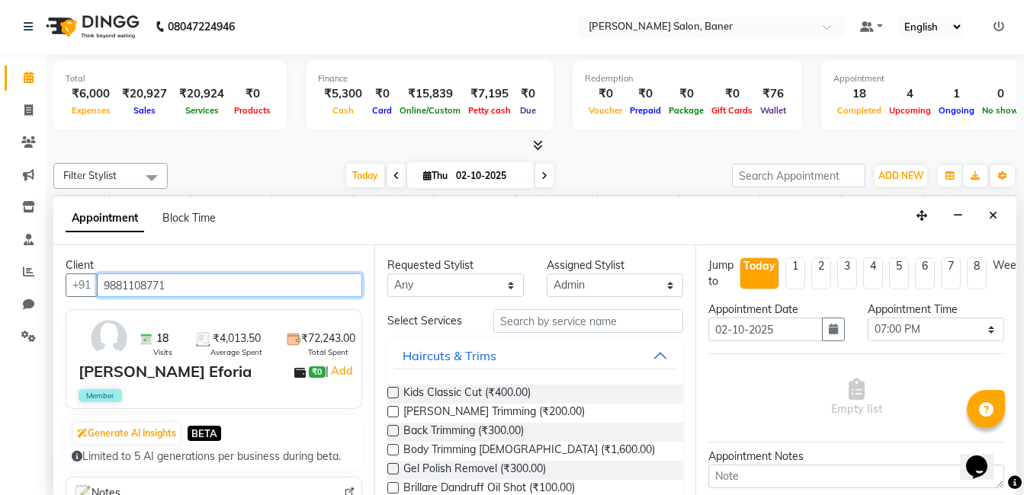
type input "9881108771"
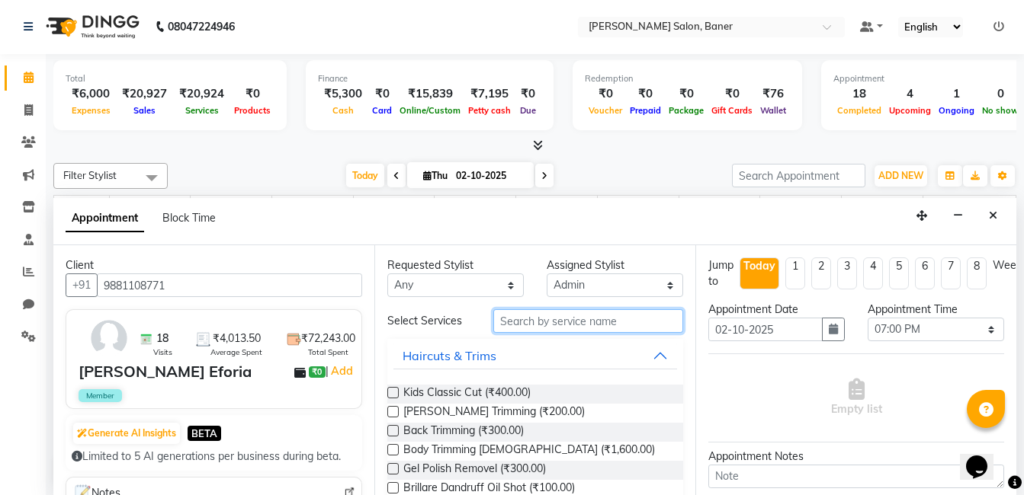
click at [523, 323] on input "text" at bounding box center [588, 321] width 190 height 24
click at [525, 316] on input "text" at bounding box center [588, 321] width 190 height 24
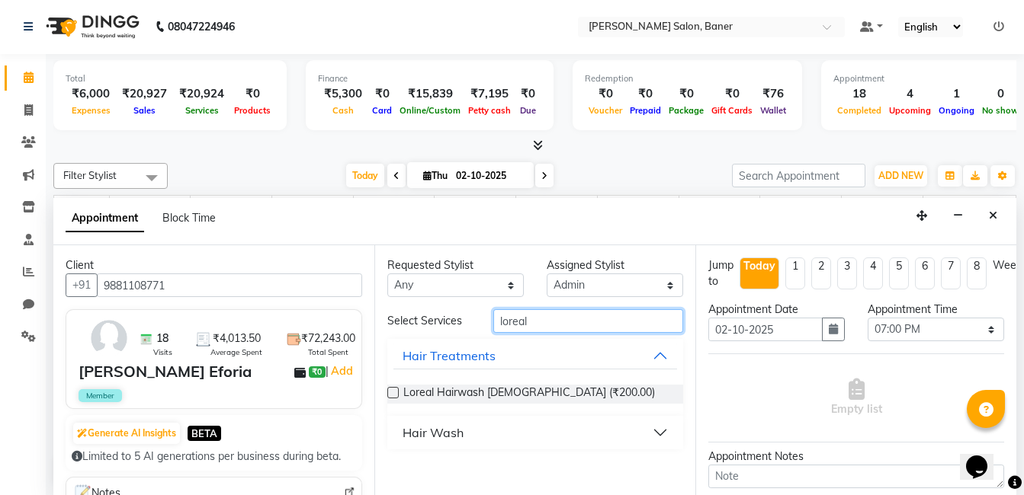
type input "loreal"
click at [440, 437] on div "Hair Wash" at bounding box center [432, 433] width 61 height 18
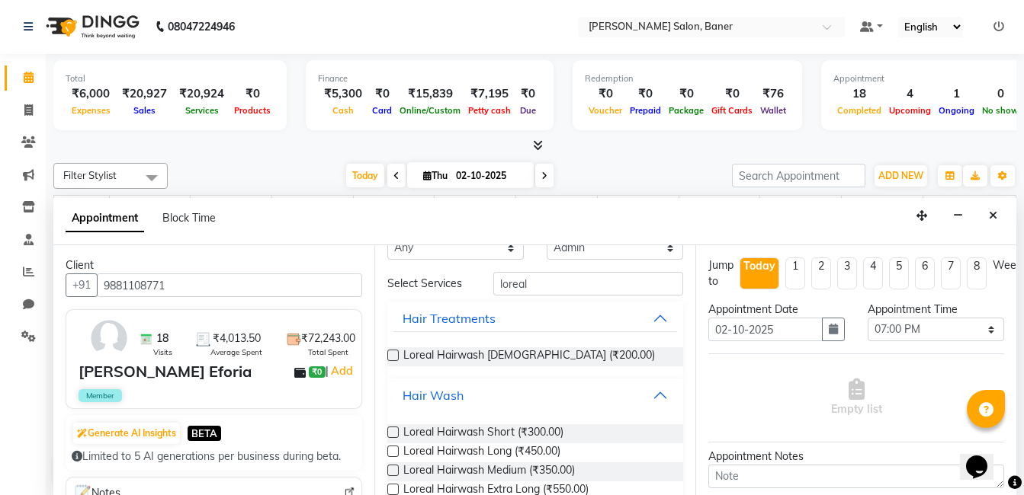
scroll to position [67, 0]
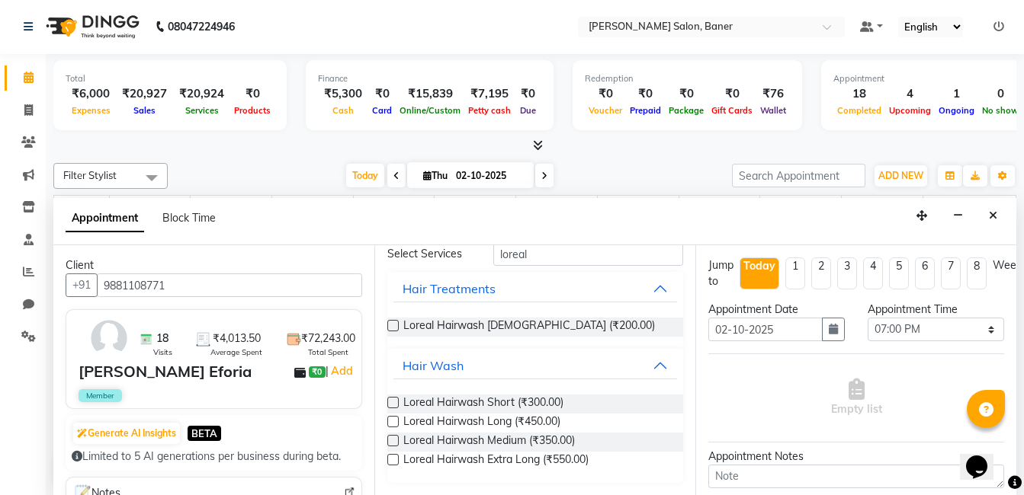
click at [394, 441] on label at bounding box center [392, 440] width 11 height 11
click at [394, 441] on input "checkbox" at bounding box center [392, 442] width 10 height 10
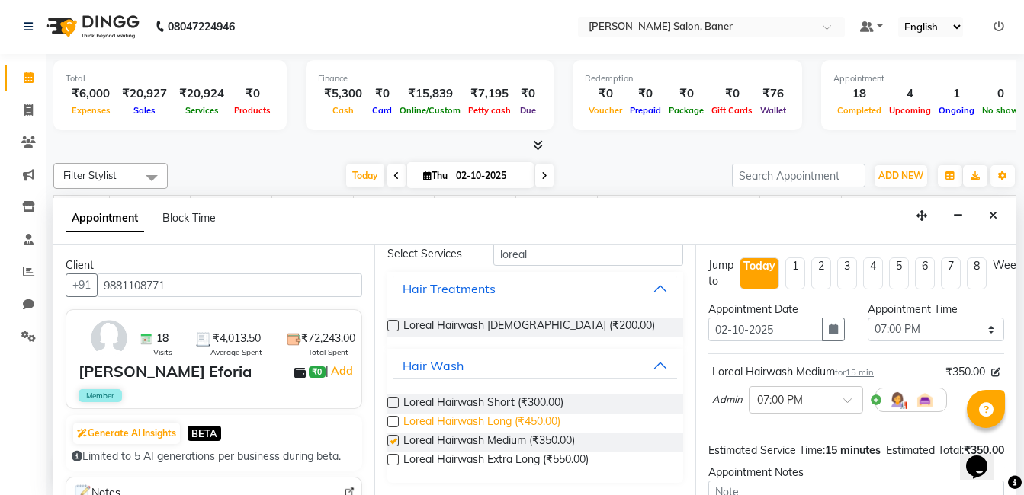
checkbox input "false"
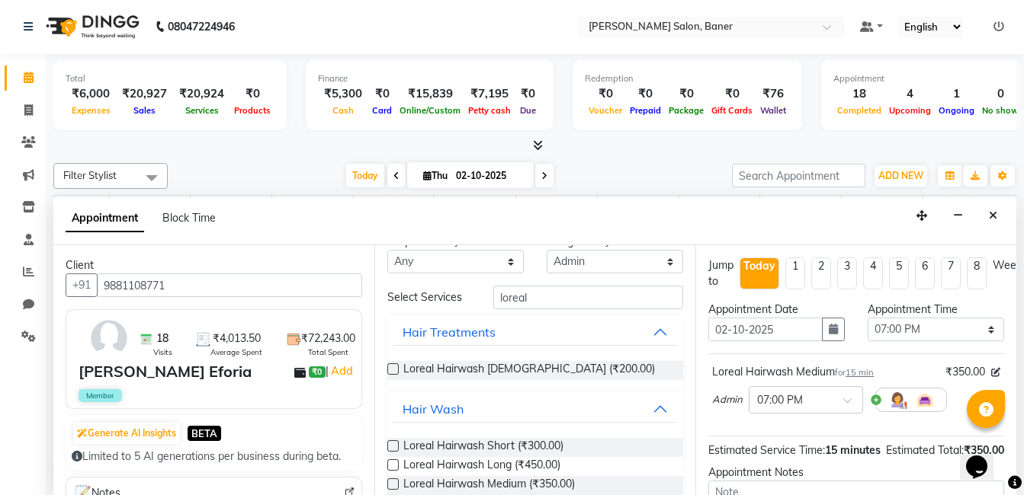
scroll to position [0, 0]
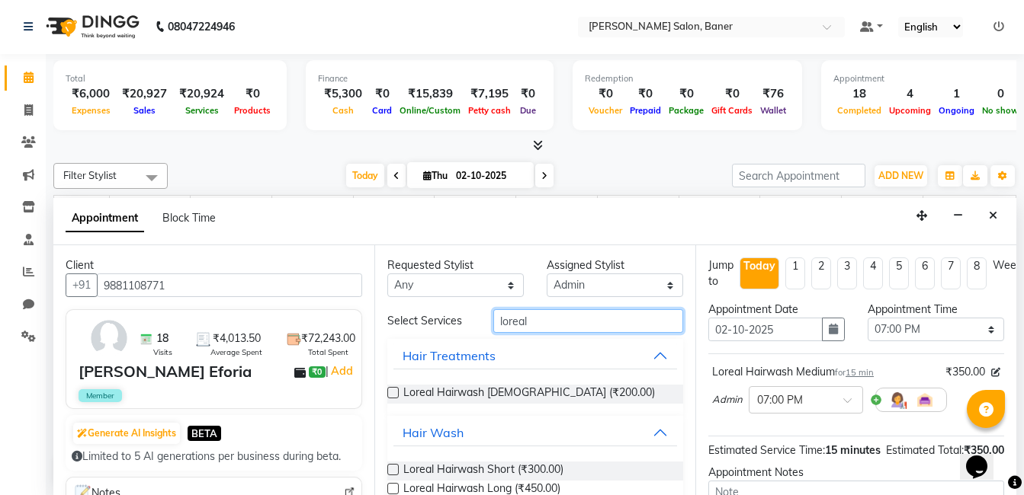
drag, startPoint x: 536, startPoint y: 316, endPoint x: 461, endPoint y: 324, distance: 75.1
click at [471, 323] on div "Select Services loreal" at bounding box center [535, 321] width 319 height 24
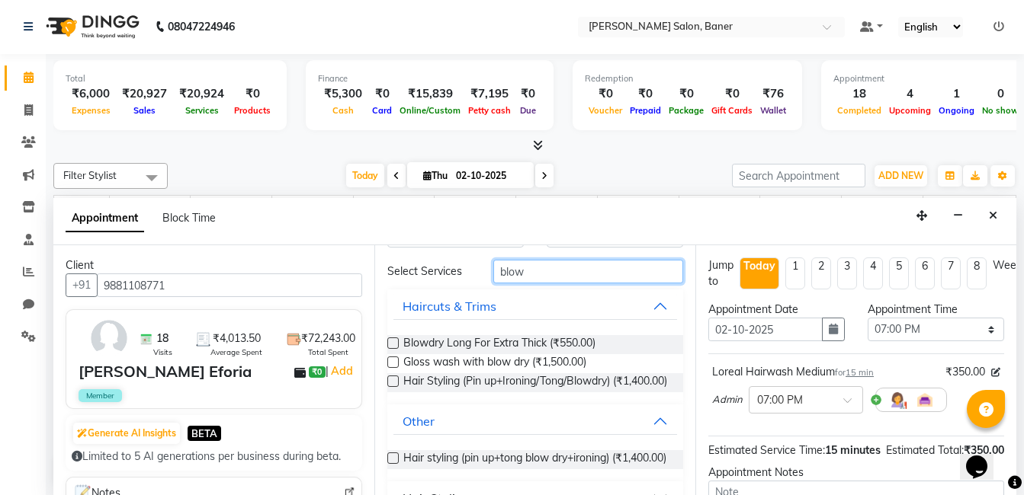
scroll to position [107, 0]
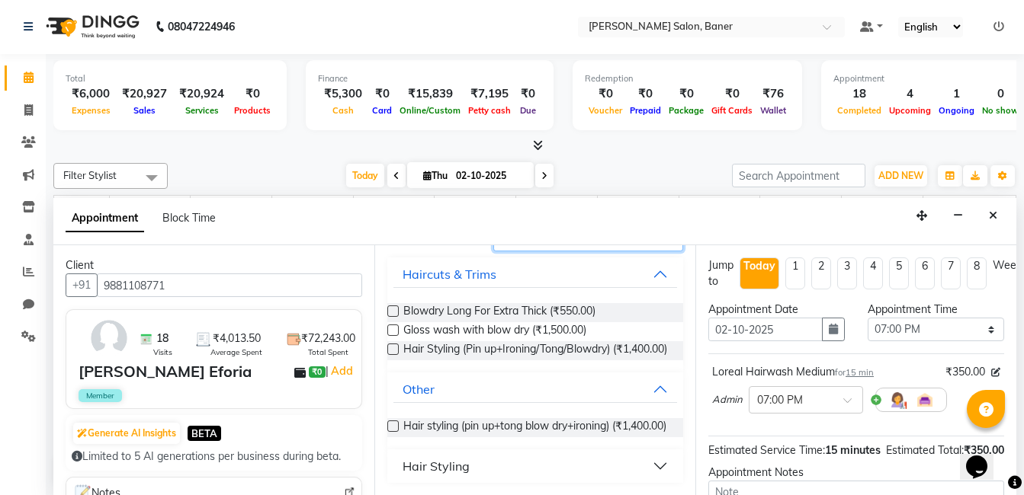
type input "blow"
click at [432, 464] on div "Hair Styling" at bounding box center [435, 466] width 67 height 18
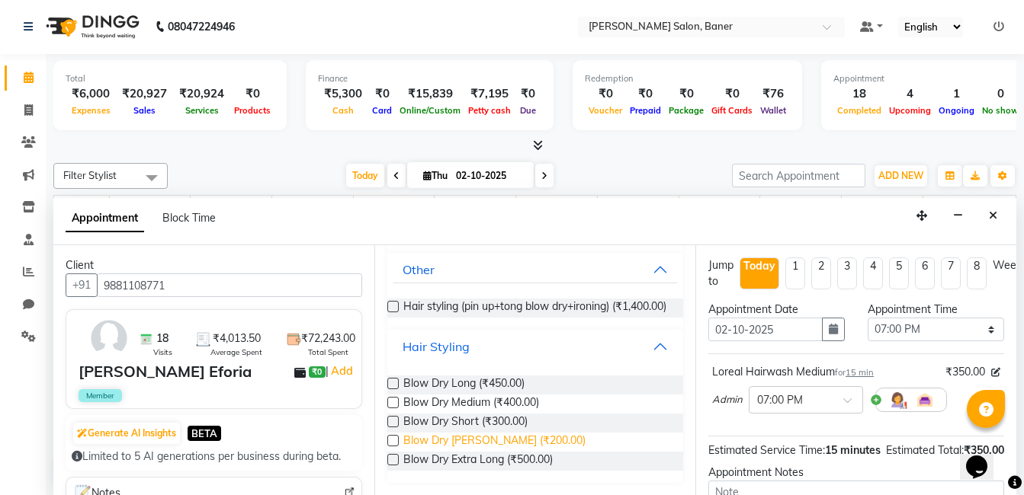
scroll to position [207, 0]
click at [389, 409] on label at bounding box center [392, 402] width 11 height 11
click at [389, 409] on input "checkbox" at bounding box center [392, 404] width 10 height 10
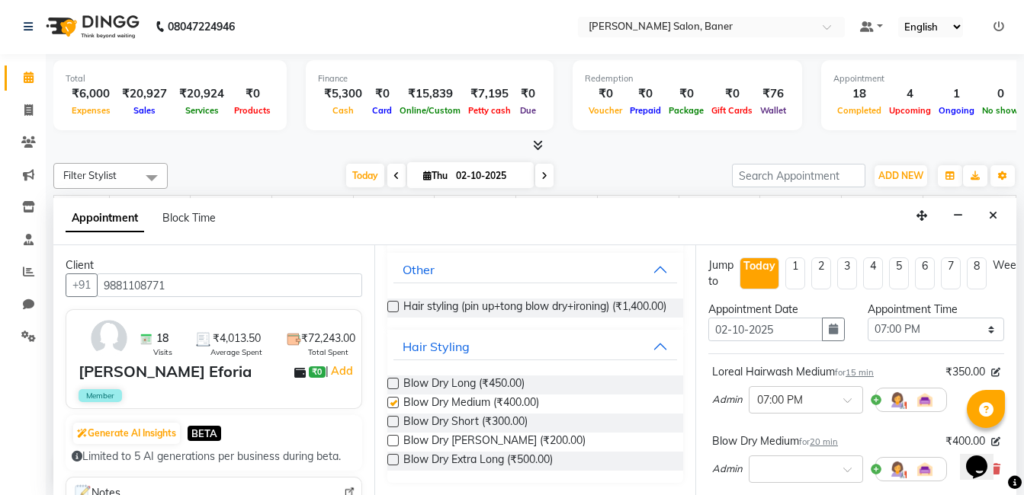
checkbox input "false"
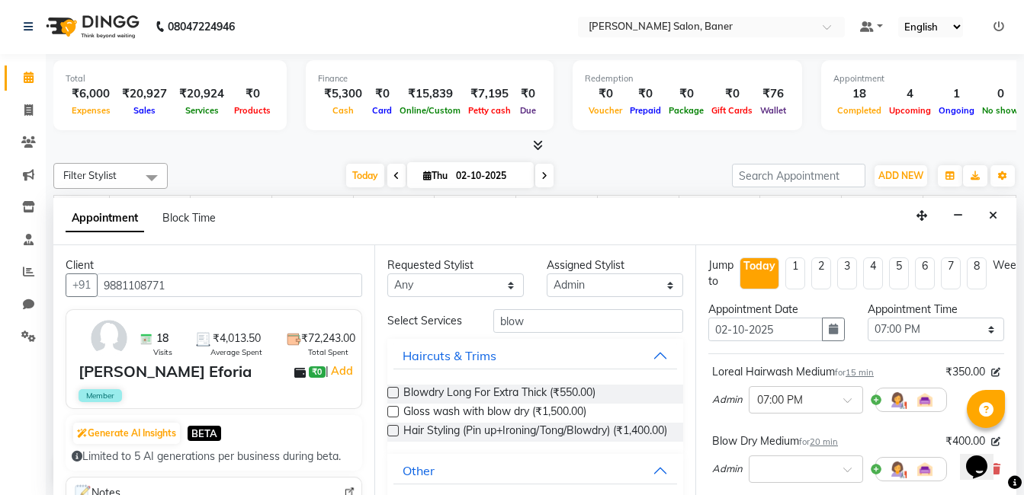
scroll to position [0, 0]
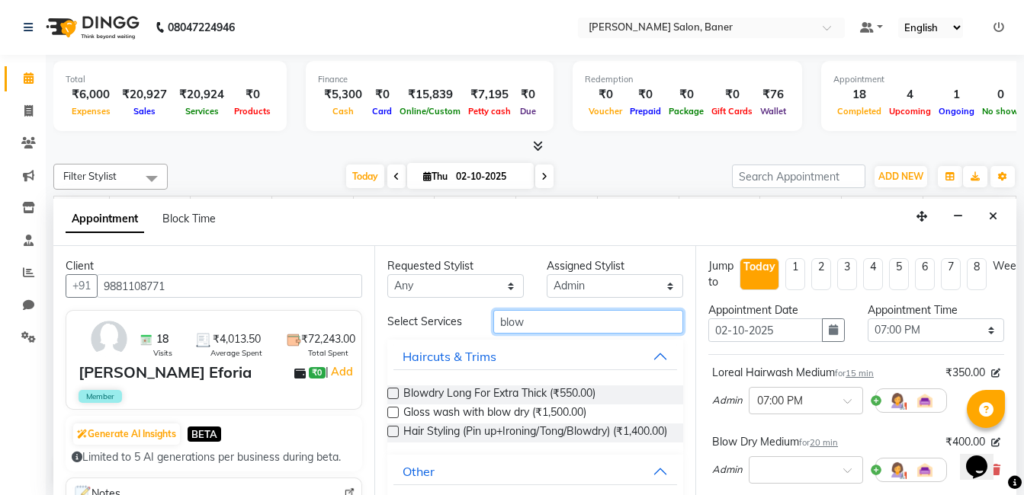
drag, startPoint x: 547, startPoint y: 325, endPoint x: 494, endPoint y: 325, distance: 53.4
click at [494, 325] on input "blow" at bounding box center [588, 322] width 190 height 24
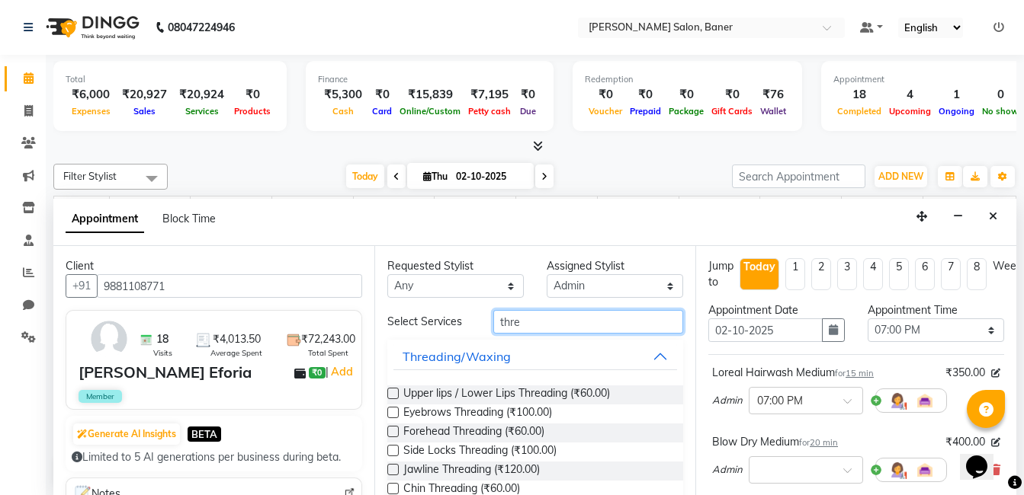
type input "thre"
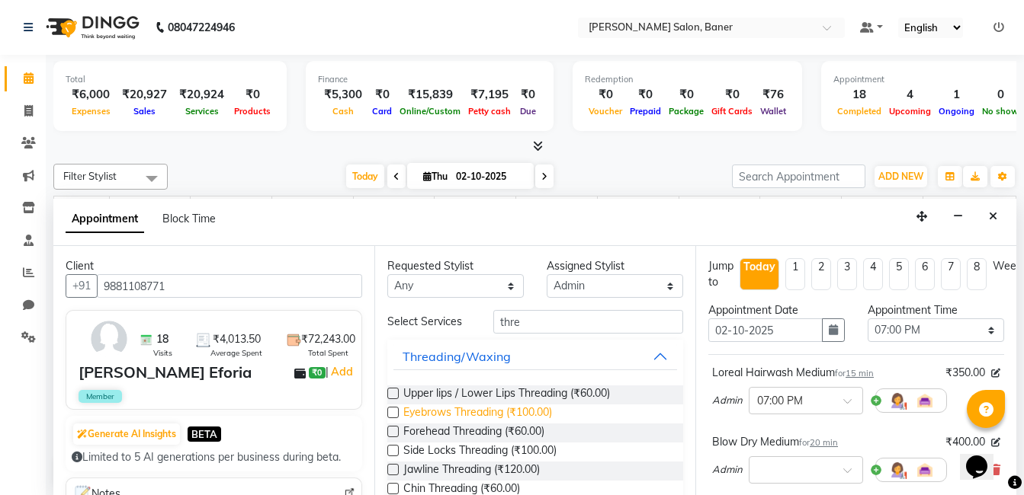
drag, startPoint x: 390, startPoint y: 412, endPoint x: 415, endPoint y: 412, distance: 25.2
click at [390, 412] on label at bounding box center [392, 412] width 11 height 11
click at [390, 412] on input "checkbox" at bounding box center [392, 414] width 10 height 10
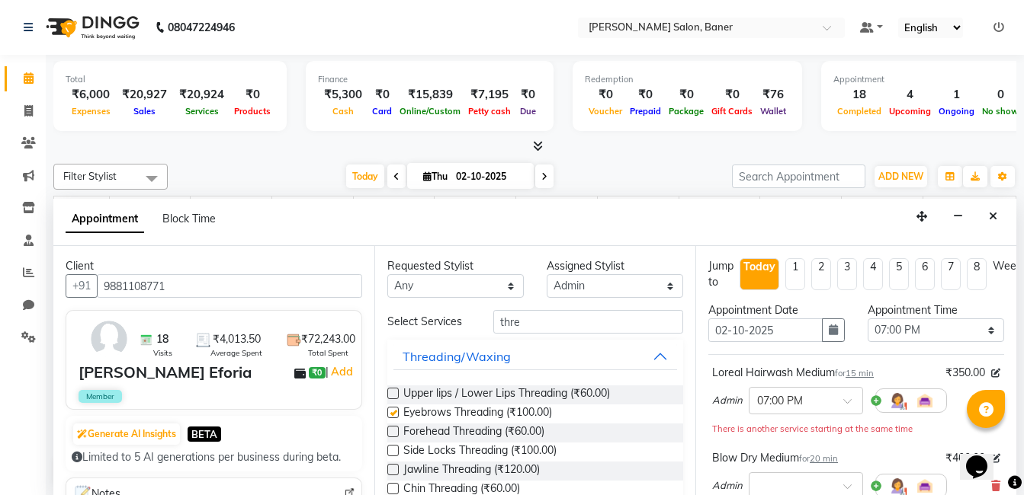
checkbox input "false"
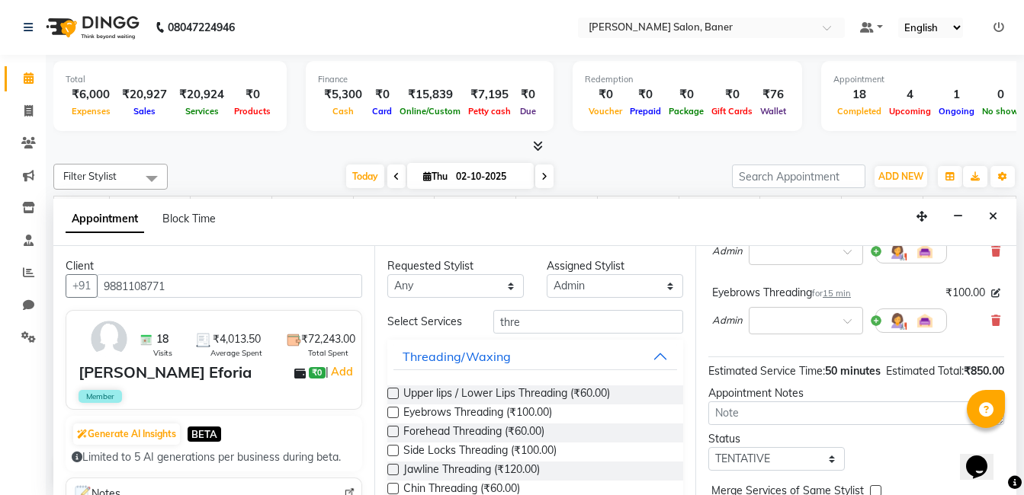
scroll to position [333, 0]
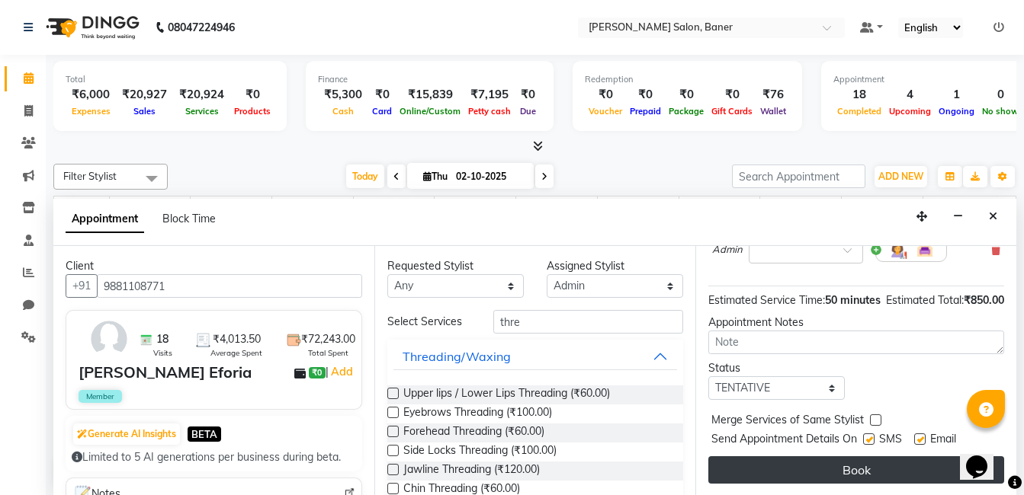
click at [823, 460] on button "Book" at bounding box center [856, 470] width 296 height 27
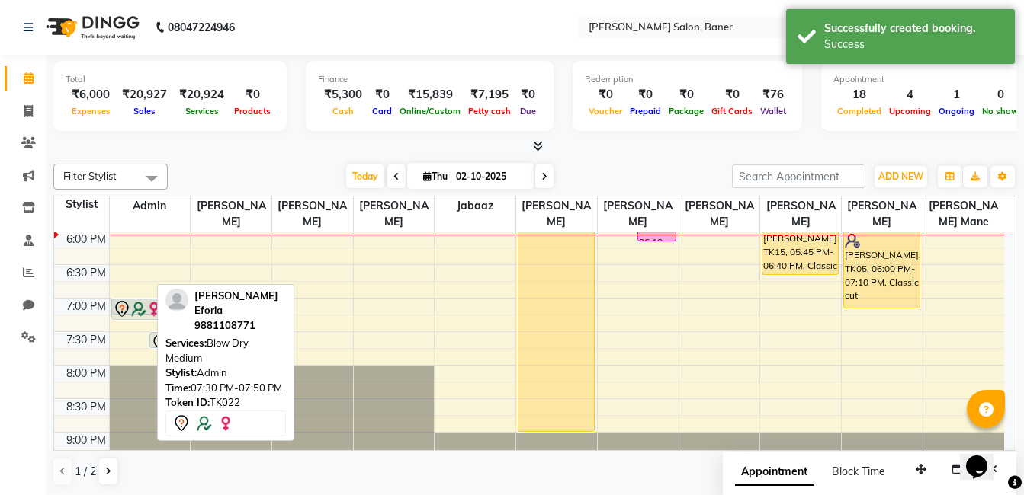
drag, startPoint x: 127, startPoint y: 341, endPoint x: 134, endPoint y: 304, distance: 37.4
click at [134, 304] on div "Kartiki Eforia, TK22, 07:30 PM-07:50 PM, Blow Dry Medium Kartiki Eforia, TK22, …" at bounding box center [150, 63] width 81 height 871
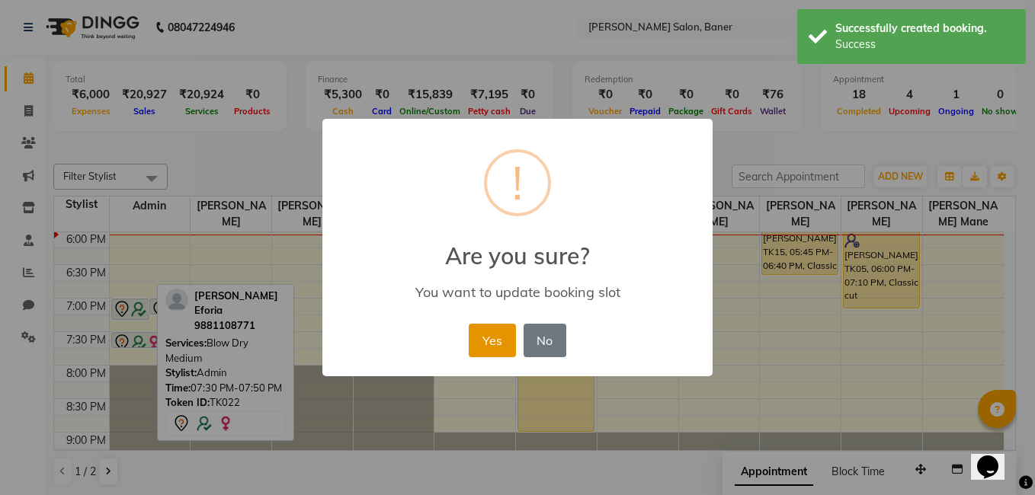
click at [487, 336] on button "Yes" at bounding box center [492, 341] width 46 height 34
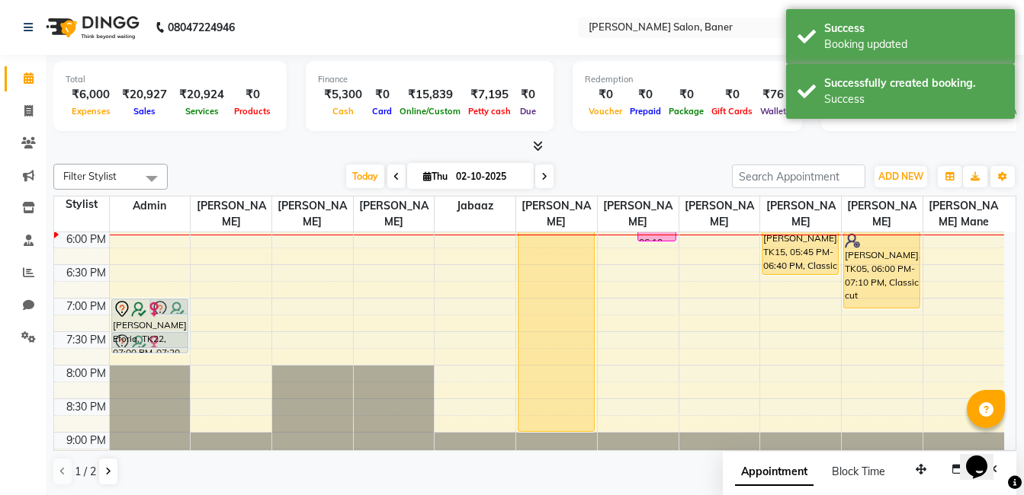
drag, startPoint x: 133, startPoint y: 316, endPoint x: 138, endPoint y: 364, distance: 48.3
click at [138, 364] on div "9:00 AM 9:30 AM 10:00 AM 10:30 AM 11:00 AM 11:30 AM 12:00 PM 12:30 PM 1:00 PM 1…" at bounding box center [529, 63] width 950 height 871
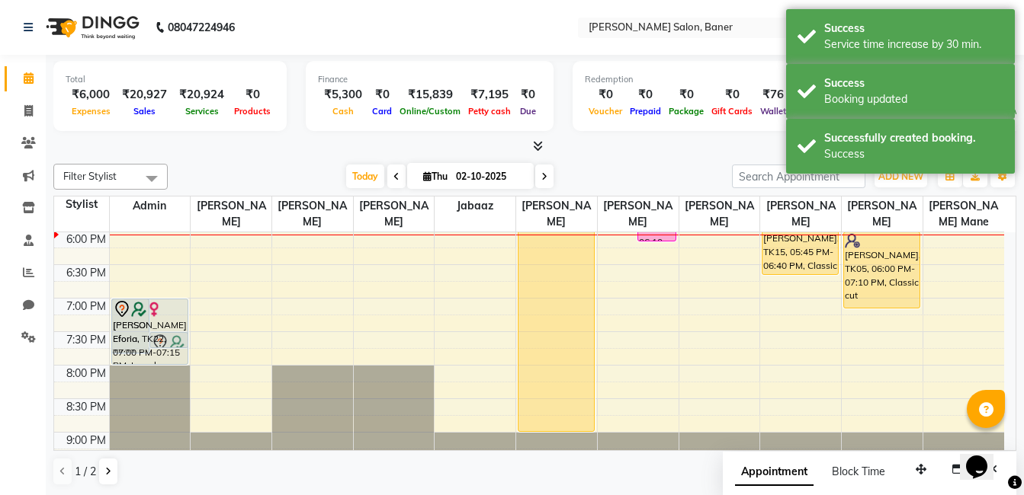
drag, startPoint x: 165, startPoint y: 314, endPoint x: 167, endPoint y: 351, distance: 37.4
click at [167, 351] on div "Kartiki Eforia, TK22, 07:00 PM-07:50 PM, Blow Dry Medium Kartiki Eforia, TK22, …" at bounding box center [150, 63] width 81 height 871
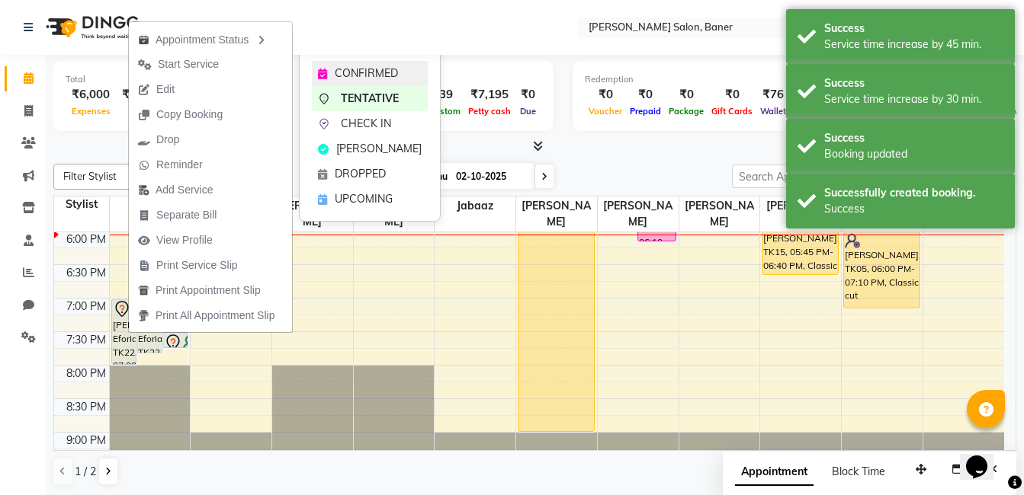
click at [349, 82] on div "CONFIRMED" at bounding box center [370, 73] width 116 height 25
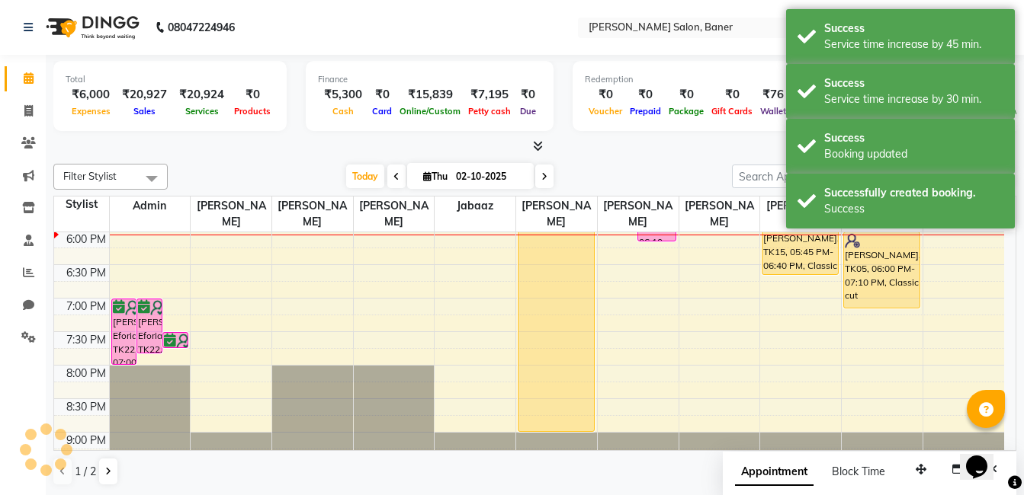
click at [276, 165] on div "Today Thu 02-10-2025" at bounding box center [449, 176] width 549 height 23
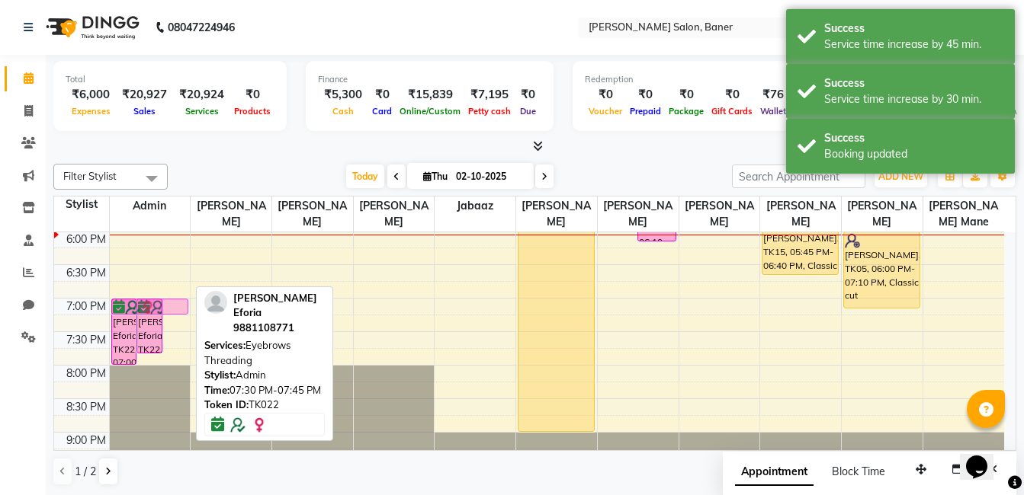
drag, startPoint x: 175, startPoint y: 337, endPoint x: 180, endPoint y: 305, distance: 32.5
click at [180, 305] on div "Kartiki Eforia, TK22, 07:00 PM-08:00 PM, Loreal Hairwash Medium Kartiki Eforia,…" at bounding box center [150, 63] width 81 height 871
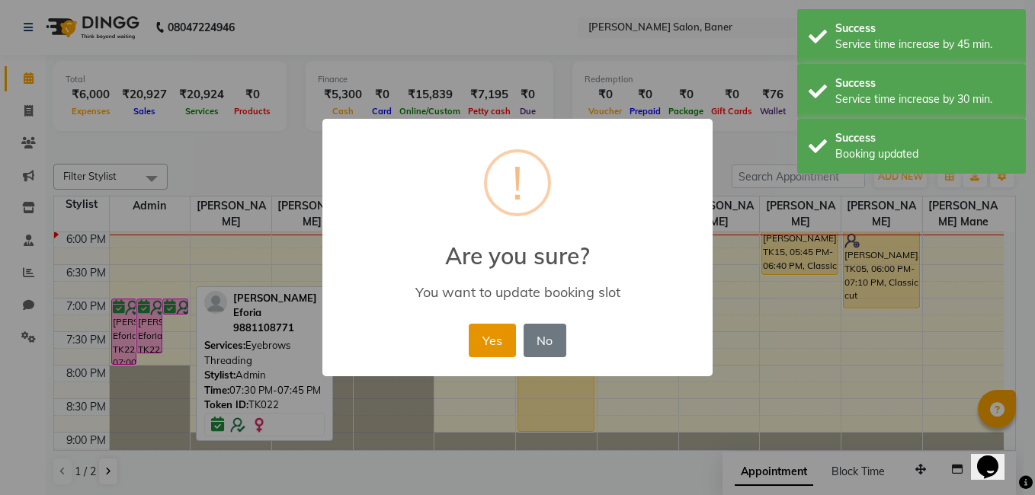
click at [489, 338] on button "Yes" at bounding box center [492, 341] width 46 height 34
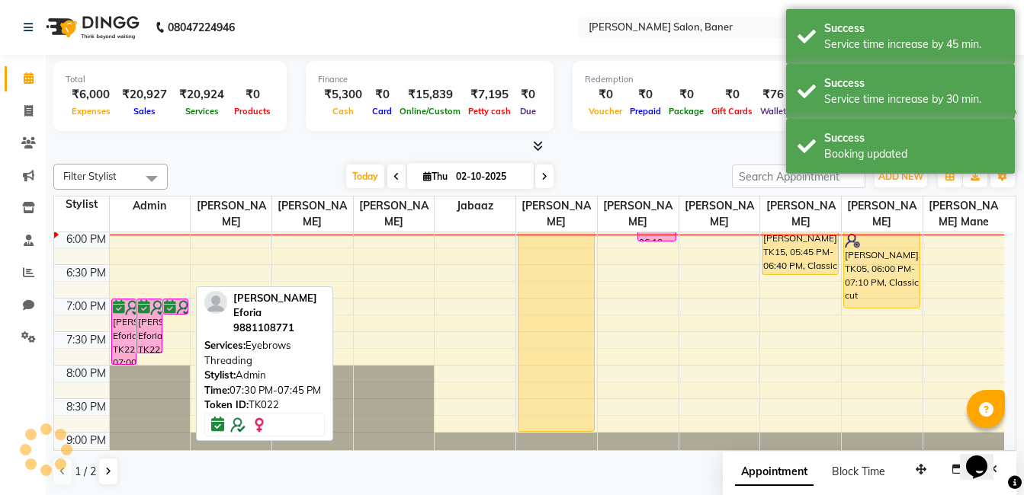
click at [269, 178] on div "Today Thu 02-10-2025" at bounding box center [449, 176] width 549 height 23
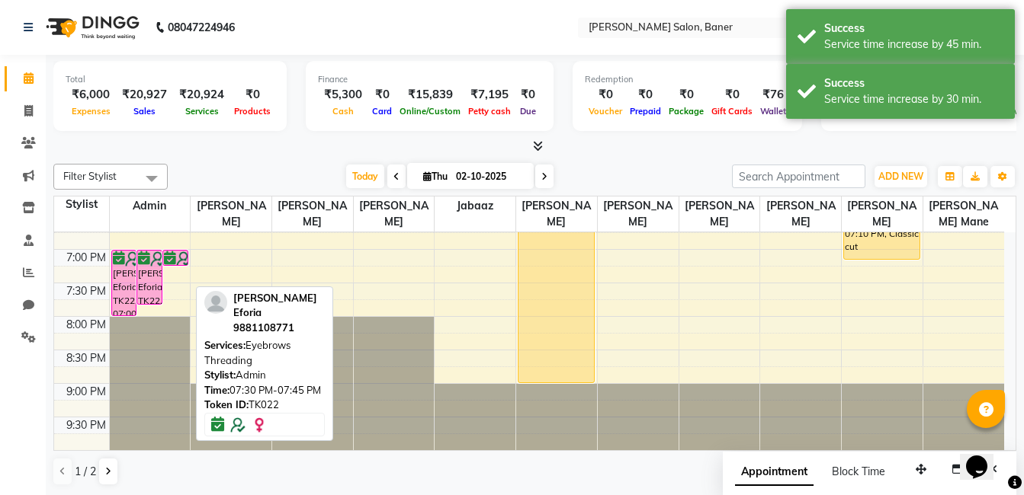
scroll to position [501, 0]
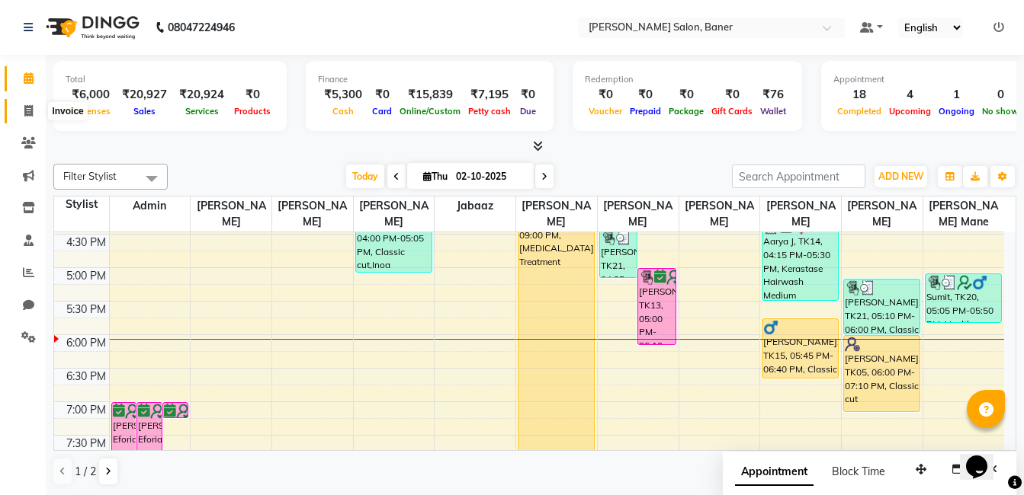
click at [28, 116] on icon at bounding box center [28, 110] width 8 height 11
select select "service"
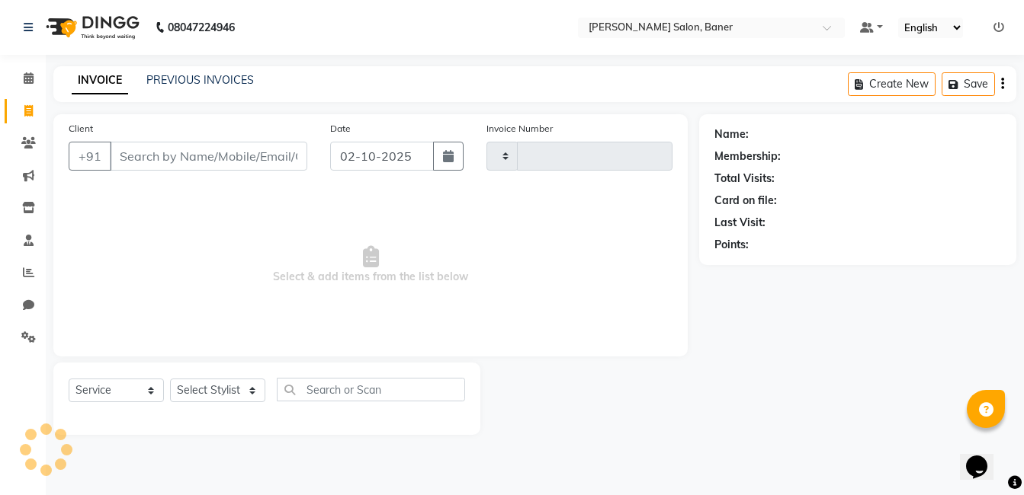
type input "3952"
select select "7115"
click at [171, 82] on link "PREVIOUS INVOICES" at bounding box center [199, 80] width 107 height 14
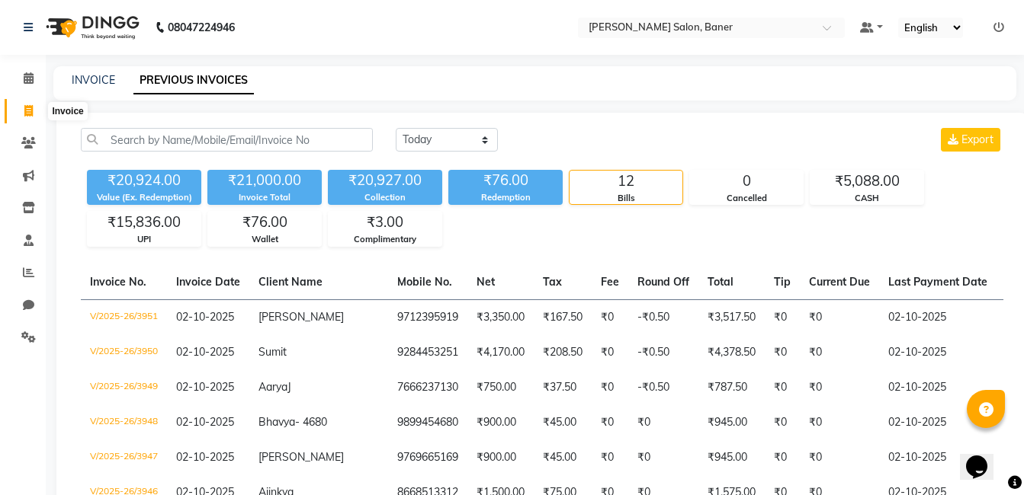
click at [34, 104] on span at bounding box center [28, 112] width 27 height 18
select select "service"
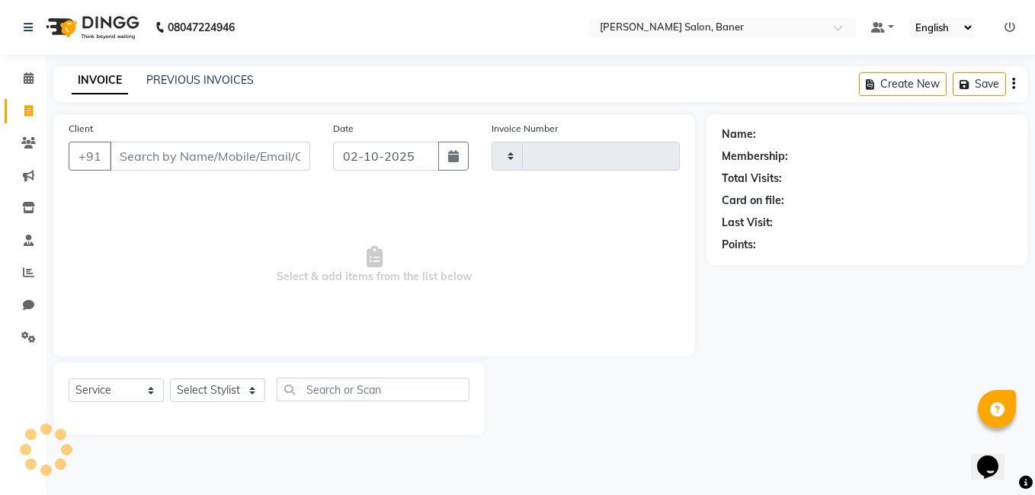
type input "3952"
select select "7115"
click at [14, 88] on link "Calendar" at bounding box center [23, 78] width 37 height 25
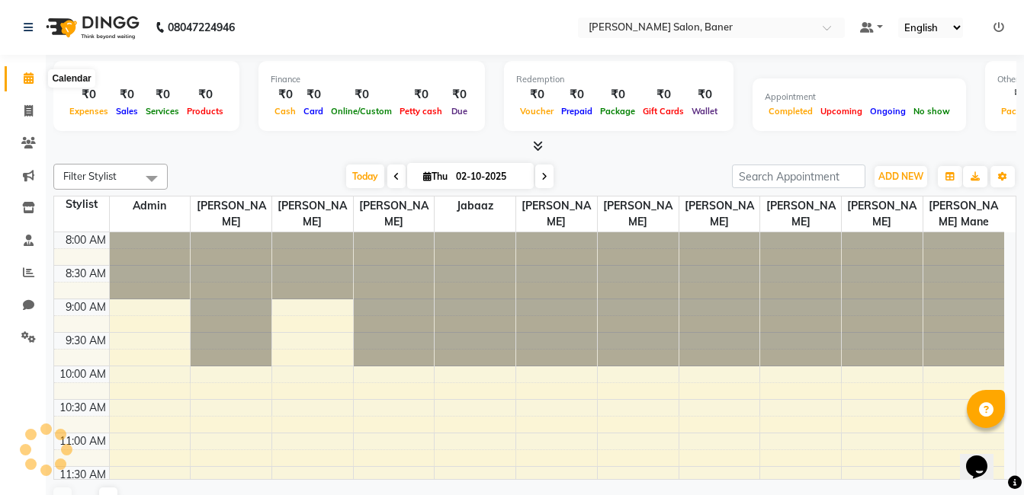
click at [28, 78] on icon at bounding box center [29, 77] width 10 height 11
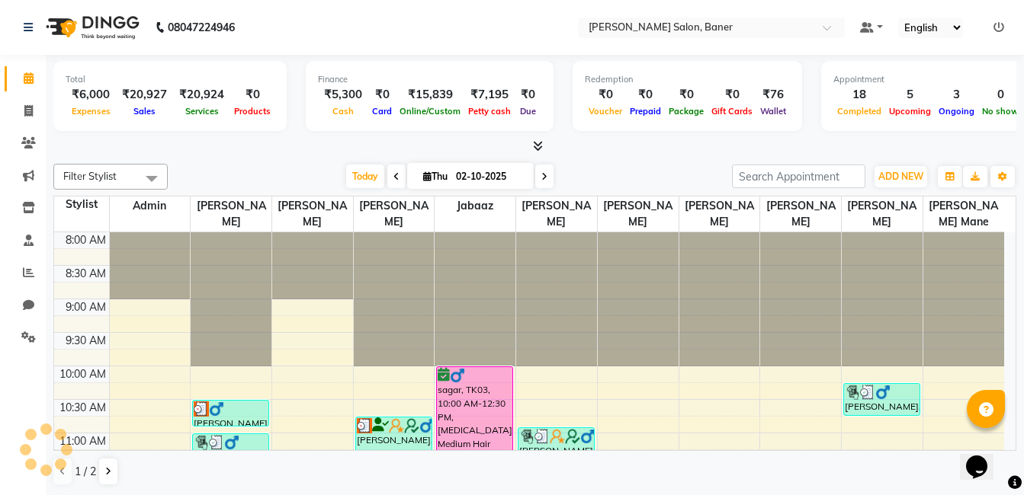
drag, startPoint x: 218, startPoint y: 165, endPoint x: 225, endPoint y: 169, distance: 8.2
click at [218, 165] on div "Today Thu 02-10-2025" at bounding box center [449, 176] width 549 height 23
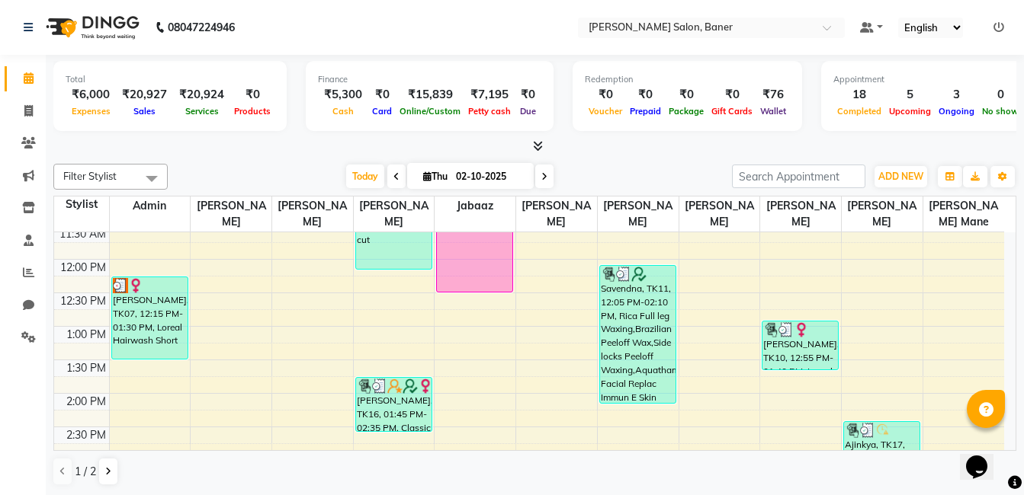
scroll to position [152, 0]
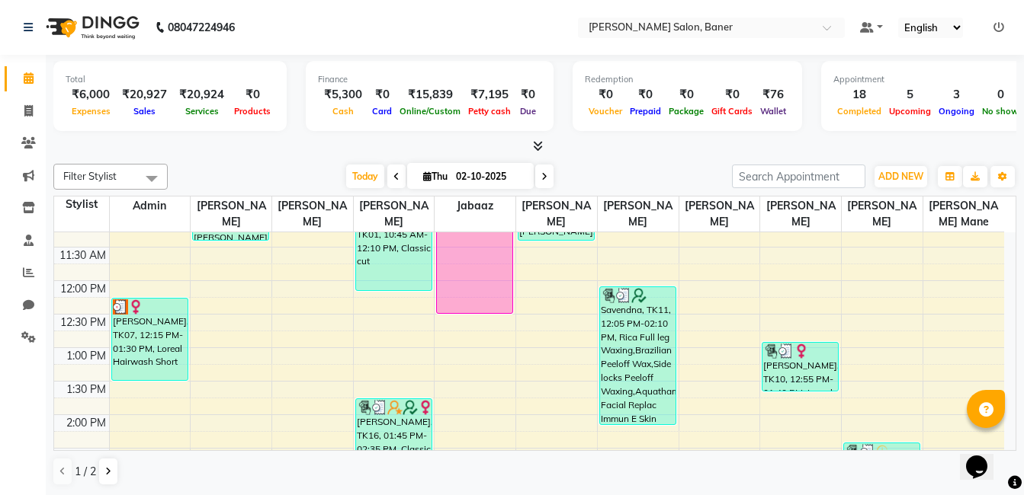
click at [583, 147] on div at bounding box center [534, 147] width 963 height 16
click at [627, 159] on div "Filter Stylist Select All Admin Swapnil jadhav Prem patode Santosh Kadam Jabaaz…" at bounding box center [534, 325] width 963 height 335
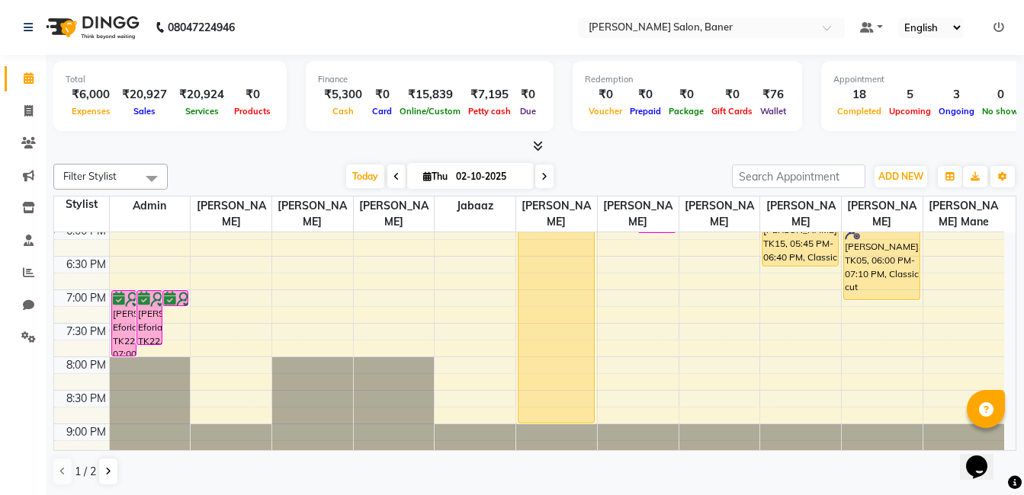
scroll to position [577, 0]
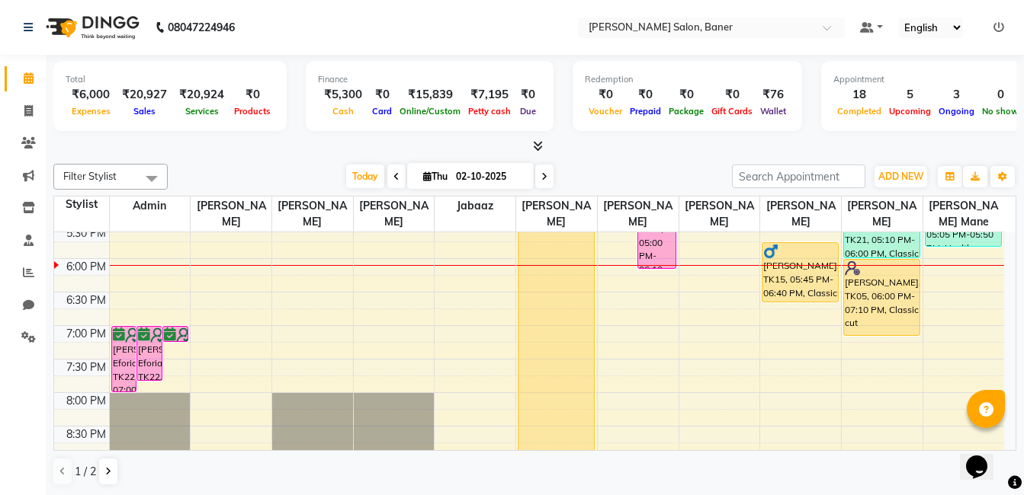
drag, startPoint x: 284, startPoint y: 155, endPoint x: 275, endPoint y: 155, distance: 8.4
click at [277, 155] on div "Total ₹6,000 Expenses ₹20,927 Sales ₹20,924 Services ₹0 Products Finance ₹5,300…" at bounding box center [535, 275] width 978 height 441
click at [261, 155] on div "Total ₹6,000 Expenses ₹20,927 Sales ₹20,924 Services ₹0 Products Finance ₹5,300…" at bounding box center [535, 275] width 978 height 441
click at [639, 179] on div "Today Thu 02-10-2025" at bounding box center [449, 176] width 549 height 23
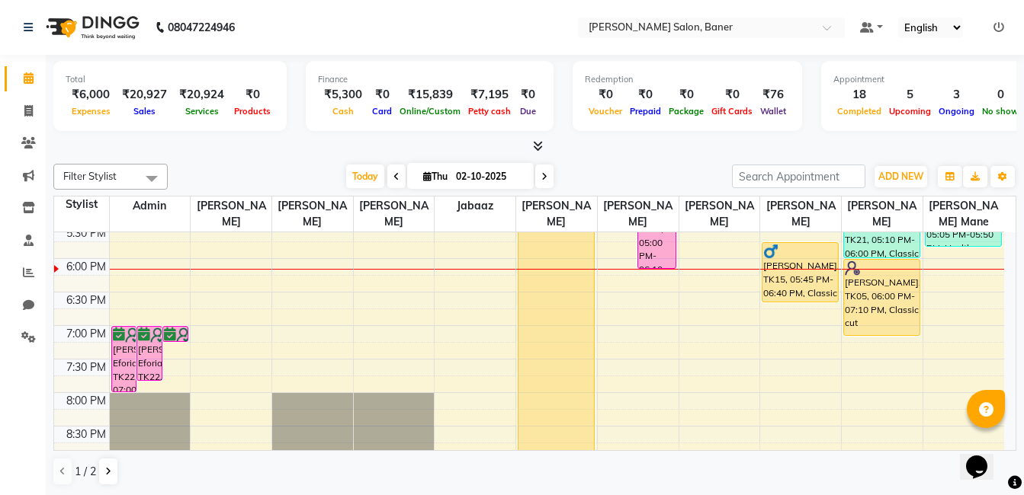
click at [658, 171] on div "Today Thu 02-10-2025" at bounding box center [449, 176] width 549 height 23
click at [25, 273] on icon at bounding box center [28, 272] width 11 height 11
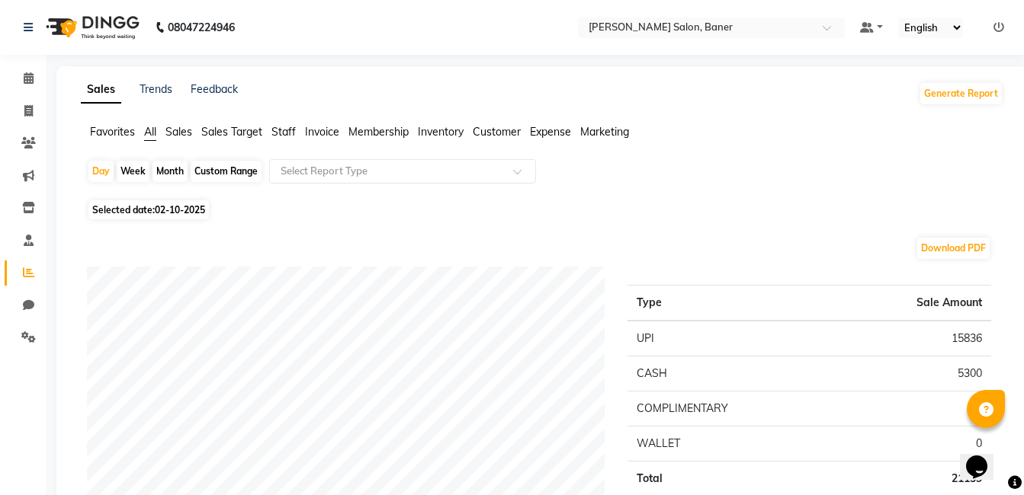
click at [155, 213] on span "Selected date: 02-10-2025" at bounding box center [148, 209] width 120 height 19
select select "10"
select select "2025"
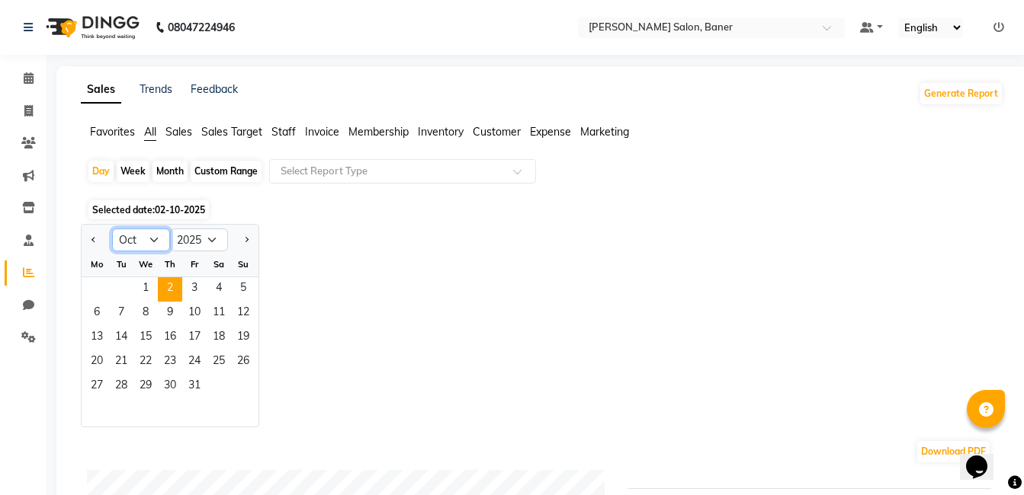
click at [149, 244] on select "Jan Feb Mar Apr May Jun Jul Aug Sep Oct Nov Dec" at bounding box center [141, 240] width 58 height 23
select select "9"
click at [112, 229] on select "Jan Feb Mar Apr May Jun Jul Aug Sep Oct Nov Dec" at bounding box center [141, 240] width 58 height 23
click at [216, 364] on span "27" at bounding box center [219, 363] width 24 height 24
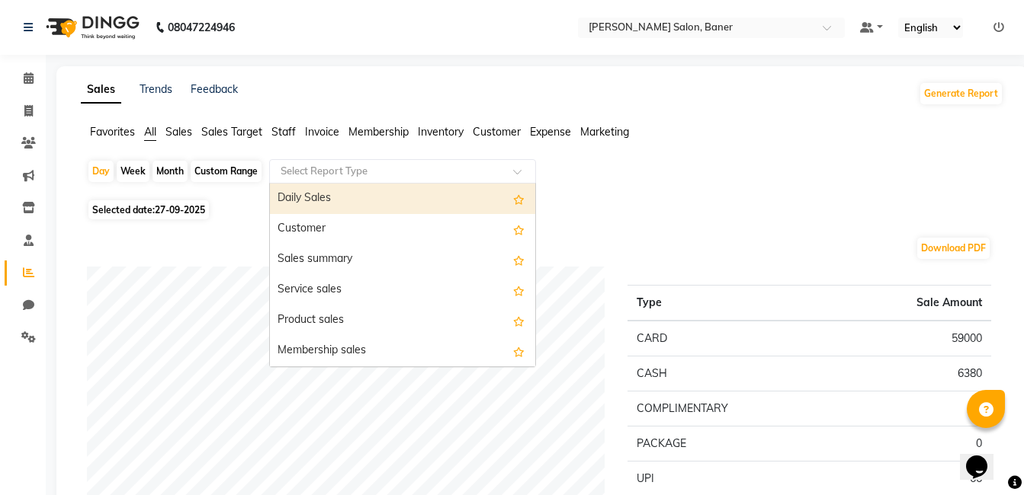
click at [347, 171] on input "text" at bounding box center [387, 171] width 220 height 15
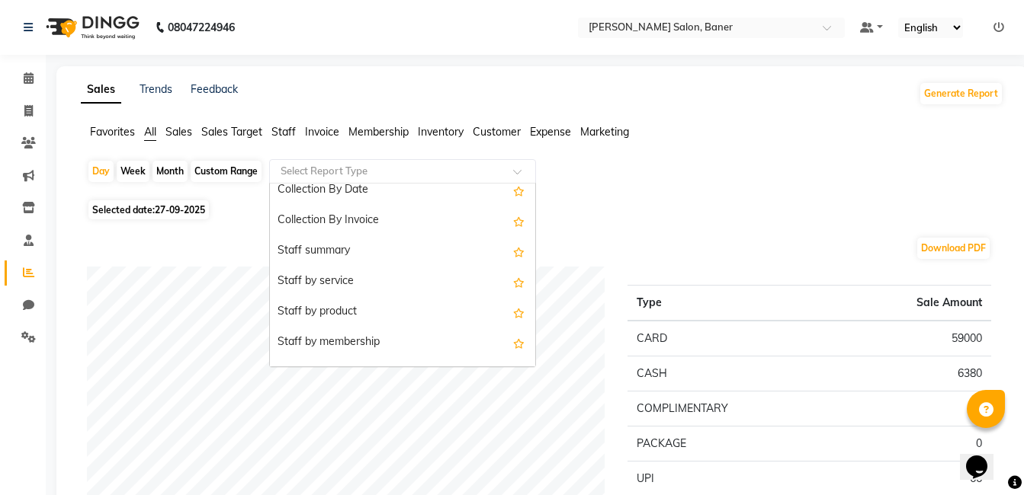
scroll to position [534, 0]
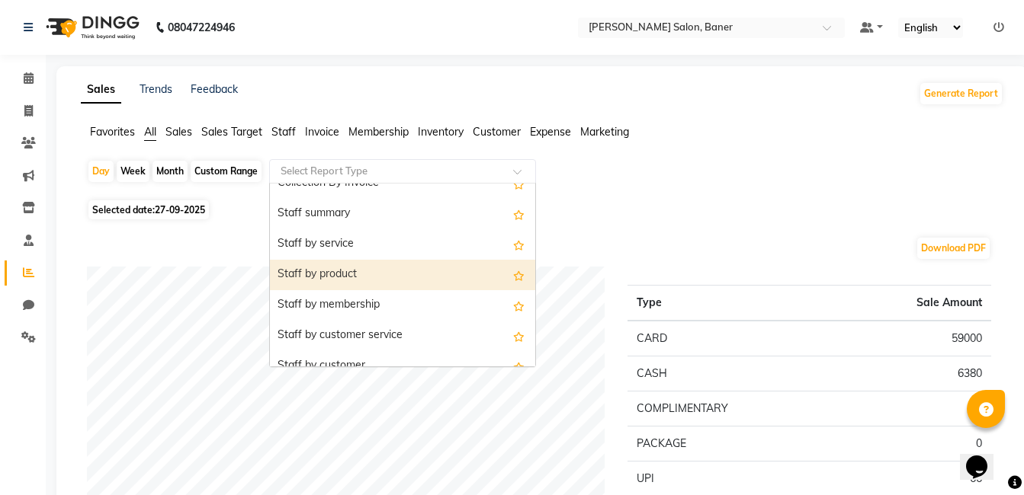
click at [348, 277] on div "Staff by product" at bounding box center [402, 275] width 265 height 30
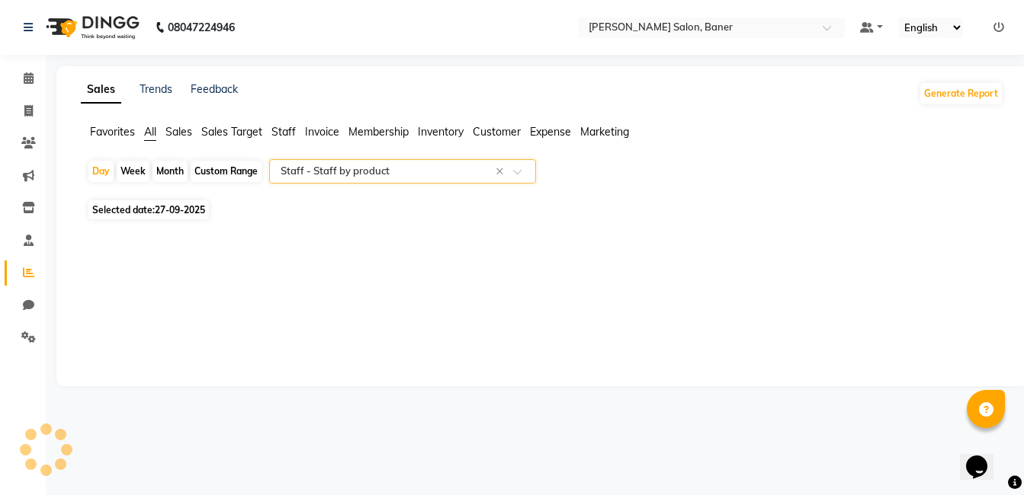
select select "filtered_report"
select select "csv"
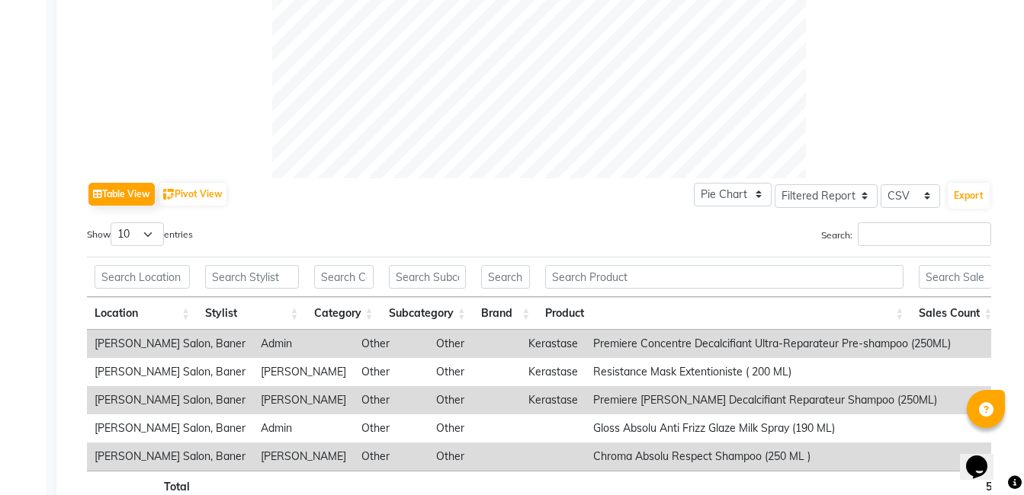
scroll to position [686, 0]
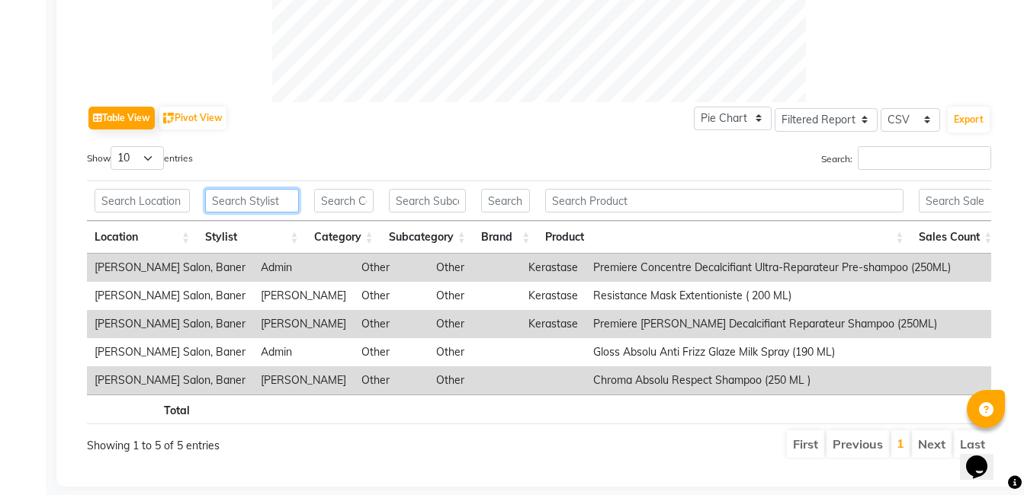
click at [279, 204] on input "text" at bounding box center [252, 201] width 94 height 24
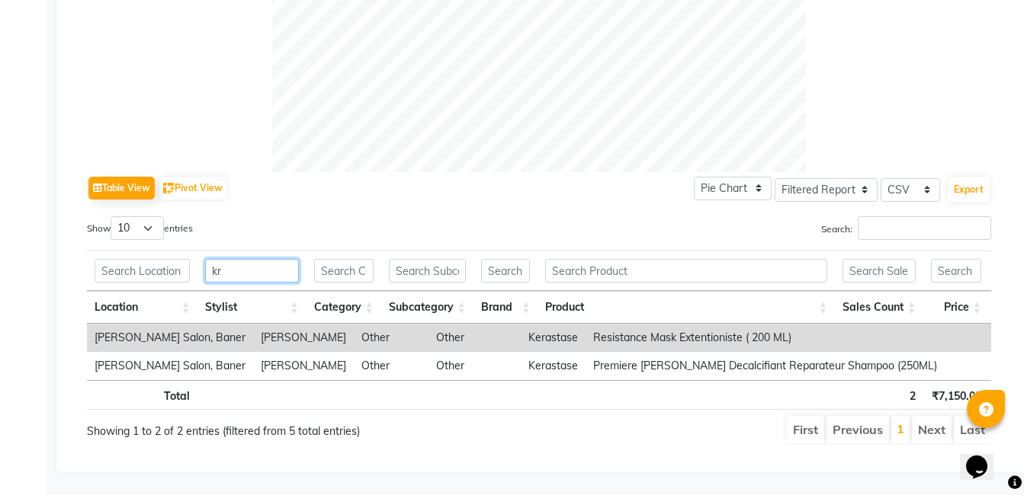
scroll to position [639, 0]
type input "kri"
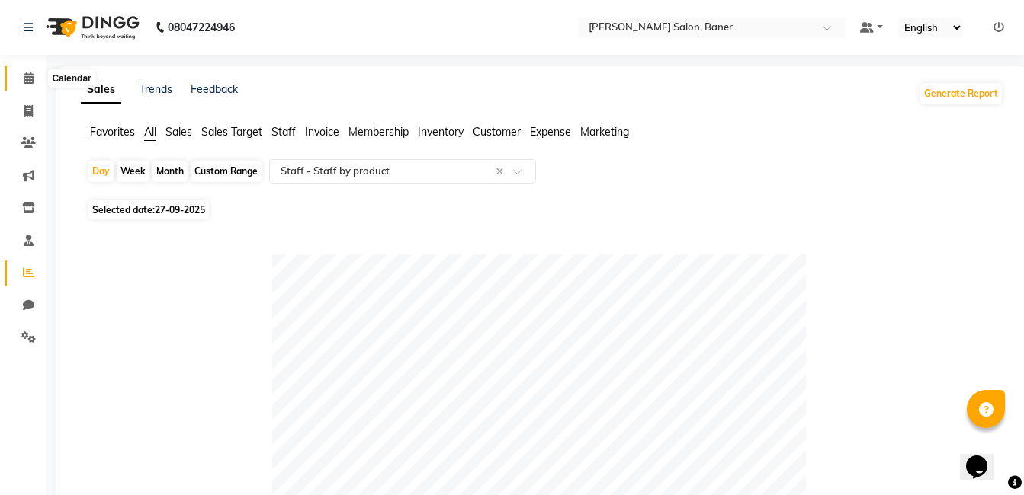
click at [29, 79] on icon at bounding box center [29, 77] width 10 height 11
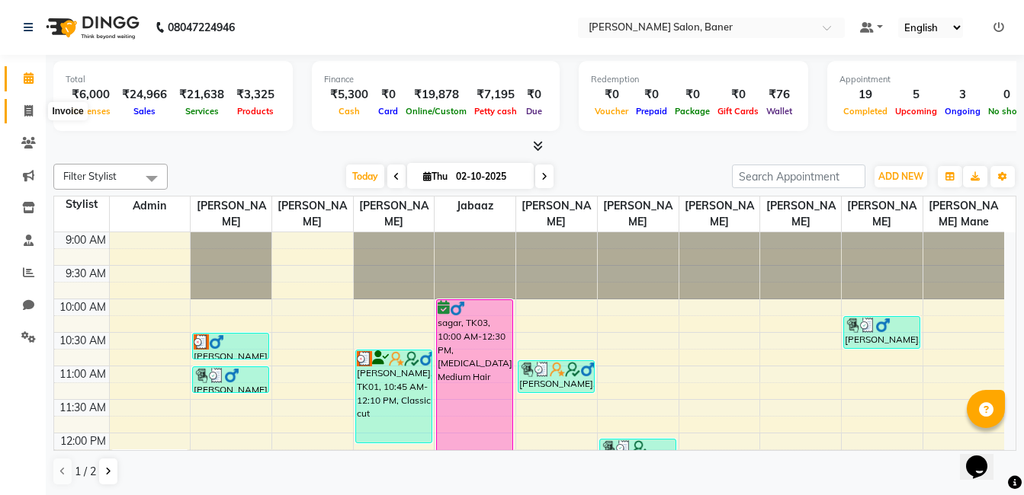
click at [27, 110] on icon at bounding box center [28, 110] width 8 height 11
select select "service"
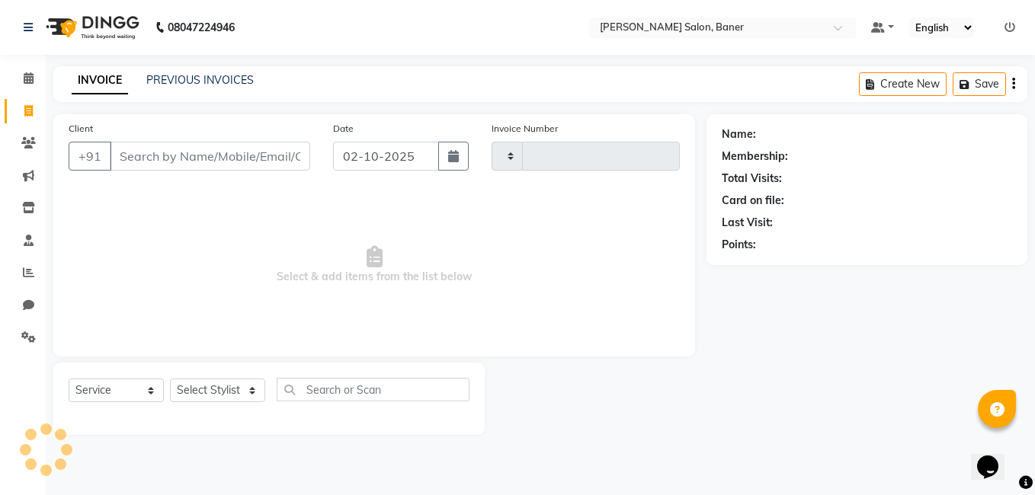
type input "3954"
select select "7115"
click at [220, 393] on select "Select Stylist" at bounding box center [217, 391] width 95 height 24
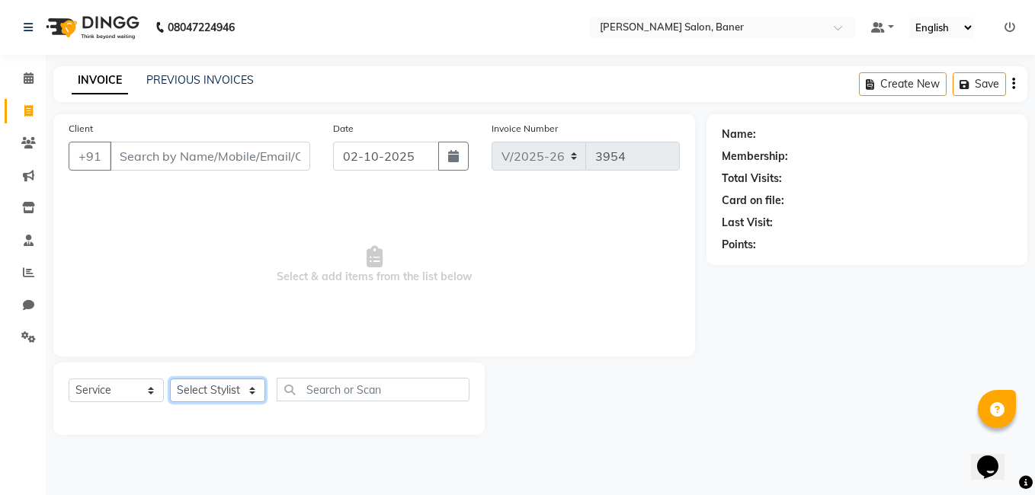
click at [220, 393] on select "Select Stylist [PERSON_NAME] Admin Jabaaz [PERSON_NAME] [PERSON_NAME] [PERSON_N…" at bounding box center [217, 391] width 95 height 24
select select "90534"
click at [170, 379] on select "Select Stylist [PERSON_NAME] Admin Jabaaz [PERSON_NAME] [PERSON_NAME] [PERSON_N…" at bounding box center [217, 391] width 95 height 24
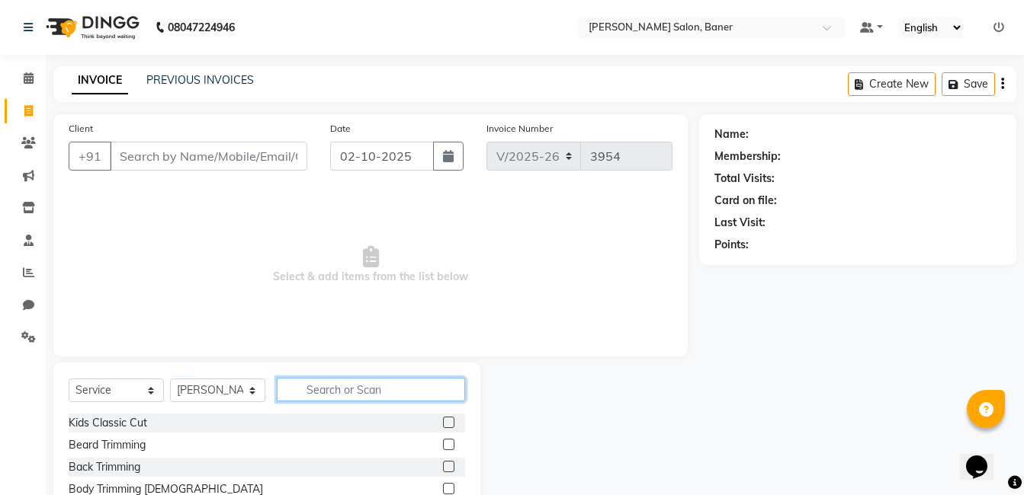
click at [345, 393] on input "text" at bounding box center [371, 390] width 188 height 24
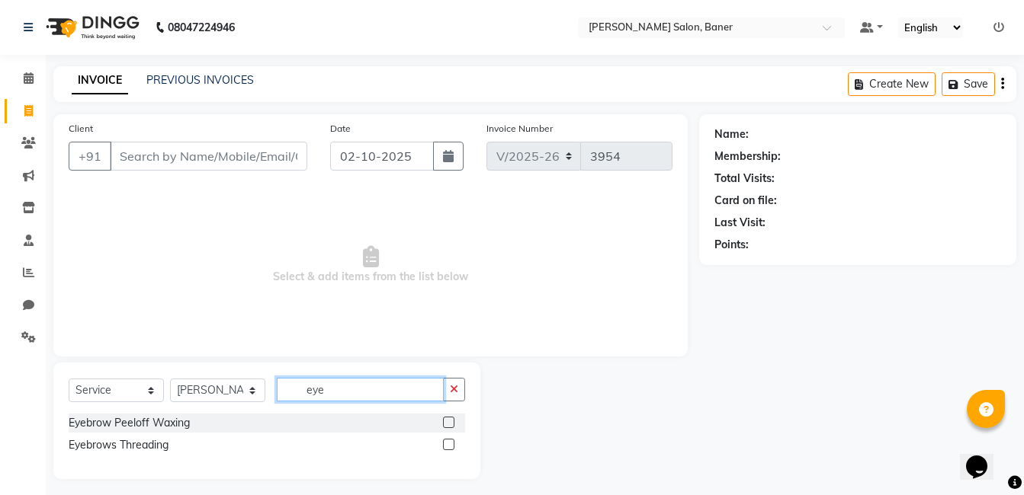
type input "eye"
click at [447, 439] on label at bounding box center [448, 444] width 11 height 11
click at [447, 441] on input "checkbox" at bounding box center [448, 446] width 10 height 10
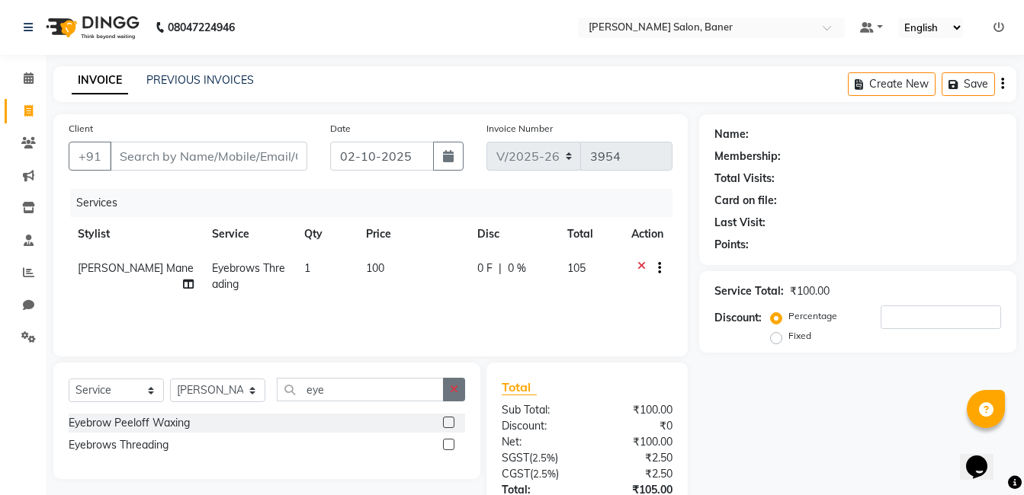
checkbox input "false"
drag, startPoint x: 454, startPoint y: 392, endPoint x: 398, endPoint y: 391, distance: 56.4
click at [447, 391] on button "button" at bounding box center [454, 390] width 22 height 24
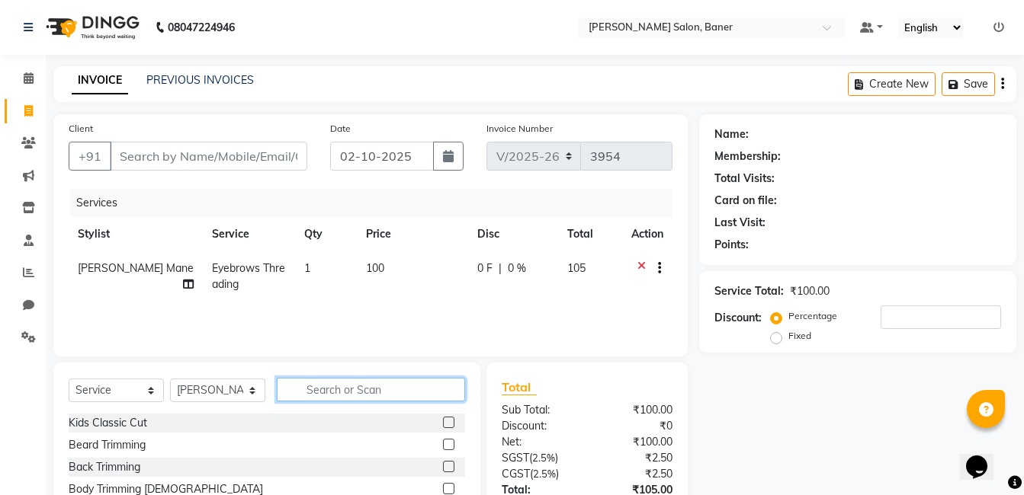
click at [381, 390] on input "text" at bounding box center [371, 390] width 188 height 24
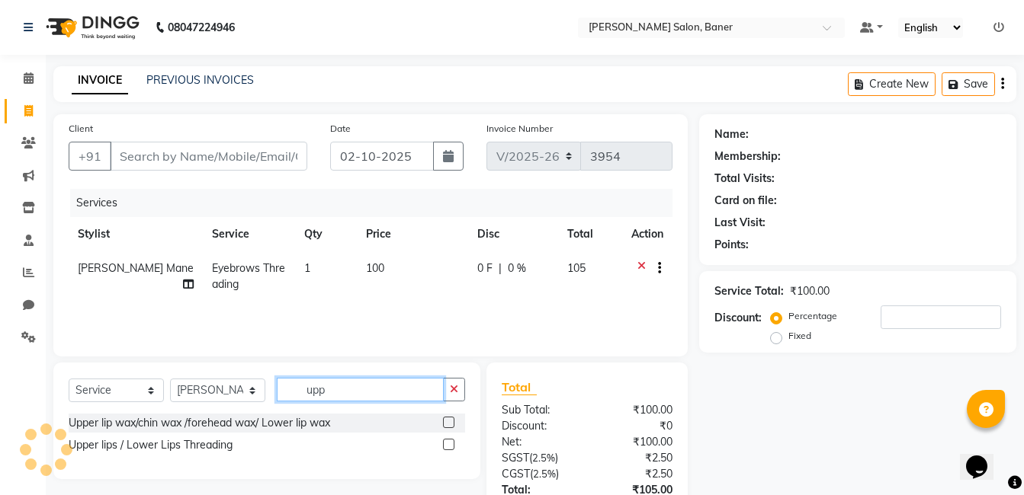
type input "upp"
click at [451, 445] on label at bounding box center [448, 444] width 11 height 11
click at [451, 445] on input "checkbox" at bounding box center [448, 446] width 10 height 10
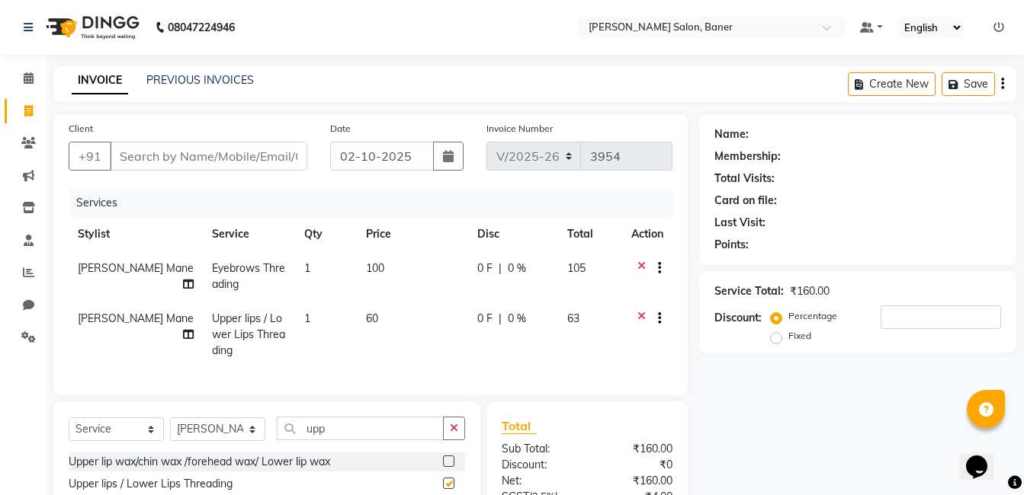
checkbox input "false"
click at [206, 438] on select "Select Stylist [PERSON_NAME] Admin Jabaaz [PERSON_NAME] [PERSON_NAME] [PERSON_N…" at bounding box center [217, 430] width 95 height 24
select select "90315"
click at [170, 429] on select "Select Stylist [PERSON_NAME] Admin Jabaaz [PERSON_NAME] [PERSON_NAME] [PERSON_N…" at bounding box center [217, 430] width 95 height 24
click at [443, 438] on button "button" at bounding box center [454, 429] width 22 height 24
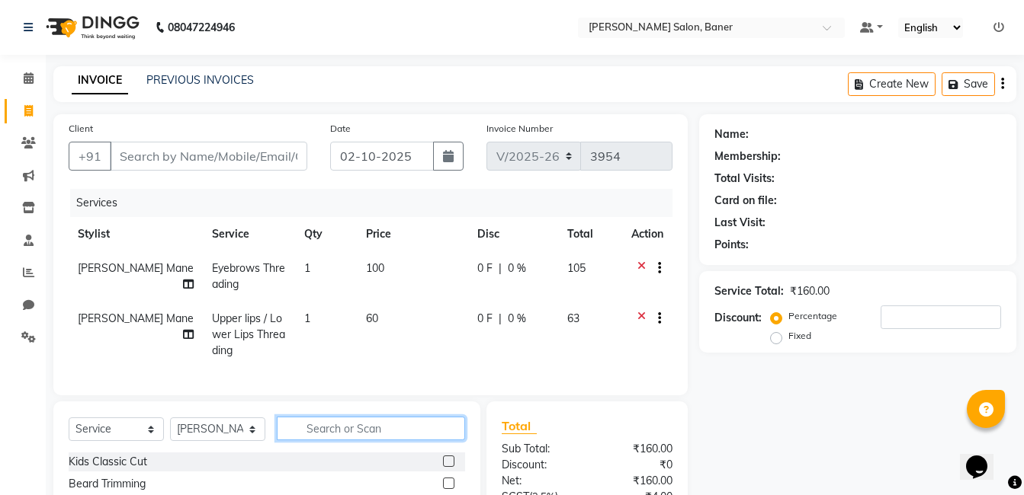
click at [411, 440] on input "text" at bounding box center [371, 429] width 188 height 24
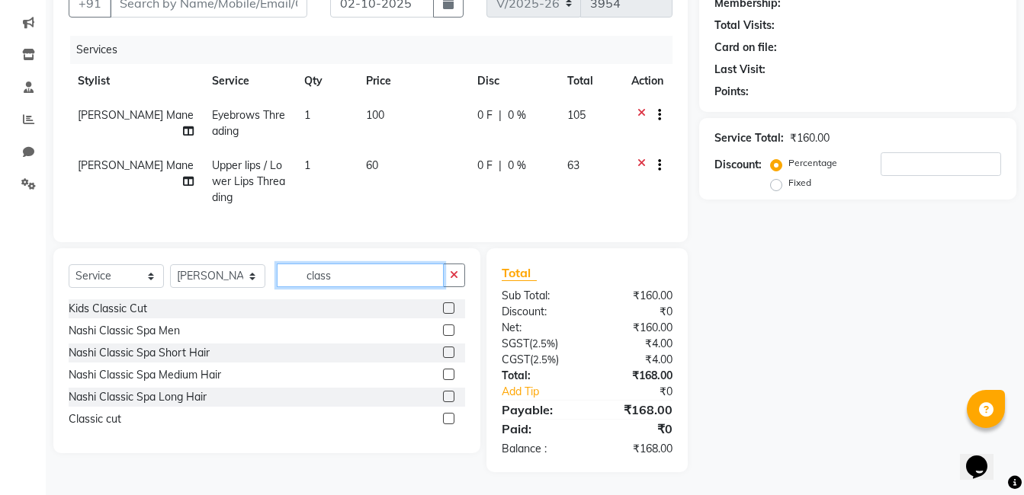
type input "class"
click at [444, 420] on label at bounding box center [448, 418] width 11 height 11
click at [444, 420] on input "checkbox" at bounding box center [448, 420] width 10 height 10
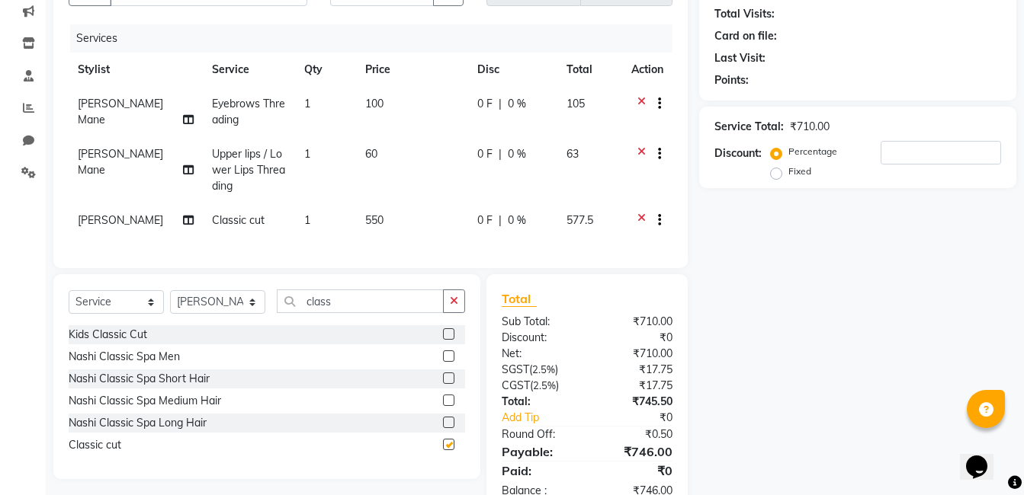
checkbox input "false"
drag, startPoint x: 452, startPoint y: 307, endPoint x: 362, endPoint y: 302, distance: 90.1
click at [449, 308] on button "button" at bounding box center [454, 302] width 22 height 24
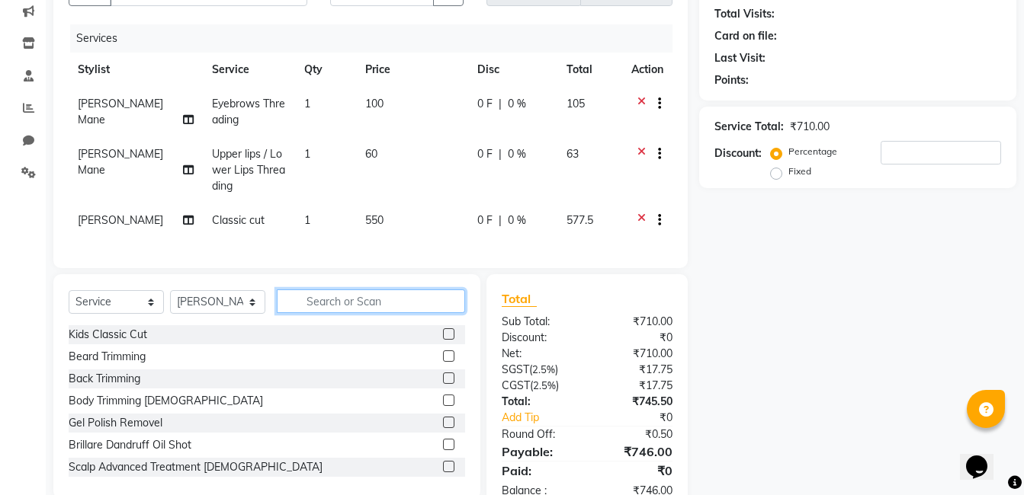
click at [360, 302] on input "text" at bounding box center [371, 302] width 188 height 24
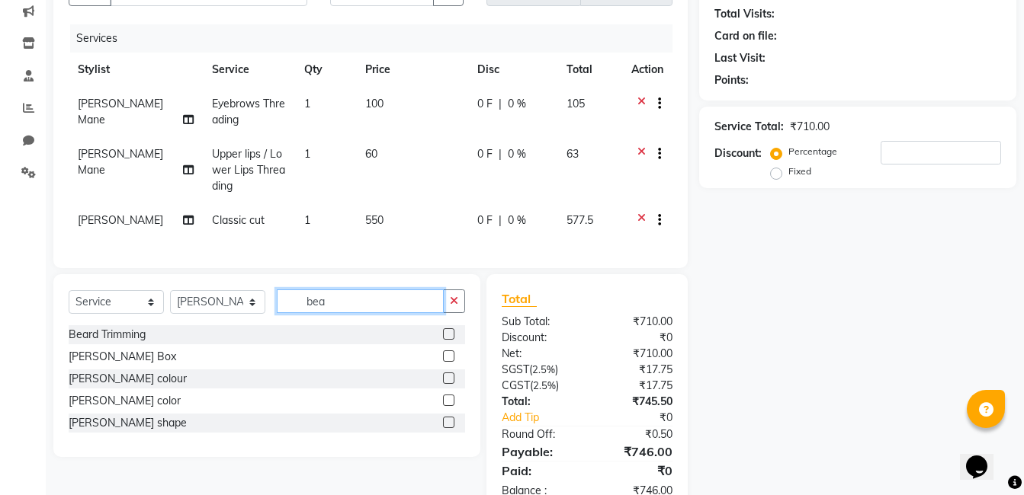
type input "bea"
click at [446, 428] on label at bounding box center [448, 422] width 11 height 11
click at [446, 428] on input "checkbox" at bounding box center [448, 423] width 10 height 10
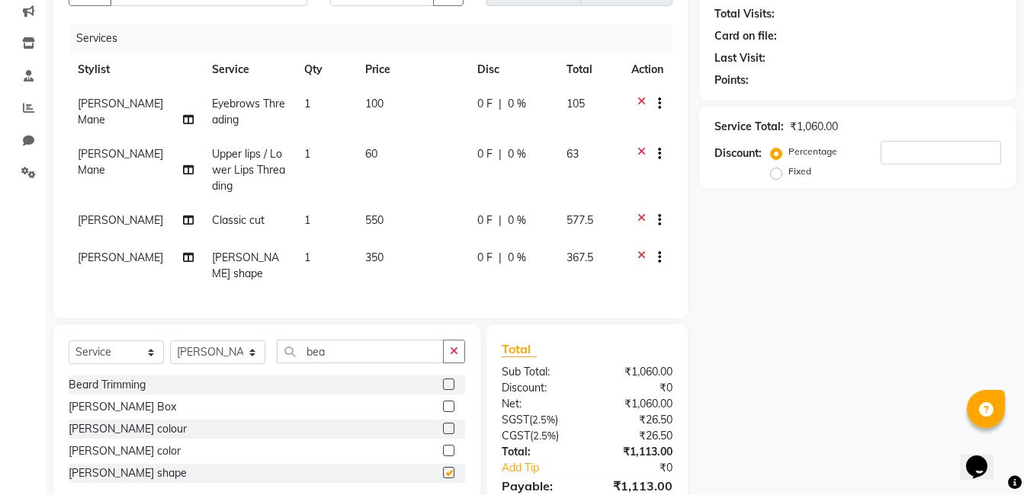
checkbox input "false"
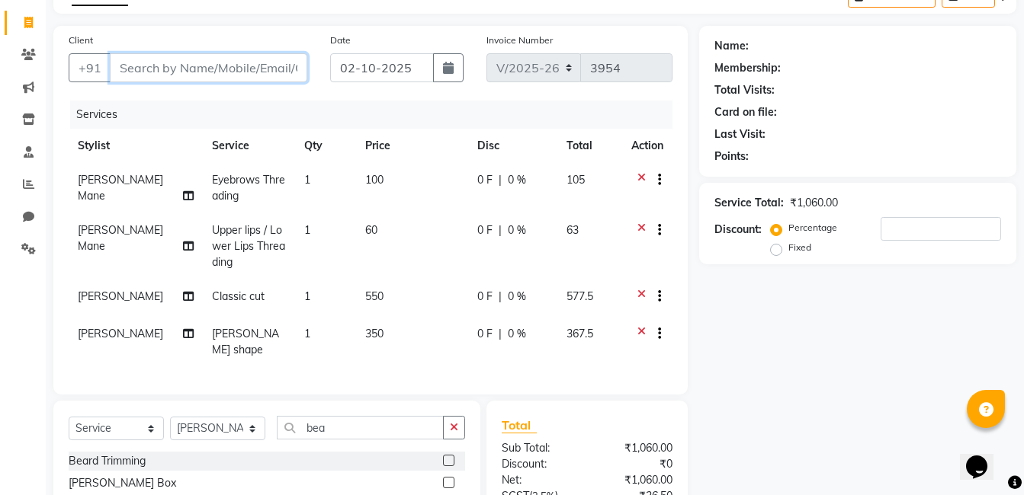
click at [162, 72] on input "Client" at bounding box center [208, 67] width 197 height 29
type input "9"
type input "0"
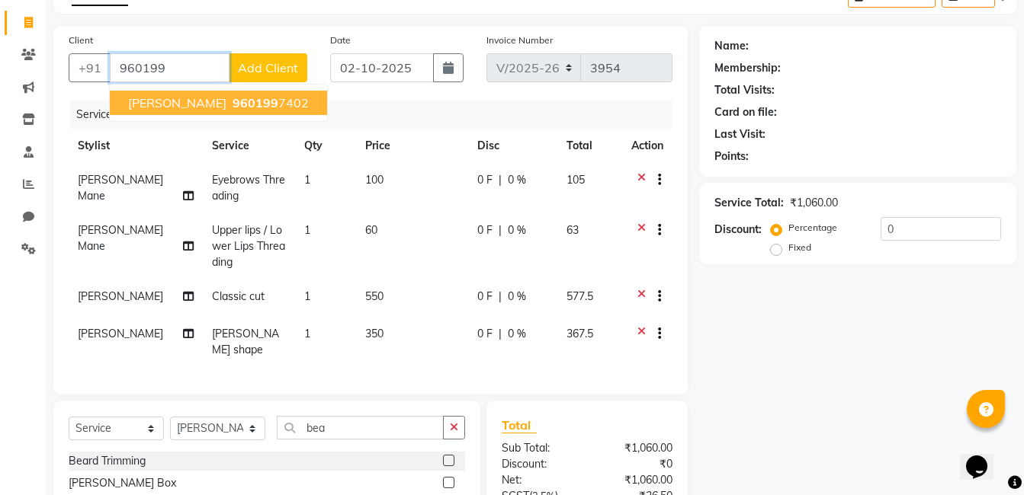
click at [235, 102] on ngb-highlight "960199 7402" at bounding box center [268, 102] width 79 height 15
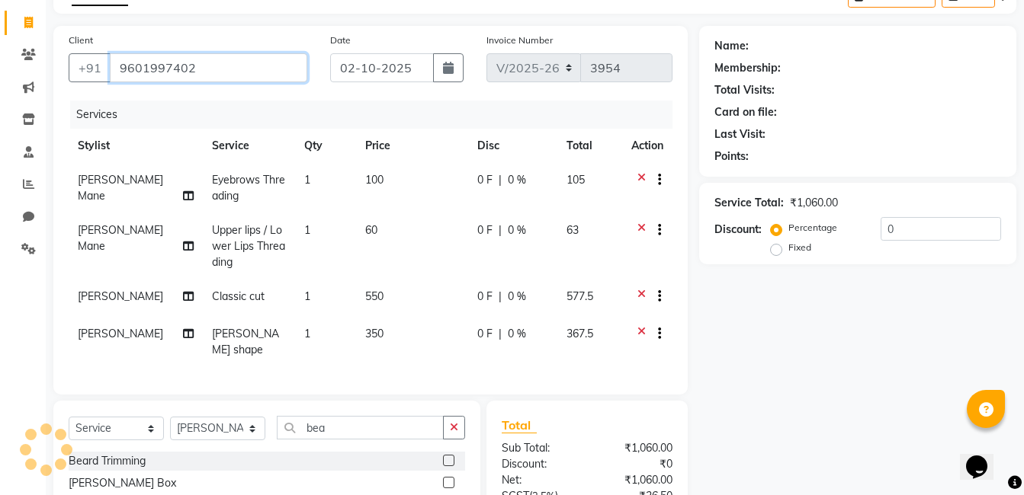
type input "9601997402"
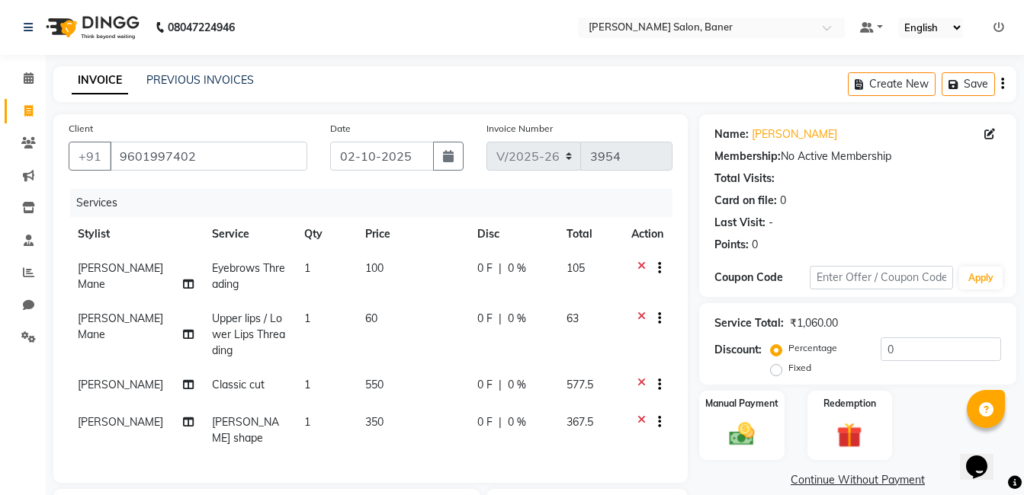
scroll to position [229, 0]
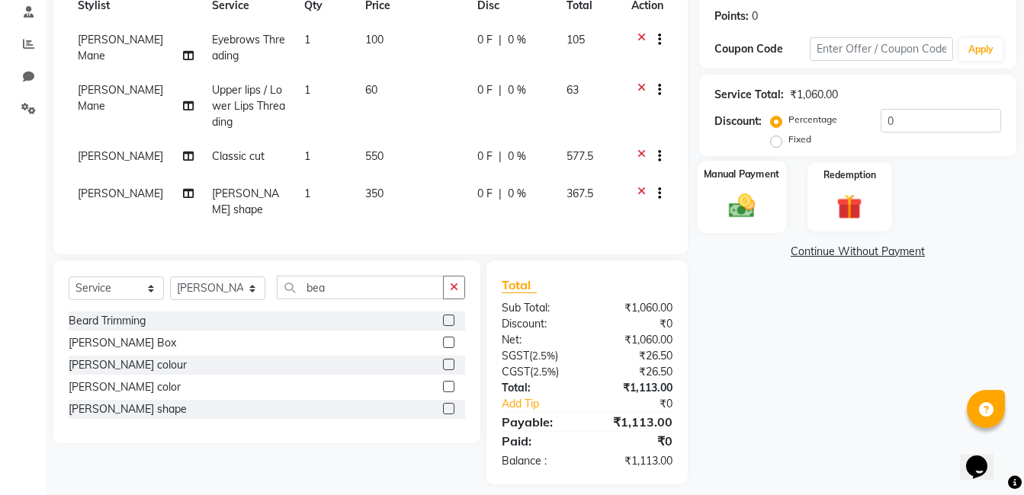
click at [758, 192] on img at bounding box center [741, 206] width 43 height 30
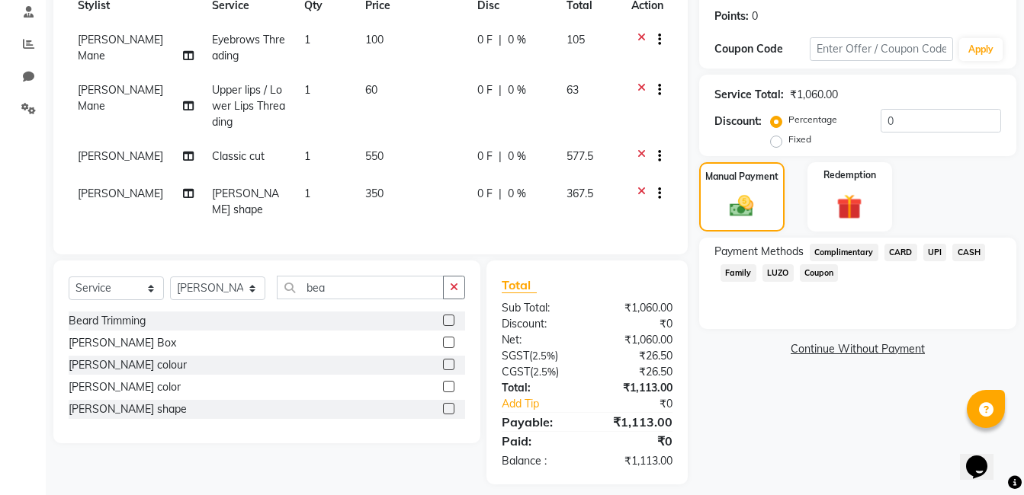
click at [942, 250] on span "UPI" at bounding box center [935, 253] width 24 height 18
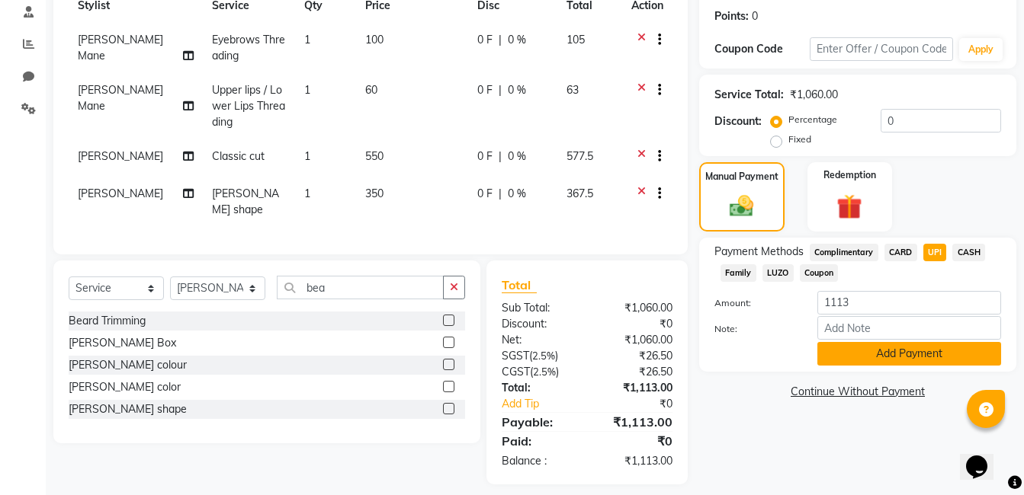
click at [924, 361] on button "Add Payment" at bounding box center [909, 354] width 184 height 24
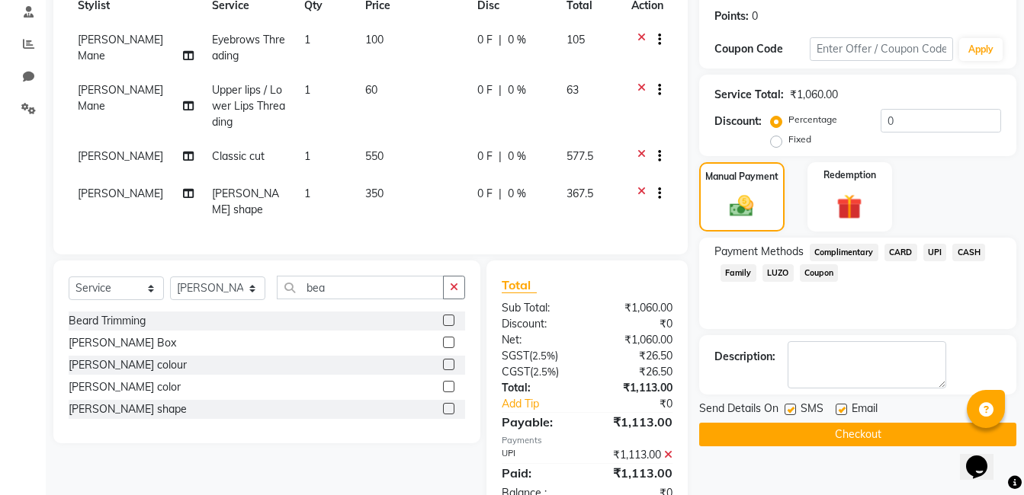
scroll to position [271, 0]
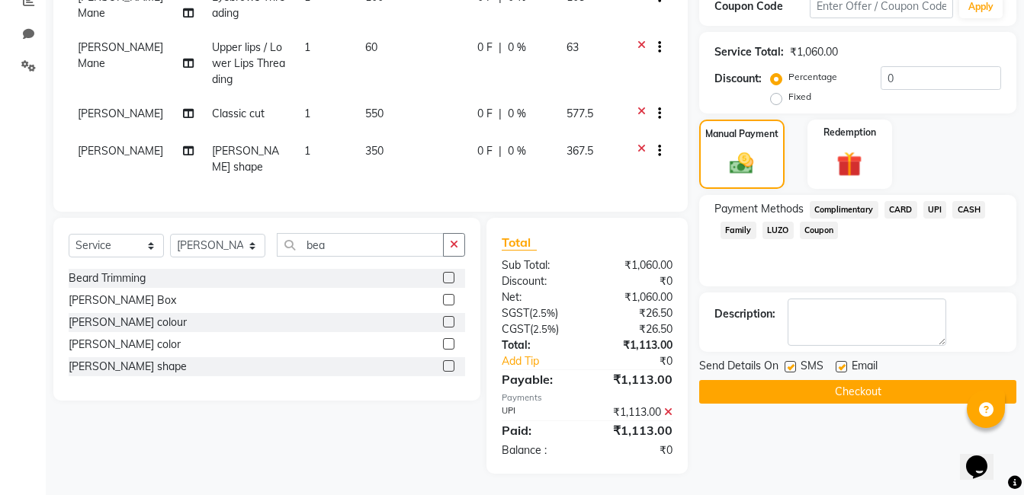
click at [668, 409] on icon at bounding box center [668, 412] width 8 height 11
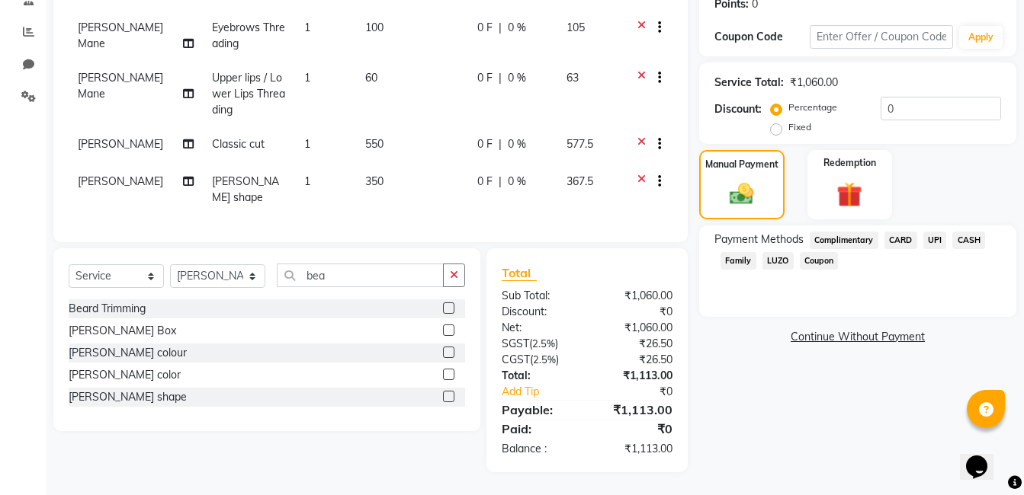
scroll to position [239, 0]
click at [780, 258] on span "LUZO" at bounding box center [777, 263] width 31 height 18
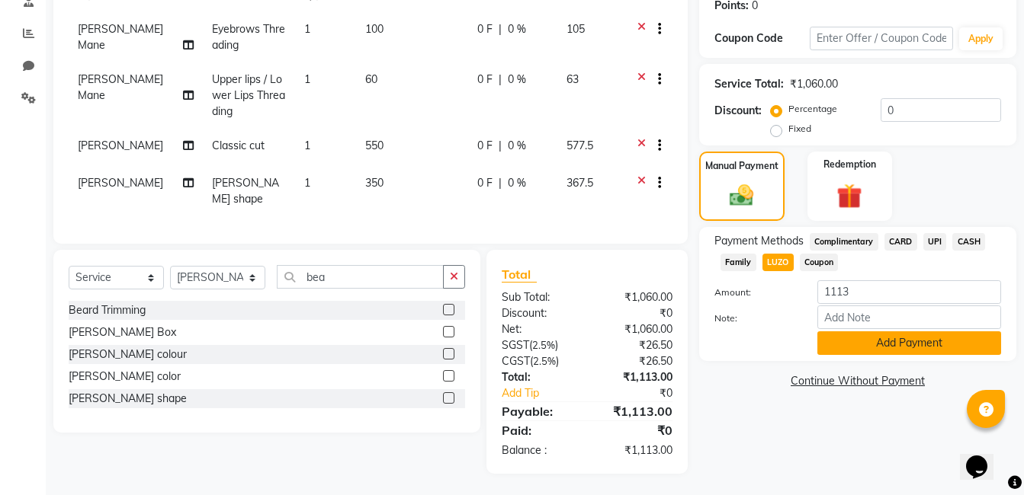
click at [894, 341] on button "Add Payment" at bounding box center [909, 344] width 184 height 24
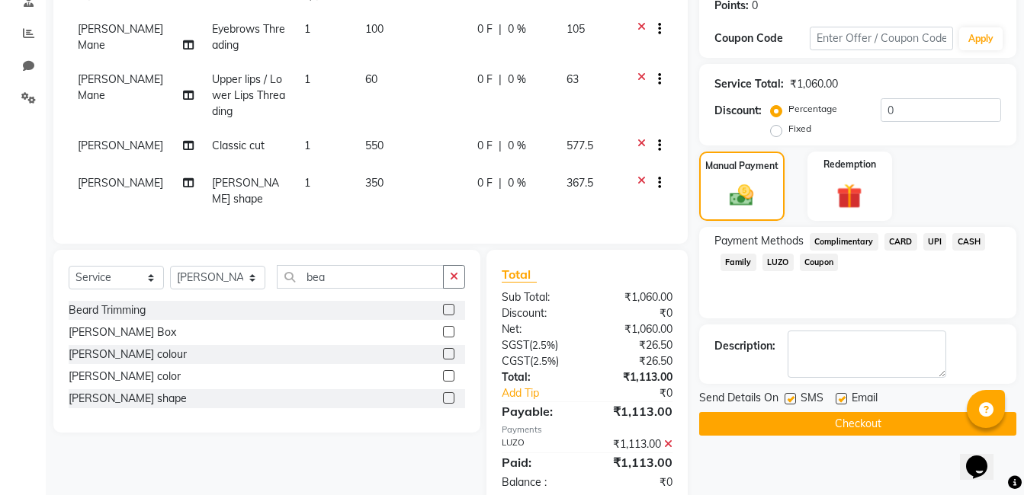
click at [867, 412] on button "Checkout" at bounding box center [857, 424] width 317 height 24
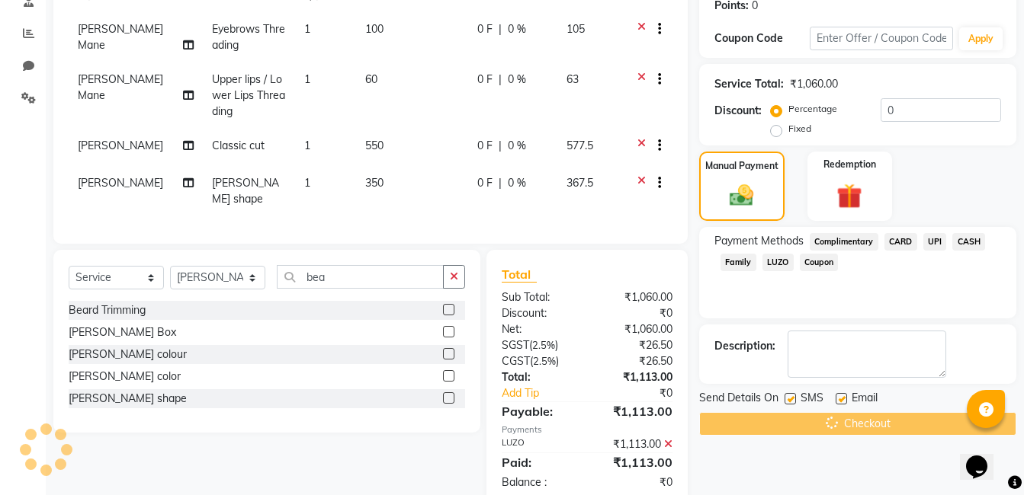
scroll to position [271, 0]
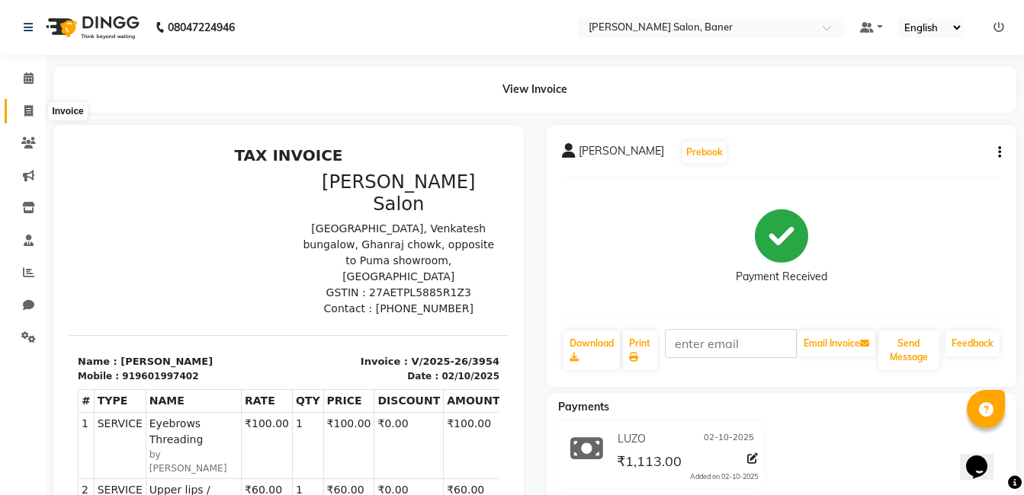
drag, startPoint x: 27, startPoint y: 115, endPoint x: 62, endPoint y: 120, distance: 34.6
click at [27, 115] on icon at bounding box center [28, 110] width 8 height 11
select select "service"
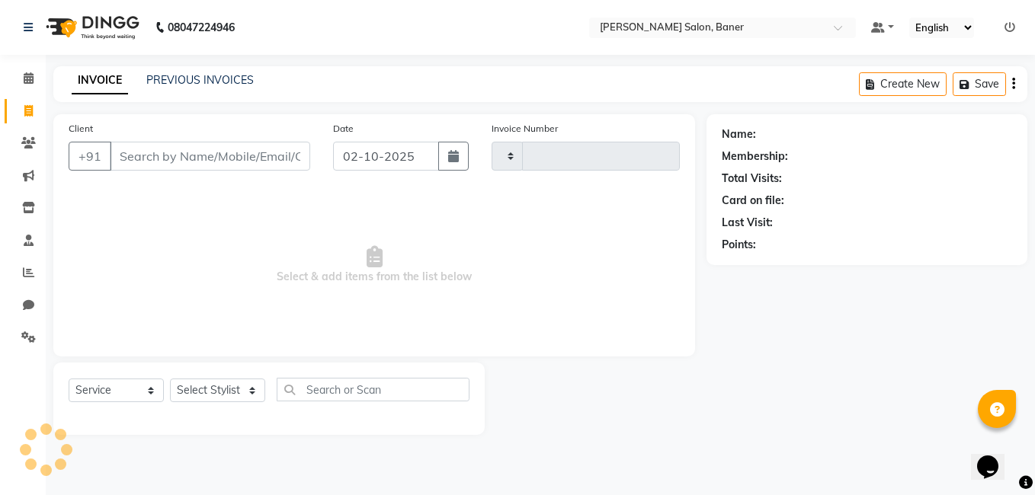
type input "3957"
select select "7115"
click at [232, 384] on select "Select Stylist" at bounding box center [217, 391] width 95 height 24
select select "90534"
click at [170, 379] on select "Select Stylist [PERSON_NAME] Admin Jabaaz [PERSON_NAME] [PERSON_NAME] [PERSON_N…" at bounding box center [217, 391] width 95 height 24
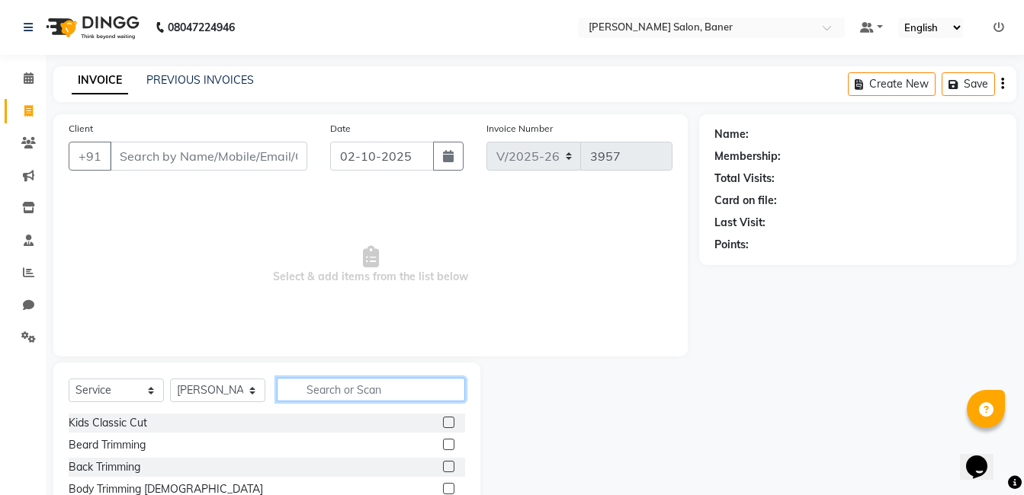
click at [354, 399] on input "text" at bounding box center [371, 390] width 188 height 24
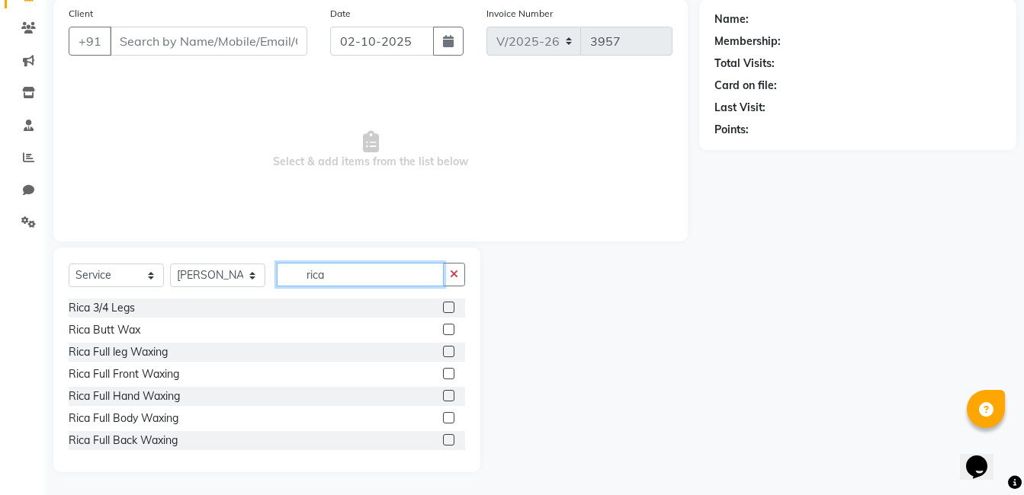
type input "rica"
click at [443, 396] on label at bounding box center [448, 395] width 11 height 11
click at [443, 396] on input "checkbox" at bounding box center [448, 397] width 10 height 10
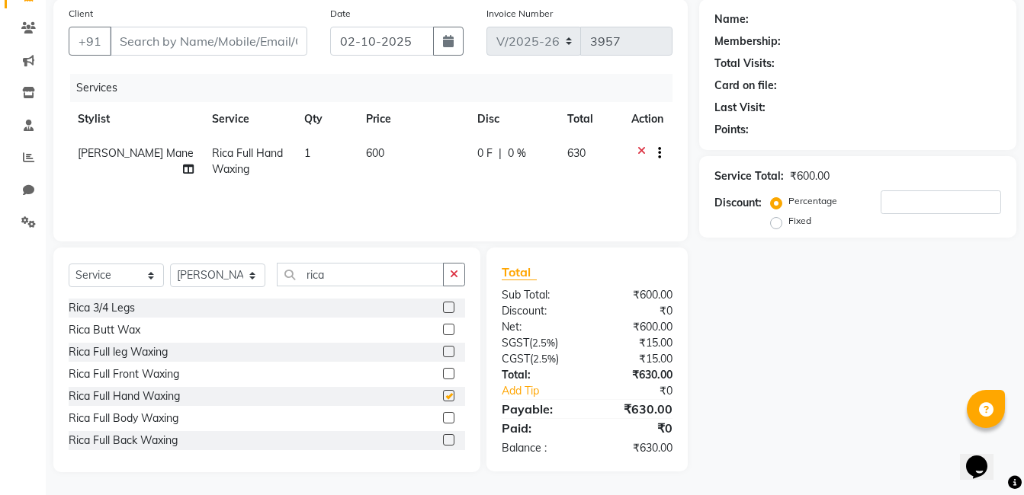
checkbox input "false"
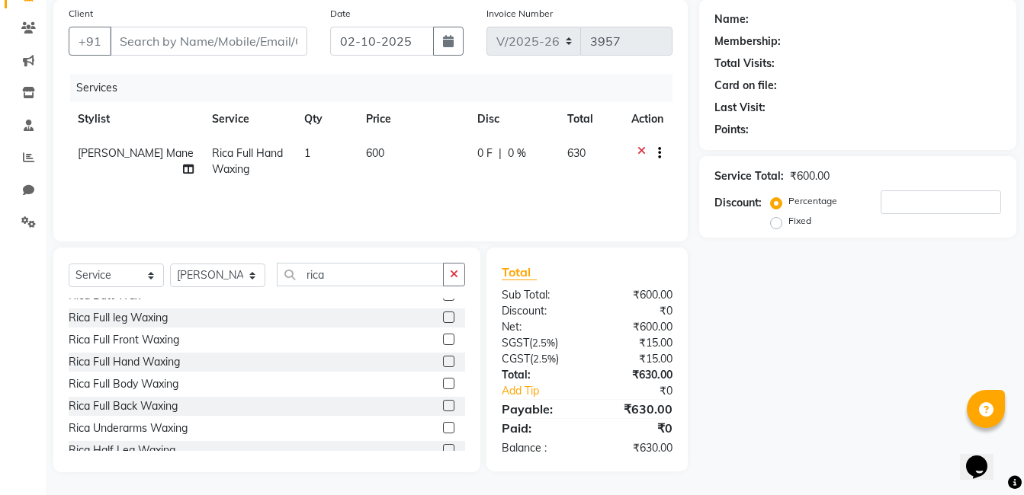
scroll to position [0, 0]
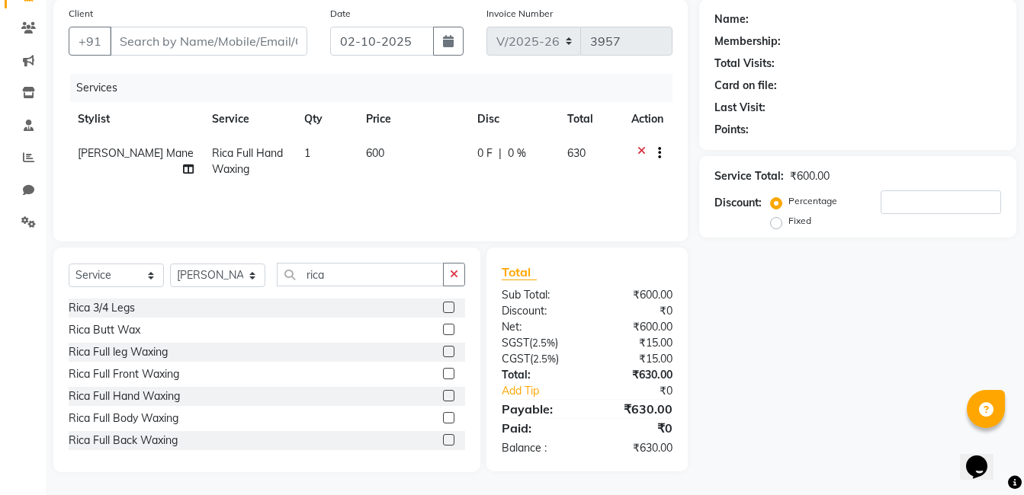
click at [443, 353] on label at bounding box center [448, 351] width 11 height 11
click at [443, 353] on input "checkbox" at bounding box center [448, 353] width 10 height 10
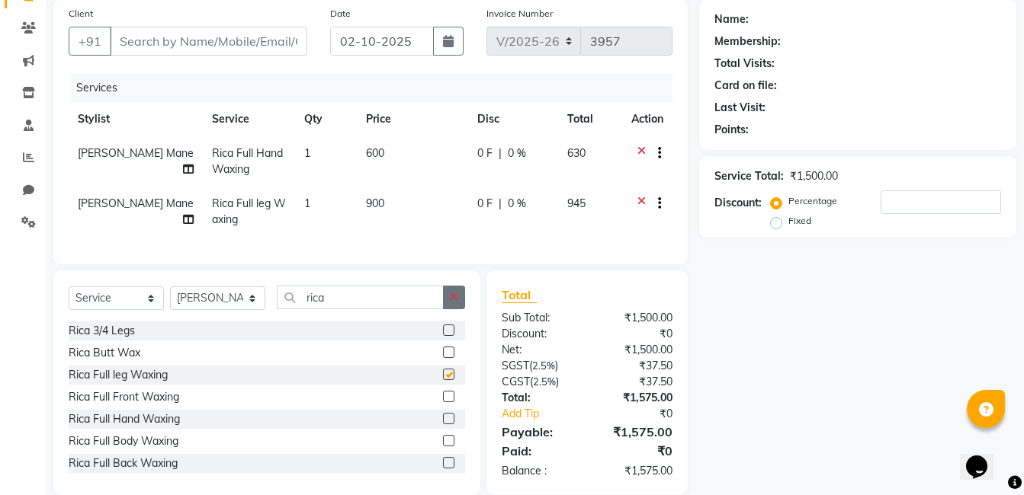
checkbox input "false"
click at [454, 309] on button "button" at bounding box center [454, 298] width 22 height 24
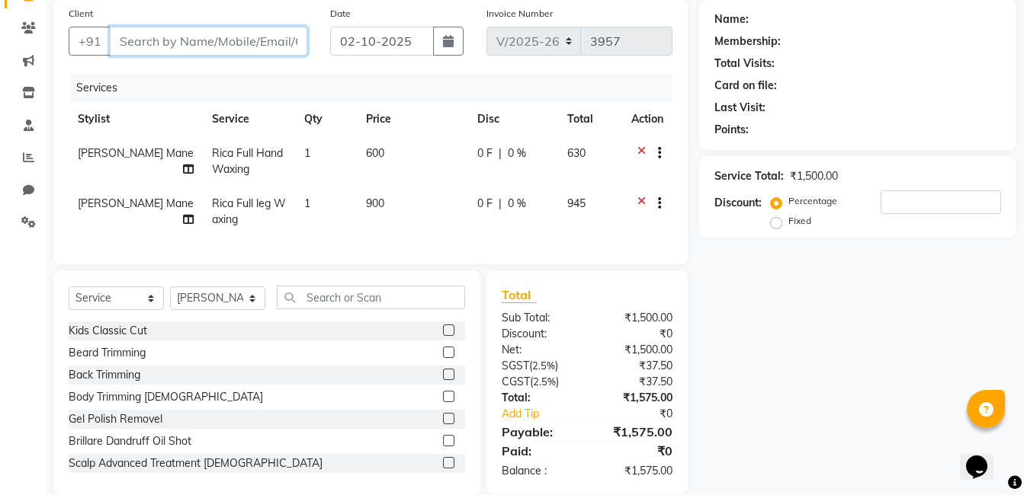
click at [178, 34] on input "Client" at bounding box center [208, 41] width 197 height 29
type input "9"
type input "0"
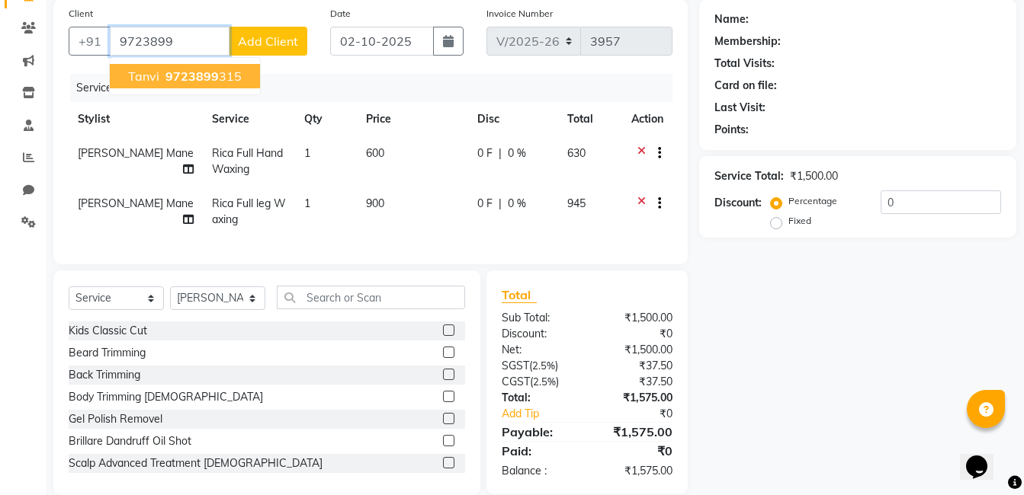
click at [199, 78] on span "9723899" at bounding box center [191, 76] width 53 height 15
type input "9723899315"
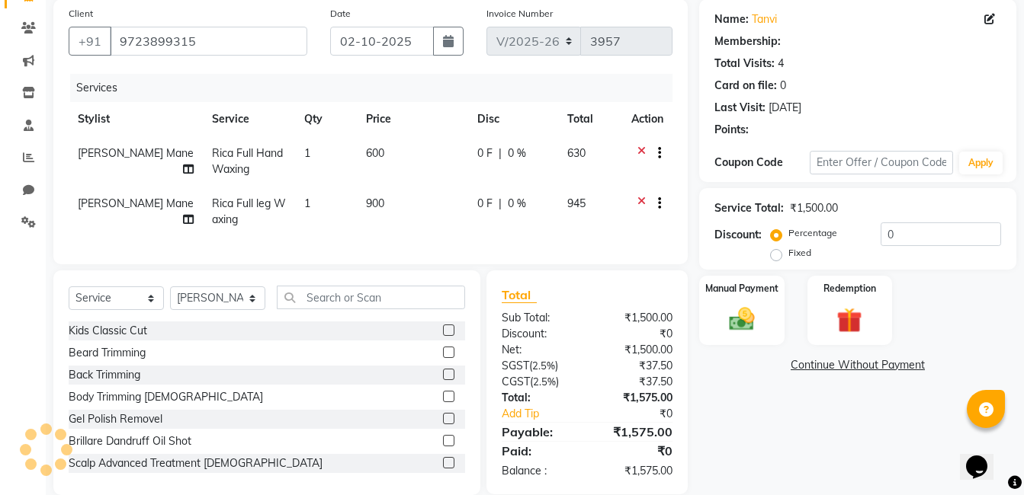
select select "1: Object"
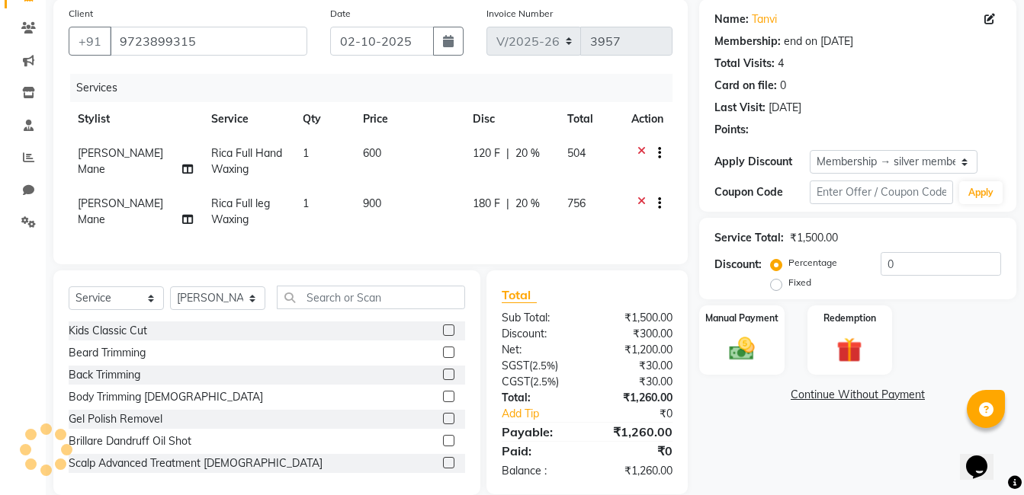
type input "20"
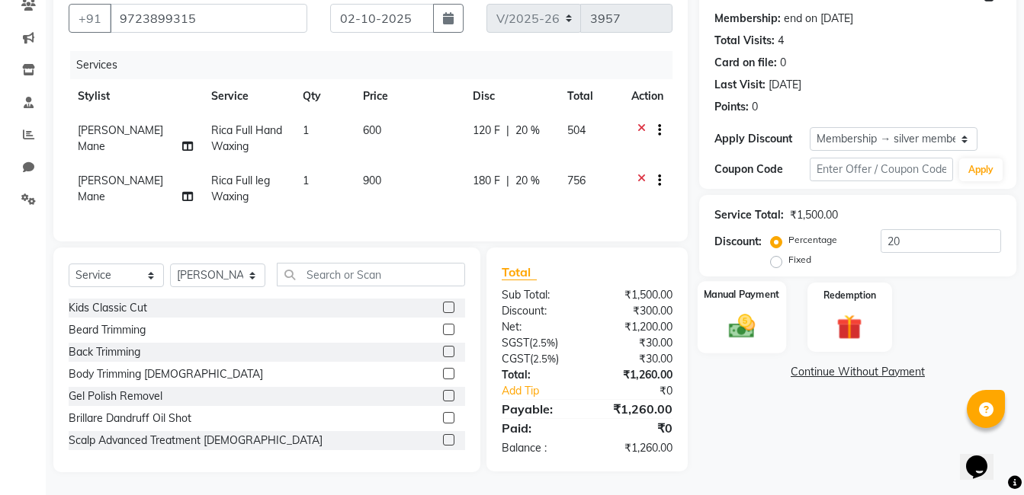
click at [760, 311] on img at bounding box center [741, 326] width 43 height 30
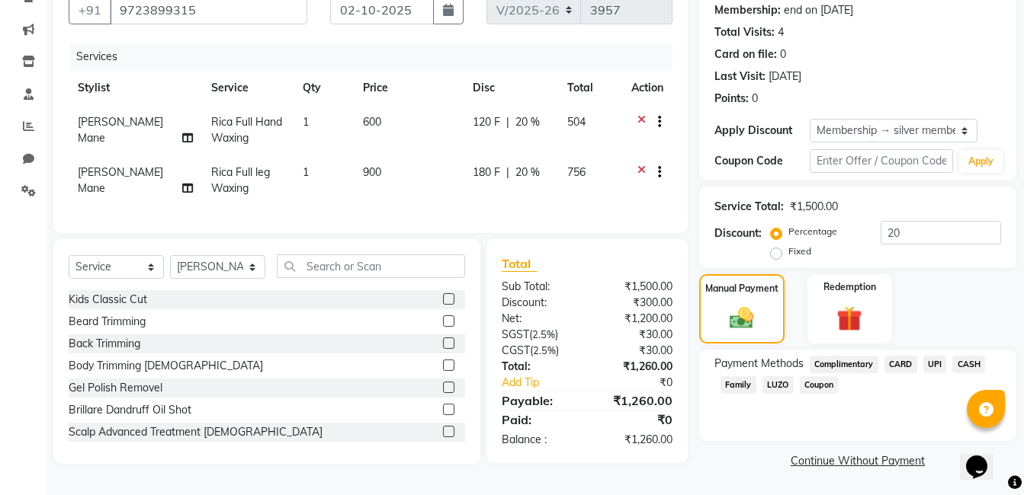
click at [936, 362] on span "UPI" at bounding box center [935, 365] width 24 height 18
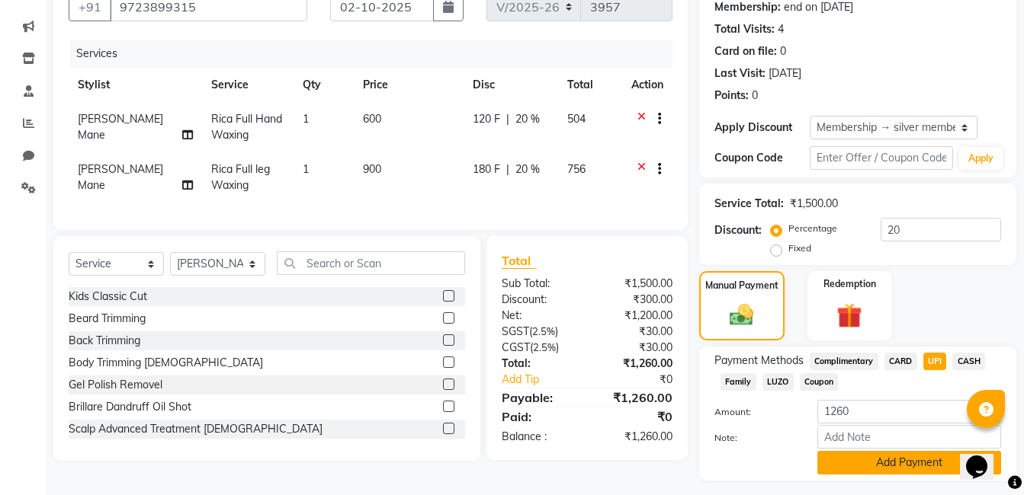
click at [898, 469] on button "Add Payment" at bounding box center [909, 463] width 184 height 24
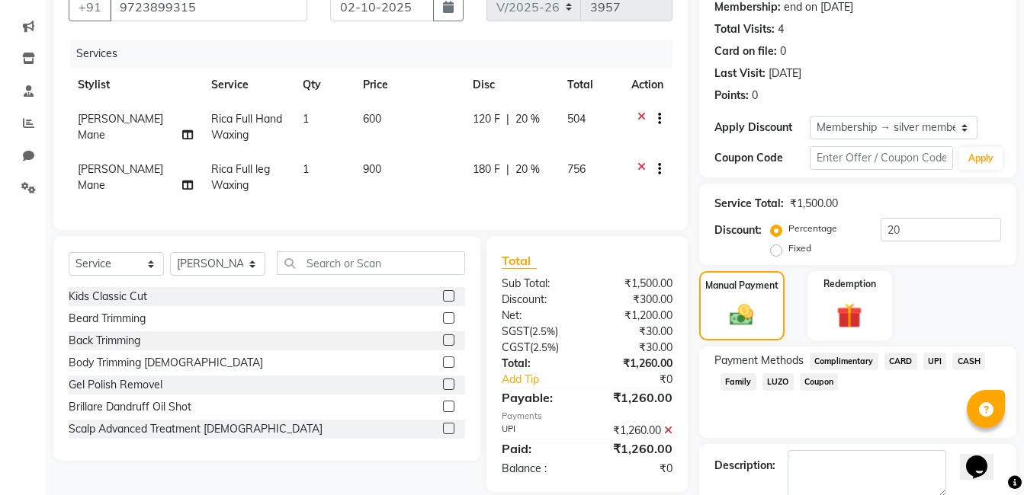
scroll to position [232, 0]
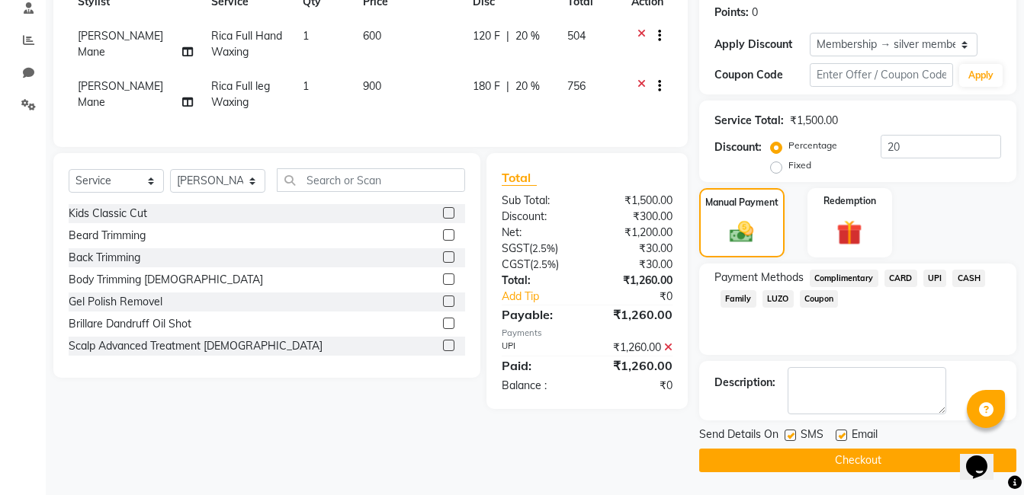
click at [796, 454] on button "Checkout" at bounding box center [857, 461] width 317 height 24
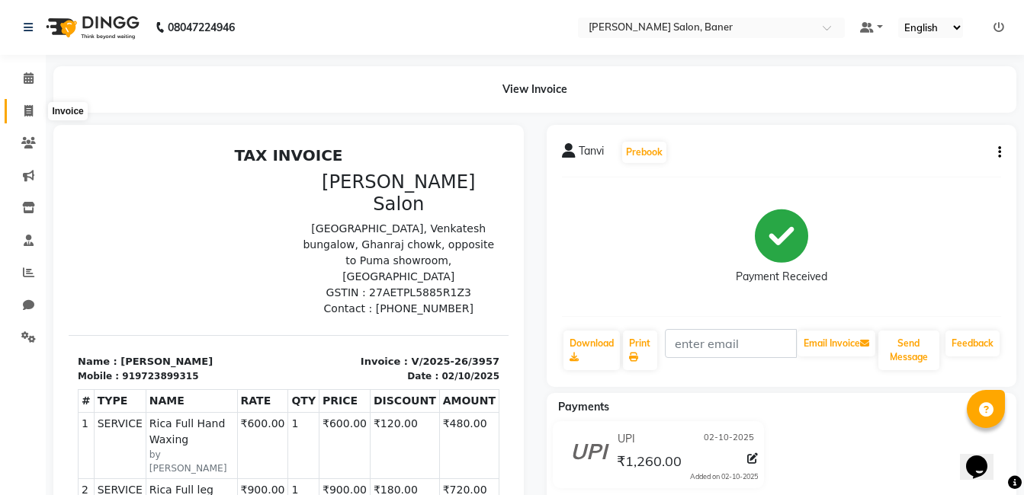
click at [27, 115] on icon at bounding box center [28, 110] width 8 height 11
select select "service"
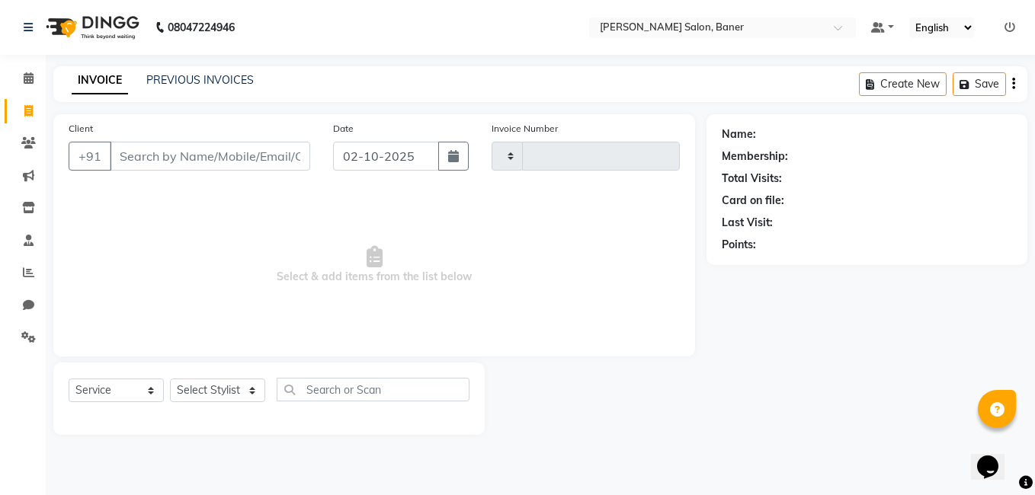
type input "3958"
select select "7115"
click at [159, 154] on input "Client" at bounding box center [210, 156] width 200 height 29
click at [24, 69] on link "Calendar" at bounding box center [23, 78] width 37 height 25
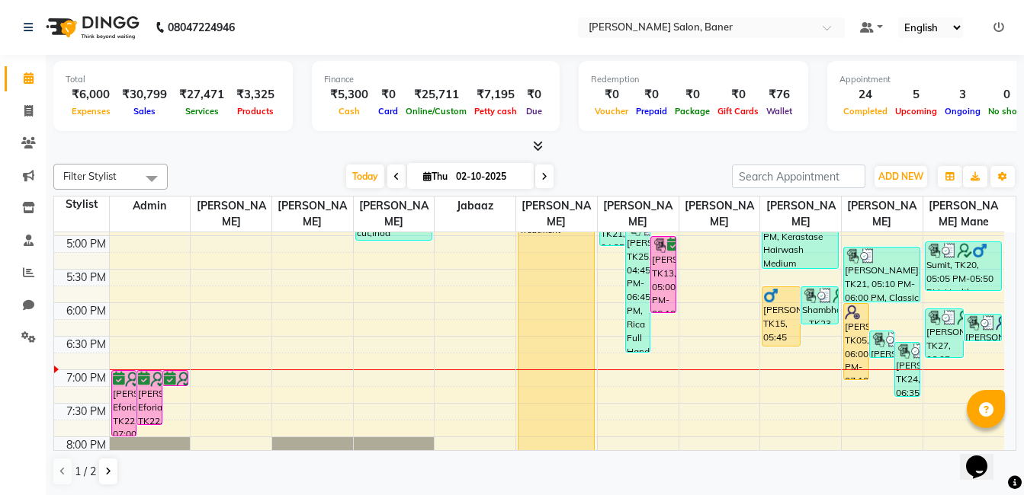
scroll to position [534, 0]
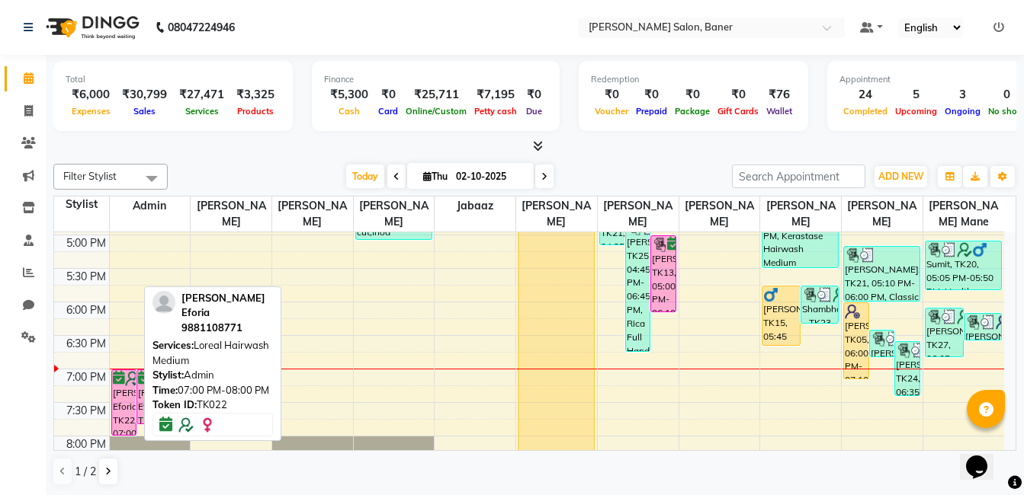
click at [127, 384] on img at bounding box center [132, 378] width 15 height 15
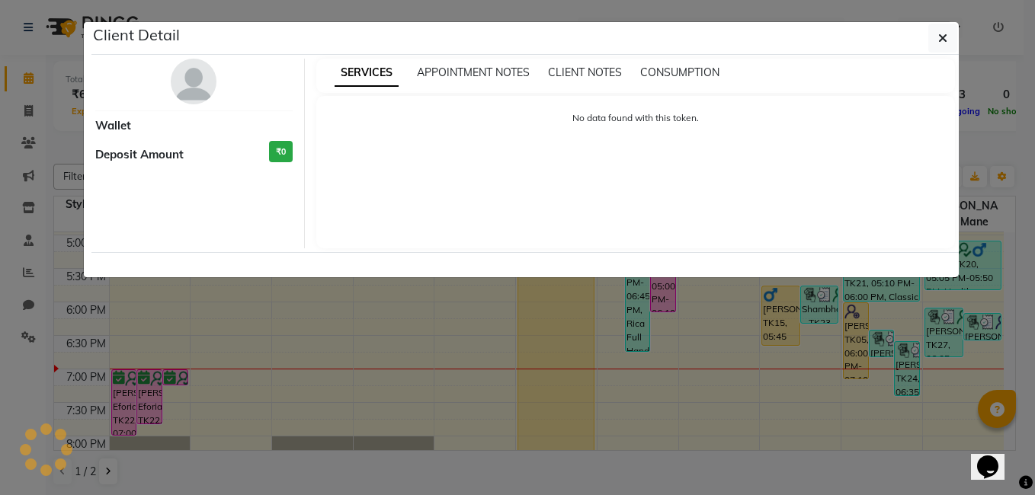
select select "6"
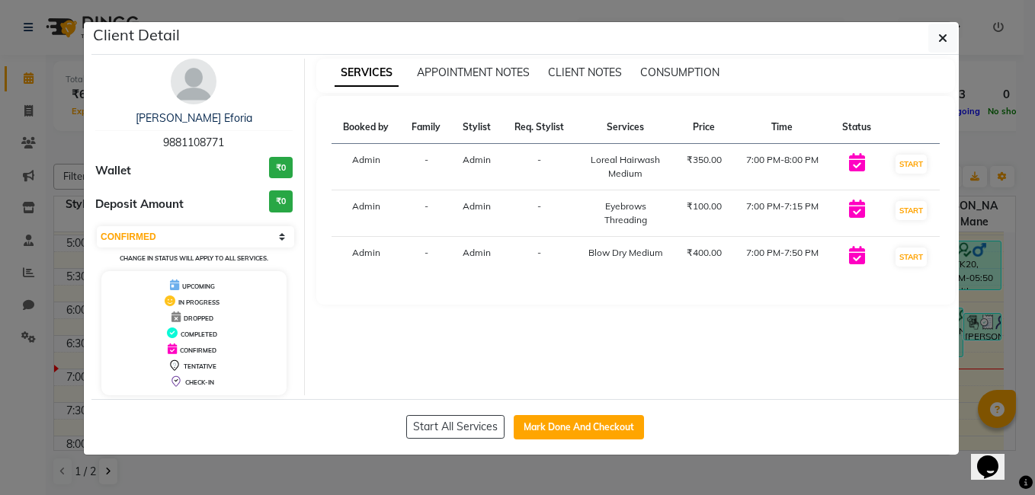
click at [216, 143] on span "9881108771" at bounding box center [193, 143] width 61 height 14
copy span "9881108771"
click at [937, 38] on button "button" at bounding box center [942, 38] width 29 height 29
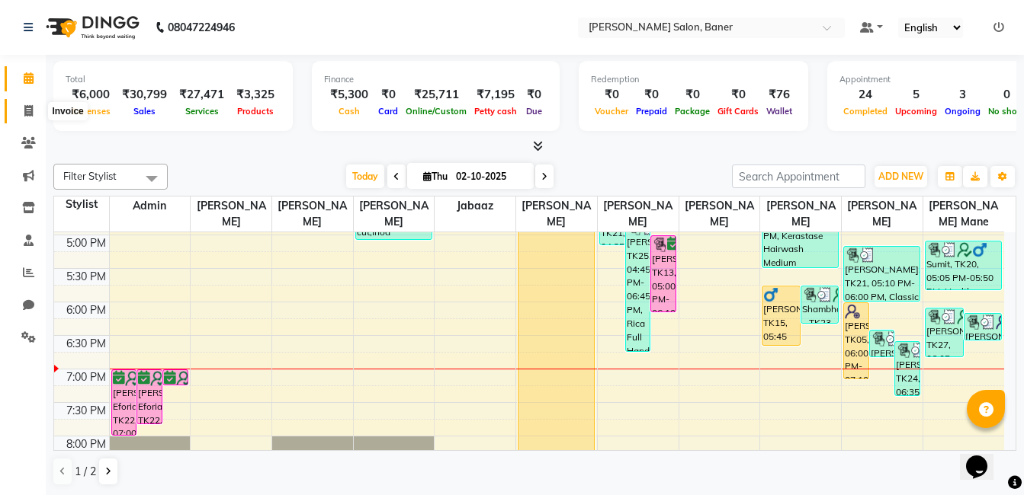
click at [23, 111] on span at bounding box center [28, 112] width 27 height 18
select select "service"
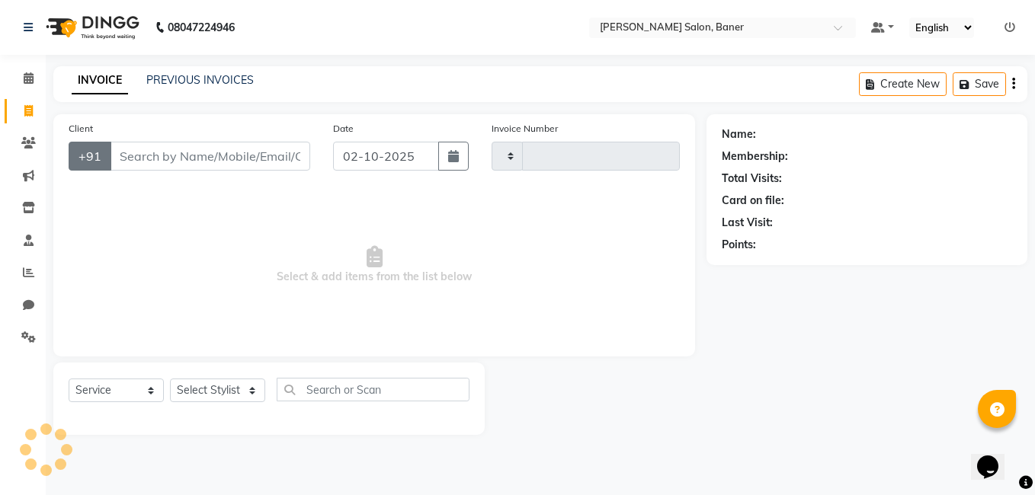
type input "3958"
select select "7115"
type input "9881108771"
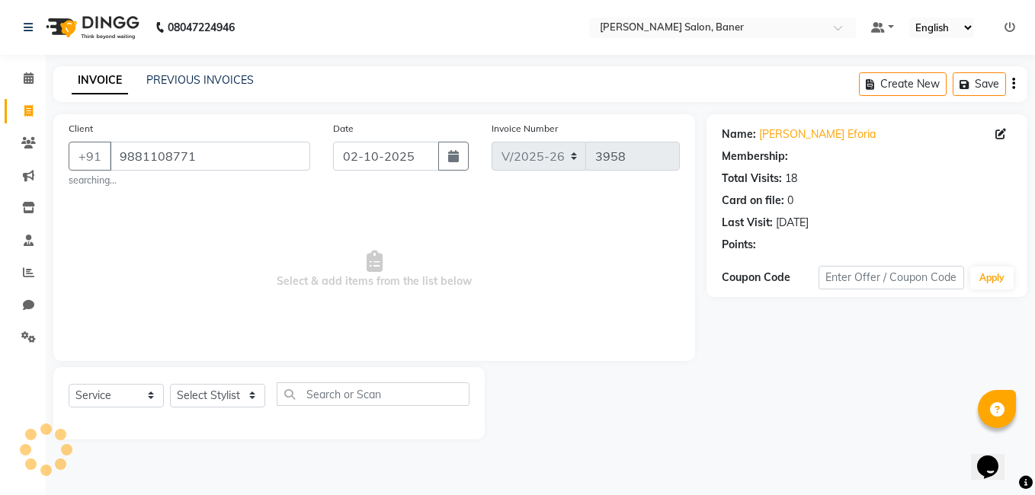
select select "1: Object"
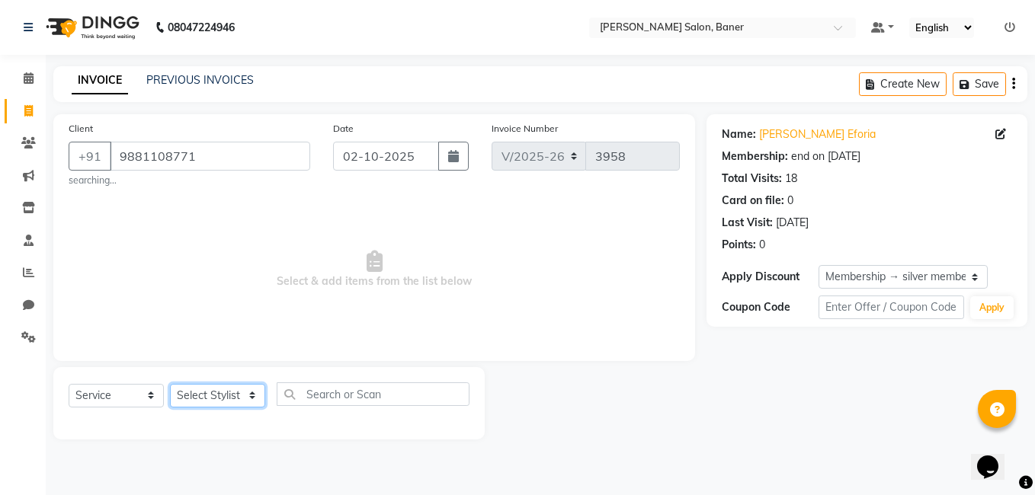
click at [191, 393] on select "Select Stylist [PERSON_NAME] Admin Jabaaz [PERSON_NAME] [PERSON_NAME] [PERSON_N…" at bounding box center [217, 396] width 95 height 24
select select "93411"
click at [170, 384] on select "Select Stylist [PERSON_NAME] Admin Jabaaz [PERSON_NAME] [PERSON_NAME] [PERSON_N…" at bounding box center [217, 396] width 95 height 24
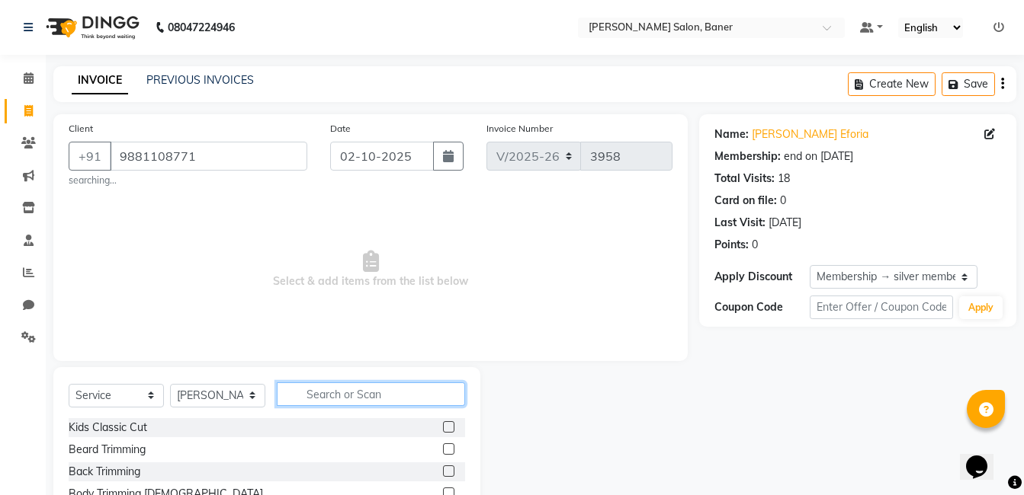
click at [330, 391] on input "text" at bounding box center [371, 395] width 188 height 24
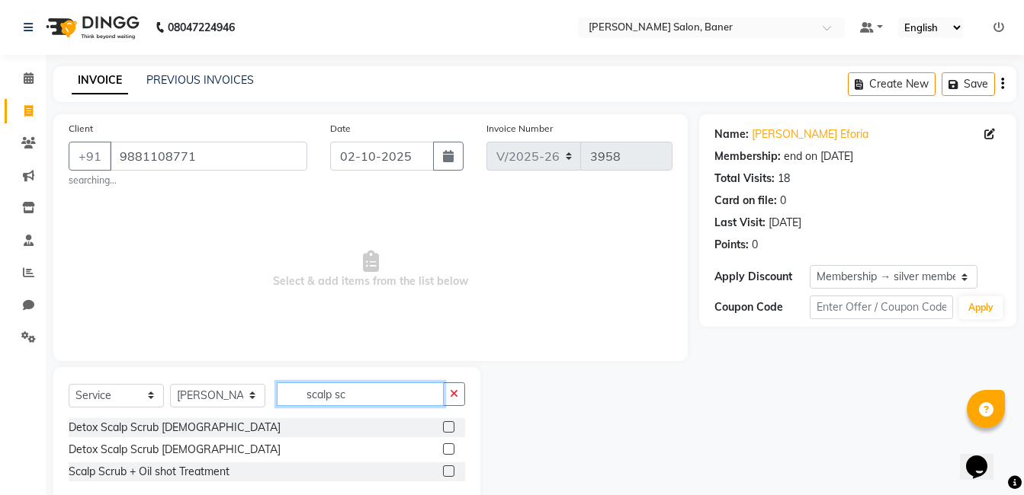
scroll to position [34, 0]
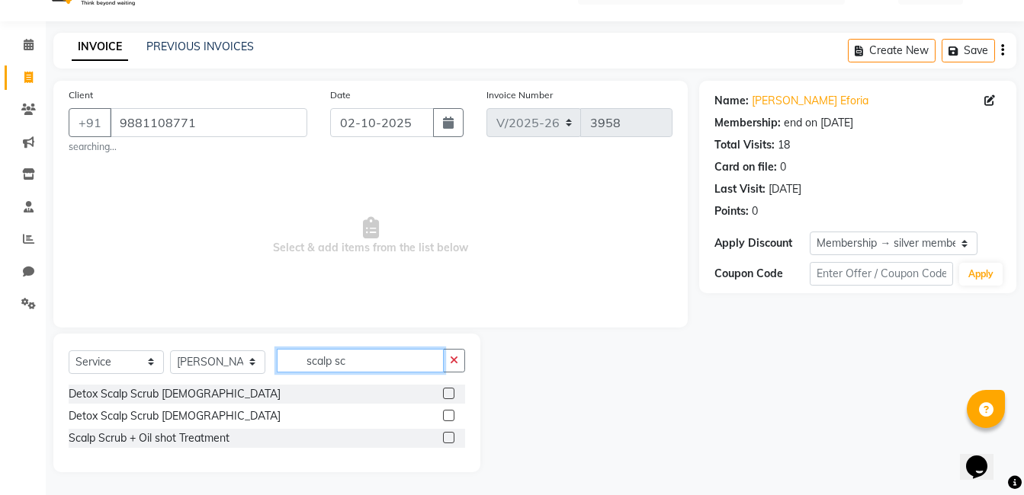
type input "scalp sc"
click at [453, 395] on label at bounding box center [448, 393] width 11 height 11
click at [453, 395] on input "checkbox" at bounding box center [448, 394] width 10 height 10
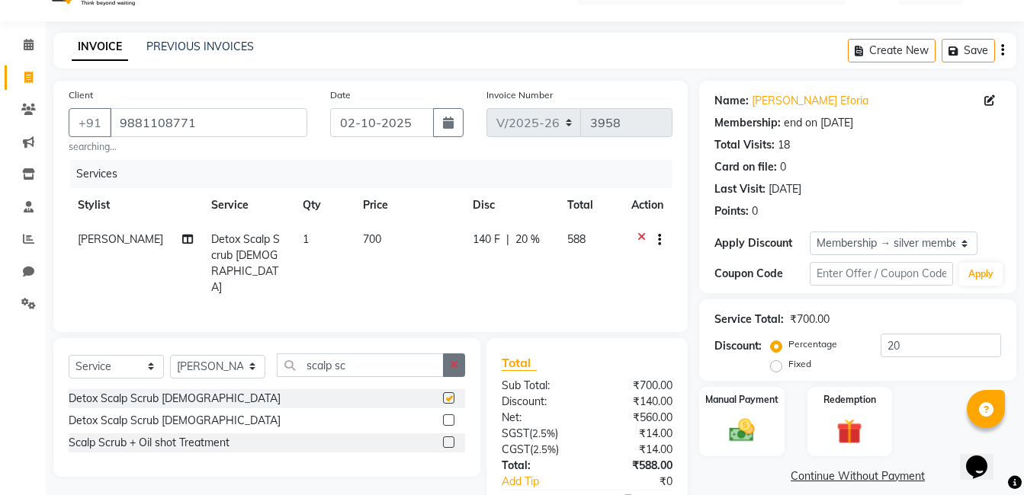
checkbox input "false"
click at [447, 361] on button "button" at bounding box center [454, 366] width 22 height 24
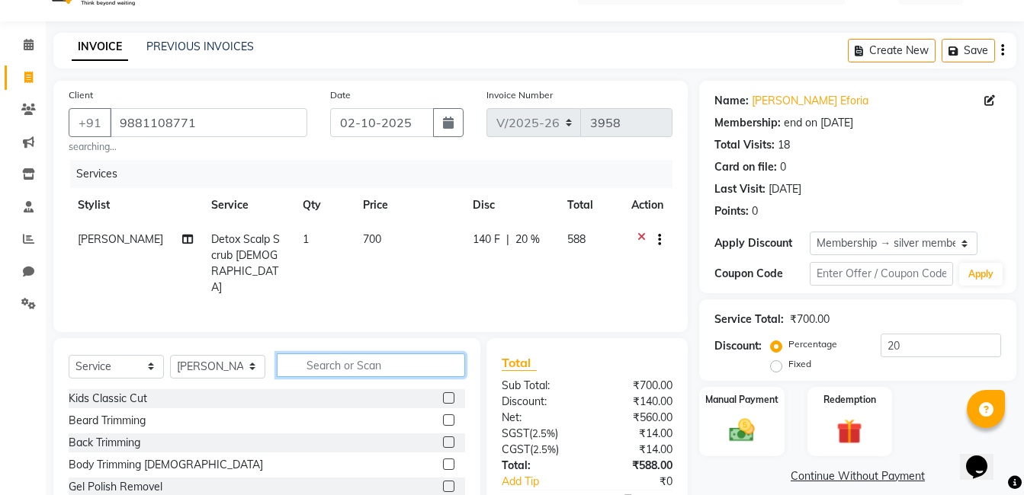
click at [387, 360] on input "text" at bounding box center [371, 366] width 188 height 24
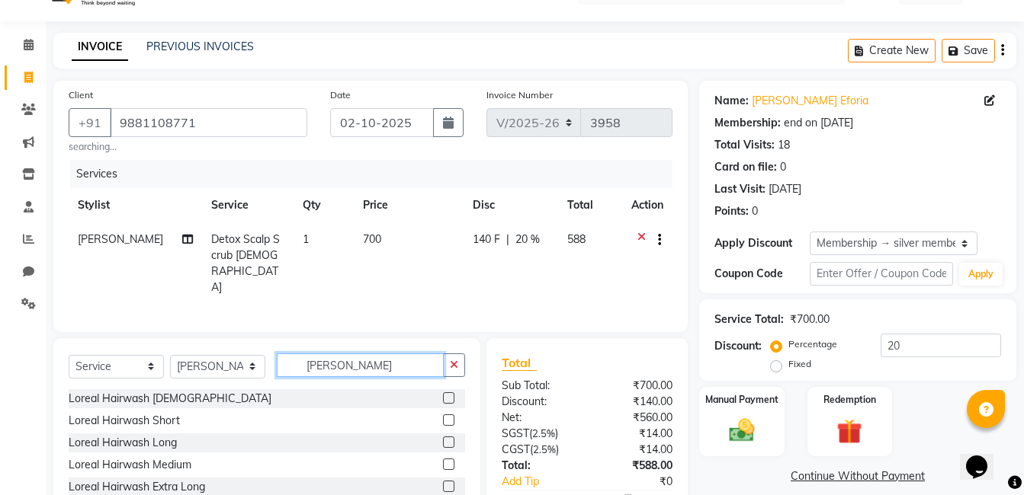
type input "lorea"
click at [449, 481] on label at bounding box center [448, 486] width 11 height 11
click at [449, 482] on input "checkbox" at bounding box center [448, 487] width 10 height 10
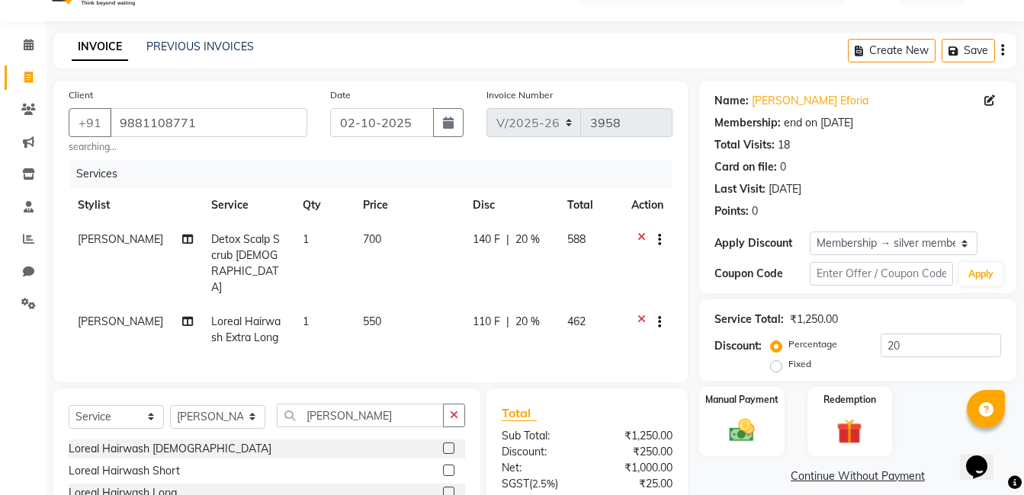
checkbox input "false"
click at [463, 404] on button "button" at bounding box center [454, 416] width 22 height 24
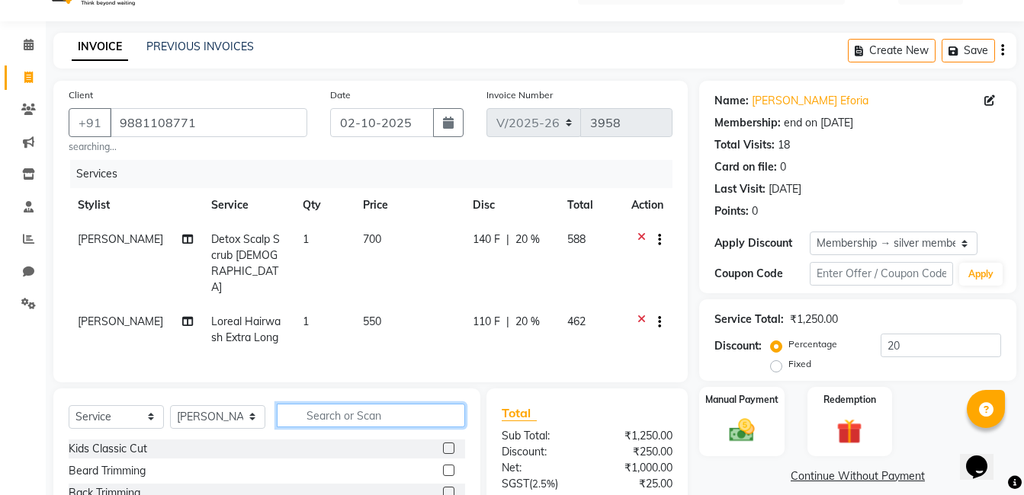
click at [404, 404] on input "text" at bounding box center [371, 416] width 188 height 24
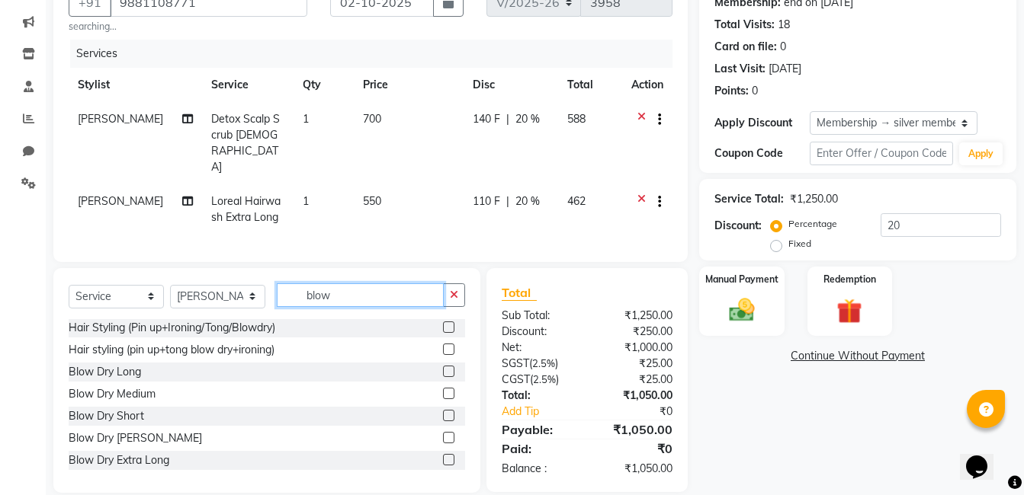
scroll to position [46, 0]
type input "blow"
click at [443, 453] on label at bounding box center [448, 458] width 11 height 11
click at [443, 454] on input "checkbox" at bounding box center [448, 459] width 10 height 10
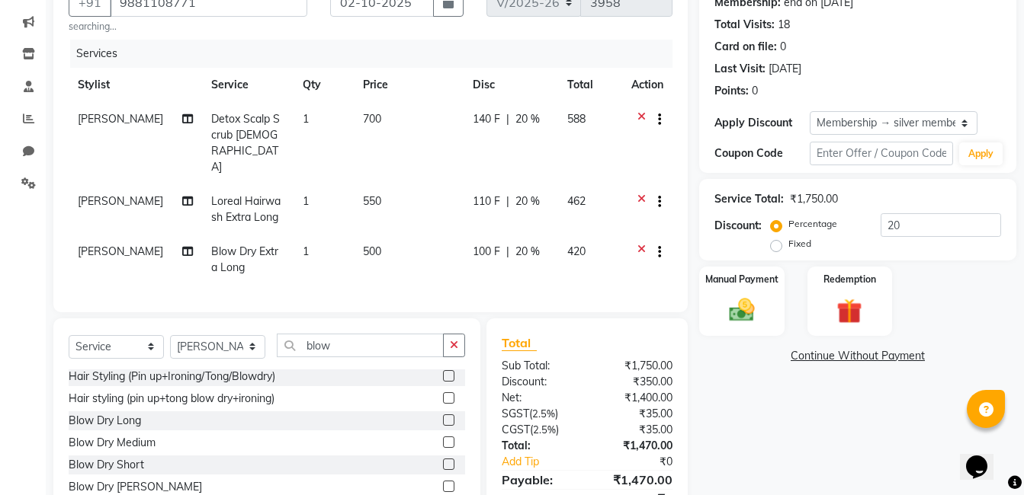
checkbox input "false"
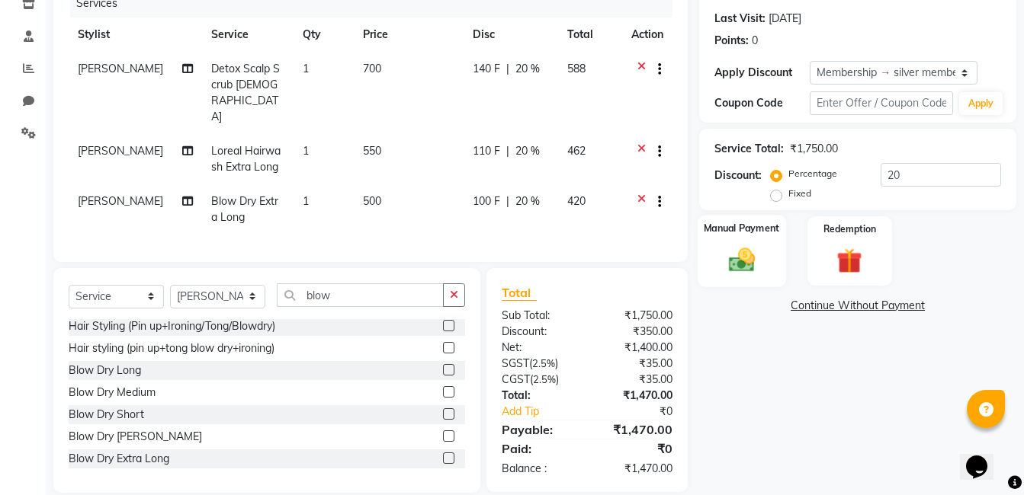
click at [753, 242] on div "Manual Payment" at bounding box center [741, 251] width 88 height 72
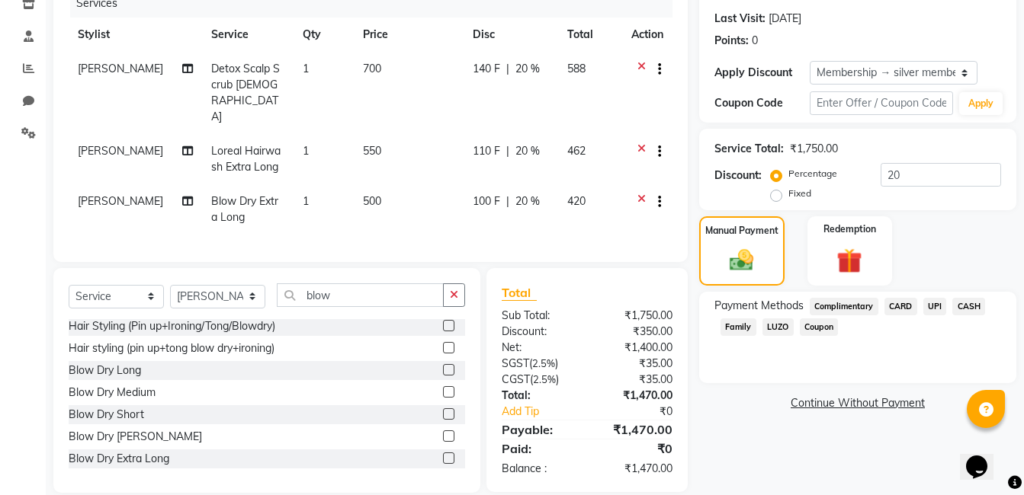
click at [934, 311] on span "UPI" at bounding box center [935, 307] width 24 height 18
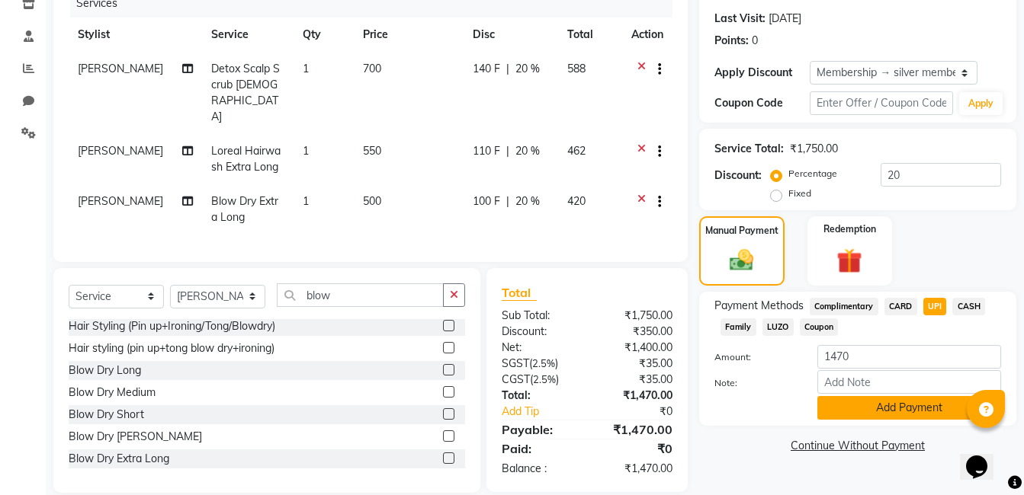
click at [872, 408] on button "Add Payment" at bounding box center [909, 408] width 184 height 24
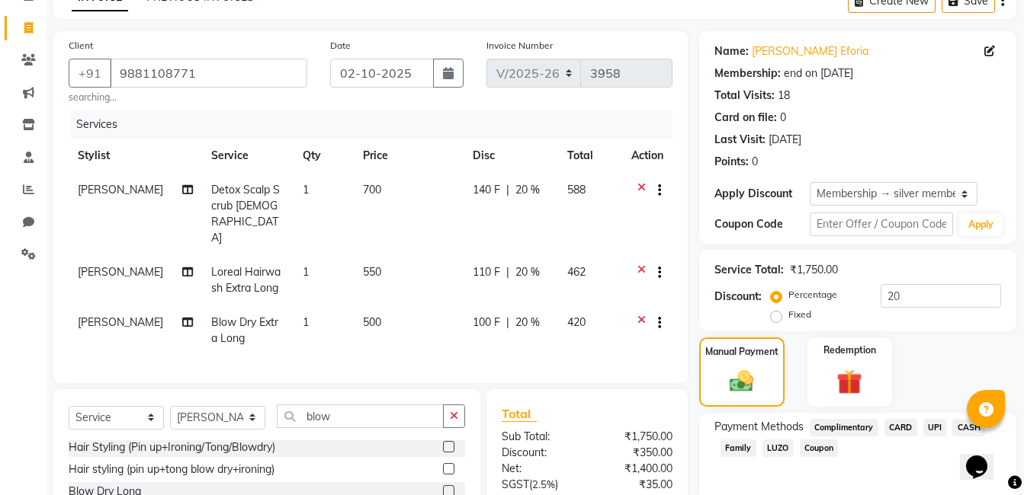
scroll to position [236, 0]
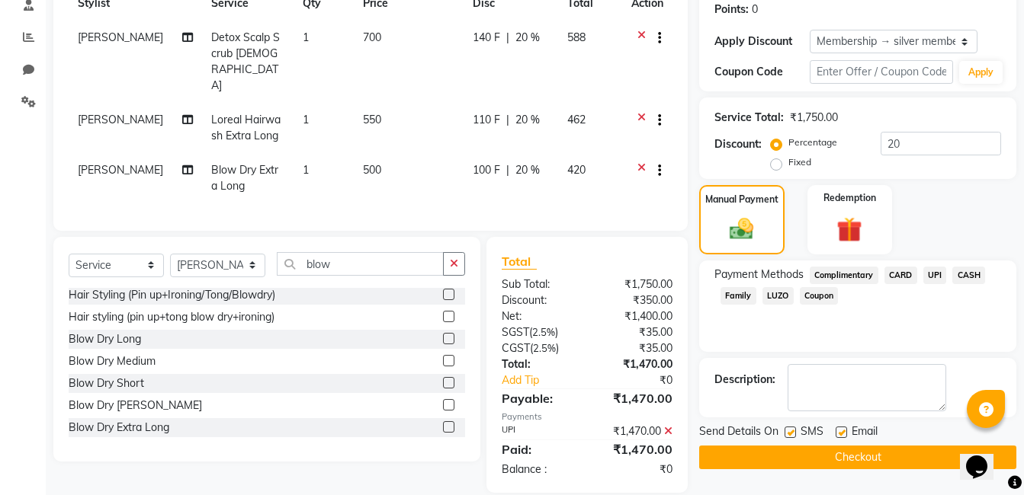
click at [867, 460] on button "Checkout" at bounding box center [857, 458] width 317 height 24
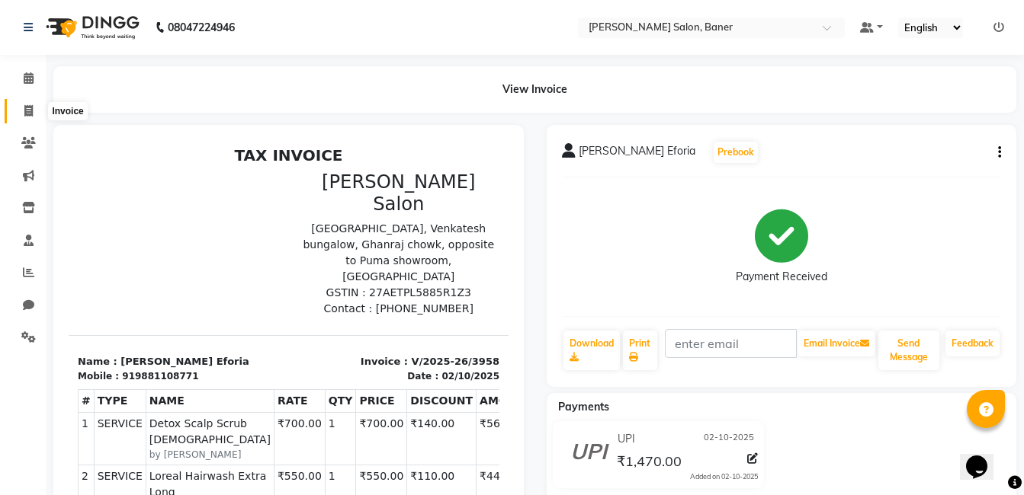
click at [26, 116] on icon at bounding box center [28, 110] width 8 height 11
select select "7115"
select select "service"
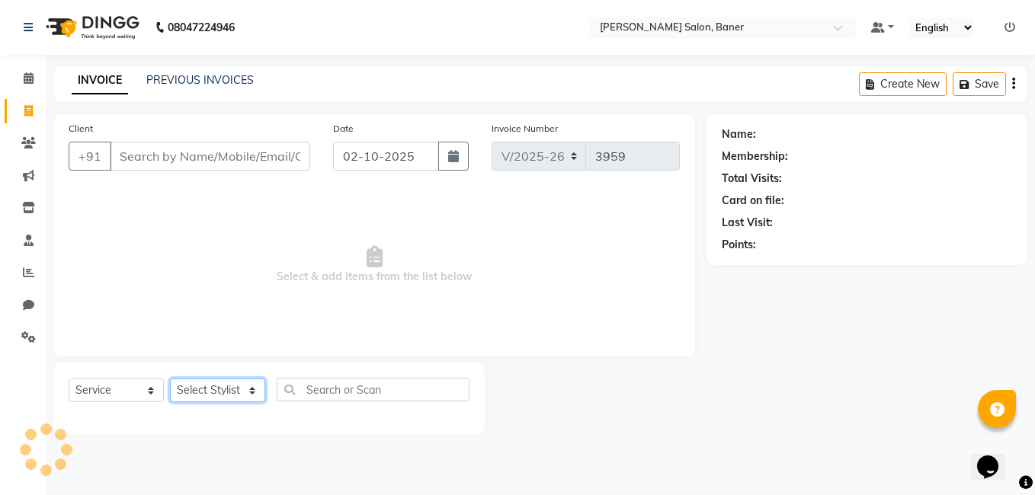
click at [207, 387] on select "Select Stylist" at bounding box center [217, 391] width 95 height 24
select select "60255"
click at [170, 379] on select "Select Stylist [PERSON_NAME] Admin Jabaaz [PERSON_NAME] [PERSON_NAME] [PERSON_N…" at bounding box center [217, 391] width 95 height 24
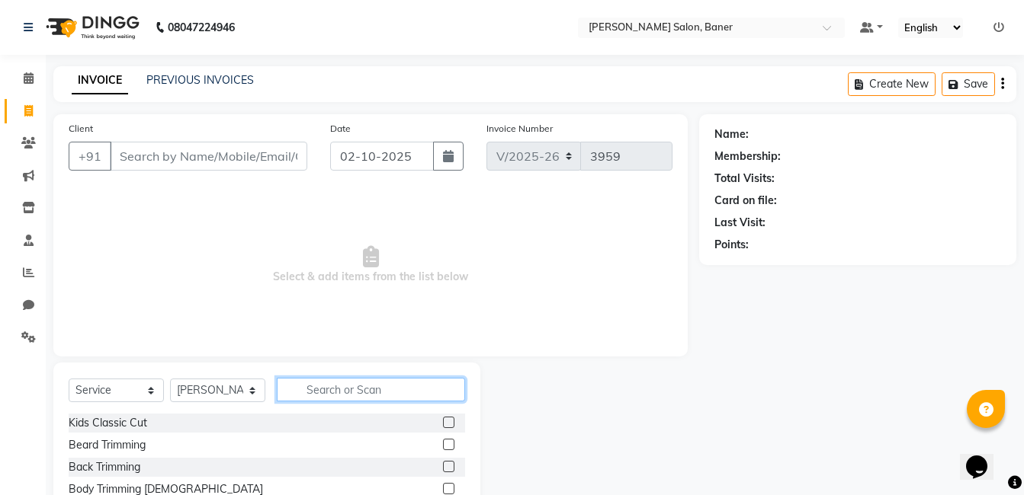
click at [339, 381] on input "text" at bounding box center [371, 390] width 188 height 24
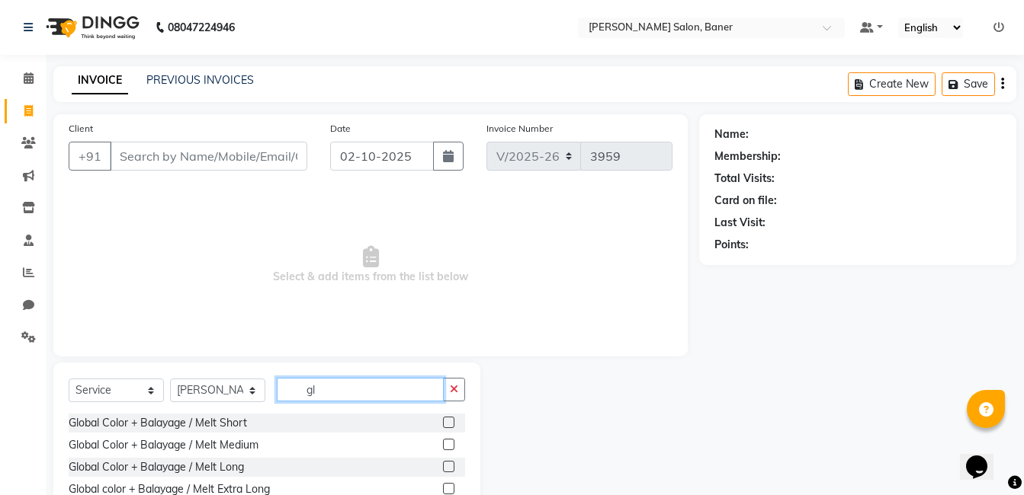
type input "g"
type input "inoa glob"
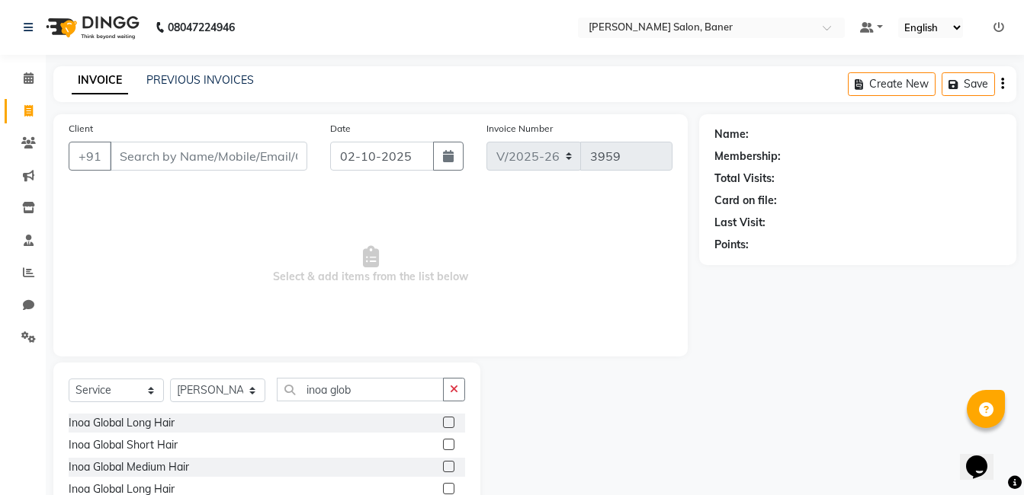
click at [452, 464] on label at bounding box center [448, 466] width 11 height 11
click at [452, 464] on input "checkbox" at bounding box center [448, 468] width 10 height 10
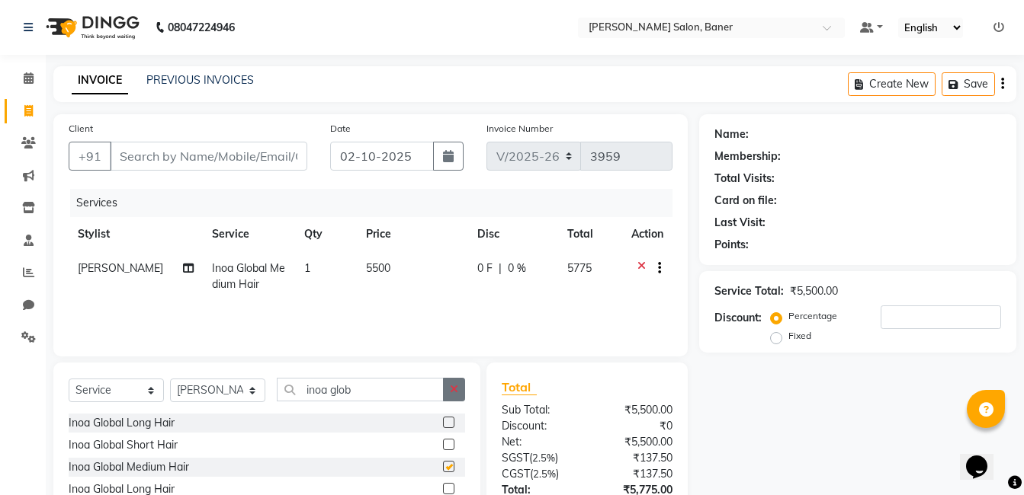
checkbox input "false"
drag, startPoint x: 457, startPoint y: 393, endPoint x: 392, endPoint y: 386, distance: 65.9
click at [446, 393] on button "button" at bounding box center [454, 390] width 22 height 24
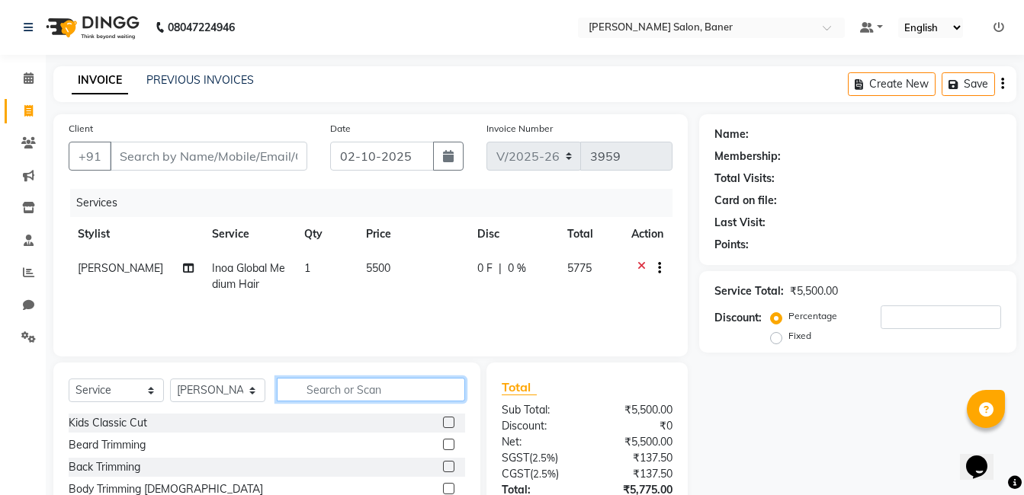
click at [386, 386] on input "text" at bounding box center [371, 390] width 188 height 24
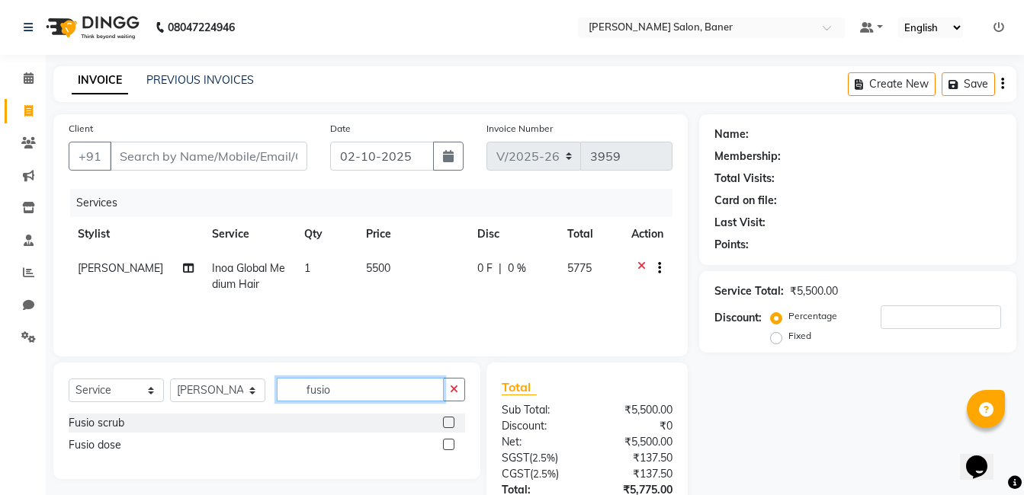
type input "fusio"
drag, startPoint x: 450, startPoint y: 443, endPoint x: 313, endPoint y: 169, distance: 305.8
click at [449, 443] on label at bounding box center [448, 444] width 11 height 11
click at [449, 443] on input "checkbox" at bounding box center [448, 446] width 10 height 10
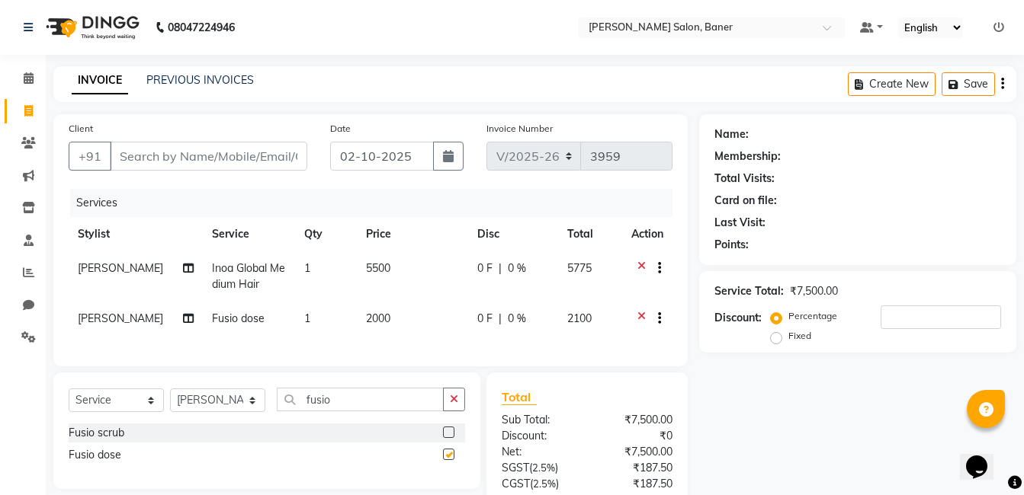
checkbox input "false"
click at [232, 159] on input "Client" at bounding box center [208, 156] width 197 height 29
type input "9"
type input "0"
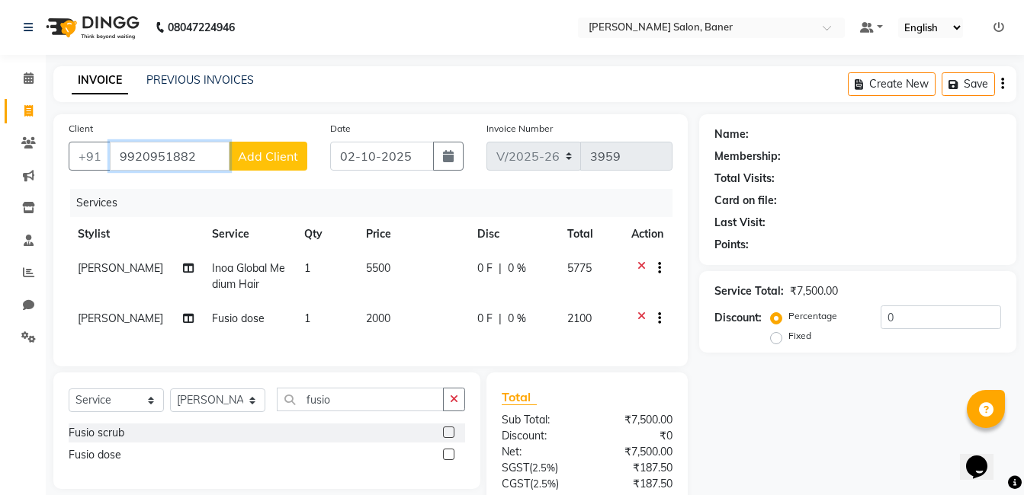
type input "9920951882"
click at [245, 162] on span "Add Client" at bounding box center [268, 156] width 60 height 15
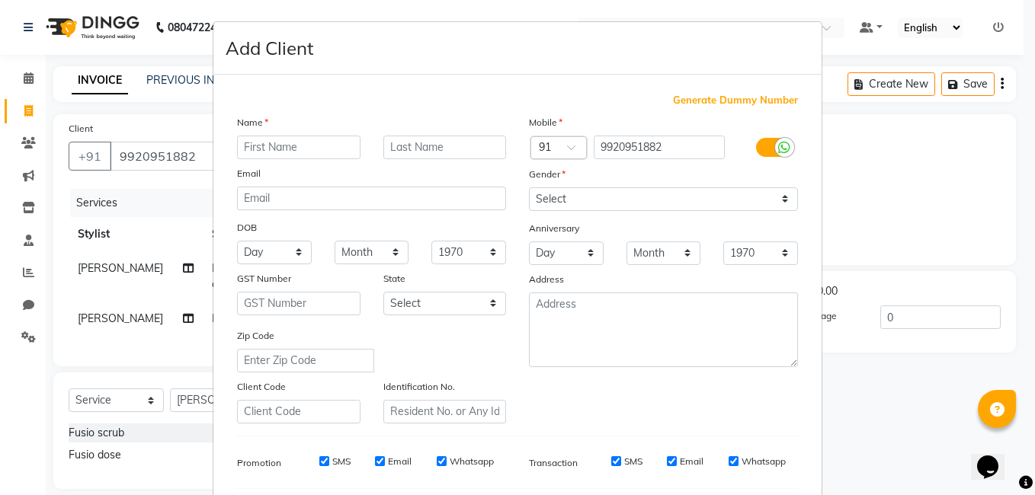
click at [315, 142] on input "text" at bounding box center [298, 148] width 123 height 24
type input "[PERSON_NAME]"
click at [529, 195] on select "Select [DEMOGRAPHIC_DATA] [DEMOGRAPHIC_DATA] Other Prefer Not To Say" at bounding box center [663, 199] width 269 height 24
select select "[DEMOGRAPHIC_DATA]"
click at [529, 187] on select "Select [DEMOGRAPHIC_DATA] [DEMOGRAPHIC_DATA] Other Prefer Not To Say" at bounding box center [663, 199] width 269 height 24
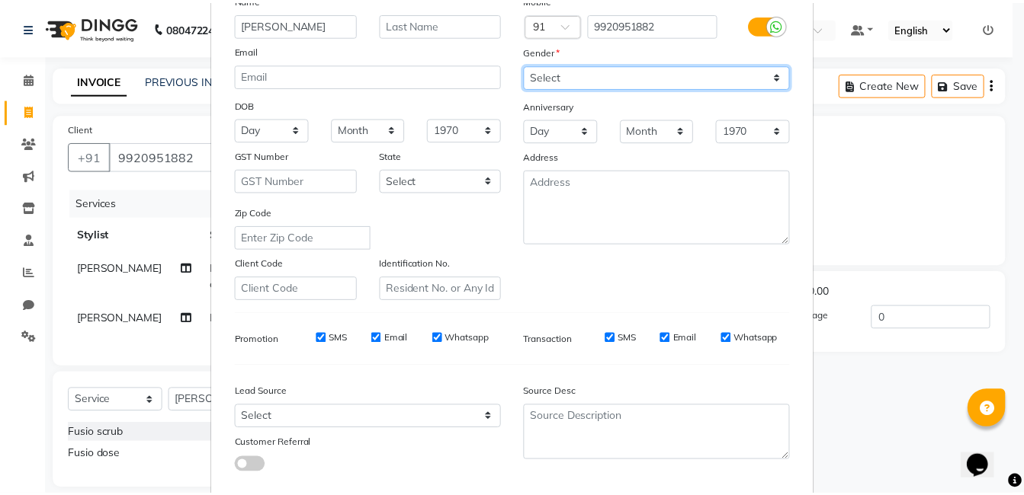
scroll to position [208, 0]
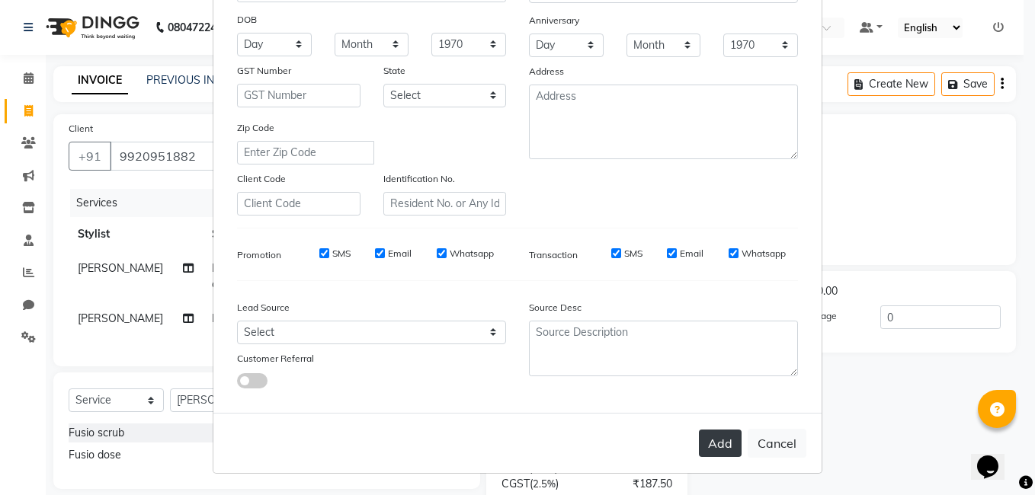
click at [716, 443] on button "Add" at bounding box center [720, 443] width 43 height 27
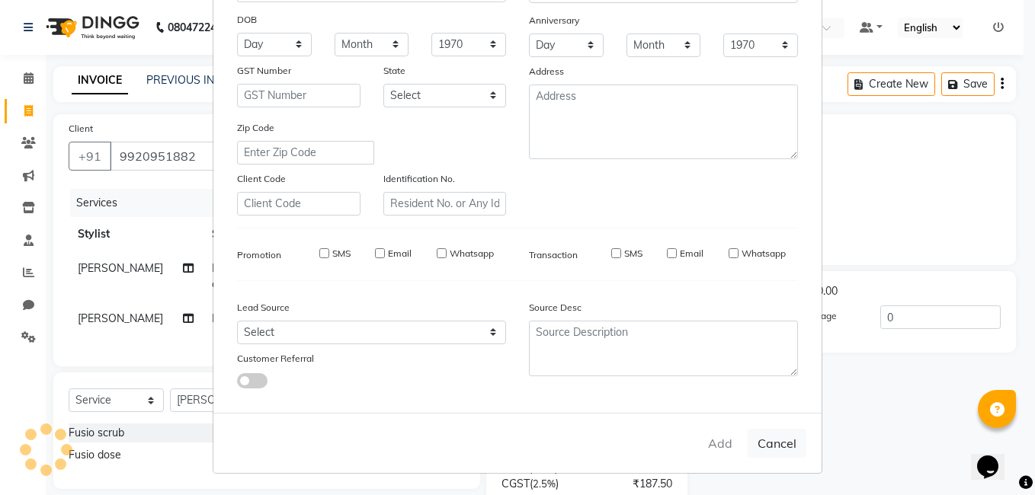
select select
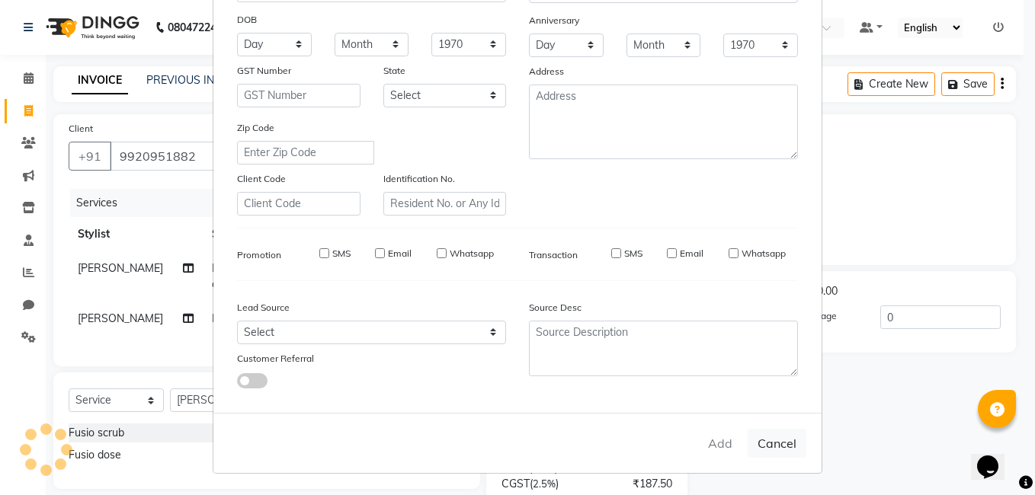
select select
checkbox input "false"
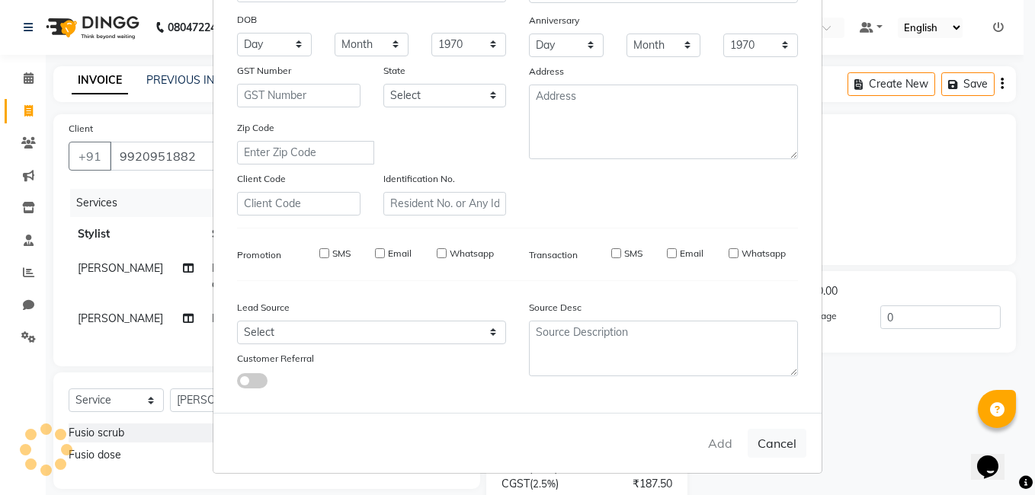
checkbox input "false"
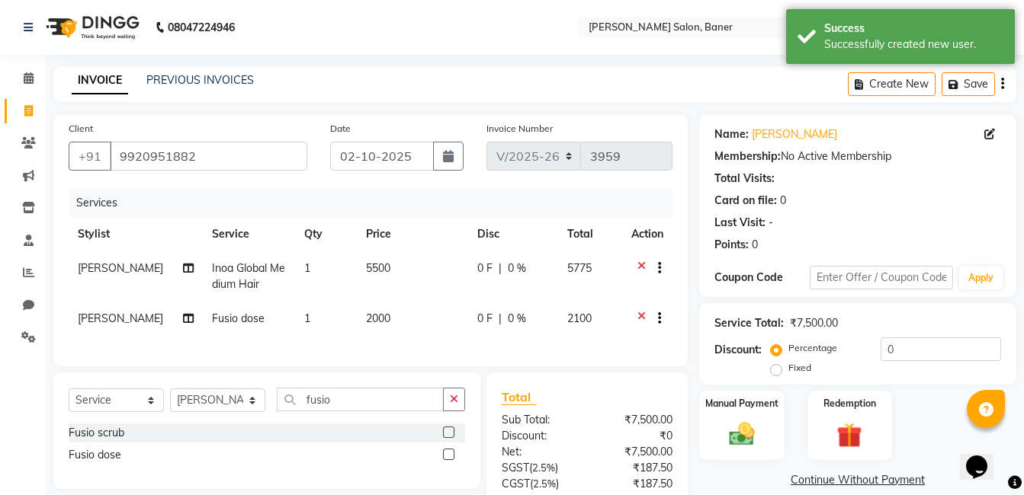
scroll to position [136, 0]
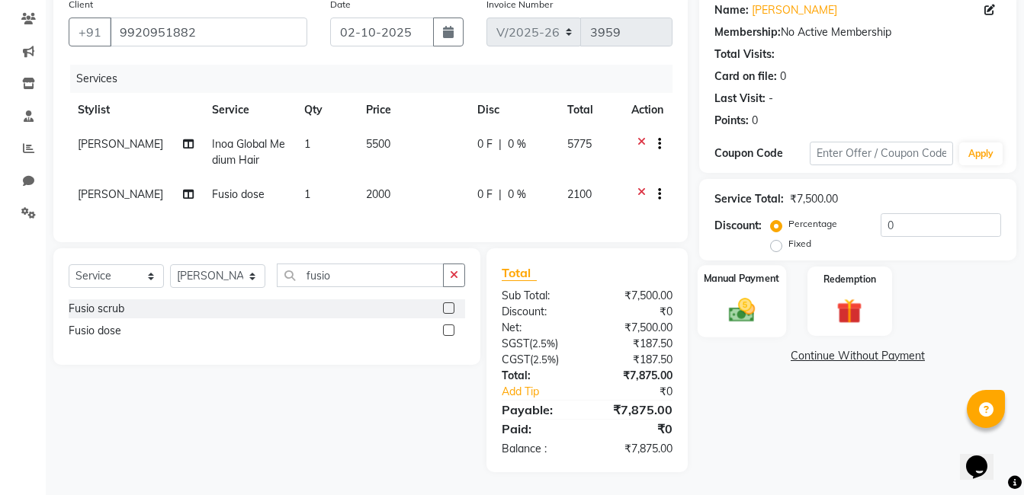
click at [754, 298] on img at bounding box center [741, 310] width 43 height 30
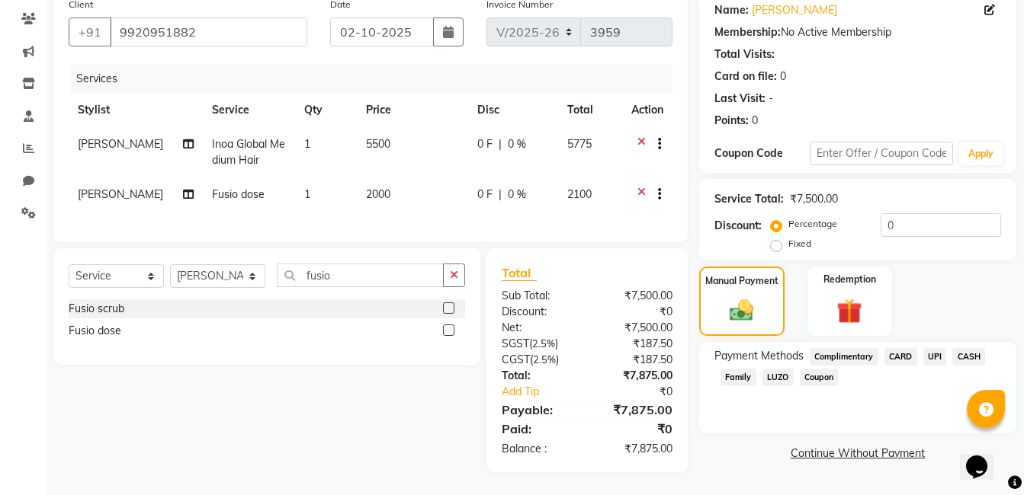
click at [928, 348] on span "UPI" at bounding box center [935, 357] width 24 height 18
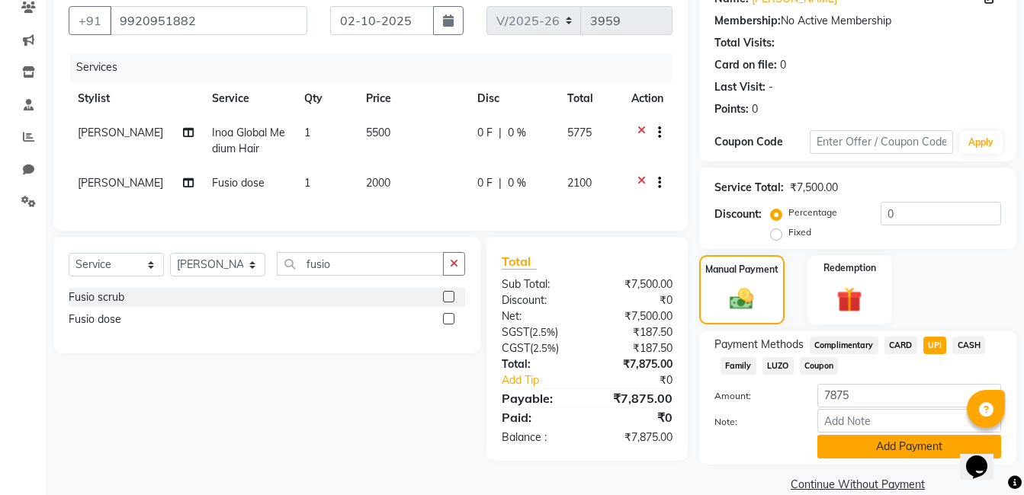
click at [883, 442] on button "Add Payment" at bounding box center [909, 447] width 184 height 24
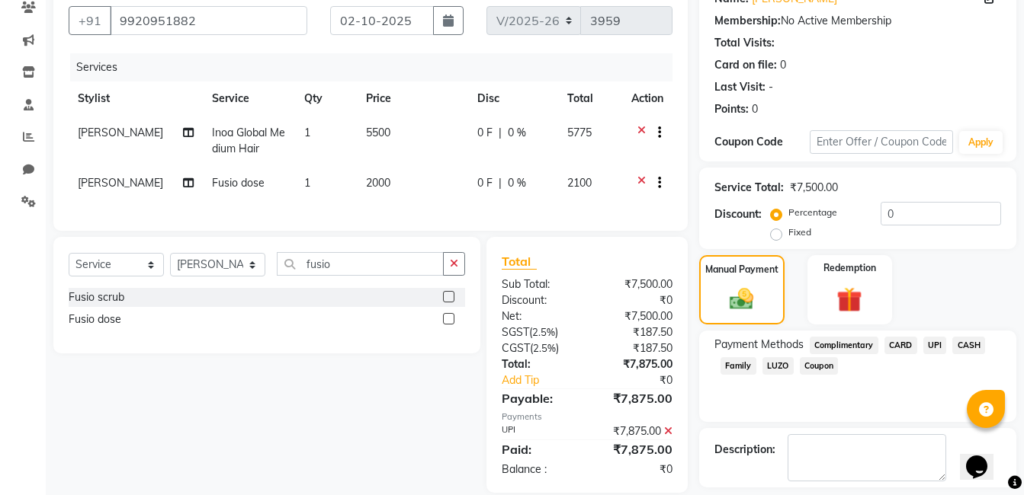
scroll to position [203, 0]
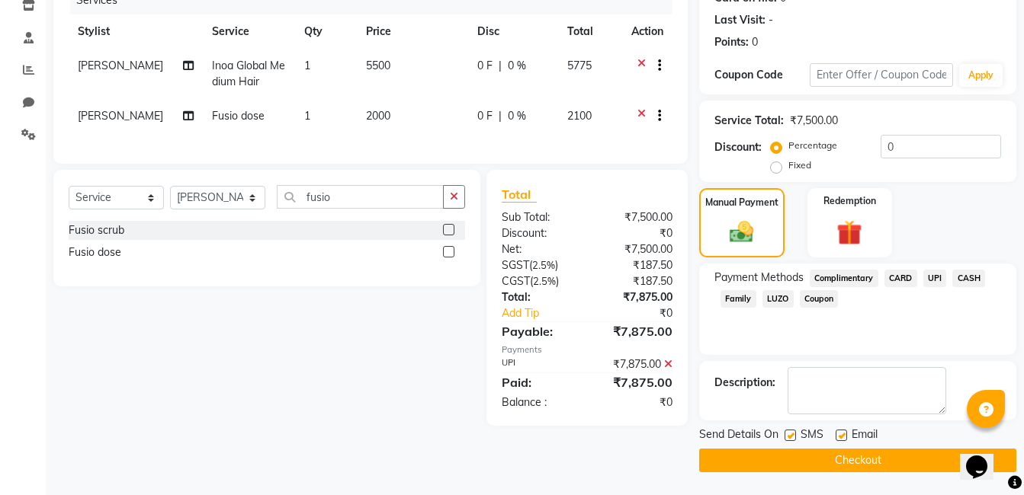
click at [883, 459] on button "Checkout" at bounding box center [857, 461] width 317 height 24
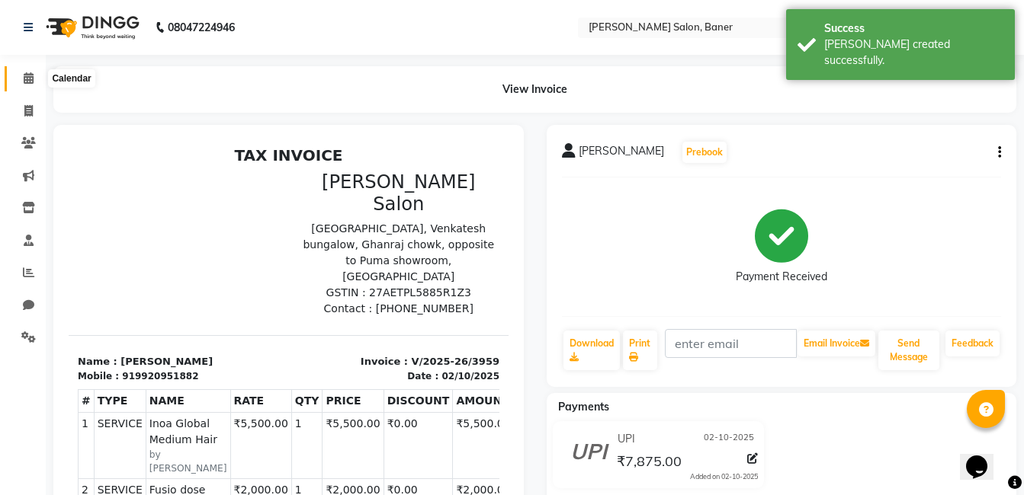
click at [25, 80] on icon at bounding box center [29, 77] width 10 height 11
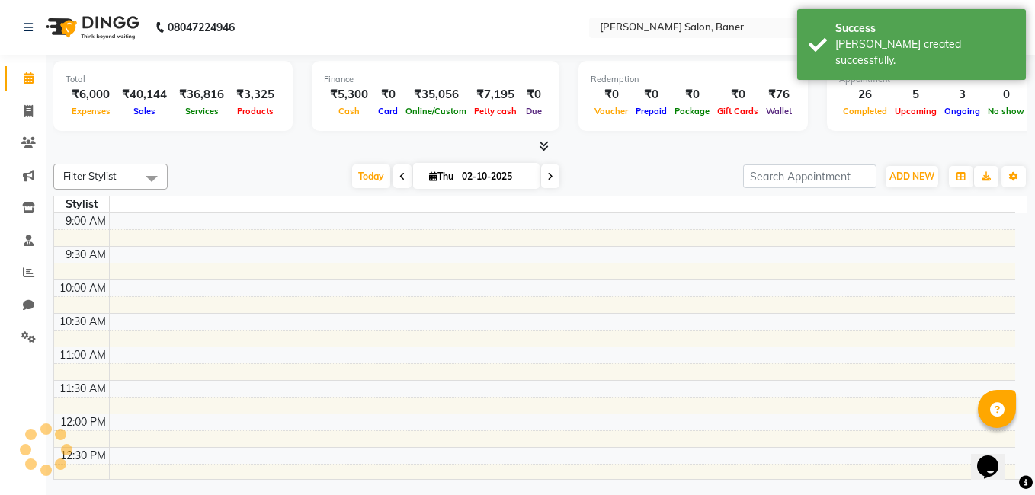
click at [254, 159] on div "Filter Stylist No data available Today Thu 02-10-2025 Toggle Dropdown Add Appoi…" at bounding box center [540, 319] width 974 height 322
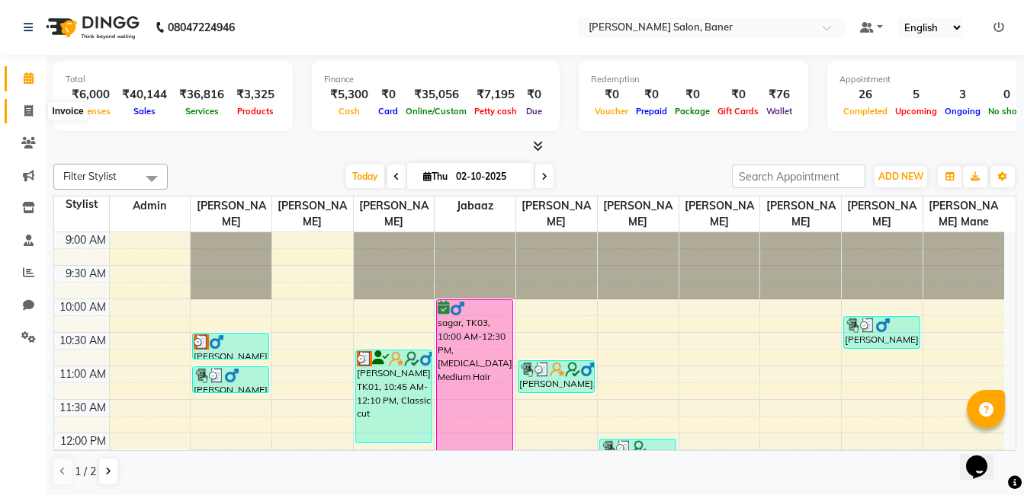
click at [32, 111] on icon at bounding box center [28, 110] width 8 height 11
select select "service"
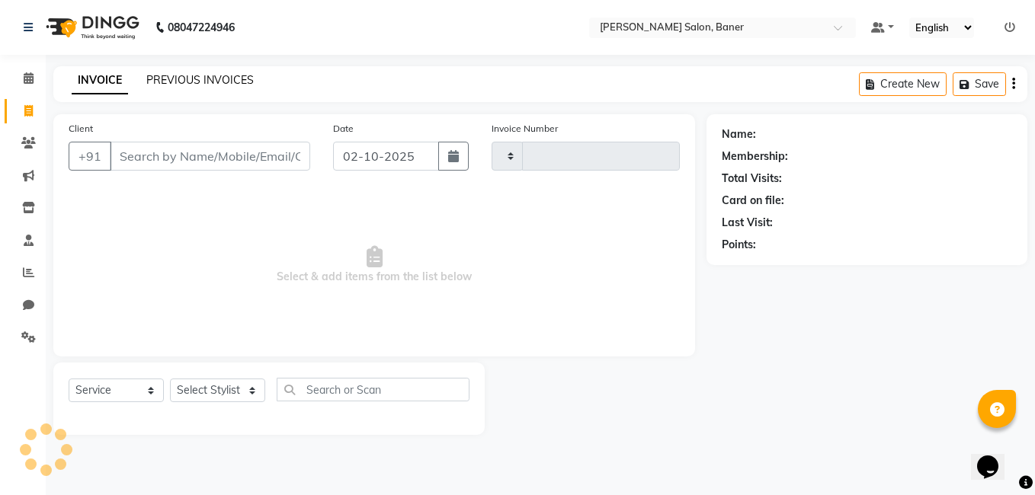
type input "3960"
select select "7115"
click at [178, 84] on link "PREVIOUS INVOICES" at bounding box center [199, 80] width 107 height 14
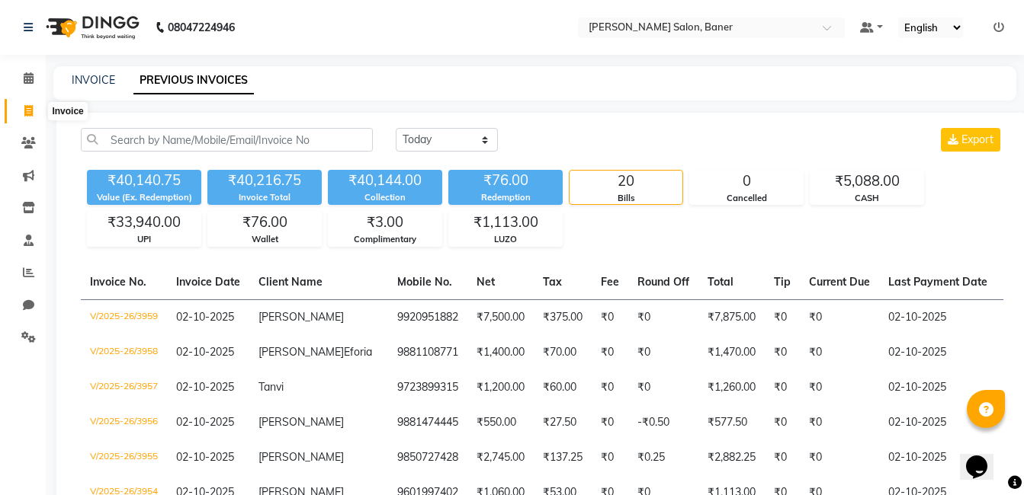
click at [31, 114] on icon at bounding box center [28, 110] width 8 height 11
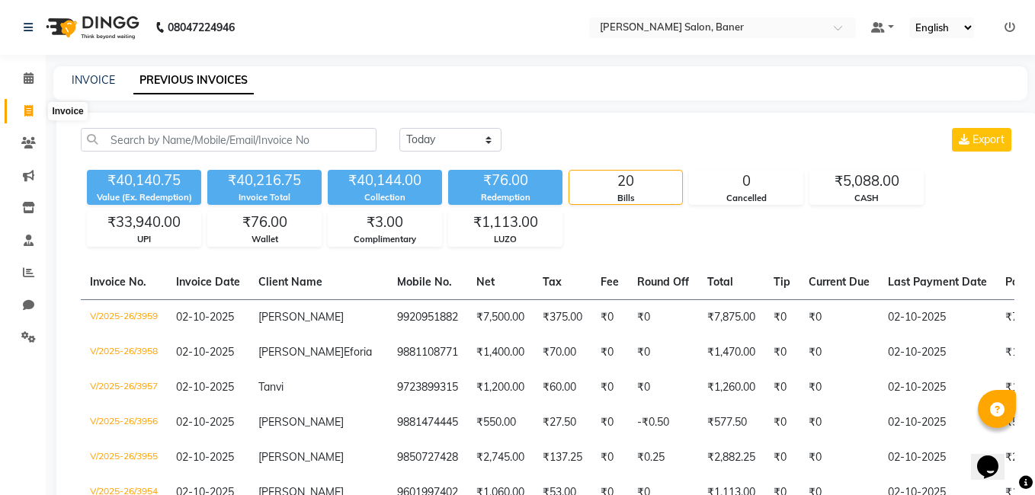
select select "service"
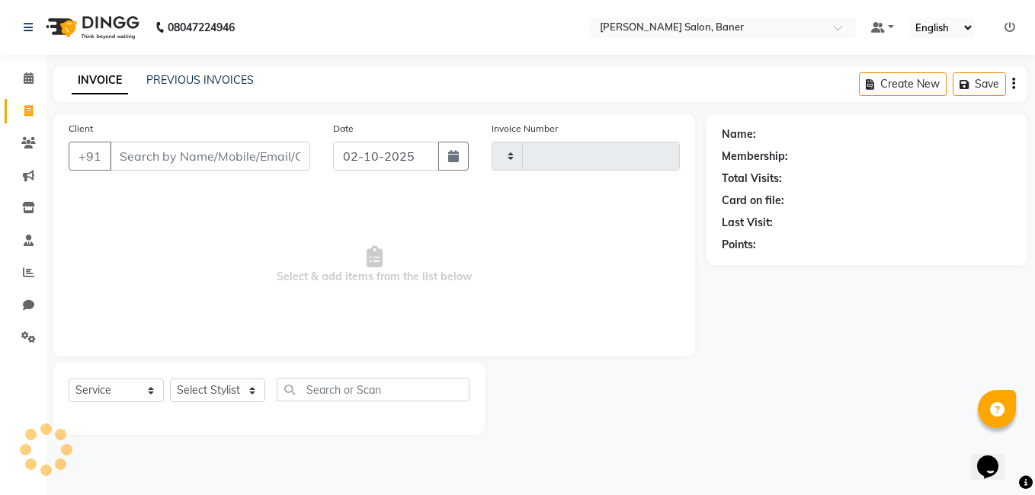
type input "3960"
select select "7115"
click at [209, 389] on select "Select Stylist [PERSON_NAME] Admin Jabaaz [PERSON_NAME] [PERSON_NAME] [PERSON_N…" at bounding box center [217, 391] width 95 height 24
click at [87, 392] on select "Select Service Product Membership Package Voucher Prepaid Gift Card" at bounding box center [116, 391] width 95 height 24
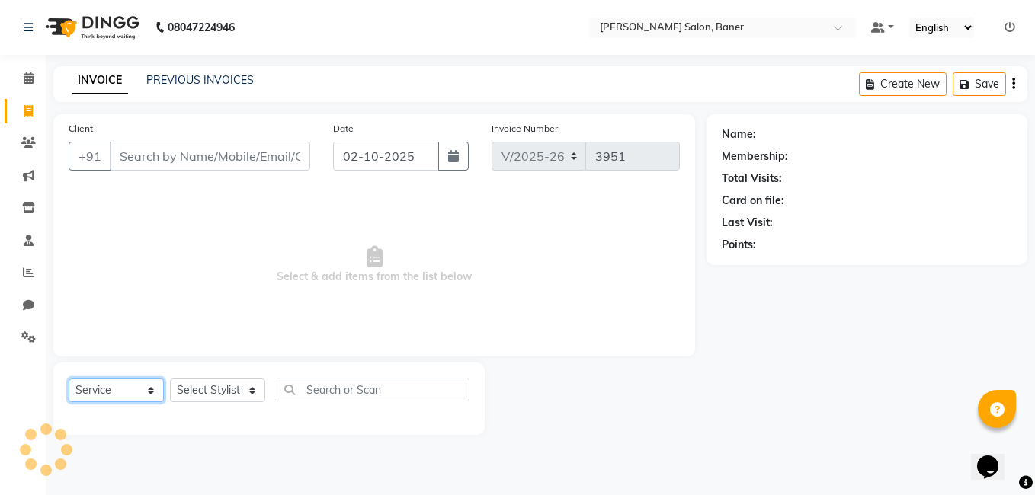
select select "product"
click at [69, 379] on select "Select Service Product Membership Package Voucher Prepaid Gift Card" at bounding box center [116, 391] width 95 height 24
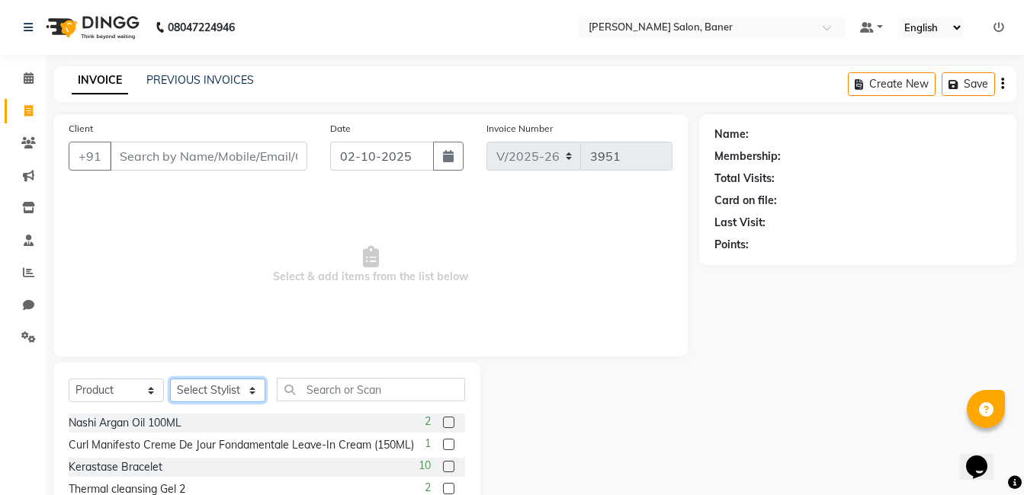
click at [214, 382] on select "Select Stylist [PERSON_NAME] Admin Jabaaz [PERSON_NAME] [PERSON_NAME] [PERSON_N…" at bounding box center [217, 391] width 95 height 24
select select "60263"
click at [170, 379] on select "Select Stylist [PERSON_NAME] Admin Jabaaz [PERSON_NAME] [PERSON_NAME] [PERSON_N…" at bounding box center [217, 391] width 95 height 24
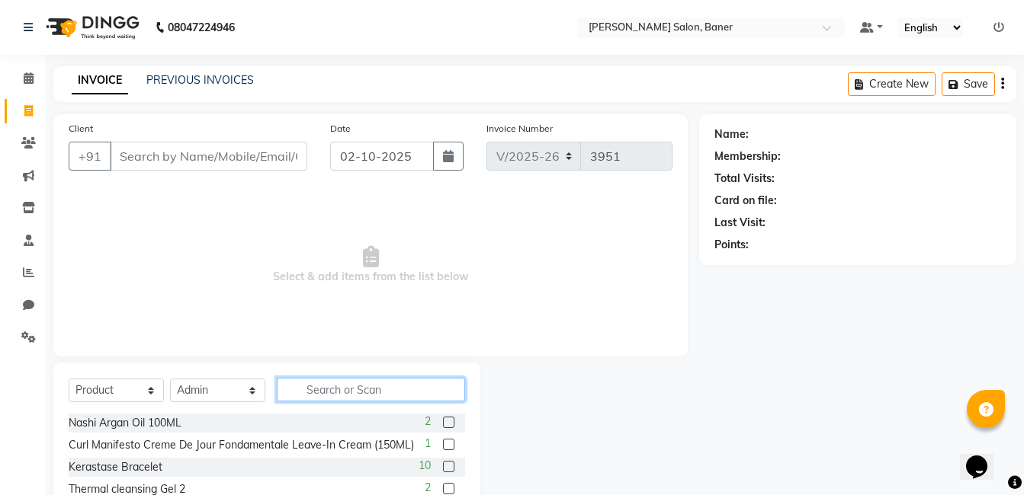
drag, startPoint x: 367, startPoint y: 394, endPoint x: 377, endPoint y: 407, distance: 16.3
click at [366, 394] on input "text" at bounding box center [371, 390] width 188 height 24
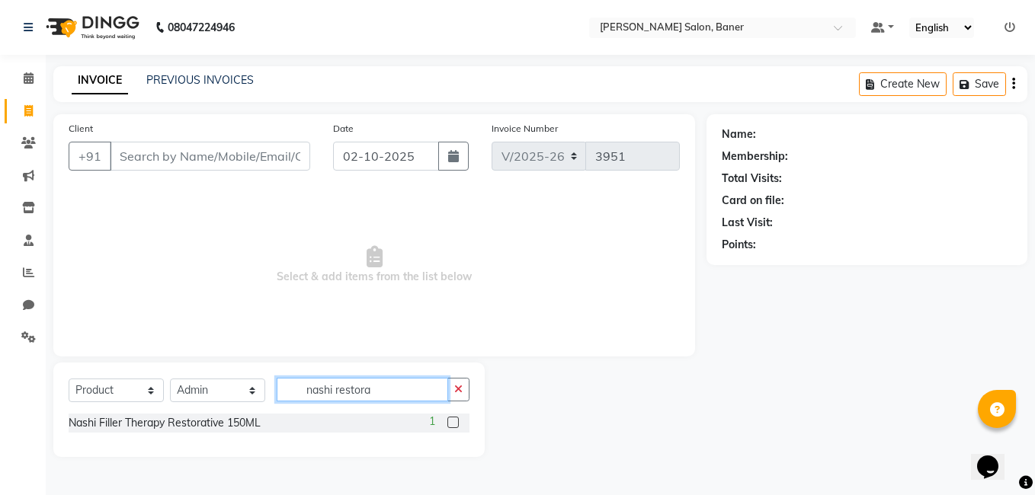
type input "nashi restora"
click at [453, 421] on label at bounding box center [452, 422] width 11 height 11
click at [453, 421] on input "checkbox" at bounding box center [452, 423] width 10 height 10
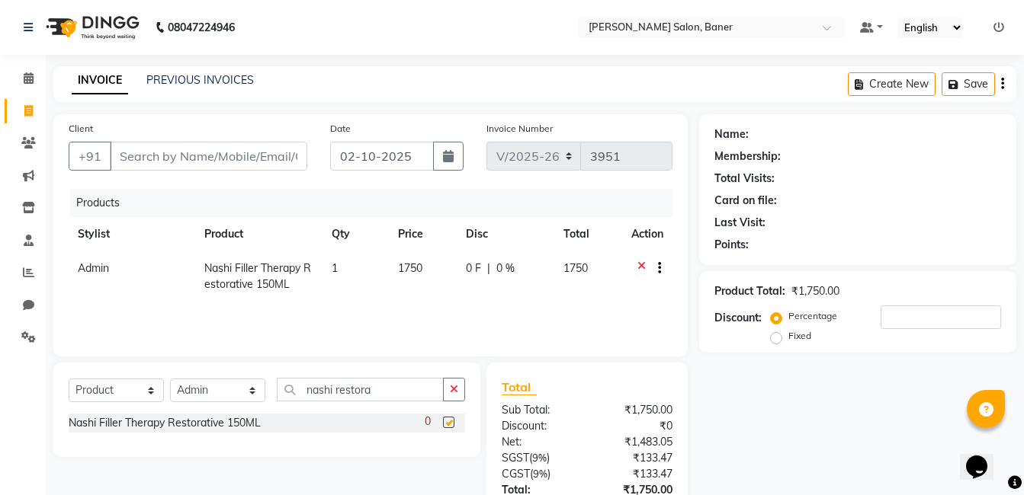
checkbox input "false"
click at [448, 388] on button "button" at bounding box center [454, 390] width 22 height 24
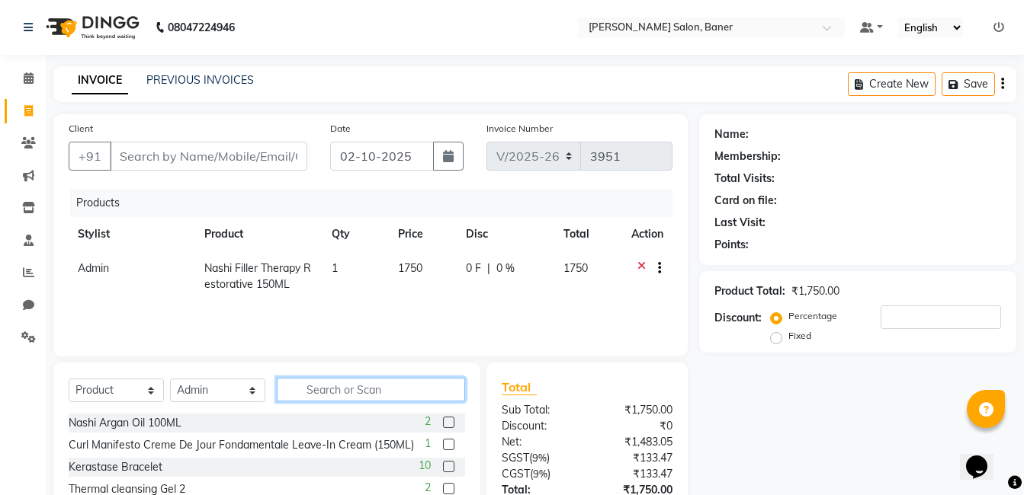
click at [417, 386] on input "text" at bounding box center [371, 390] width 188 height 24
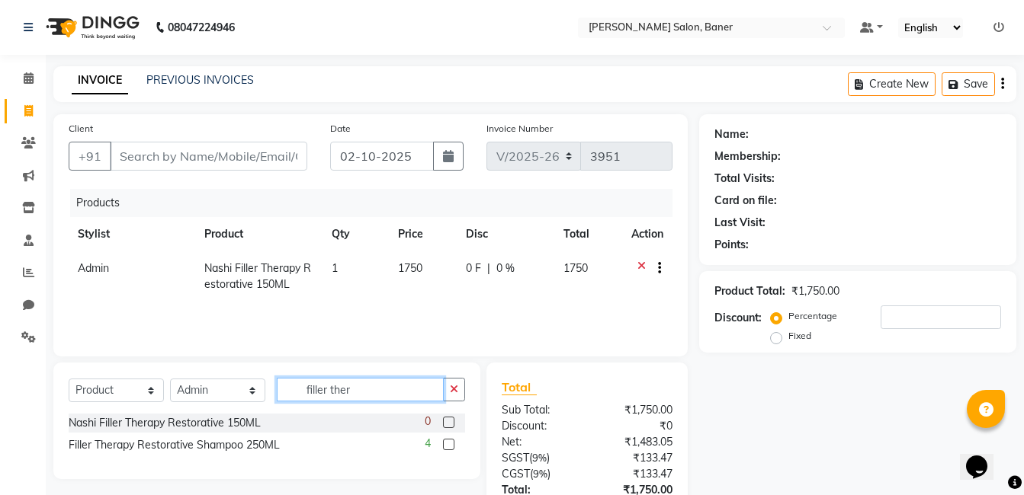
type input "filler ther"
click at [448, 445] on label at bounding box center [448, 444] width 11 height 11
click at [448, 445] on input "checkbox" at bounding box center [448, 446] width 10 height 10
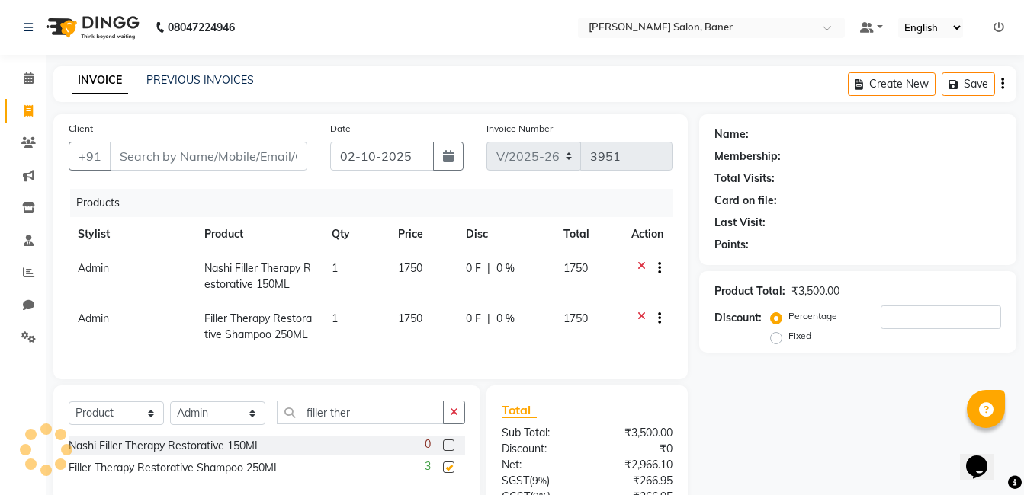
checkbox input "false"
click at [638, 316] on icon at bounding box center [641, 320] width 8 height 19
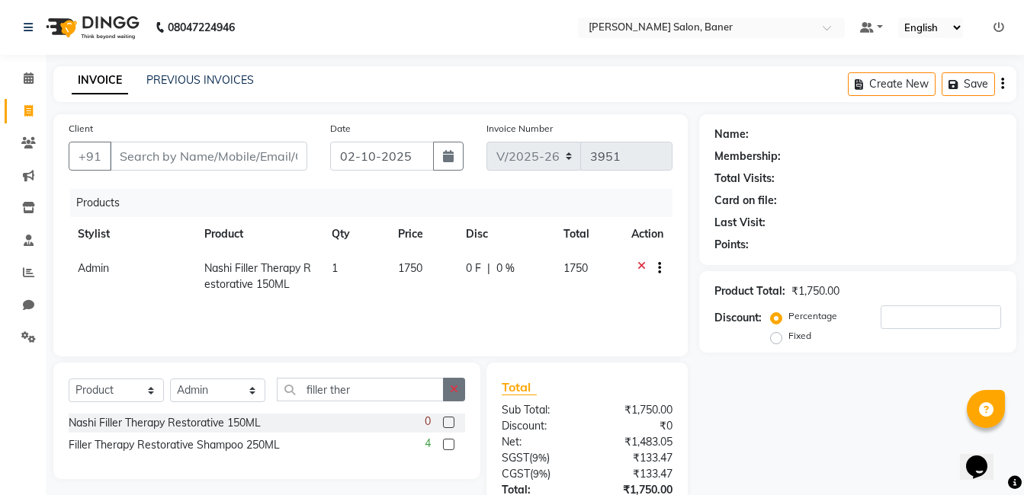
click at [457, 393] on icon "button" at bounding box center [454, 389] width 8 height 11
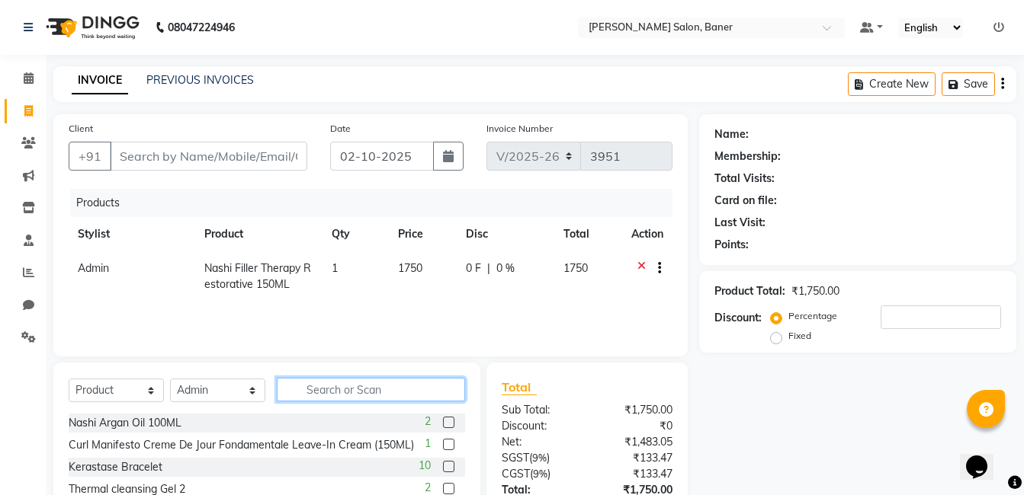
click at [372, 393] on input "text" at bounding box center [371, 390] width 188 height 24
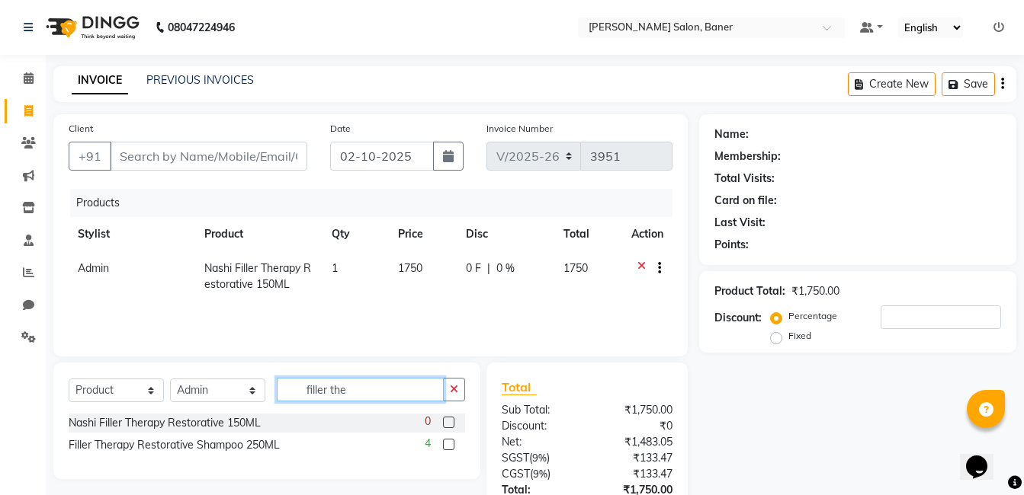
type input "filler the"
click at [448, 441] on label at bounding box center [448, 444] width 11 height 11
click at [448, 441] on input "checkbox" at bounding box center [448, 446] width 10 height 10
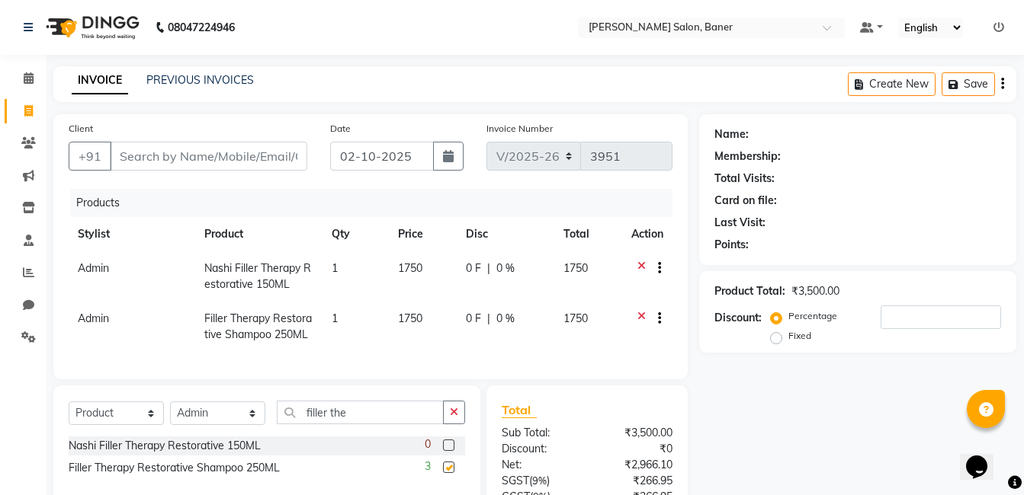
checkbox input "false"
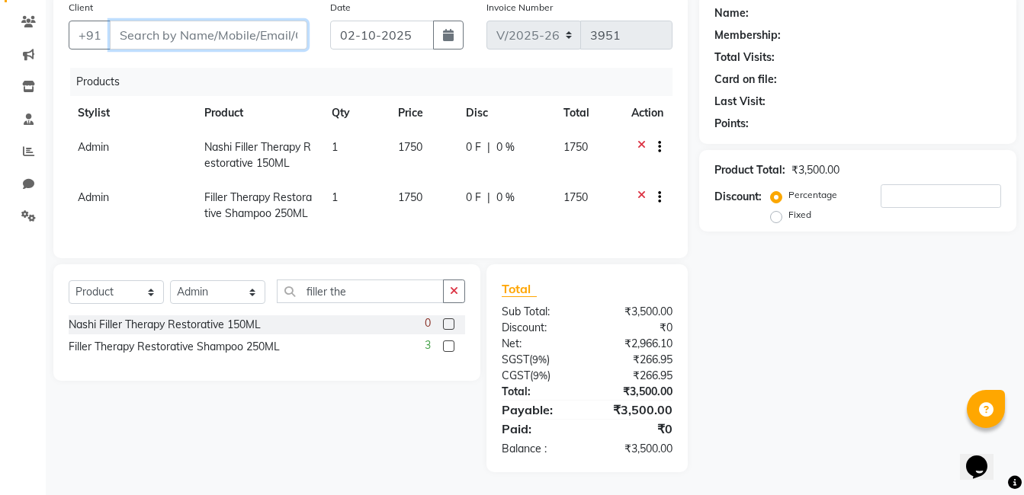
click at [213, 33] on input "Client" at bounding box center [208, 35] width 197 height 29
type input "9"
type input "0"
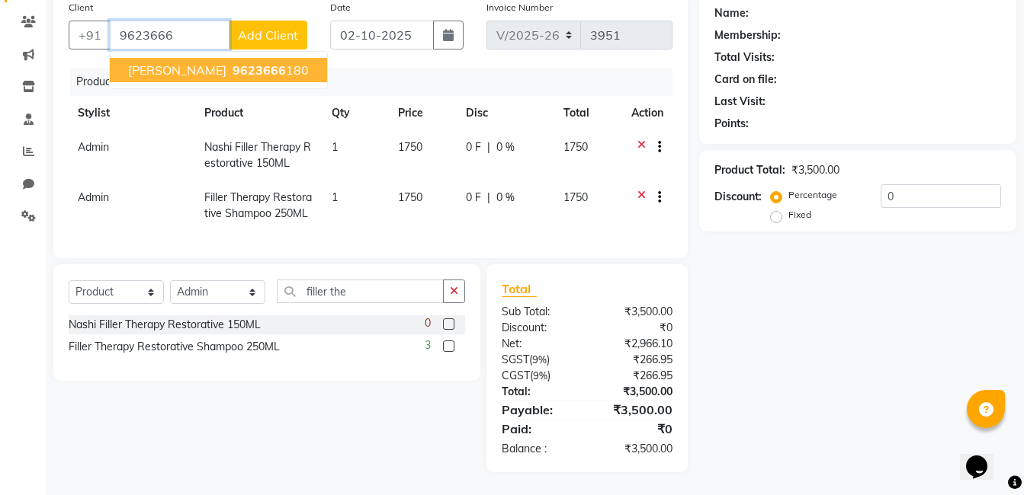
click at [232, 63] on span "9623666" at bounding box center [258, 69] width 53 height 15
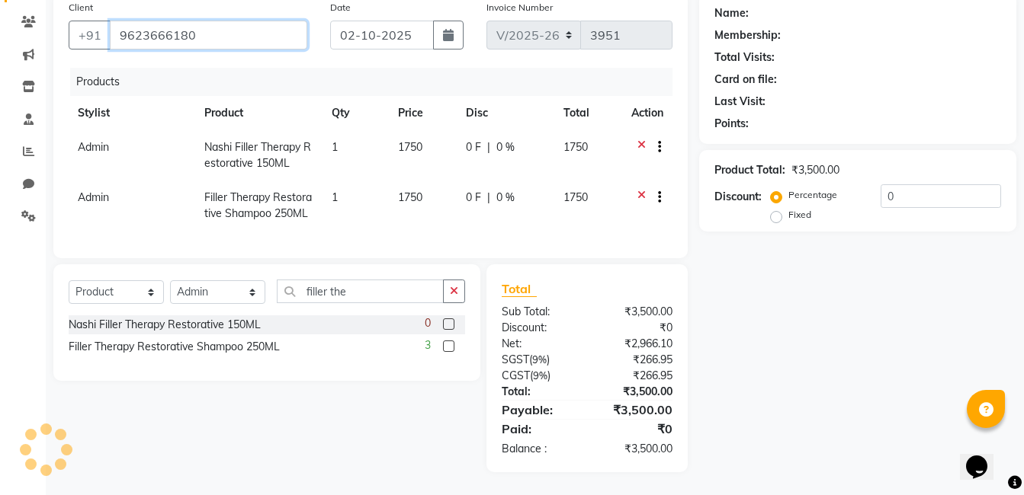
type input "9623666180"
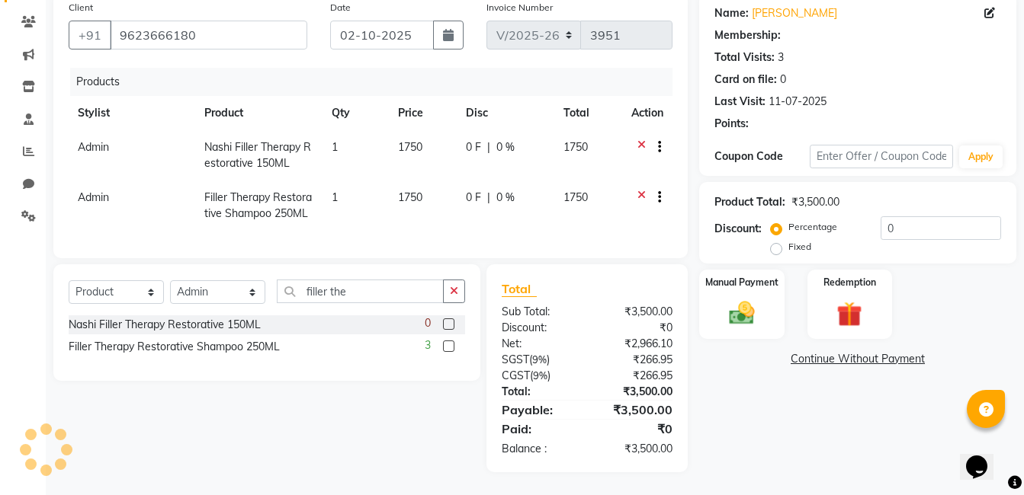
select select "1: Object"
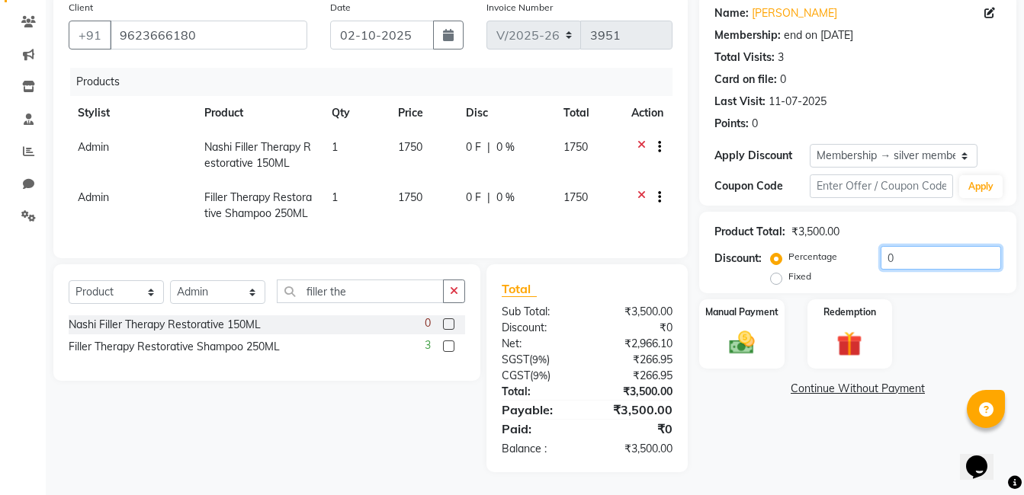
drag, startPoint x: 906, startPoint y: 245, endPoint x: 801, endPoint y: 240, distance: 105.3
click at [803, 246] on div "Percentage Fixed 0" at bounding box center [887, 266] width 227 height 41
type input "5"
drag, startPoint x: 796, startPoint y: 431, endPoint x: 770, endPoint y: 410, distance: 33.6
click at [794, 431] on div "Name: [PERSON_NAME] Membership: end on [DATE] Total Visits: 3 Card on file: 0 L…" at bounding box center [863, 232] width 329 height 479
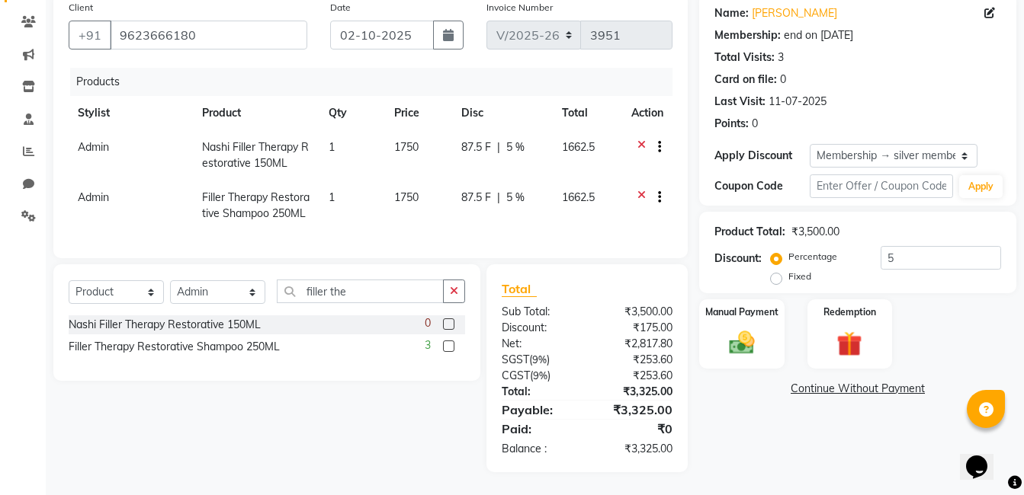
scroll to position [149, 0]
click at [739, 328] on img at bounding box center [741, 343] width 43 height 30
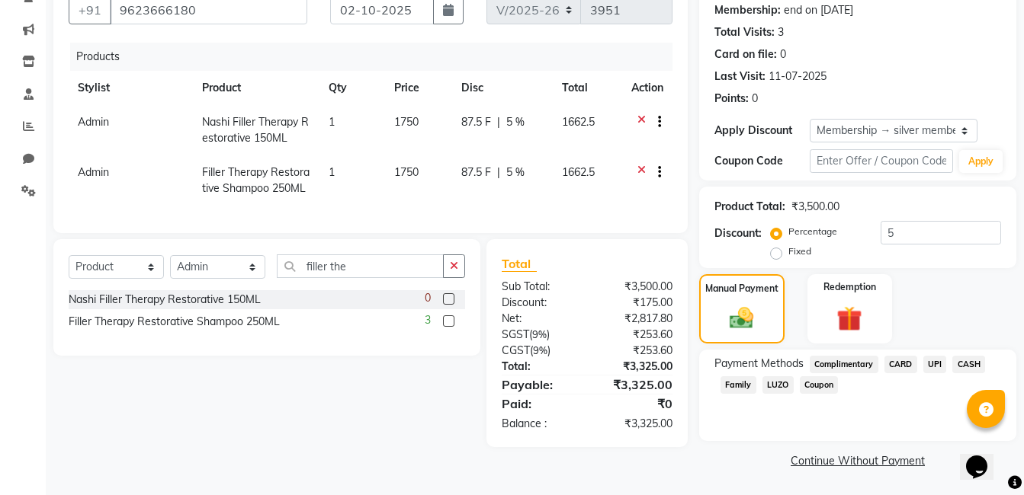
drag, startPoint x: 929, startPoint y: 365, endPoint x: 925, endPoint y: 373, distance: 8.5
click at [930, 364] on span "UPI" at bounding box center [935, 365] width 24 height 18
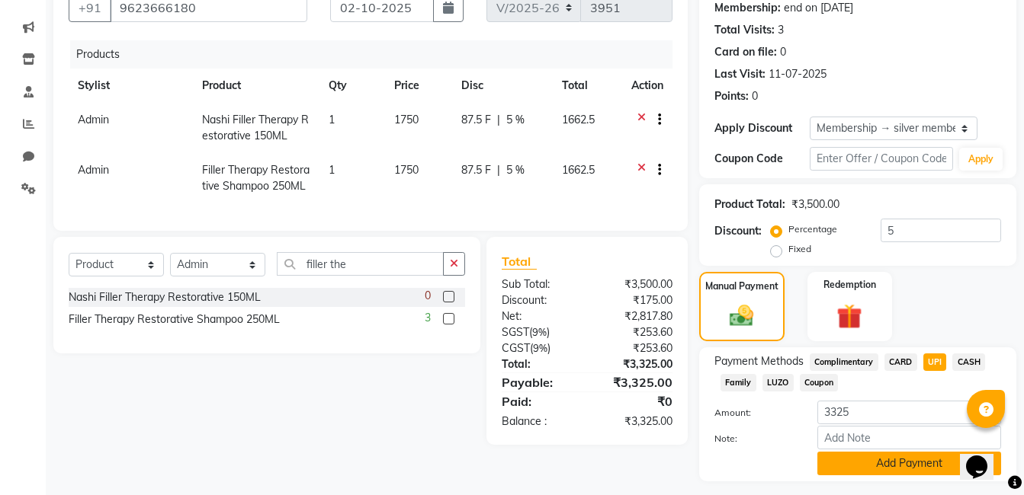
click at [876, 470] on button "Add Payment" at bounding box center [909, 464] width 184 height 24
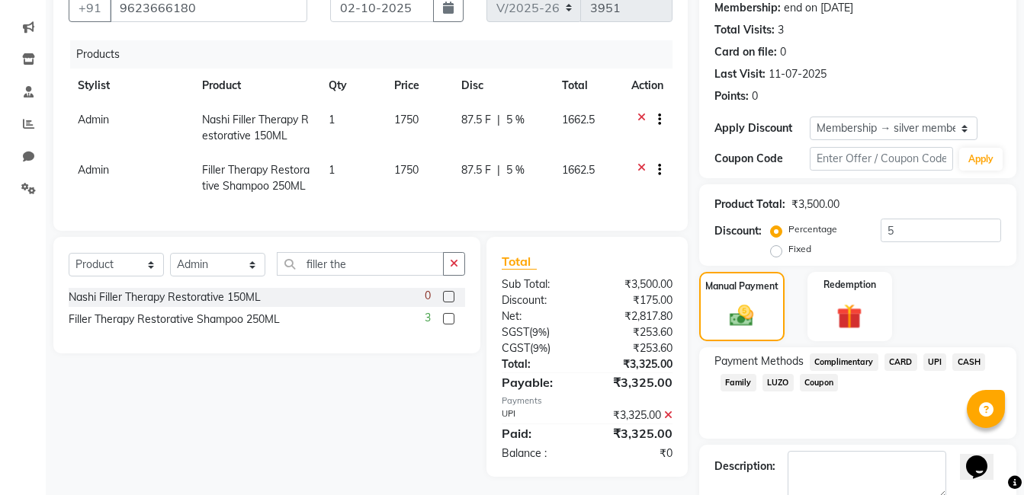
scroll to position [232, 0]
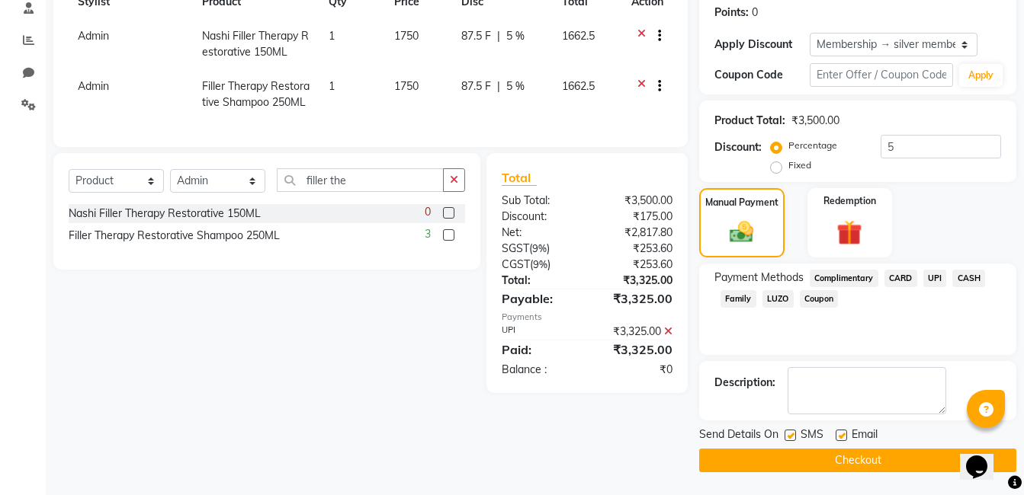
click at [807, 457] on button "Checkout" at bounding box center [857, 461] width 317 height 24
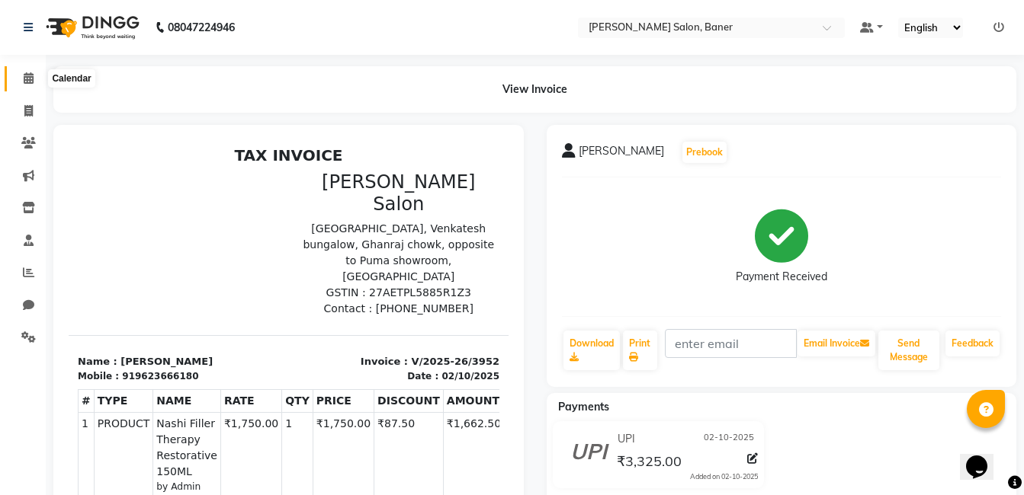
drag, startPoint x: 26, startPoint y: 78, endPoint x: 45, endPoint y: 112, distance: 39.2
click at [26, 78] on icon at bounding box center [29, 77] width 10 height 11
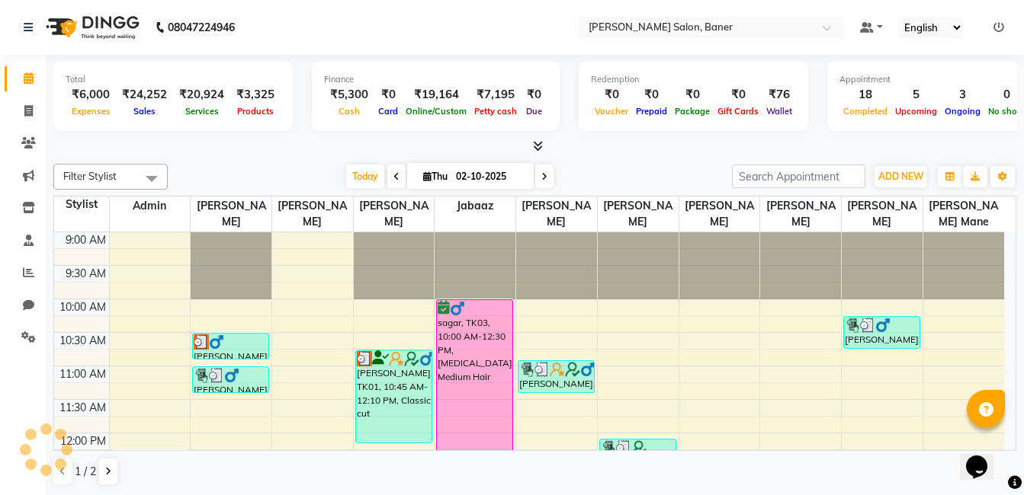
click at [457, 183] on input "02-10-2025" at bounding box center [489, 176] width 76 height 23
select select "10"
select select "2025"
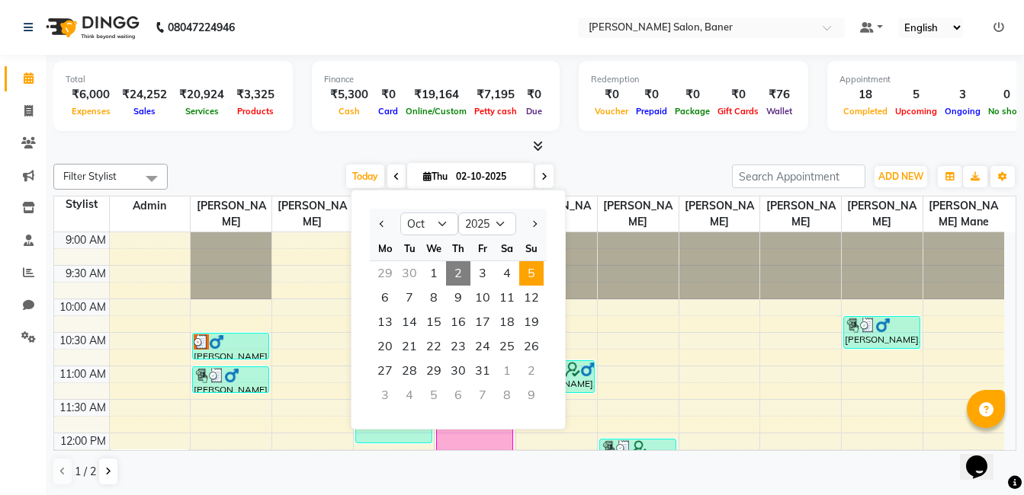
click at [521, 277] on span "5" at bounding box center [531, 273] width 24 height 24
type input "05-10-2025"
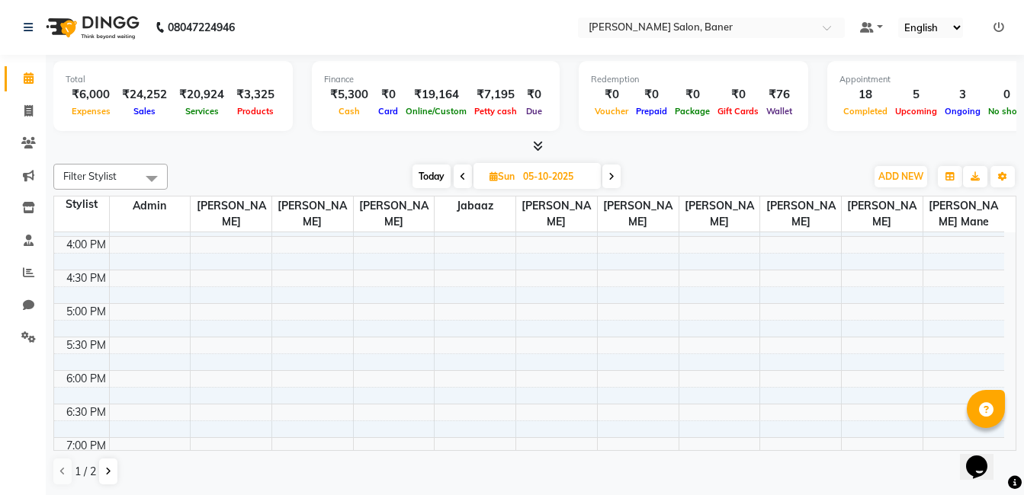
scroll to position [501, 0]
click at [162, 277] on div "9:00 AM 9:30 AM 10:00 AM 10:30 AM 11:00 AM 11:30 AM 12:00 PM 12:30 PM 1:00 PM 1…" at bounding box center [529, 167] width 950 height 871
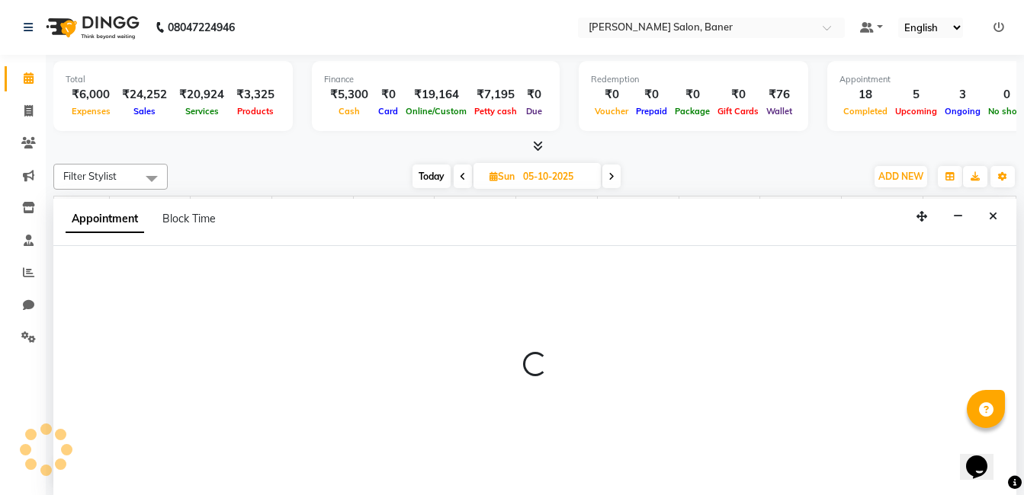
scroll to position [1, 0]
select select "60263"
select select "tentative"
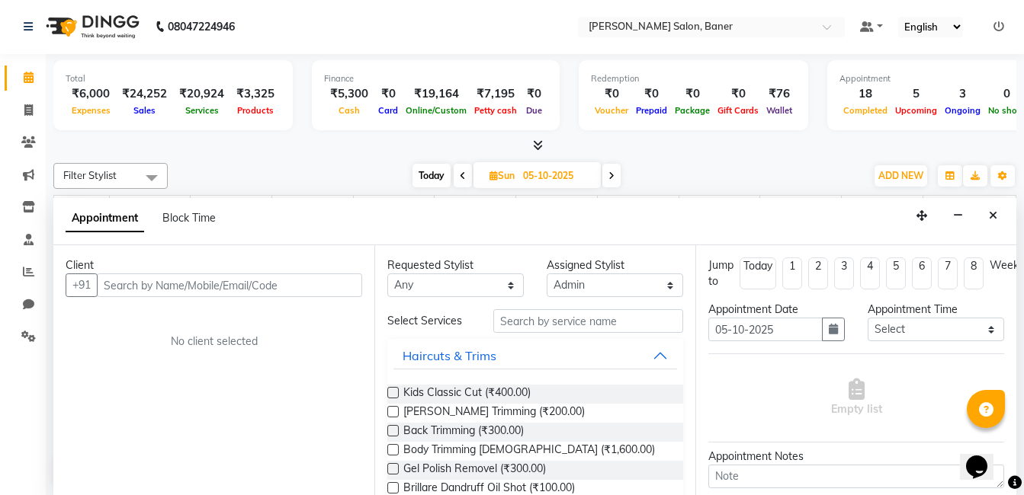
click at [123, 286] on input "text" at bounding box center [229, 286] width 265 height 24
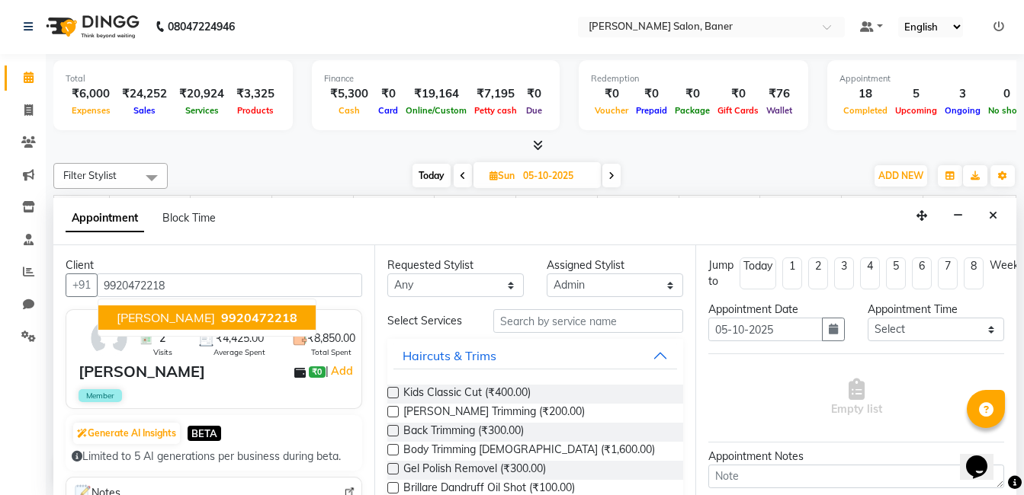
click at [226, 312] on span "9920472218" at bounding box center [259, 317] width 76 height 15
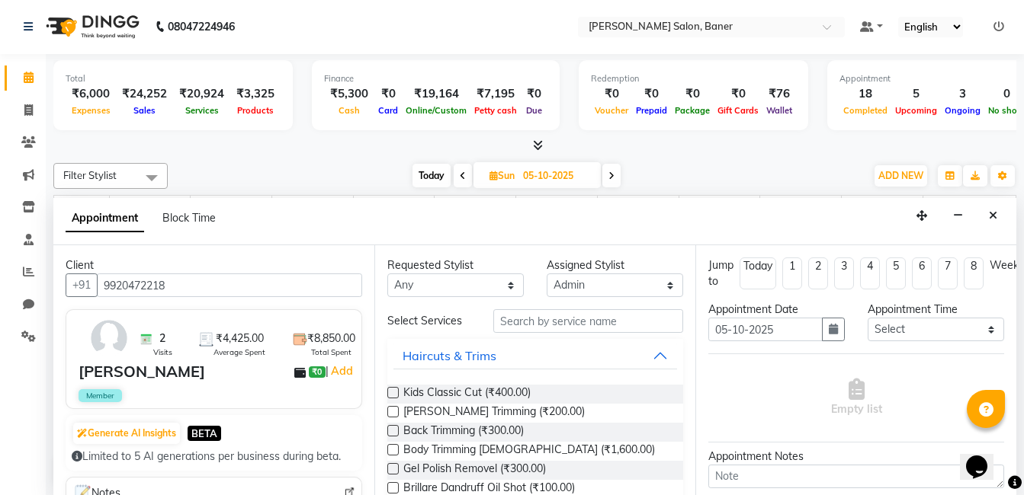
type input "9920472218"
click at [559, 324] on input "text" at bounding box center [588, 321] width 190 height 24
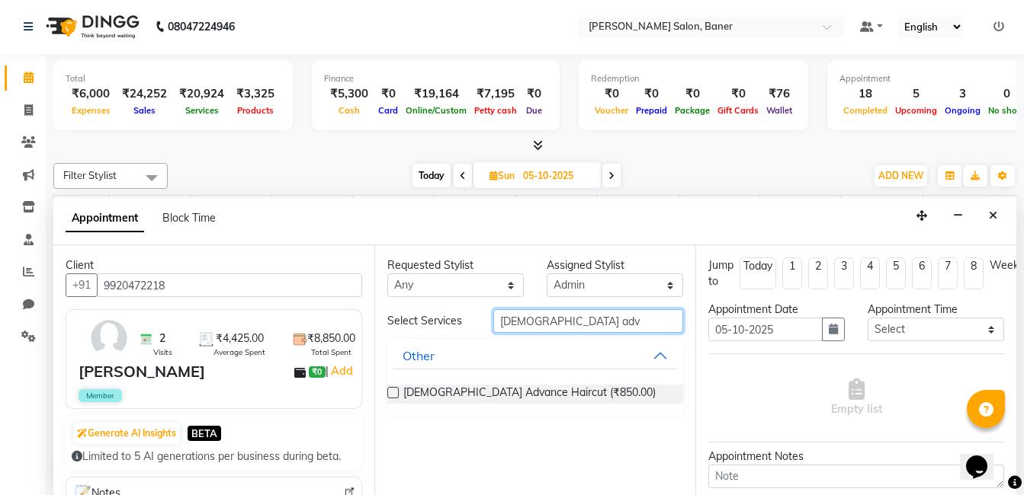
type input "[DEMOGRAPHIC_DATA] adv"
click at [388, 395] on label at bounding box center [392, 392] width 11 height 11
click at [388, 395] on input "checkbox" at bounding box center [392, 394] width 10 height 10
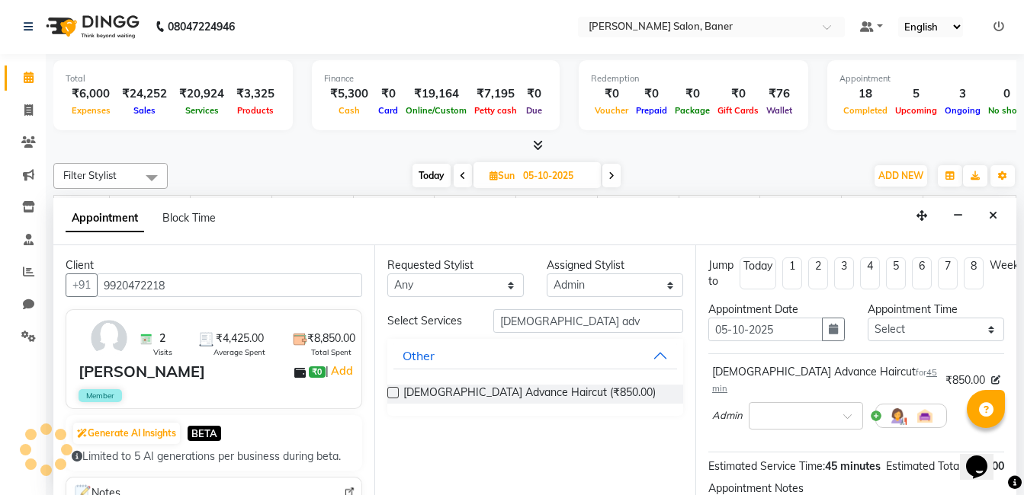
click at [391, 392] on label at bounding box center [392, 392] width 11 height 11
click at [391, 392] on input "checkbox" at bounding box center [392, 394] width 10 height 10
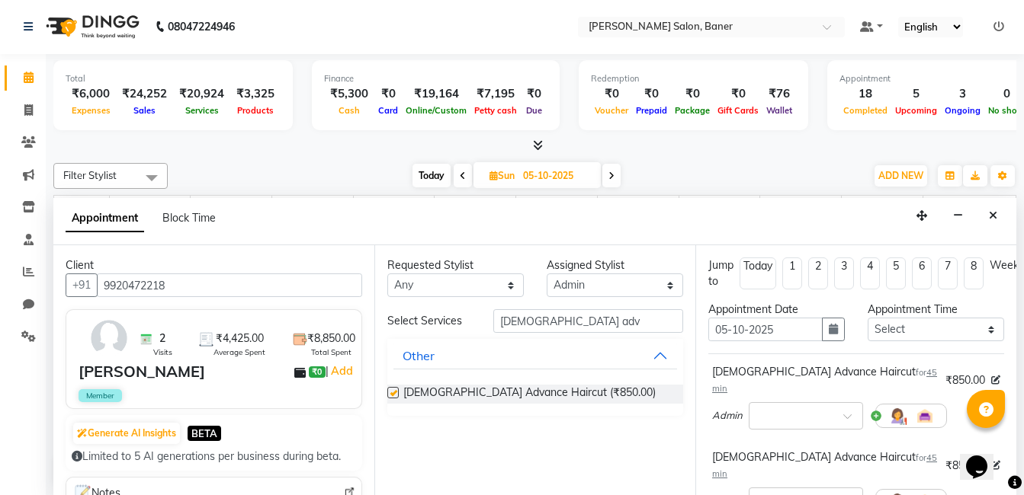
checkbox input "false"
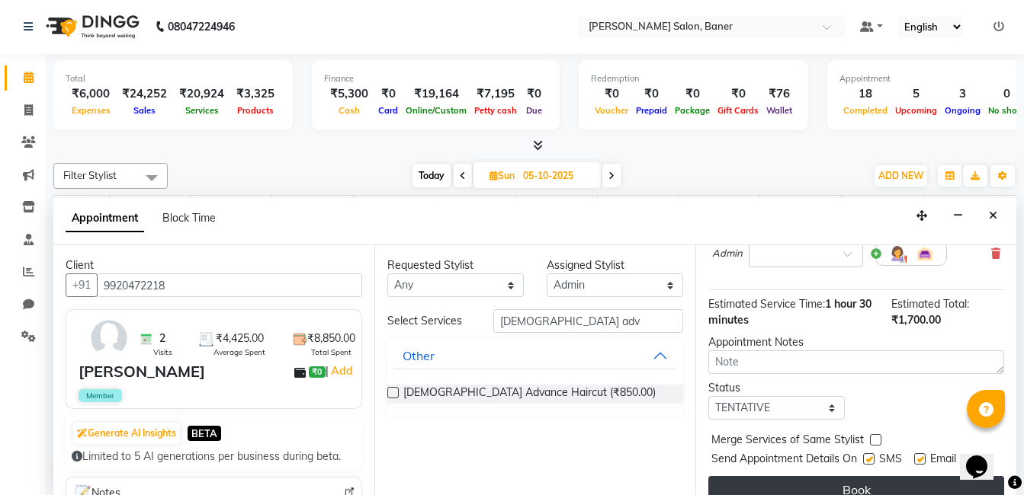
click at [873, 476] on button "Book" at bounding box center [856, 489] width 296 height 27
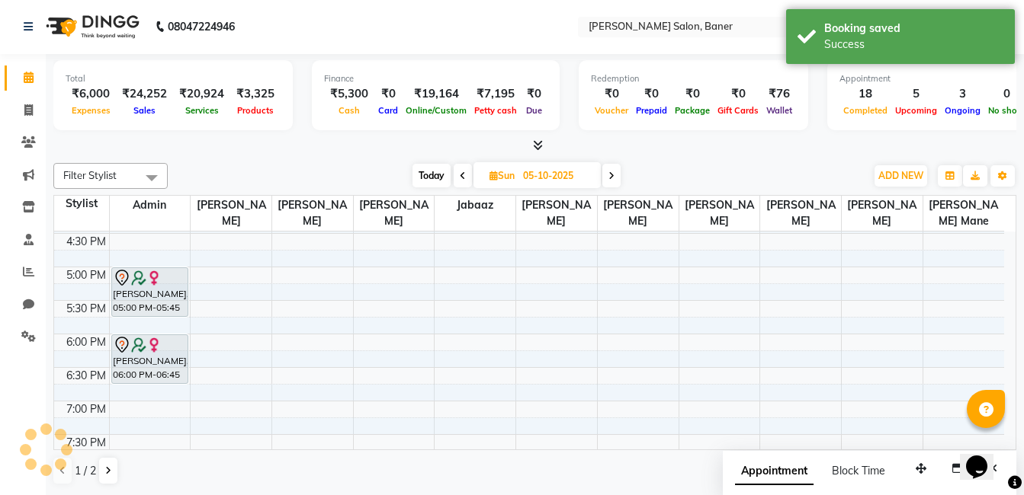
scroll to position [0, 0]
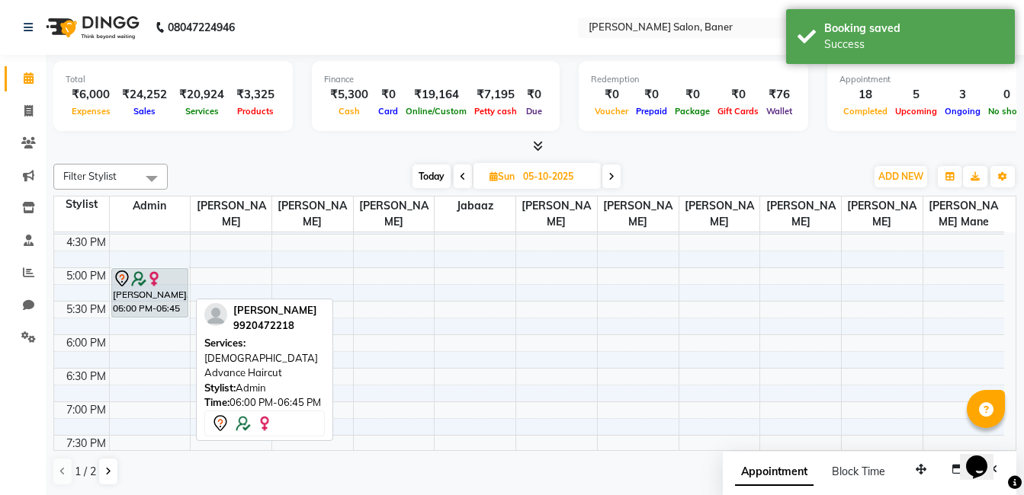
drag, startPoint x: 148, startPoint y: 355, endPoint x: 159, endPoint y: 289, distance: 67.3
click at [159, 289] on div "[PERSON_NAME], 05:00 PM-05:45 PM, [DEMOGRAPHIC_DATA] Advance Haircut [PERSON_NA…" at bounding box center [150, 167] width 81 height 871
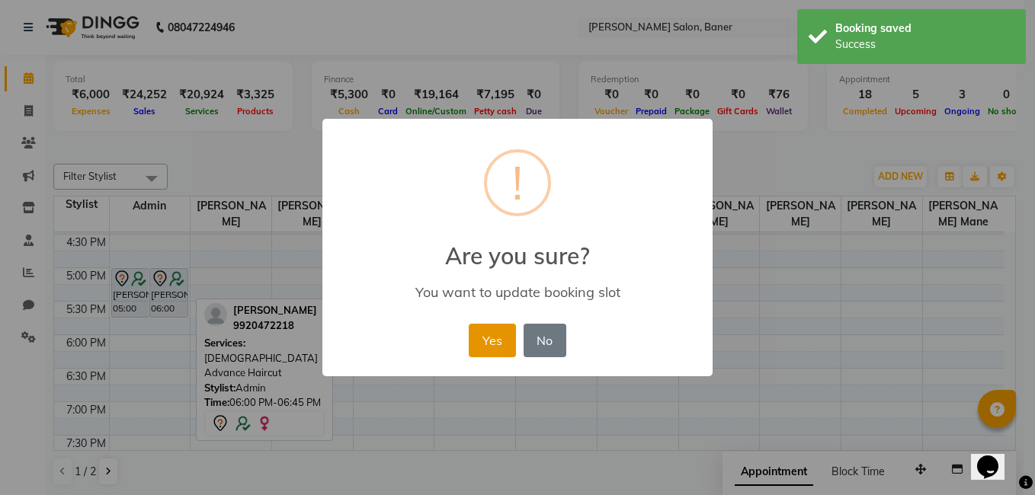
click at [509, 352] on button "Yes" at bounding box center [492, 341] width 46 height 34
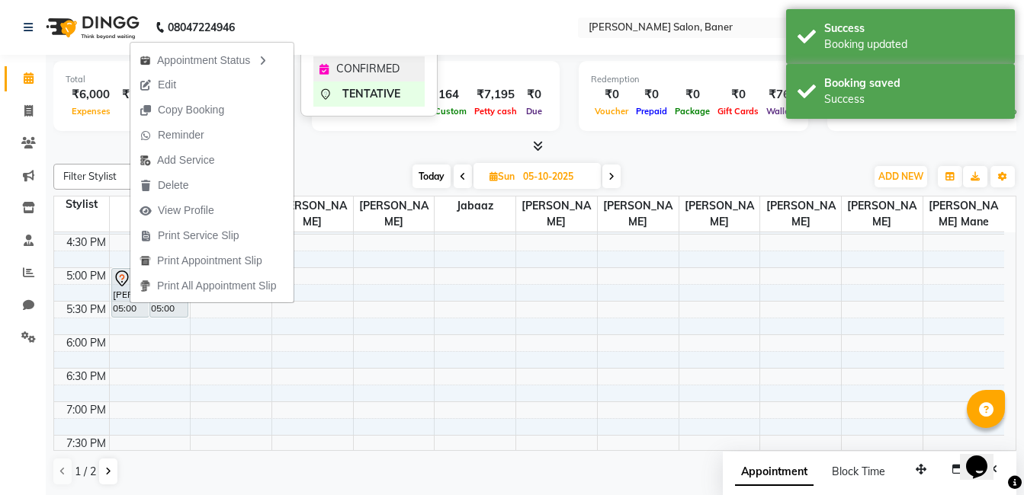
click at [372, 74] on span "CONFIRMED" at bounding box center [367, 69] width 63 height 16
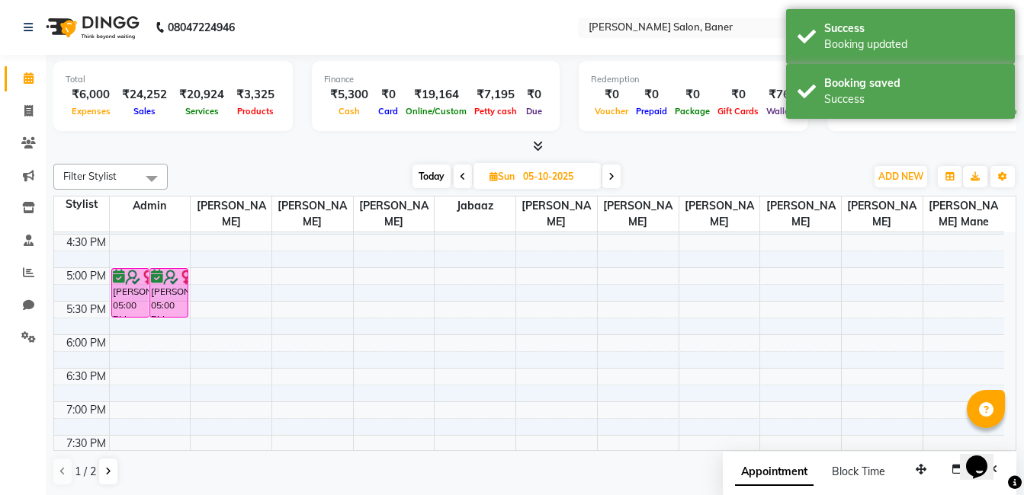
click at [434, 176] on span "Today" at bounding box center [431, 177] width 38 height 24
type input "02-10-2025"
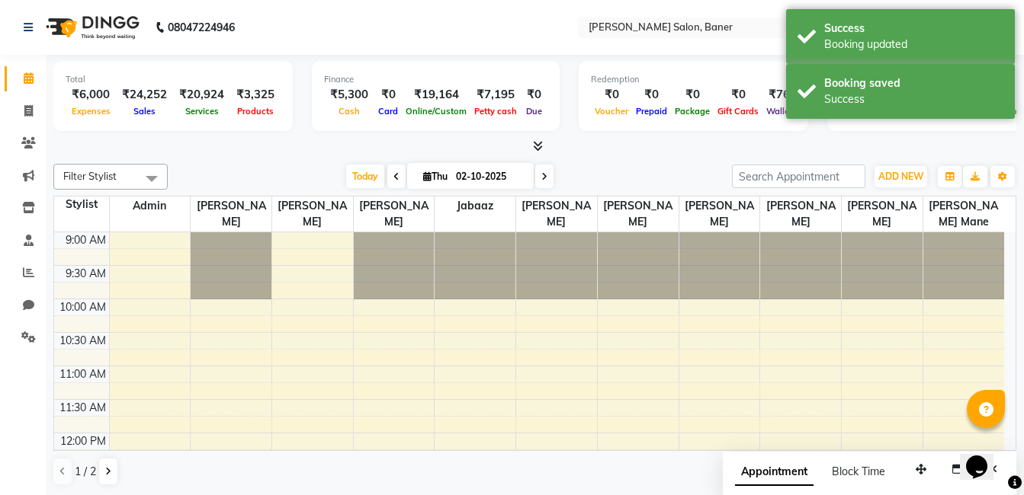
scroll to position [604, 0]
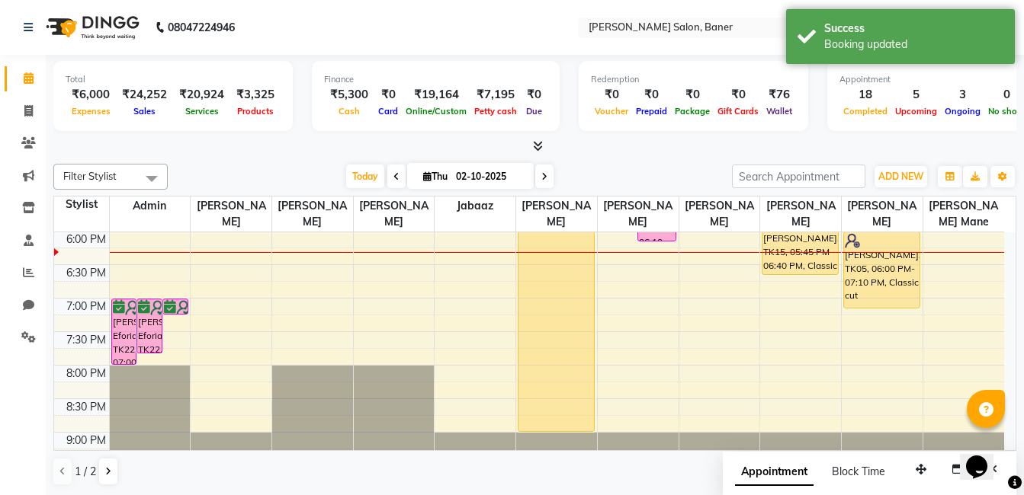
click at [274, 155] on div "Total ₹6,000 Expenses ₹24,252 Sales ₹20,924 Services ₹3,325 Products Finance ₹5…" at bounding box center [535, 275] width 978 height 441
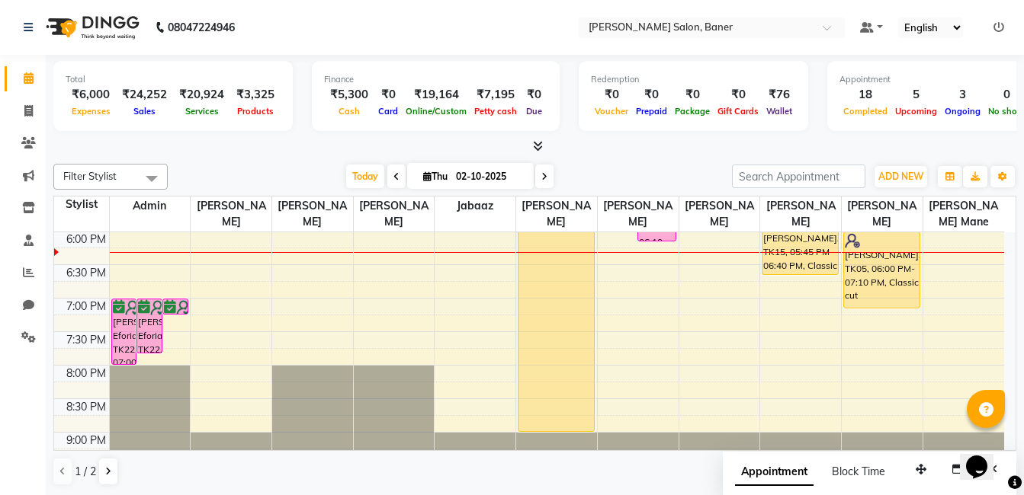
click at [776, 165] on div "ADD NEW Toggle Dropdown Add Appointment Add Invoice Add Expense Add Attendance …" at bounding box center [874, 177] width 284 height 24
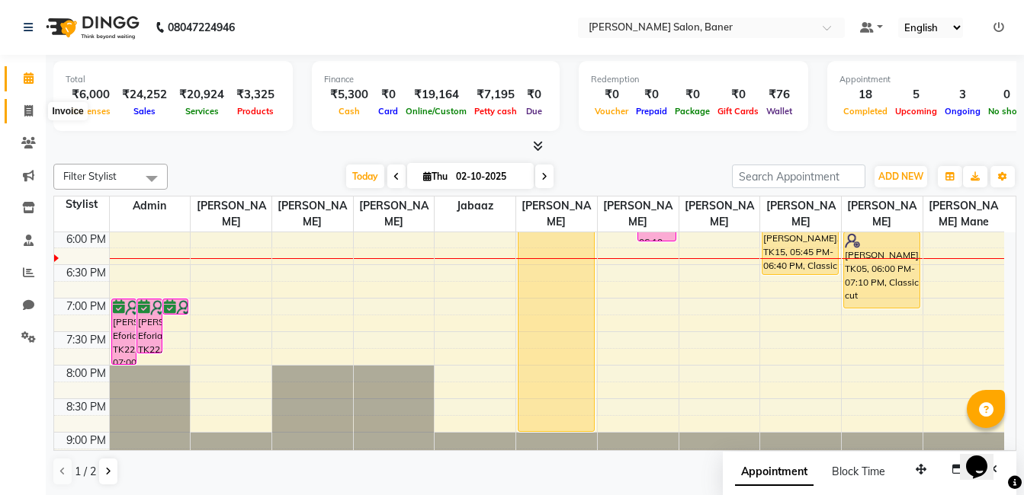
click at [27, 114] on icon at bounding box center [28, 110] width 8 height 11
select select "service"
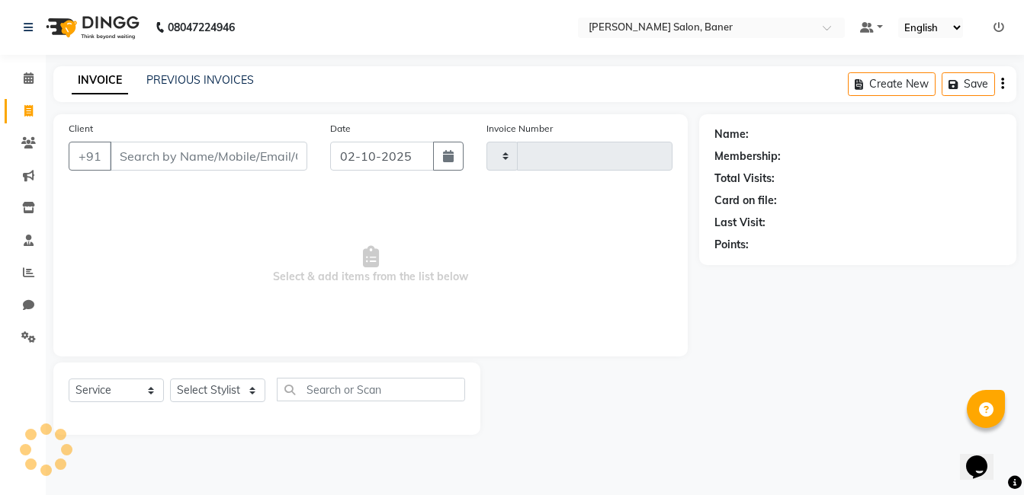
type input "3953"
select select "7115"
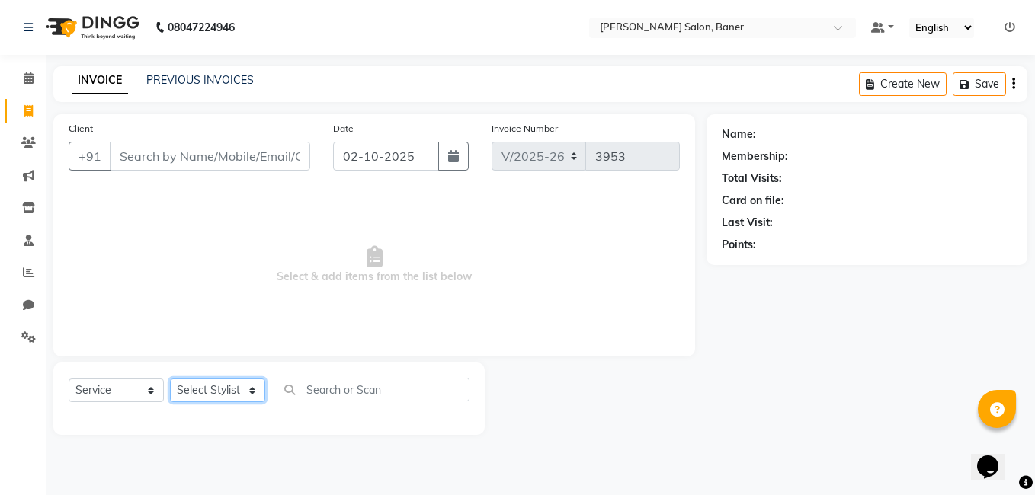
click at [248, 395] on select "Select Stylist [PERSON_NAME] Admin Jabaaz [PERSON_NAME] [PERSON_NAME] [PERSON_N…" at bounding box center [217, 391] width 95 height 24
select select "93411"
click at [170, 379] on select "Select Stylist [PERSON_NAME] Admin Jabaaz [PERSON_NAME] [PERSON_NAME] [PERSON_N…" at bounding box center [217, 391] width 95 height 24
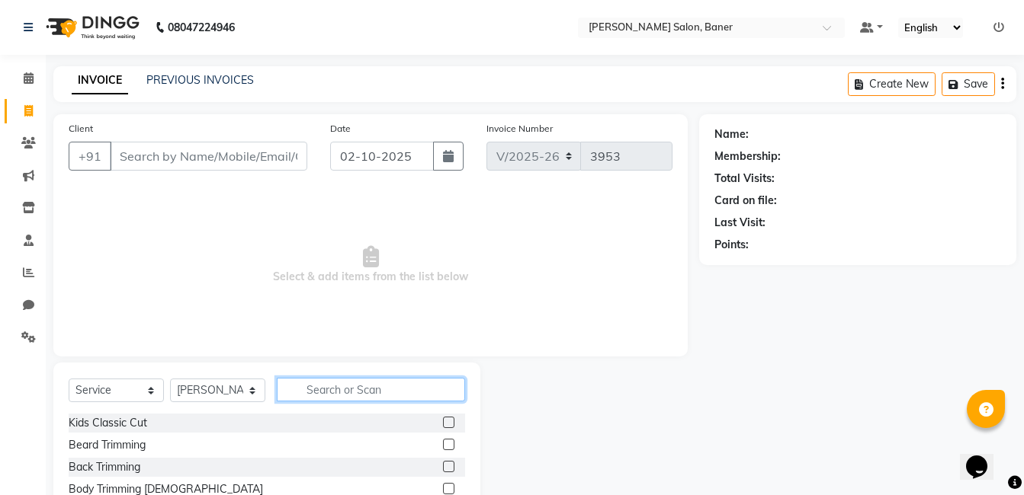
click at [361, 383] on input "text" at bounding box center [371, 390] width 188 height 24
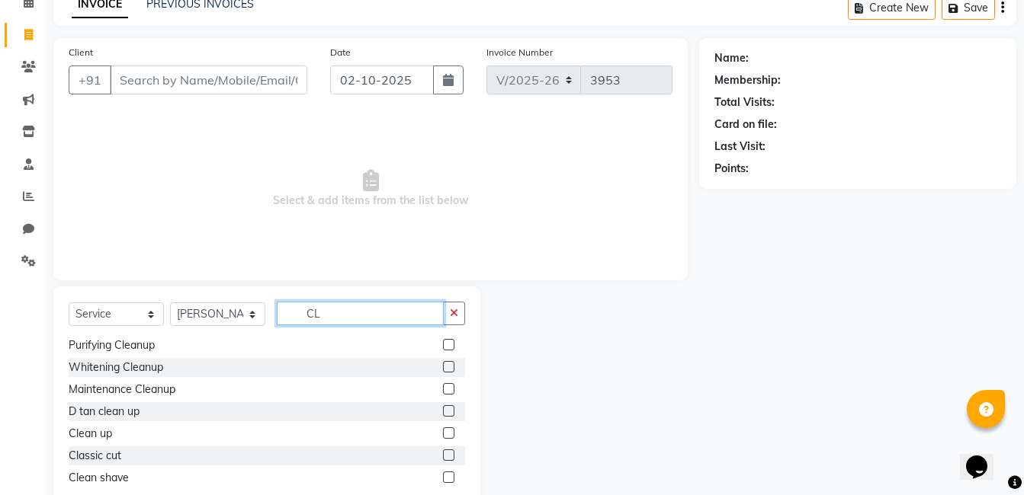
scroll to position [157, 0]
type input "CL"
click at [443, 453] on label at bounding box center [448, 454] width 11 height 11
click at [443, 453] on input "checkbox" at bounding box center [448, 455] width 10 height 10
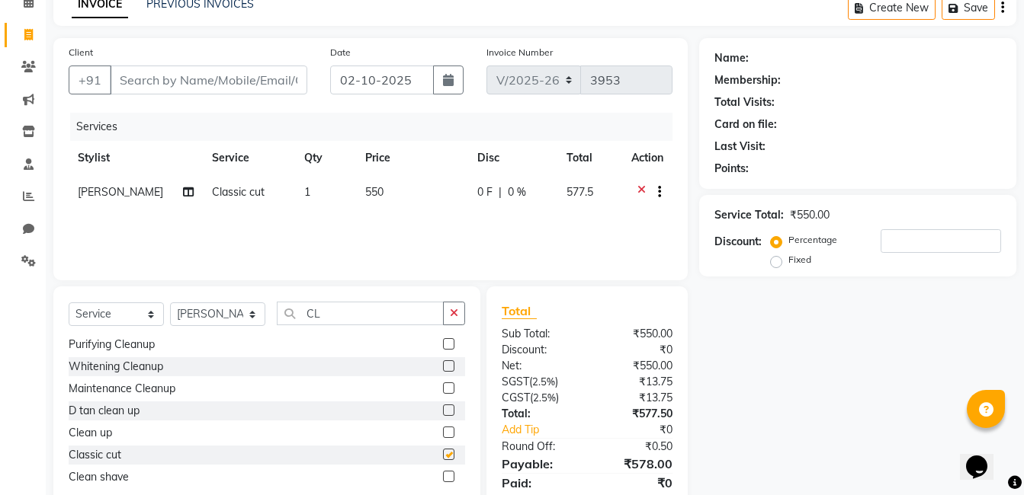
checkbox input "false"
click at [381, 319] on input "CL" at bounding box center [360, 314] width 167 height 24
type input "C"
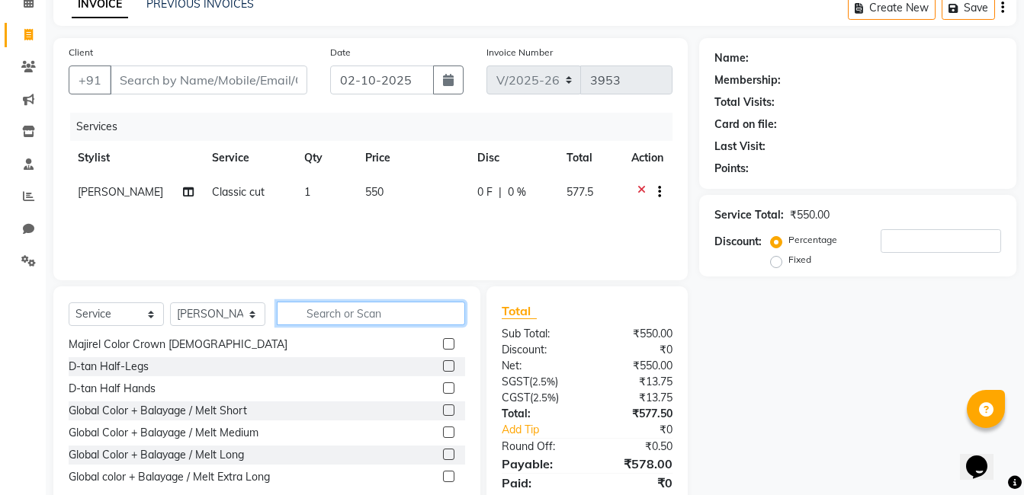
type input "B"
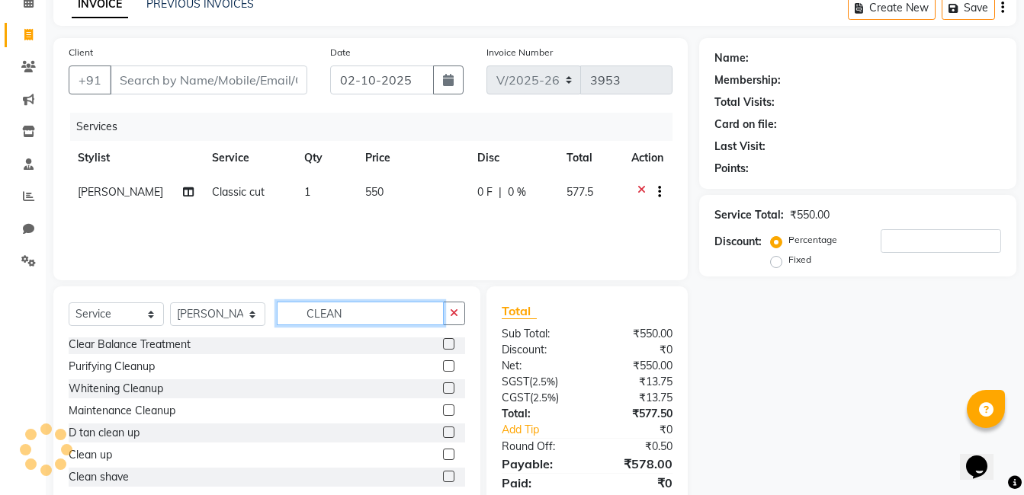
scroll to position [0, 0]
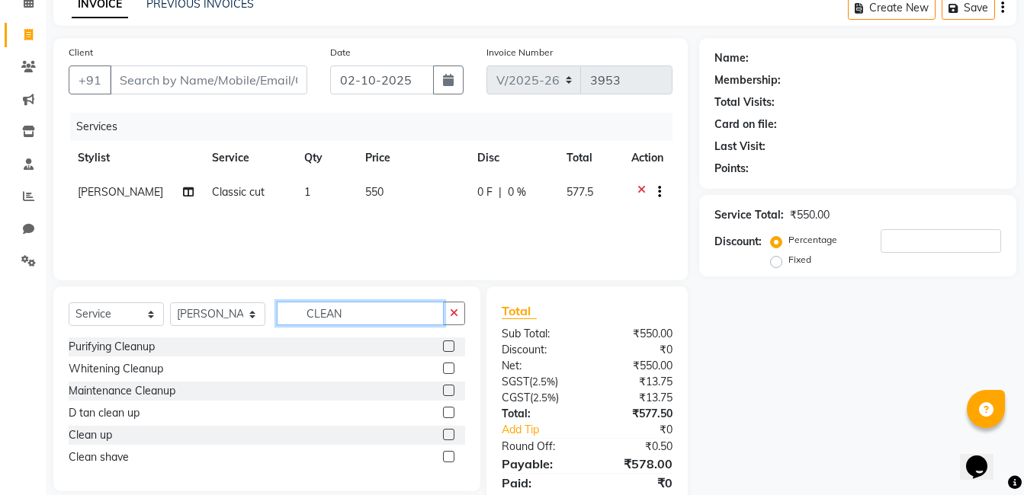
type input "CLEAN"
click at [457, 457] on div at bounding box center [454, 457] width 22 height 19
click at [448, 457] on label at bounding box center [448, 456] width 11 height 11
click at [448, 457] on input "checkbox" at bounding box center [448, 458] width 10 height 10
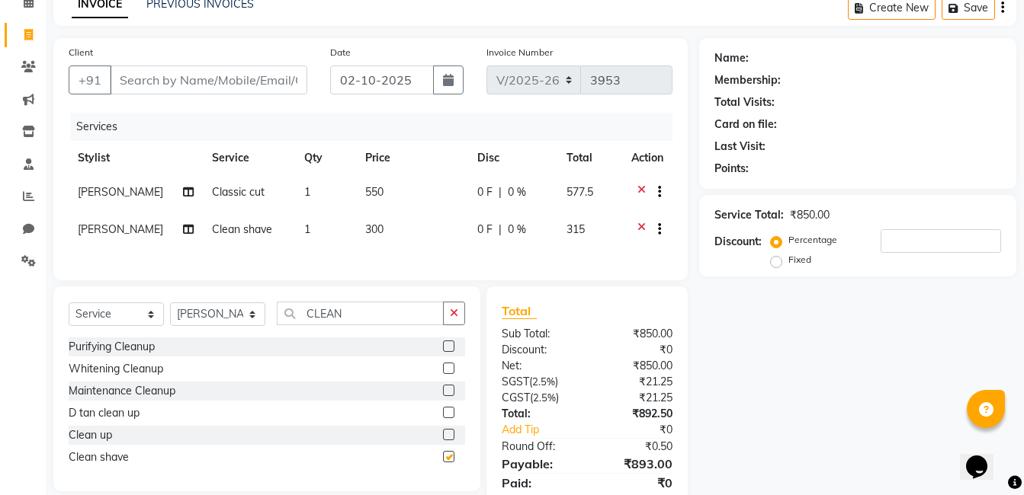
checkbox input "false"
click at [158, 85] on input "Client" at bounding box center [208, 80] width 197 height 29
type input "9"
type input "0"
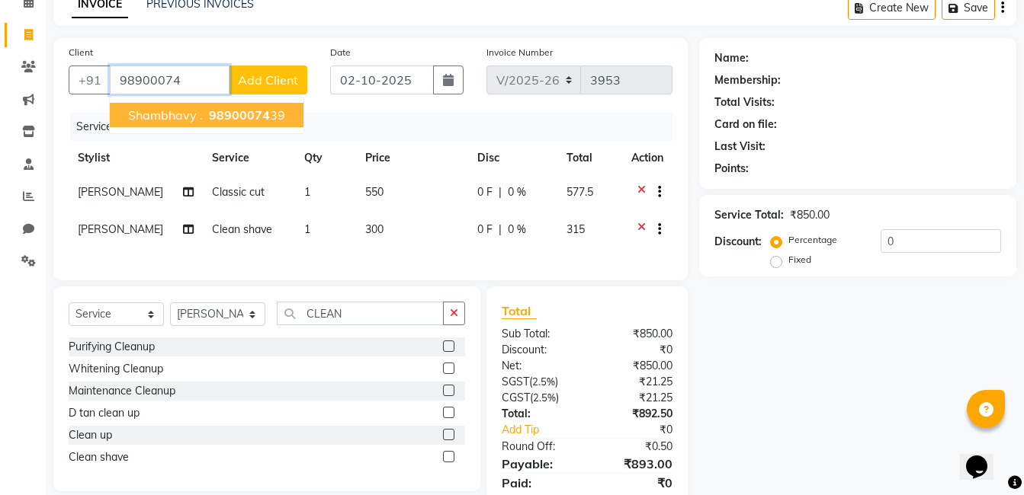
click at [230, 127] on button "Shambhavy . 98900074 39" at bounding box center [207, 115] width 194 height 24
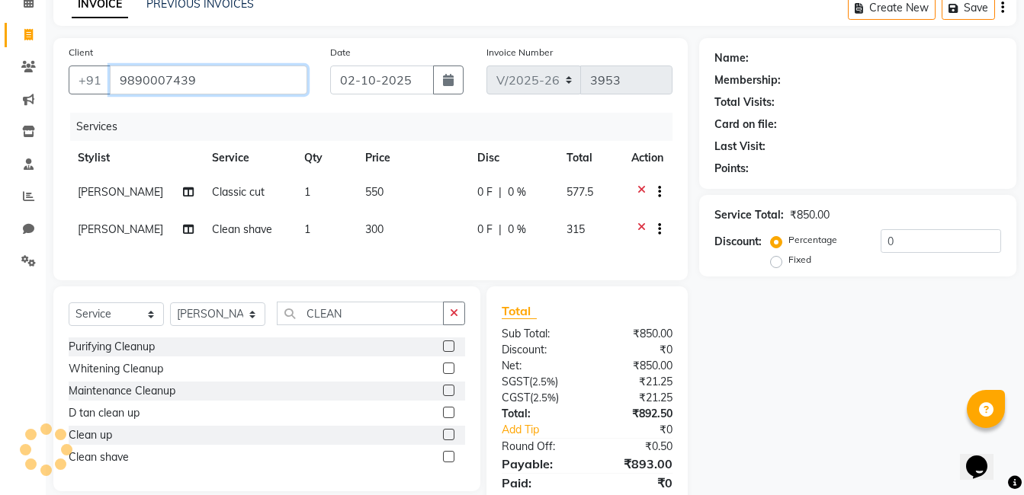
type input "9890007439"
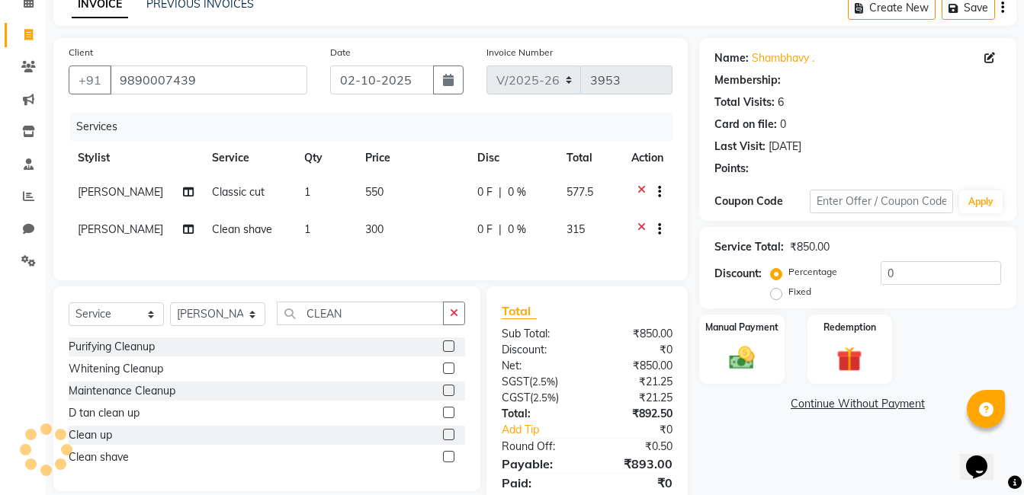
select select "1: Object"
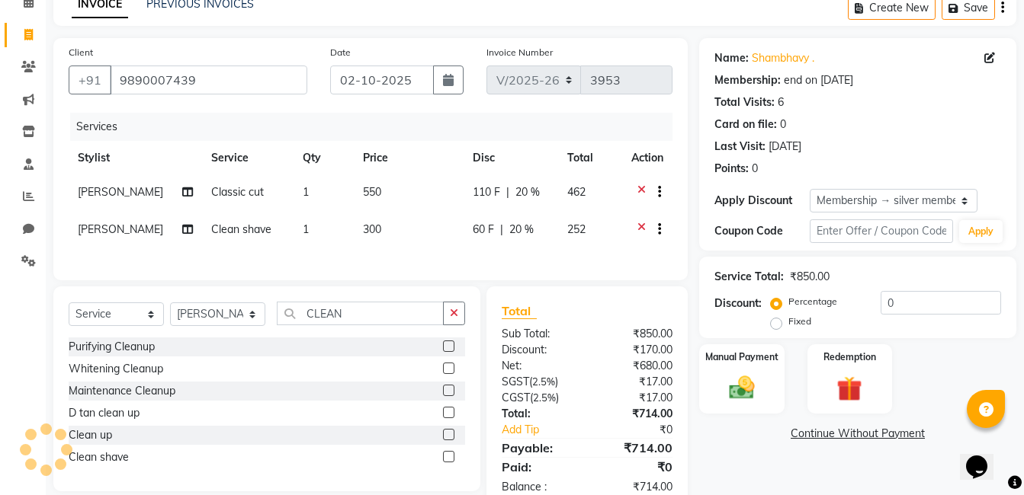
type input "20"
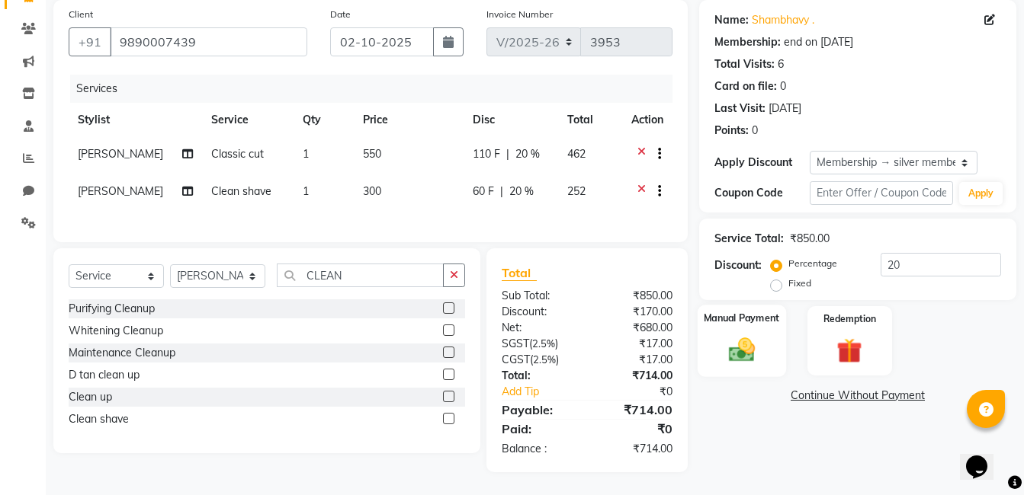
click at [759, 336] on img at bounding box center [741, 350] width 43 height 30
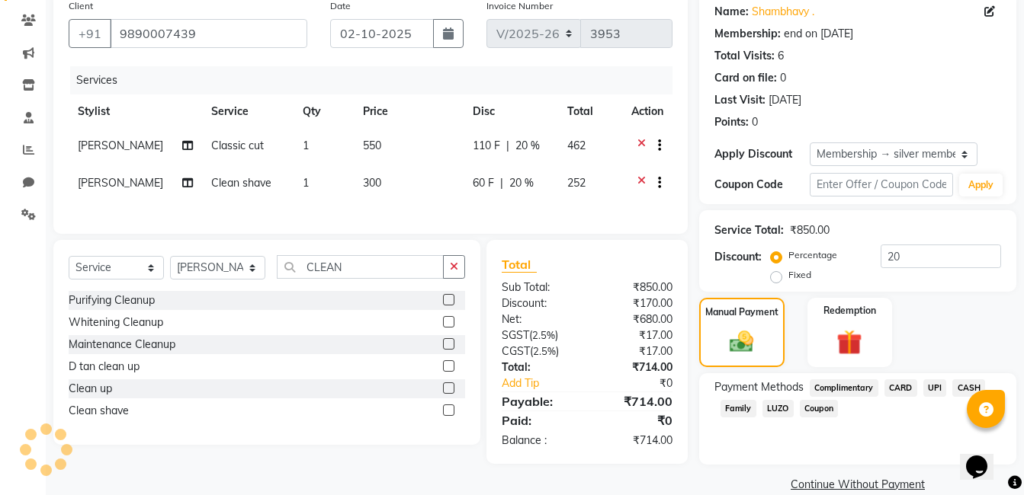
click at [941, 389] on span "UPI" at bounding box center [935, 389] width 24 height 18
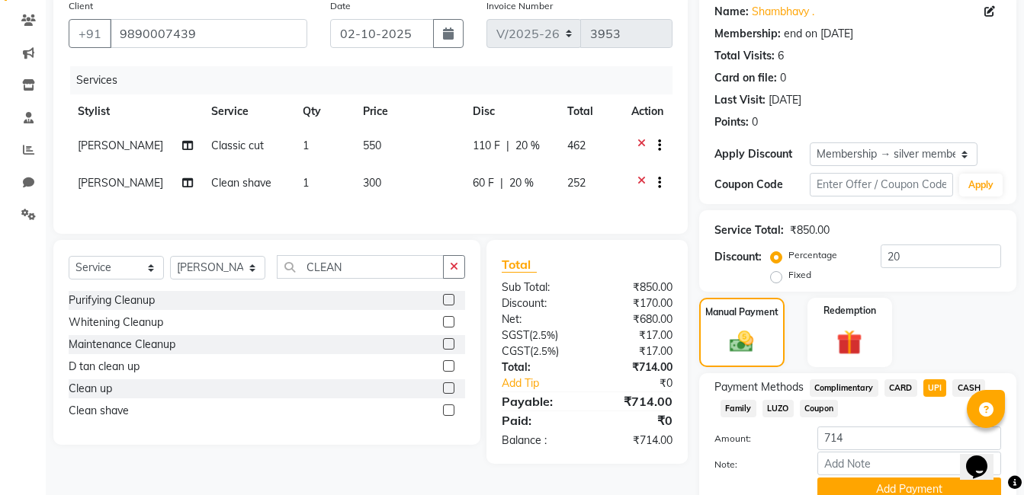
scroll to position [189, 0]
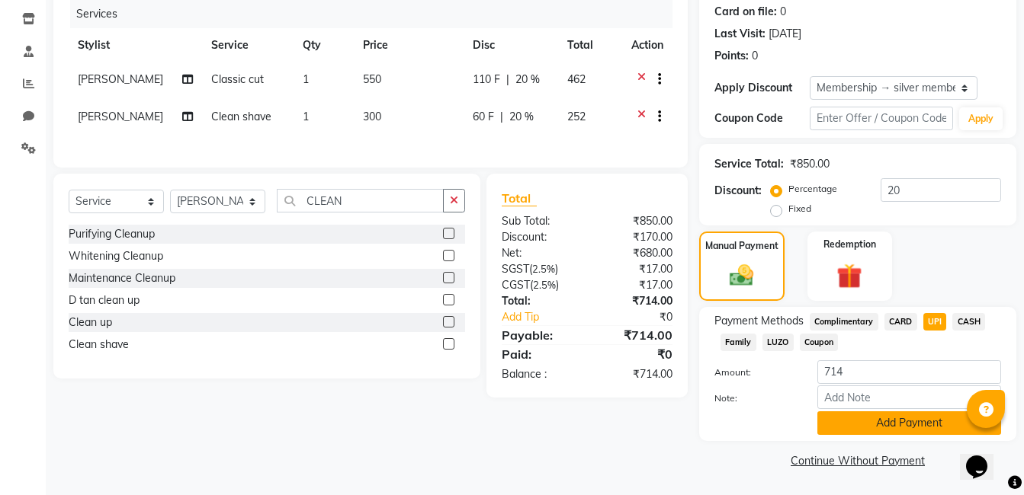
click at [899, 425] on button "Add Payment" at bounding box center [909, 424] width 184 height 24
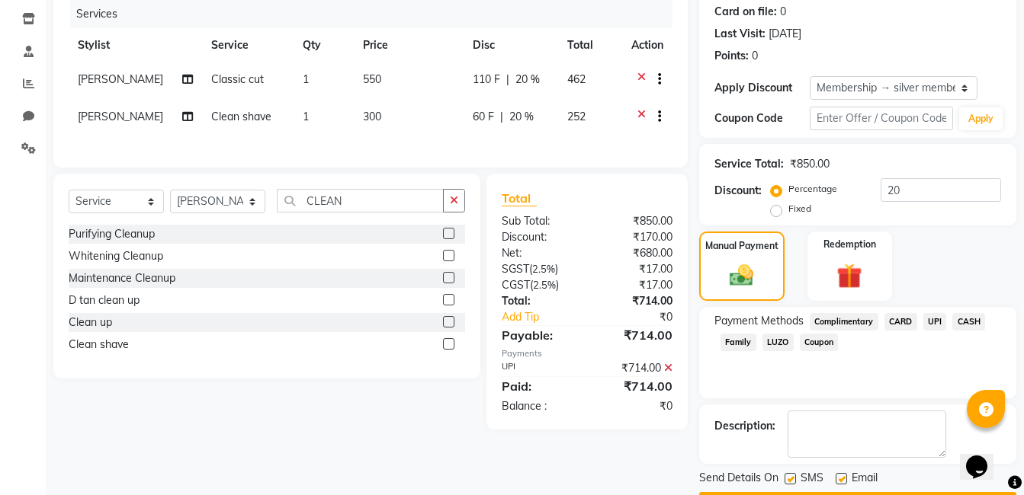
scroll to position [232, 0]
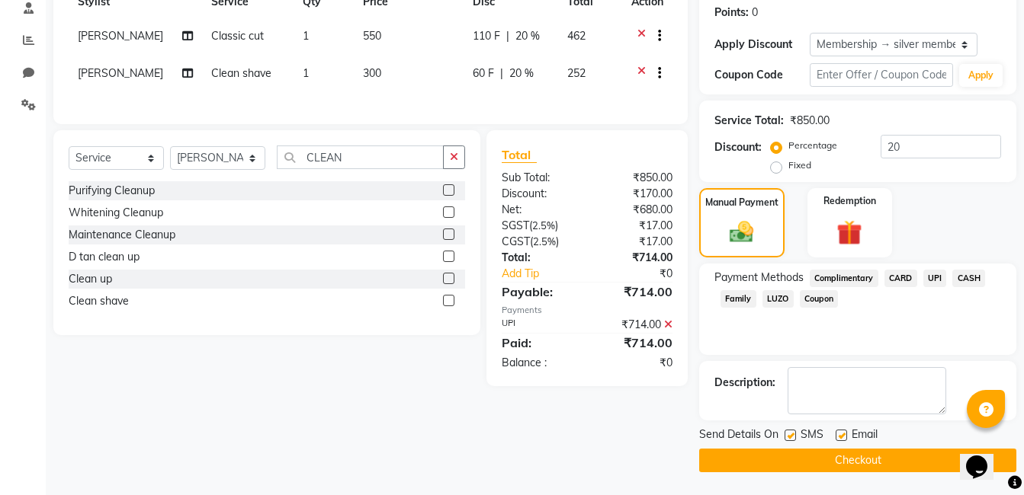
click at [900, 463] on button "Checkout" at bounding box center [857, 461] width 317 height 24
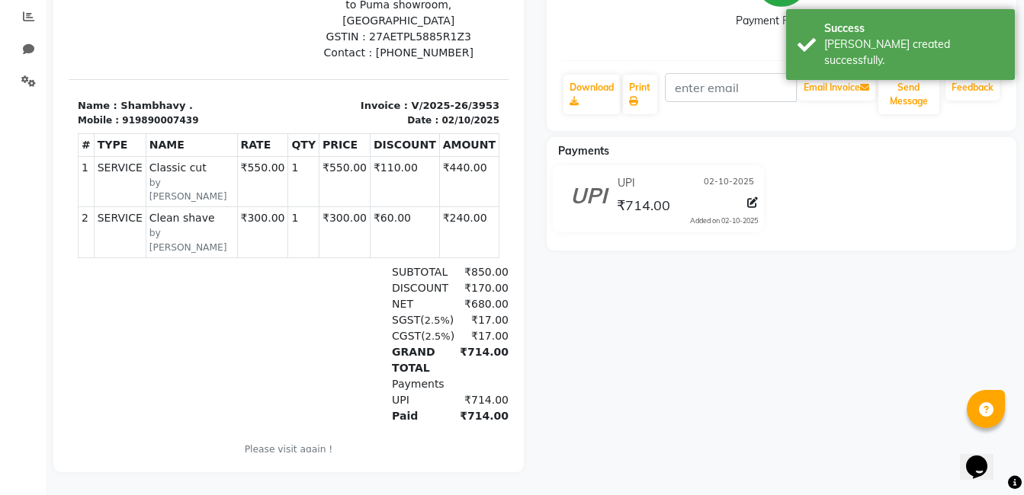
scroll to position [39, 0]
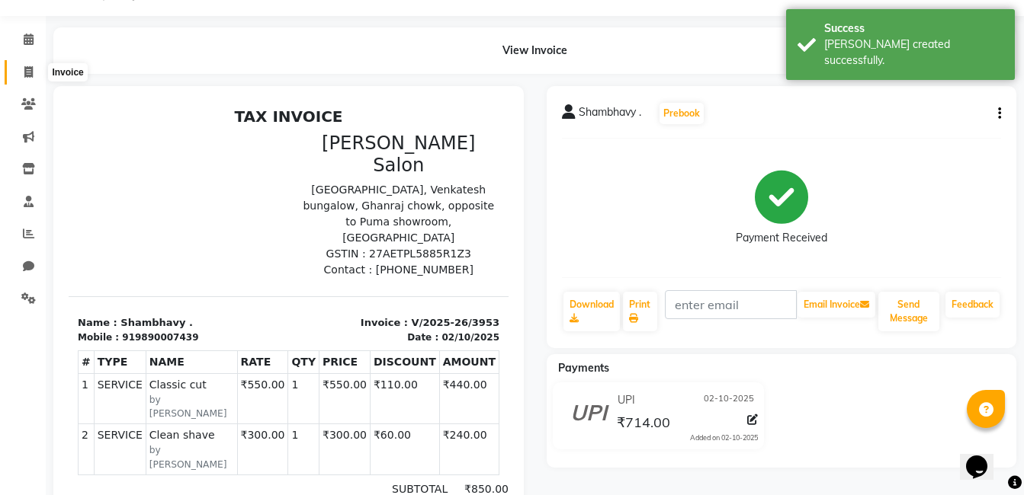
click at [27, 75] on icon at bounding box center [28, 71] width 8 height 11
select select "7115"
select select "service"
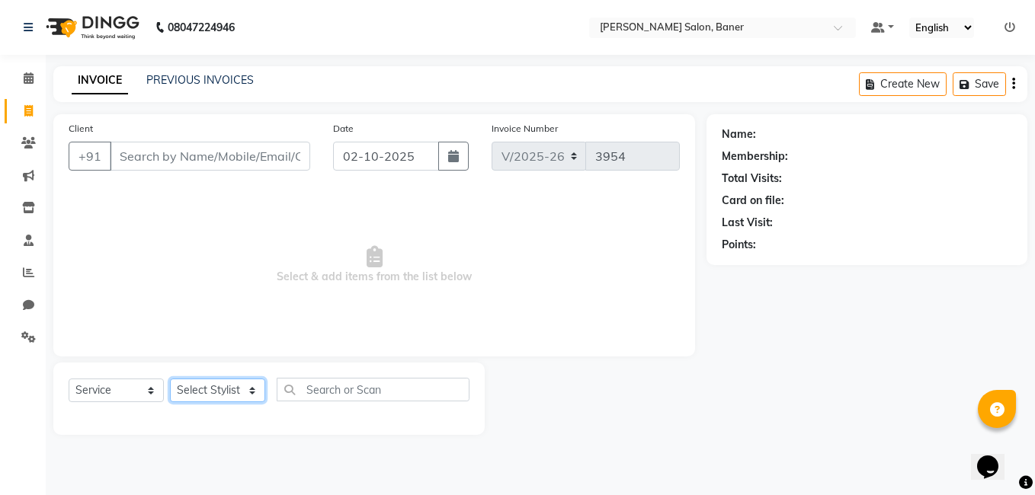
click at [249, 387] on select "Select Stylist [PERSON_NAME] Admin Jabaaz [PERSON_NAME] [PERSON_NAME] [PERSON_N…" at bounding box center [217, 391] width 95 height 24
click at [235, 383] on select "Select Stylist [PERSON_NAME] Admin Jabaaz [PERSON_NAME] [PERSON_NAME] [PERSON_N…" at bounding box center [217, 391] width 95 height 24
click at [195, 387] on select "Select Stylist [PERSON_NAME] Admin Jabaaz [PERSON_NAME] [PERSON_NAME] [PERSON_N…" at bounding box center [217, 391] width 95 height 24
click at [203, 396] on select "Select Stylist [PERSON_NAME] Admin Jabaaz [PERSON_NAME] [PERSON_NAME] [PERSON_N…" at bounding box center [217, 391] width 95 height 24
click at [215, 393] on select "Select Stylist [PERSON_NAME] Admin Jabaaz [PERSON_NAME] [PERSON_NAME] [PERSON_N…" at bounding box center [217, 391] width 95 height 24
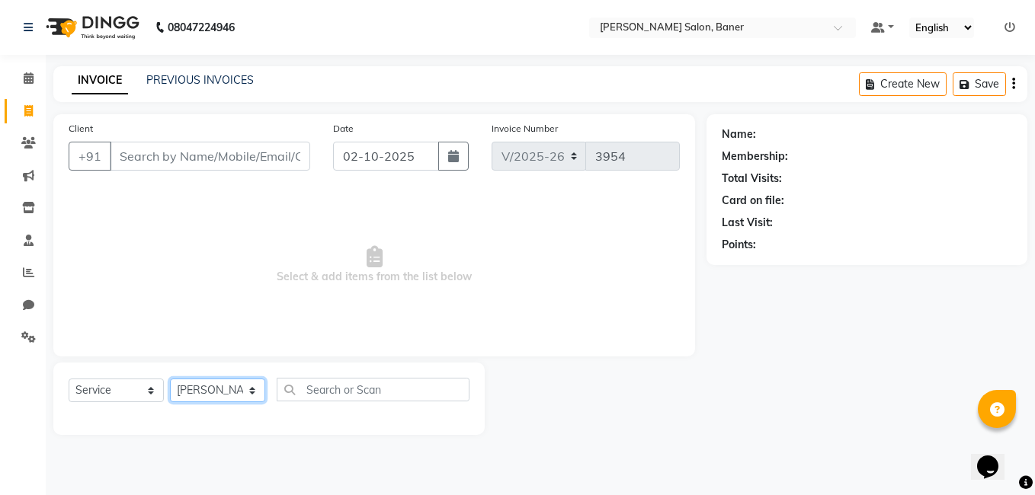
click at [170, 379] on select "Select Stylist [PERSON_NAME] Admin Jabaaz [PERSON_NAME] [PERSON_NAME] [PERSON_N…" at bounding box center [217, 391] width 95 height 24
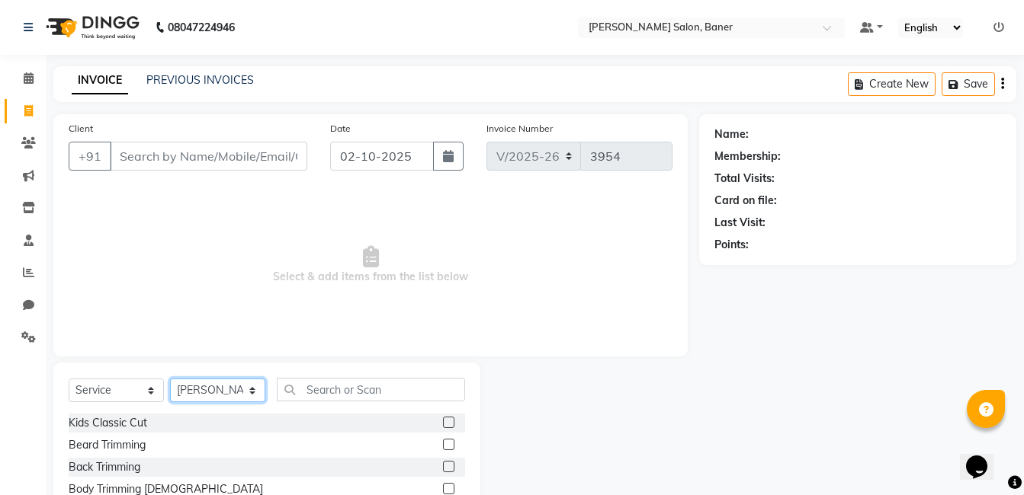
drag, startPoint x: 220, startPoint y: 395, endPoint x: 226, endPoint y: 379, distance: 17.1
click at [220, 395] on select "Select Stylist [PERSON_NAME] Admin Jabaaz [PERSON_NAME] [PERSON_NAME] [PERSON_N…" at bounding box center [217, 391] width 95 height 24
select select "68623"
click at [170, 379] on select "Select Stylist [PERSON_NAME] Admin Jabaaz [PERSON_NAME] [PERSON_NAME] [PERSON_N…" at bounding box center [217, 391] width 95 height 24
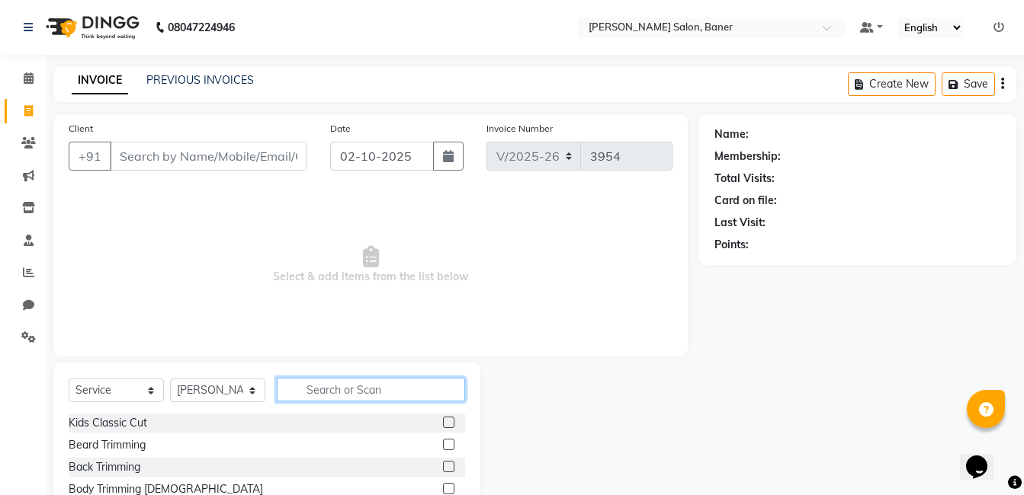
click at [366, 394] on input "text" at bounding box center [371, 390] width 188 height 24
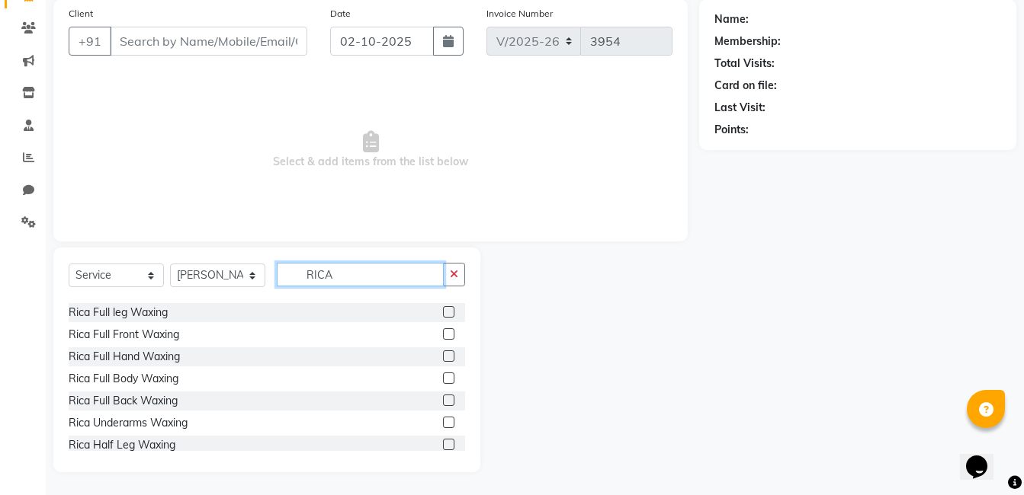
scroll to position [76, 0]
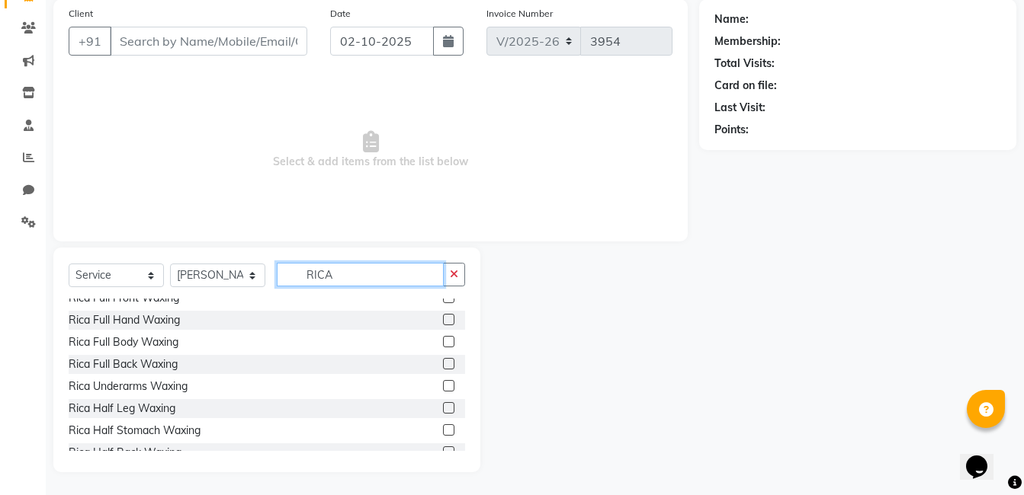
type input "RICA"
click at [443, 322] on label at bounding box center [448, 319] width 11 height 11
click at [443, 322] on input "checkbox" at bounding box center [448, 321] width 10 height 10
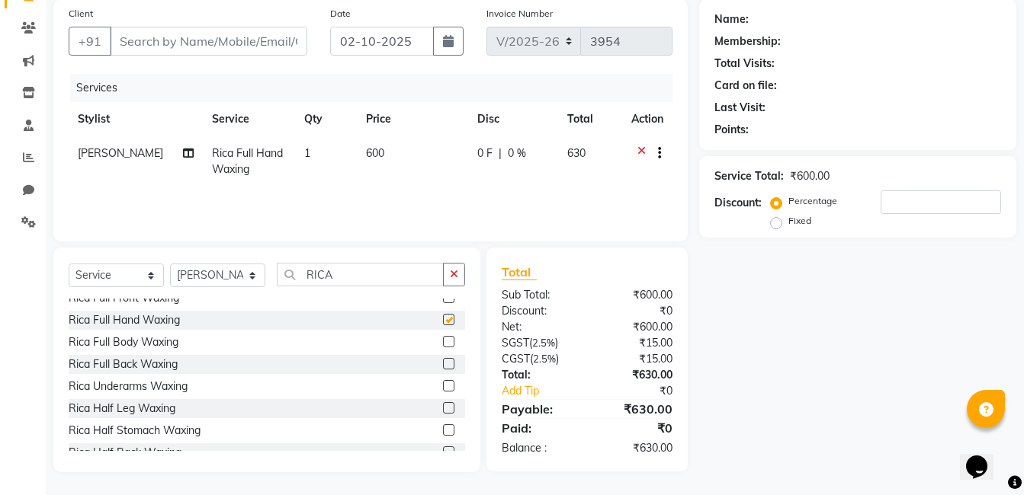
checkbox input "false"
click at [443, 409] on label at bounding box center [448, 407] width 11 height 11
click at [443, 409] on input "checkbox" at bounding box center [448, 409] width 10 height 10
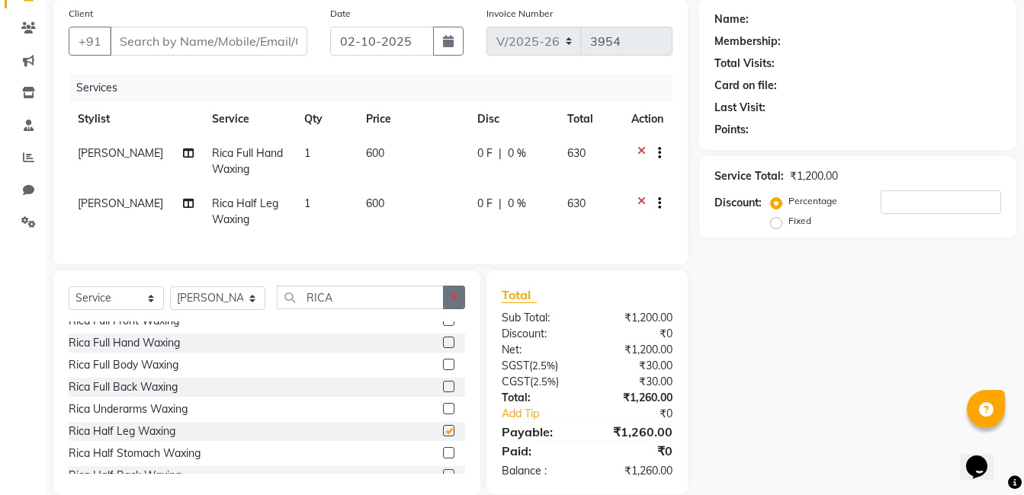
checkbox input "false"
click at [457, 309] on button "button" at bounding box center [454, 298] width 22 height 24
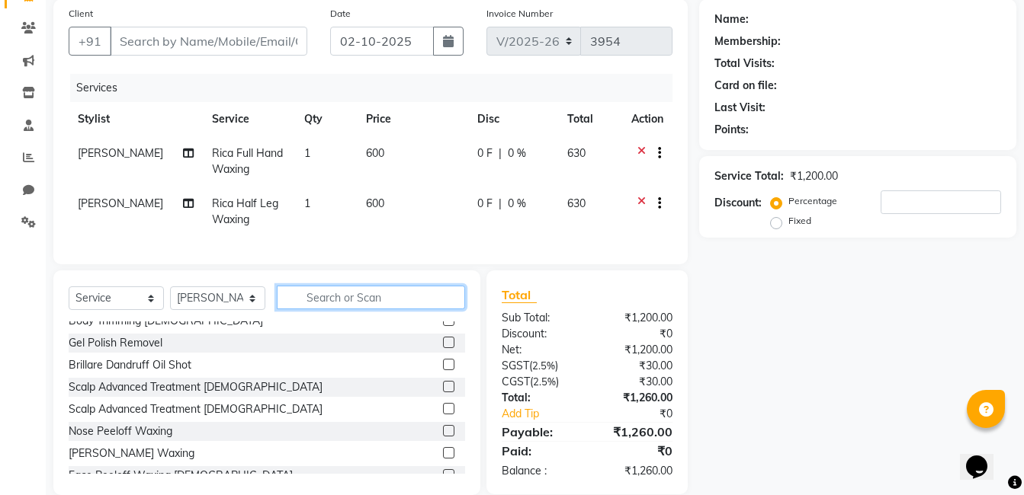
click at [393, 309] on input "text" at bounding box center [371, 298] width 188 height 24
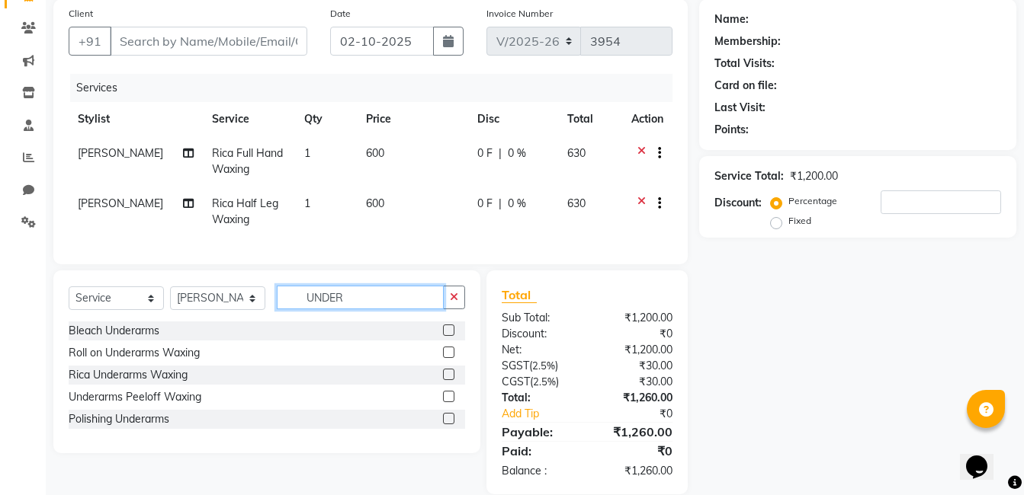
type input "UNDER"
click at [444, 402] on label at bounding box center [448, 396] width 11 height 11
click at [444, 402] on input "checkbox" at bounding box center [448, 398] width 10 height 10
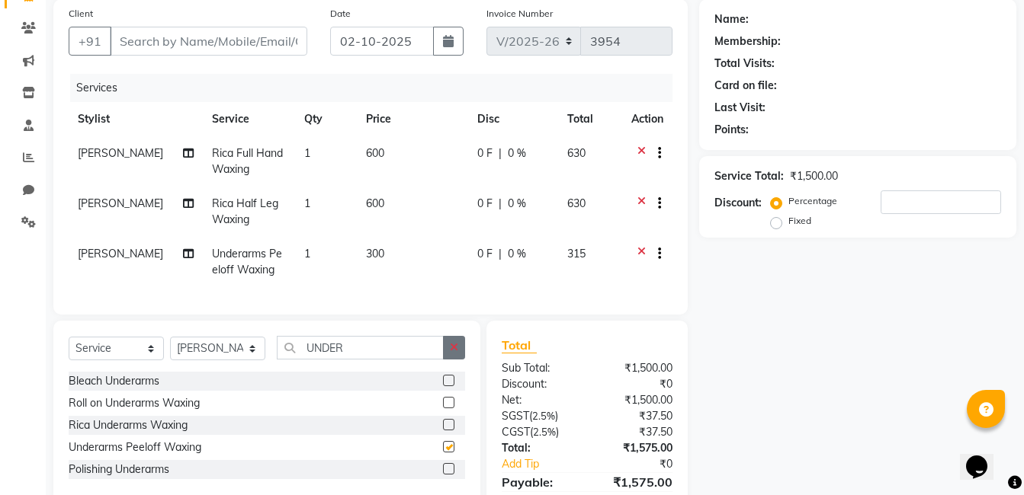
checkbox input "false"
drag, startPoint x: 447, startPoint y: 354, endPoint x: 404, endPoint y: 358, distance: 43.6
click at [447, 355] on button "button" at bounding box center [454, 348] width 22 height 24
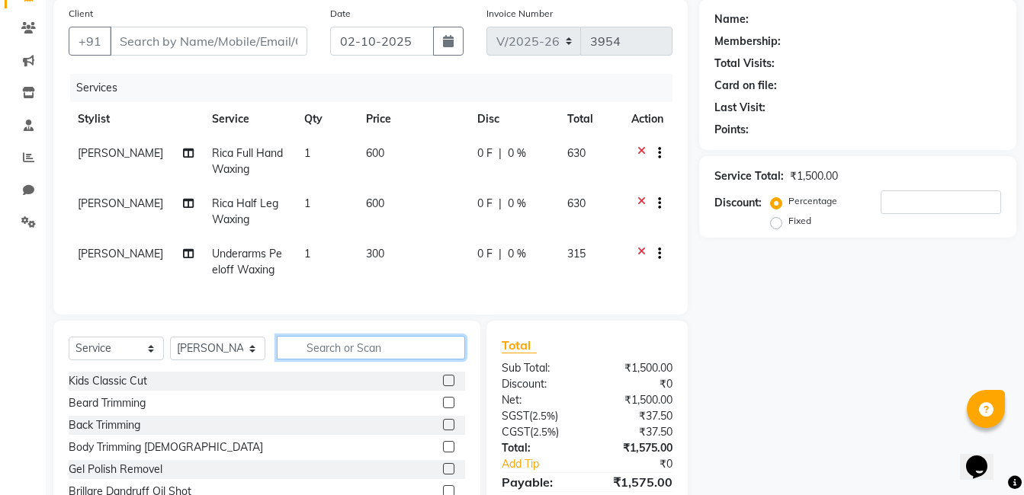
click at [390, 360] on input "text" at bounding box center [371, 348] width 188 height 24
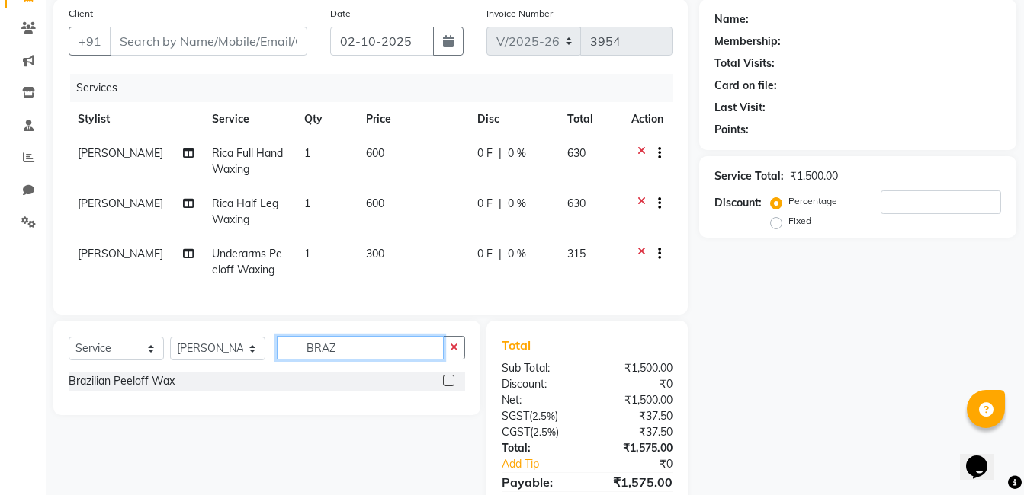
type input "BRAZ"
click at [451, 386] on label at bounding box center [448, 380] width 11 height 11
click at [451, 386] on input "checkbox" at bounding box center [448, 382] width 10 height 10
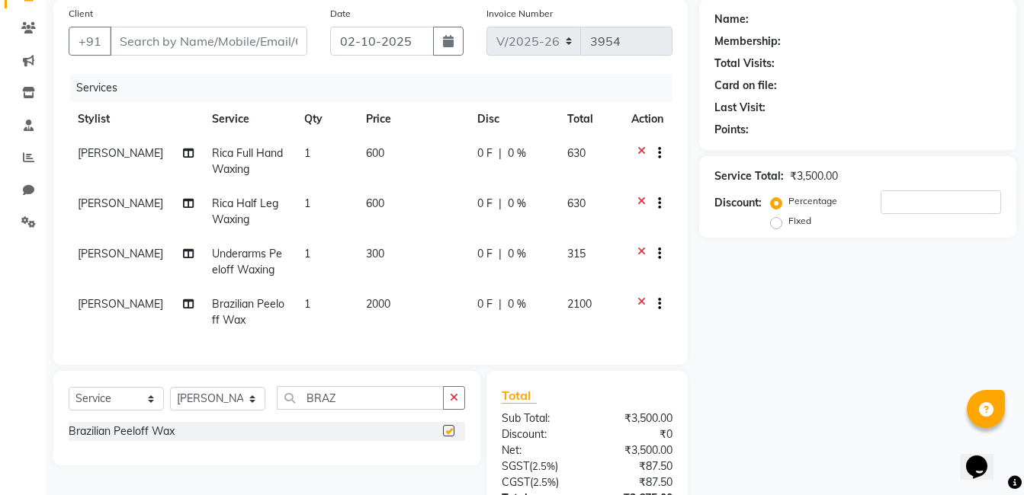
checkbox input "false"
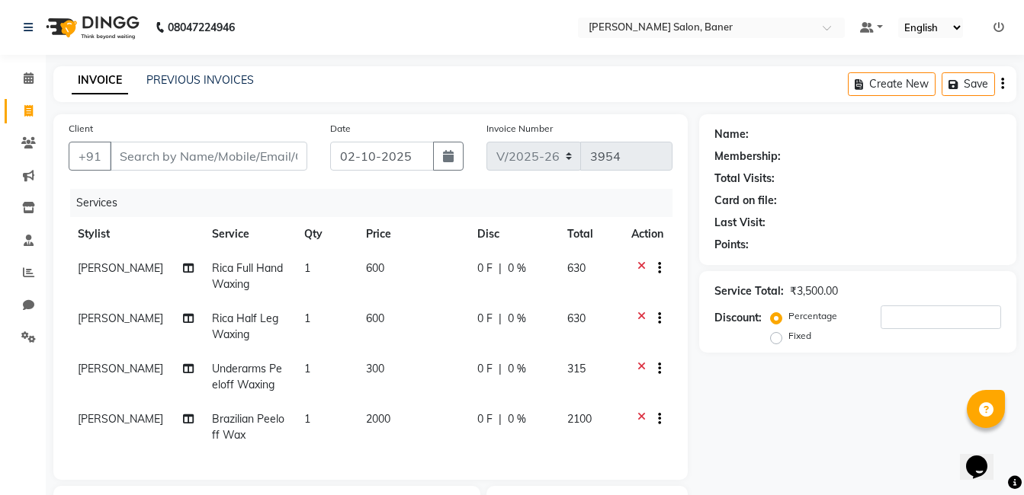
scroll to position [229, 0]
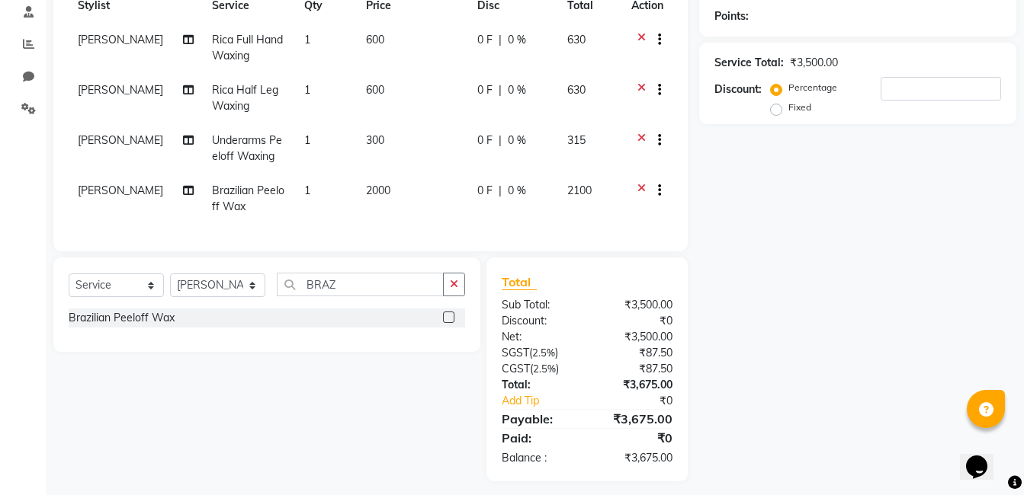
drag, startPoint x: 454, startPoint y: 297, endPoint x: 349, endPoint y: 276, distance: 106.6
click at [445, 296] on button "button" at bounding box center [454, 285] width 22 height 24
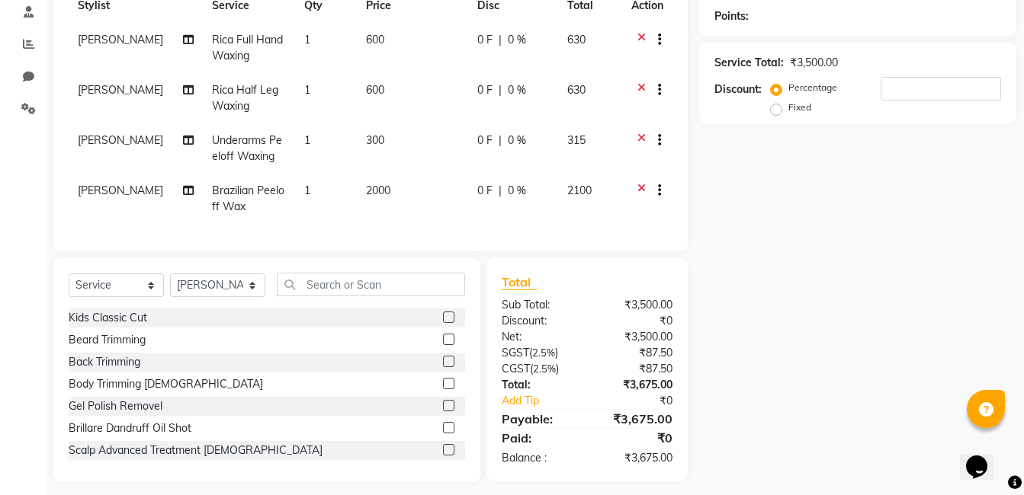
click at [348, 275] on div "Select Service Product Membership Package Voucher Prepaid Gift Card Select Styl…" at bounding box center [266, 370] width 427 height 225
click at [333, 296] on input "text" at bounding box center [371, 285] width 188 height 24
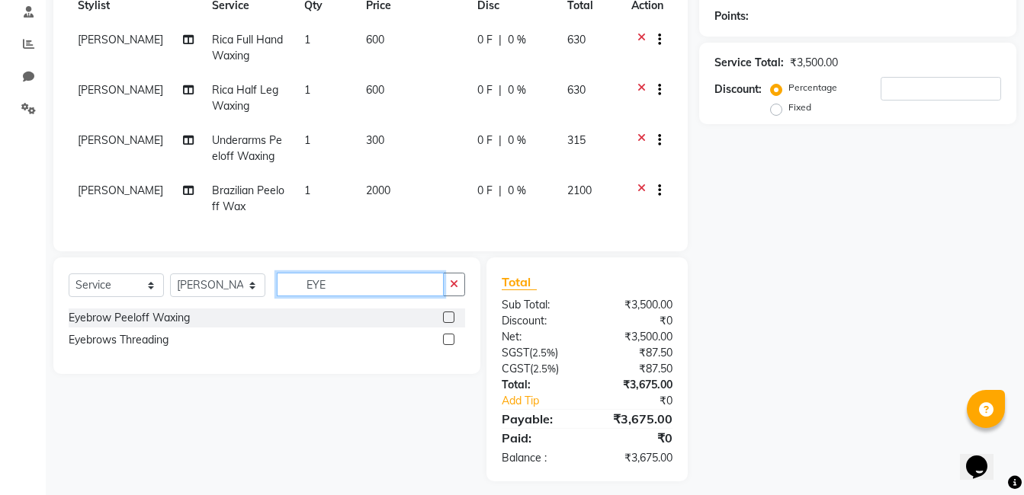
type input "EYE"
click at [450, 345] on label at bounding box center [448, 339] width 11 height 11
click at [450, 345] on input "checkbox" at bounding box center [448, 340] width 10 height 10
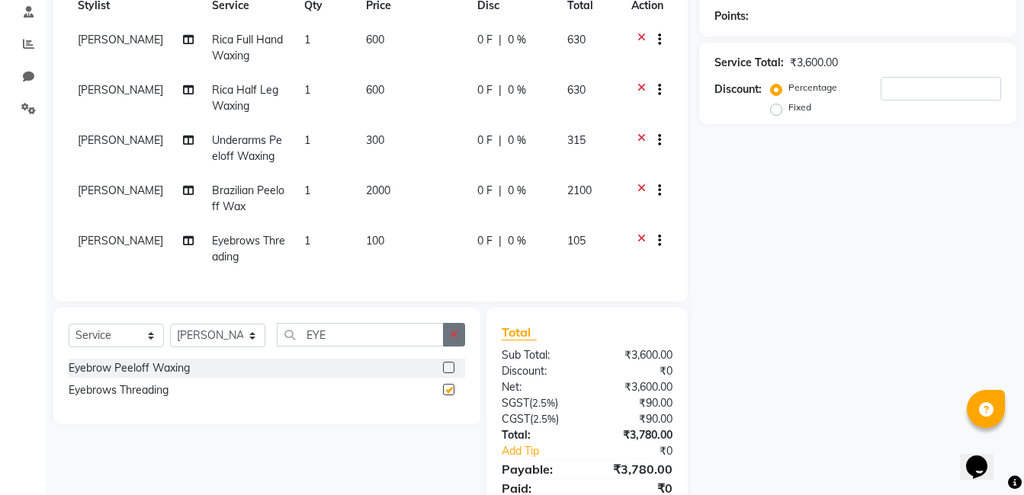
checkbox input "false"
drag, startPoint x: 450, startPoint y: 353, endPoint x: 406, endPoint y: 350, distance: 43.6
click at [447, 347] on button "button" at bounding box center [454, 335] width 22 height 24
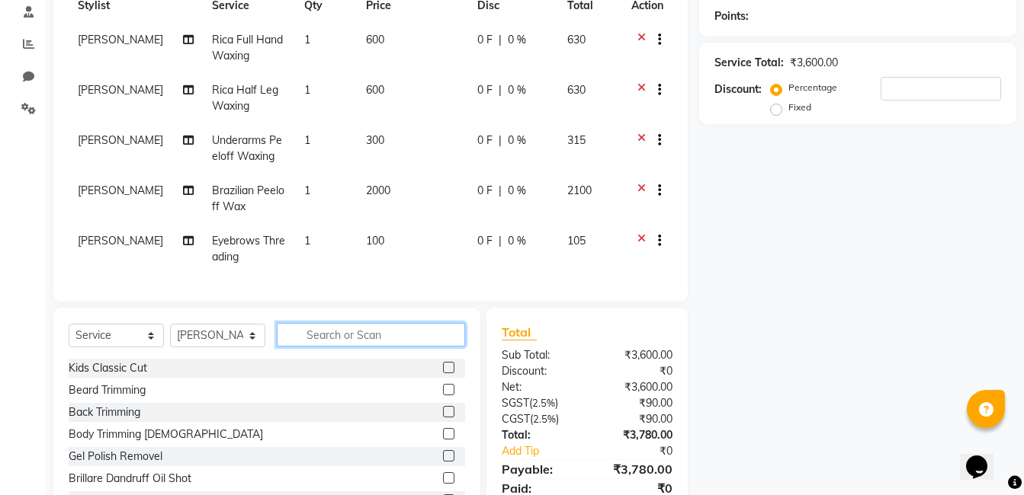
click at [367, 344] on input "text" at bounding box center [371, 335] width 188 height 24
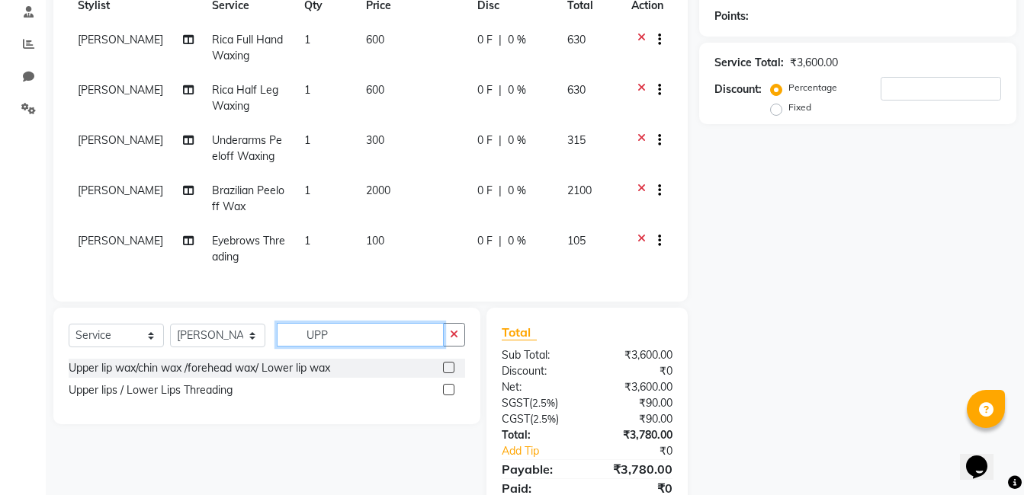
scroll to position [300, 0]
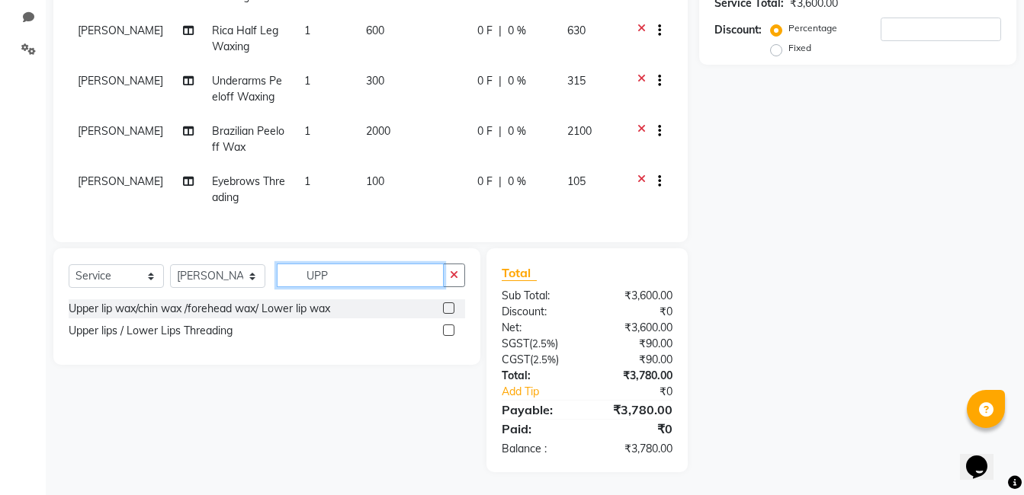
type input "UPP"
click at [450, 332] on label at bounding box center [448, 330] width 11 height 11
click at [450, 332] on input "checkbox" at bounding box center [448, 331] width 10 height 10
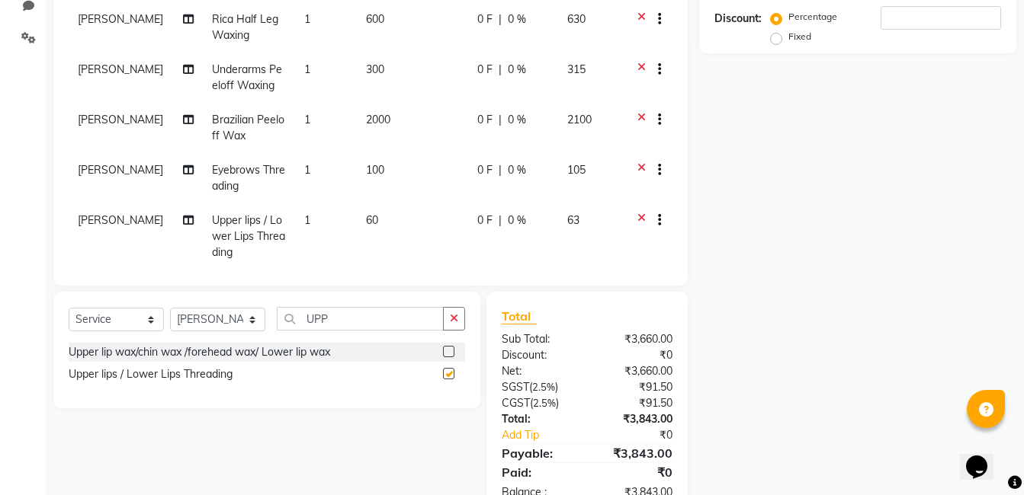
checkbox input "false"
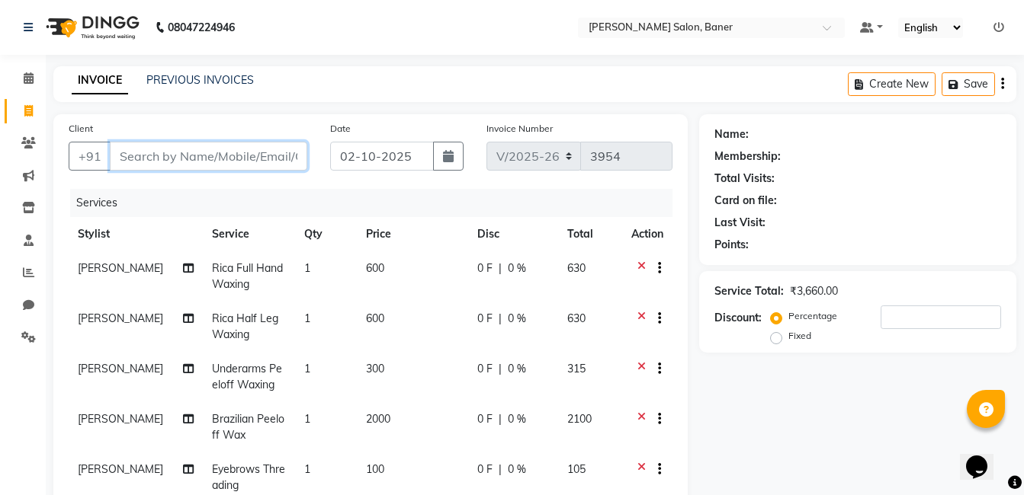
click at [184, 146] on input "Client" at bounding box center [208, 156] width 197 height 29
click at [162, 162] on input "Client" at bounding box center [208, 156] width 197 height 29
type input "9"
type input "0"
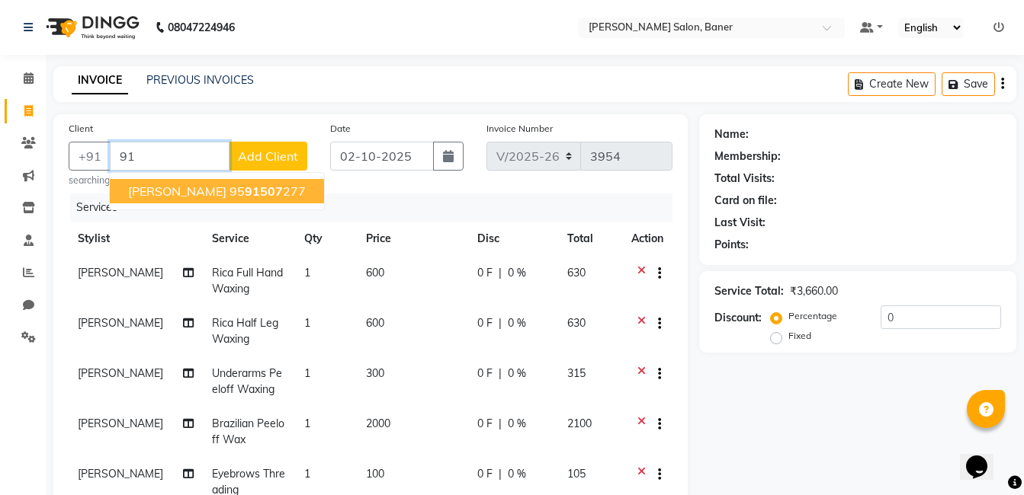
type input "9"
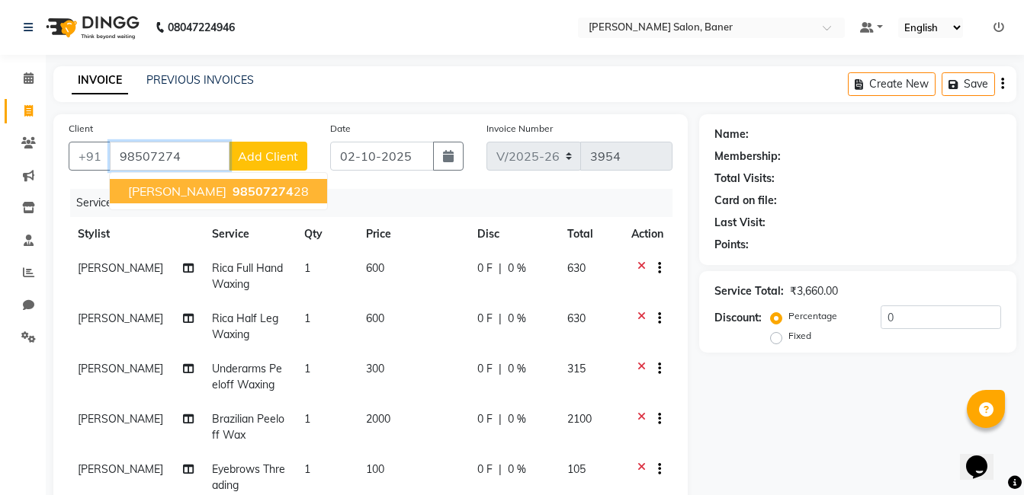
click at [232, 190] on span "98507274" at bounding box center [262, 191] width 61 height 15
type input "9850727428"
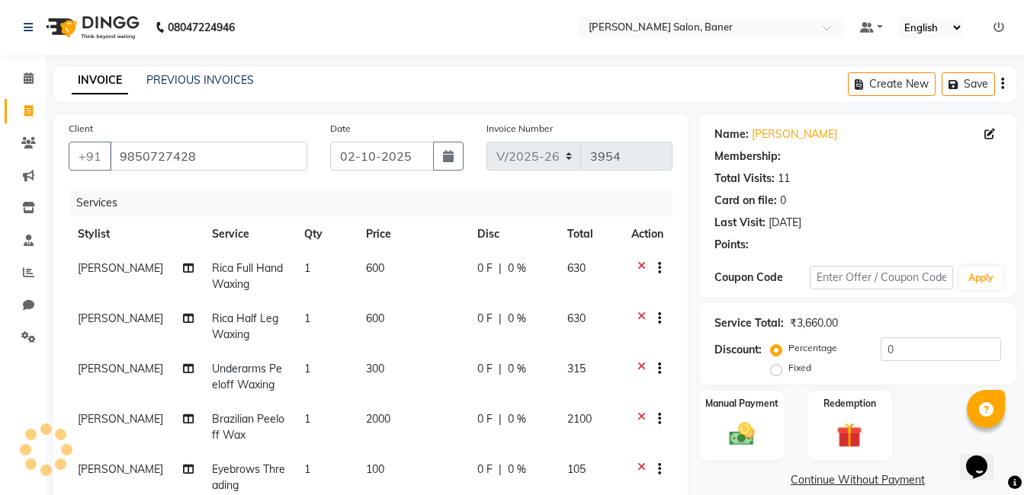
select select "1: Object"
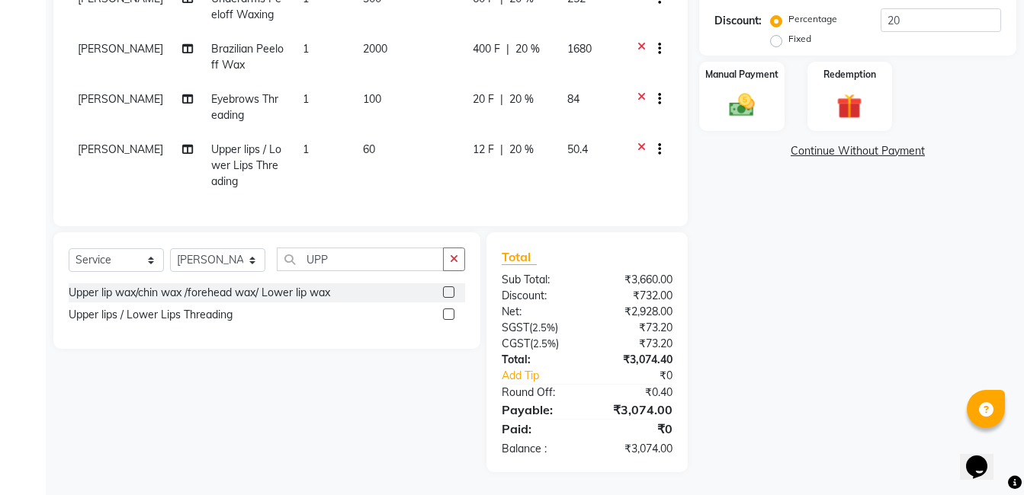
scroll to position [207, 0]
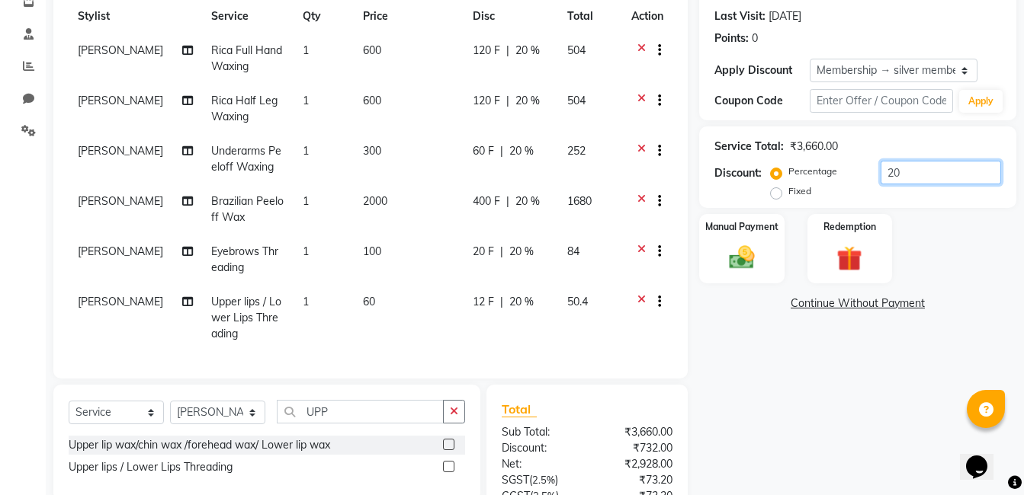
drag, startPoint x: 910, startPoint y: 168, endPoint x: 871, endPoint y: 168, distance: 38.9
click at [871, 168] on div "Percentage Fixed 20" at bounding box center [887, 181] width 227 height 41
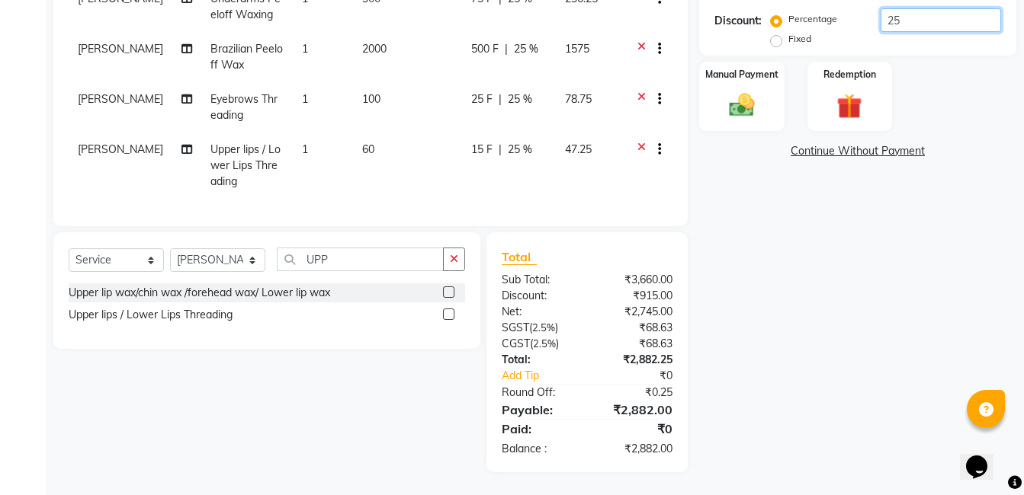
type input "25"
click at [816, 364] on div "Name: [PERSON_NAME] Membership: end on [DATE] Total Visits: 11 Card on file: 0 …" at bounding box center [863, 113] width 329 height 717
click at [744, 114] on img at bounding box center [741, 105] width 43 height 30
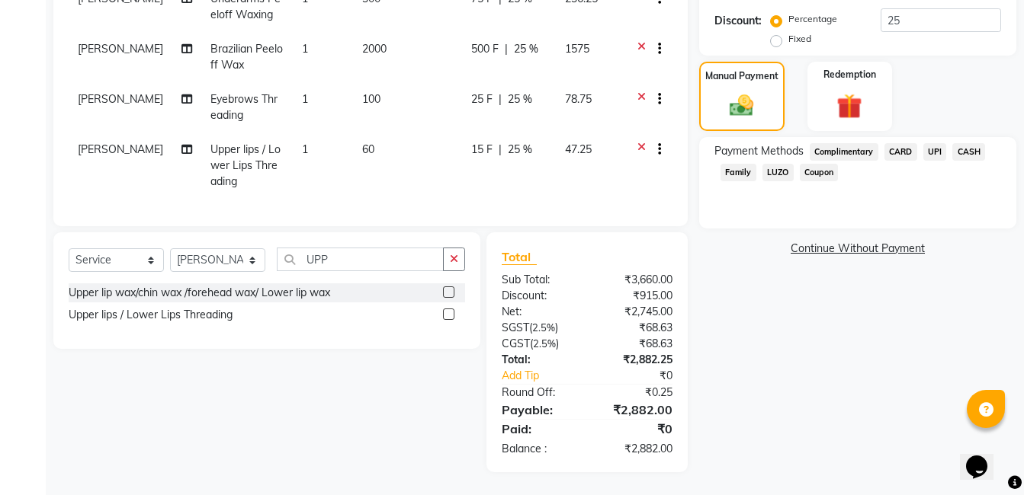
click at [932, 157] on span "UPI" at bounding box center [935, 152] width 24 height 18
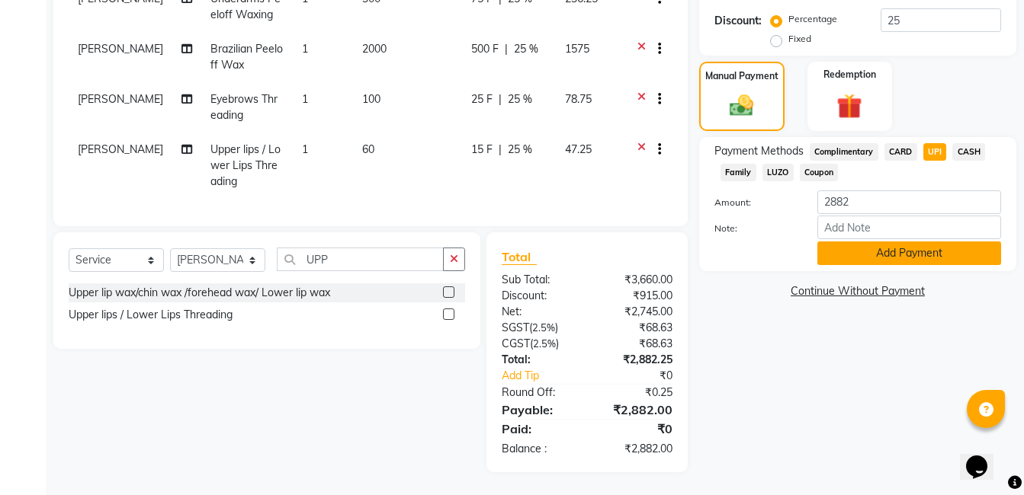
click at [909, 246] on button "Add Payment" at bounding box center [909, 254] width 184 height 24
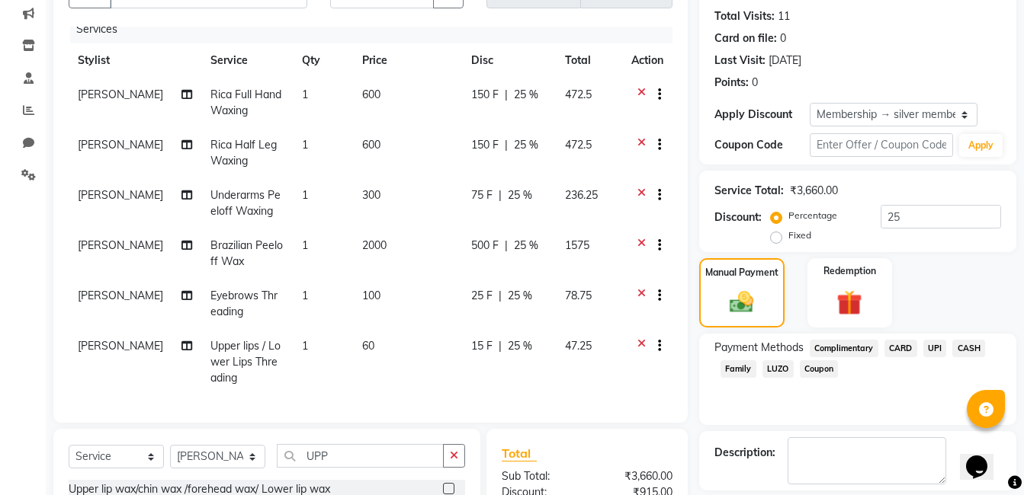
scroll to position [391, 0]
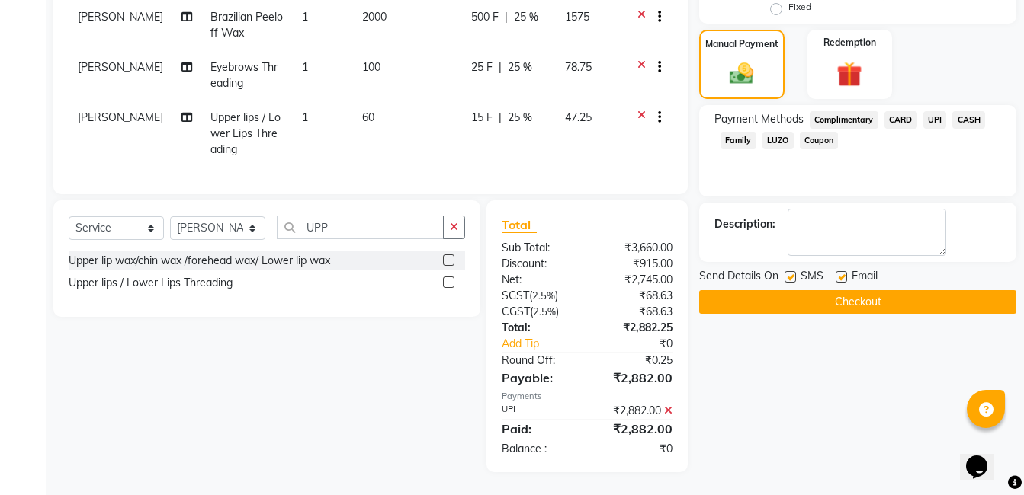
click at [885, 300] on button "Checkout" at bounding box center [857, 302] width 317 height 24
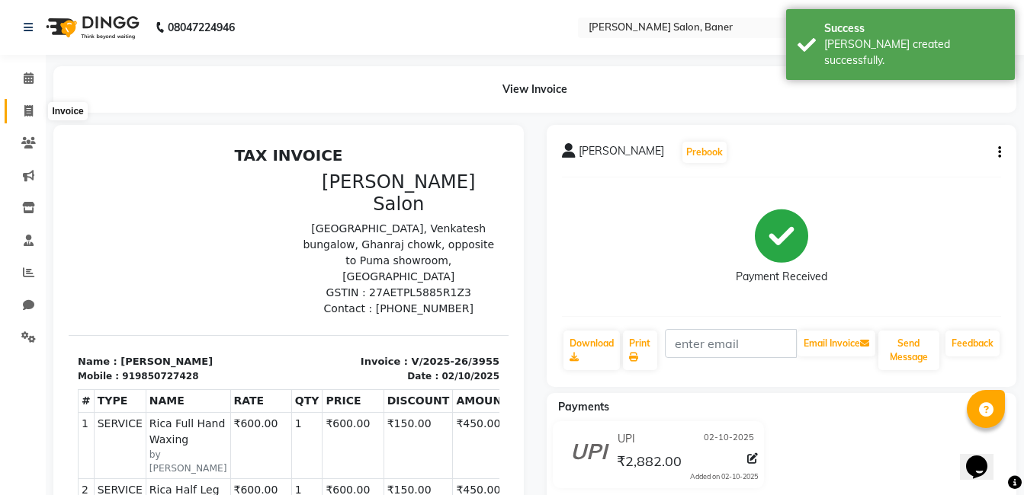
click at [24, 111] on icon at bounding box center [28, 110] width 8 height 11
select select "service"
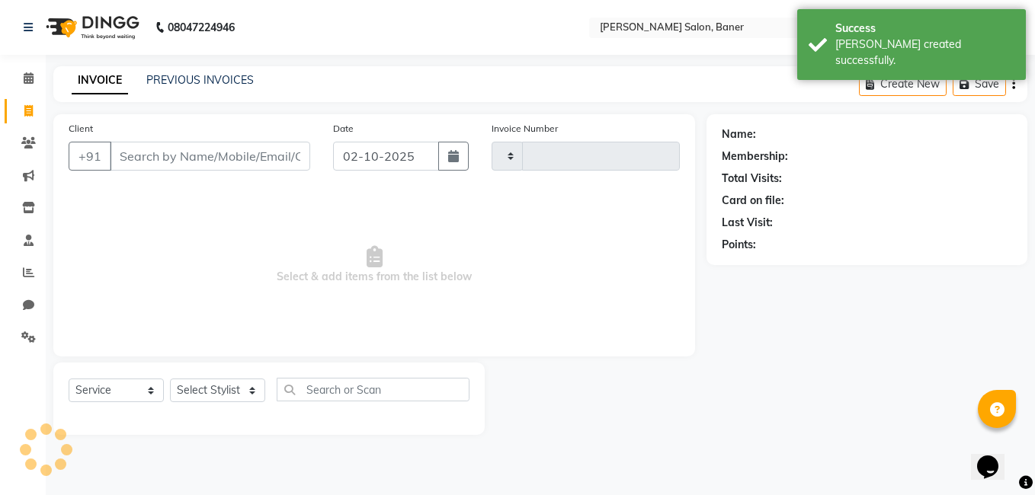
type input "3956"
select select "7115"
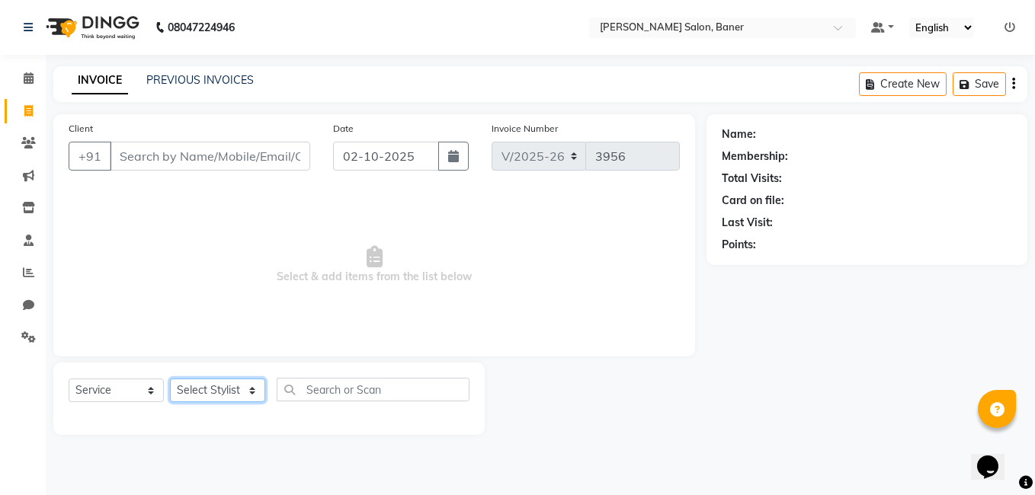
click at [232, 393] on select "Select Stylist [PERSON_NAME] Admin Jabaaz [PERSON_NAME] [PERSON_NAME] [PERSON_N…" at bounding box center [217, 391] width 95 height 24
select select "60255"
click at [170, 379] on select "Select Stylist [PERSON_NAME] Admin Jabaaz [PERSON_NAME] [PERSON_NAME] [PERSON_N…" at bounding box center [217, 391] width 95 height 24
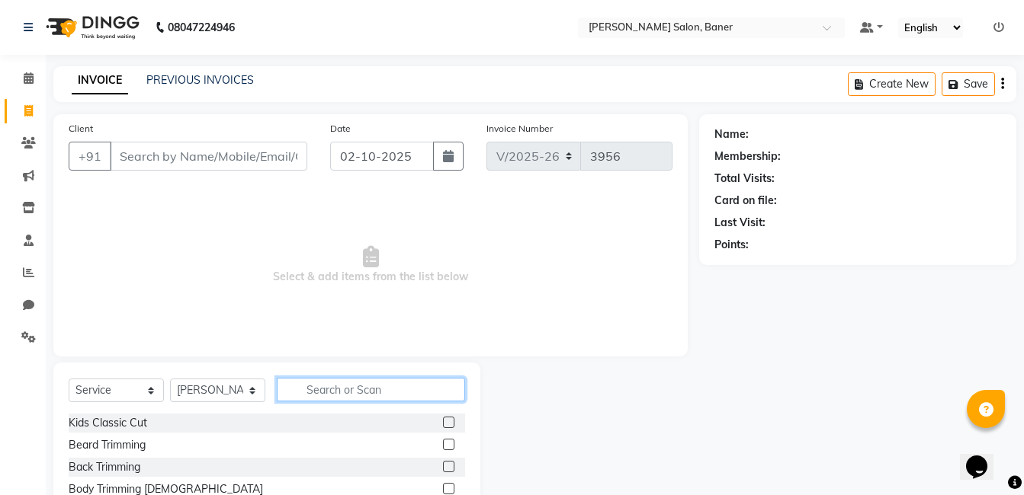
click at [319, 386] on input "text" at bounding box center [371, 390] width 188 height 24
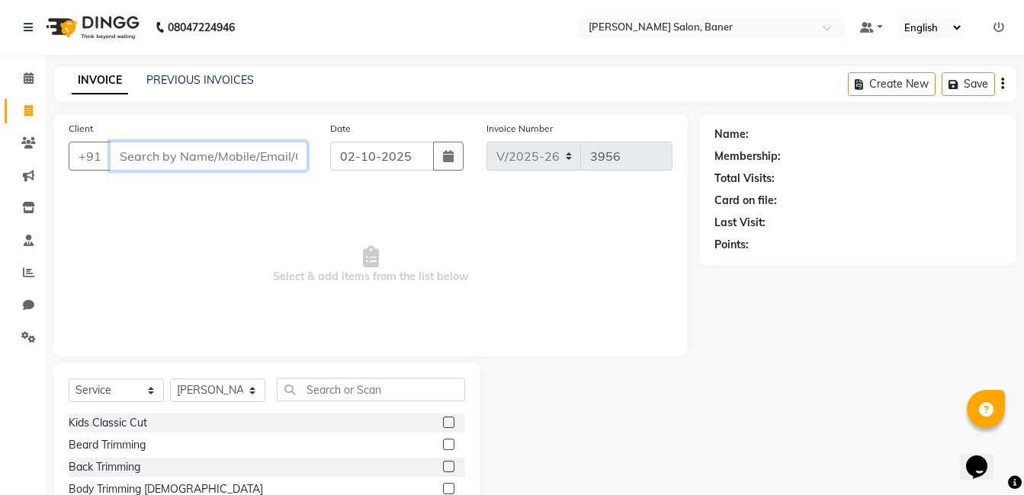
click at [230, 164] on input "Client" at bounding box center [208, 156] width 197 height 29
click at [160, 159] on input "Client" at bounding box center [208, 156] width 197 height 29
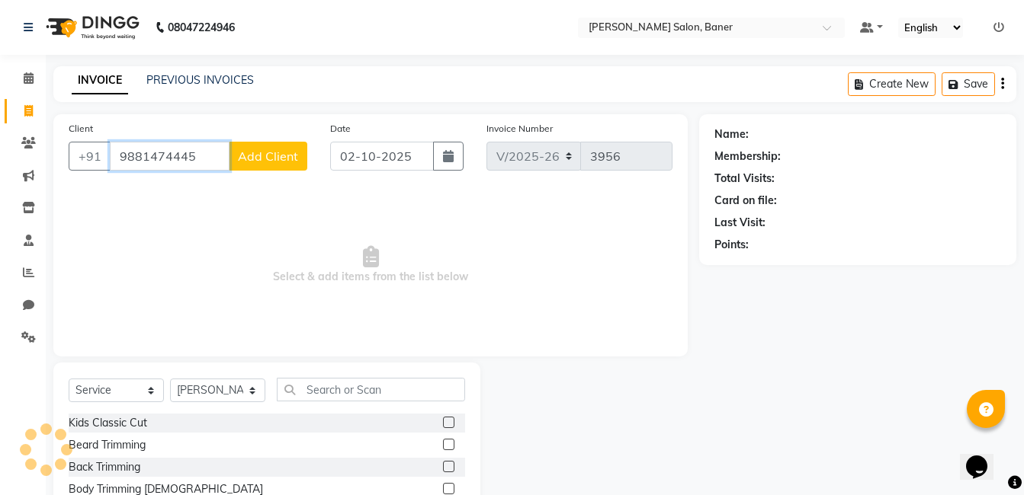
type input "9881474445"
click at [252, 155] on span "Add Client" at bounding box center [268, 156] width 60 height 15
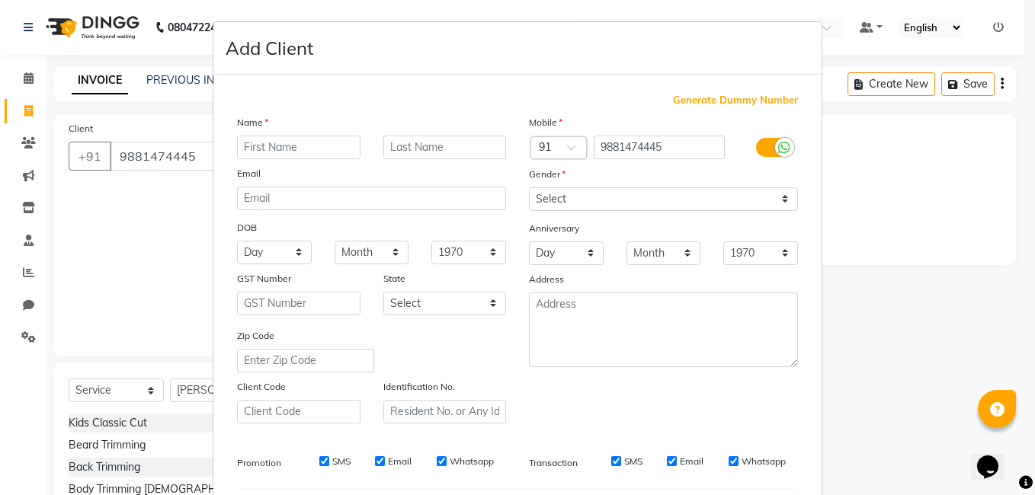
click at [270, 157] on input "text" at bounding box center [298, 148] width 123 height 24
type input "Suchita Pawar"
click at [637, 199] on select "Select Male Female Other Prefer Not To Say" at bounding box center [663, 199] width 269 height 24
select select "female"
click at [529, 187] on select "Select Male Female Other Prefer Not To Say" at bounding box center [663, 199] width 269 height 24
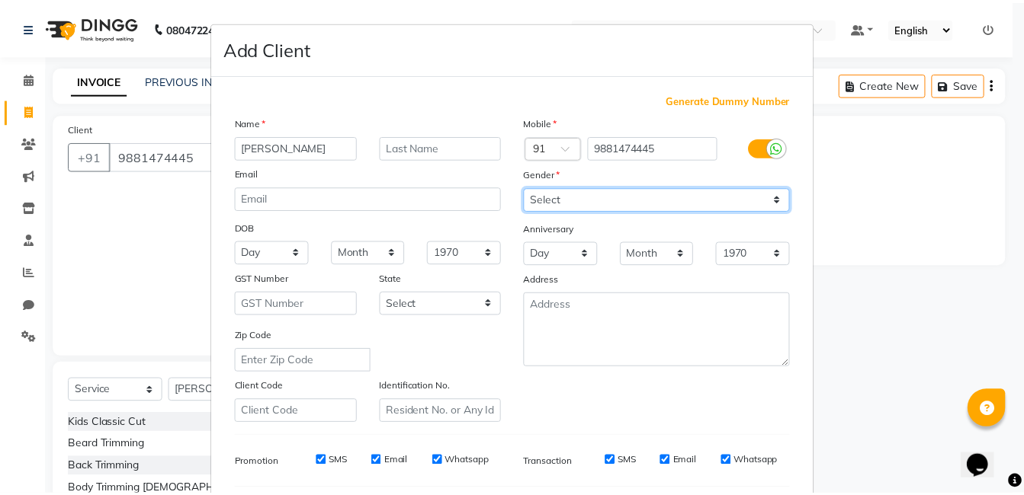
scroll to position [208, 0]
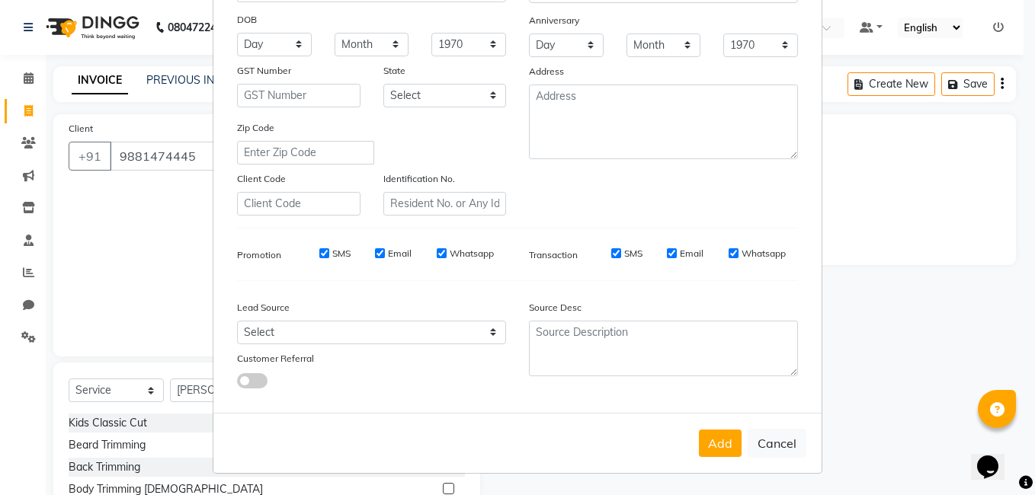
click at [726, 440] on button "Add" at bounding box center [720, 443] width 43 height 27
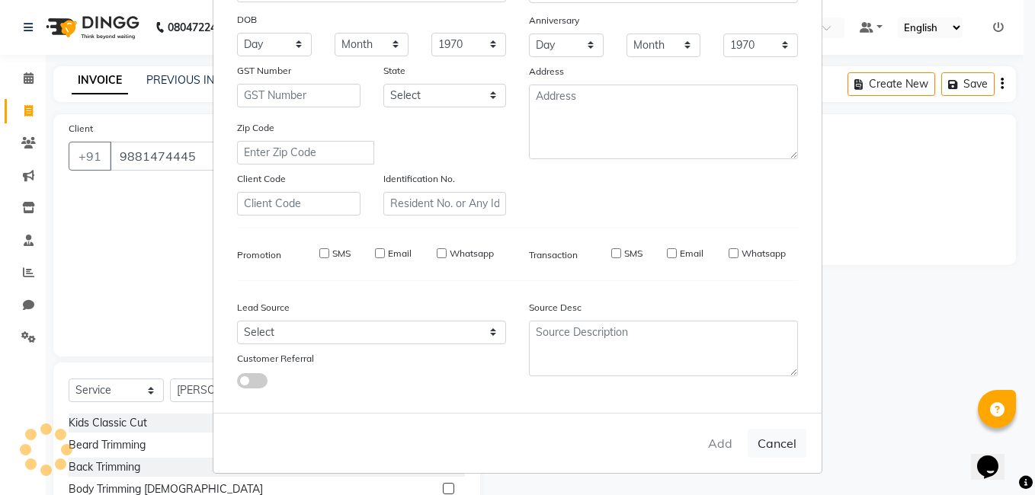
select select
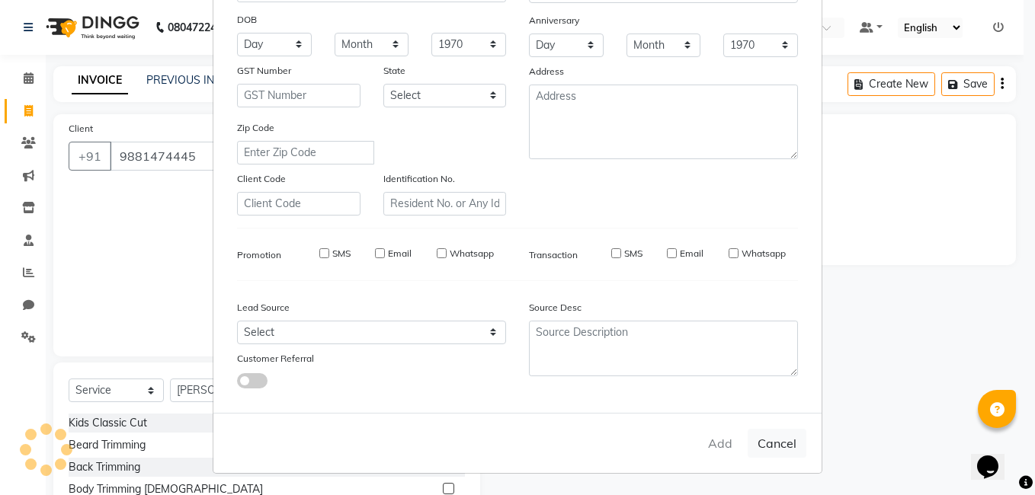
select select
checkbox input "false"
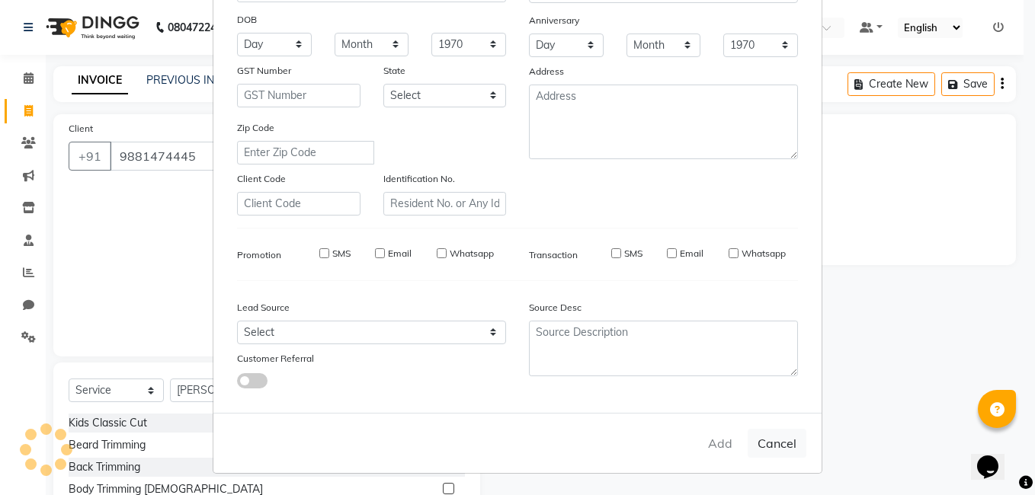
checkbox input "false"
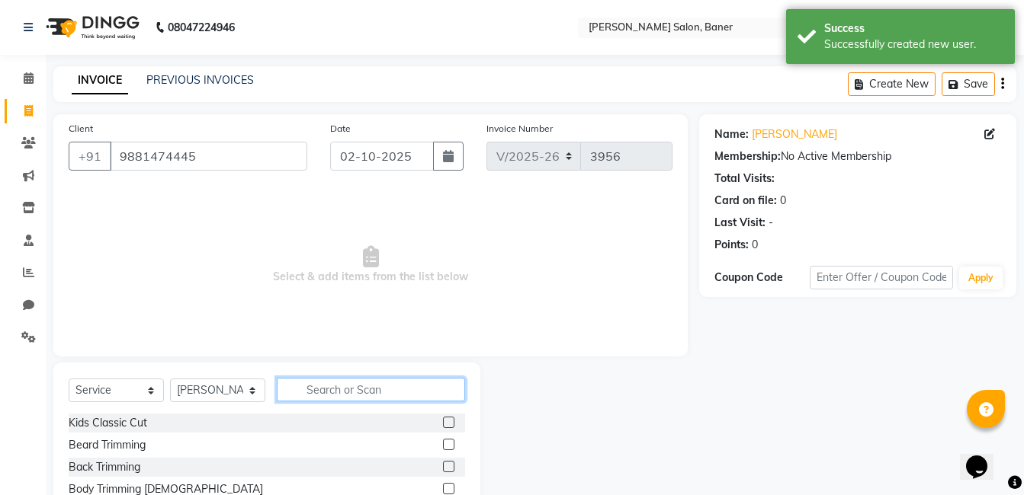
click at [353, 395] on input "text" at bounding box center [371, 390] width 188 height 24
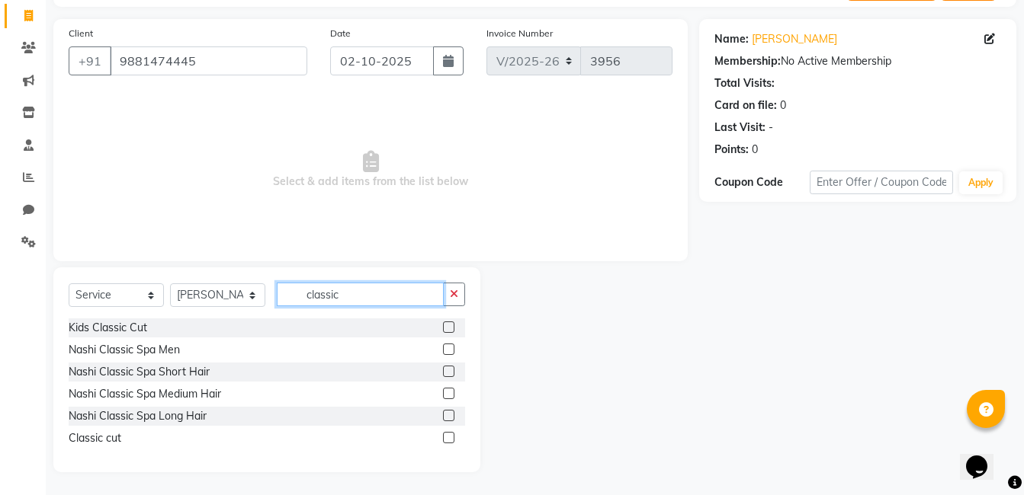
type input "classic"
click at [446, 441] on label at bounding box center [448, 437] width 11 height 11
click at [446, 441] on input "checkbox" at bounding box center [448, 439] width 10 height 10
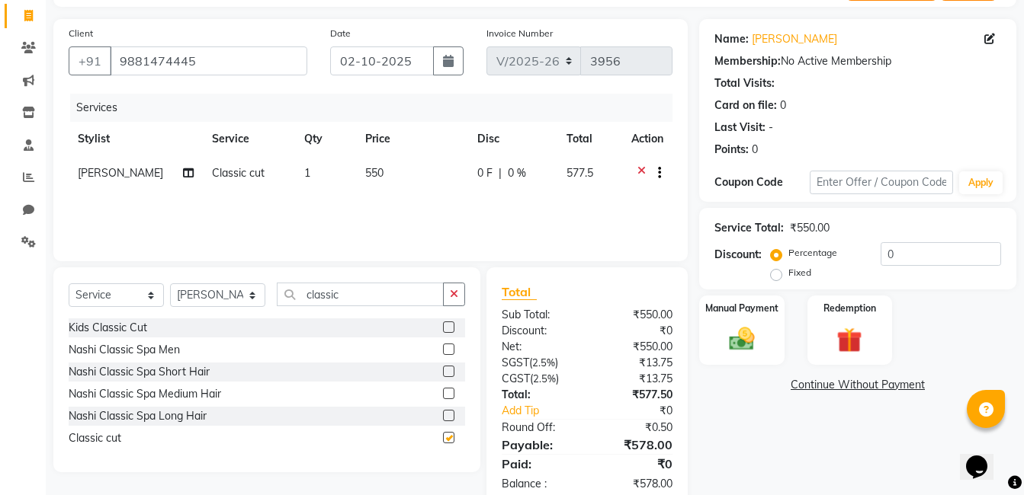
checkbox input "false"
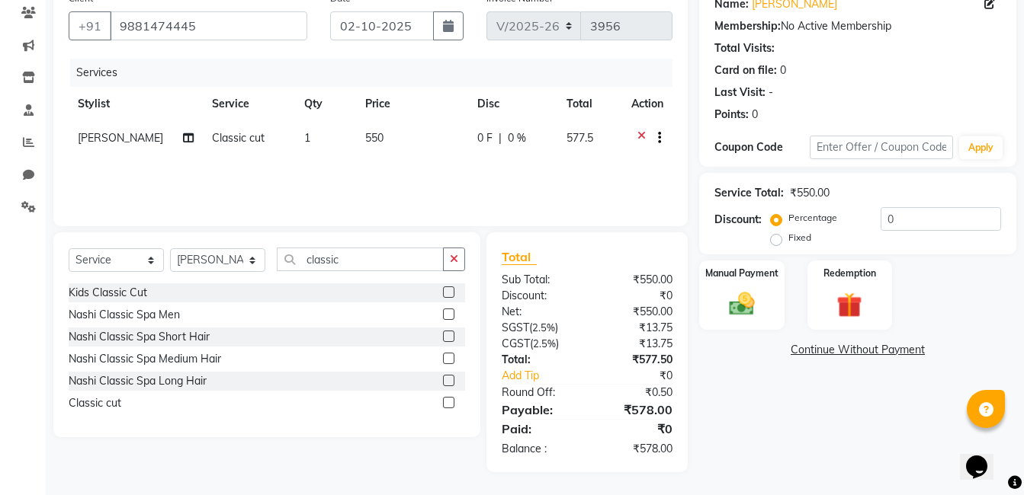
click at [110, 143] on span "[PERSON_NAME]" at bounding box center [120, 138] width 85 height 14
select select "60255"
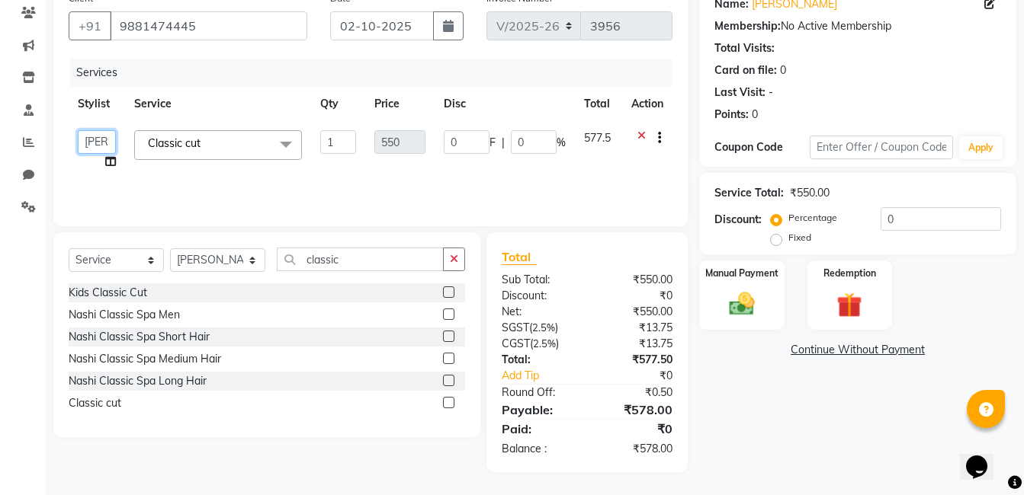
click at [110, 143] on select "Aaftab Malik Admin Jabaaz Karan Rathod Karishma Khot Krishna Vyavahare Kshitija…" at bounding box center [97, 142] width 38 height 24
select select "90315"
click at [722, 309] on div "Manual Payment" at bounding box center [741, 295] width 88 height 72
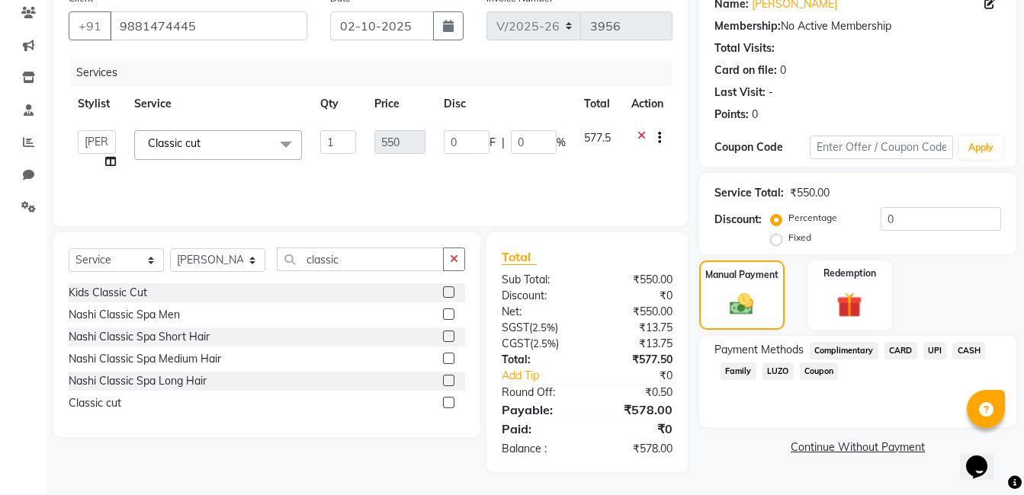
click at [939, 350] on span "UPI" at bounding box center [935, 351] width 24 height 18
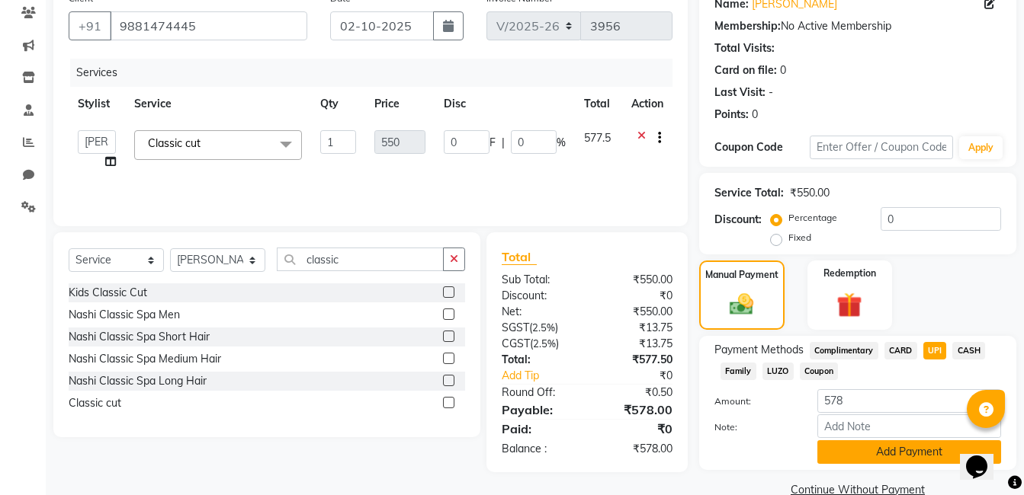
click at [902, 455] on button "Add Payment" at bounding box center [909, 453] width 184 height 24
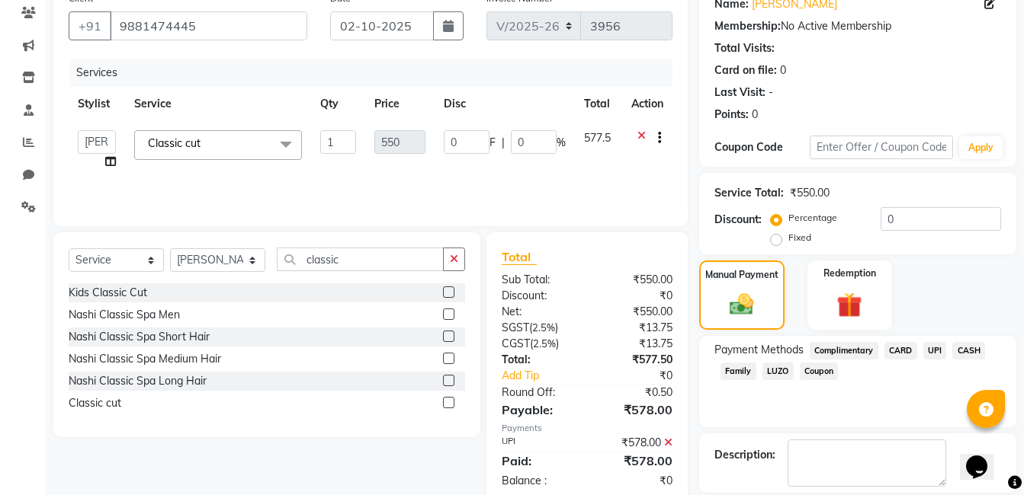
scroll to position [203, 0]
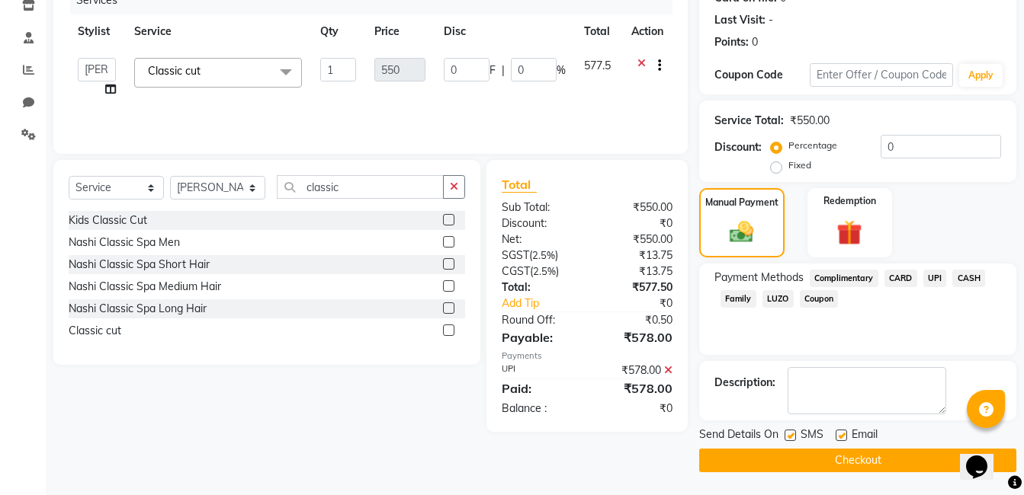
click at [843, 458] on button "Checkout" at bounding box center [857, 461] width 317 height 24
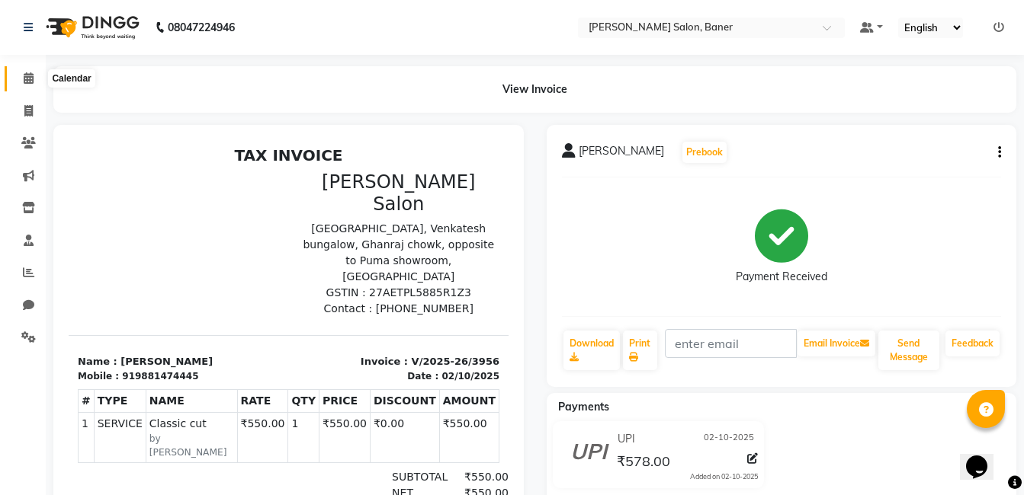
click at [32, 83] on icon at bounding box center [29, 77] width 10 height 11
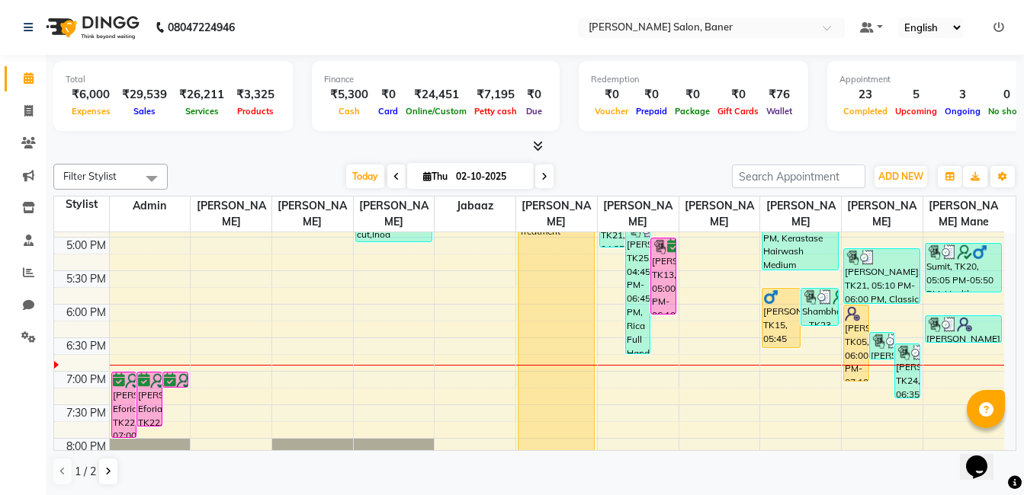
scroll to position [534, 0]
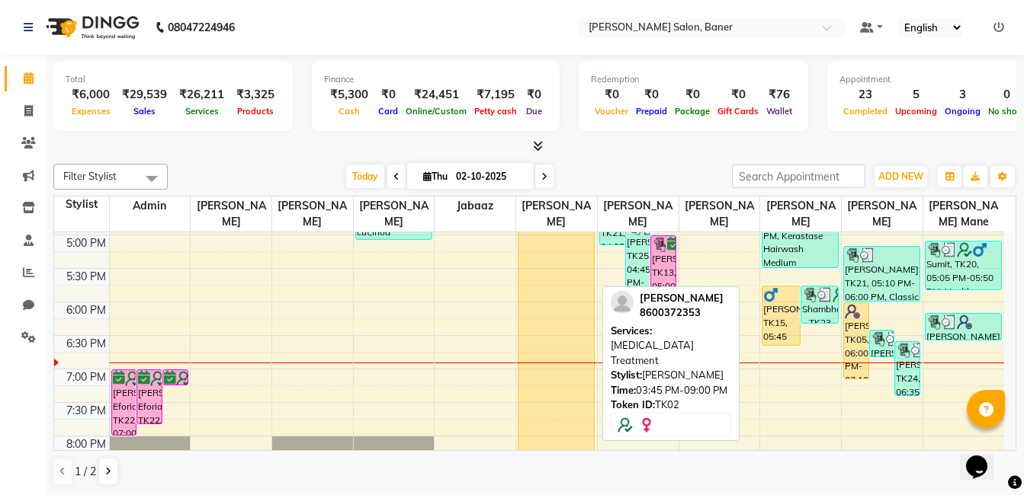
click at [543, 300] on div "Prajkta Deshpande, TK02, 03:45 PM-09:00 PM, Botox Treatment" at bounding box center [555, 327] width 75 height 350
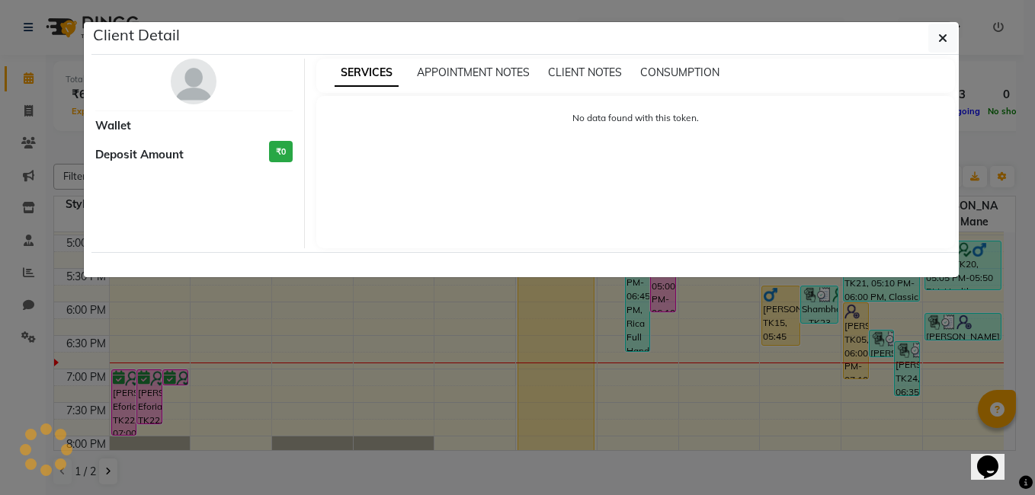
select select "1"
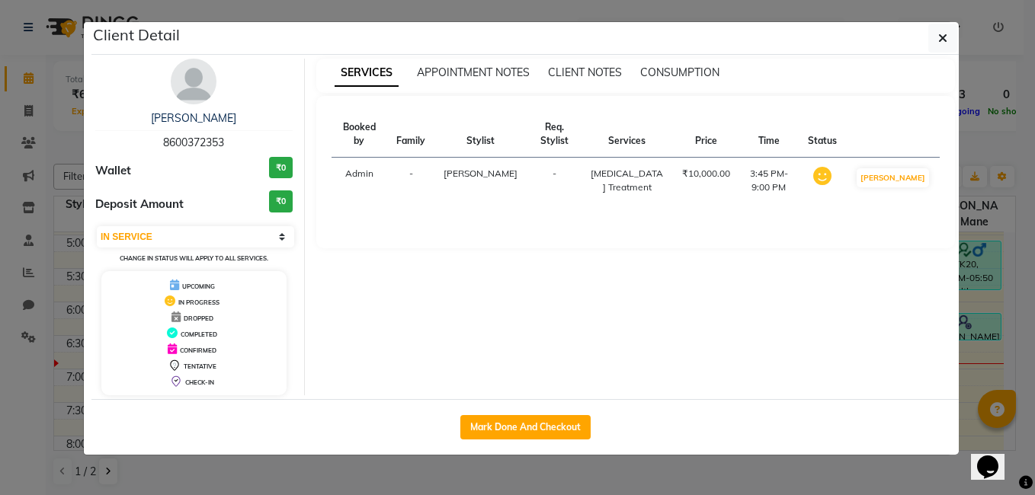
click at [219, 140] on span "8600372353" at bounding box center [193, 143] width 61 height 14
copy span "8600372353"
click at [941, 37] on icon "button" at bounding box center [942, 38] width 9 height 12
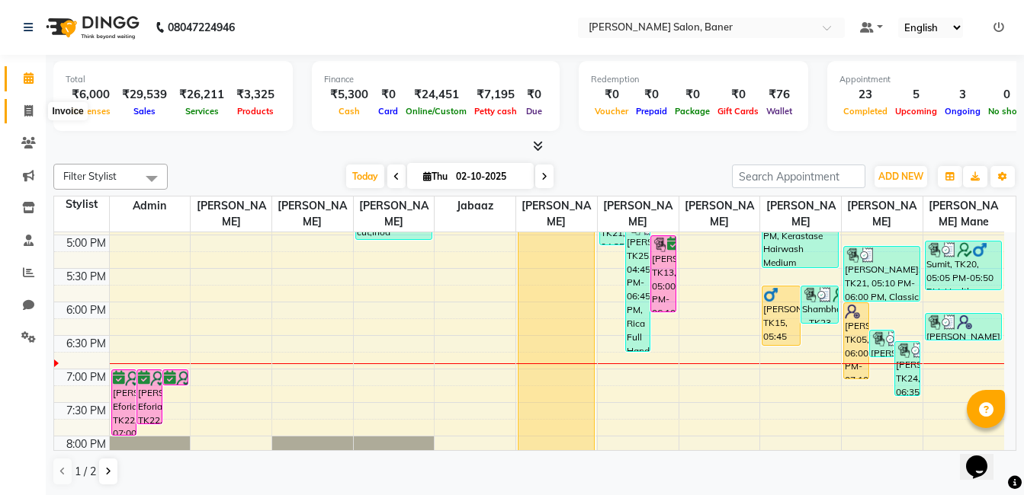
click at [35, 107] on span at bounding box center [28, 112] width 27 height 18
select select "service"
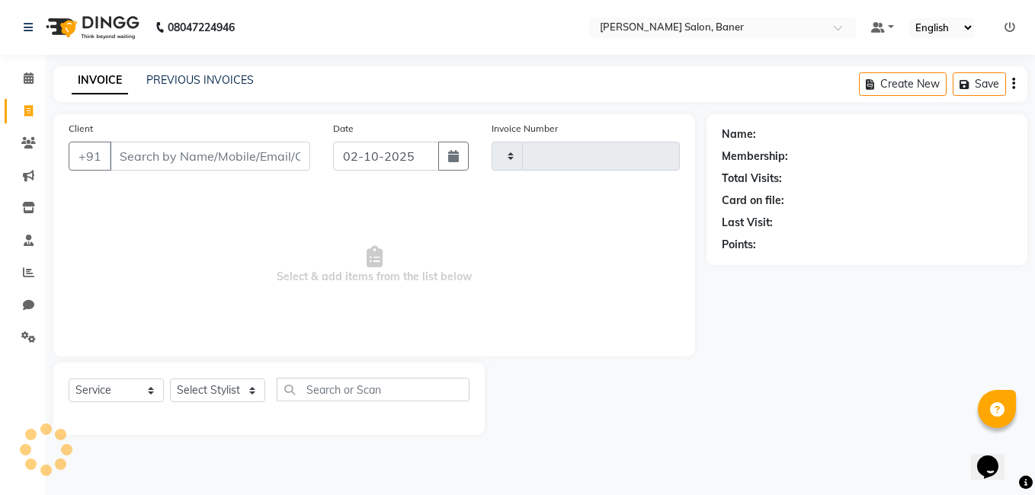
type input "3957"
select select "7115"
type input "8600372353"
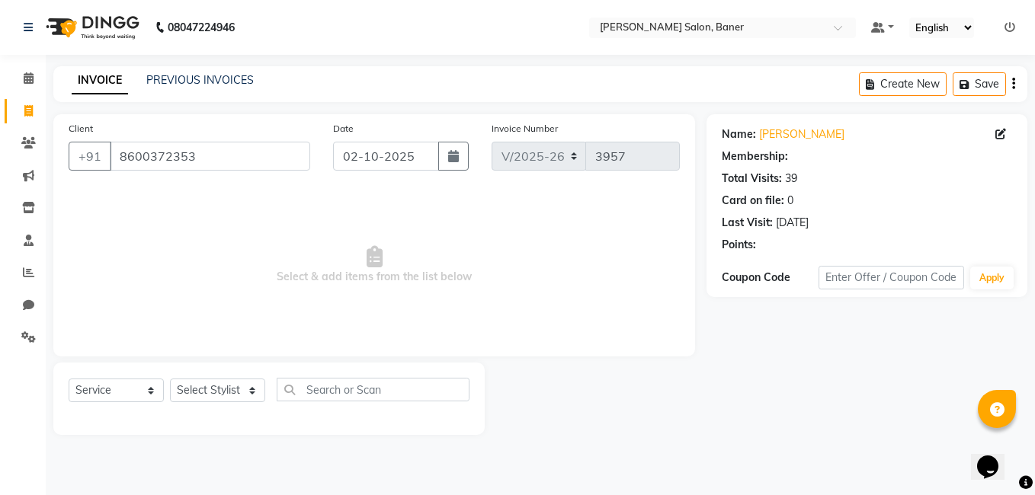
select select "1: Object"
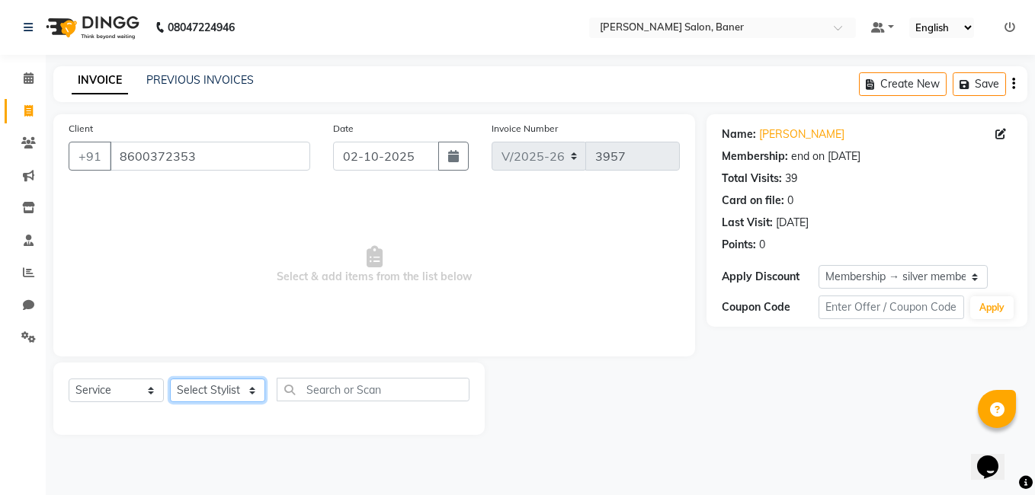
click at [189, 393] on select "Select Stylist [PERSON_NAME] Admin Jabaaz [PERSON_NAME] [PERSON_NAME] [PERSON_N…" at bounding box center [217, 391] width 95 height 24
select select "89608"
click at [170, 379] on select "Select Stylist [PERSON_NAME] Admin Jabaaz [PERSON_NAME] [PERSON_NAME] [PERSON_N…" at bounding box center [217, 391] width 95 height 24
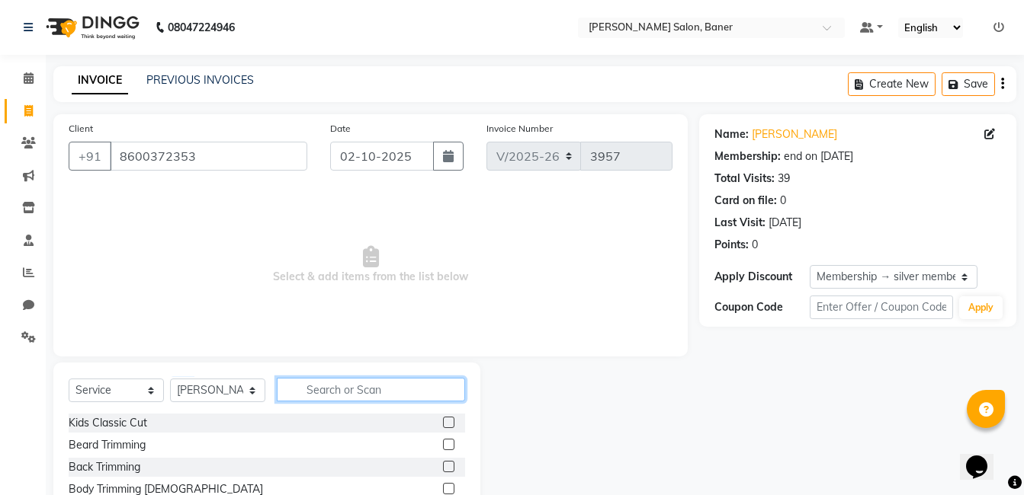
click at [329, 396] on input "text" at bounding box center [371, 390] width 188 height 24
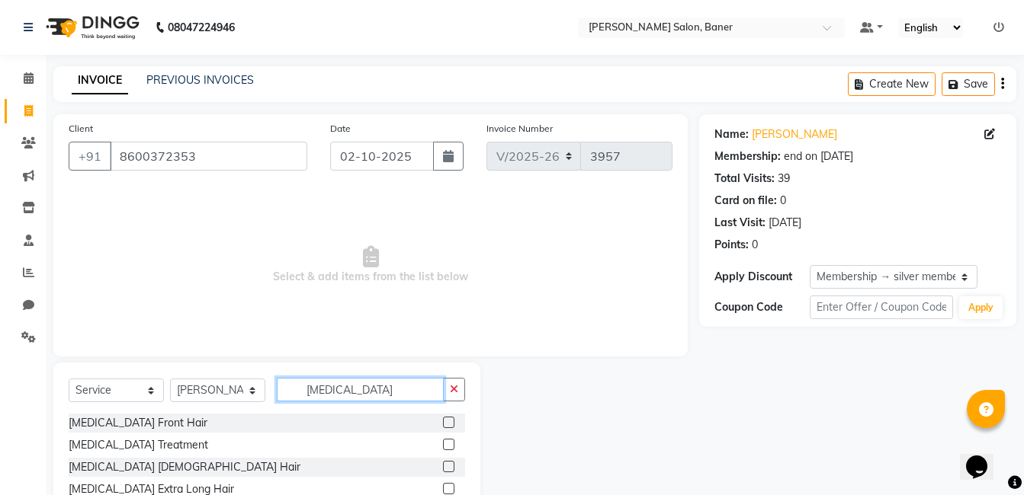
scroll to position [115, 0]
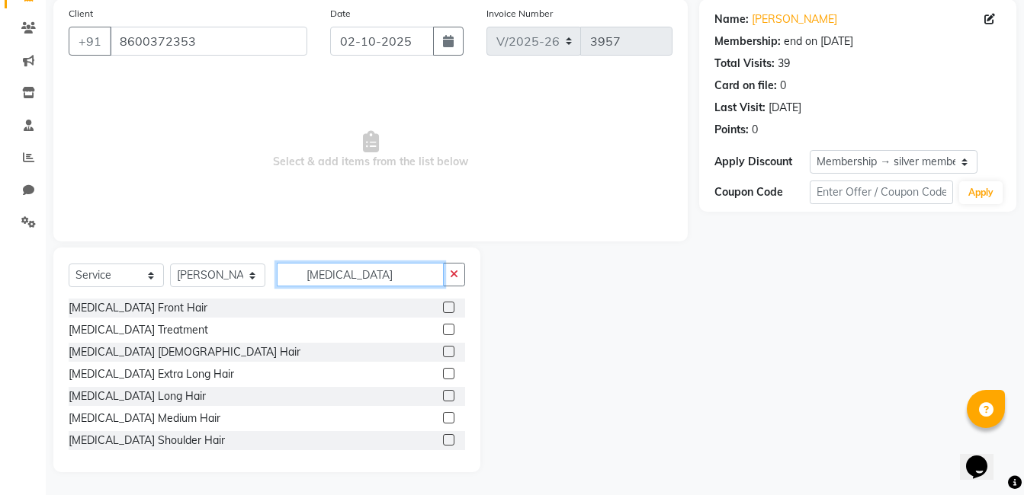
type input "botox"
click at [443, 418] on label at bounding box center [448, 417] width 11 height 11
click at [443, 418] on input "checkbox" at bounding box center [448, 419] width 10 height 10
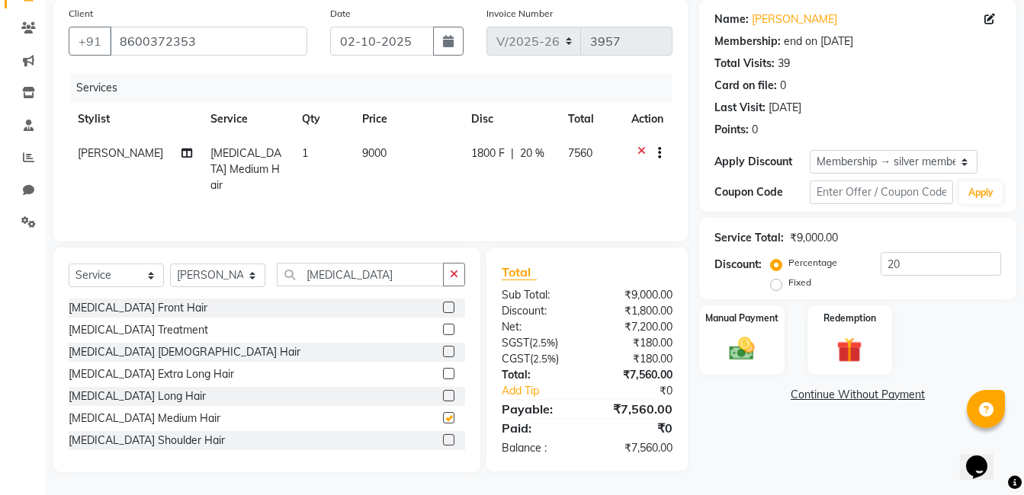
checkbox input "false"
click at [111, 279] on select "Select Service Product Membership Package Voucher Prepaid Gift Card" at bounding box center [116, 276] width 95 height 24
select select "product"
click at [69, 264] on select "Select Service Product Membership Package Voucher Prepaid Gift Card" at bounding box center [116, 276] width 95 height 24
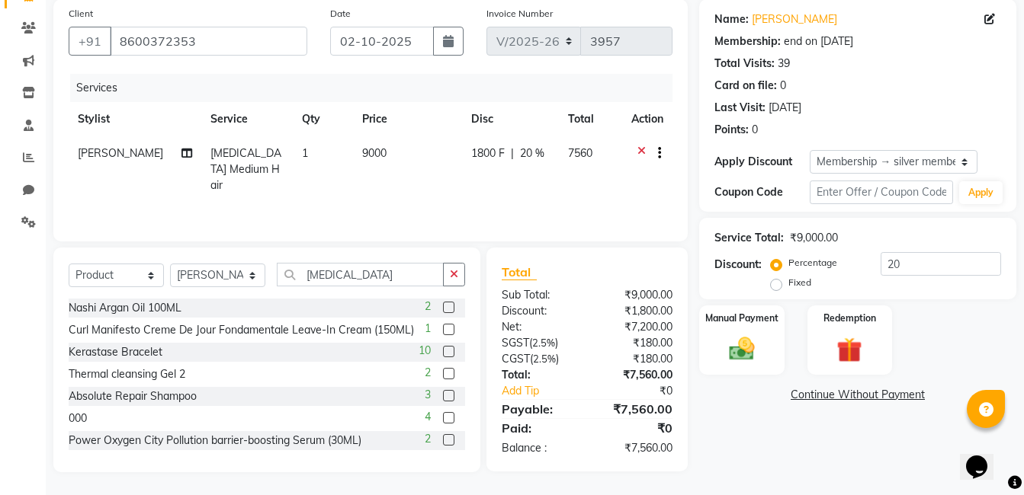
drag, startPoint x: 459, startPoint y: 275, endPoint x: 442, endPoint y: 275, distance: 16.8
click at [454, 275] on button "button" at bounding box center [454, 275] width 22 height 24
click at [389, 270] on input "text" at bounding box center [371, 275] width 188 height 24
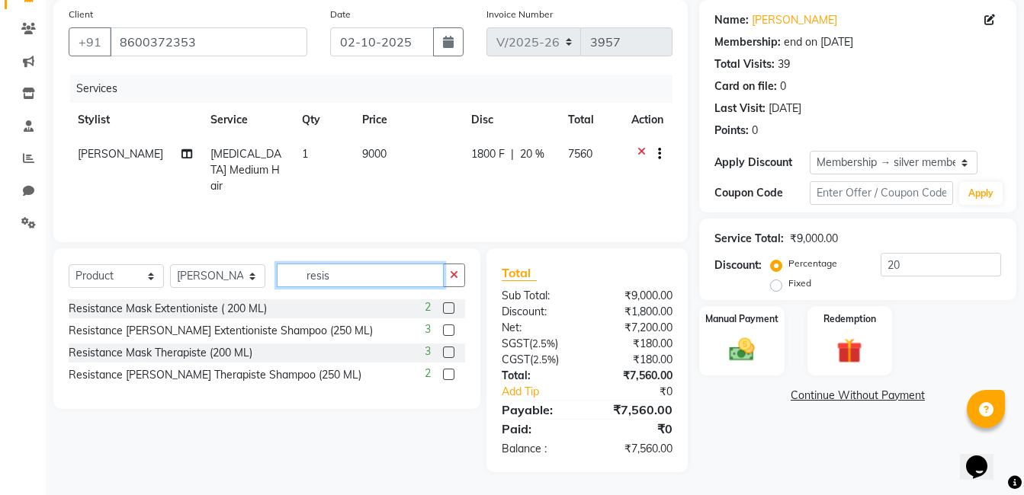
scroll to position [114, 0]
type input "resist"
click at [447, 307] on label at bounding box center [448, 308] width 11 height 11
click at [447, 307] on input "checkbox" at bounding box center [448, 309] width 10 height 10
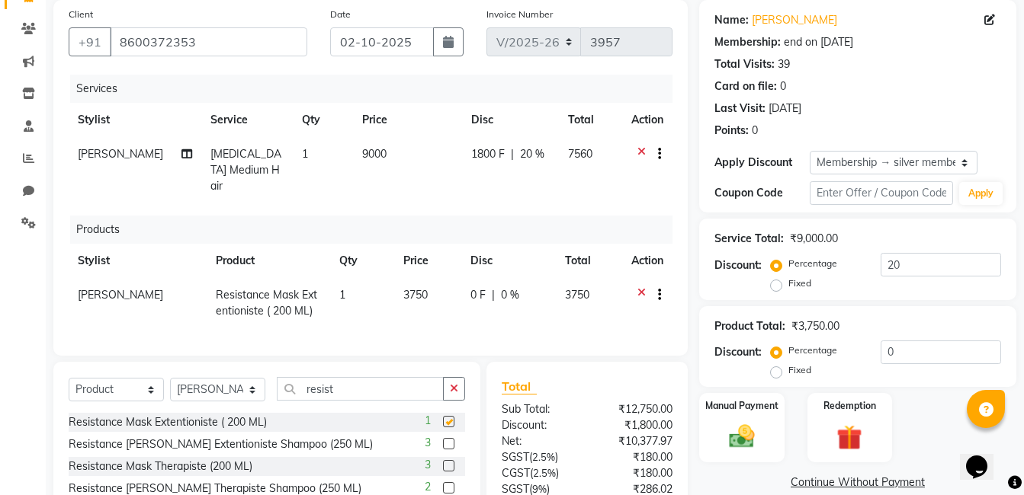
checkbox input "false"
drag, startPoint x: 453, startPoint y: 389, endPoint x: 413, endPoint y: 383, distance: 40.0
click at [450, 389] on icon "button" at bounding box center [454, 388] width 8 height 11
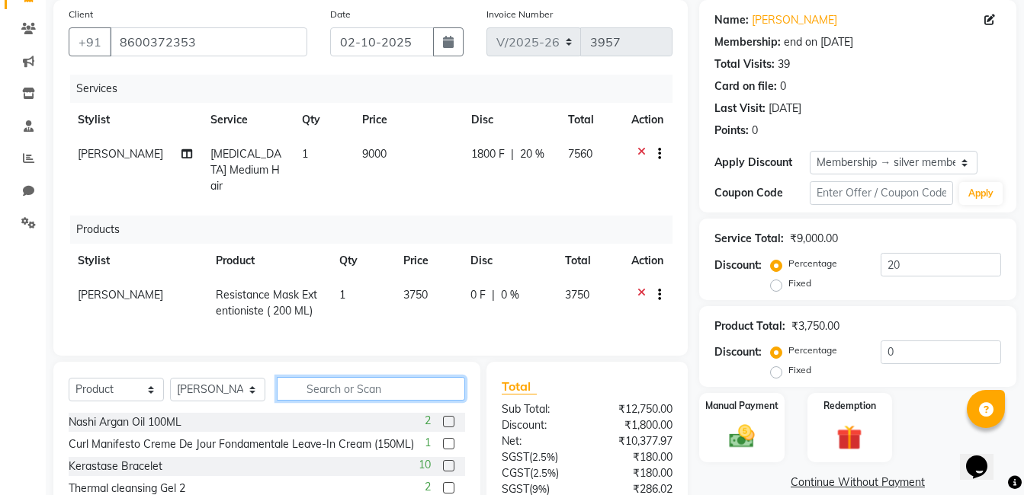
click at [411, 382] on input "text" at bounding box center [371, 389] width 188 height 24
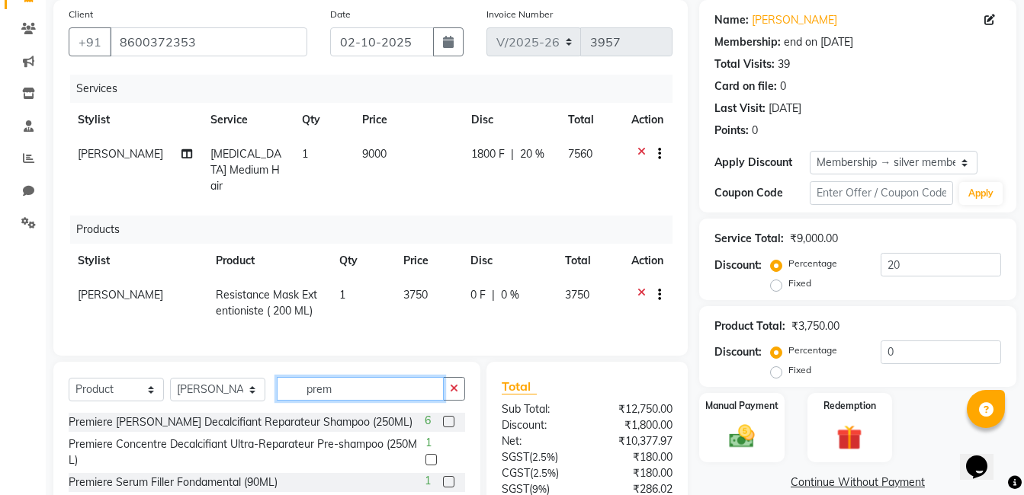
scroll to position [191, 0]
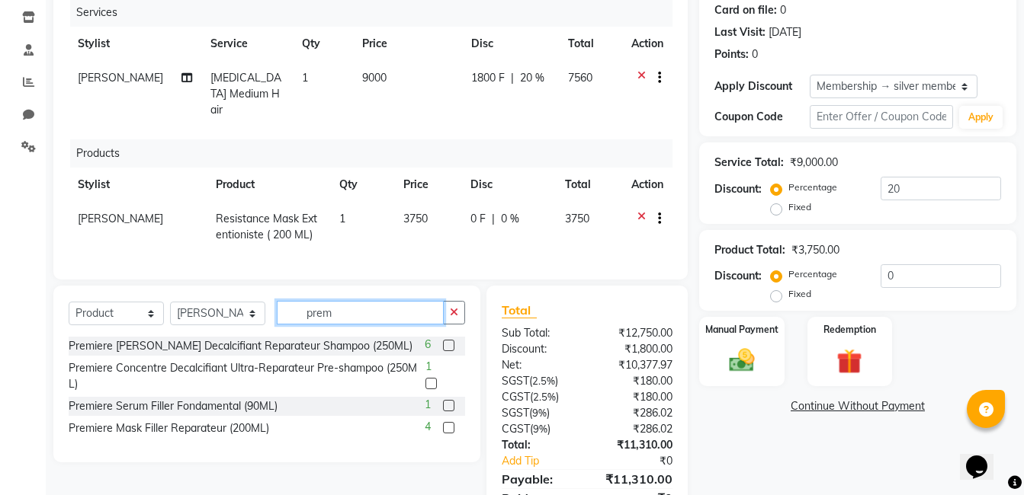
type input "prem"
click at [447, 342] on label at bounding box center [448, 345] width 11 height 11
click at [447, 342] on input "checkbox" at bounding box center [448, 346] width 10 height 10
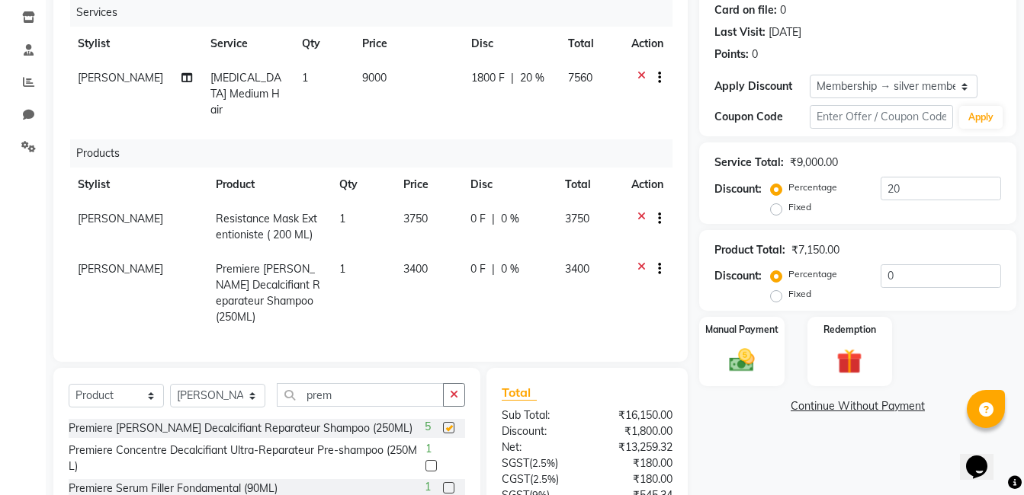
checkbox input "false"
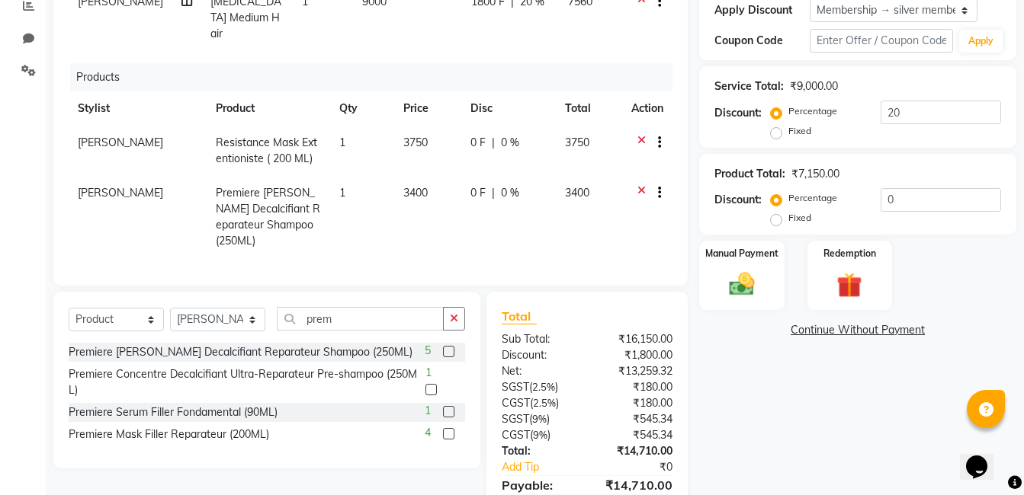
drag, startPoint x: 452, startPoint y: 303, endPoint x: 385, endPoint y: 307, distance: 67.2
click at [444, 307] on button "button" at bounding box center [454, 319] width 22 height 24
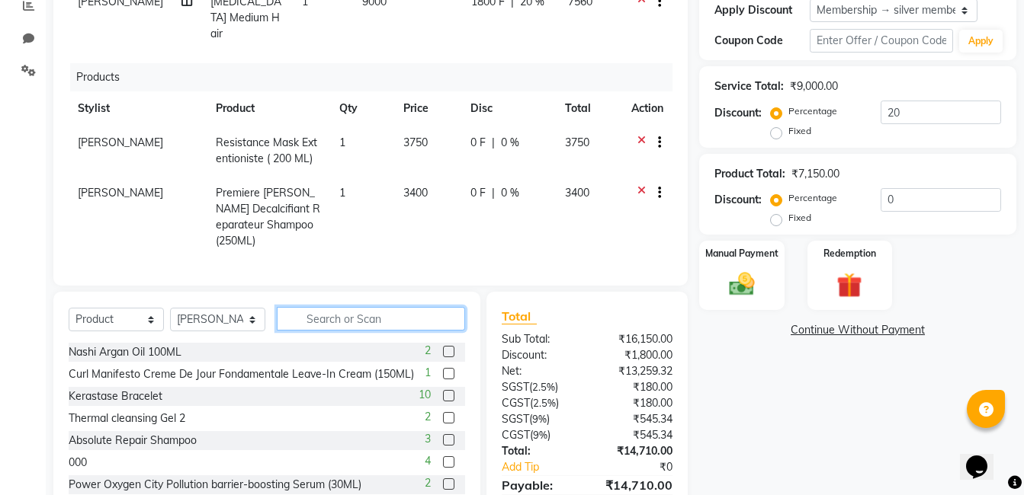
click at [381, 307] on input "text" at bounding box center [371, 319] width 188 height 24
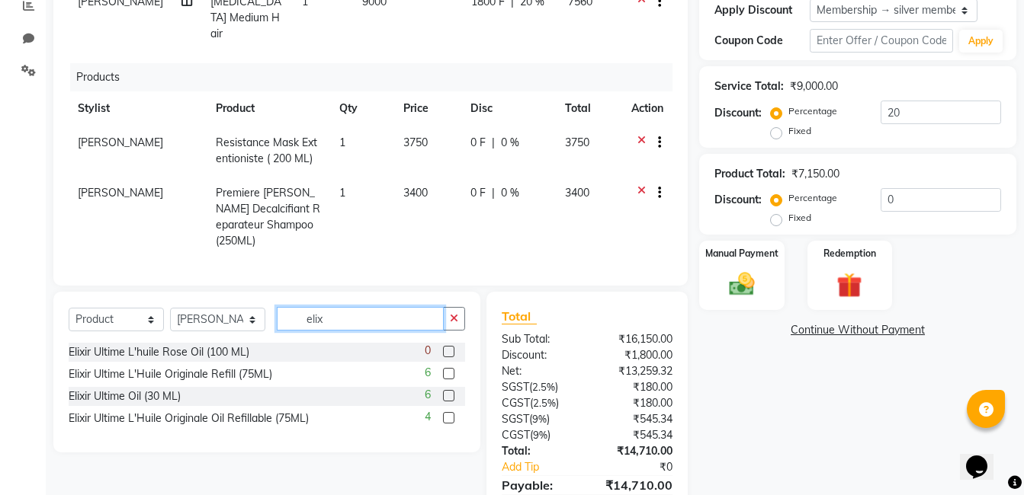
type input "elix"
click at [445, 412] on label at bounding box center [448, 417] width 11 height 11
click at [445, 414] on input "checkbox" at bounding box center [448, 419] width 10 height 10
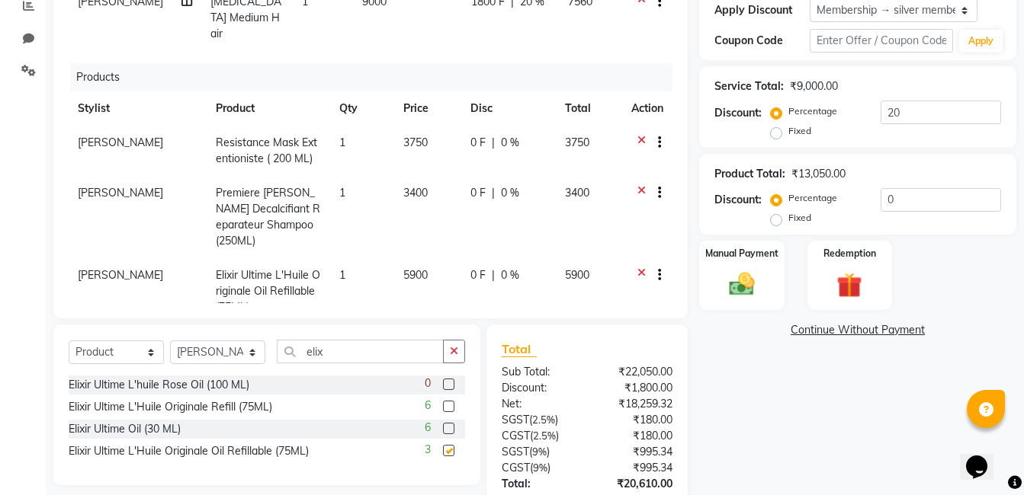
checkbox input "false"
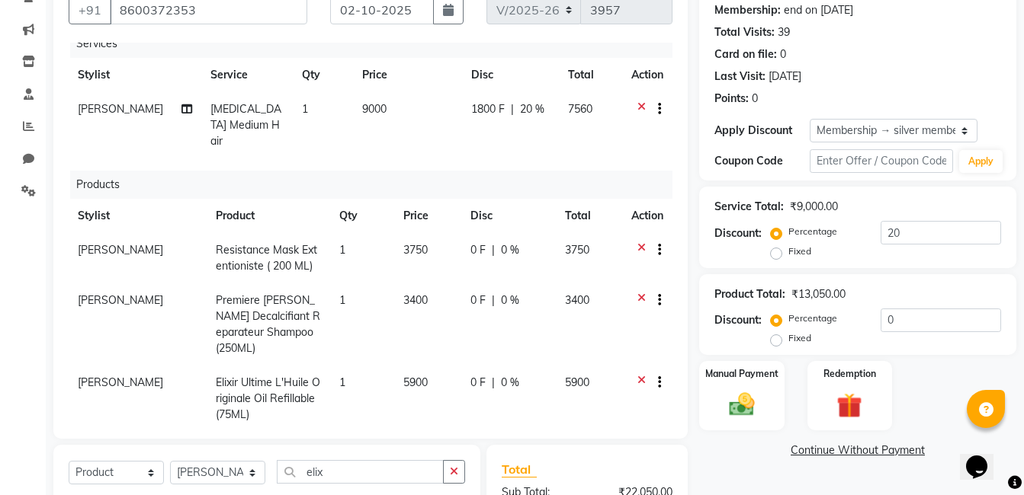
scroll to position [375, 0]
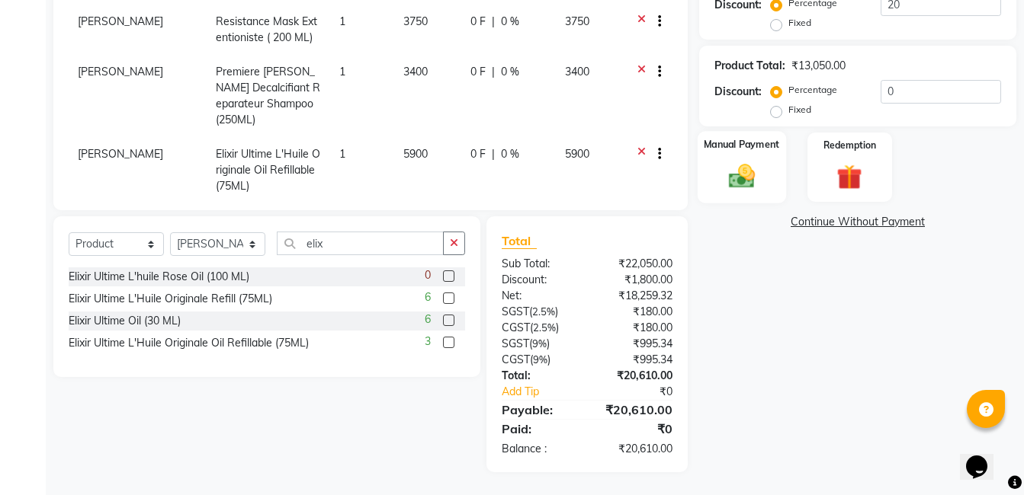
click at [752, 194] on div "Manual Payment" at bounding box center [741, 167] width 88 height 72
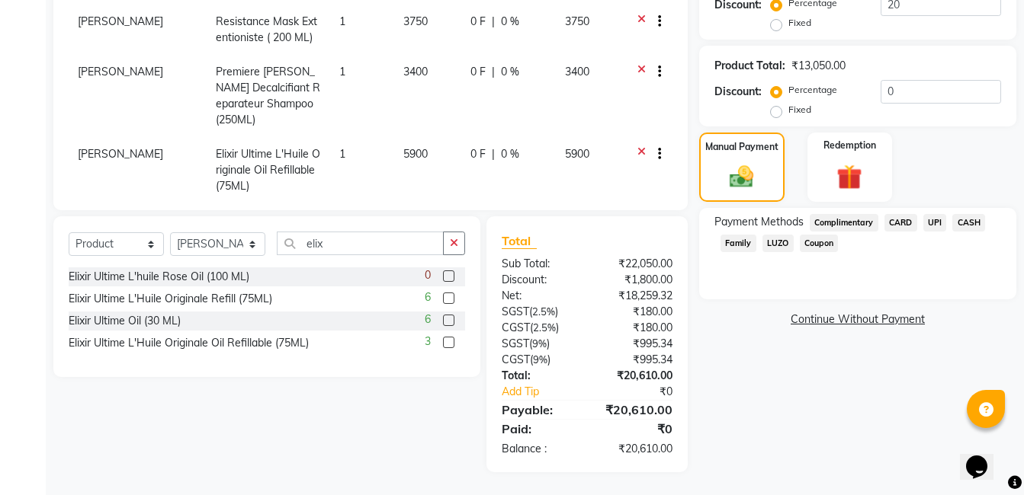
click at [930, 224] on span "UPI" at bounding box center [935, 223] width 24 height 18
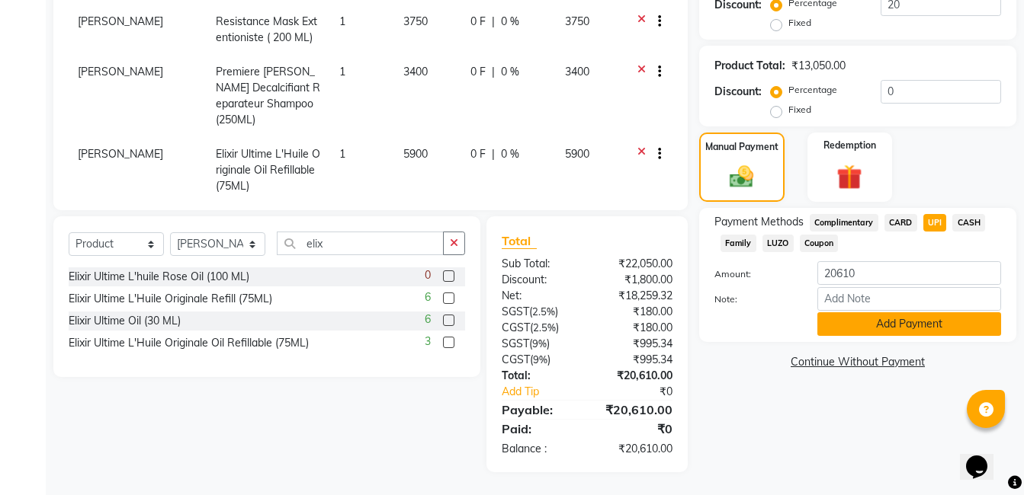
click at [902, 322] on button "Add Payment" at bounding box center [909, 324] width 184 height 24
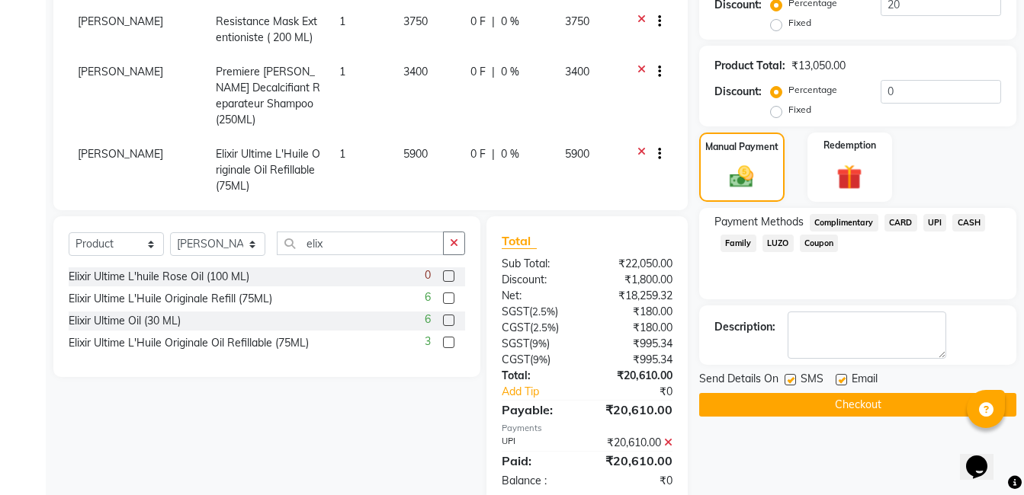
scroll to position [407, 0]
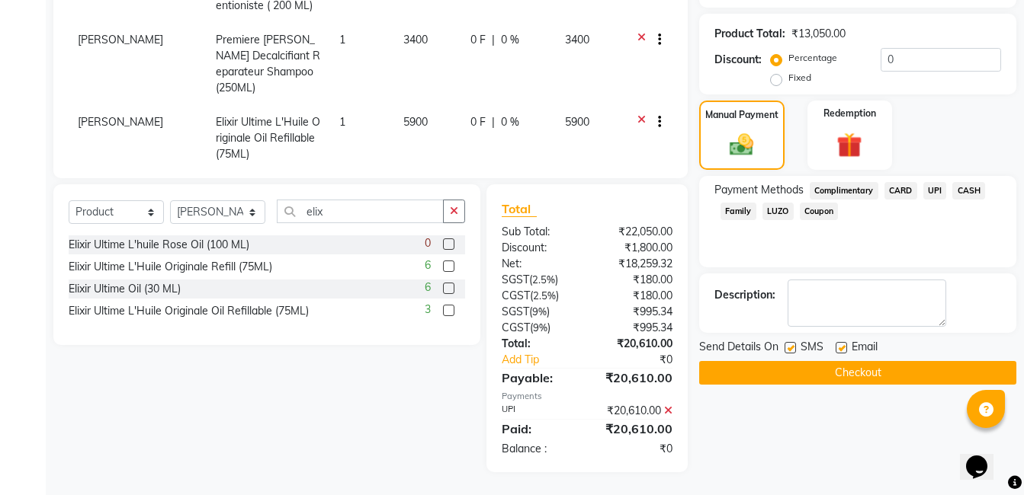
click at [867, 373] on button "Checkout" at bounding box center [857, 373] width 317 height 24
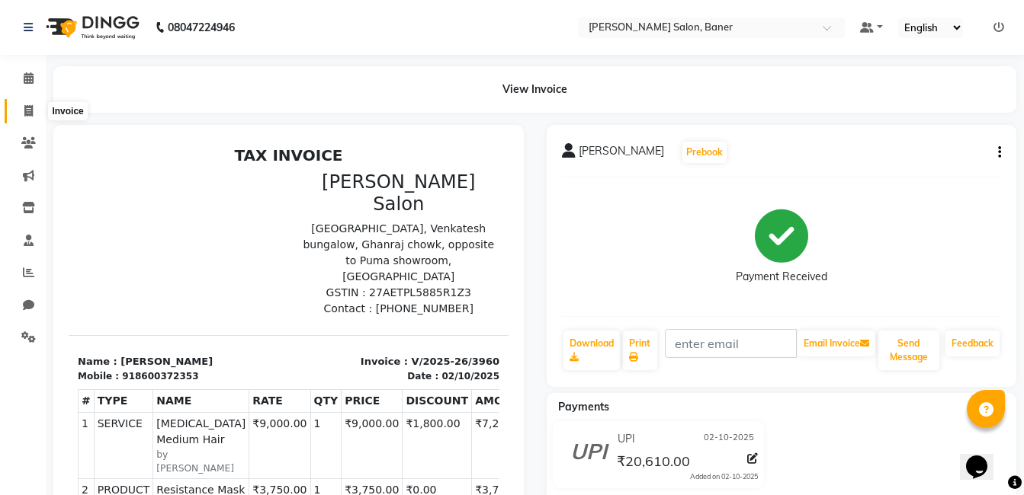
drag, startPoint x: 20, startPoint y: 109, endPoint x: 34, endPoint y: 107, distance: 13.8
click at [20, 109] on span at bounding box center [28, 112] width 27 height 18
select select "service"
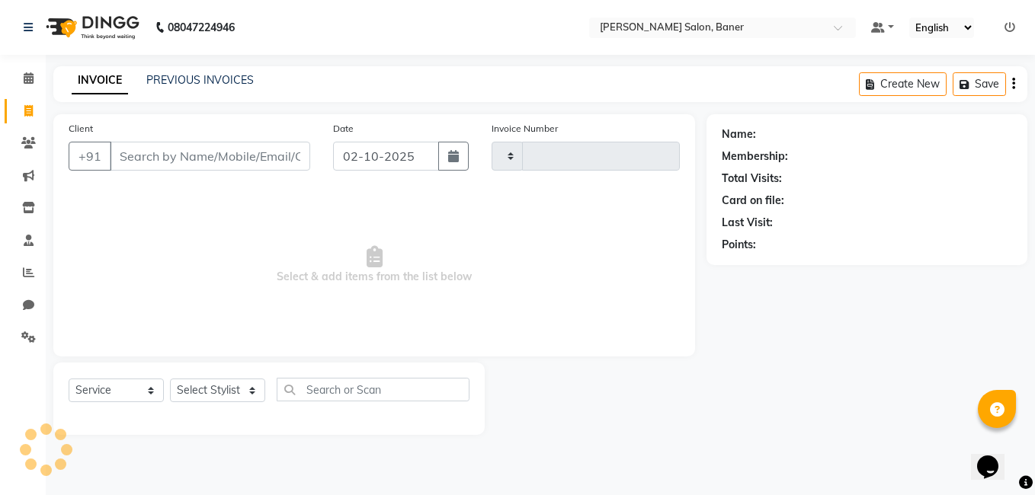
type input "3961"
select select "7115"
click at [197, 80] on link "PREVIOUS INVOICES" at bounding box center [199, 80] width 107 height 14
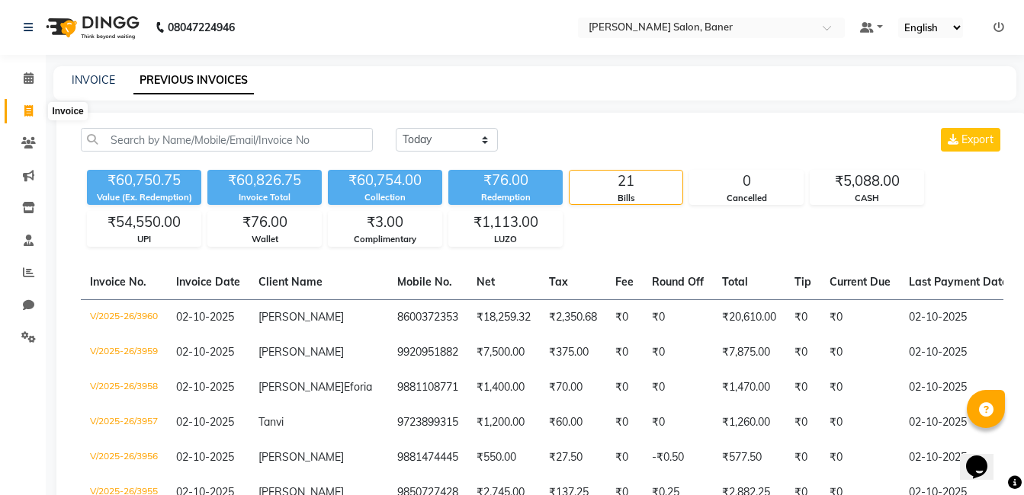
click at [28, 116] on icon at bounding box center [28, 110] width 8 height 11
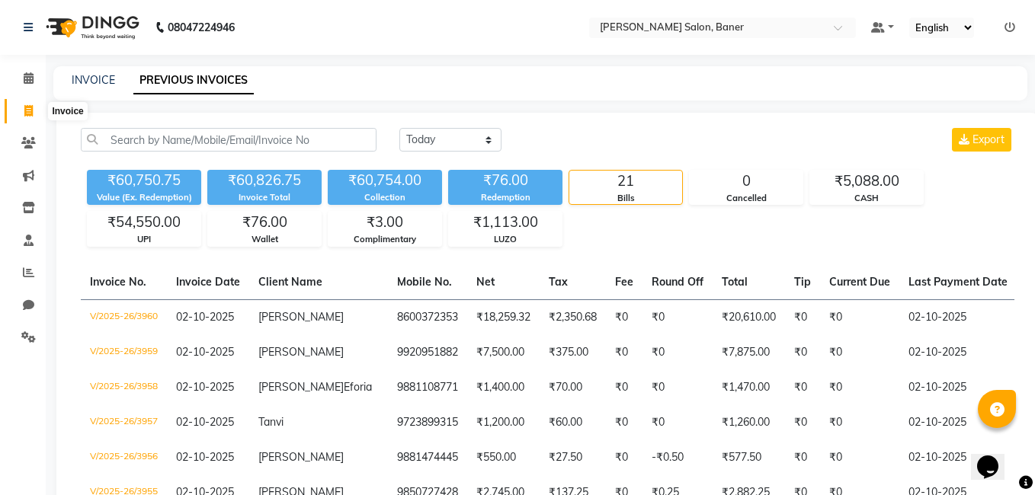
select select "7115"
select select "service"
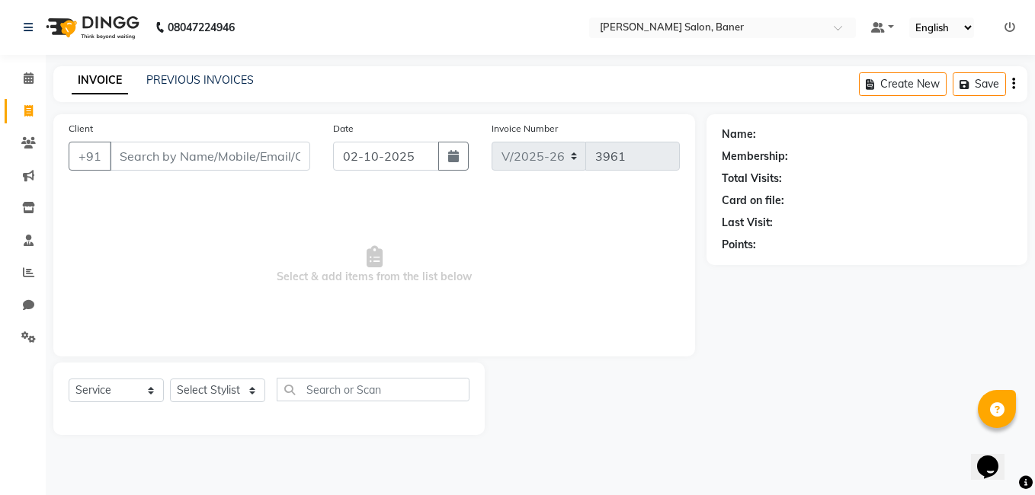
click at [182, 89] on div "INVOICE PREVIOUS INVOICES" at bounding box center [162, 81] width 219 height 18
click at [199, 79] on link "PREVIOUS INVOICES" at bounding box center [199, 80] width 107 height 14
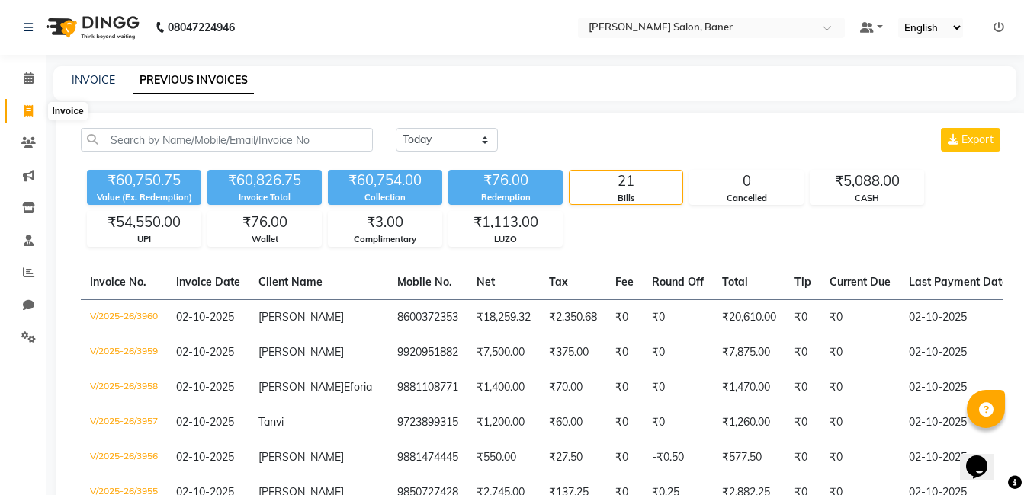
click at [24, 114] on icon at bounding box center [28, 110] width 8 height 11
select select "service"
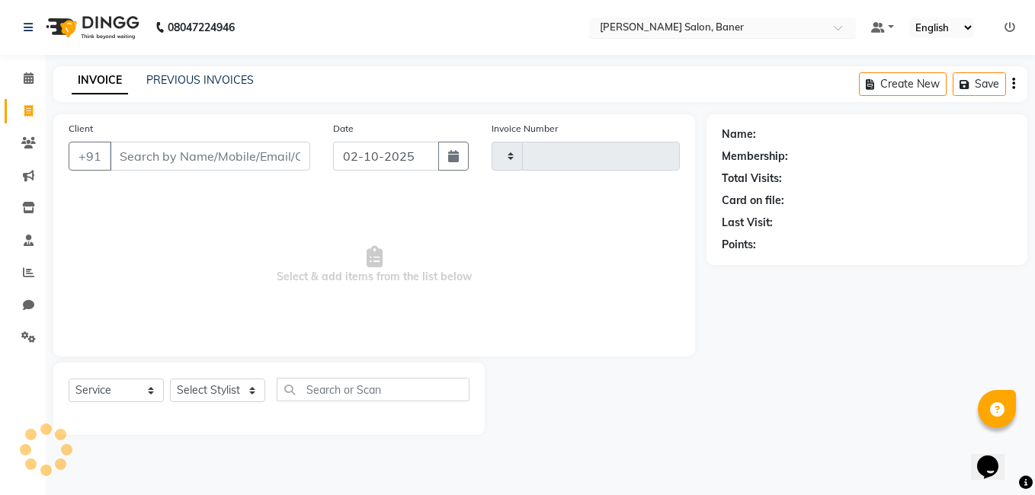
type input "3961"
select select "7115"
drag, startPoint x: 20, startPoint y: 81, endPoint x: 34, endPoint y: 80, distance: 14.5
click at [20, 81] on span at bounding box center [28, 79] width 27 height 18
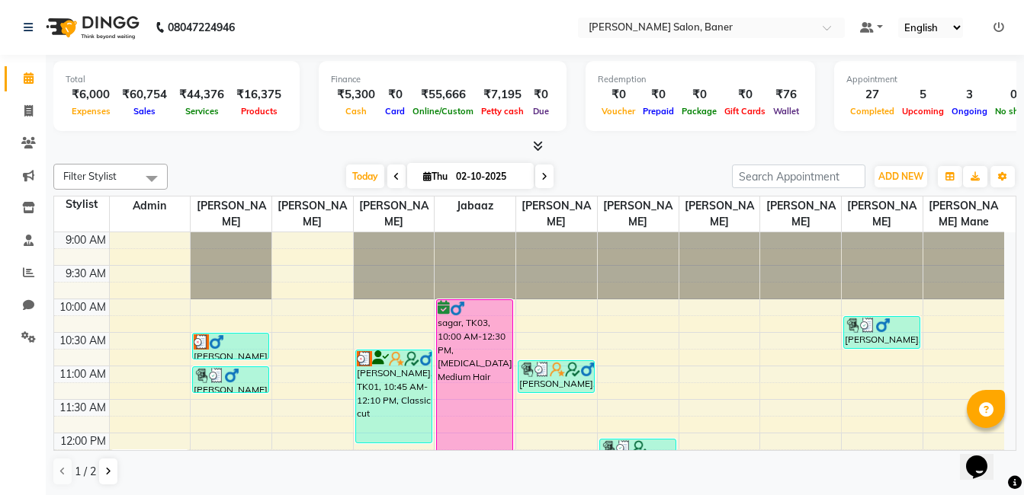
click at [545, 183] on span at bounding box center [544, 177] width 18 height 24
type input "03-10-2025"
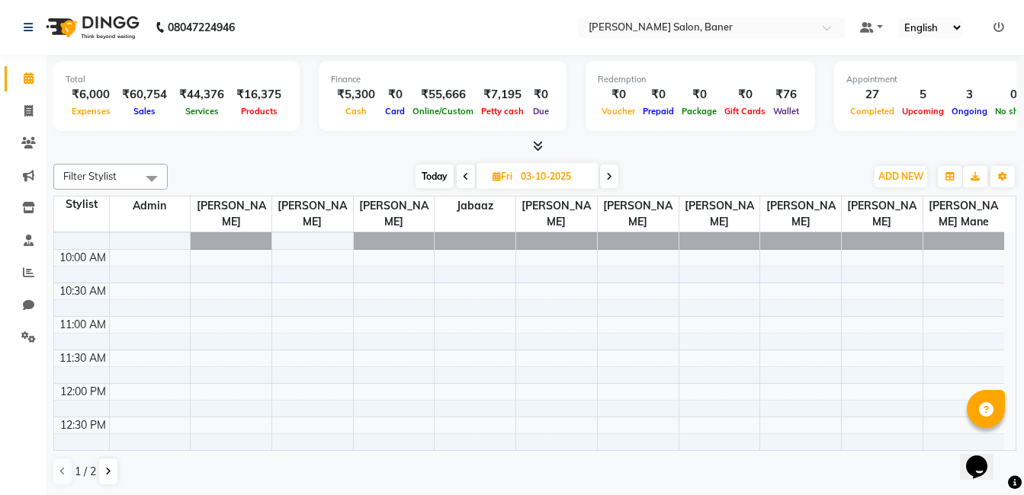
scroll to position [76, 0]
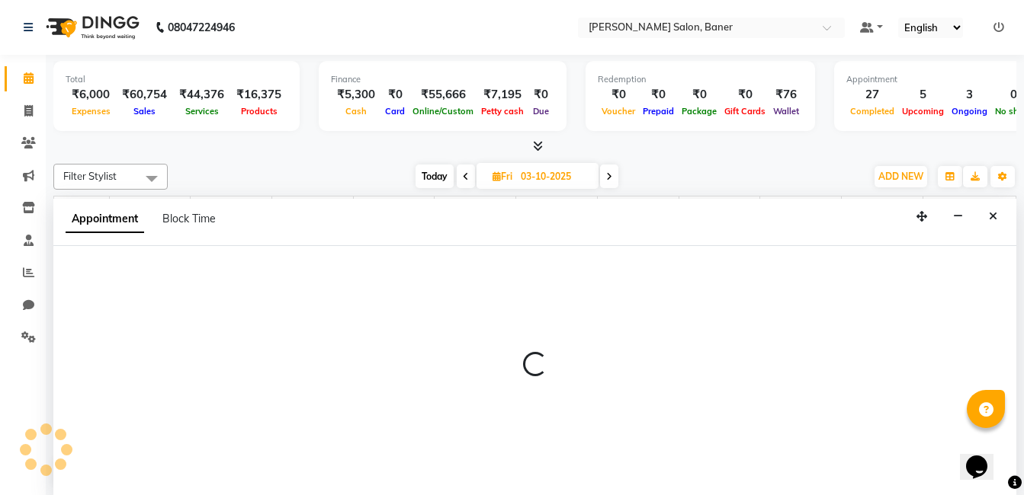
scroll to position [1, 0]
select select "60255"
select select "tentative"
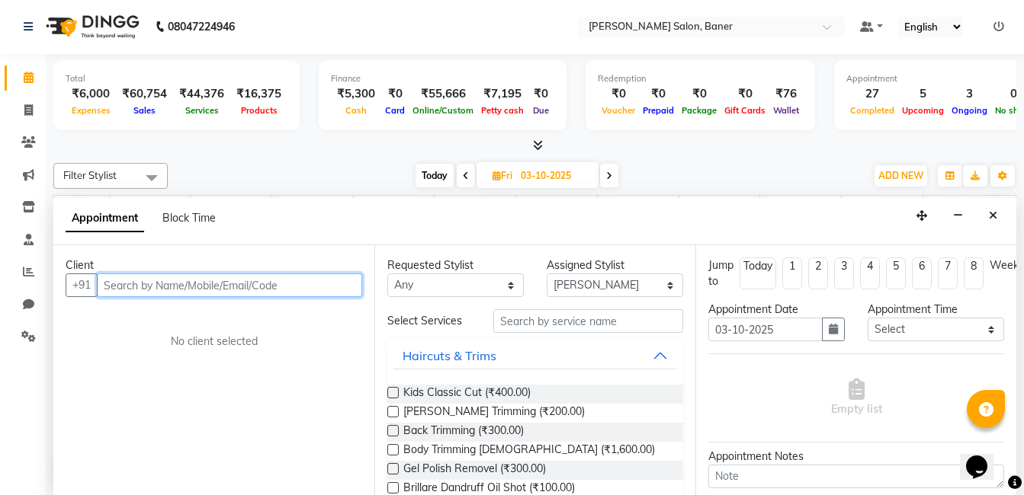
click at [210, 278] on input "text" at bounding box center [229, 286] width 265 height 24
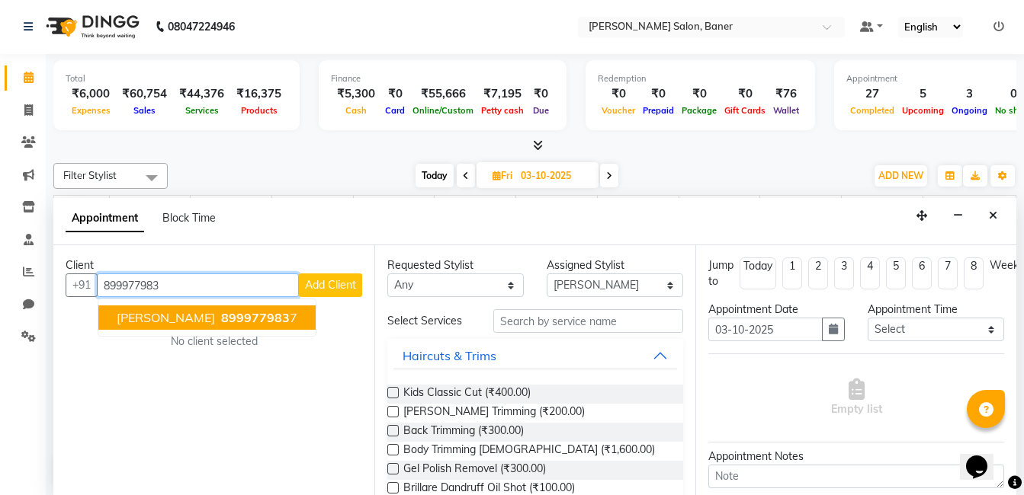
click at [221, 310] on span "899977983" at bounding box center [255, 317] width 69 height 15
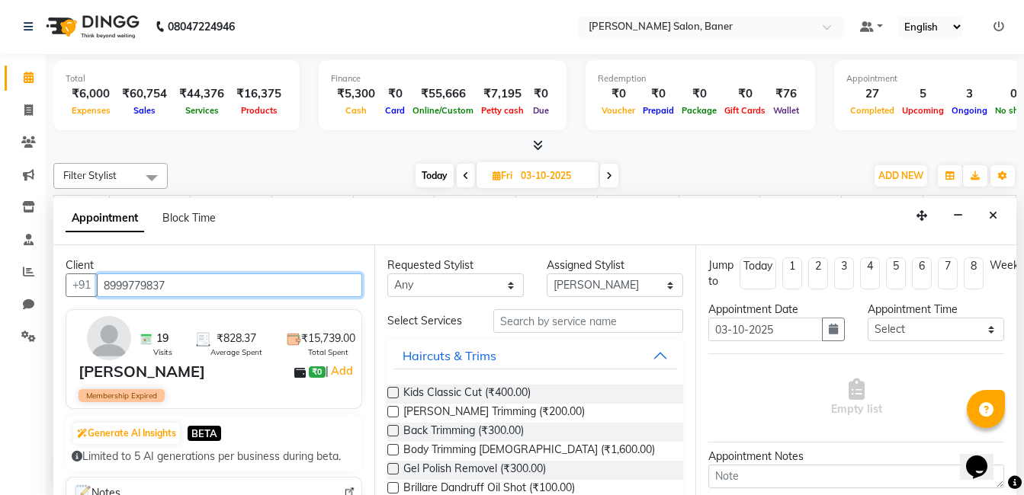
type input "8999779837"
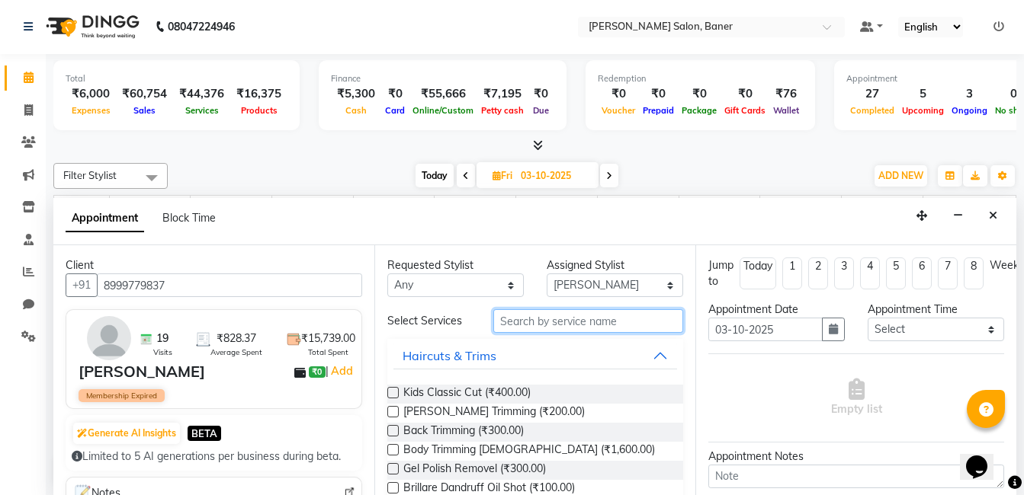
click at [561, 329] on input "text" at bounding box center [588, 321] width 190 height 24
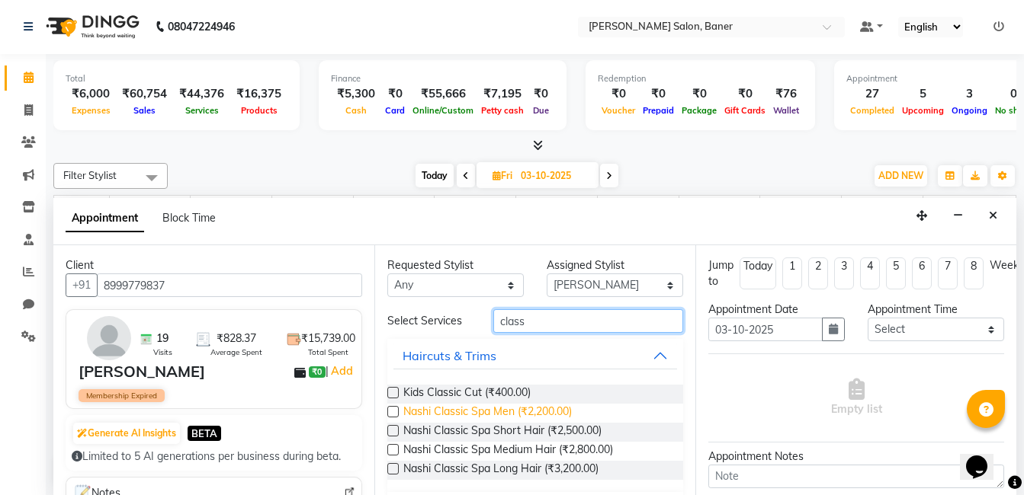
scroll to position [43, 0]
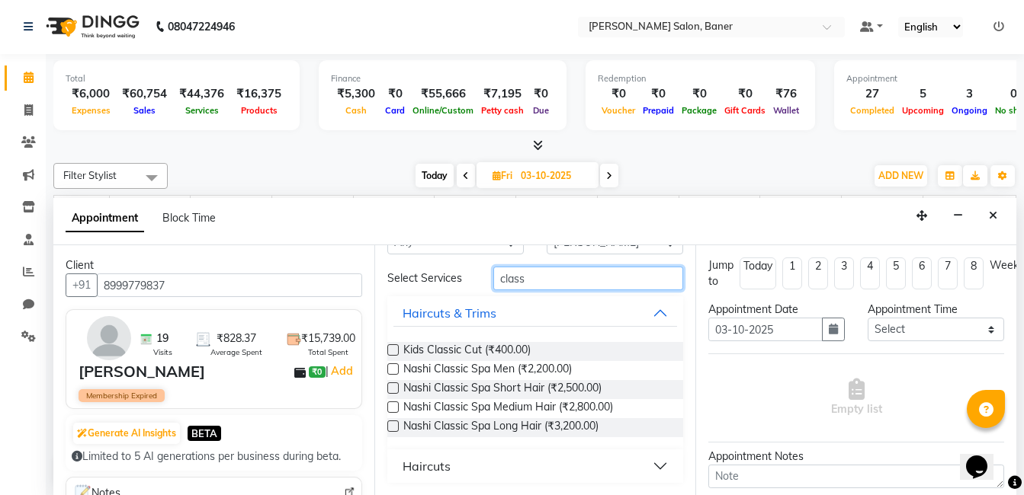
type input "class"
click at [458, 470] on button "Haircuts" at bounding box center [535, 466] width 284 height 27
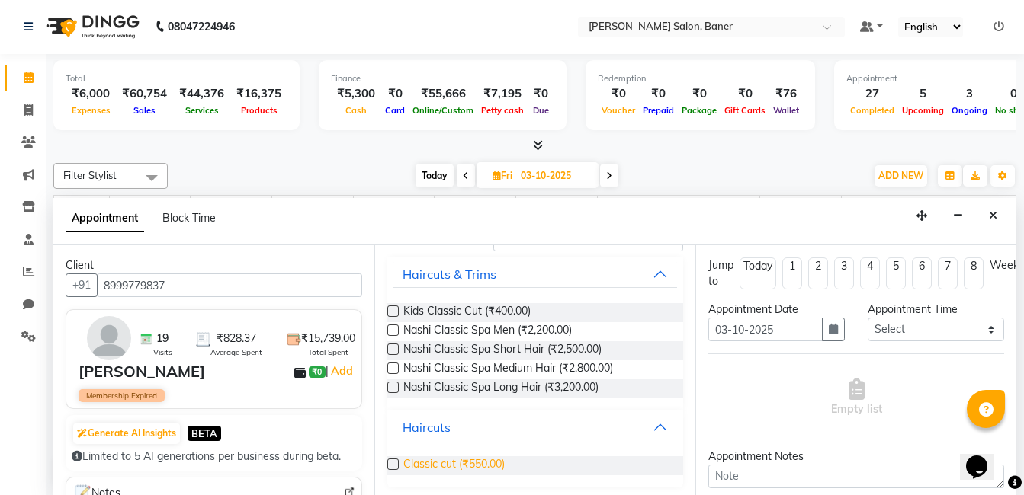
scroll to position [83, 0]
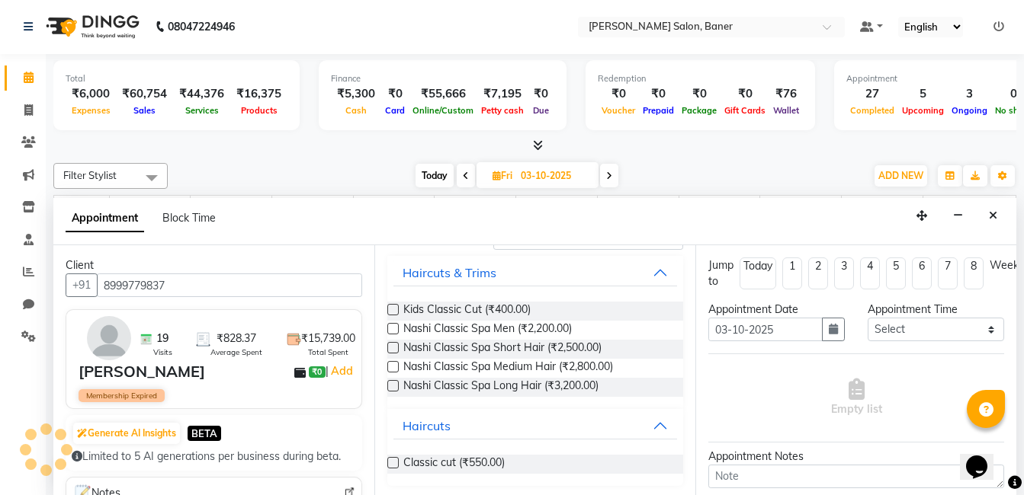
click at [389, 465] on label at bounding box center [392, 462] width 11 height 11
click at [389, 465] on input "checkbox" at bounding box center [392, 465] width 10 height 10
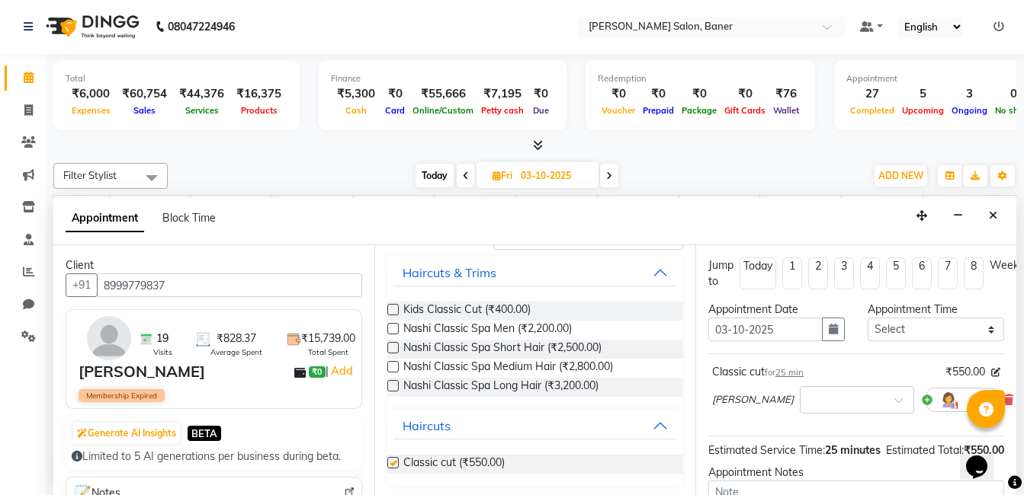
checkbox input "false"
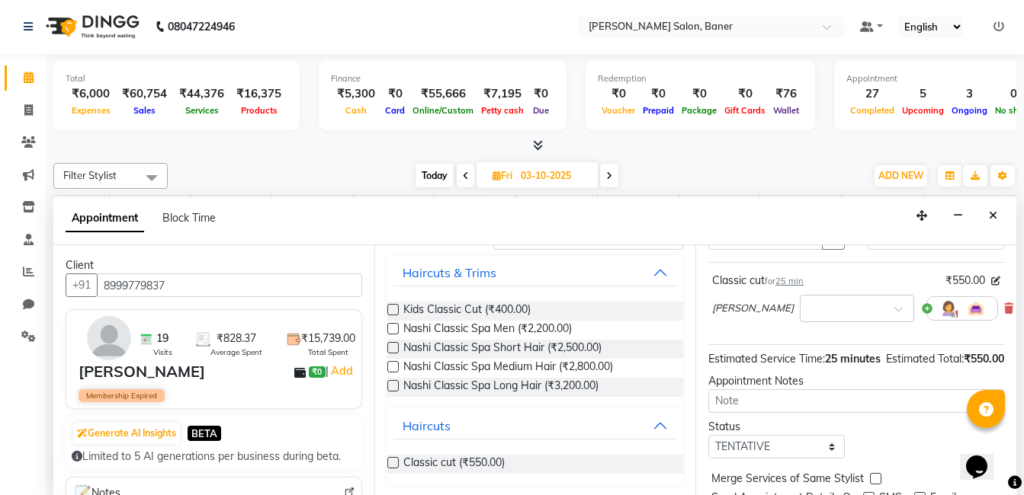
scroll to position [181, 0]
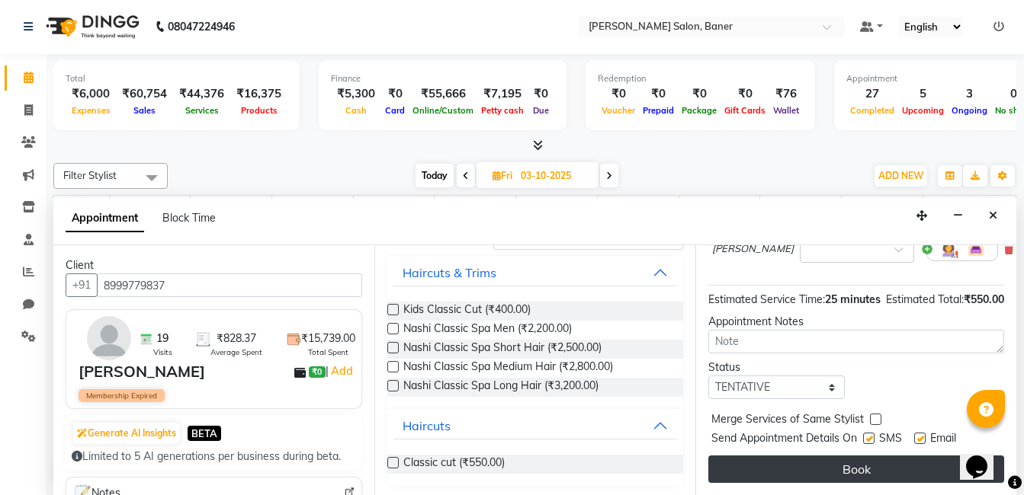
click at [845, 458] on button "Book" at bounding box center [856, 469] width 296 height 27
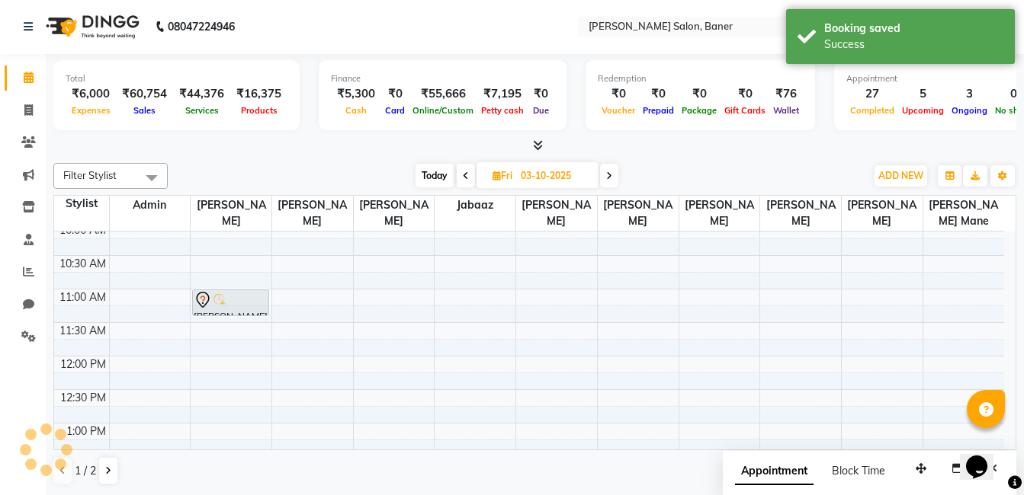
scroll to position [0, 0]
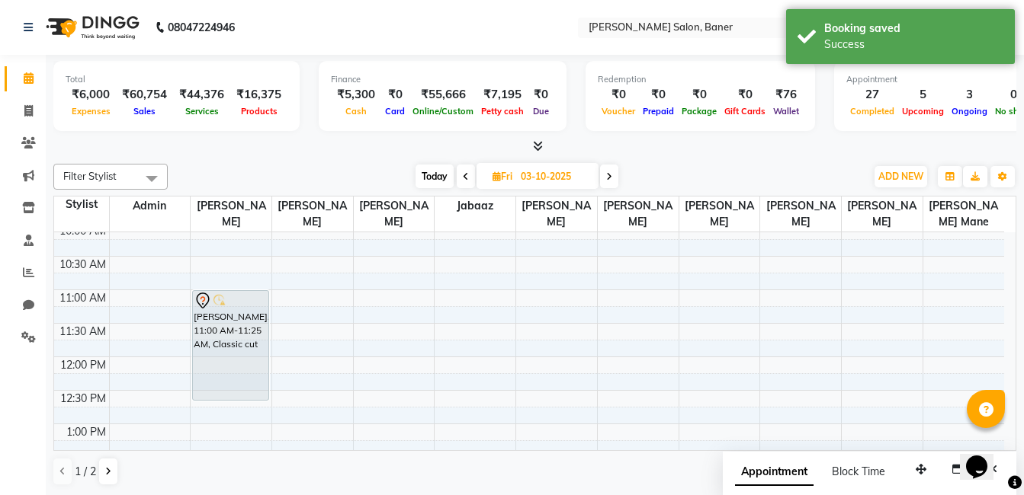
drag, startPoint x: 233, startPoint y: 316, endPoint x: 239, endPoint y: 386, distance: 71.1
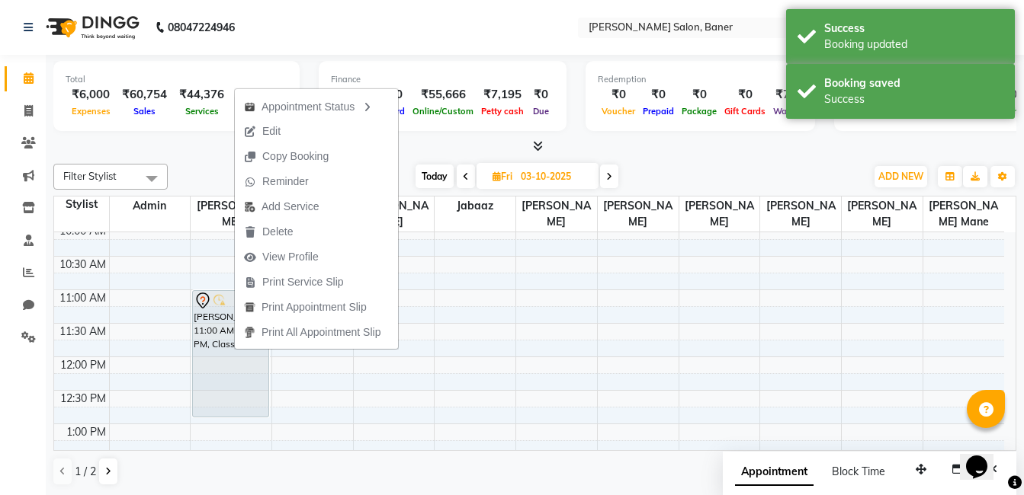
click at [433, 120] on div "Finance ₹5,300 Cash ₹0 Card ₹55,666 Online/Custom ₹7,195 Petty cash ₹0 Due" at bounding box center [443, 96] width 248 height 70
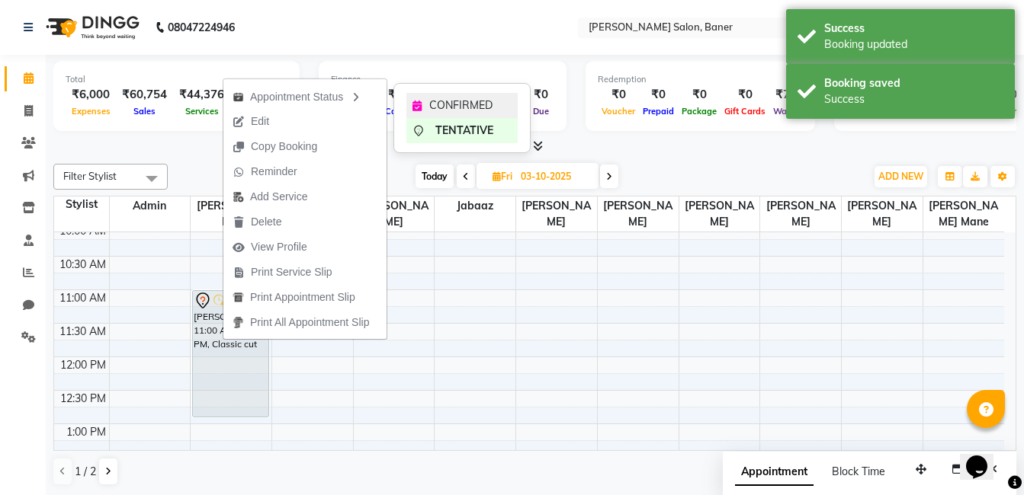
click at [434, 108] on span "CONFIRMED" at bounding box center [460, 106] width 63 height 16
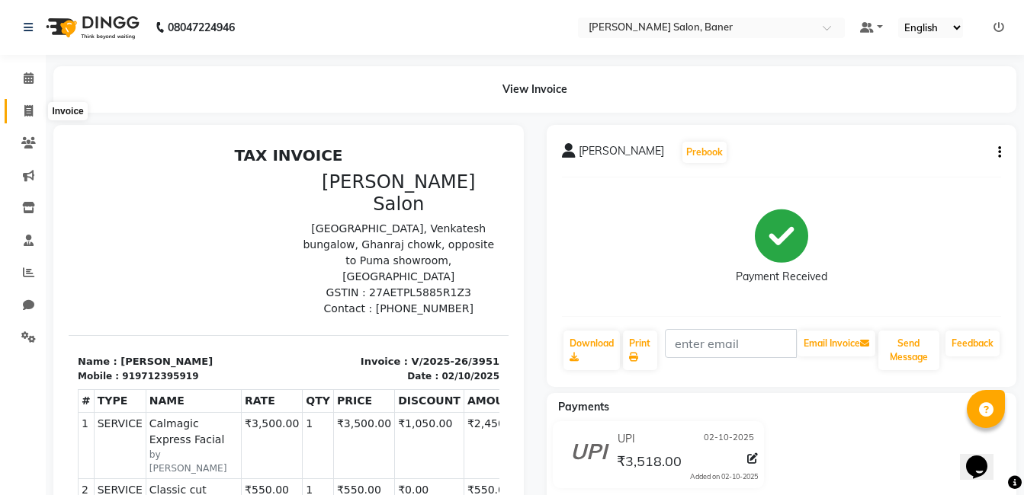
click at [31, 107] on icon at bounding box center [28, 110] width 8 height 11
select select "service"
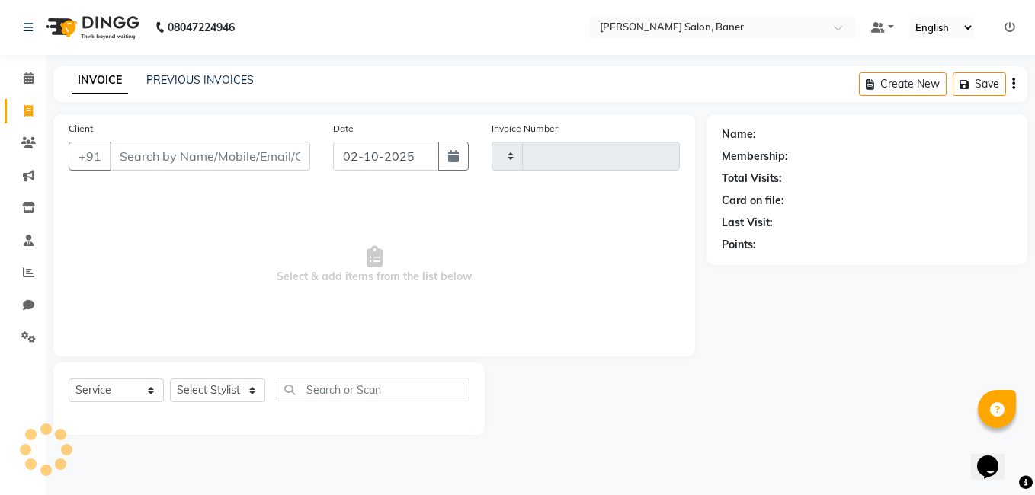
type input "3952"
select select "7115"
click at [206, 390] on select "Select Stylist" at bounding box center [217, 391] width 95 height 24
select select "92846"
click at [170, 379] on select "Select Stylist [PERSON_NAME] Admin Jabaaz [PERSON_NAME] [PERSON_NAME] [PERSON_N…" at bounding box center [217, 391] width 95 height 24
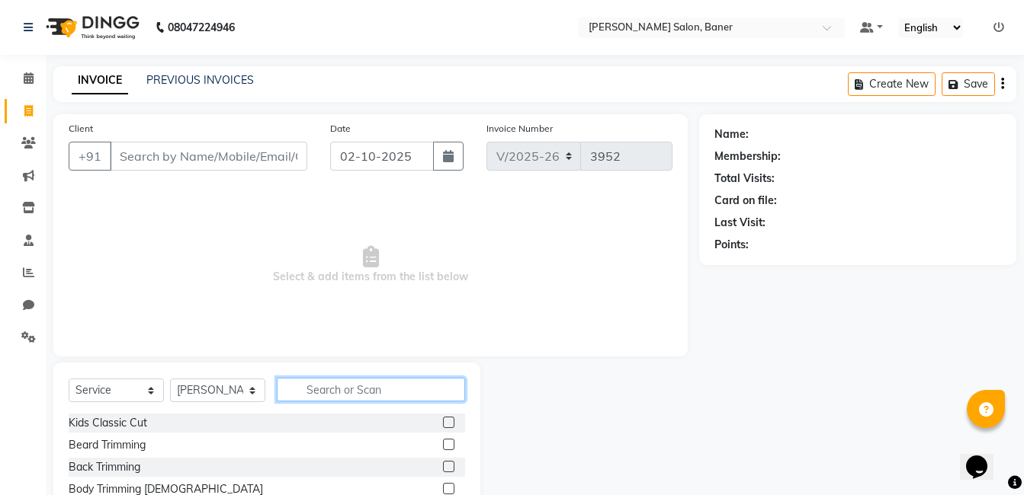
click at [342, 389] on input "text" at bounding box center [371, 390] width 188 height 24
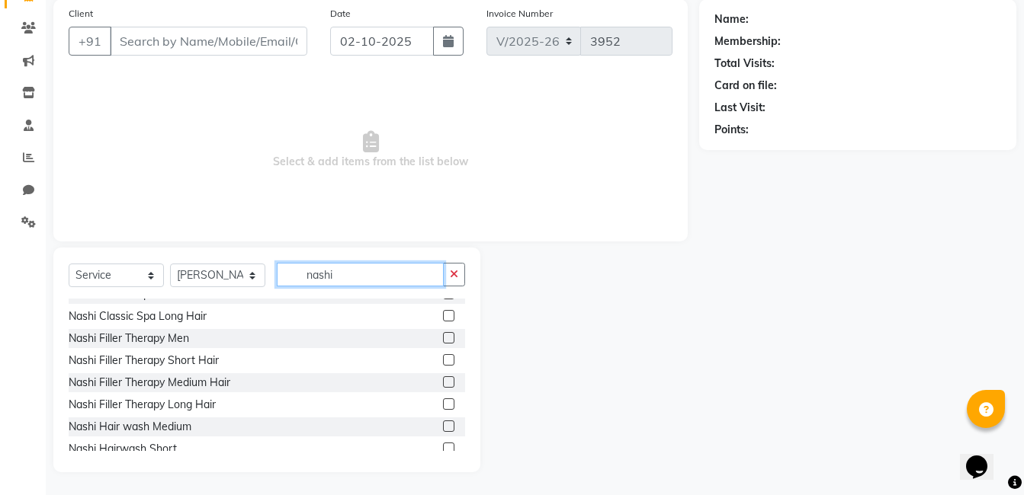
scroll to position [152, 0]
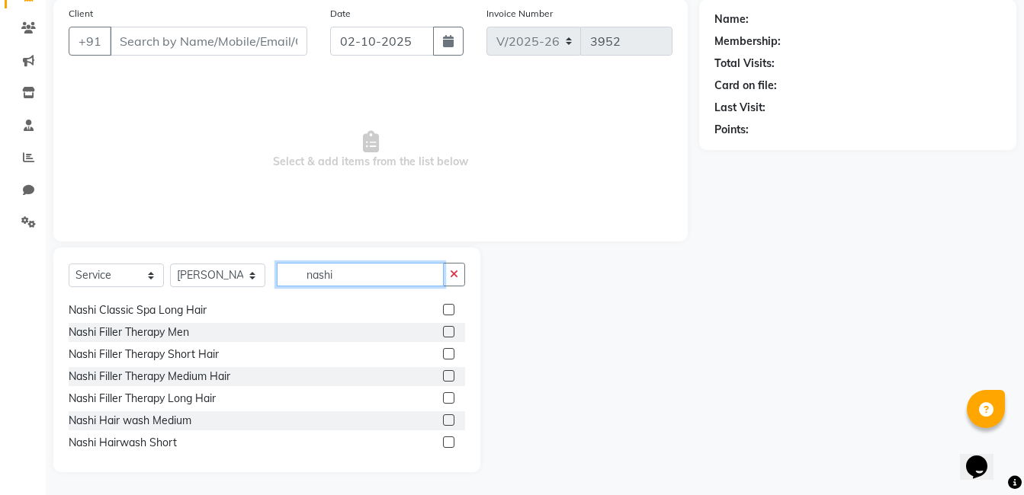
type input "nashi"
click at [443, 399] on label at bounding box center [448, 398] width 11 height 11
click at [443, 399] on input "checkbox" at bounding box center [448, 399] width 10 height 10
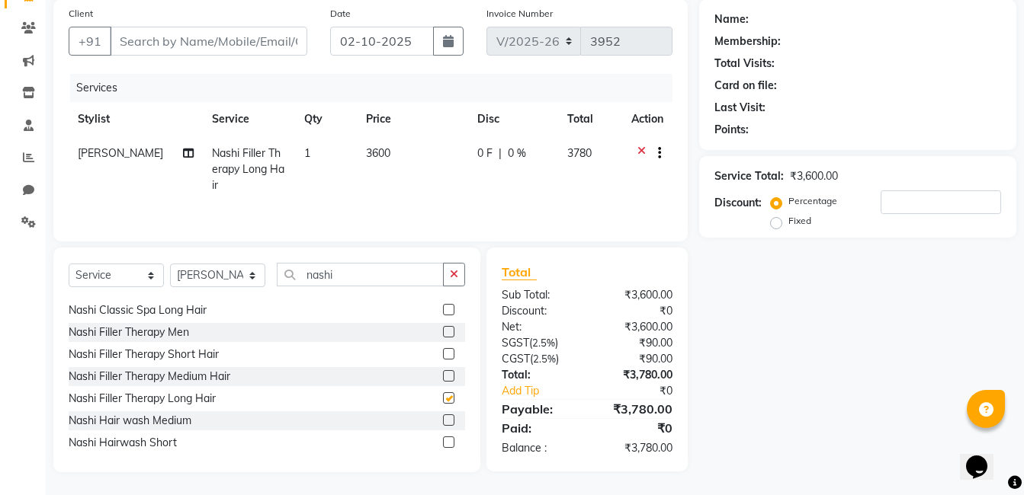
checkbox input "false"
click at [921, 206] on input "number" at bounding box center [940, 203] width 120 height 24
type input "30"
click at [778, 350] on div "Name: Membership: Total Visits: Card on file: Last Visit: Points: Service Total…" at bounding box center [863, 235] width 329 height 473
click at [745, 383] on div "Name: Membership: Total Visits: Card on file: Last Visit: Points: Service Total…" at bounding box center [863, 235] width 329 height 473
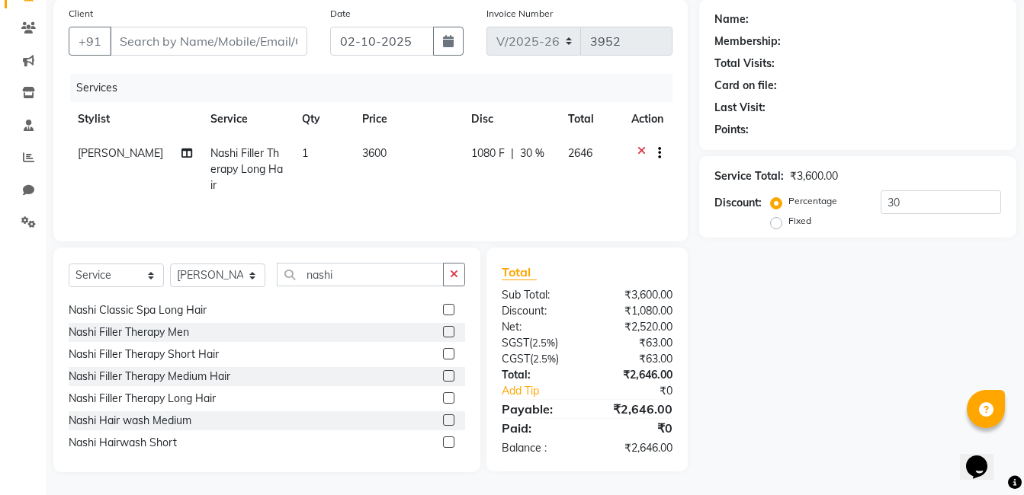
click at [637, 149] on icon at bounding box center [641, 155] width 8 height 19
